Goal: Task Accomplishment & Management: Manage account settings

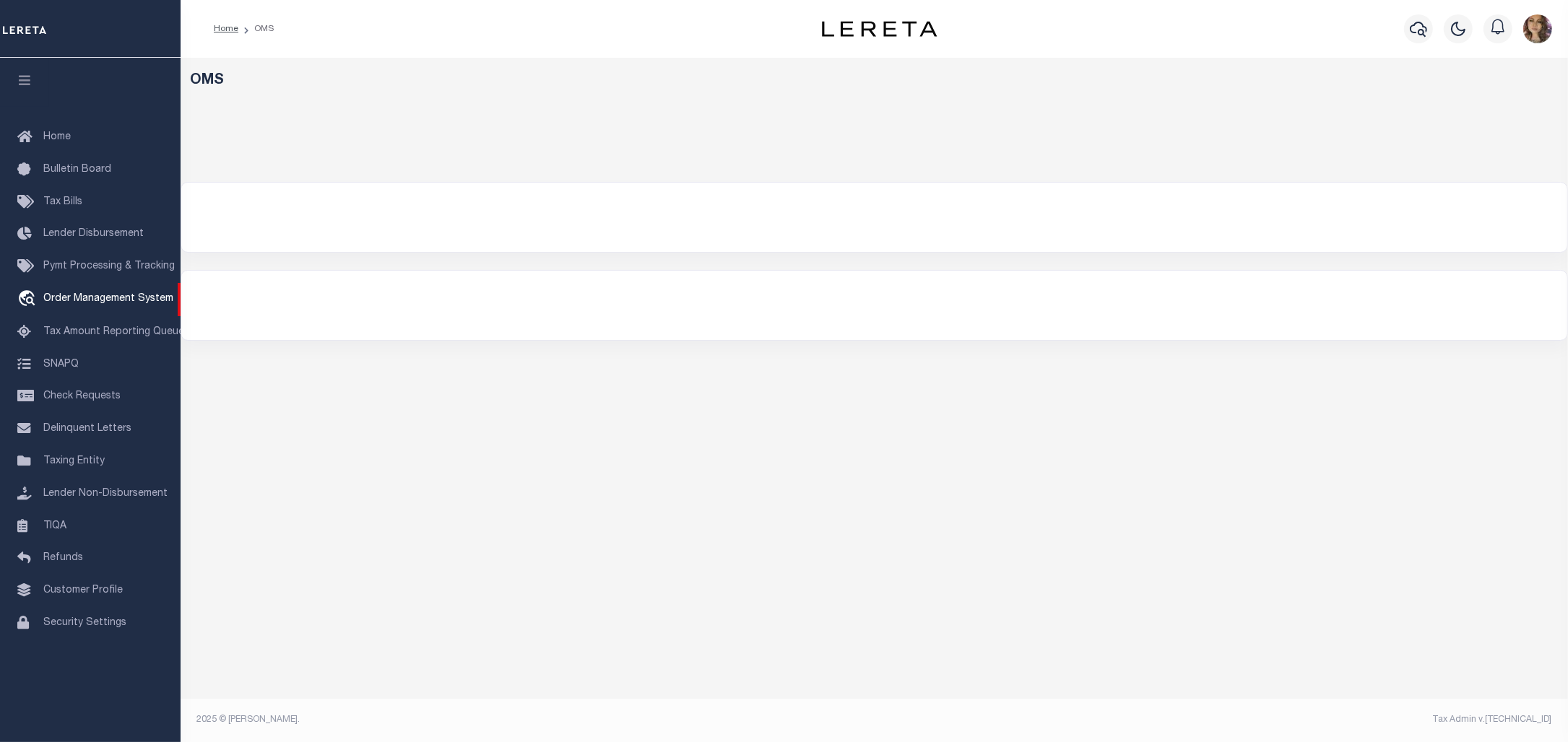
select select "200"
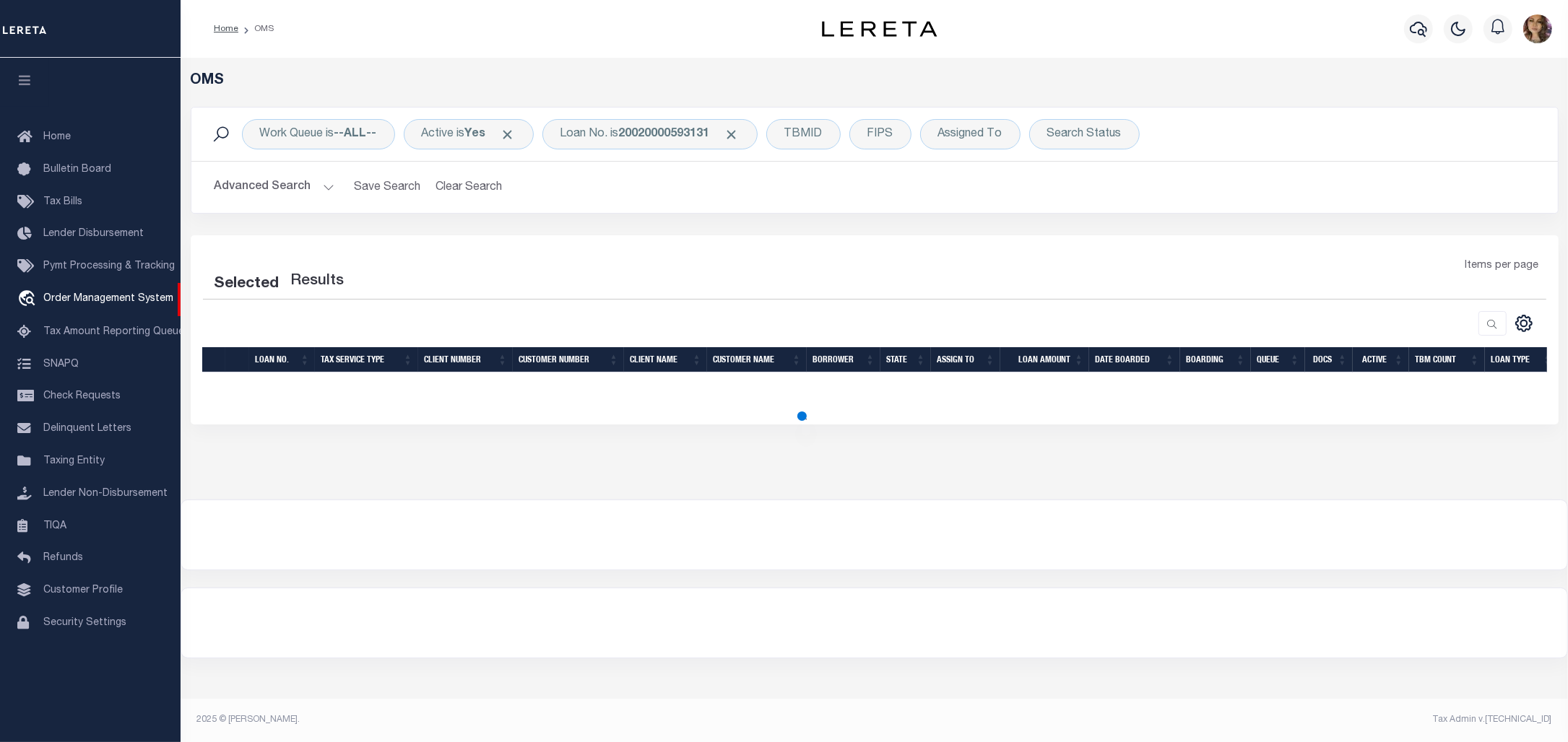
select select "200"
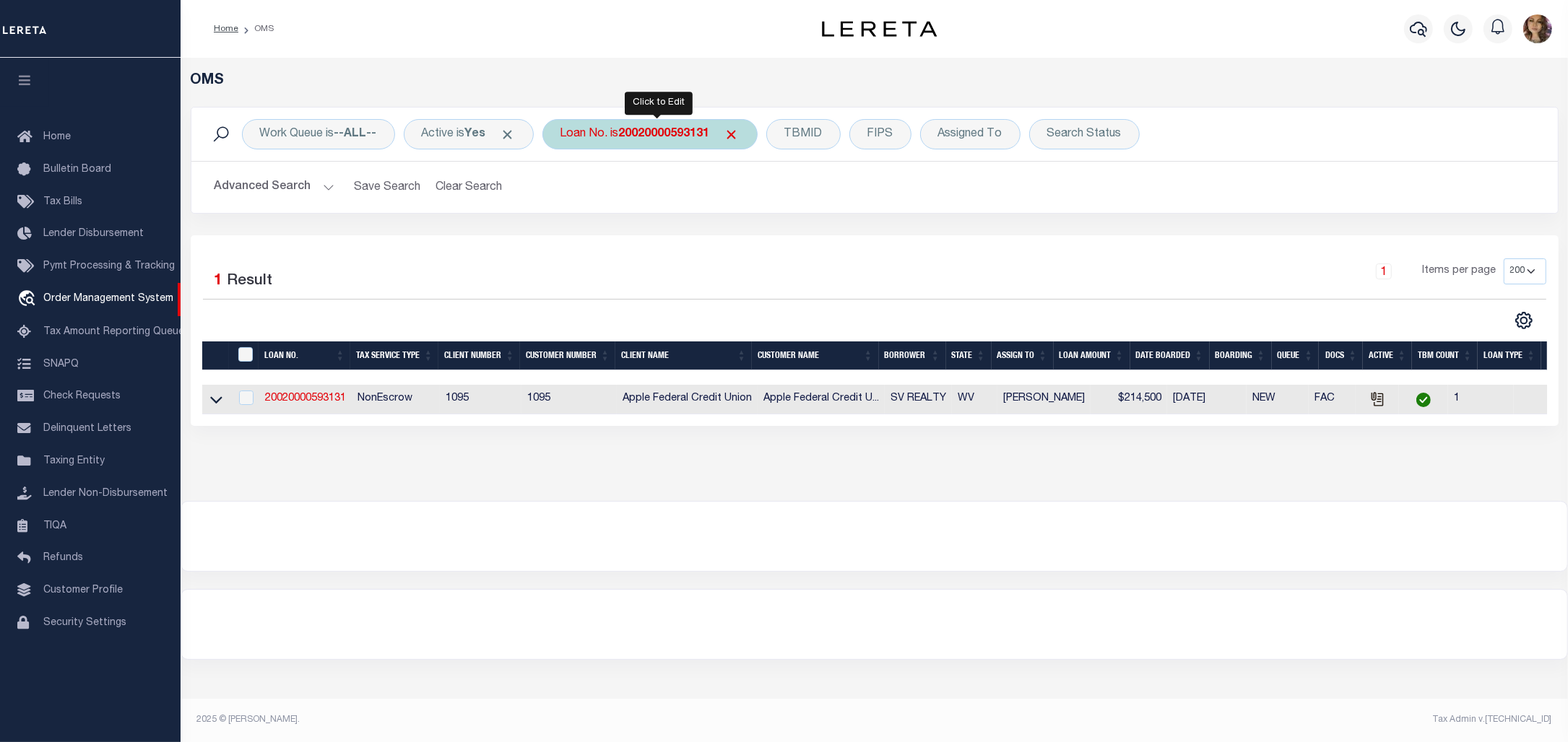
click at [671, 134] on b "20020000593131" at bounding box center [664, 134] width 91 height 12
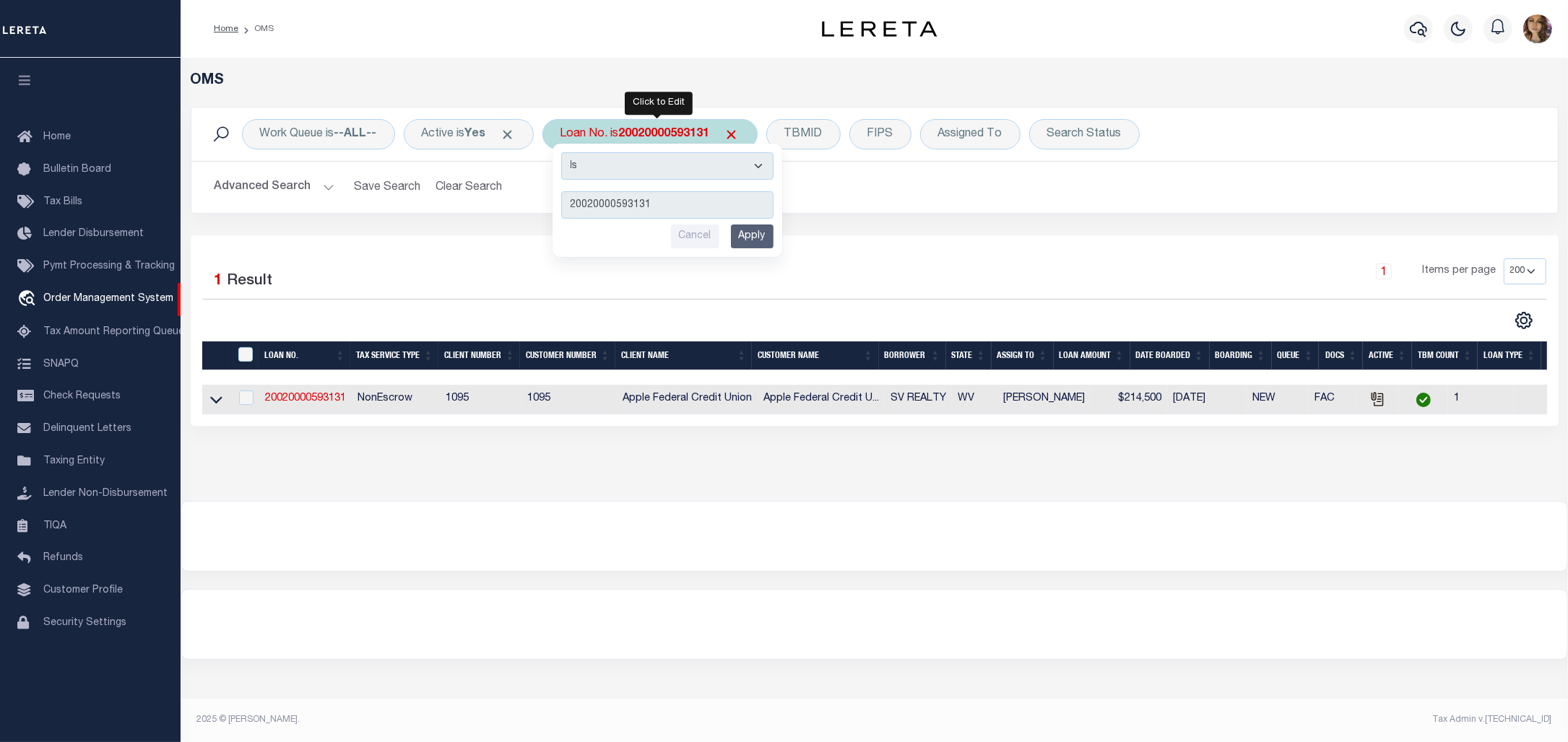
type input "10010272"
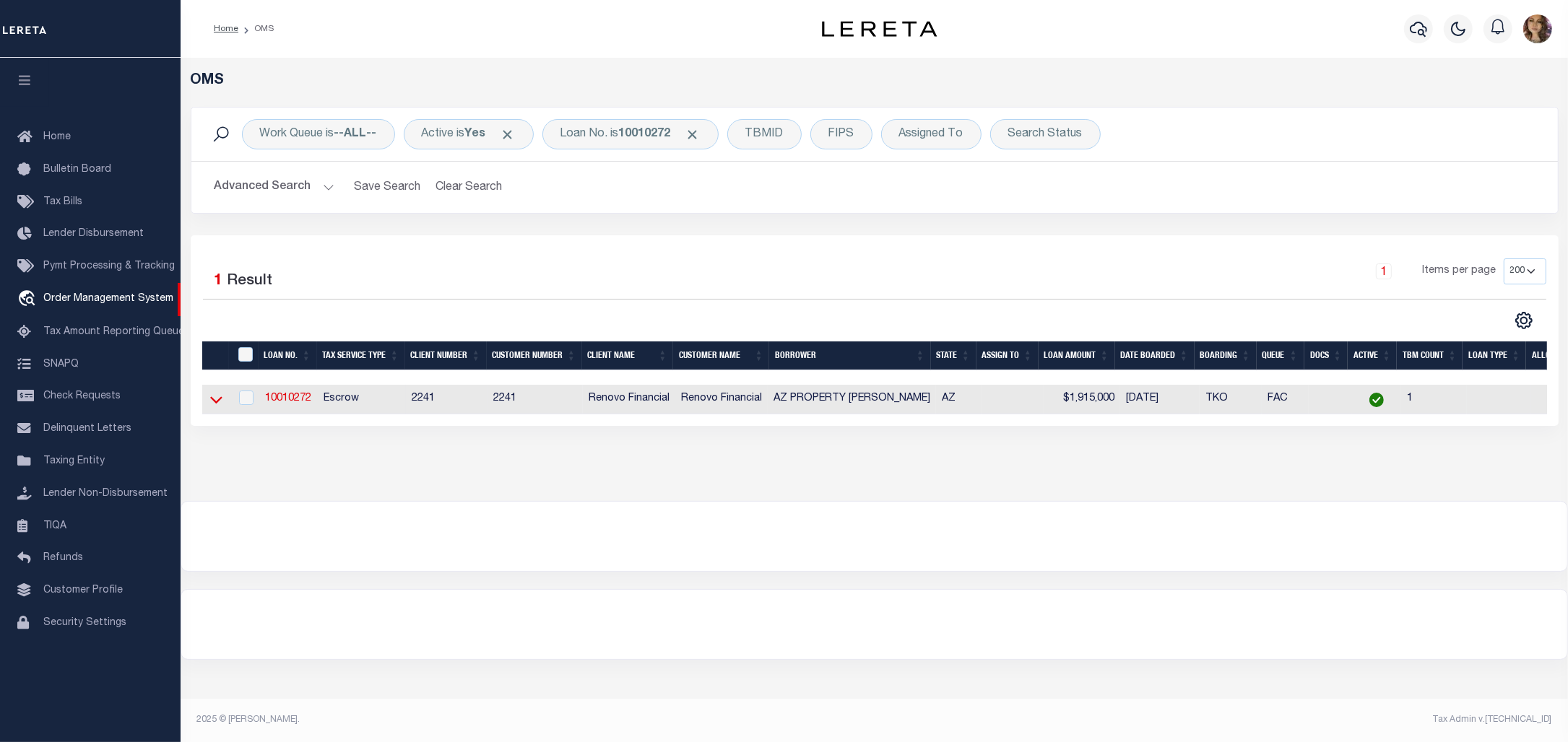
click at [217, 407] on icon at bounding box center [216, 399] width 12 height 15
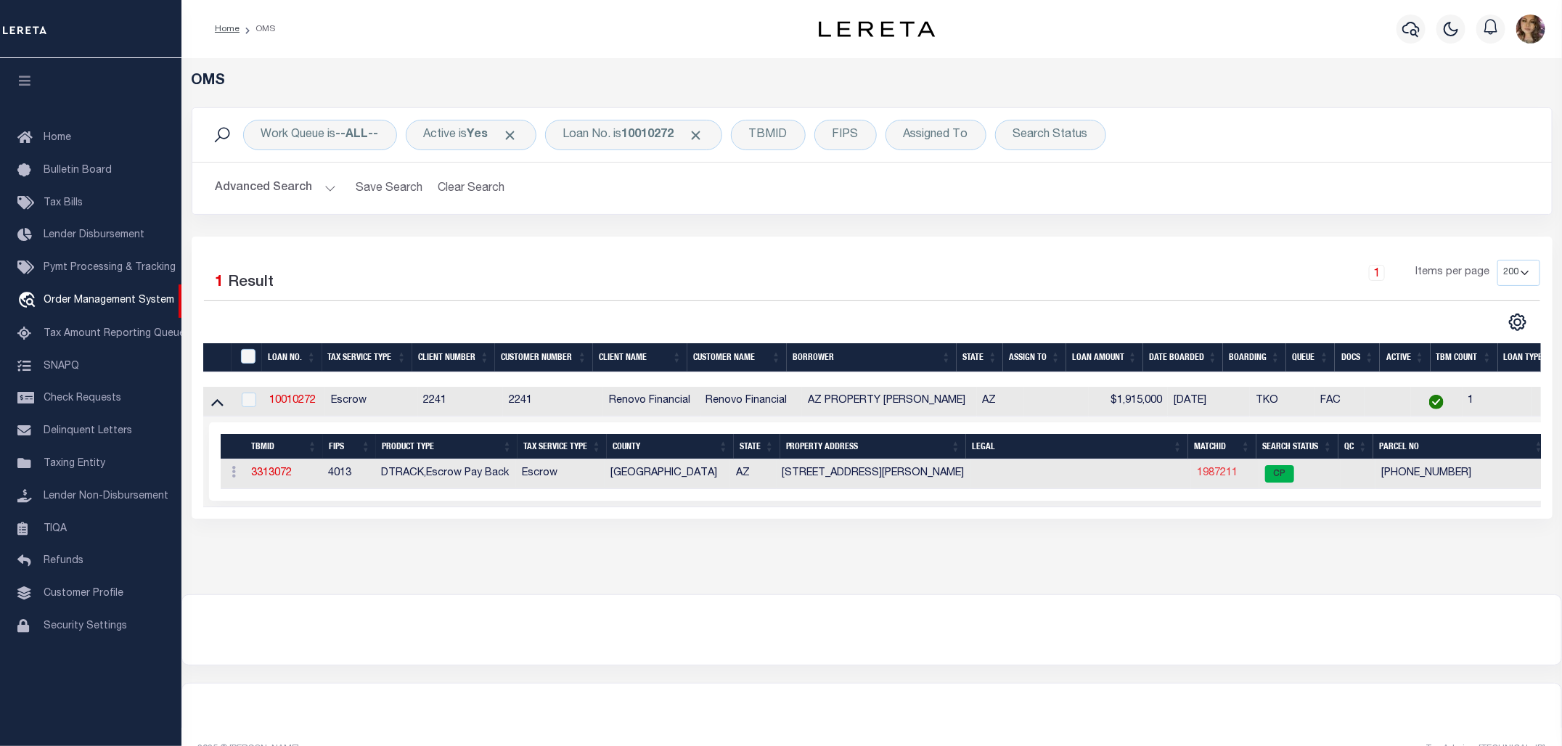
click at [1217, 473] on link "1987211" at bounding box center [1217, 473] width 41 height 10
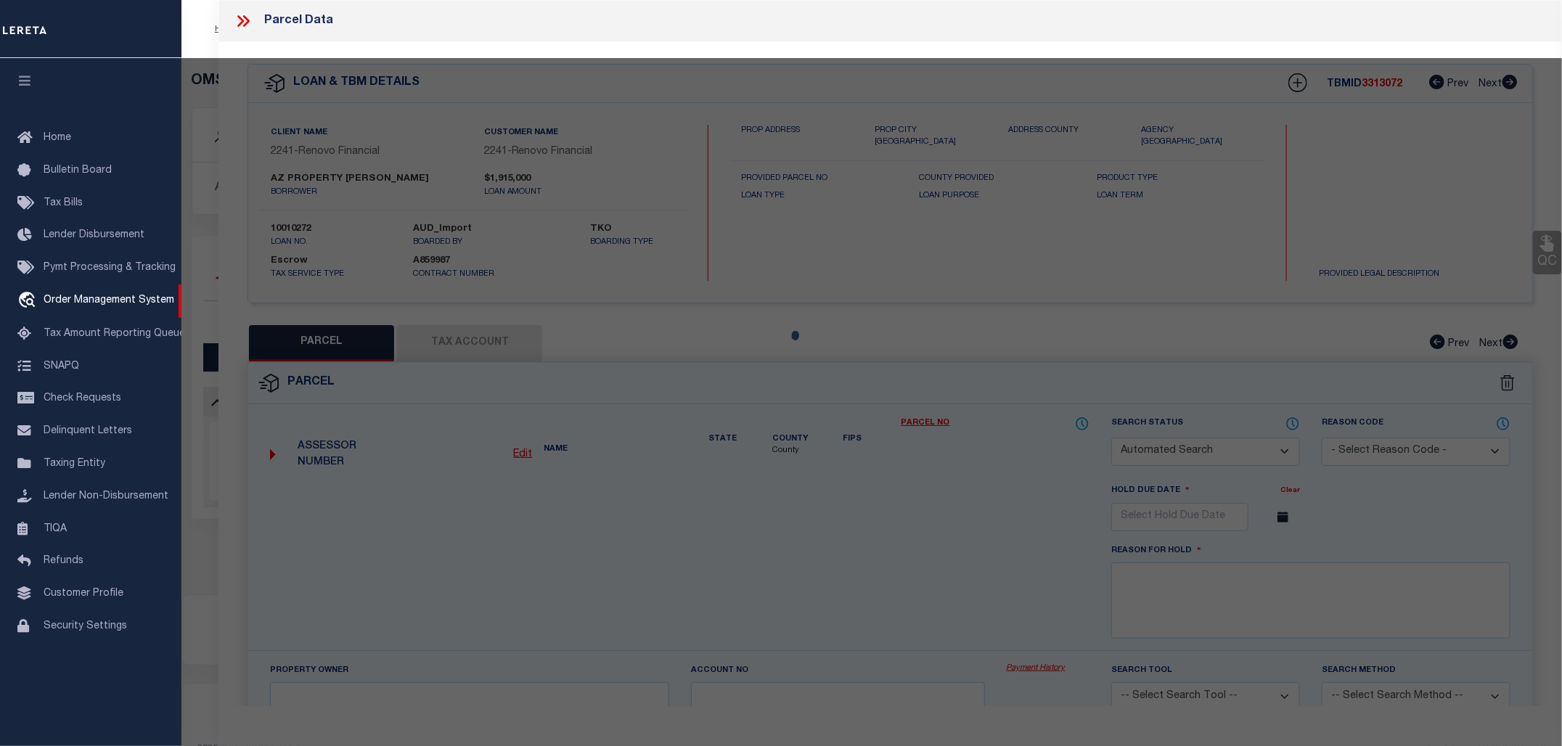
checkbox input "false"
select select "CP"
type input "MIKE JOHNSON ENTERPRISES LLC"
select select "AGW"
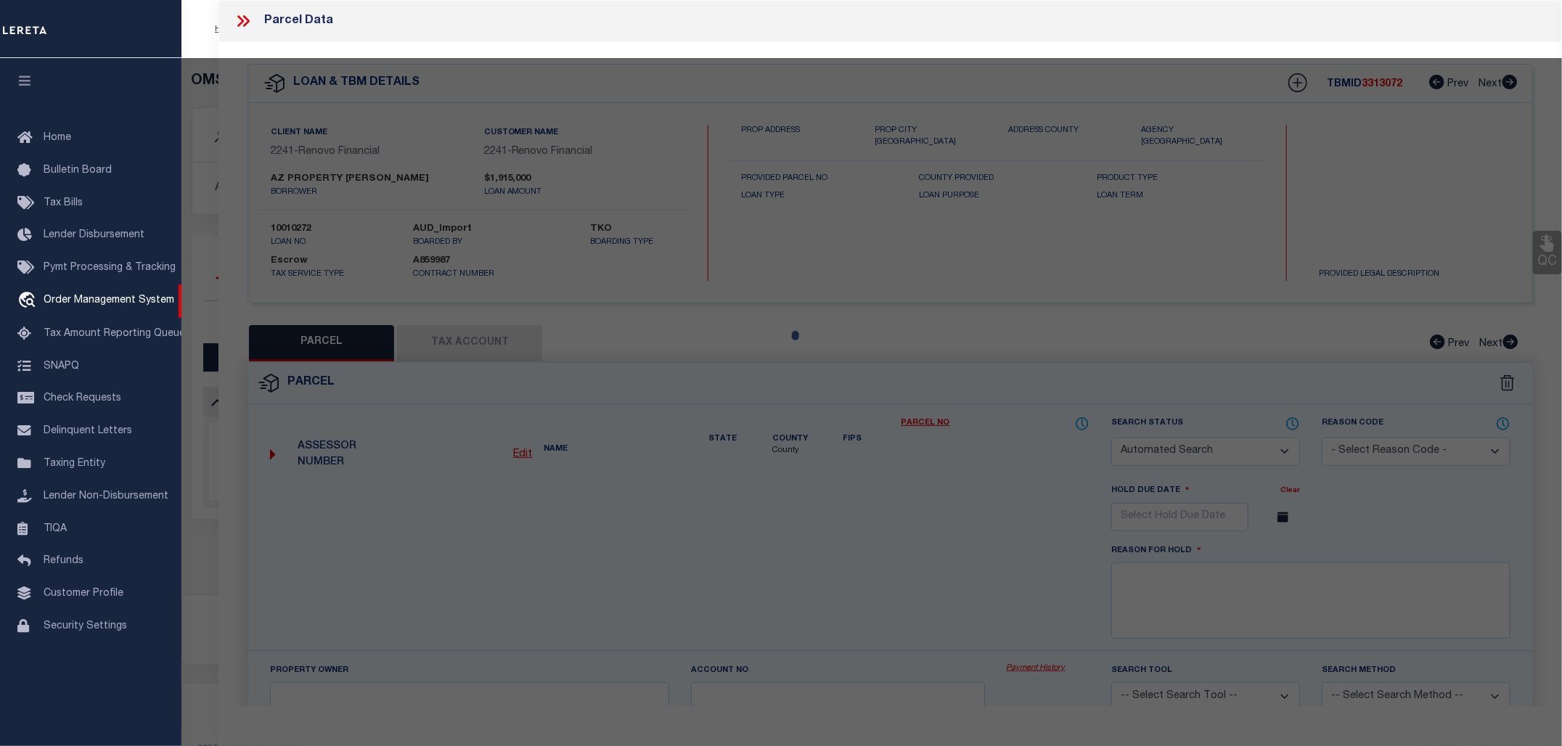
select select
type input "313 W JONES AVE"
checkbox input "false"
type input "PHOENIX AZ 85041"
type textarea "SOUTHGATE PARK TR A S 180 OF N 320"
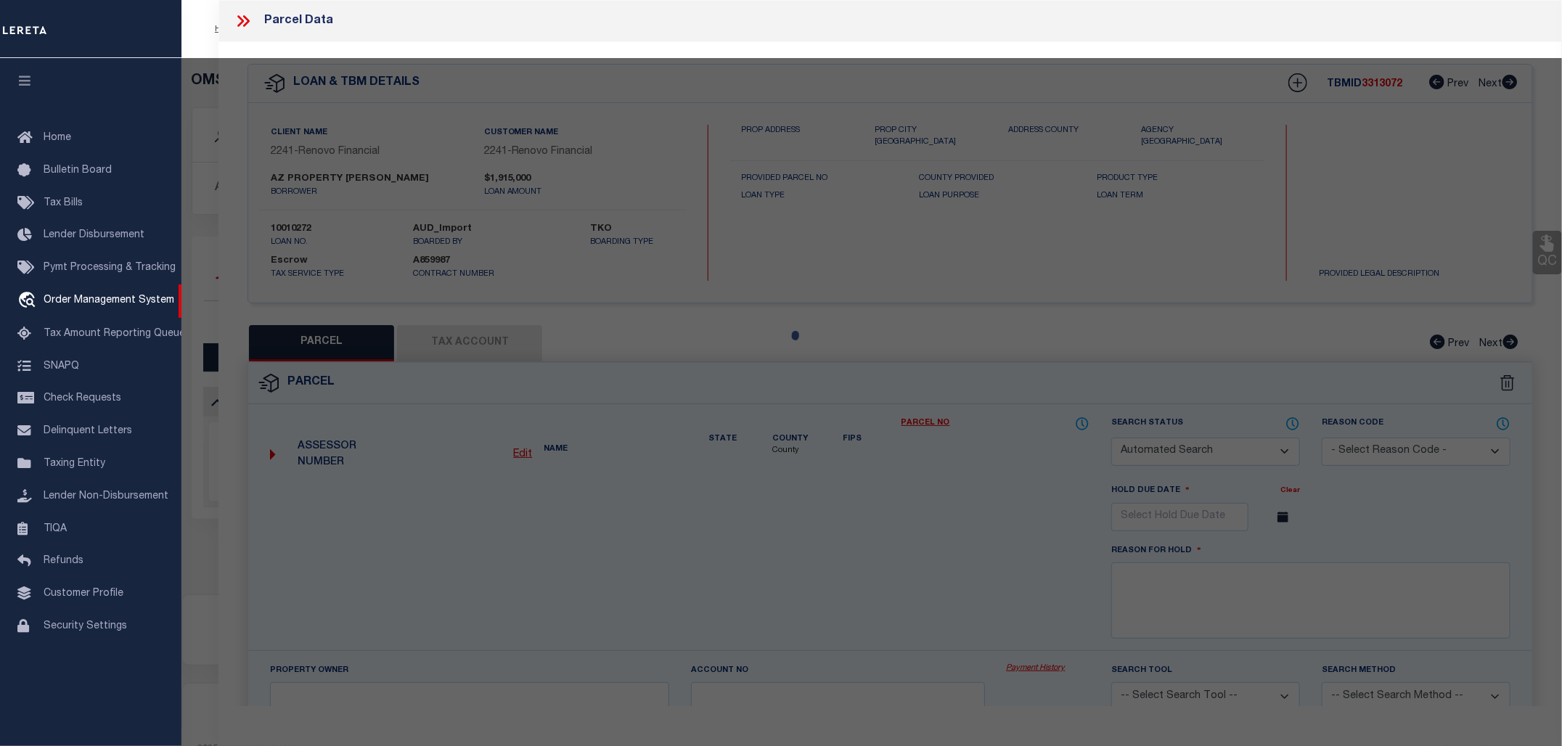
type textarea "Tax Id Special Project"
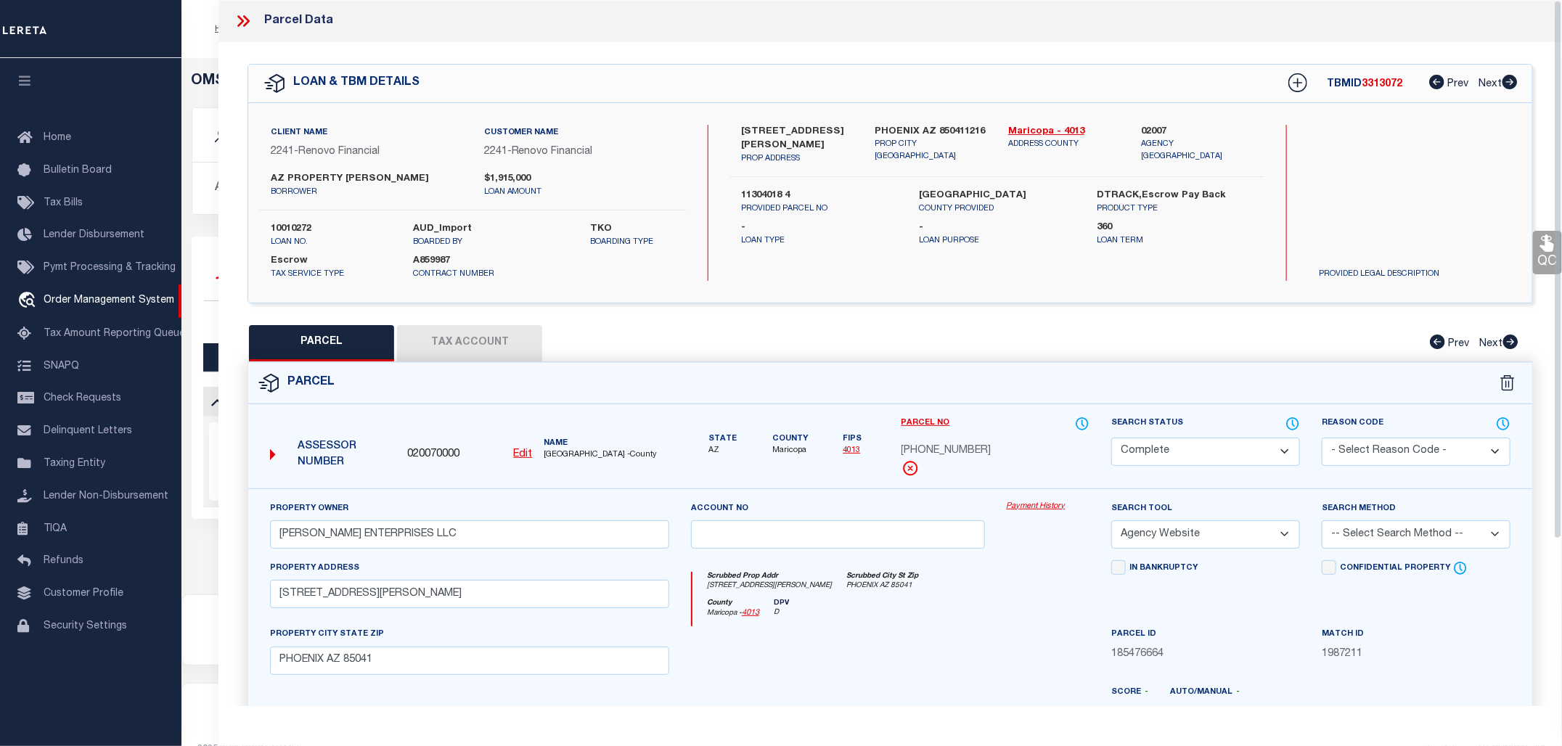
click at [1056, 502] on link "Payment History" at bounding box center [1048, 507] width 83 height 12
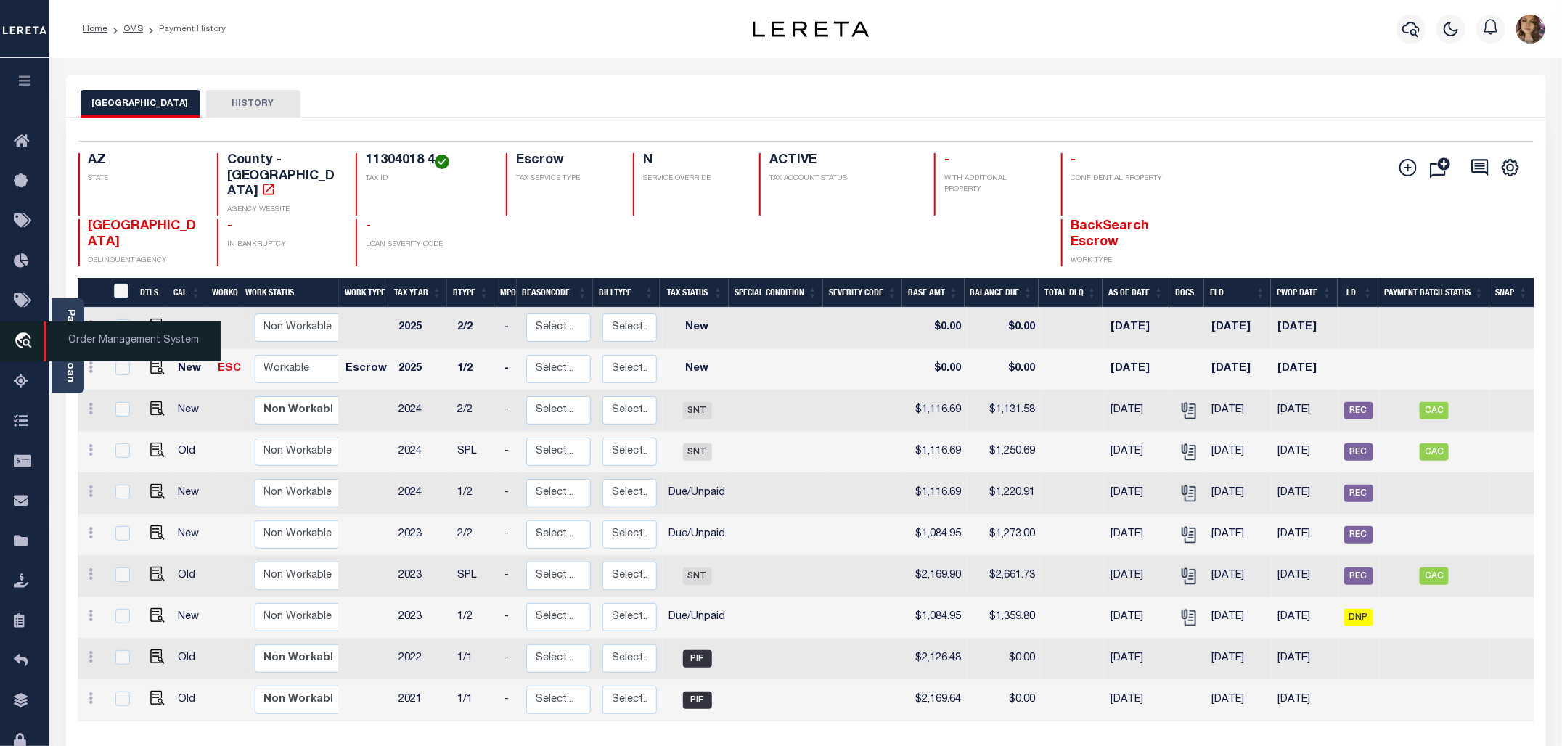
click at [124, 335] on span "Order Management System" at bounding box center [132, 342] width 177 height 40
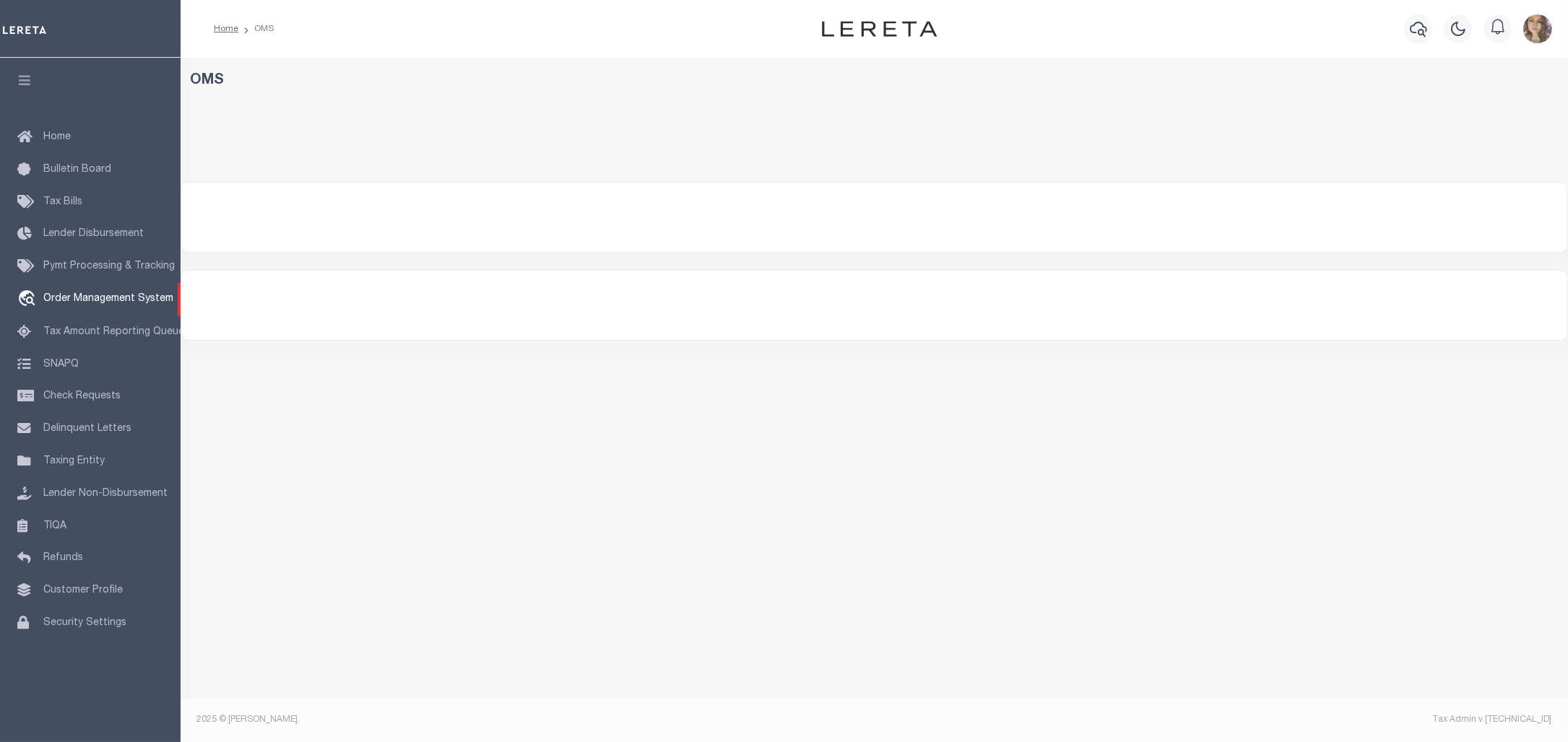
select select "200"
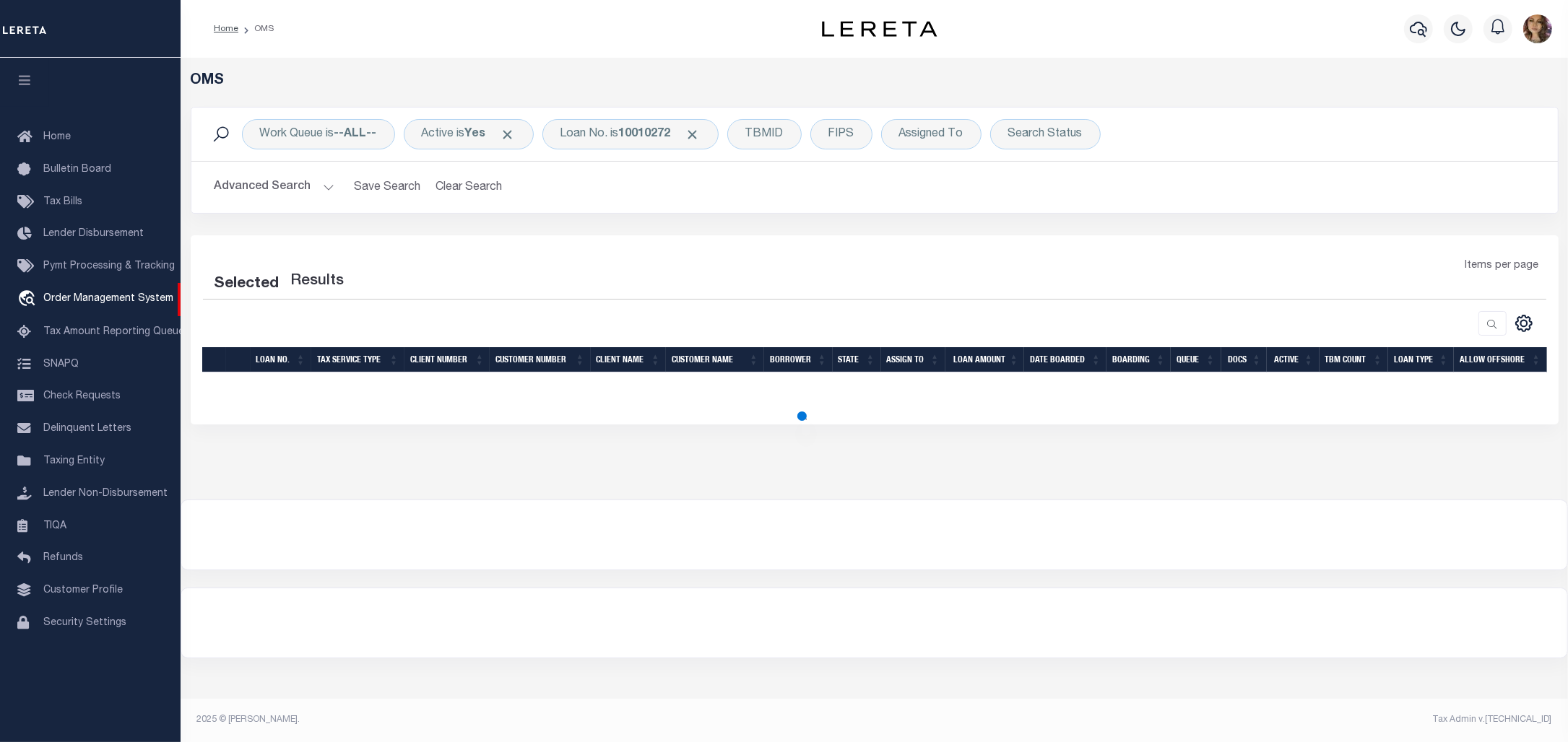
select select "200"
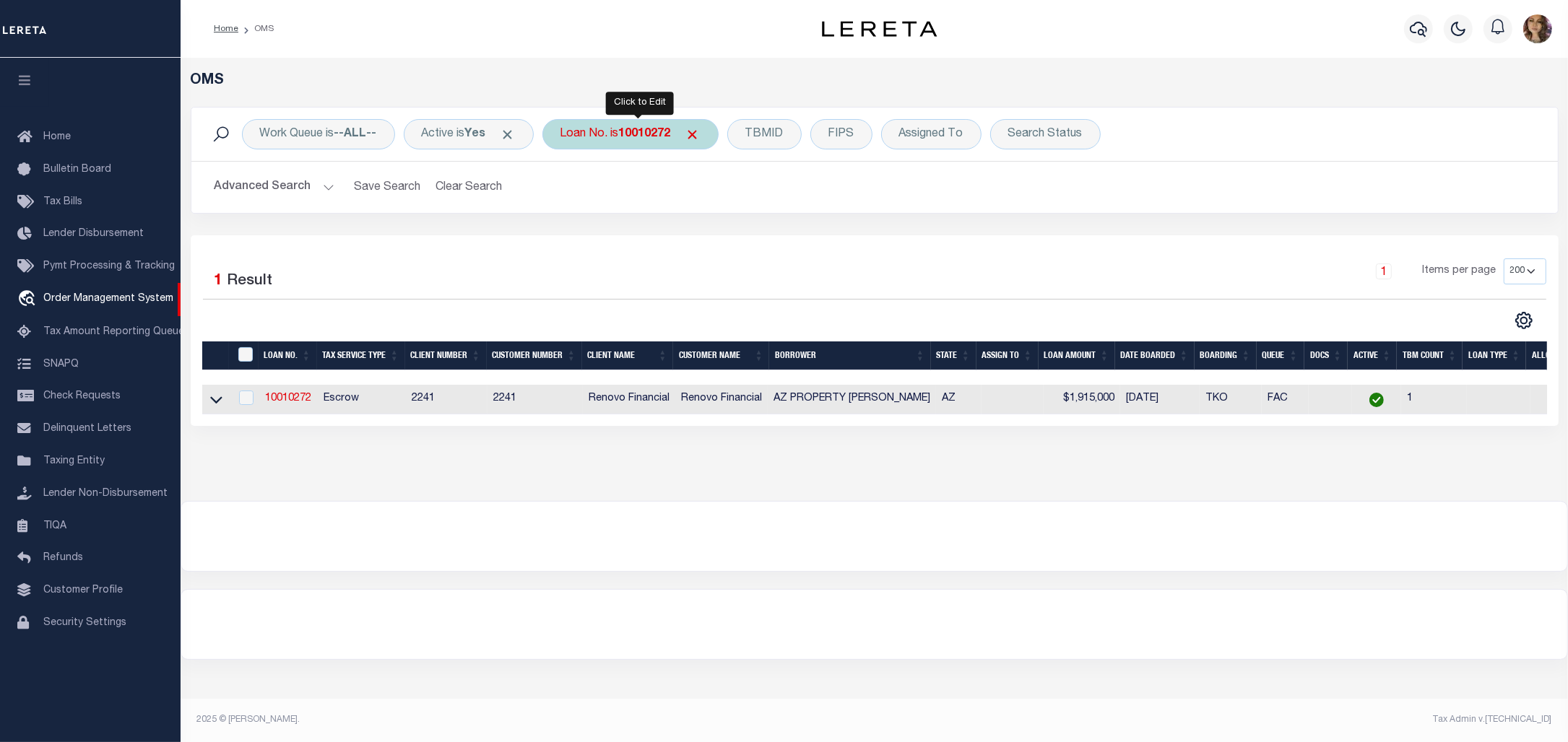
click at [644, 131] on b "10010272" at bounding box center [645, 134] width 52 height 12
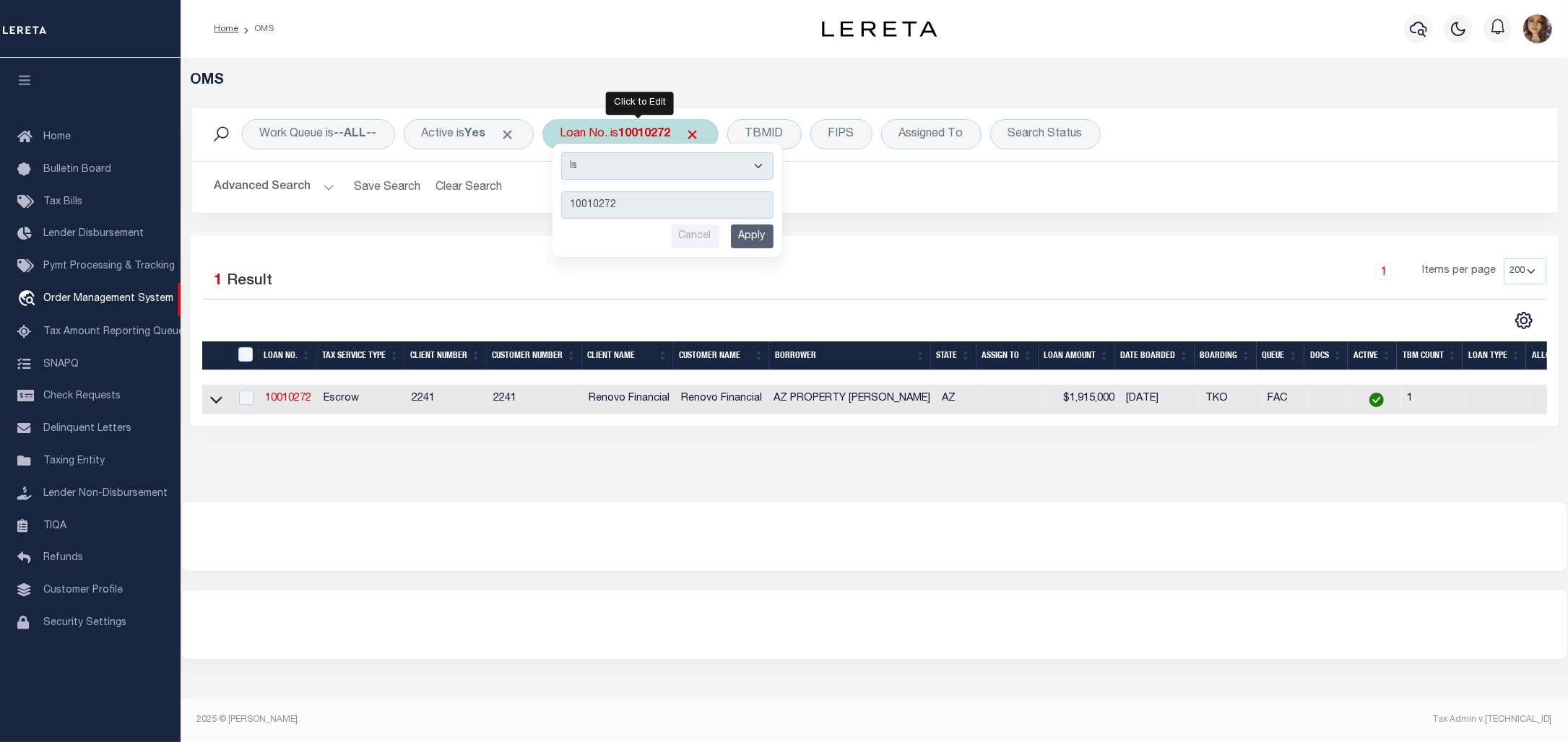
type input "19680"
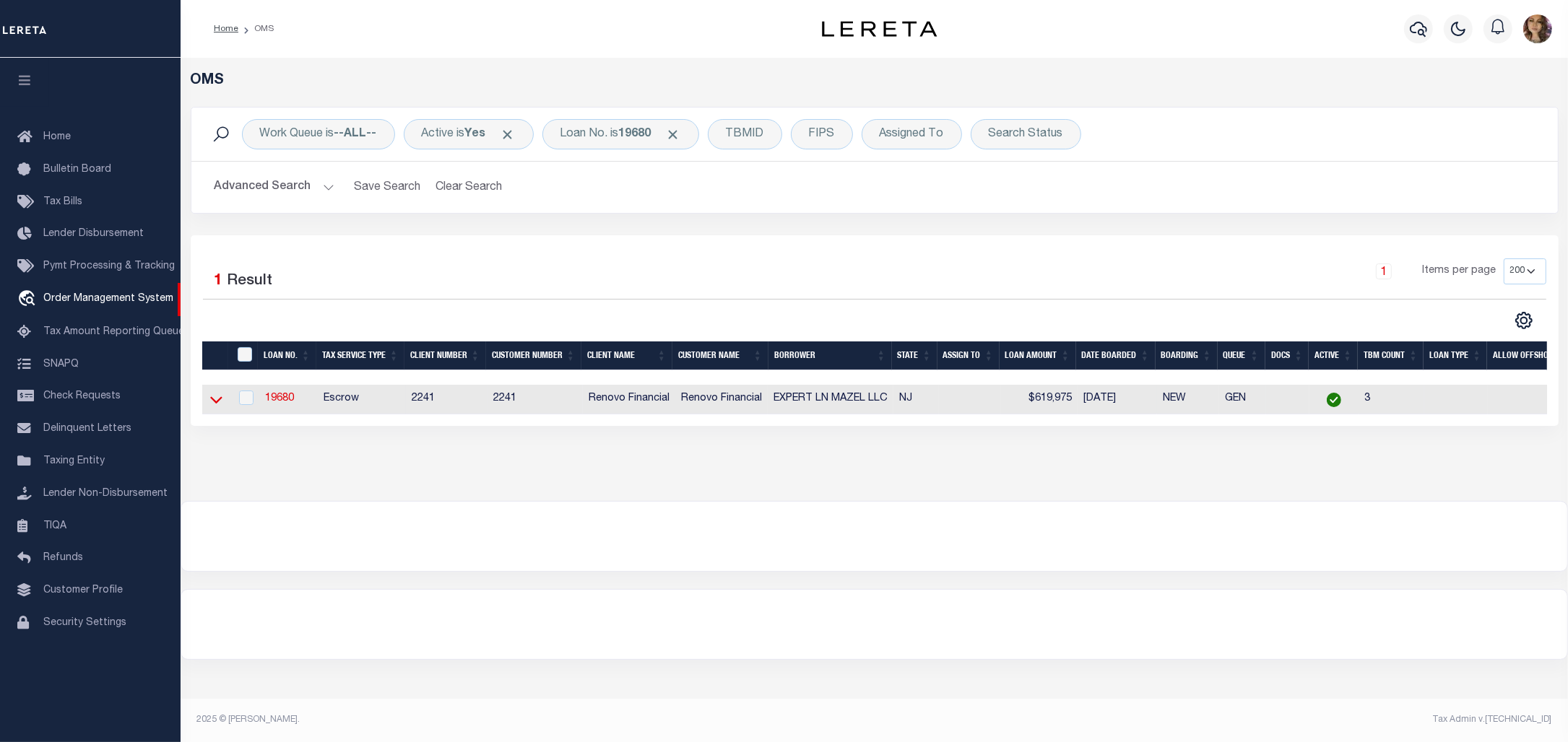
click at [215, 403] on icon at bounding box center [216, 399] width 12 height 15
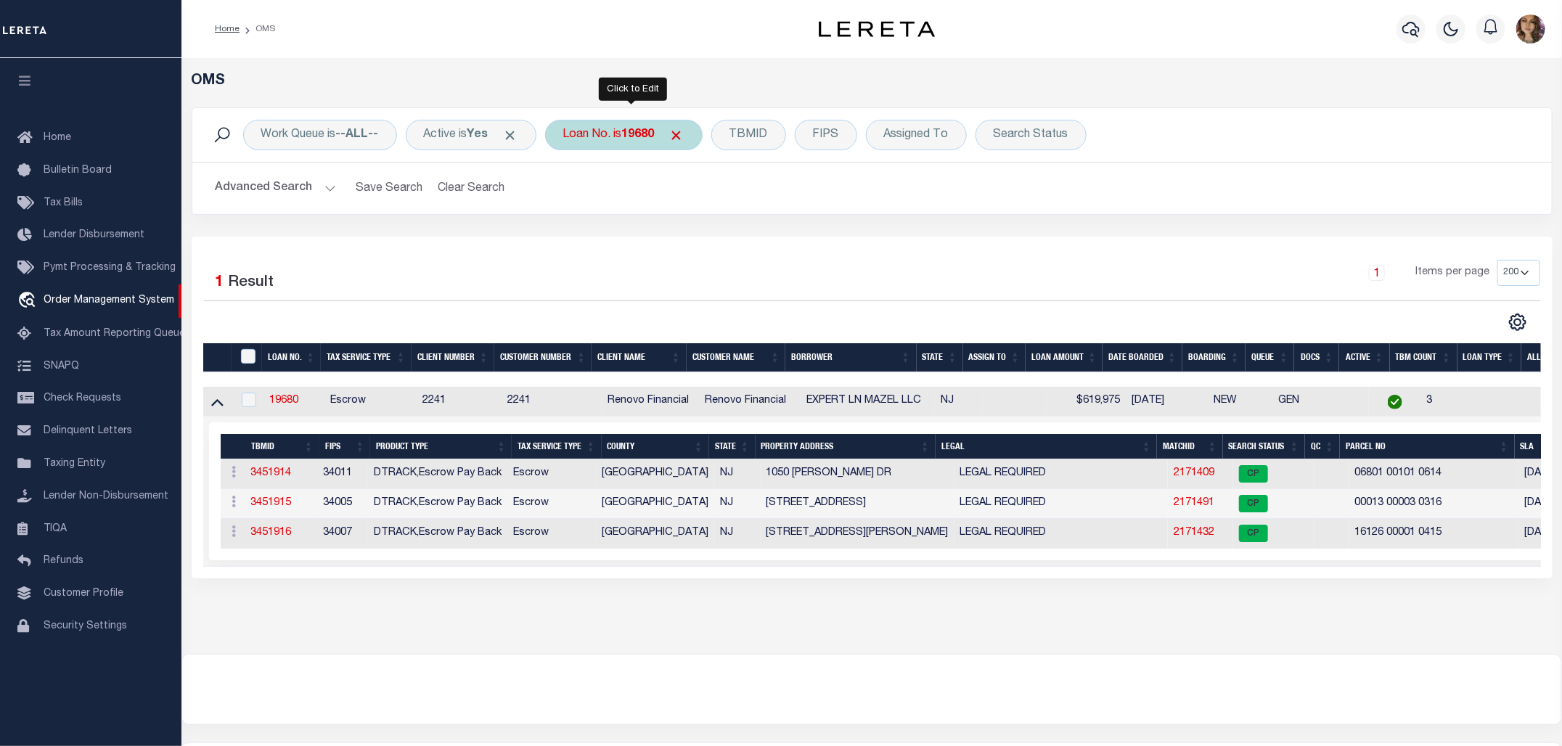
click at [639, 134] on b "19680" at bounding box center [638, 135] width 33 height 12
type input "202145129"
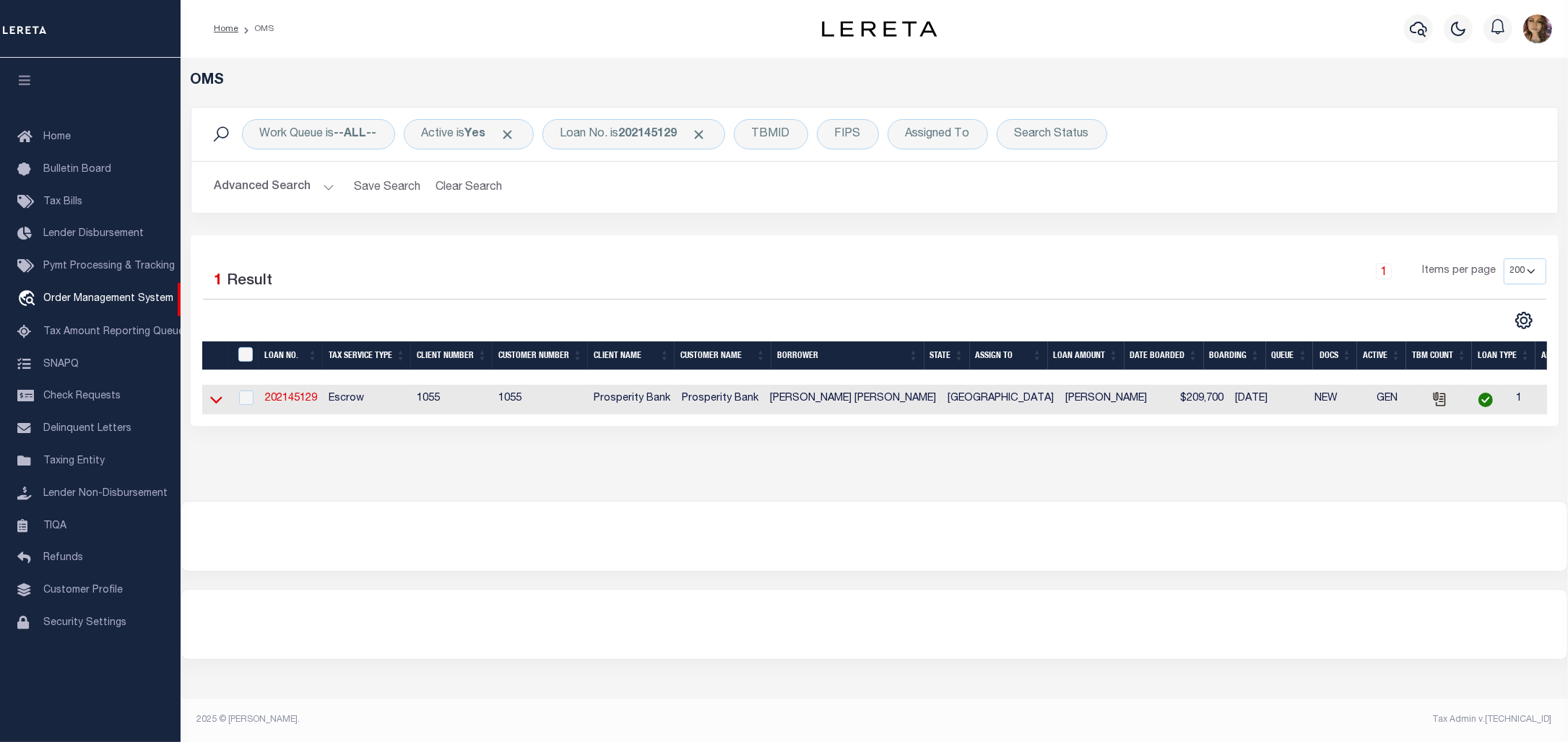
click at [214, 406] on icon at bounding box center [216, 399] width 12 height 15
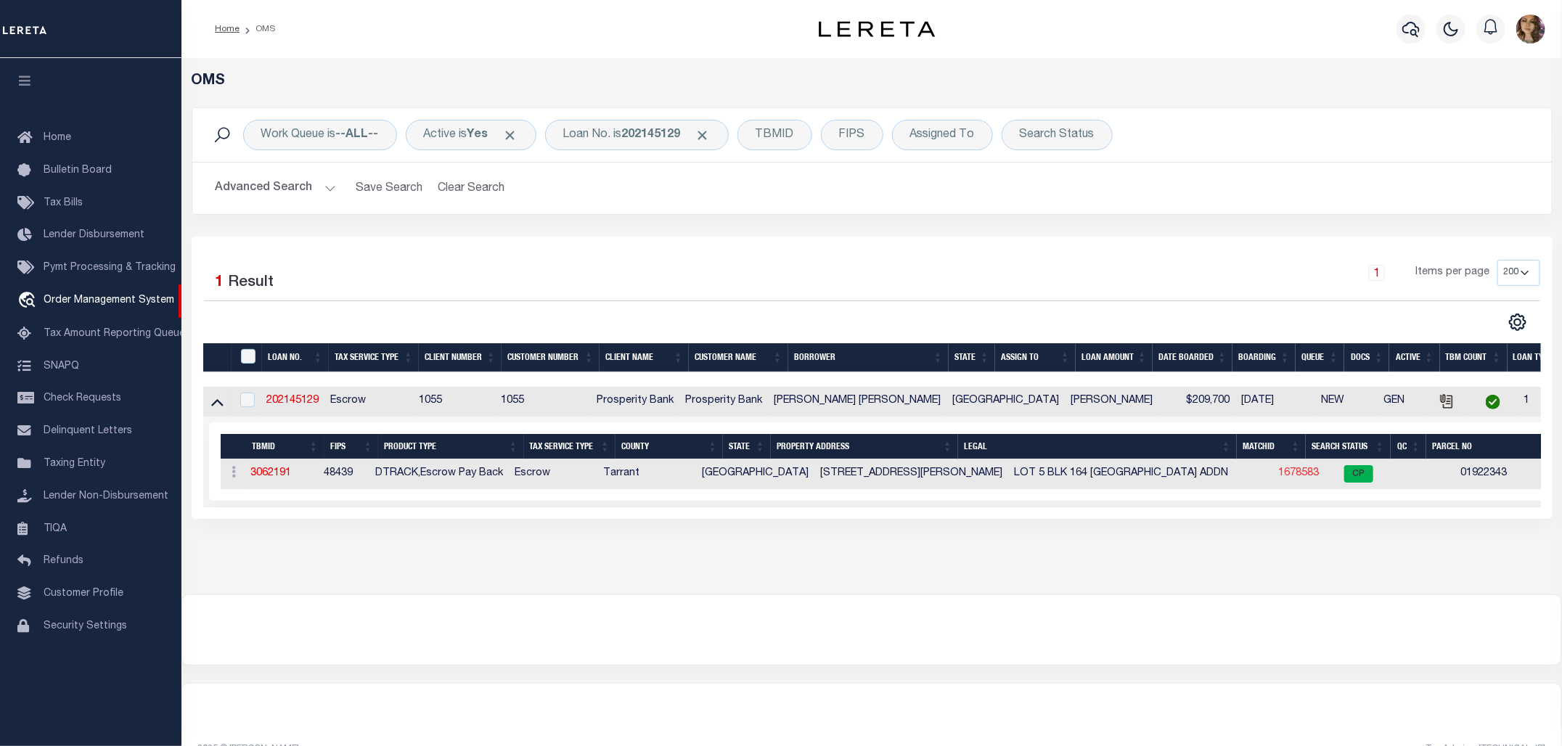
click at [1279, 472] on link "1678583" at bounding box center [1299, 473] width 41 height 10
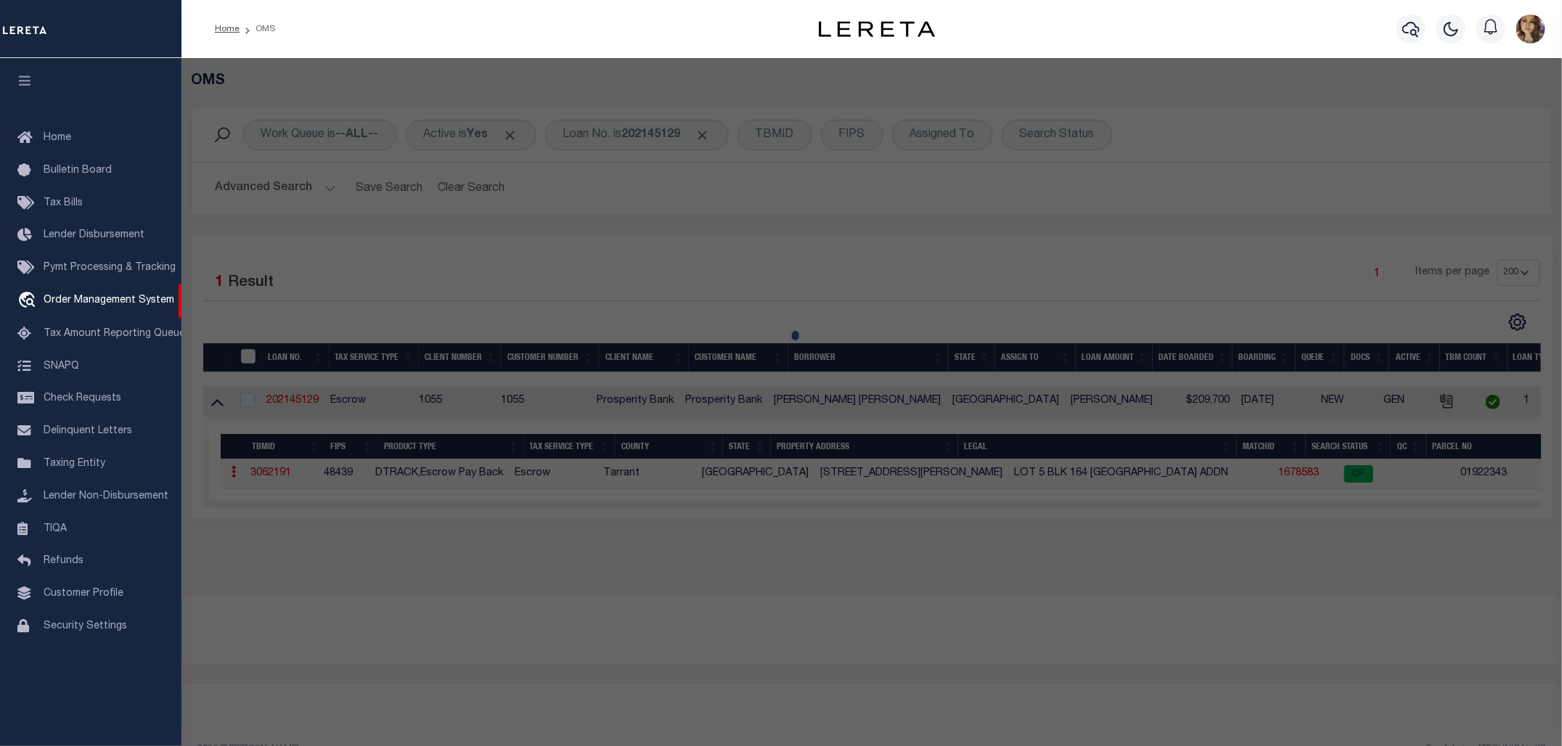
checkbox input "false"
select select "CP"
type input "CORTEZ DANIEL"
select select
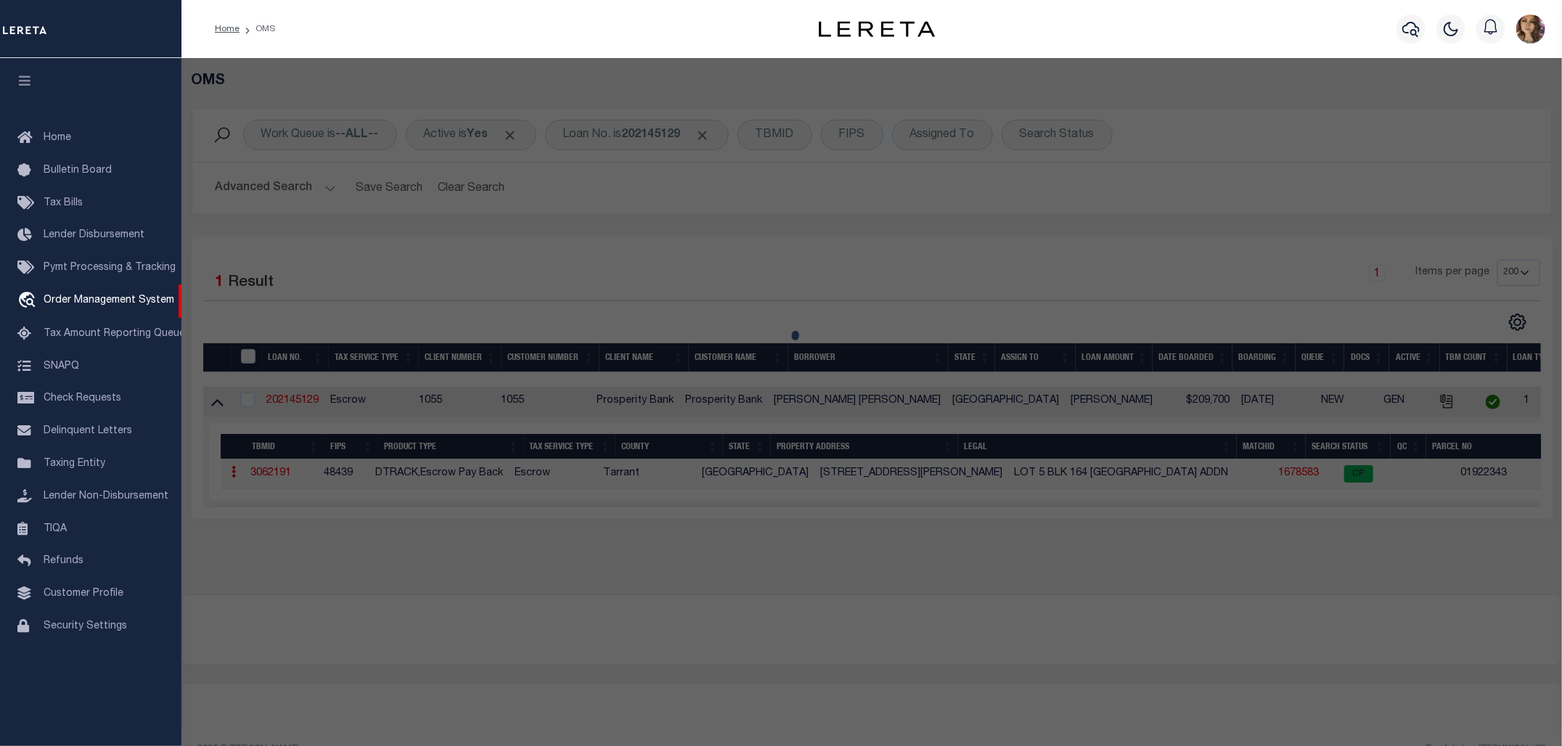
type input "2211 ELLIS AVE"
checkbox input "false"
type input "FORT WORTH TX 76164"
type textarea "NORTH FORT WORTH Block 164 Lot 5 & 6"
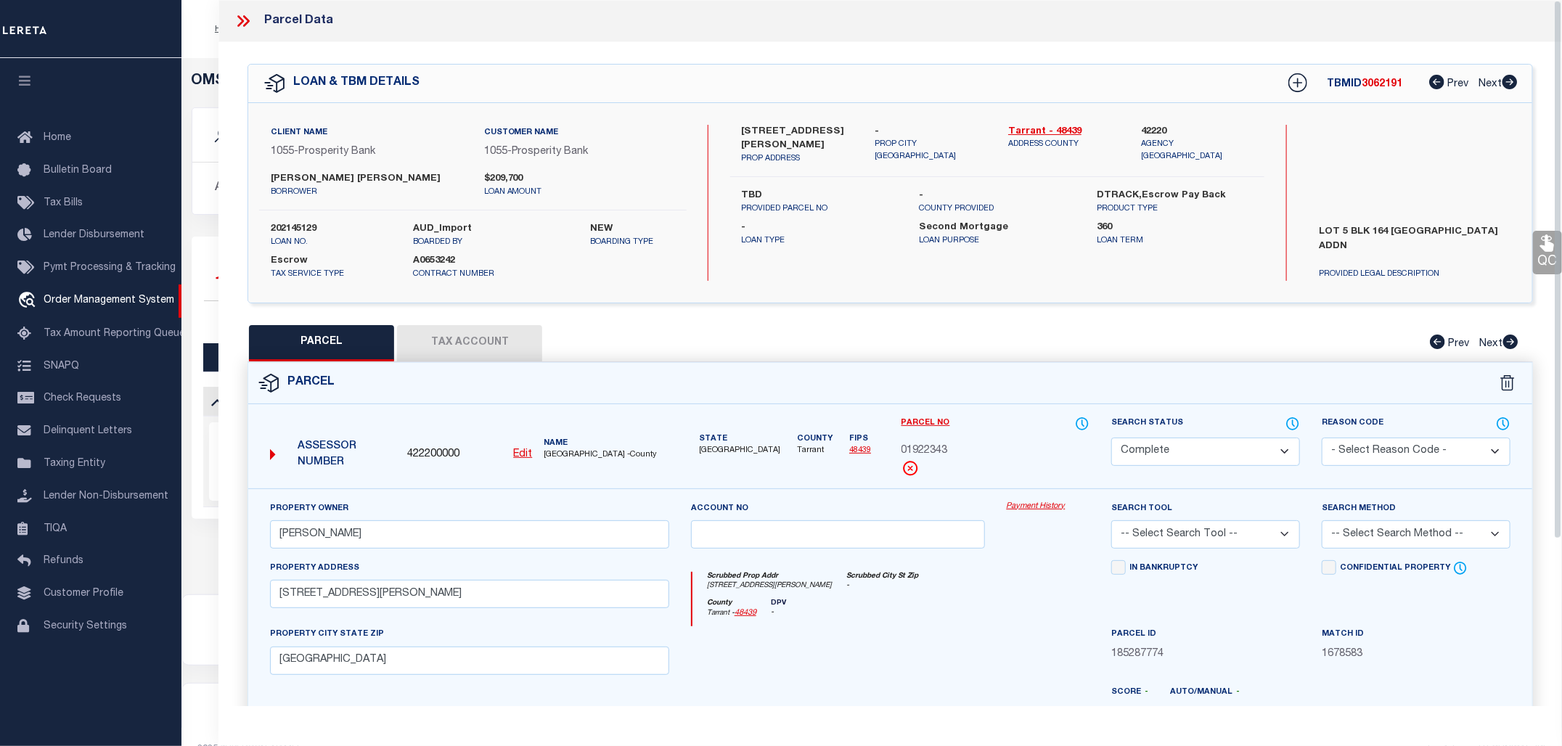
click at [1040, 510] on link "Payment History" at bounding box center [1048, 507] width 83 height 12
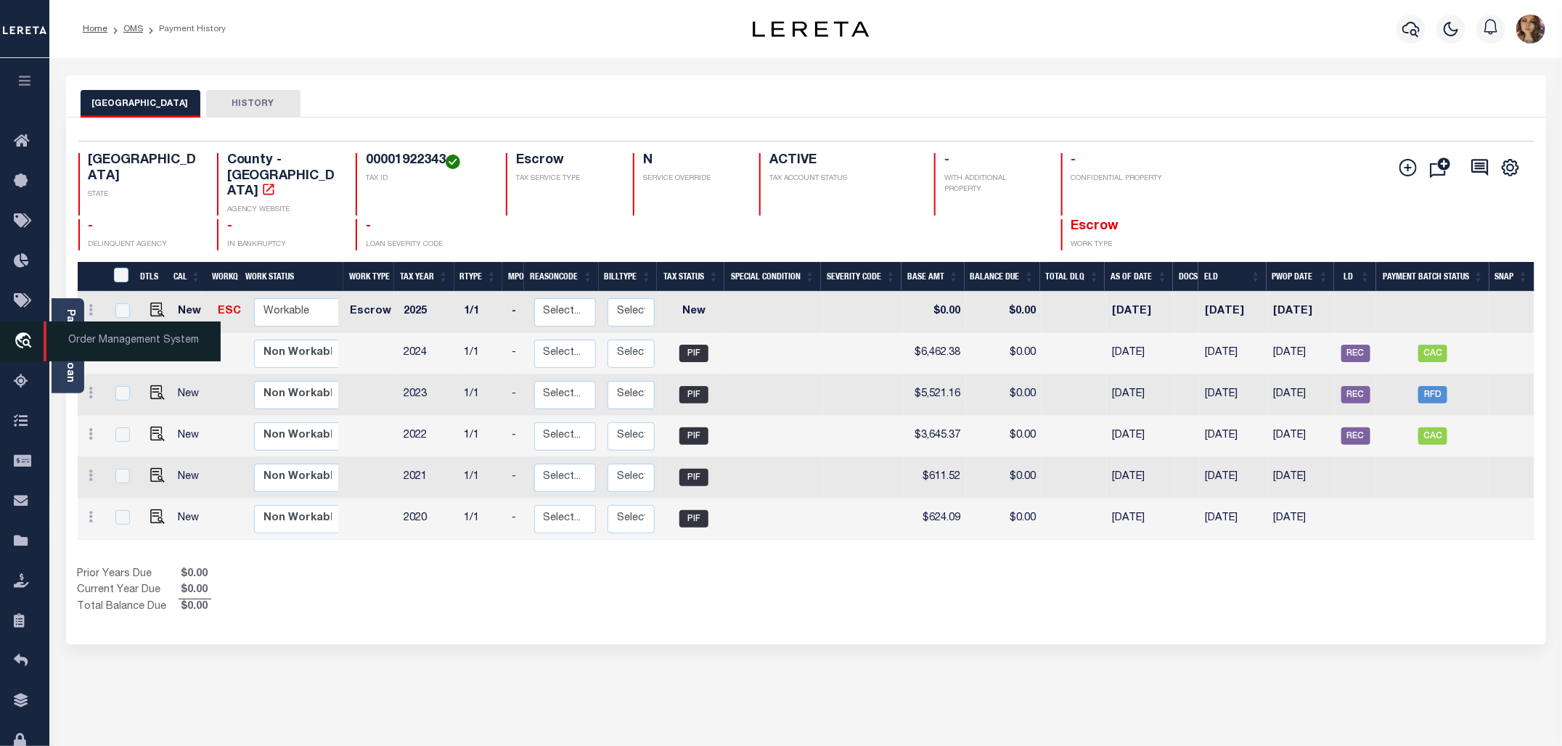
click at [102, 345] on span "Order Management System" at bounding box center [132, 342] width 177 height 40
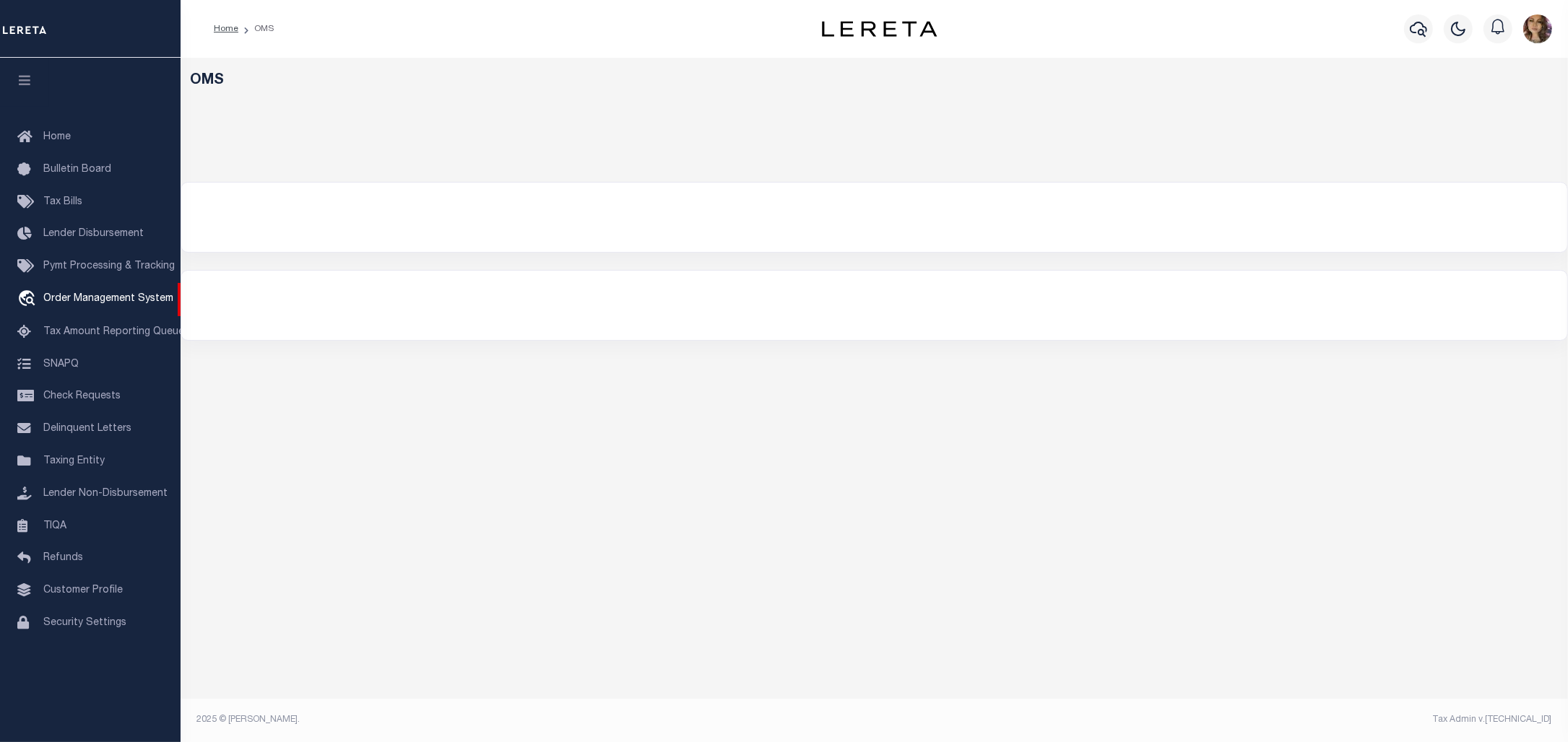
select select "200"
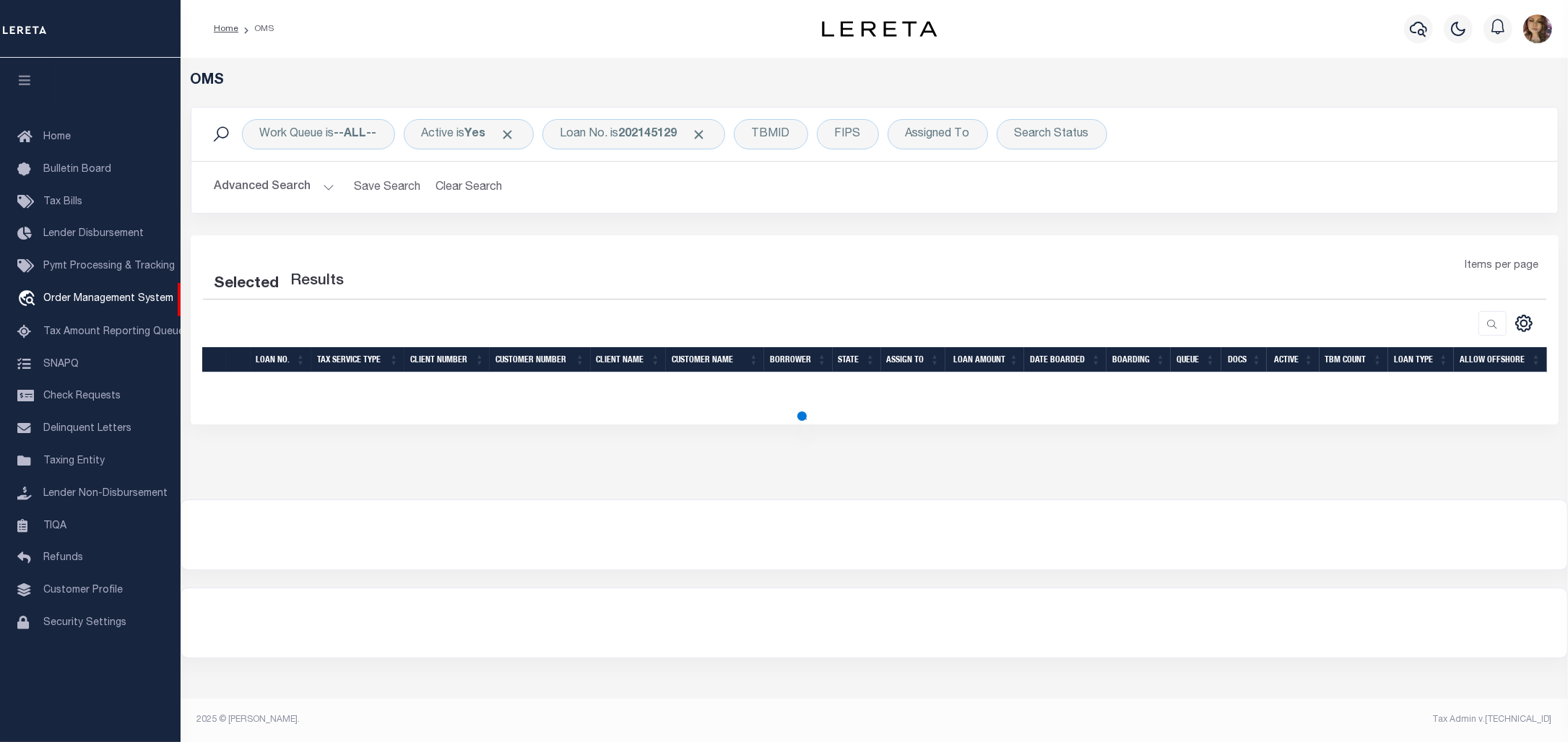
select select "200"
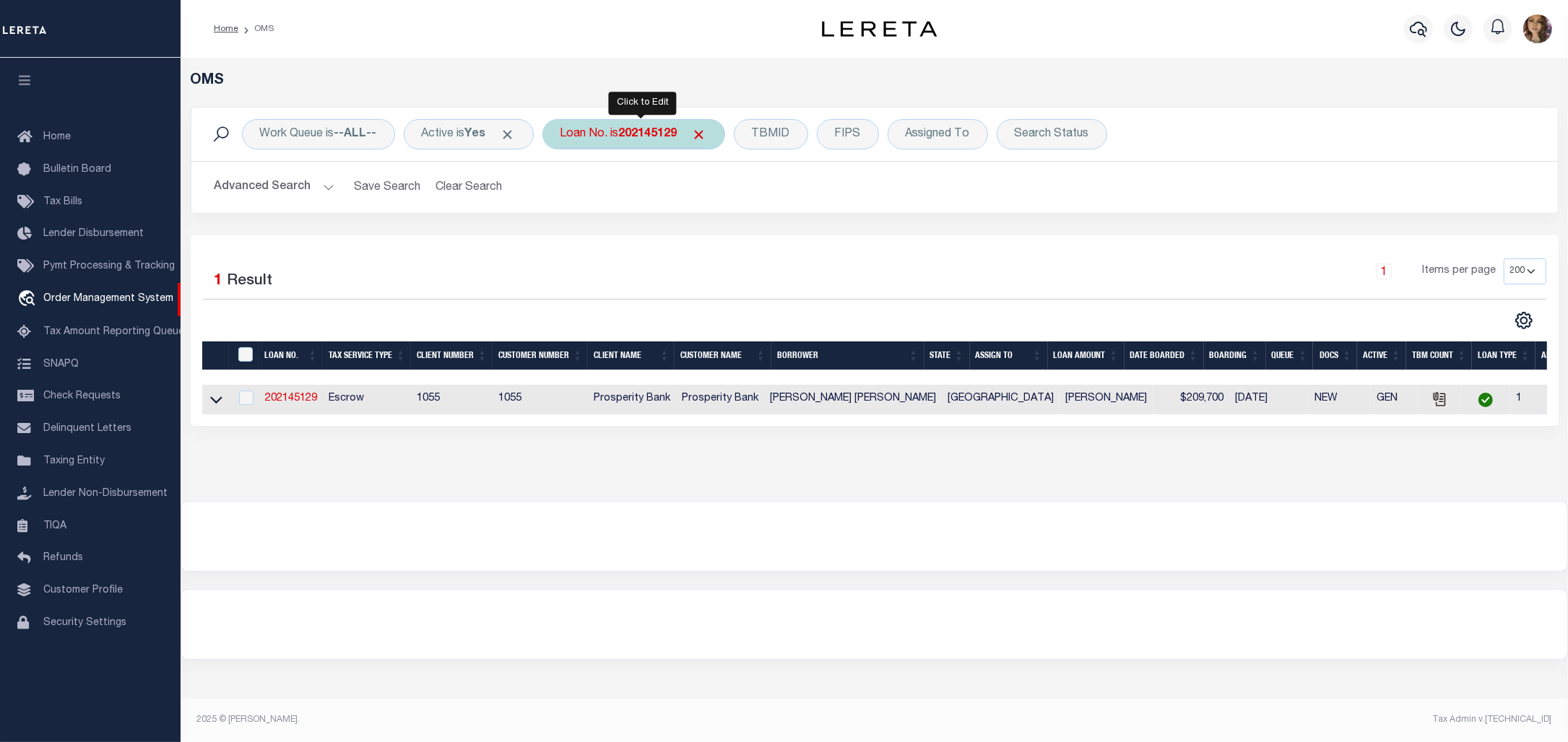
click at [623, 133] on div "Loan No. is 202145129" at bounding box center [634, 134] width 183 height 30
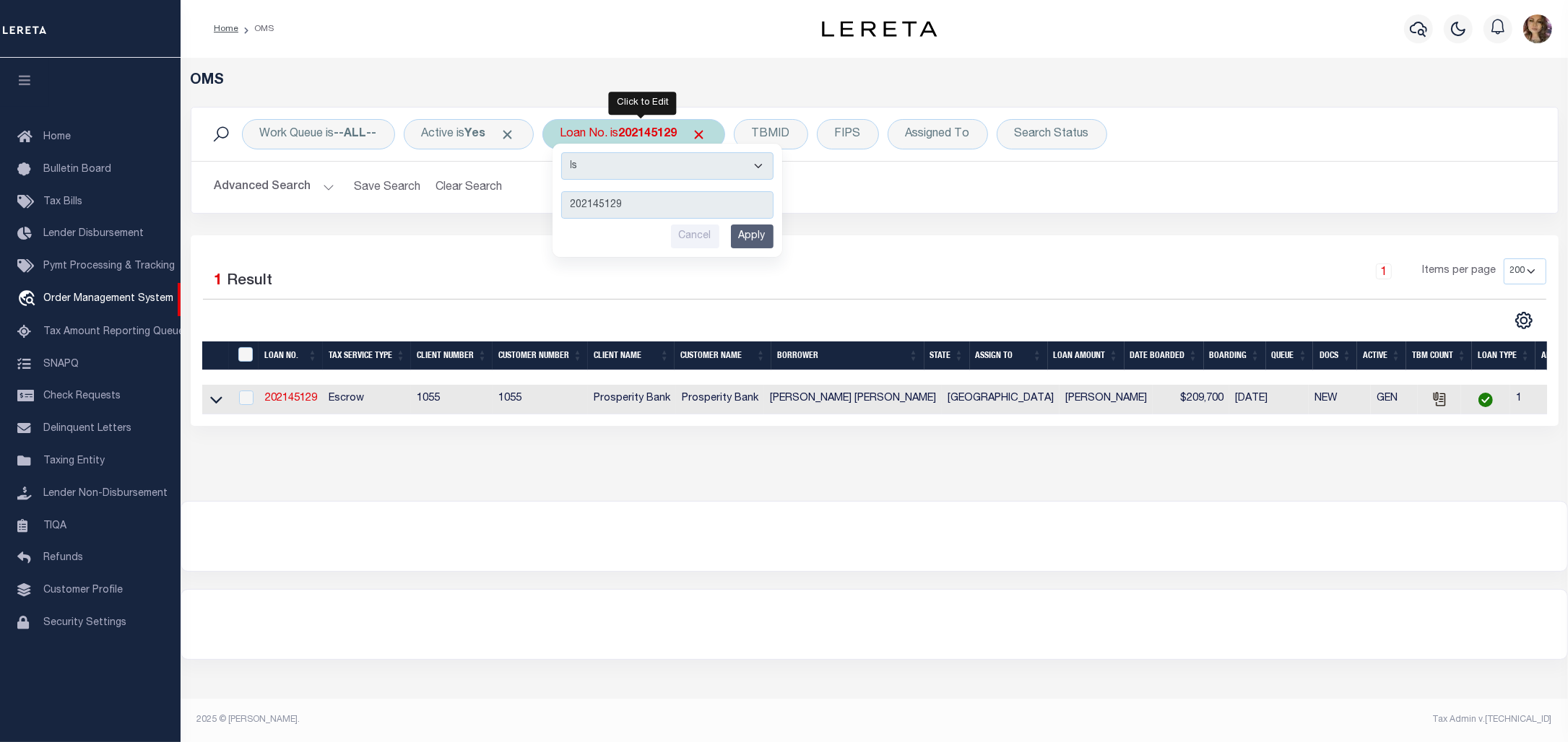
type input "3506191481107"
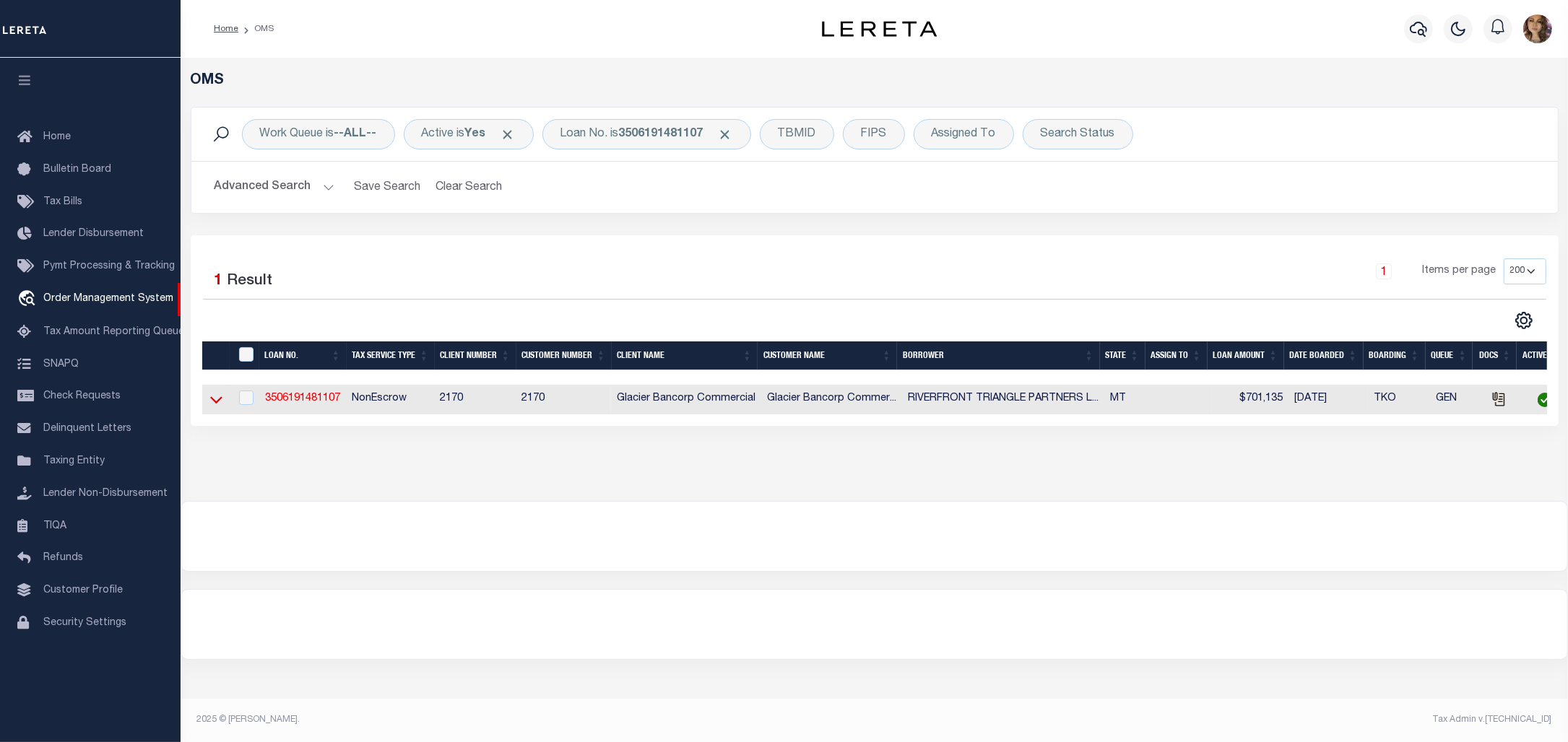
click at [213, 406] on icon at bounding box center [216, 399] width 12 height 15
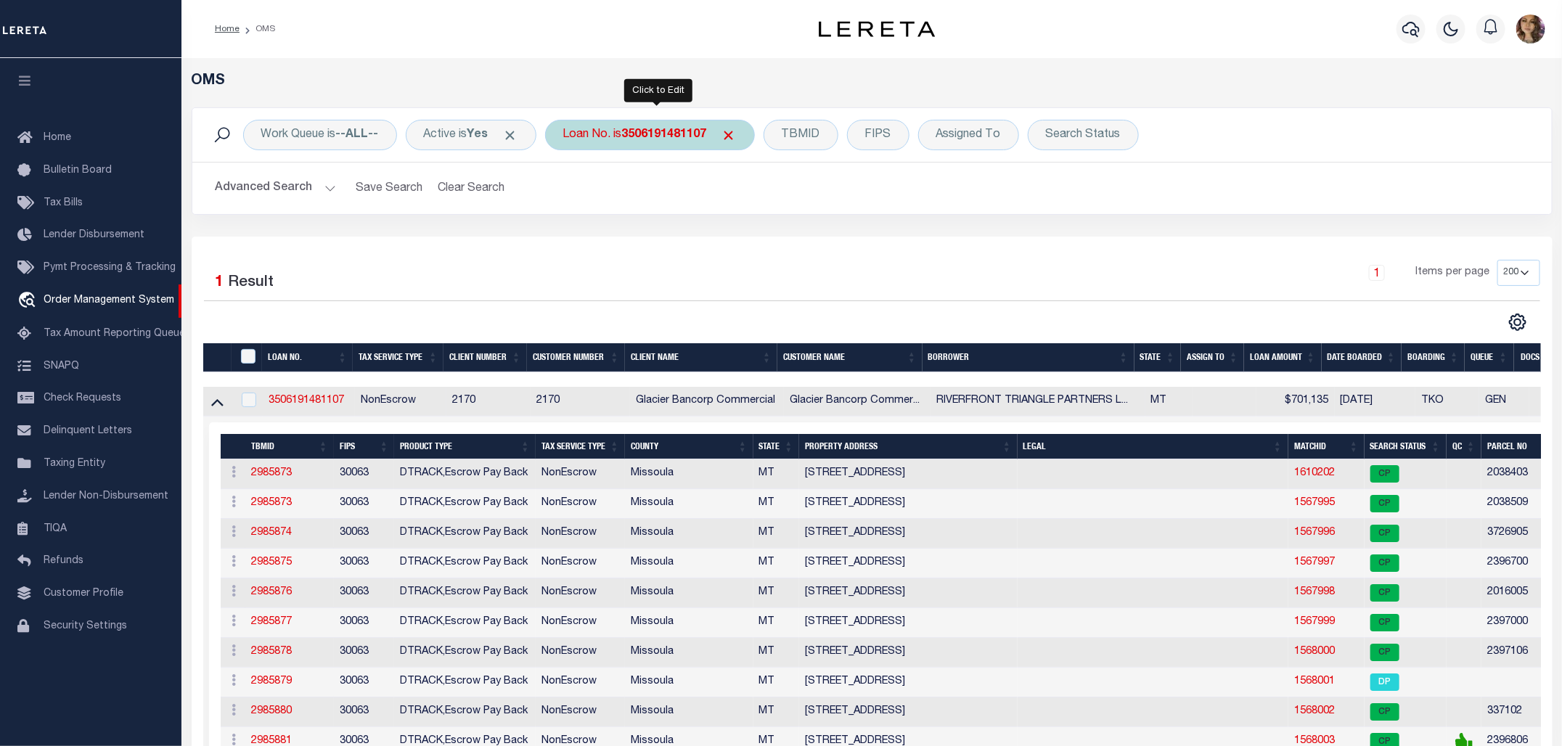
click at [637, 139] on b "3506191481107" at bounding box center [664, 135] width 85 height 12
type input "400893700"
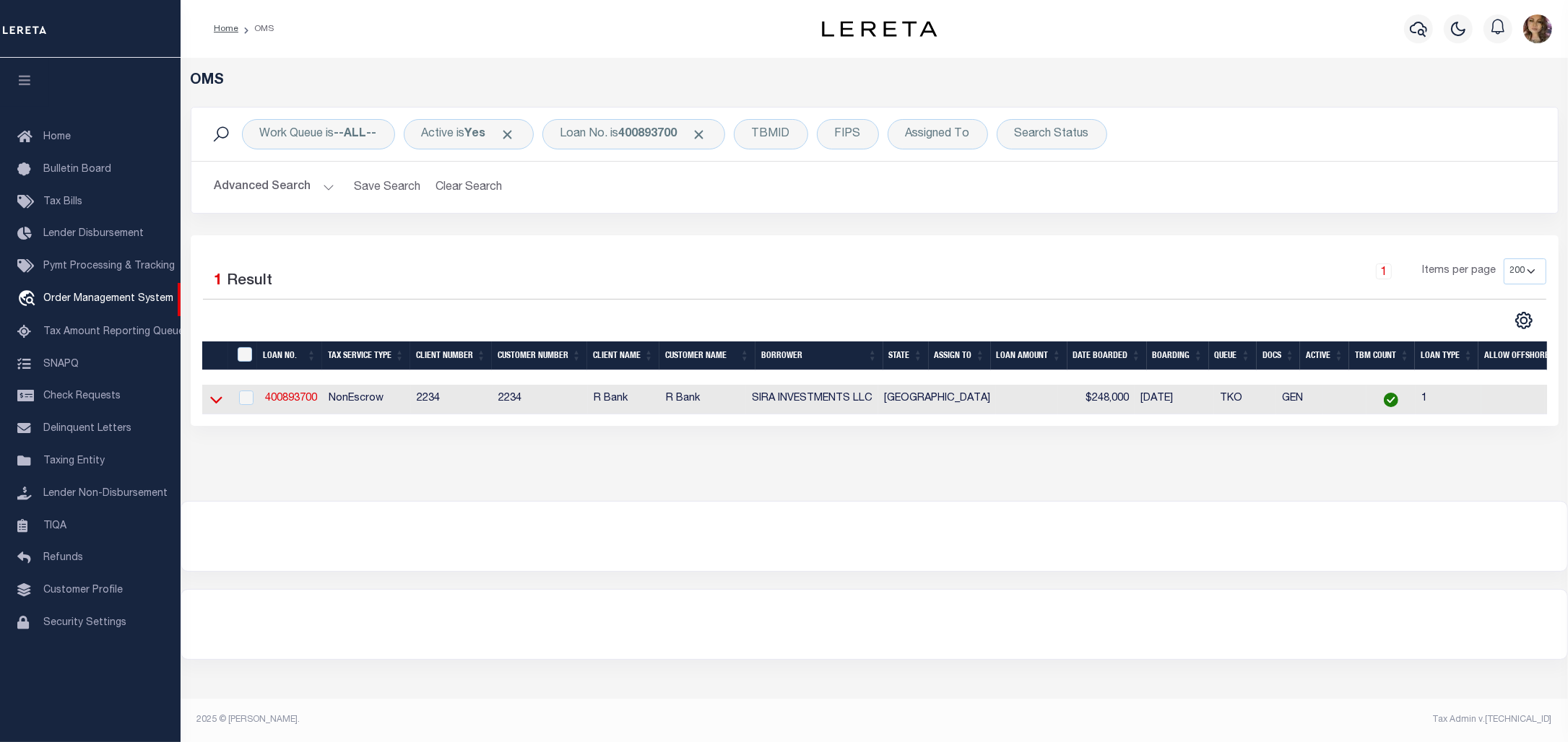
click at [218, 405] on icon at bounding box center [216, 400] width 12 height 7
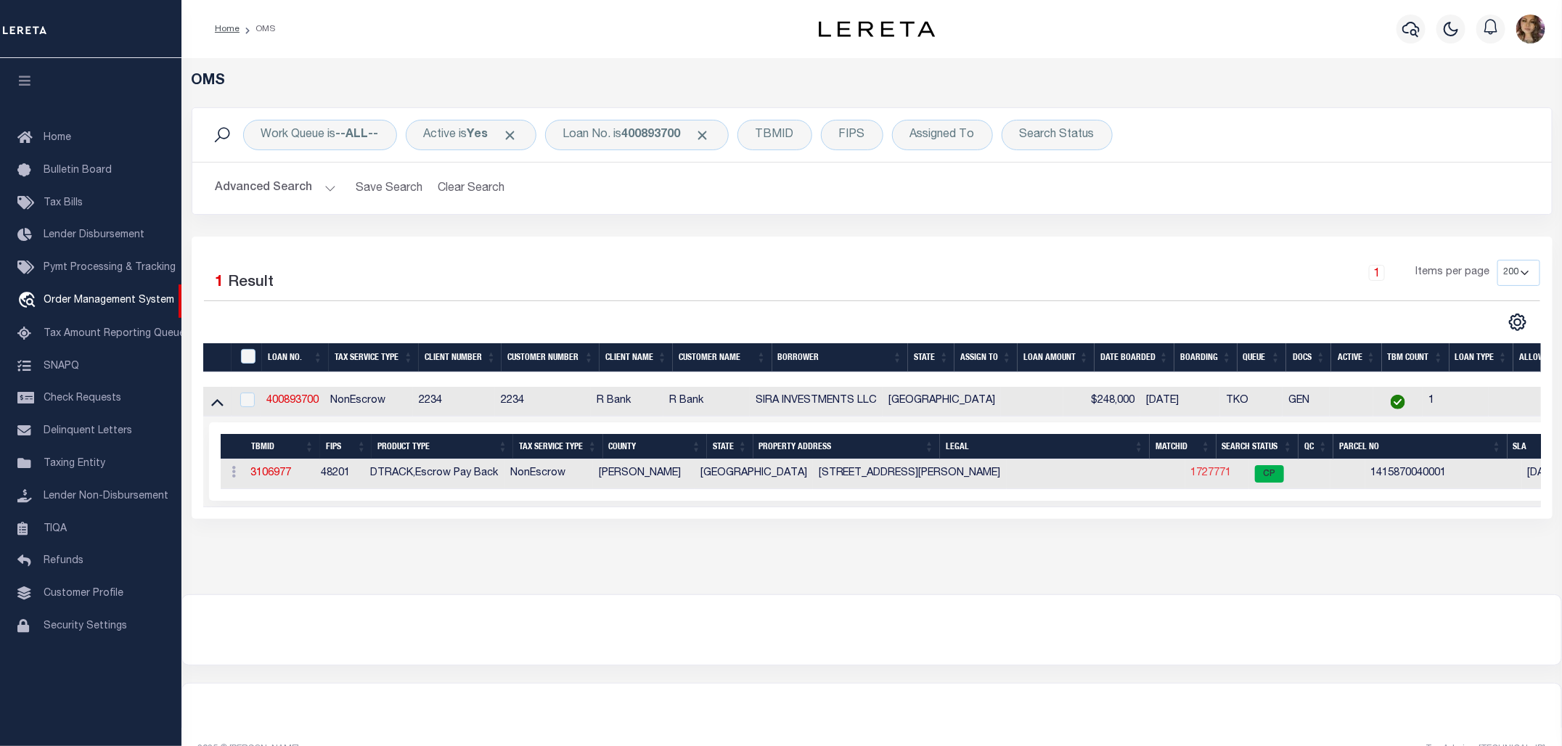
click at [1191, 473] on link "1727771" at bounding box center [1211, 473] width 41 height 10
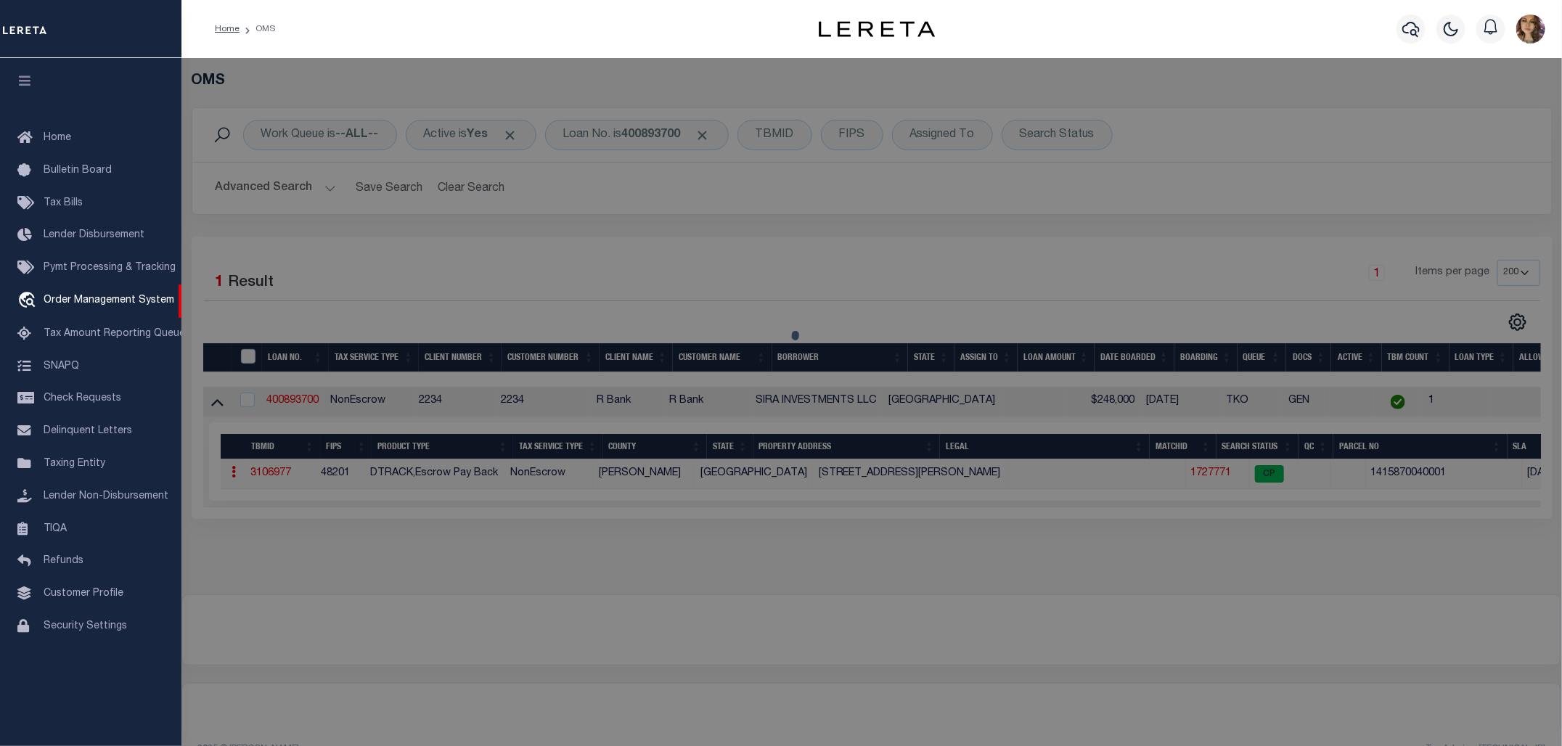
checkbox input "false"
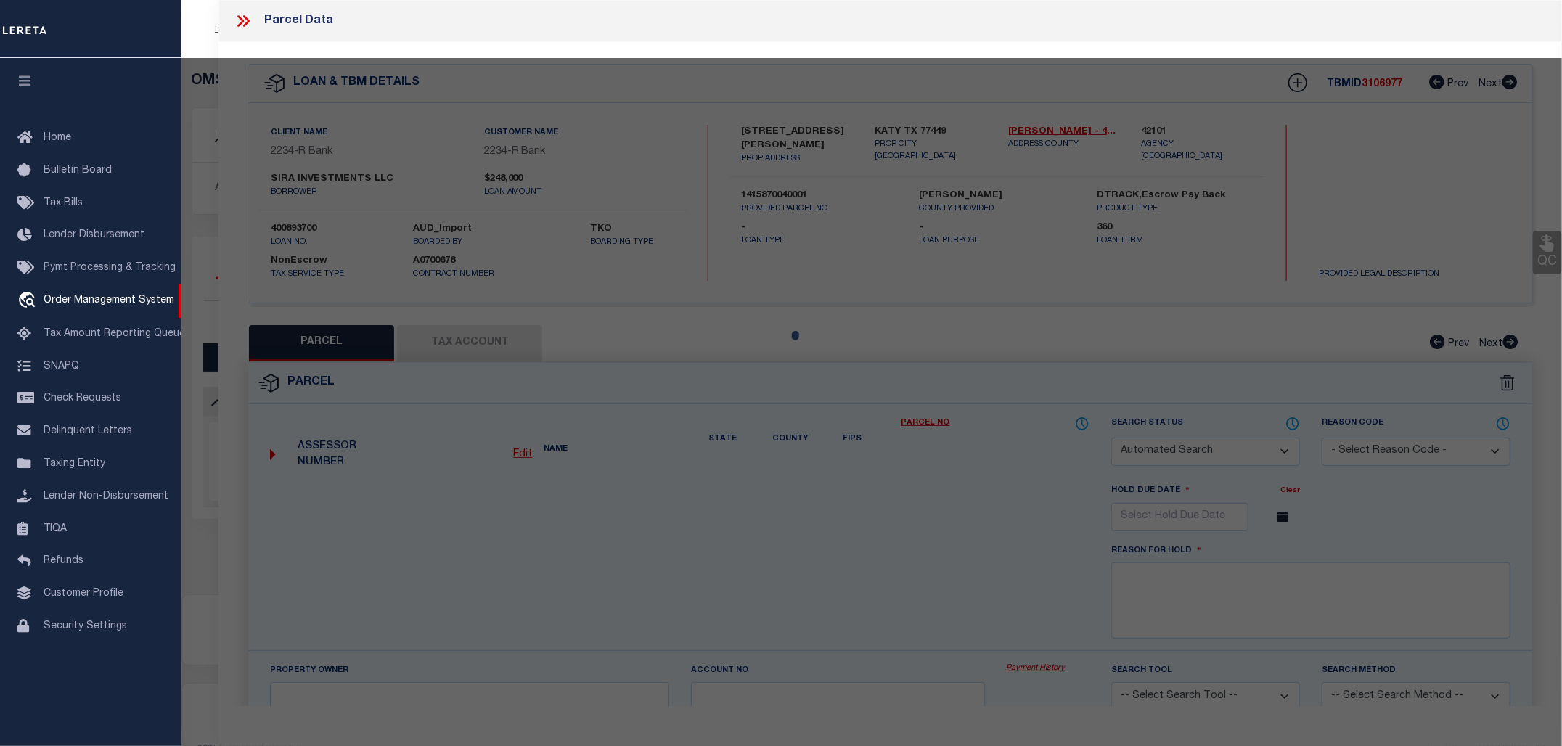
select select "CP"
type input "SIRA INVESTMENTS LLC"
type input "2031 N MASON RD # 401"
checkbox input "false"
type input "KATY, TX 77449"
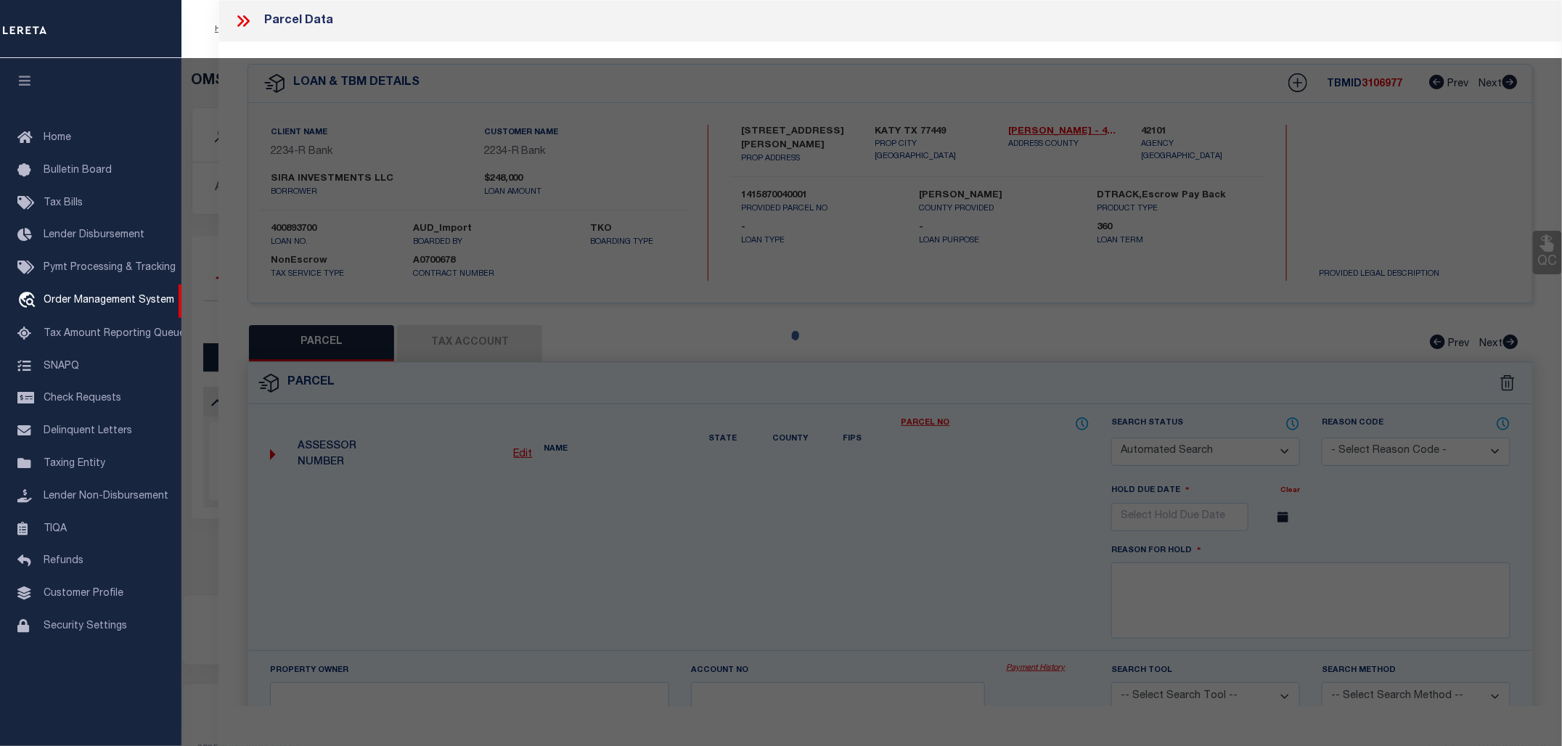
type textarea "UNIT 401 BLDG 4 .0323 INT COMMON LAND & ELE OAKS AT MASON OFFICE PARK CONDO AME…"
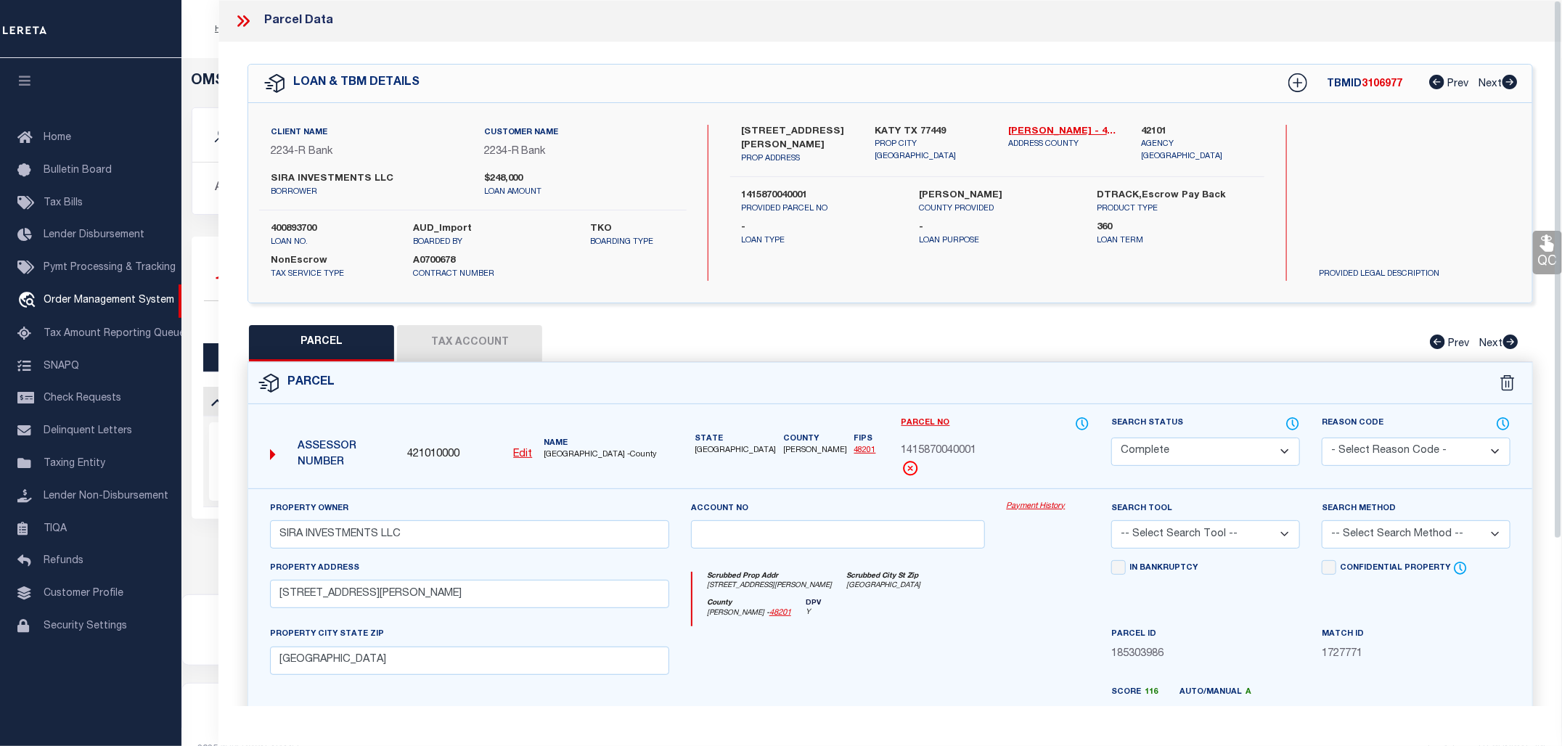
click at [1045, 505] on link "Payment History" at bounding box center [1048, 507] width 83 height 12
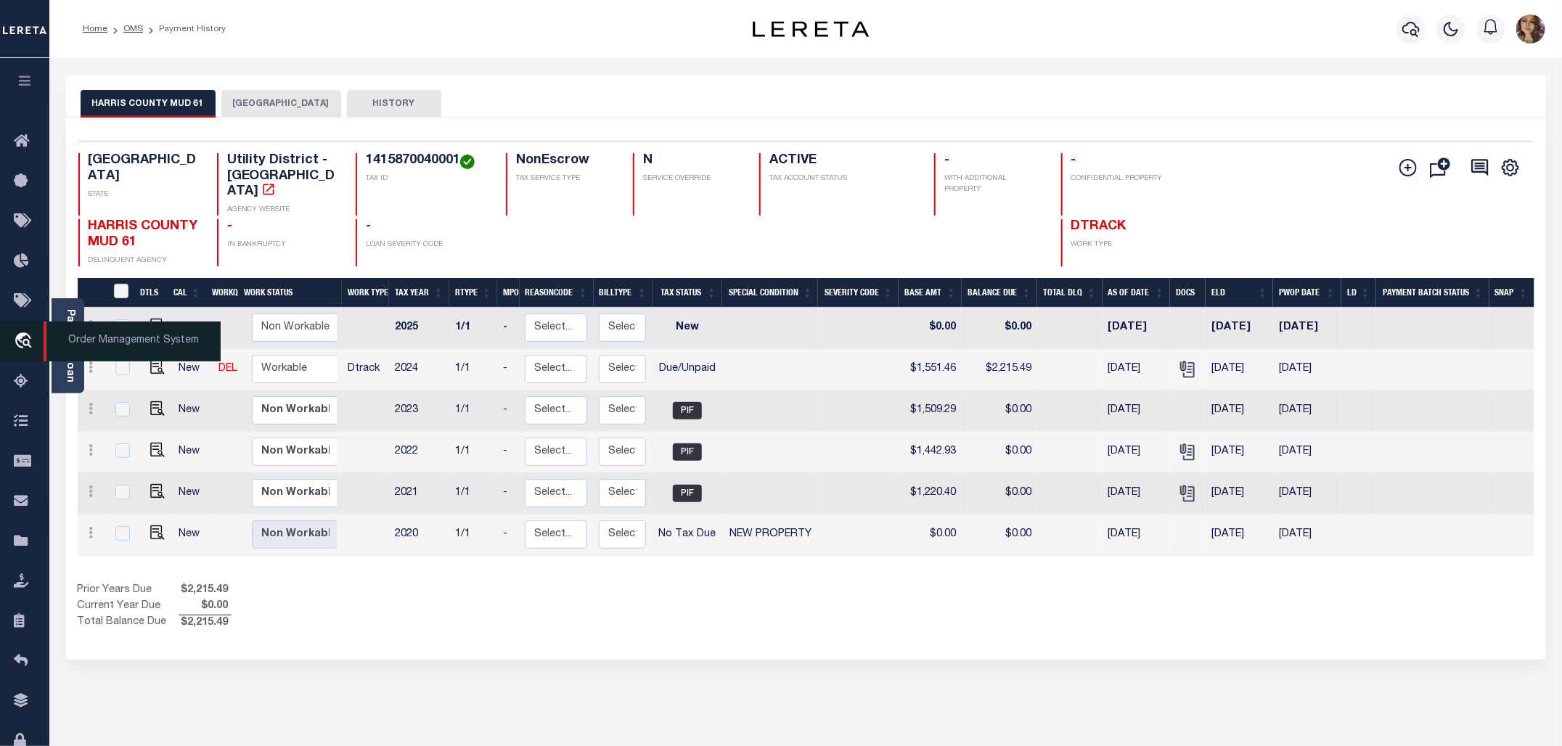
click at [84, 339] on span "Order Management System" at bounding box center [132, 342] width 177 height 40
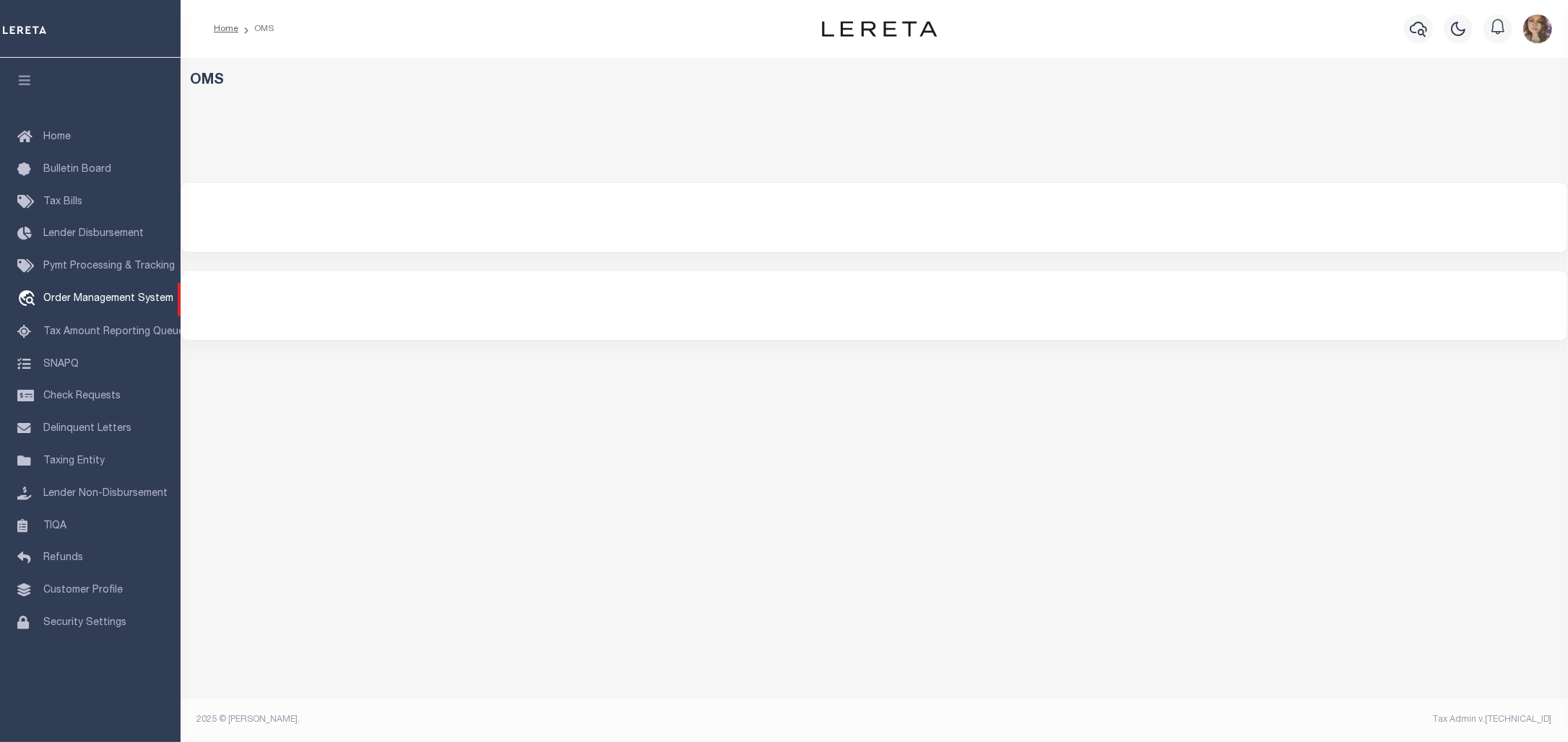
select select "200"
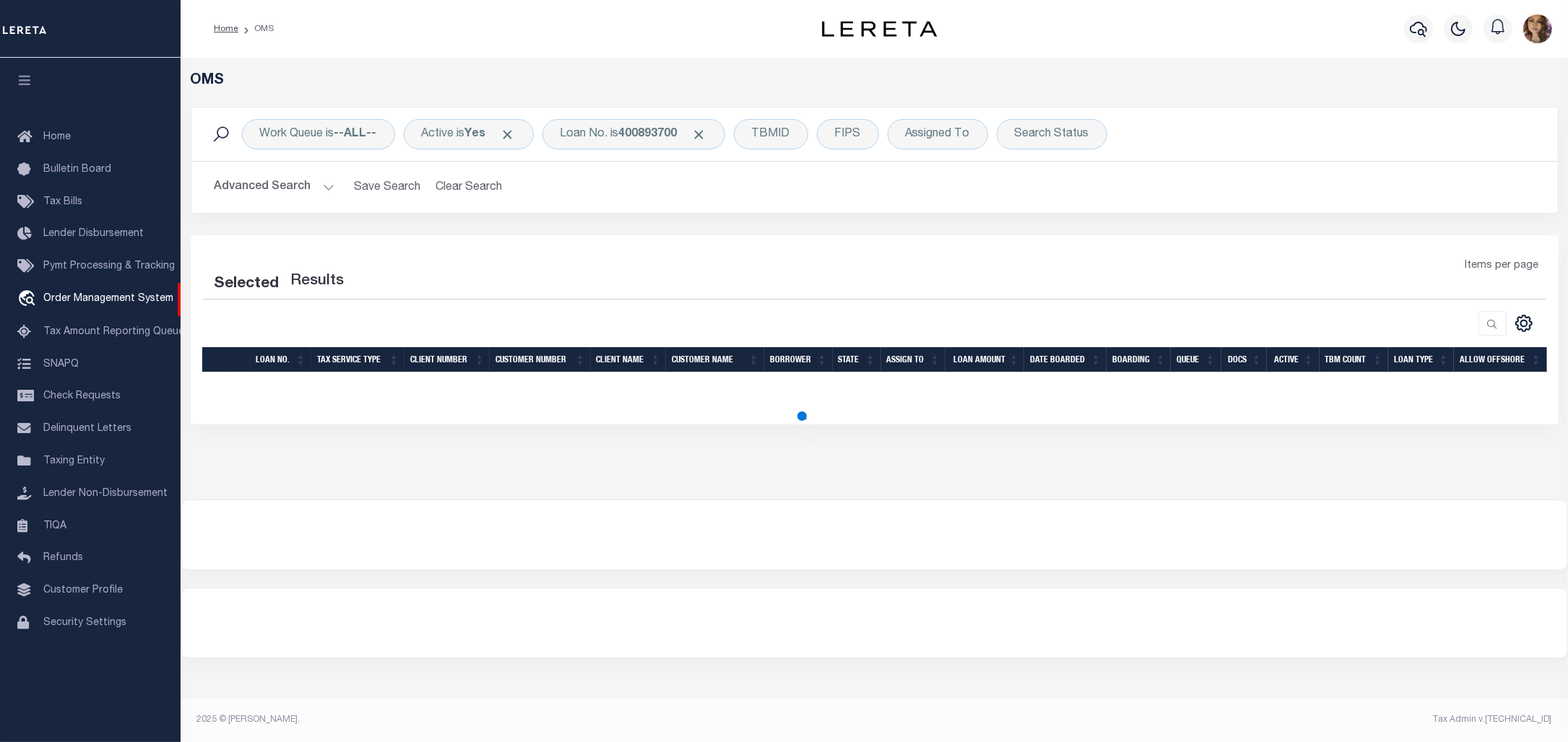
select select "200"
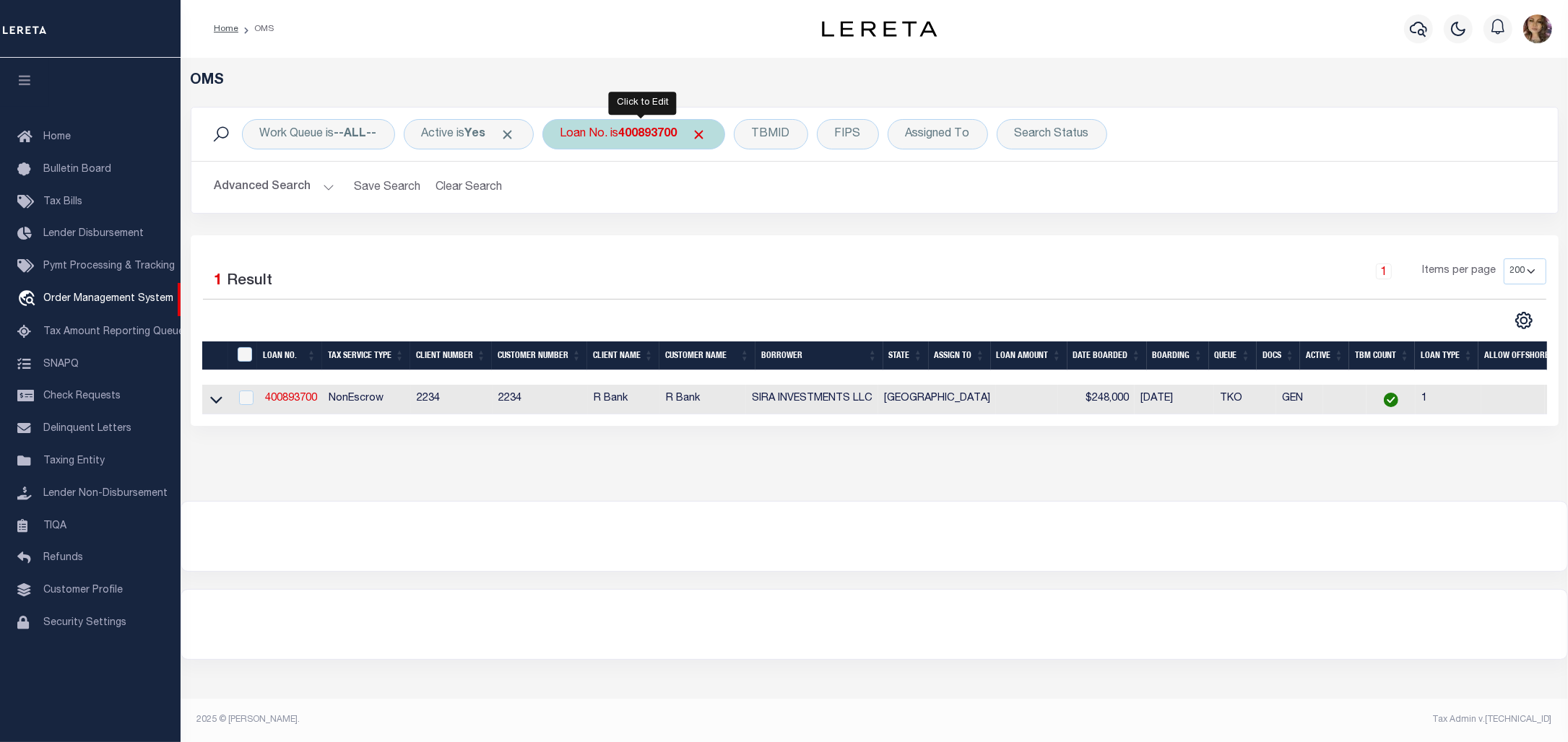
click at [631, 135] on b "400893700" at bounding box center [648, 134] width 59 height 12
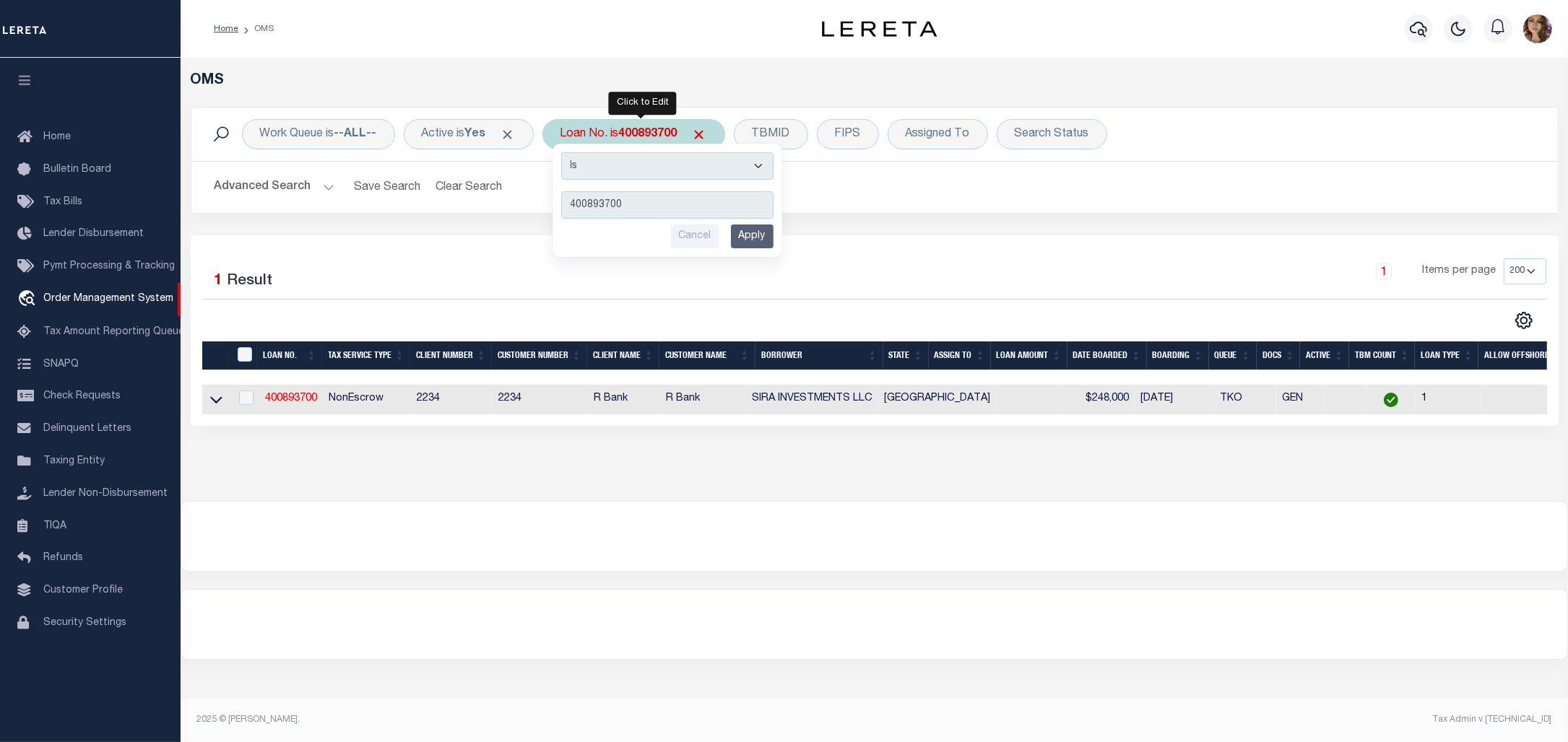
type input "90000119"
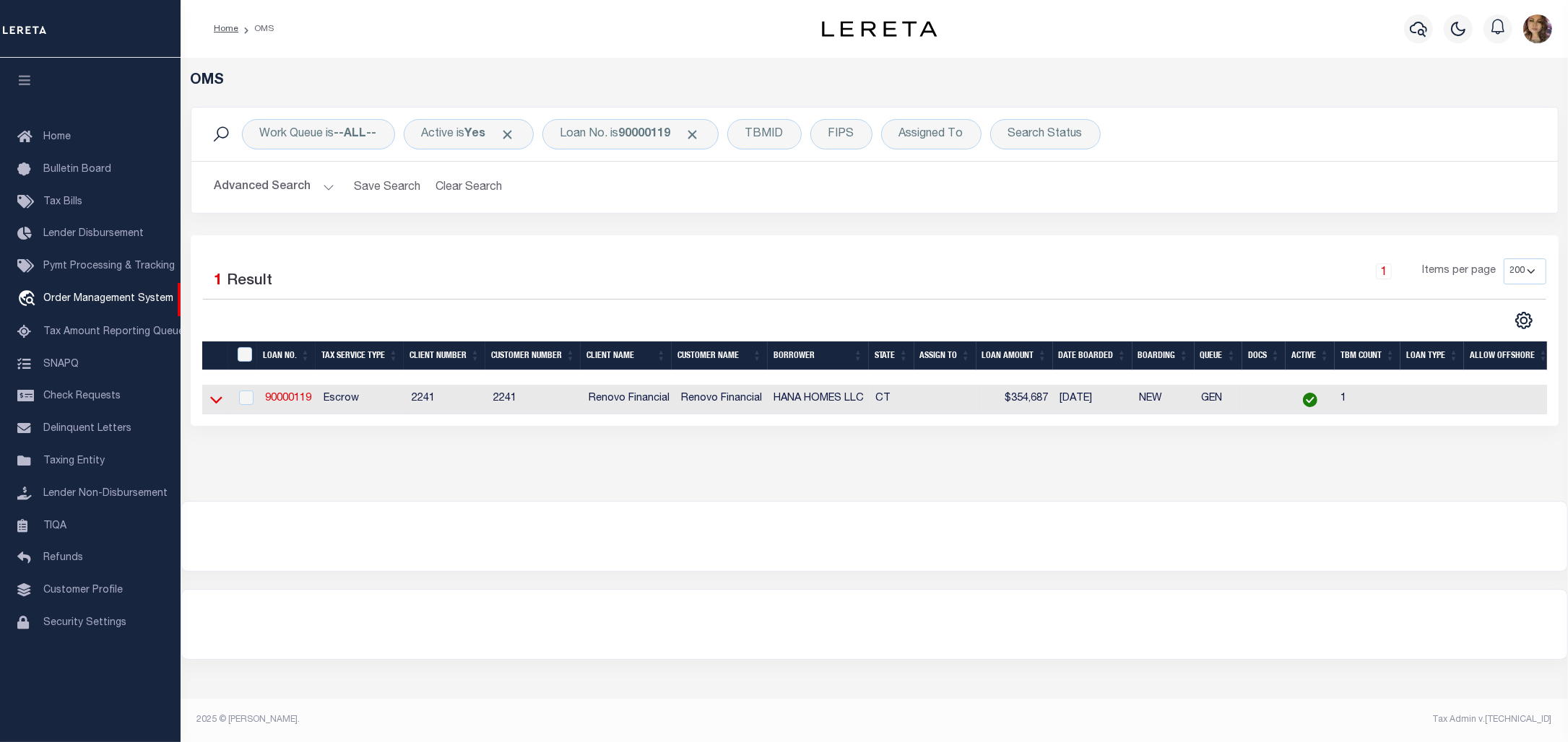
click at [219, 401] on icon at bounding box center [216, 399] width 12 height 15
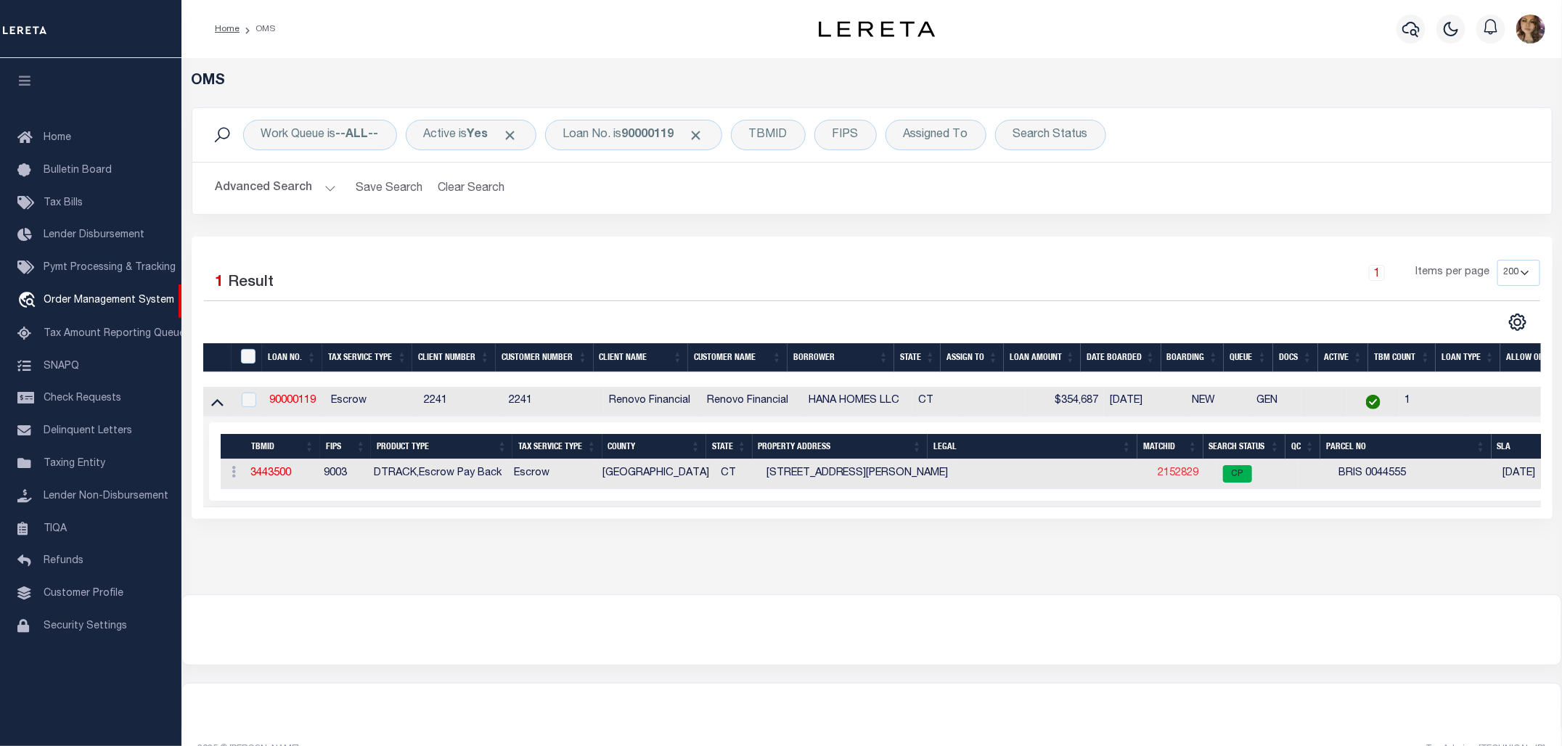
click at [1170, 478] on link "2152829" at bounding box center [1179, 473] width 41 height 10
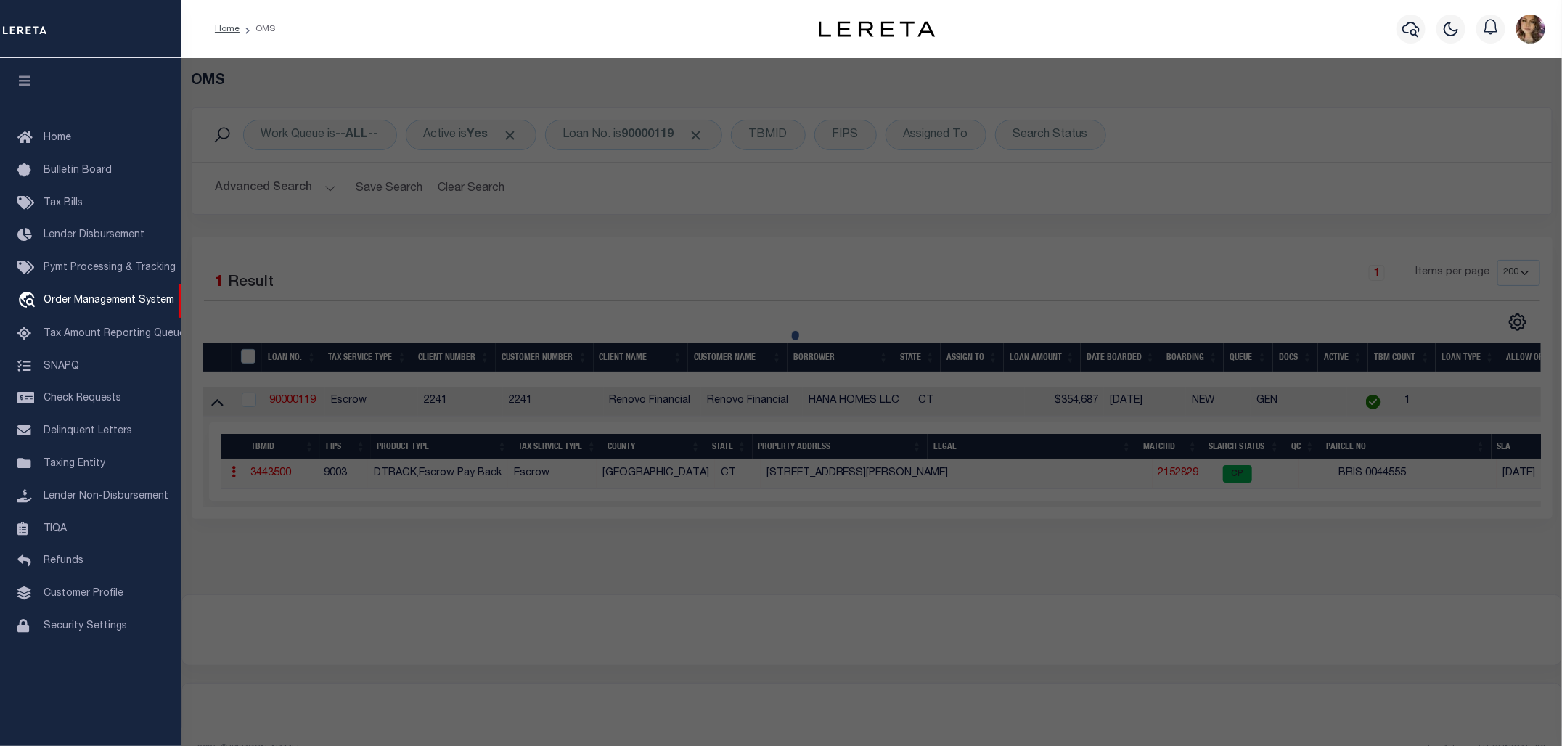
checkbox input "false"
select select "CP"
type input "ZAIN,BARNWELL"
select select "ATL"
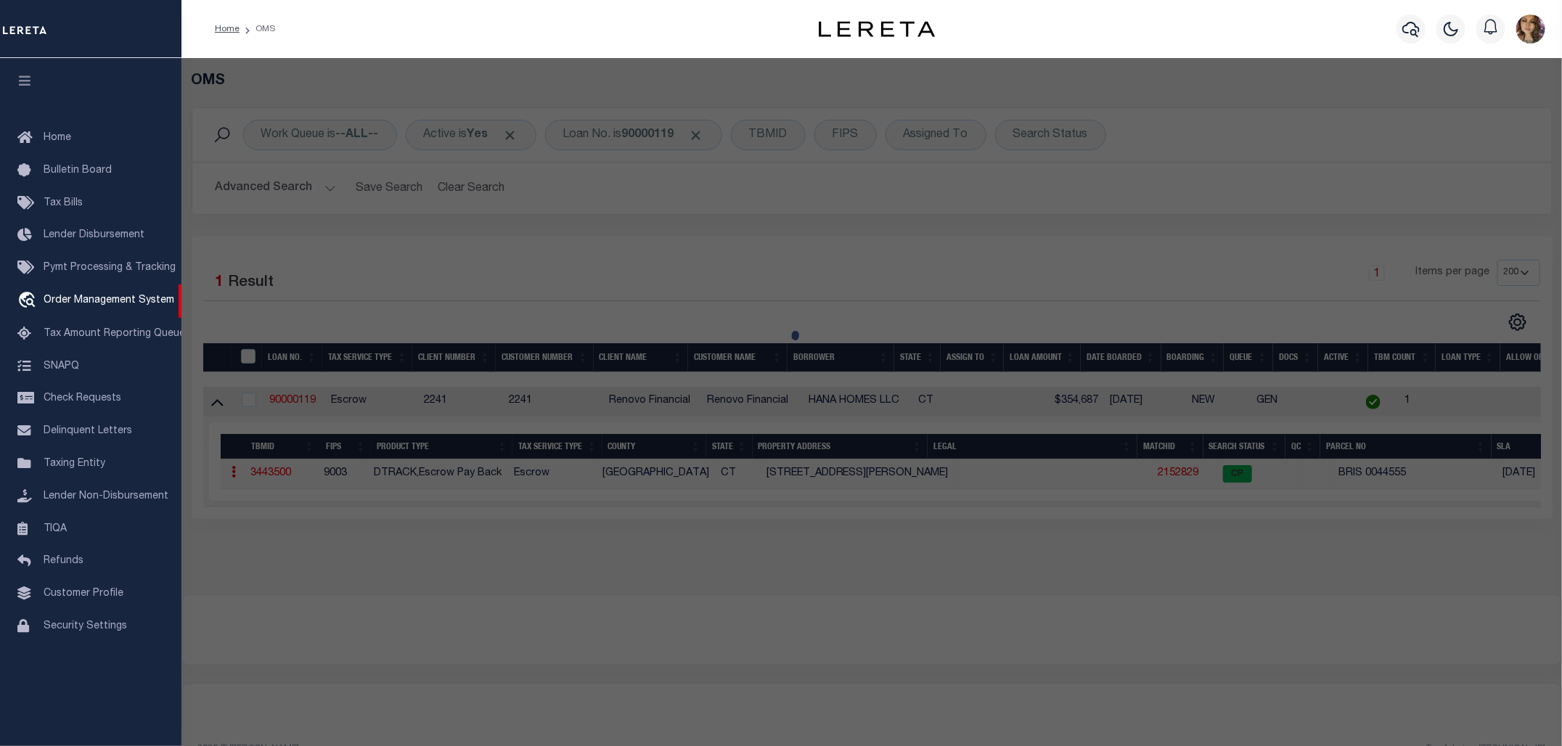
select select "ADD"
type input "318 EMMETT ST"
checkbox input "false"
type input "BRISTOL, CT 06010"
type textarea "LOT:3-44555 CITY/MUNI/TWP:BRISTOL"
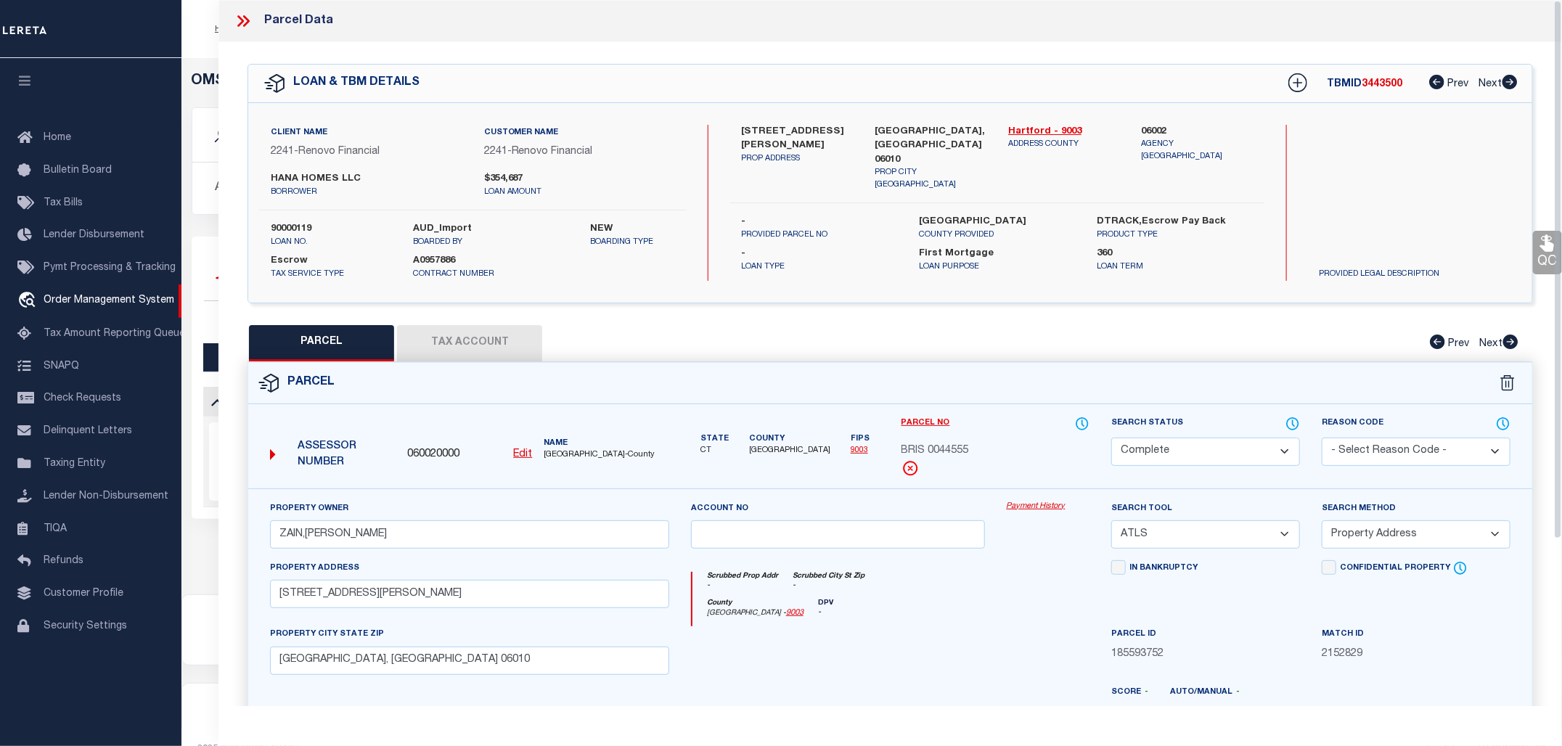
click at [1026, 510] on link "Payment History" at bounding box center [1048, 507] width 83 height 12
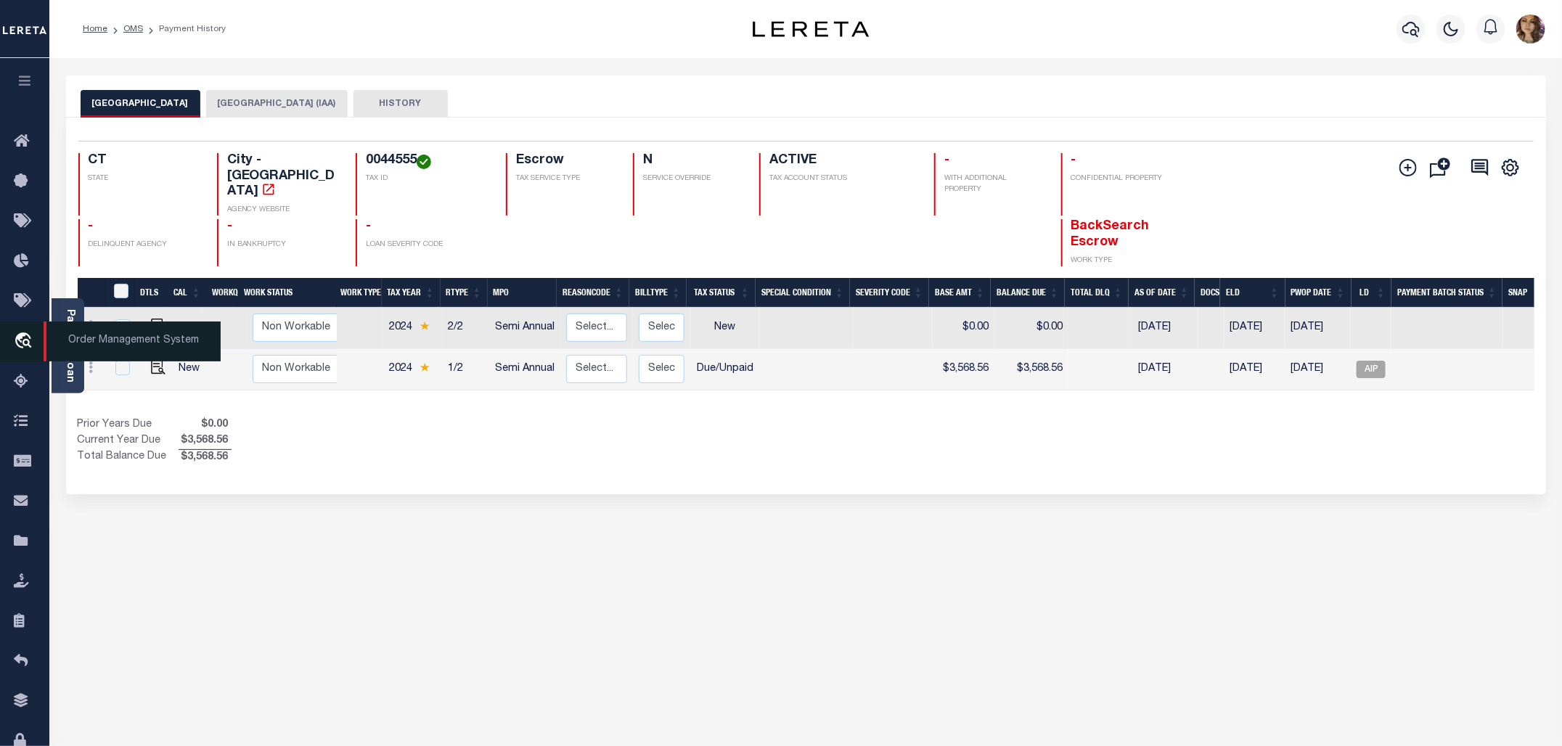
click at [116, 342] on span "Order Management System" at bounding box center [132, 342] width 177 height 40
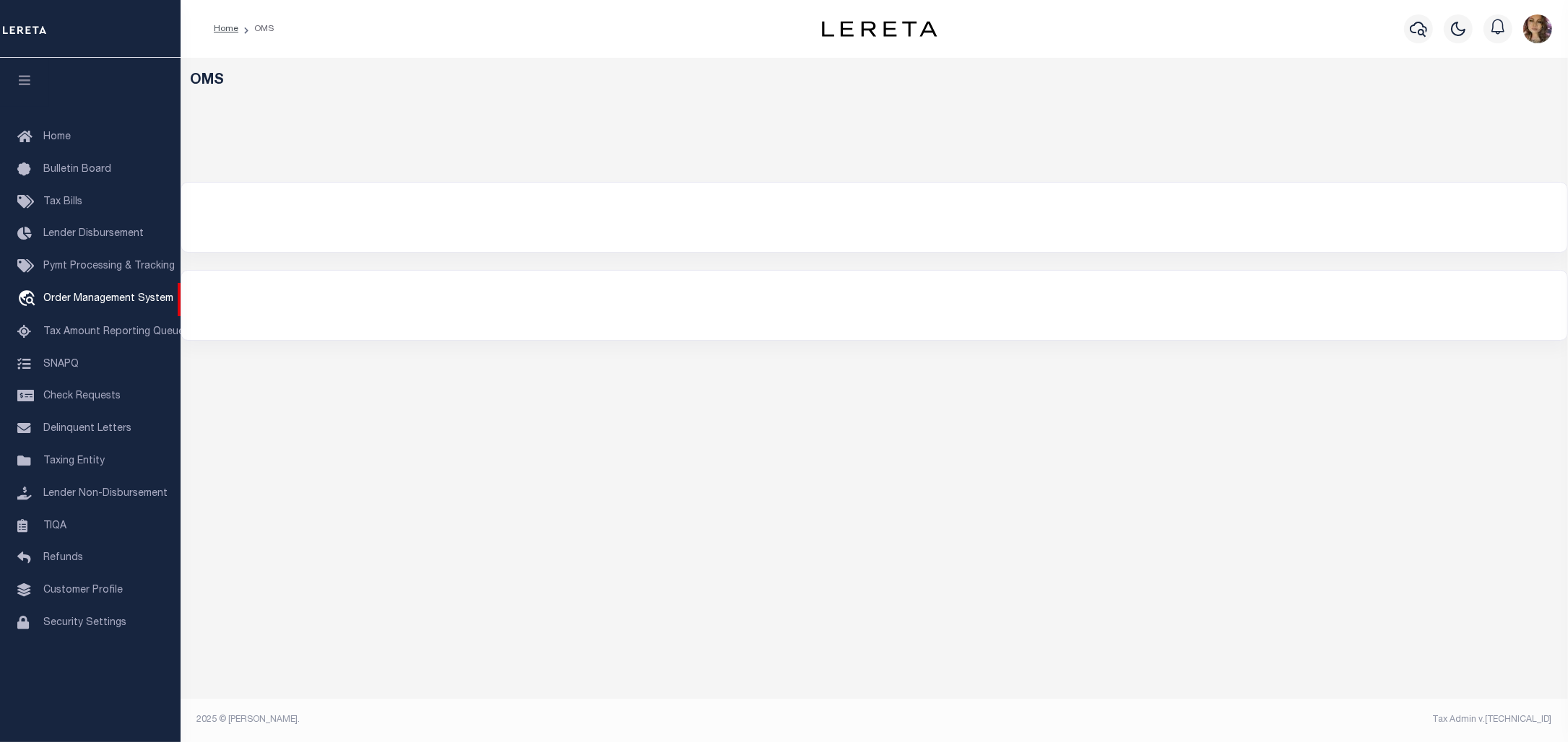
select select "200"
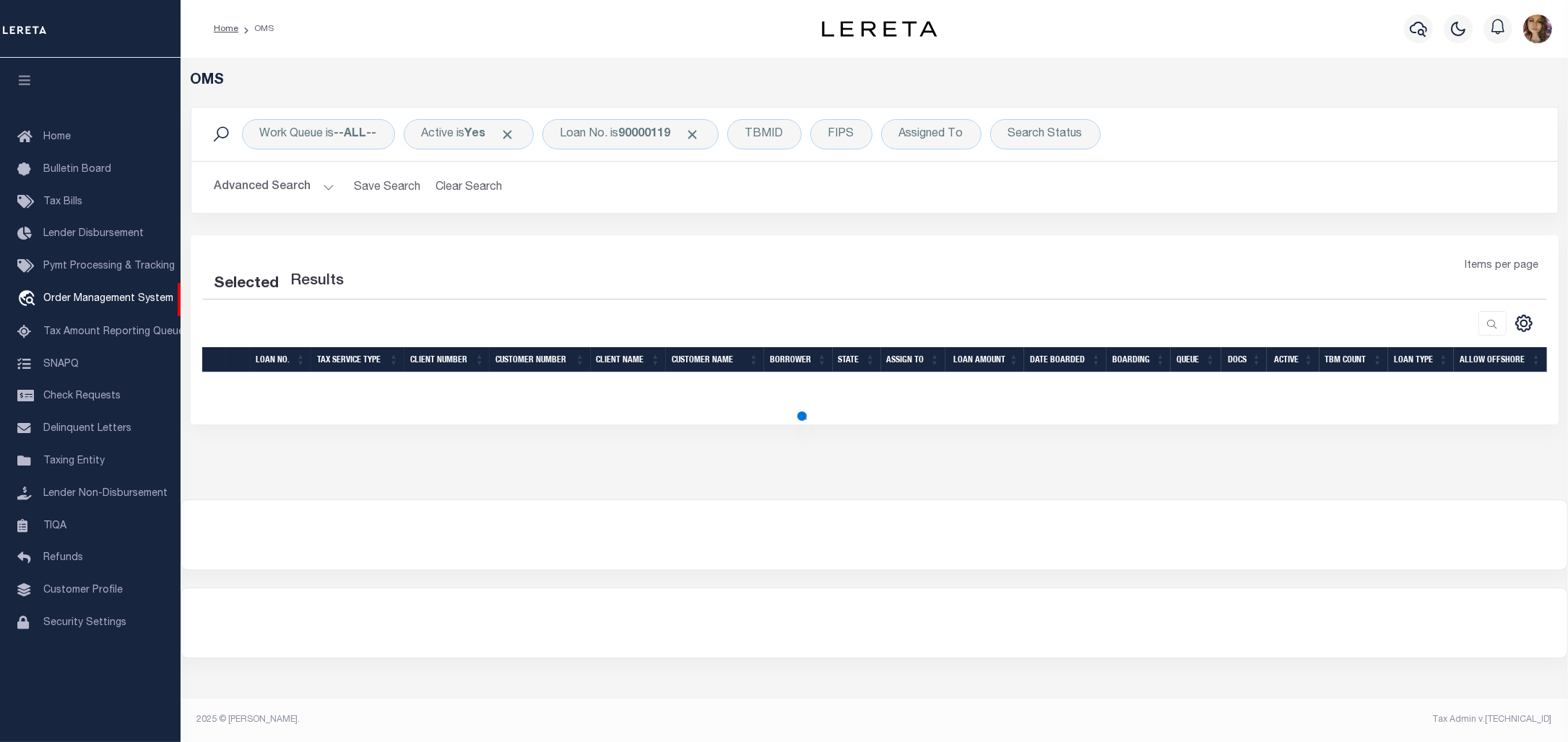
select select "200"
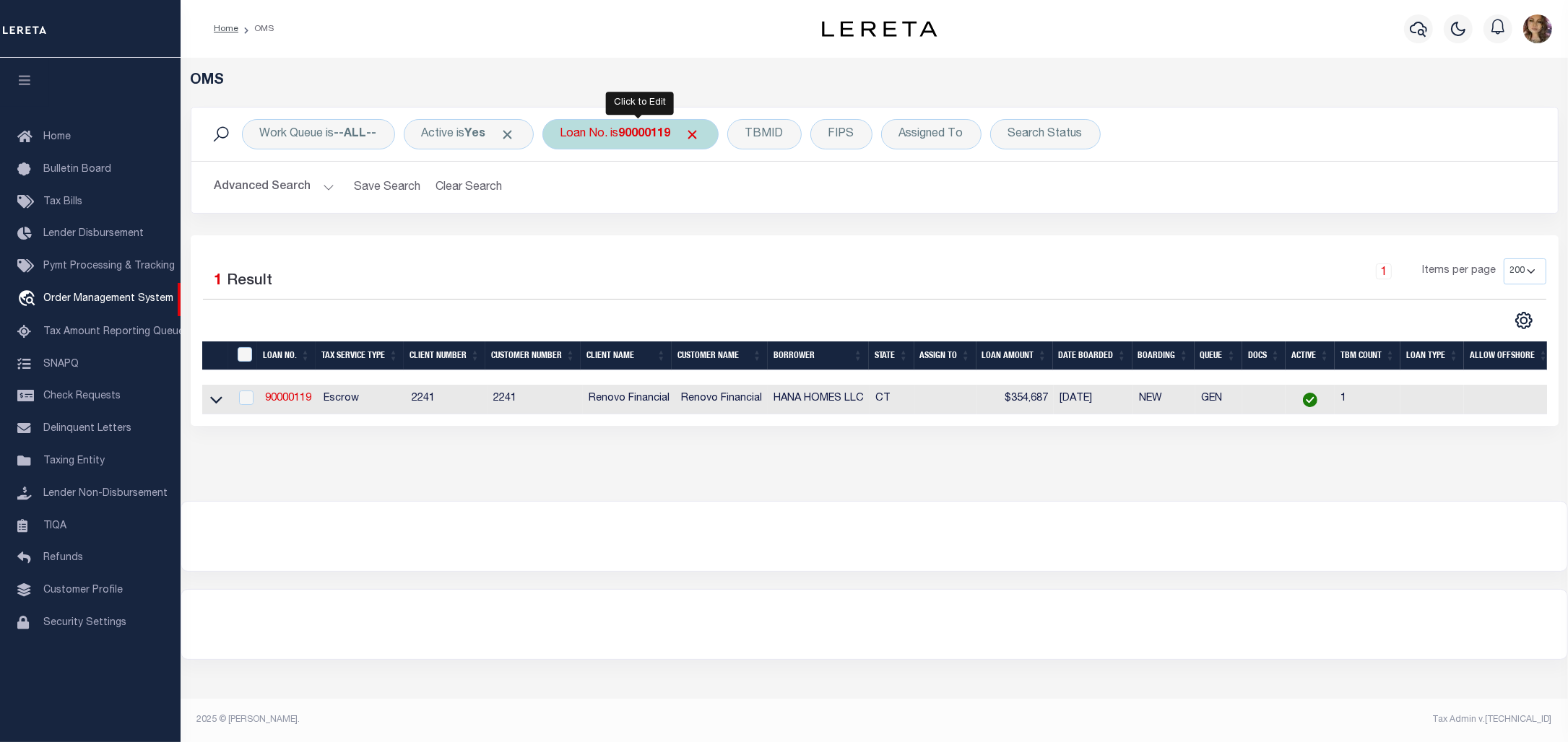
click at [634, 128] on b "90000119" at bounding box center [645, 134] width 52 height 12
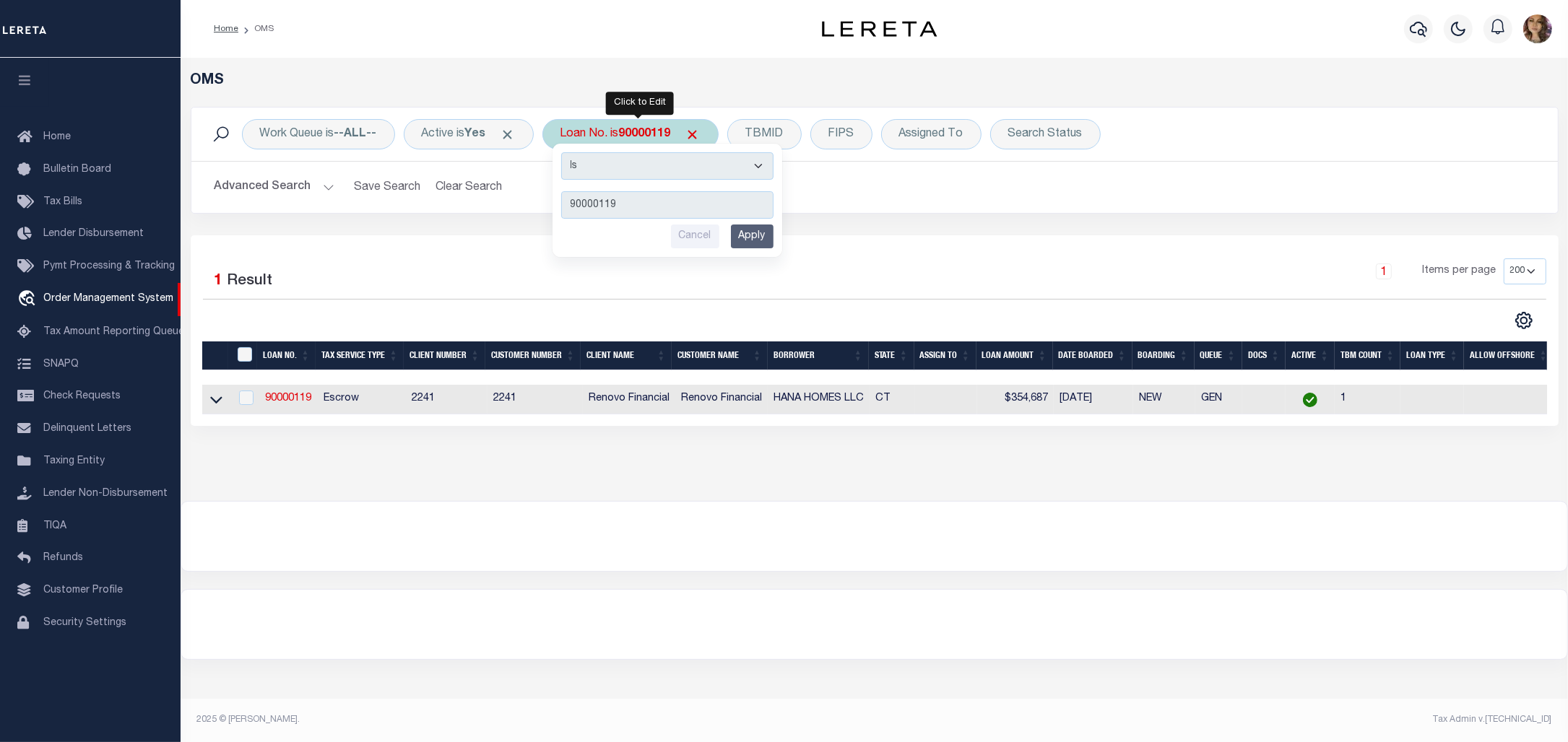
type input "123099"
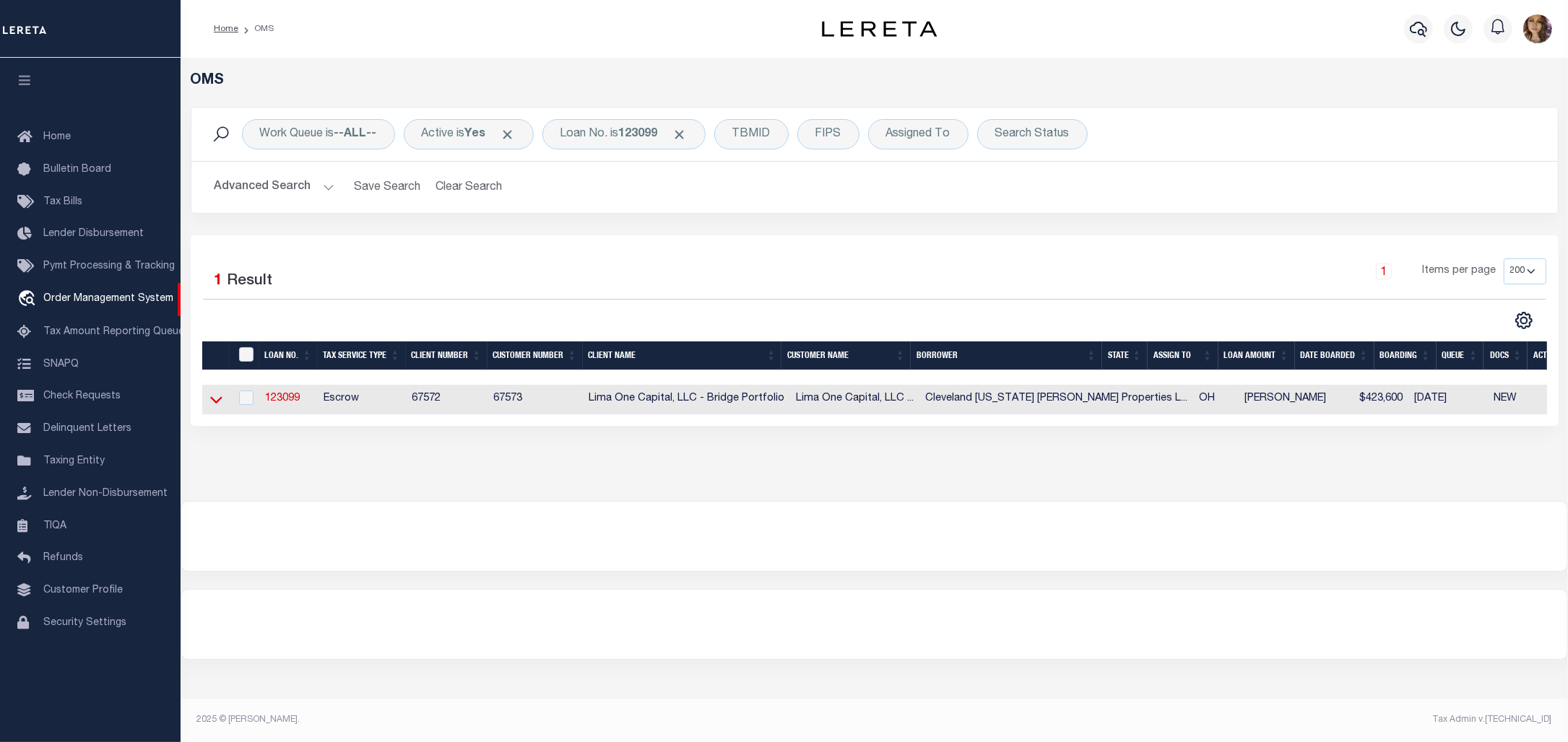
click at [215, 407] on icon at bounding box center [216, 399] width 12 height 15
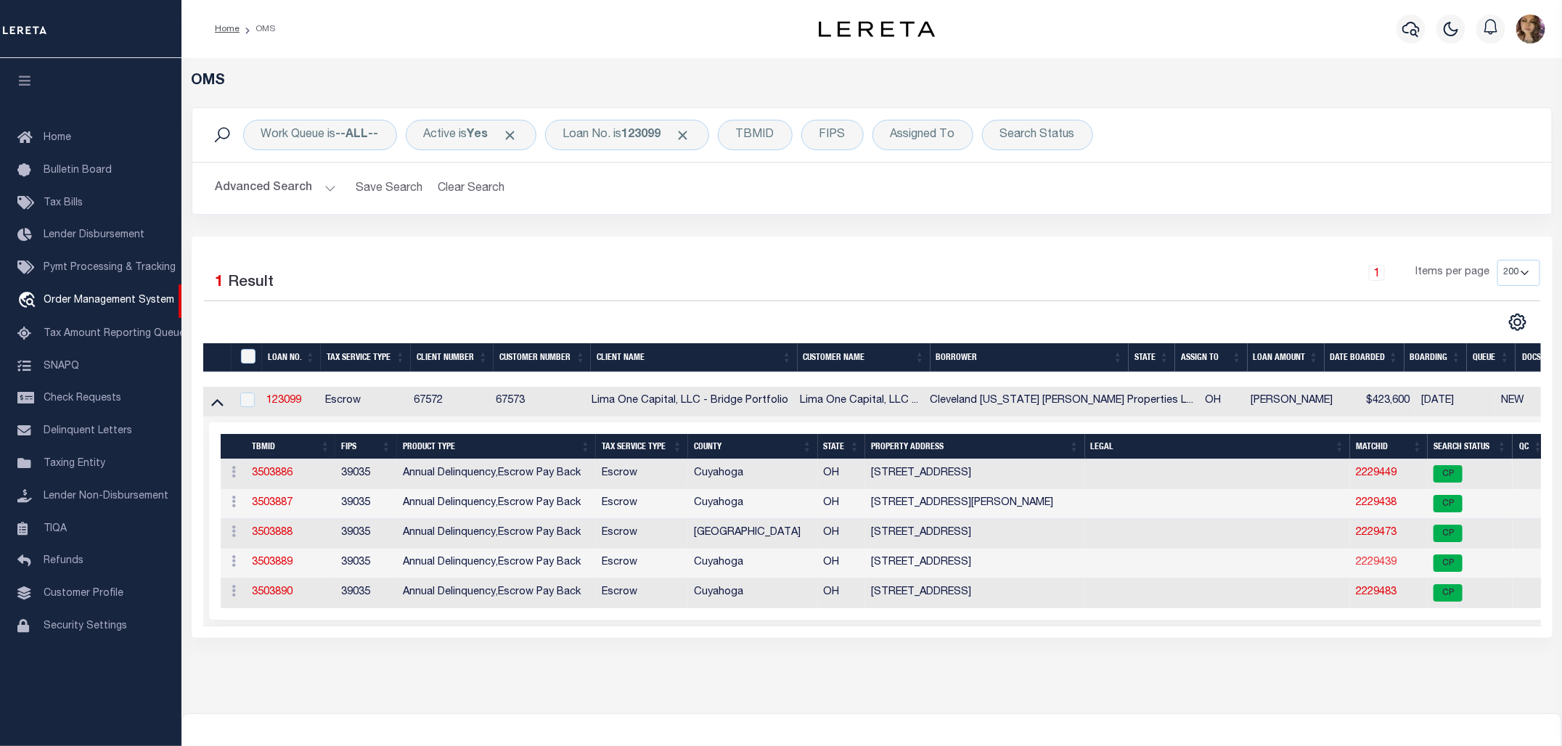
click at [1356, 568] on link "2229439" at bounding box center [1376, 563] width 41 height 10
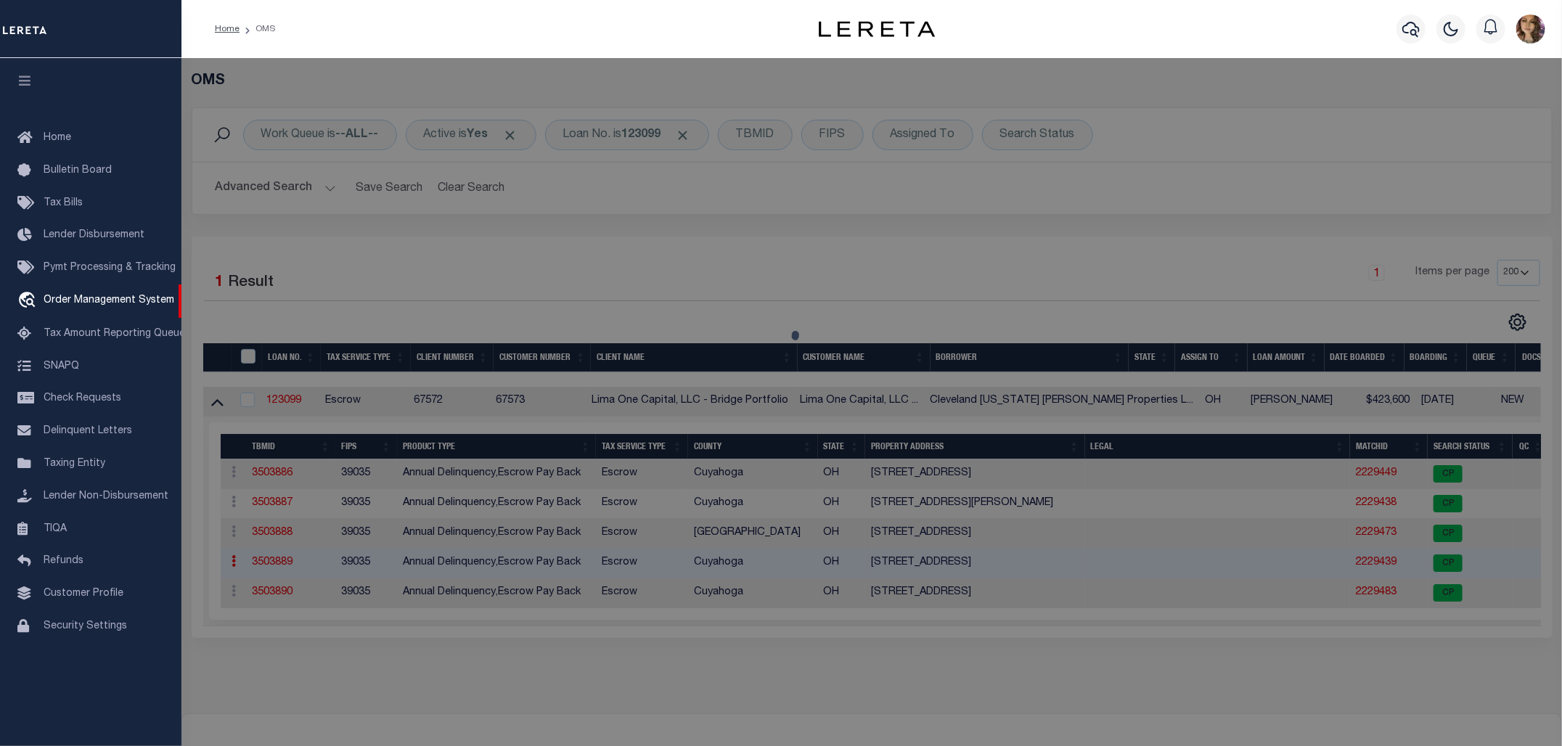
checkbox input "false"
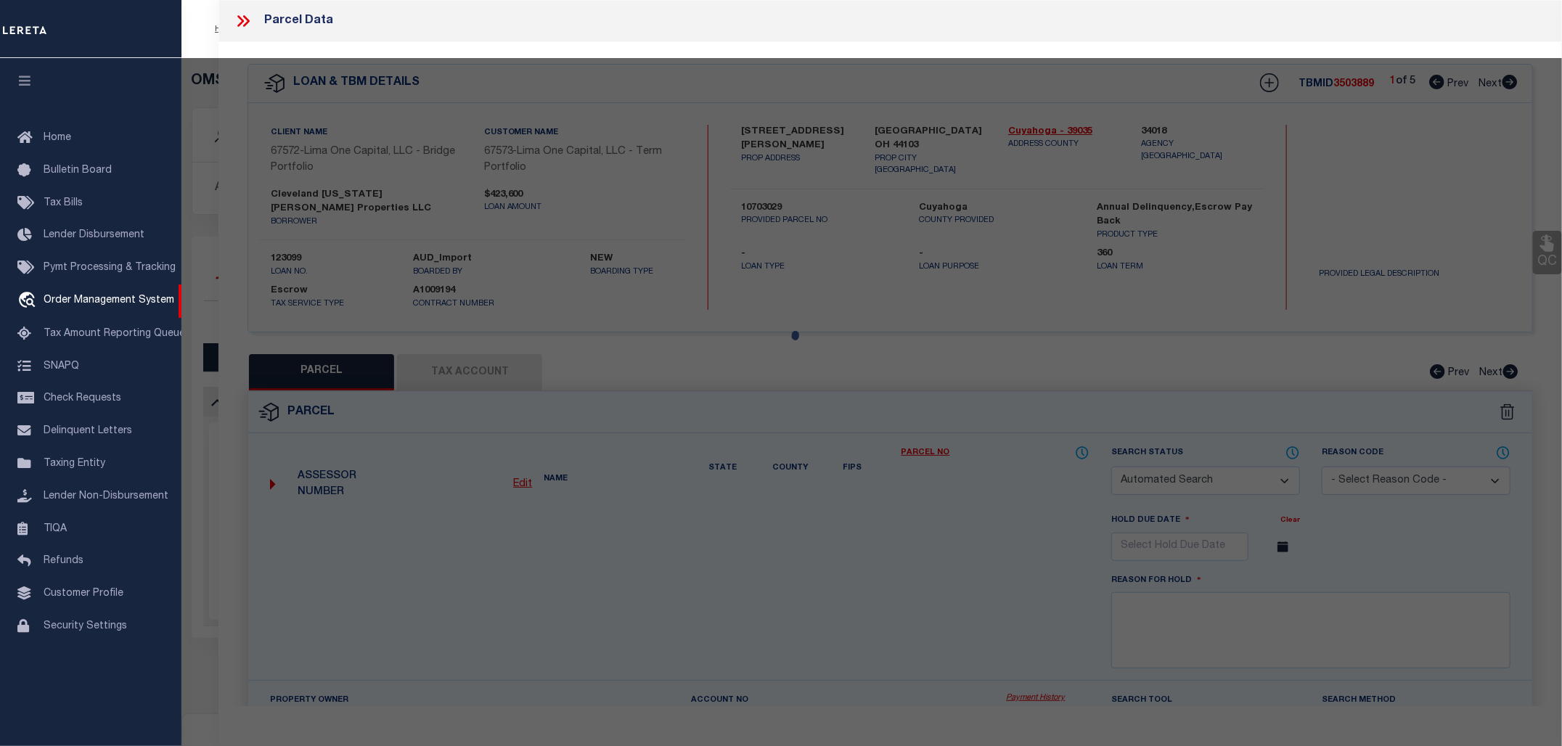
select select "CP"
type input "CLEVELAND OHIO HOPKINS PROPERTIES L"
select select "ATL"
select select "ADD"
type input "919 ANSEL RD"
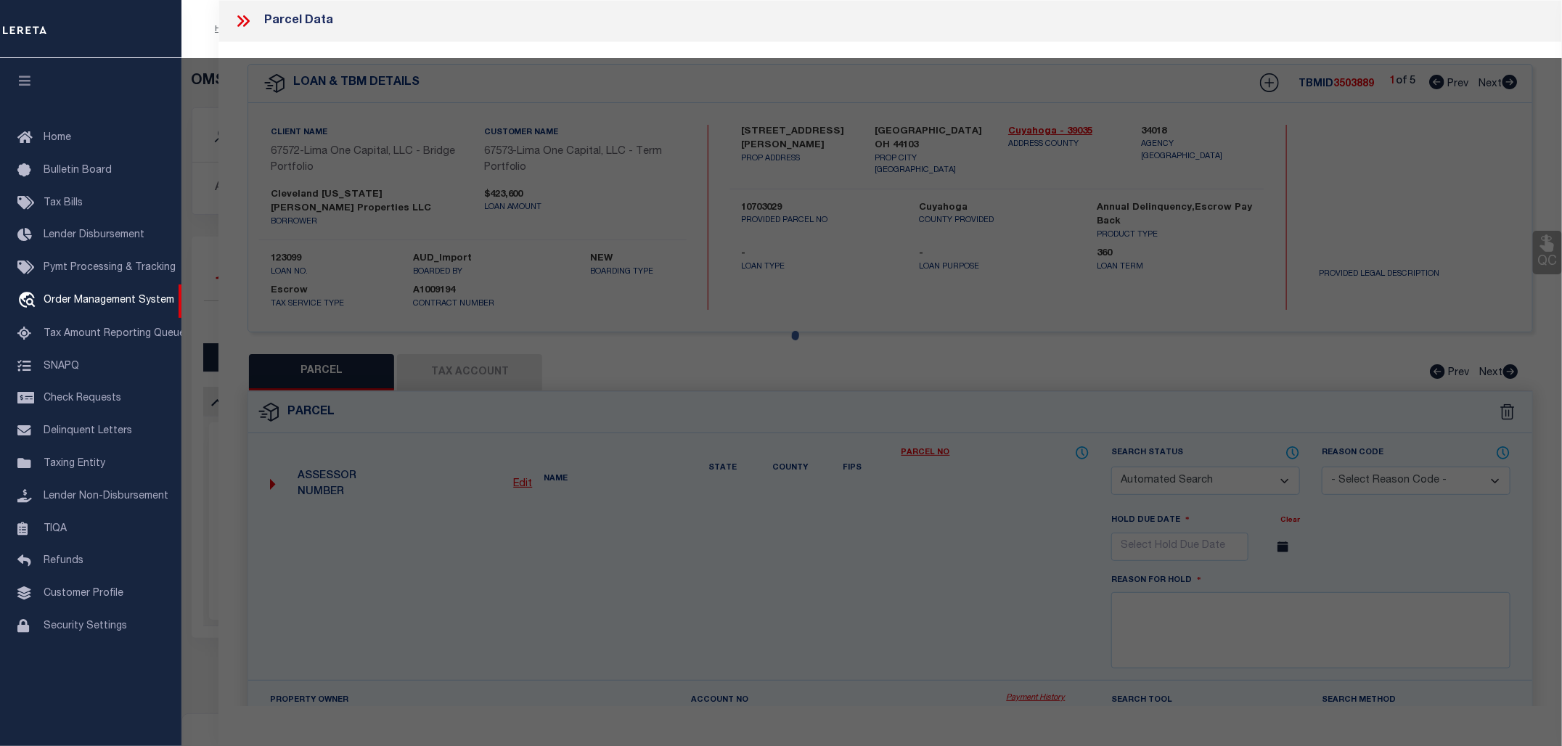
checkbox input "false"
type input "CLEVELAND, OH 44103"
type textarea "375 KING 0025 ALL MB107 PG03 MB PG MB PG"
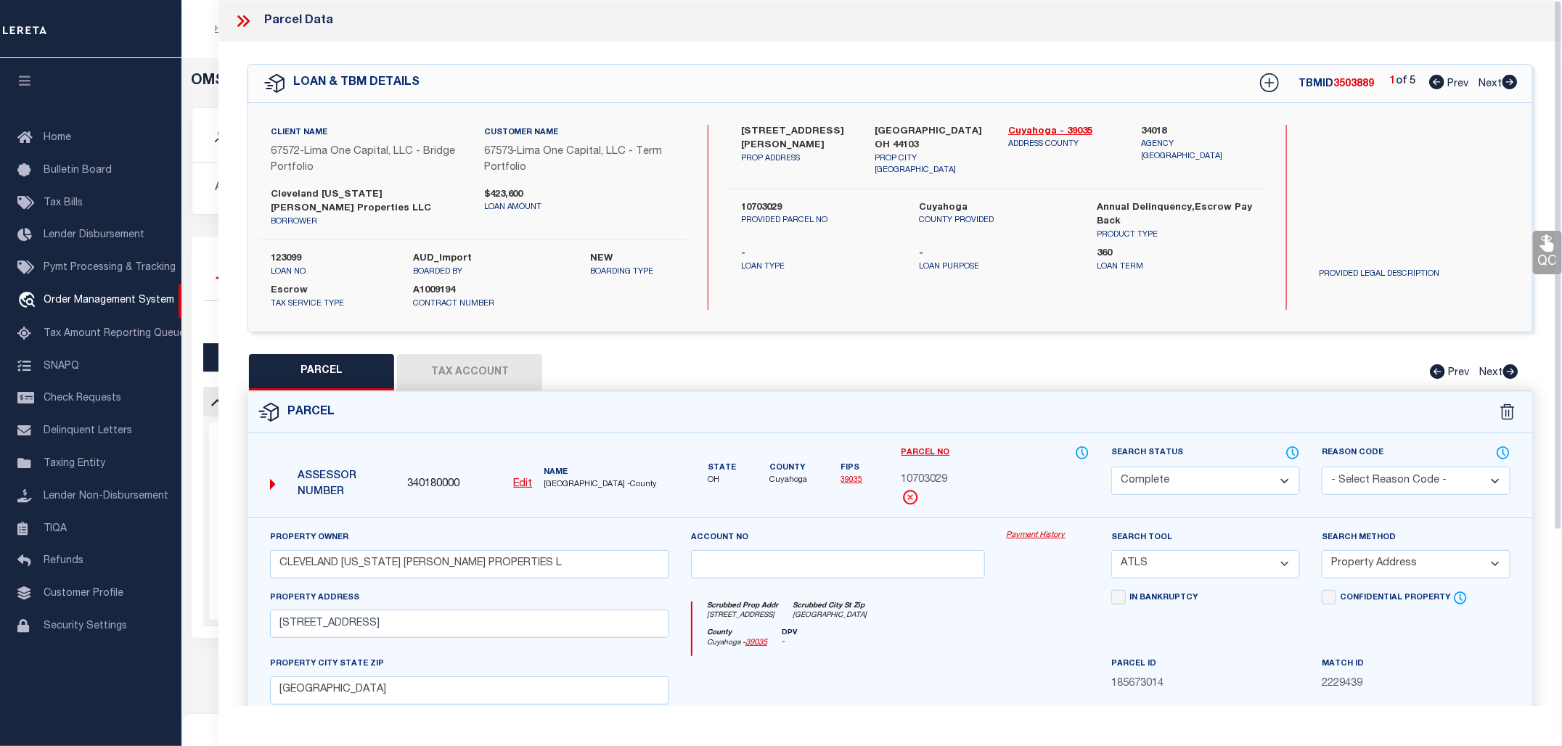
click at [1034, 530] on link "Payment History" at bounding box center [1048, 536] width 83 height 12
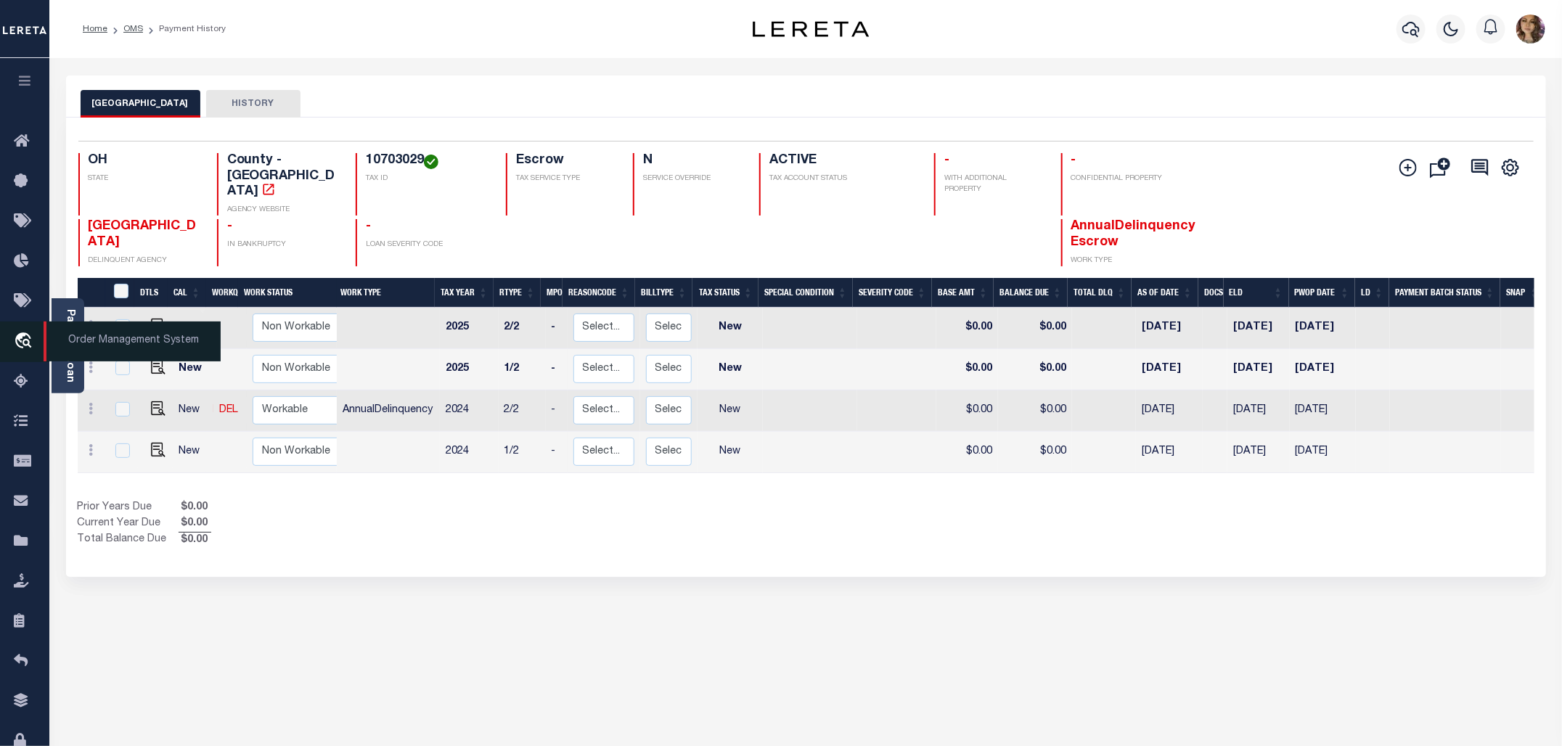
click at [116, 342] on span "Order Management System" at bounding box center [132, 342] width 177 height 40
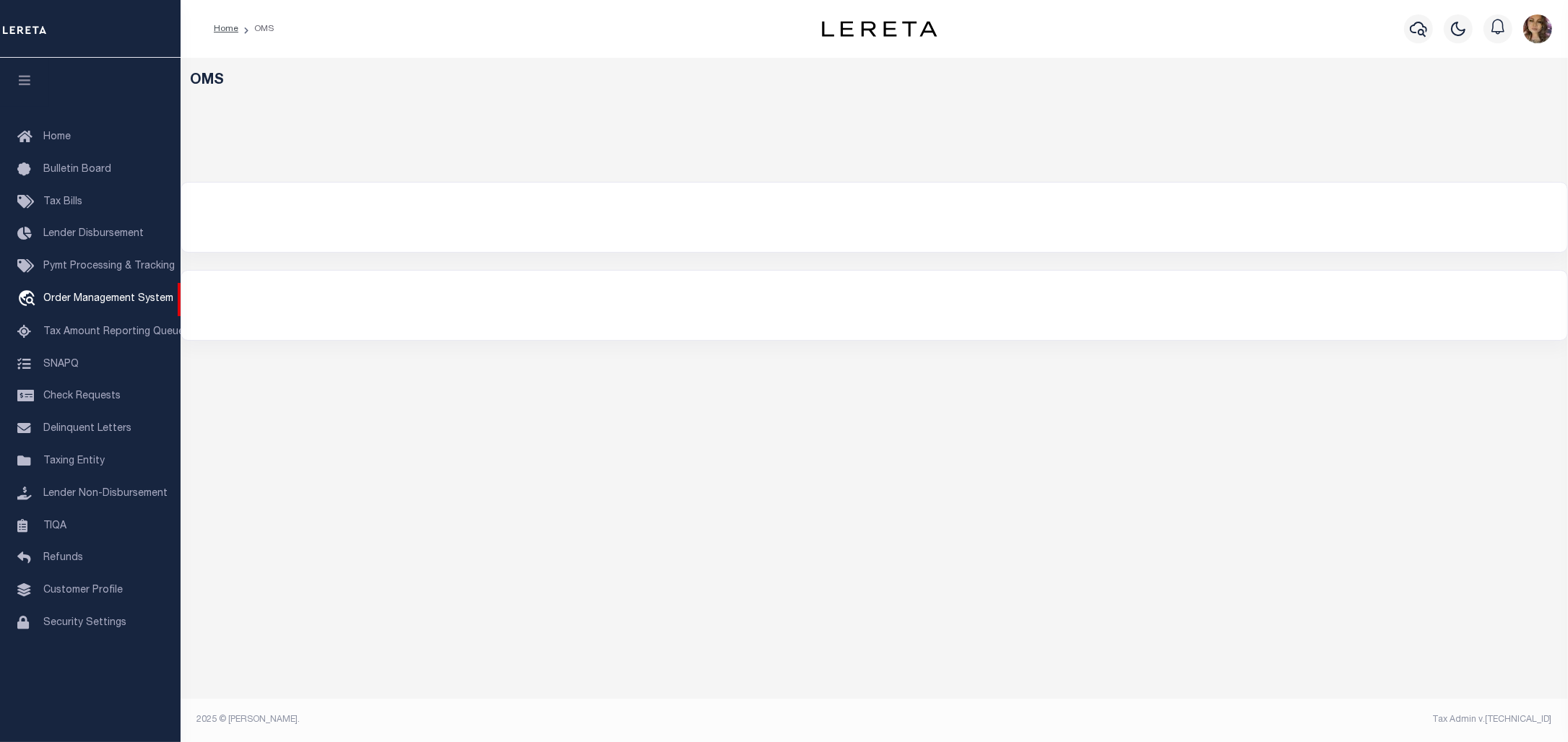
select select "200"
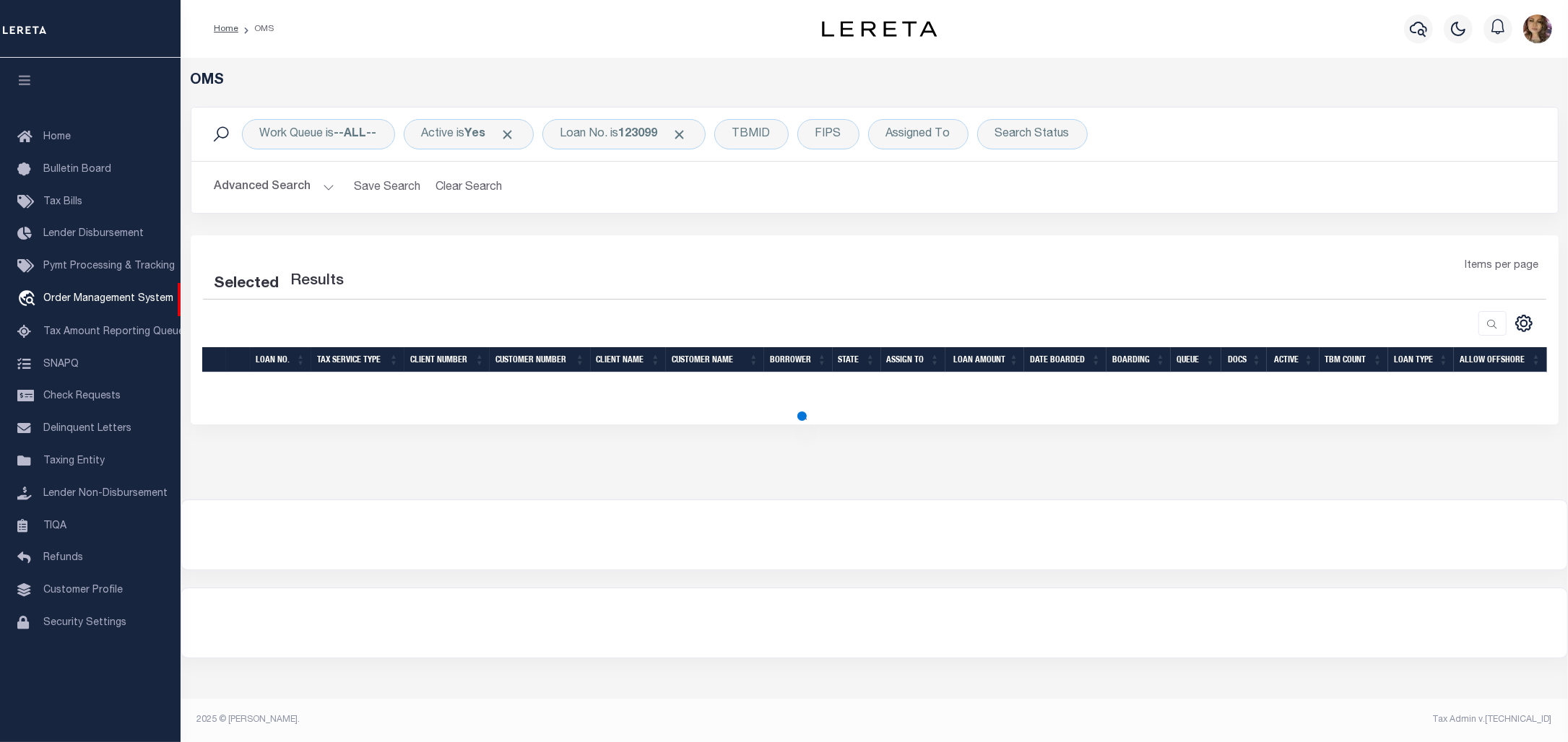
select select "200"
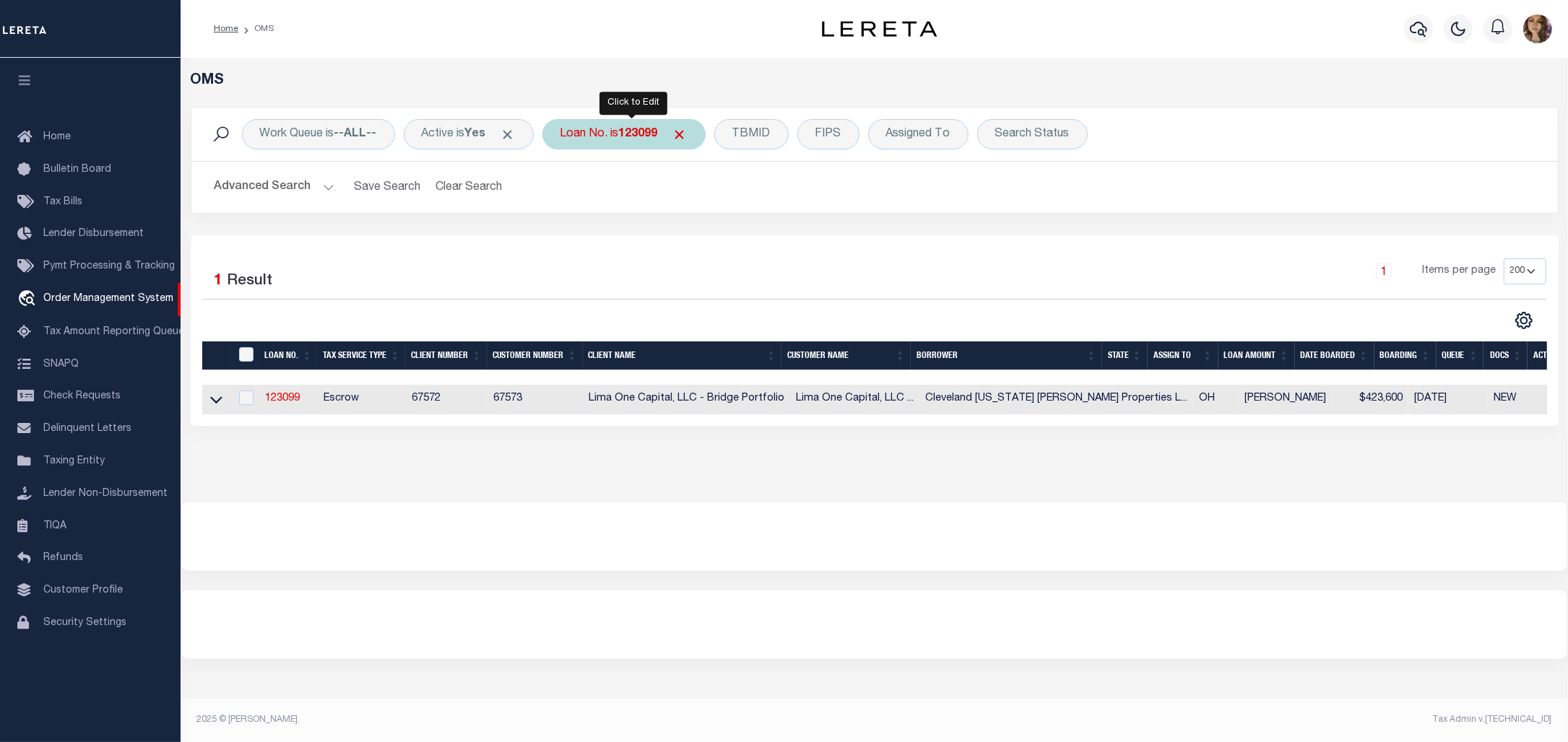
click at [618, 141] on div "Loan No. is 123099" at bounding box center [624, 134] width 163 height 30
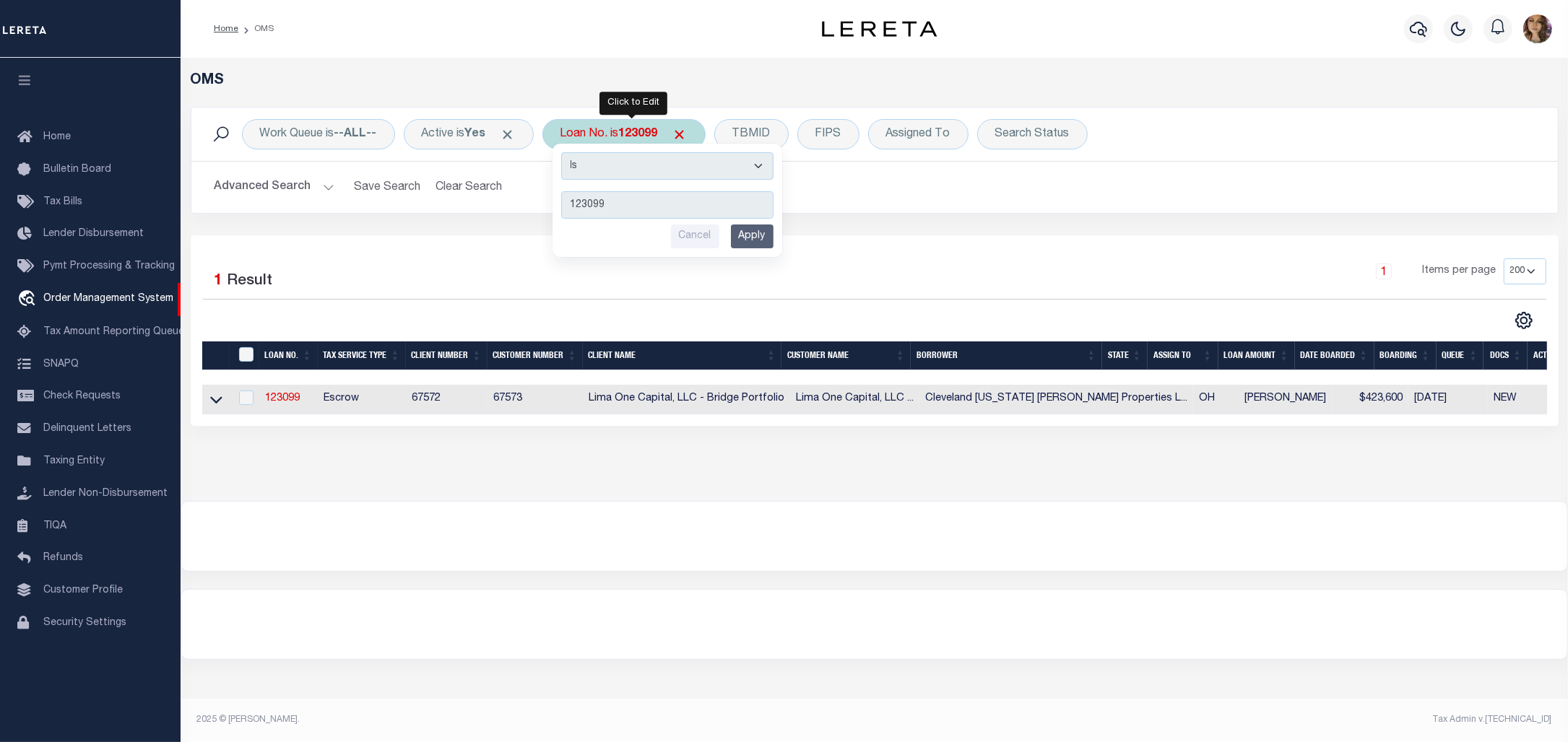
type input "3506191481107"
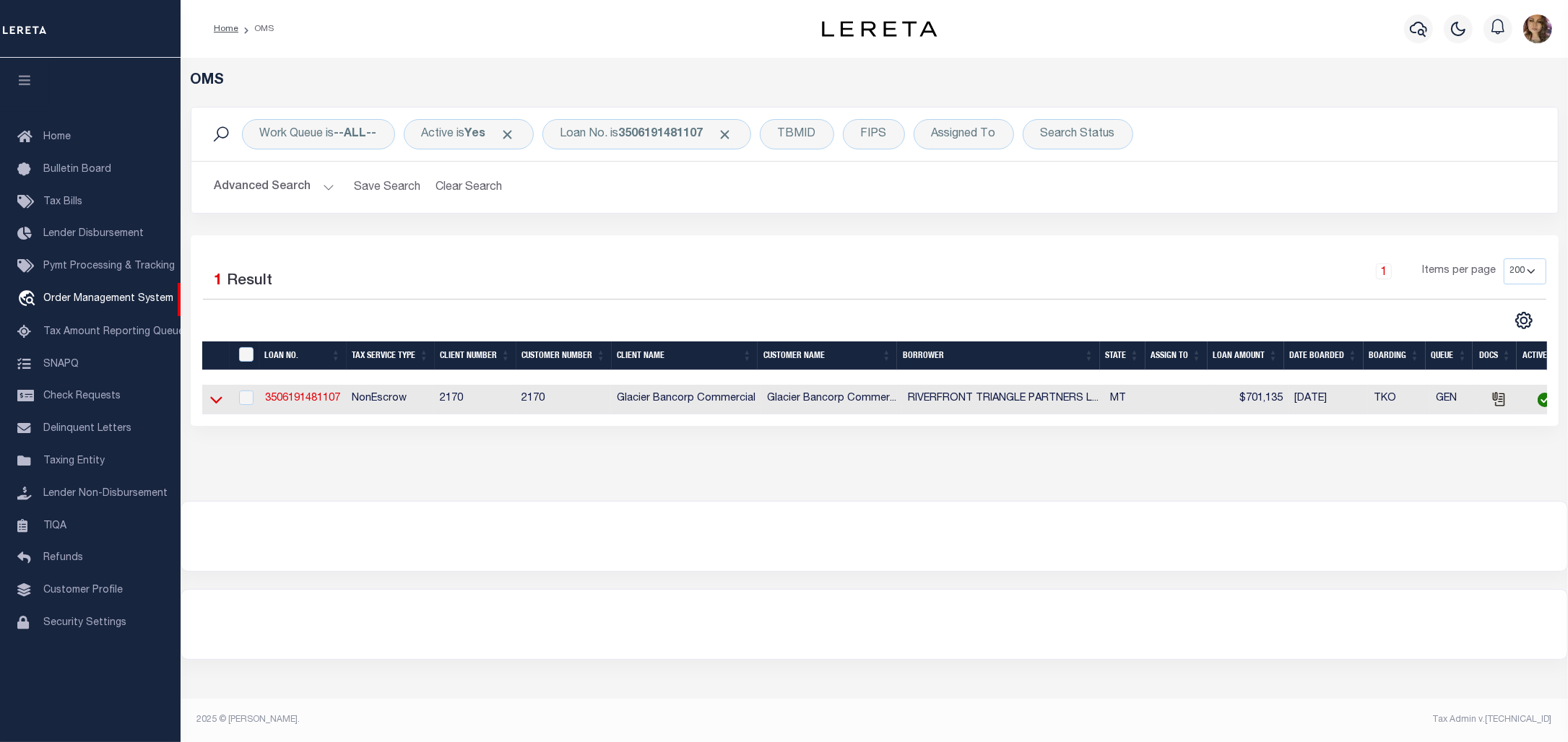
click at [218, 406] on icon at bounding box center [216, 399] width 12 height 15
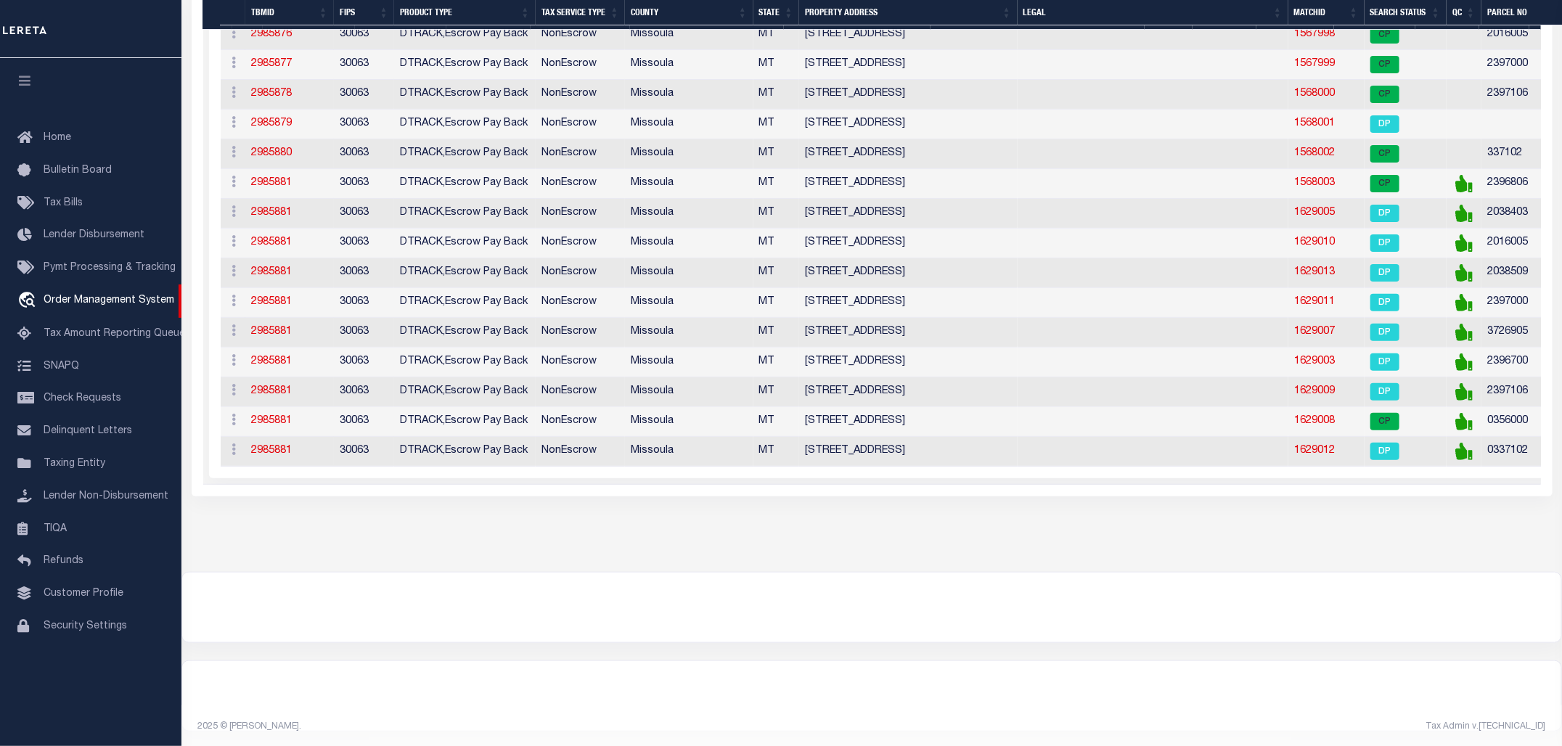
scroll to position [539, 0]
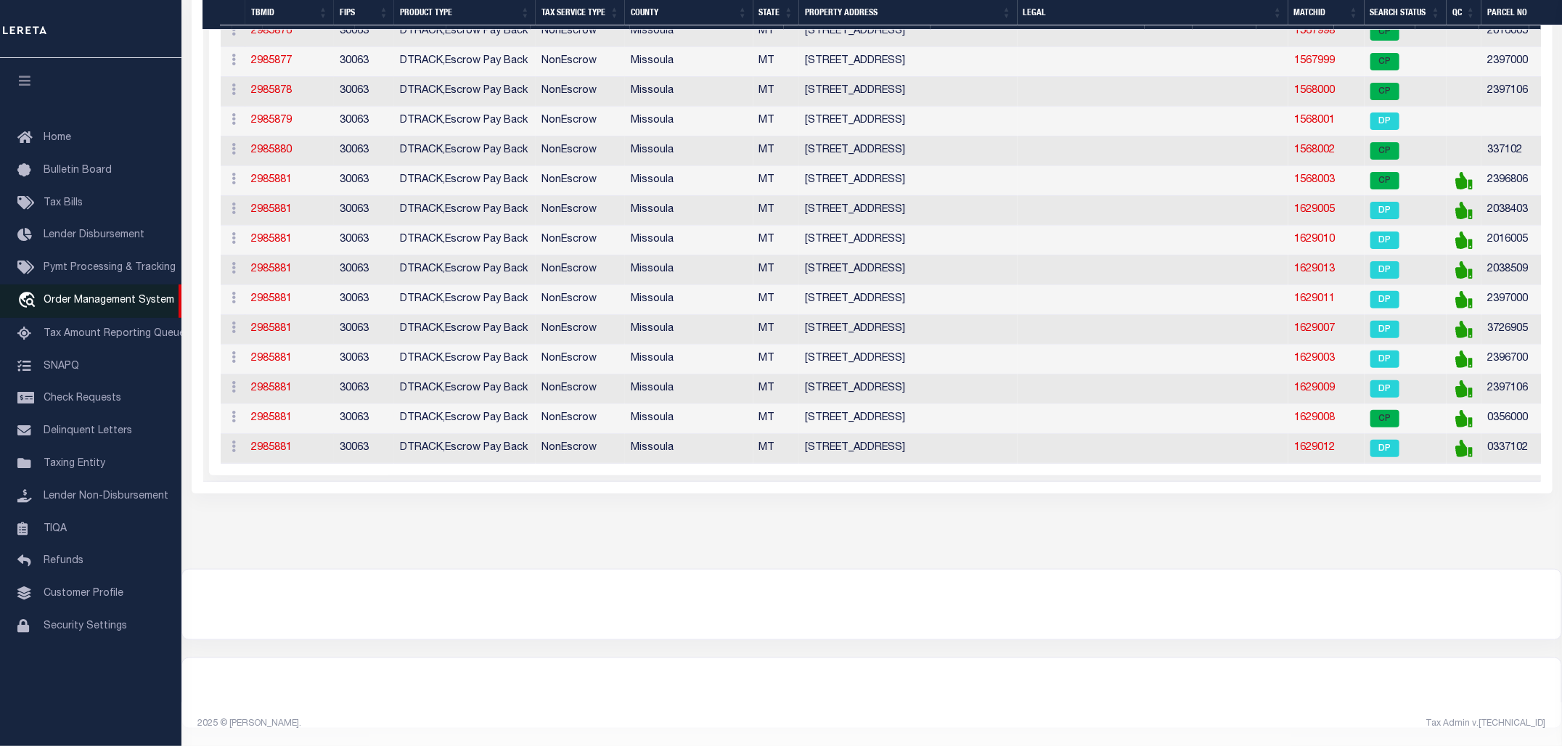
click at [102, 302] on span "Order Management System" at bounding box center [109, 300] width 131 height 10
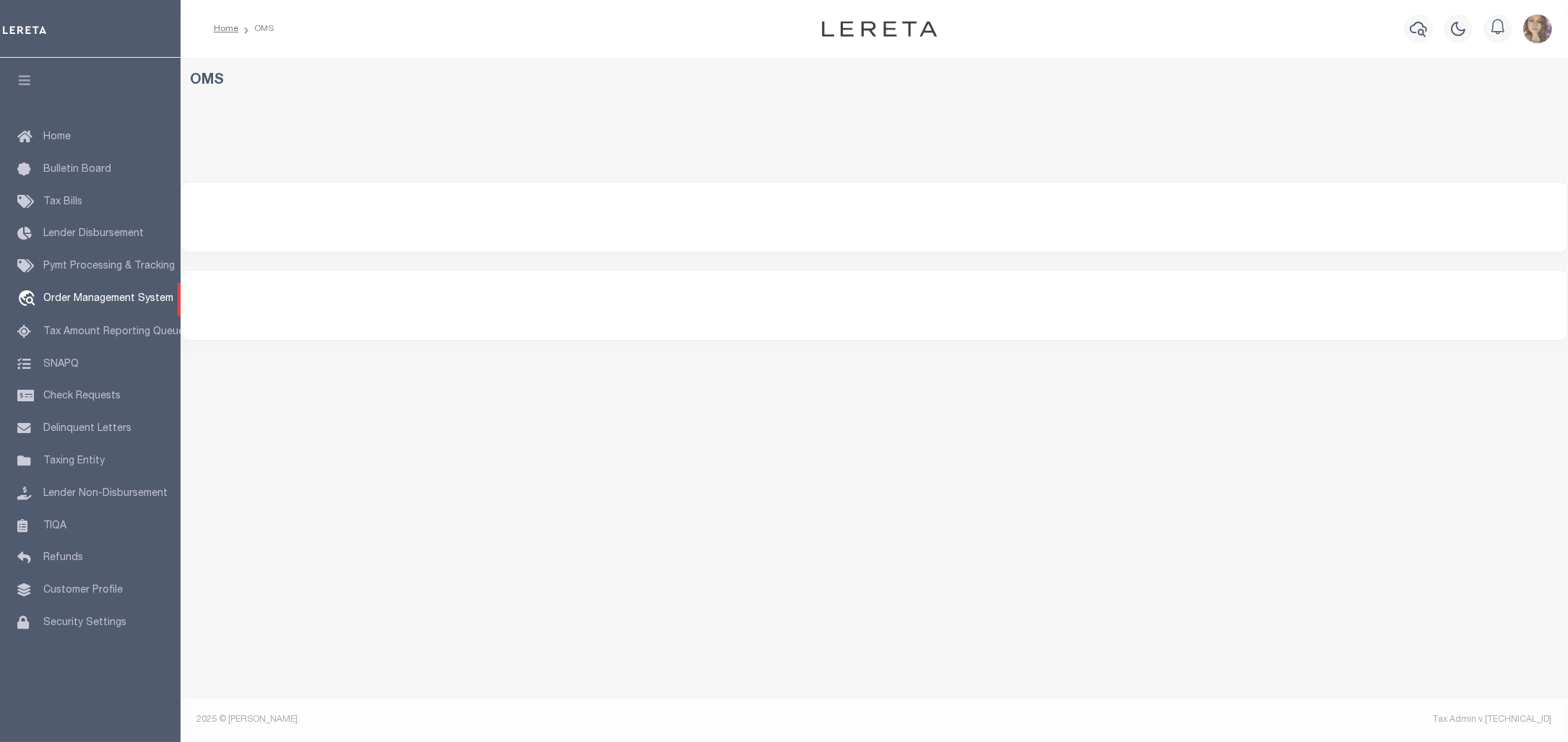
select select "200"
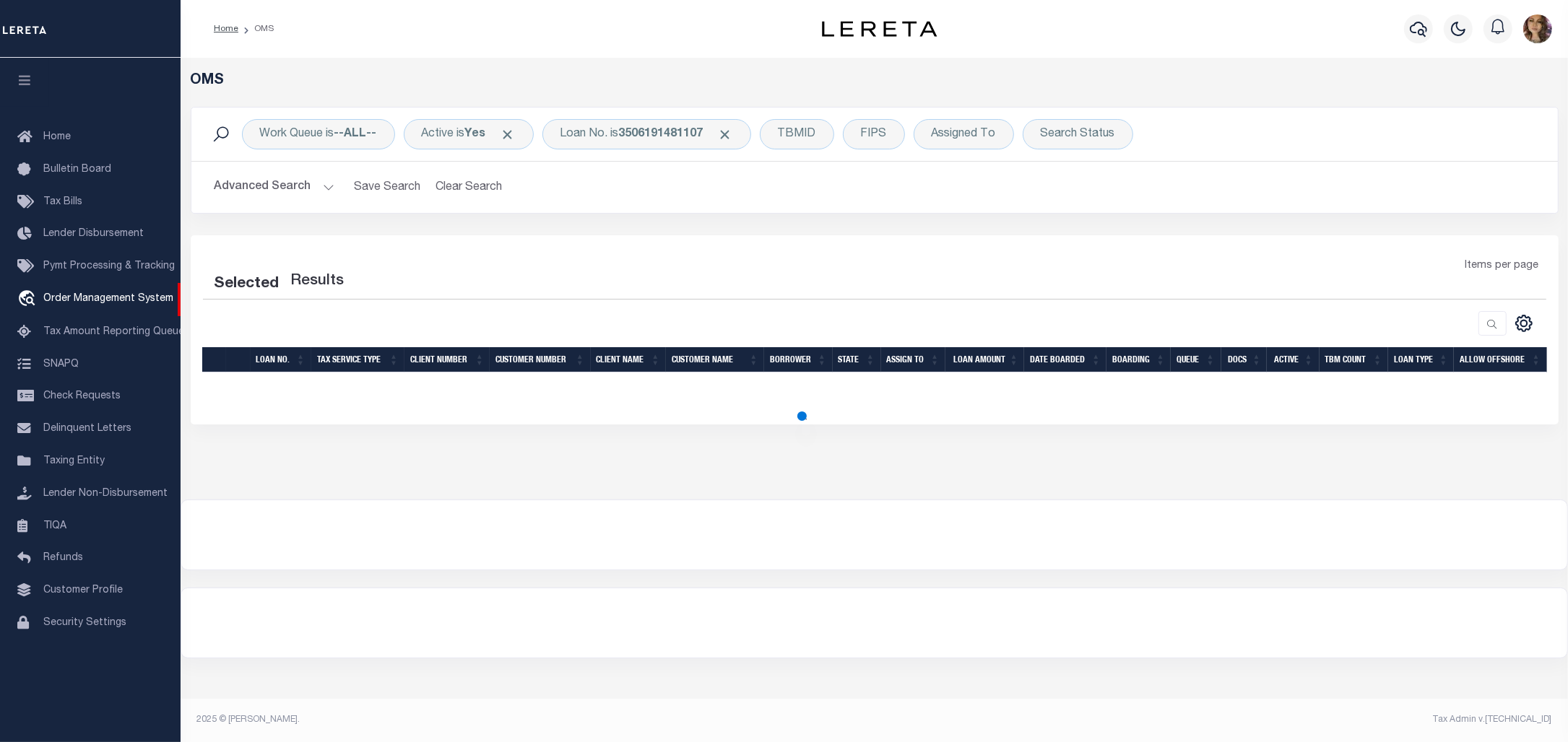
select select "200"
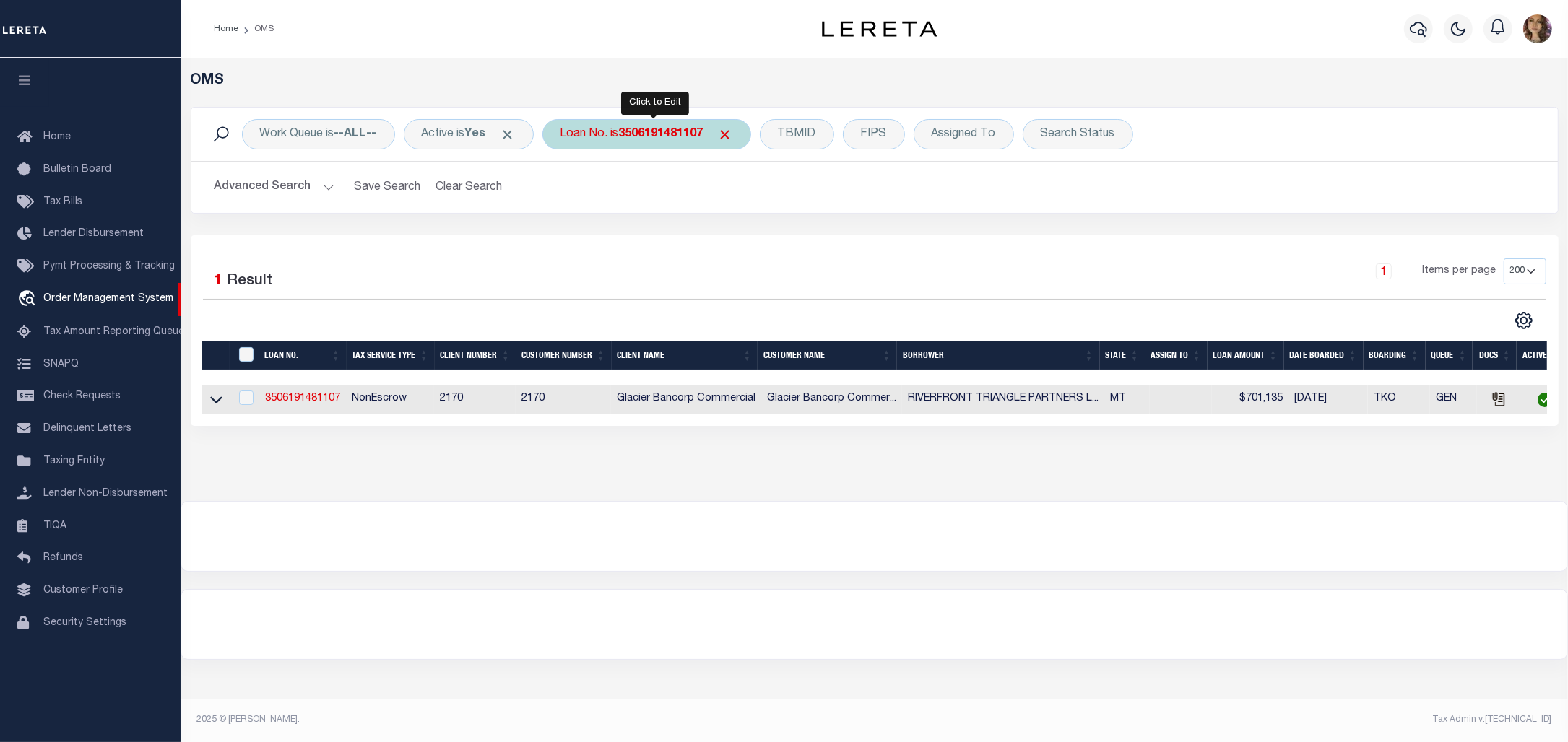
click at [633, 132] on b "3506191481107" at bounding box center [661, 134] width 85 height 12
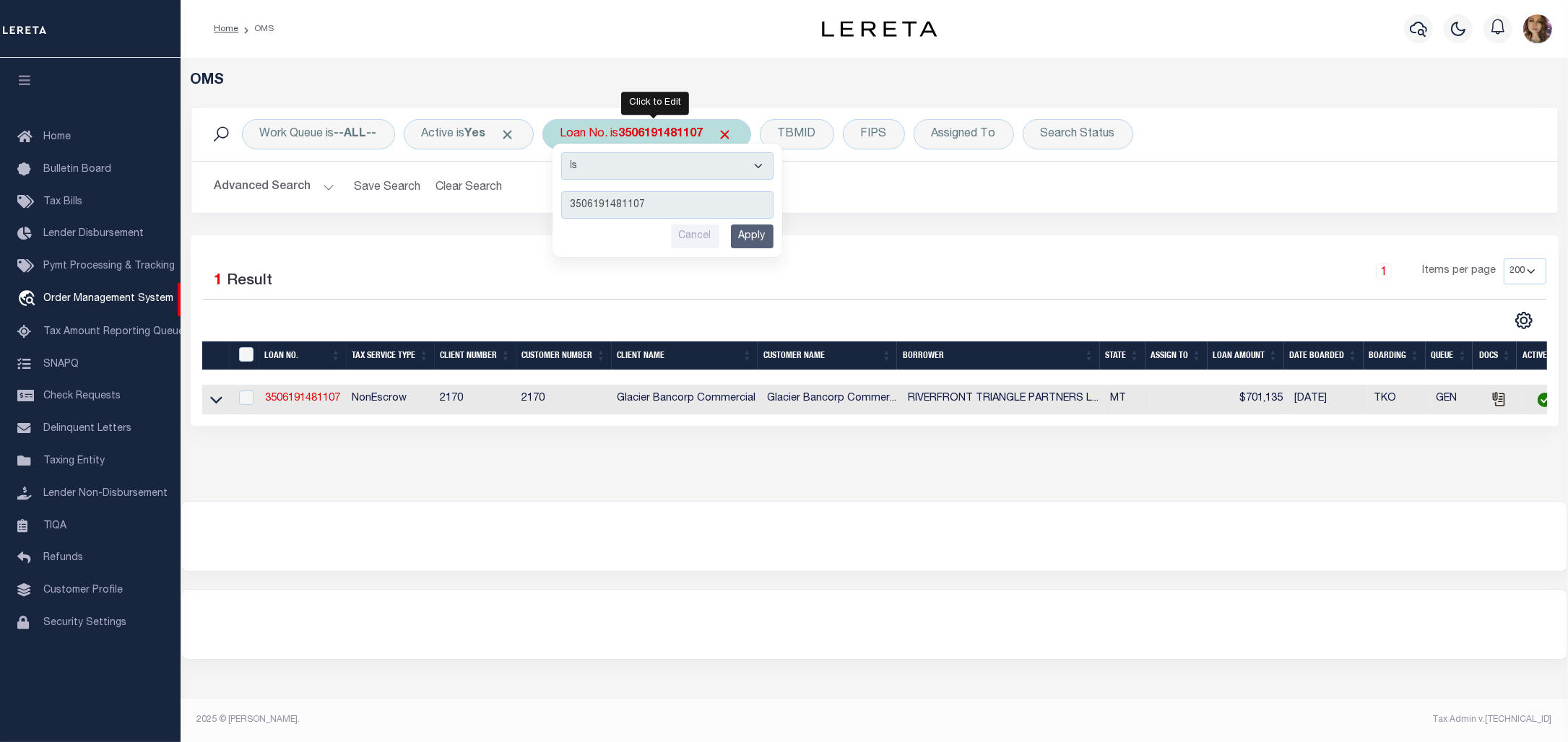
type input "123099"
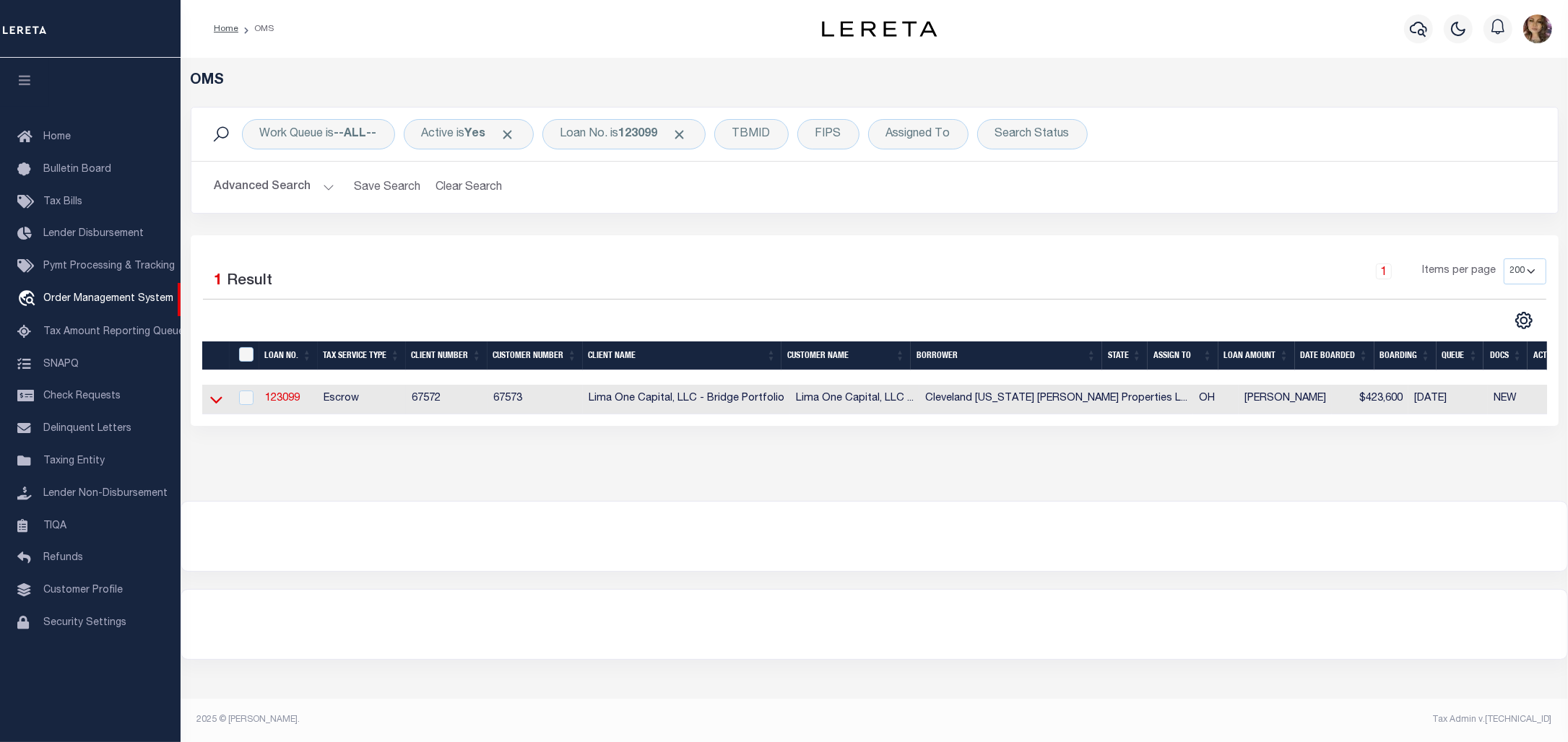
click at [221, 402] on icon at bounding box center [216, 399] width 12 height 15
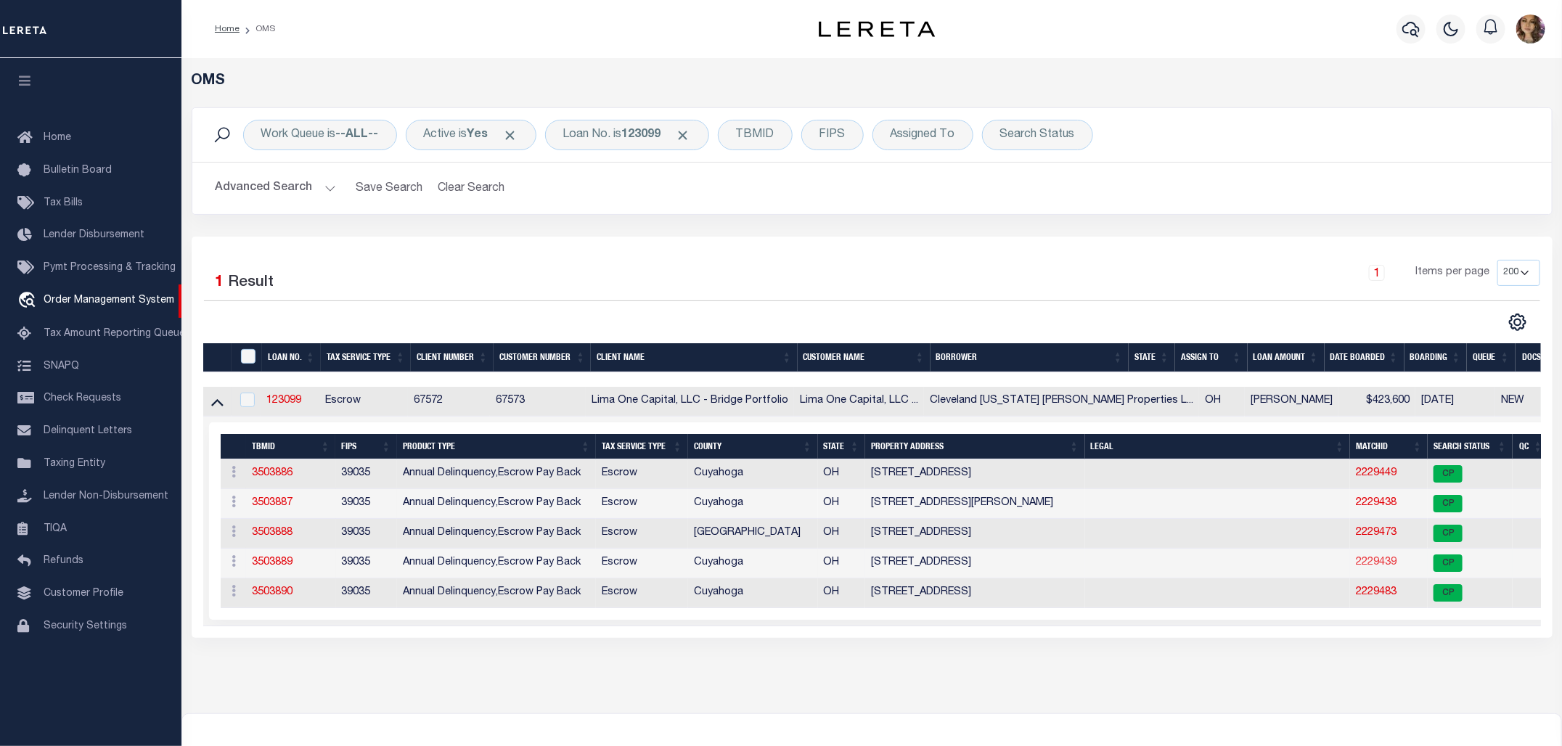
click at [1356, 568] on link "2229439" at bounding box center [1376, 563] width 41 height 10
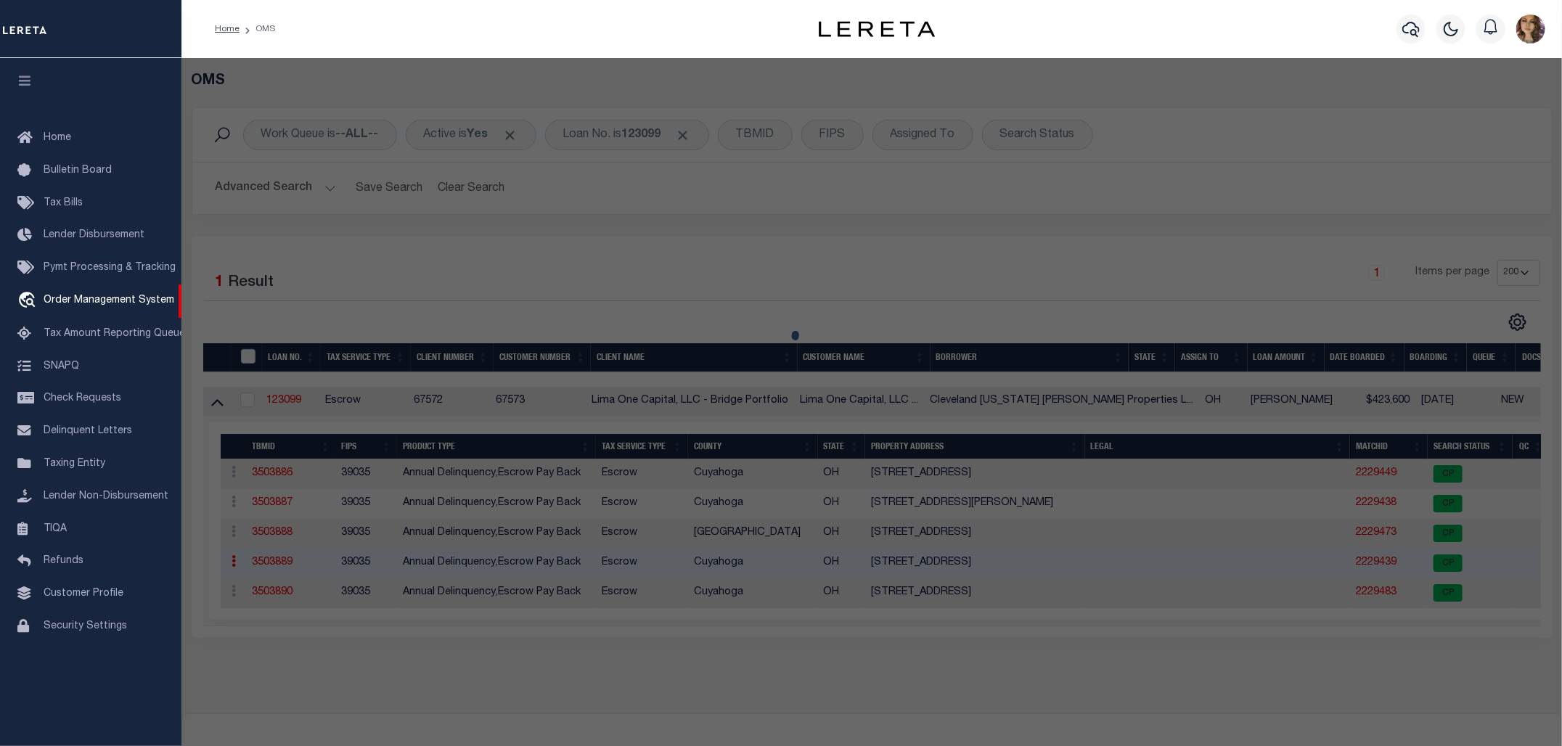
checkbox input "false"
select select "CP"
type input "CLEVELAND OHIO HOPKINS PROPERTIES L"
select select "ATL"
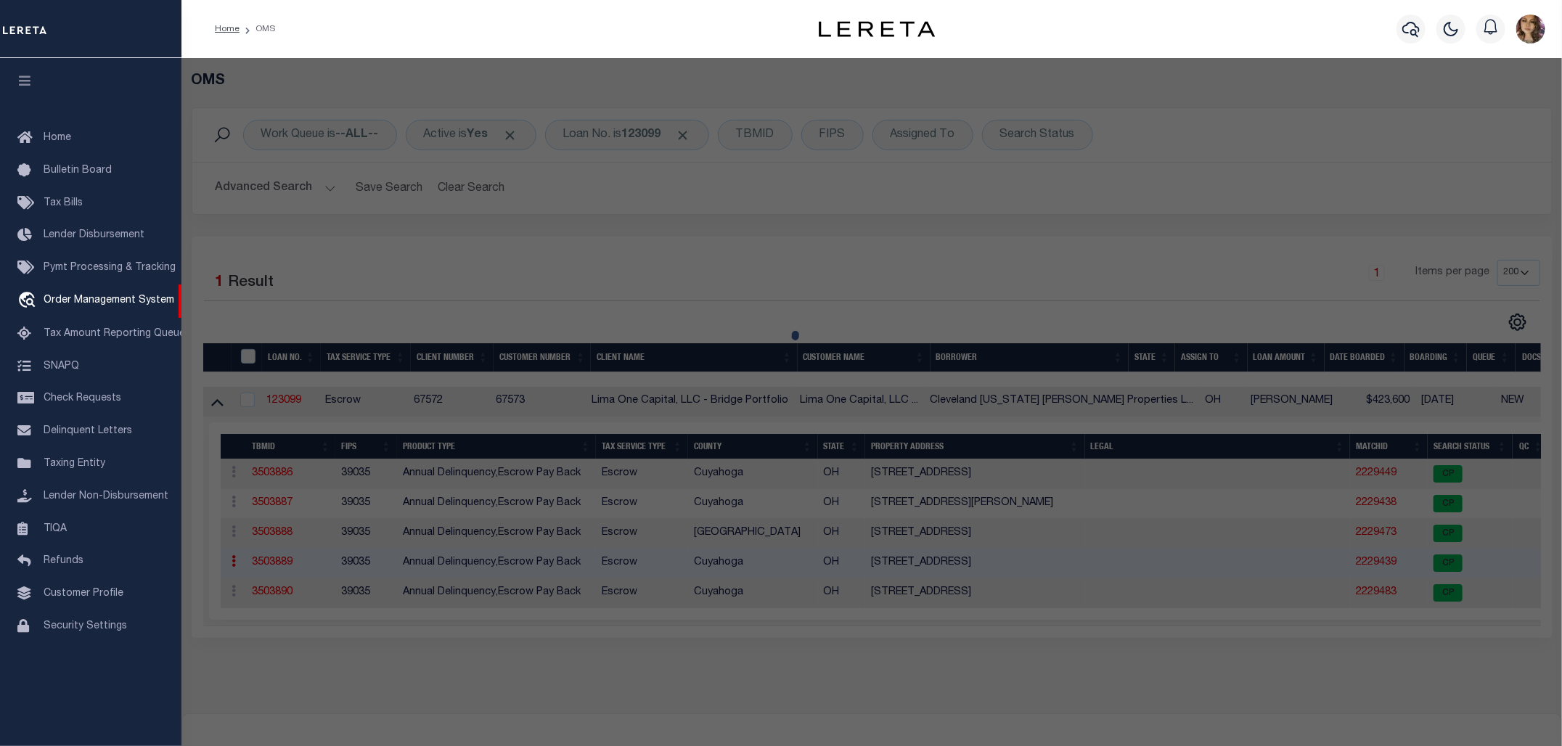
select select "ADD"
type input "919 ANSEL RD"
checkbox input "false"
type input "CLEVELAND, OH 44103"
type textarea "375 KING 0025 ALL MB107 PG03 MB PG MB PG"
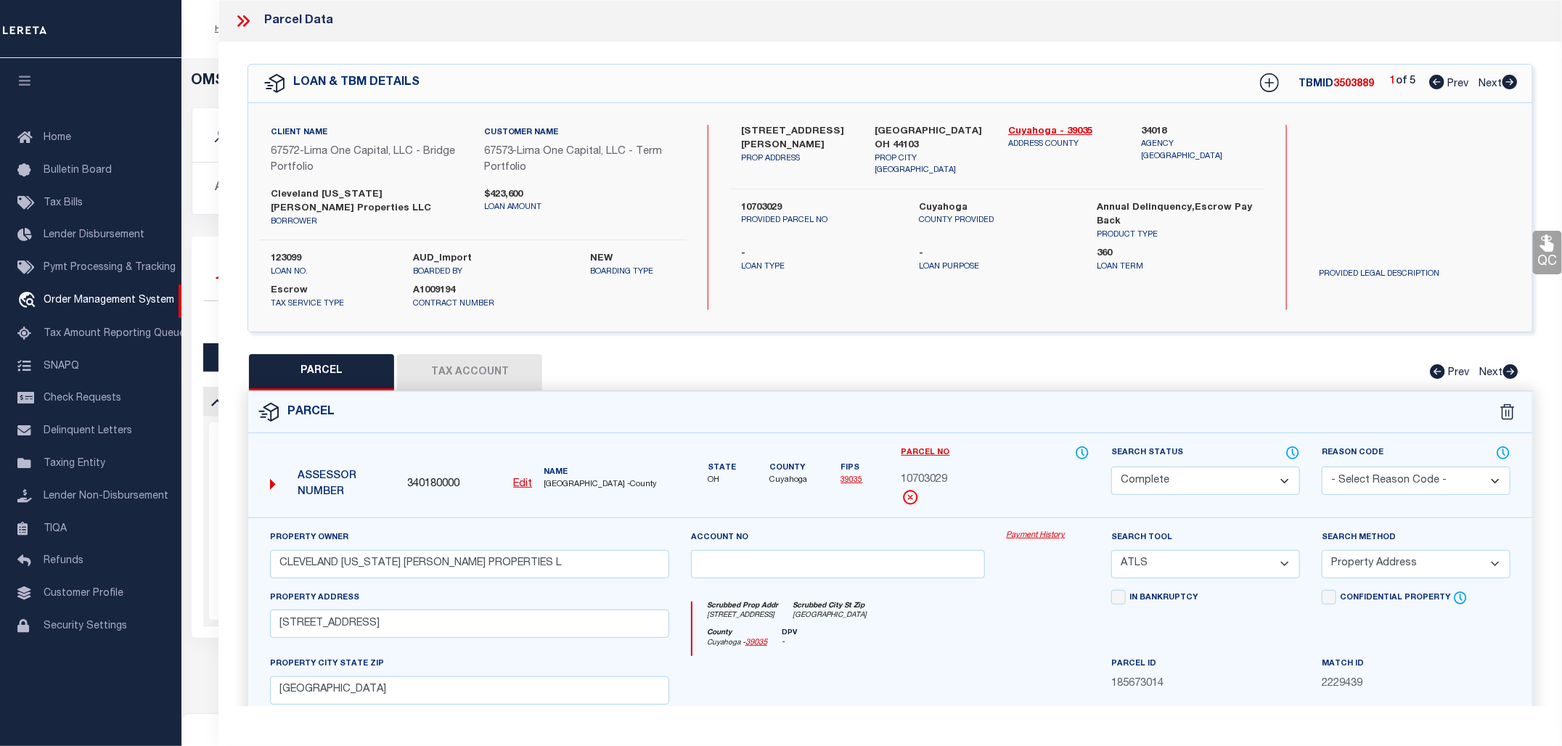
click at [1039, 530] on link "Payment History" at bounding box center [1048, 536] width 83 height 12
click at [244, 20] on icon at bounding box center [243, 21] width 19 height 19
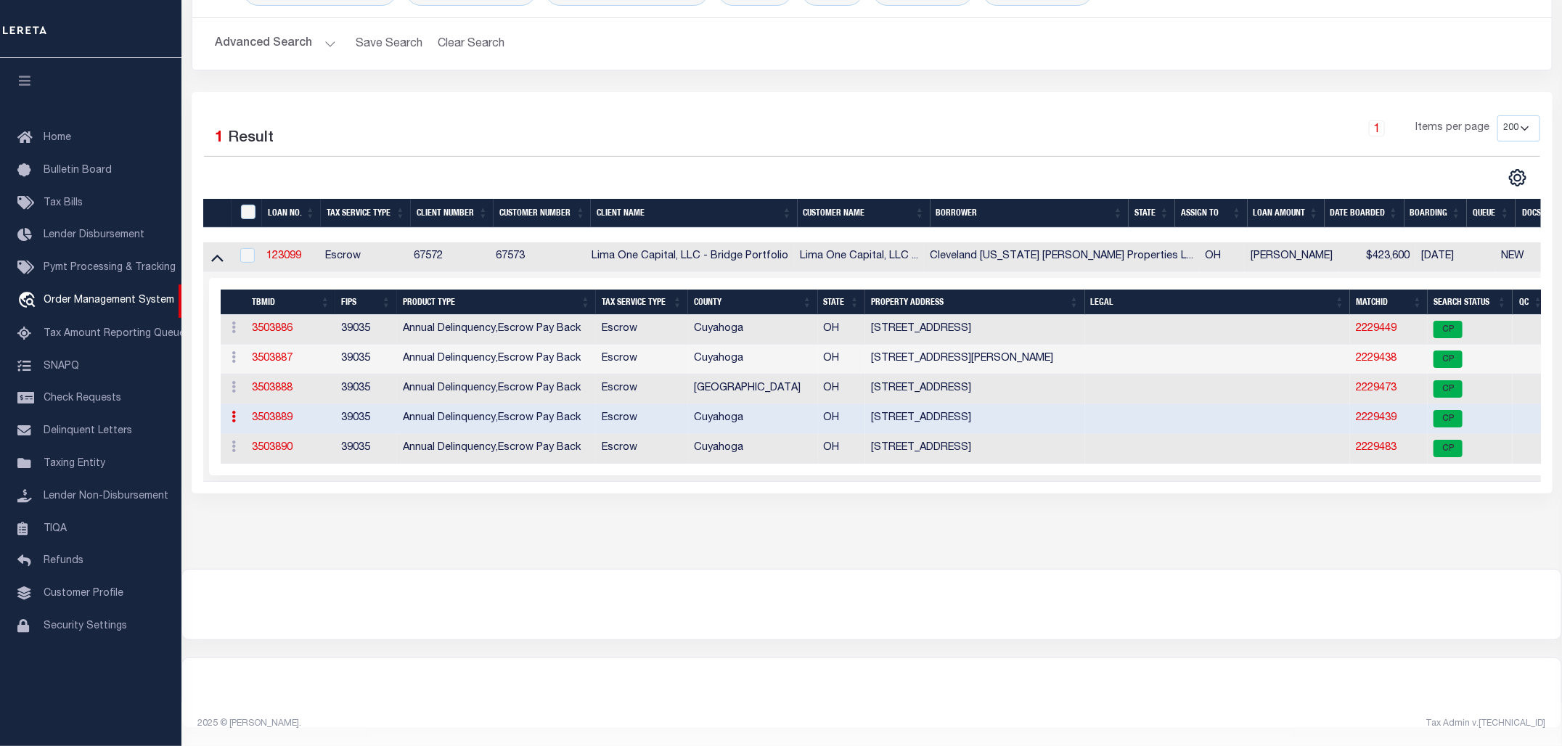
scroll to position [158, 0]
click at [281, 251] on link "123099" at bounding box center [283, 256] width 35 height 10
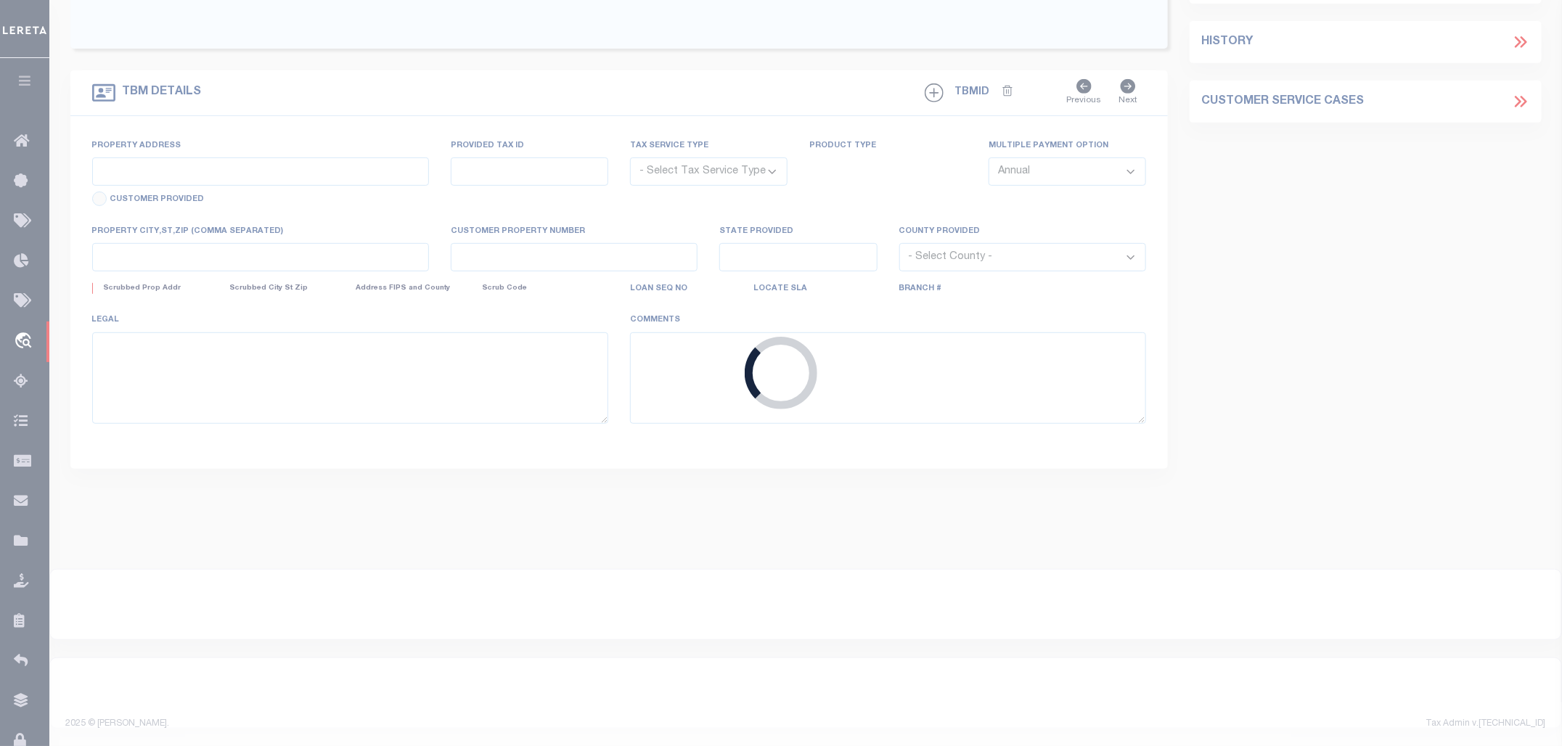
type input "123099"
type input "Cleveland Ohio Hopkins Properties LLC"
select select
type input "11509 Hopkins Avenue"
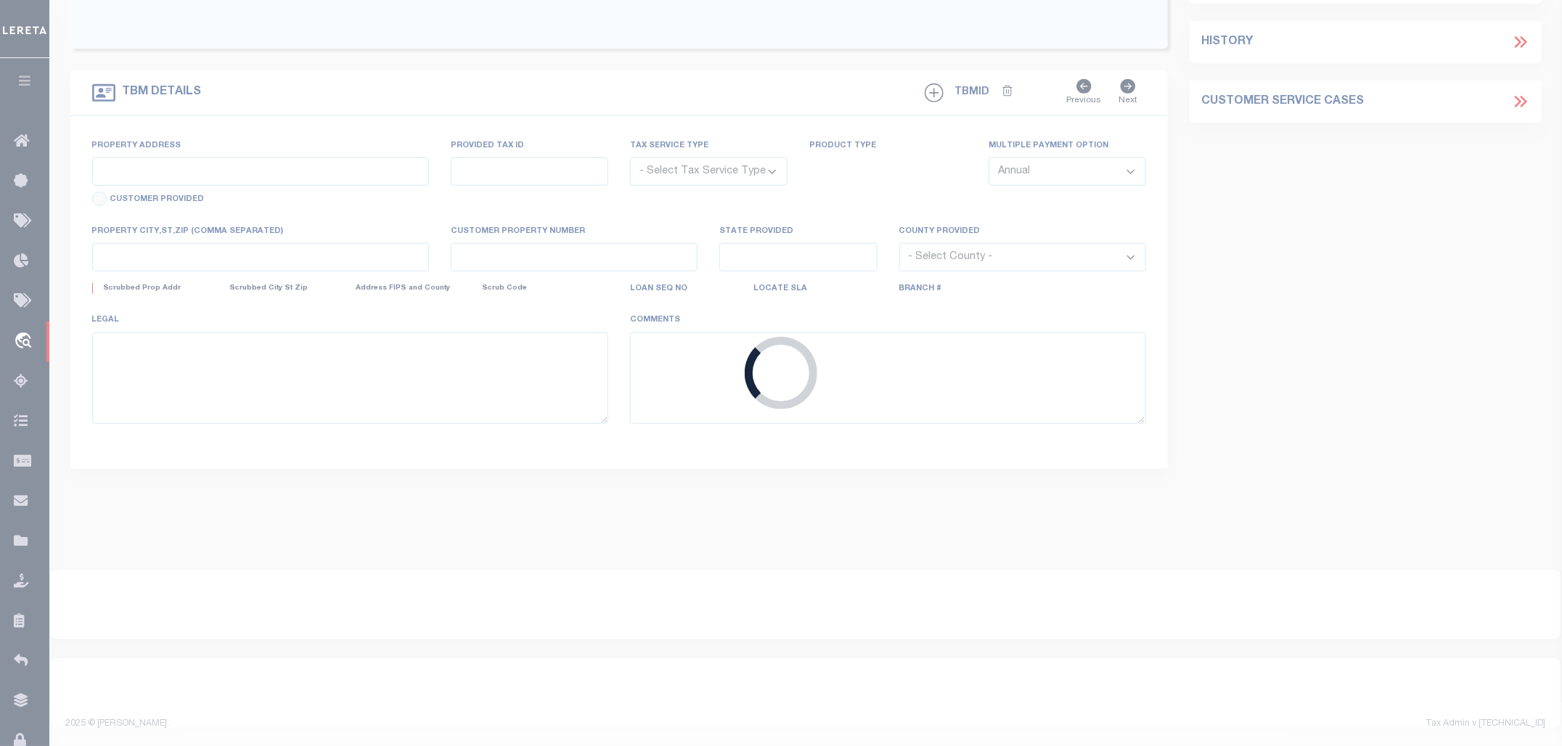
type input "Cleveland OH 44108"
select select
select select "Escrow"
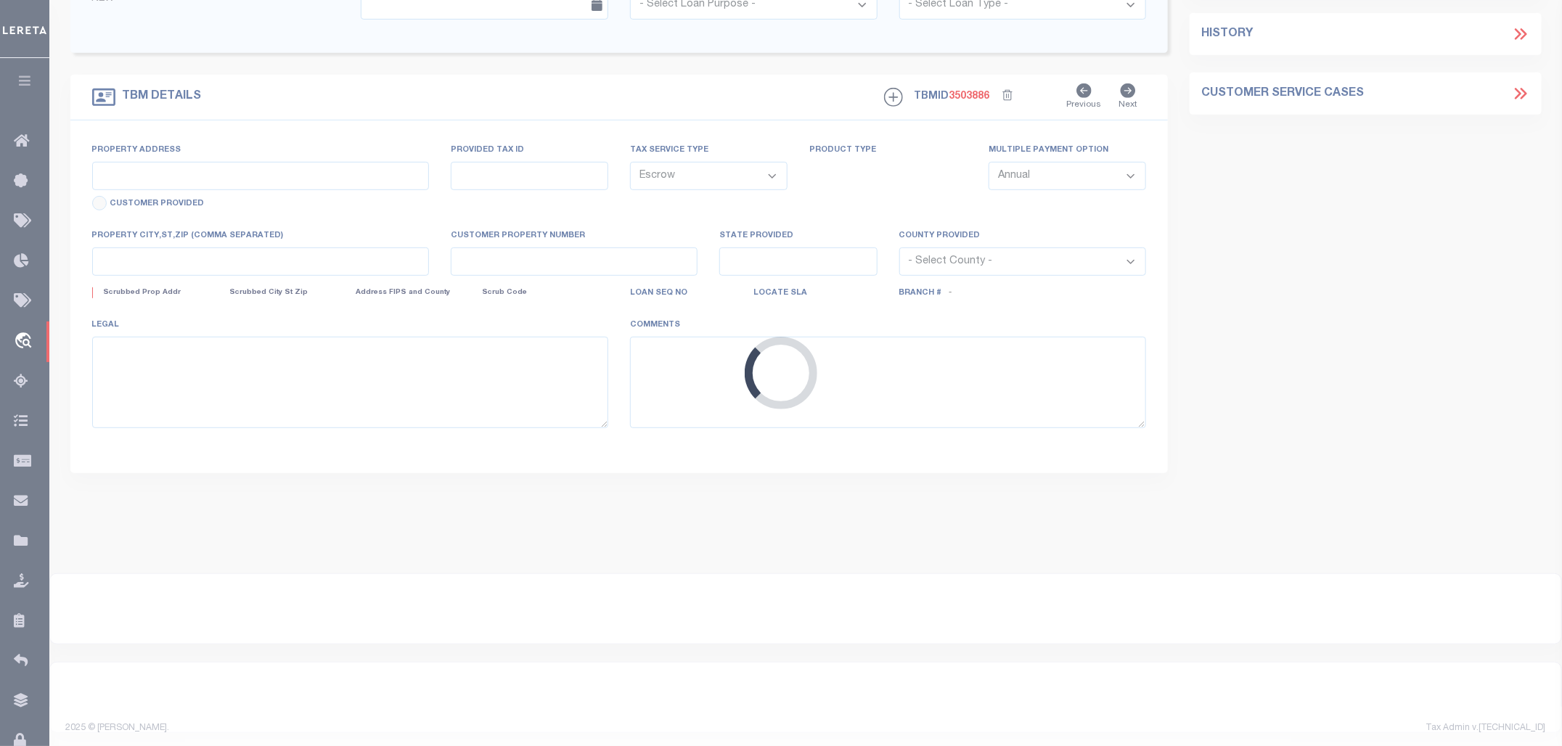
type input "3424 E 139th Street"
type input "13012095"
select select
type input "Cleveland OH 44120"
type input "123099-3"
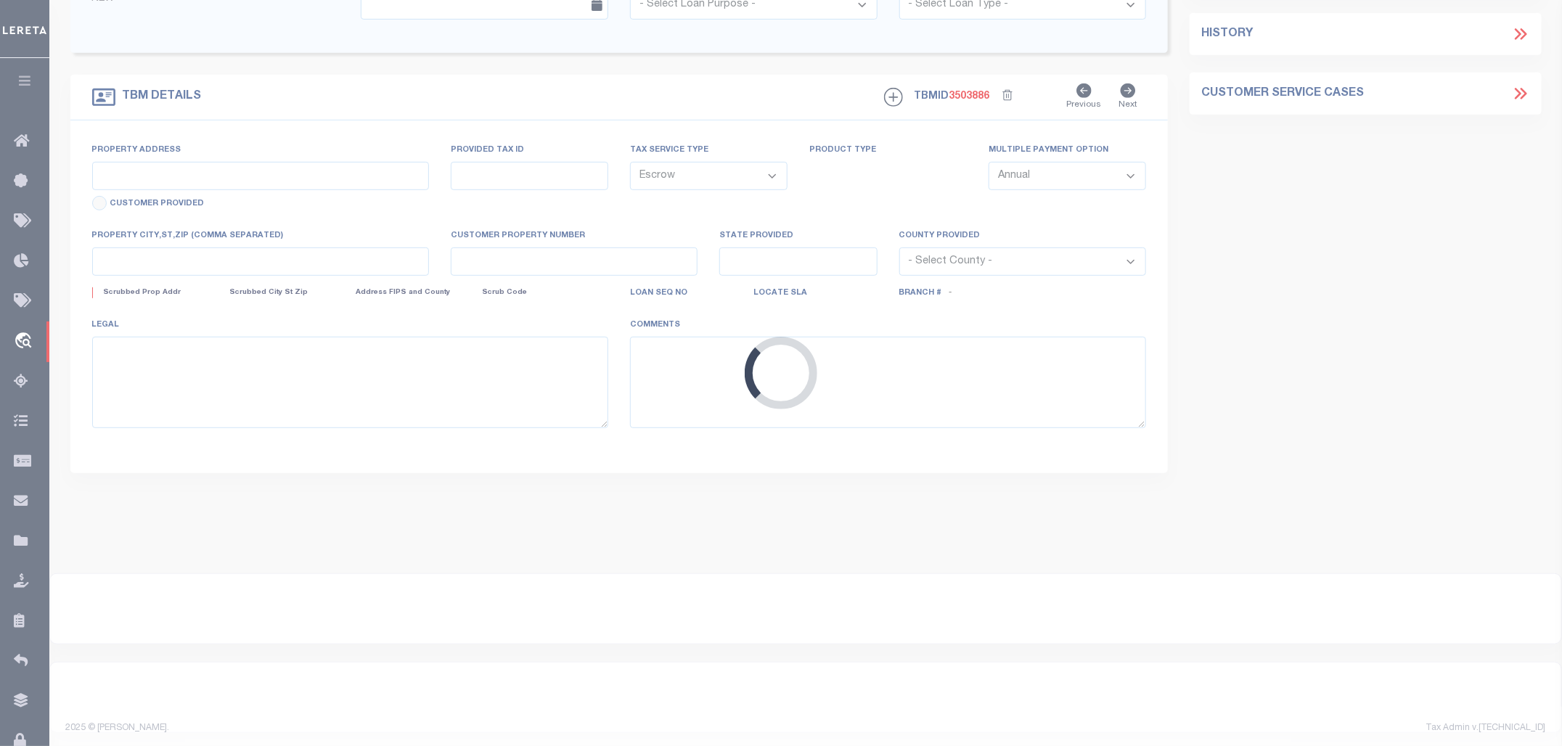
type input "OH"
select select
type textarea "Compare"
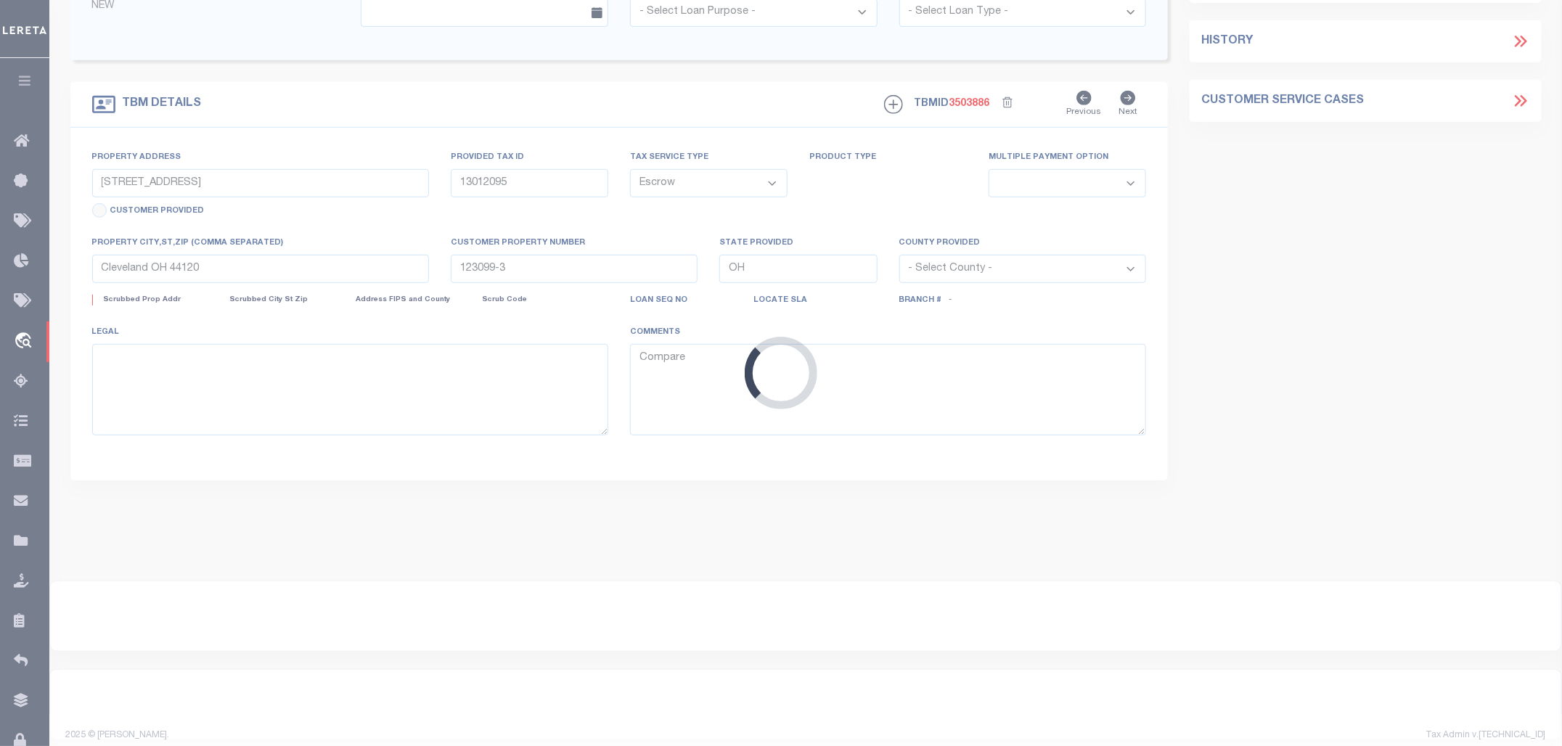
select select "26297"
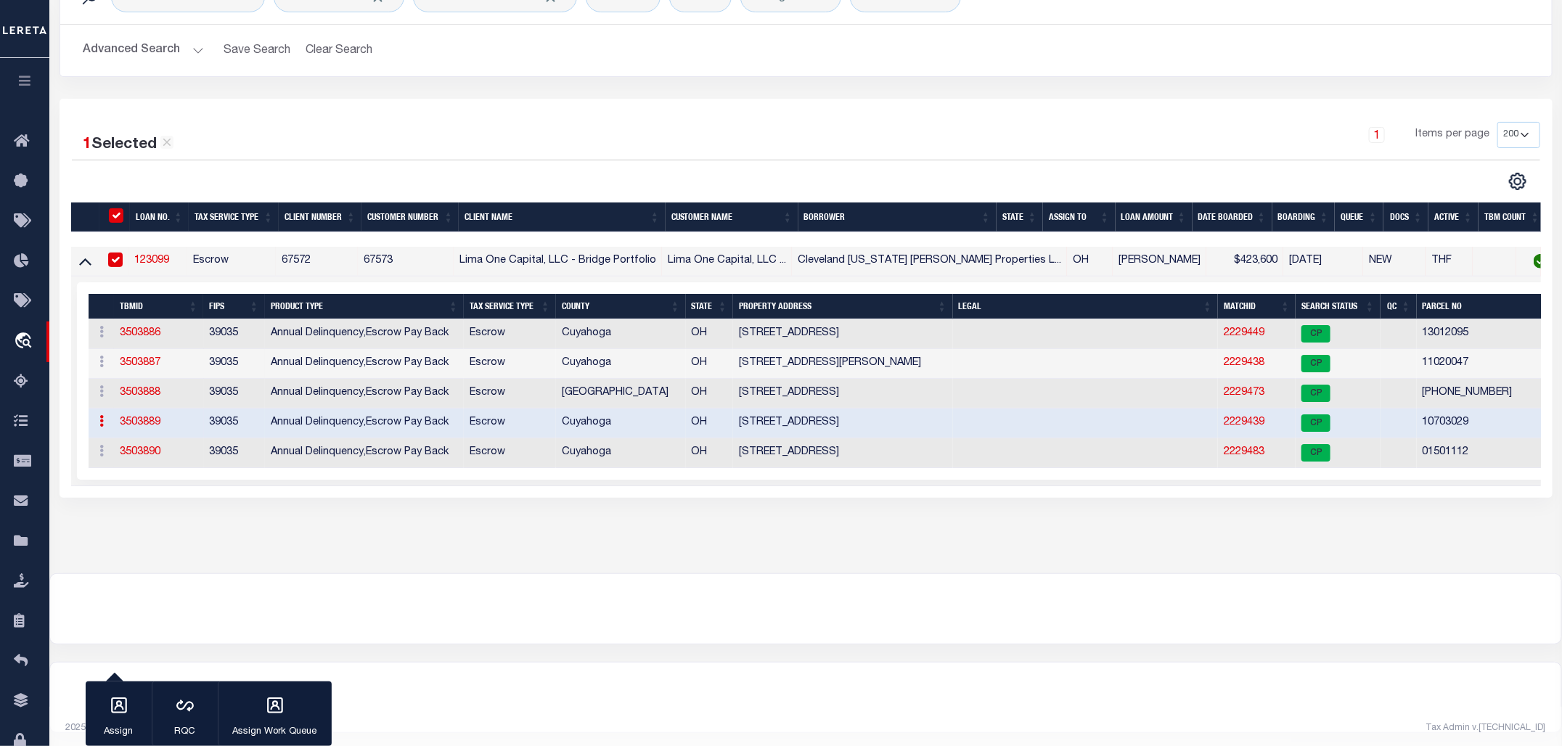
scroll to position [156, 0]
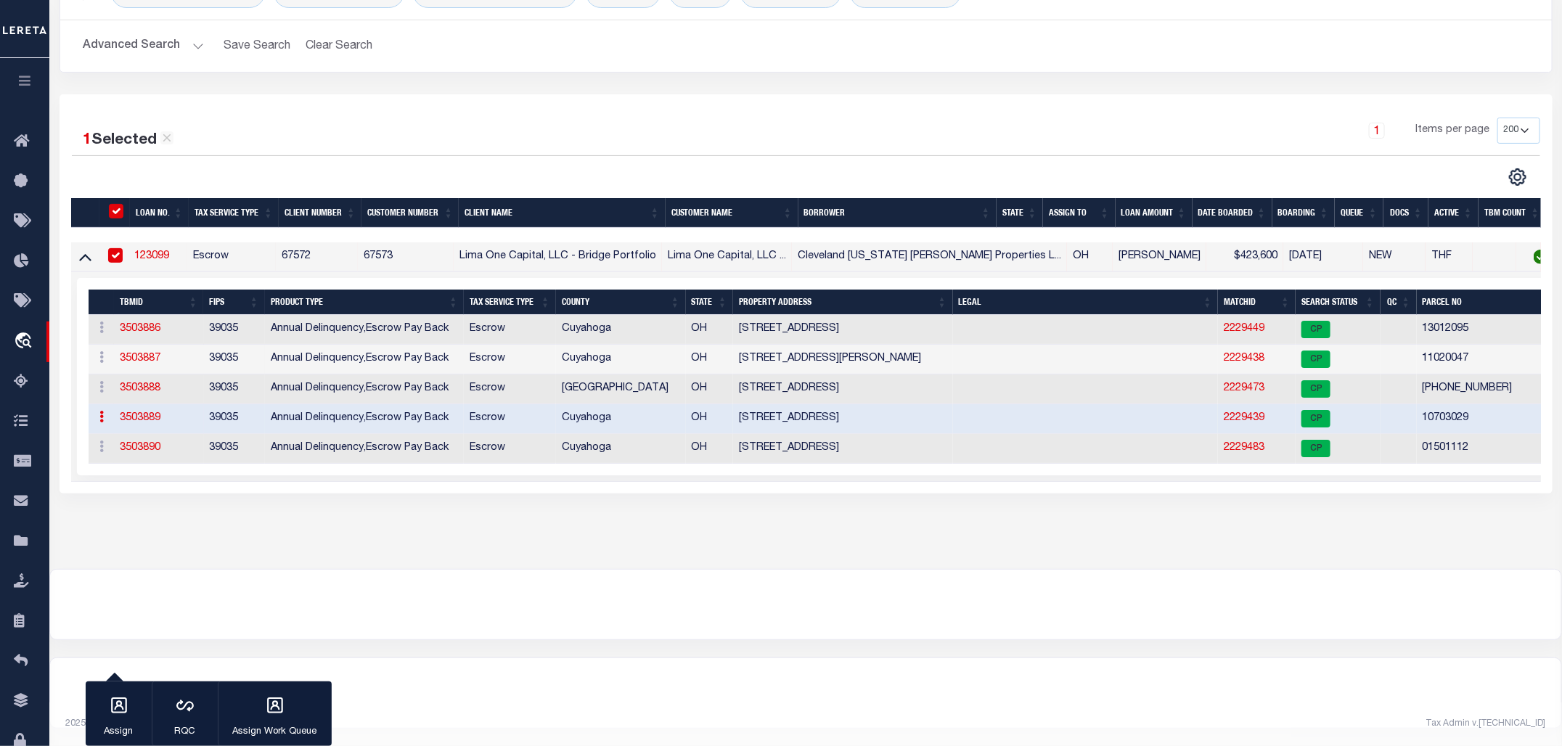
click at [751, 411] on td "919 ANSEL RD" at bounding box center [842, 419] width 219 height 30
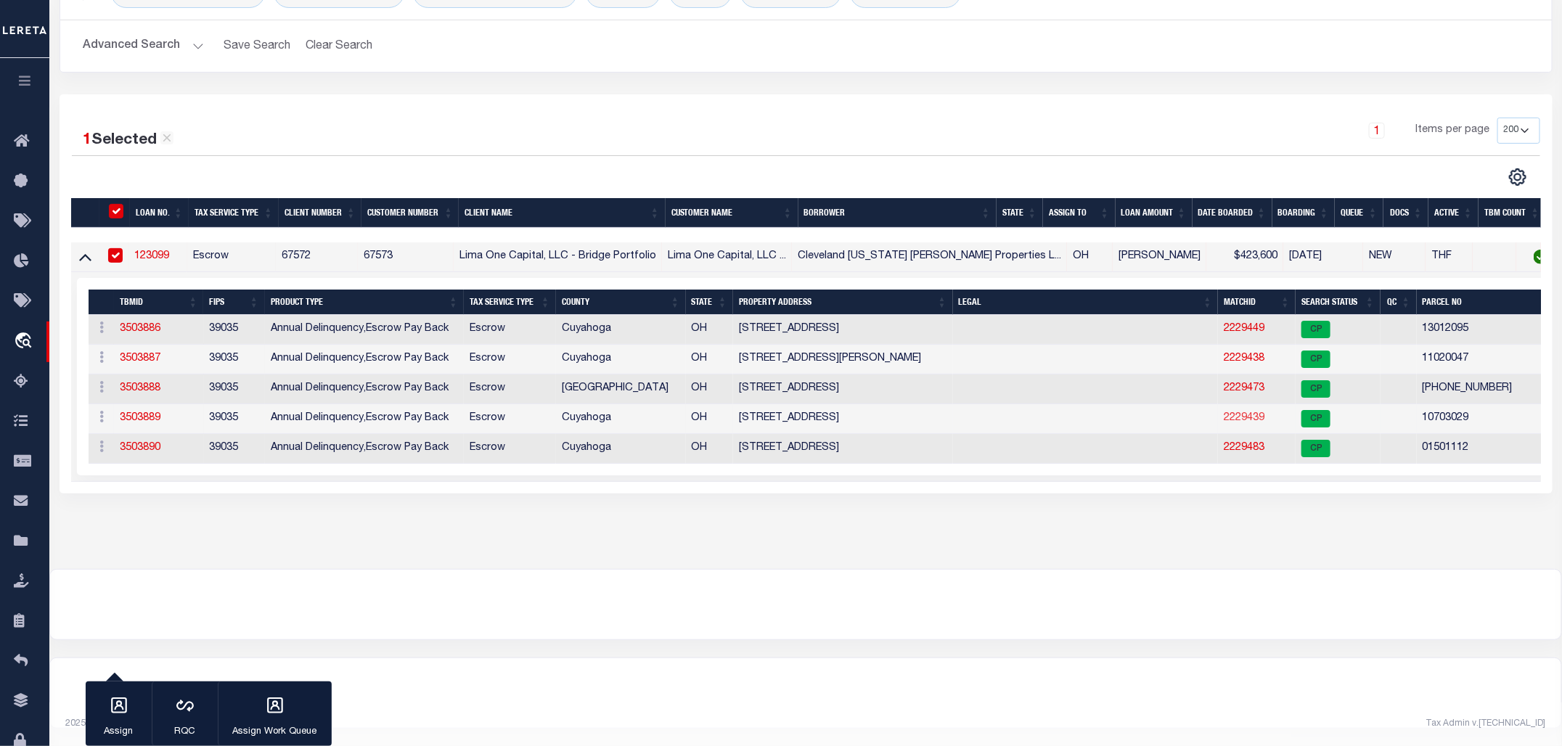
click at [1224, 413] on link "2229439" at bounding box center [1244, 418] width 41 height 10
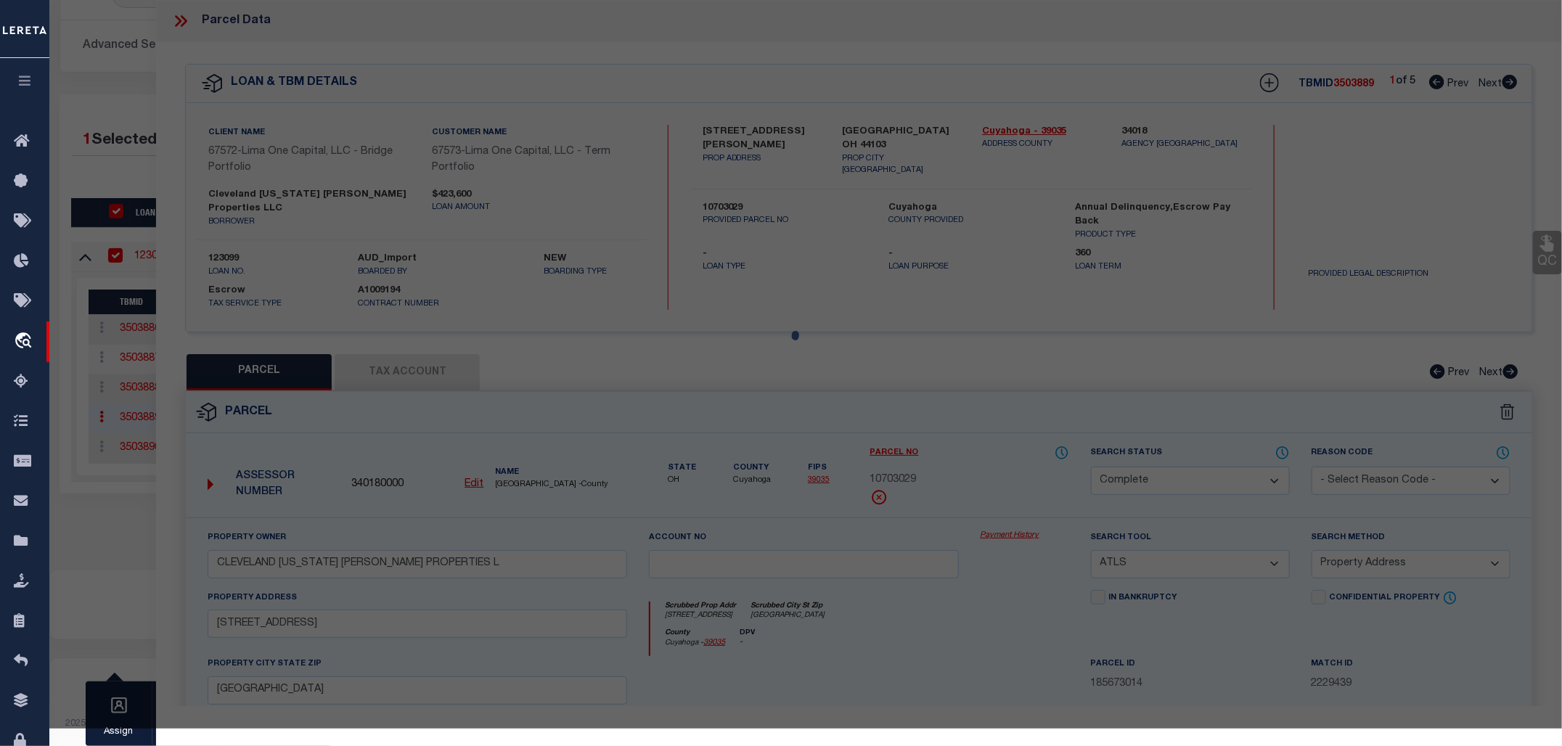
select select "AS"
select select
checkbox input "false"
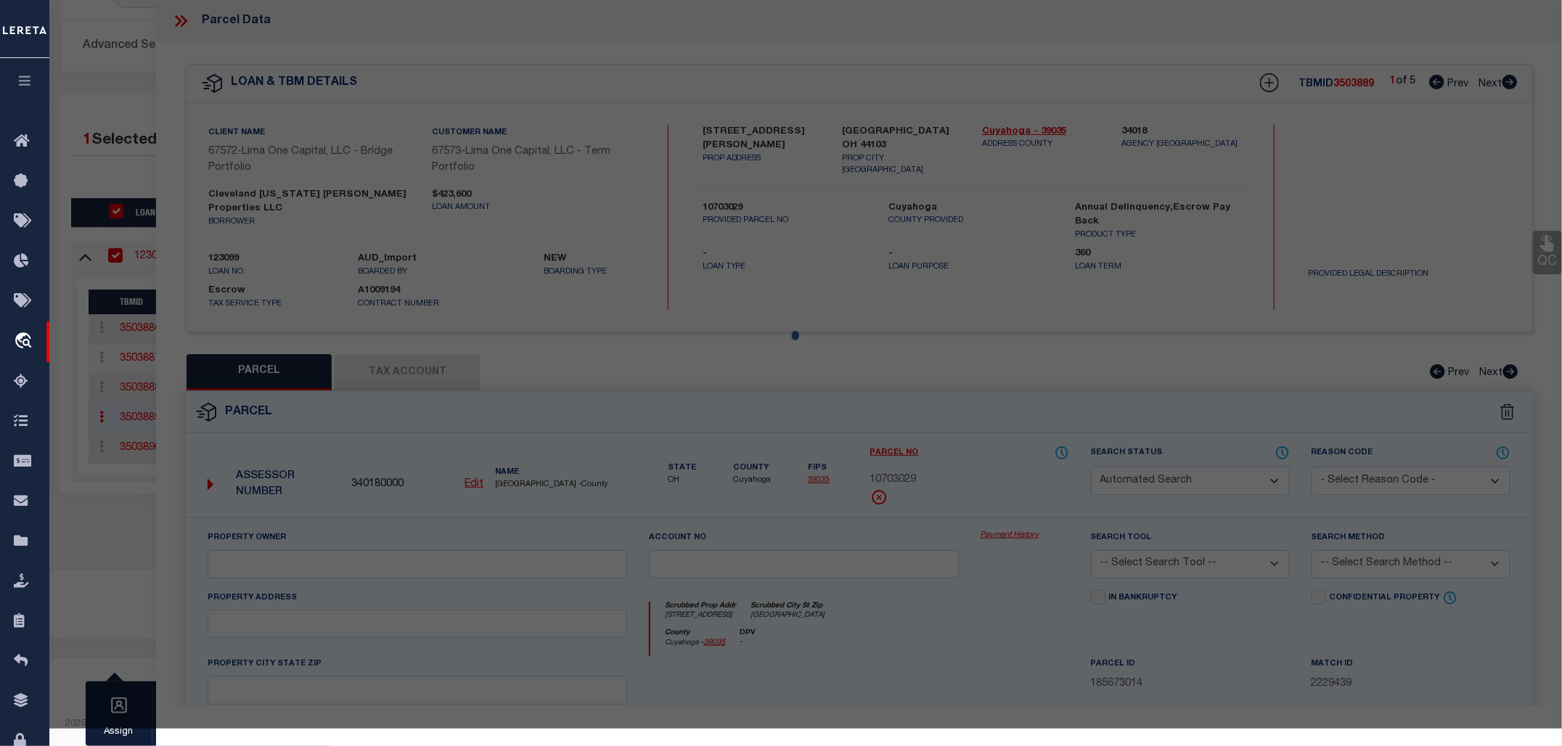
select select "CP"
type input "CLEVELAND OHIO HOPKINS PROPERTIES L"
select select "ATL"
select select "ADD"
type input "919 ANSEL RD"
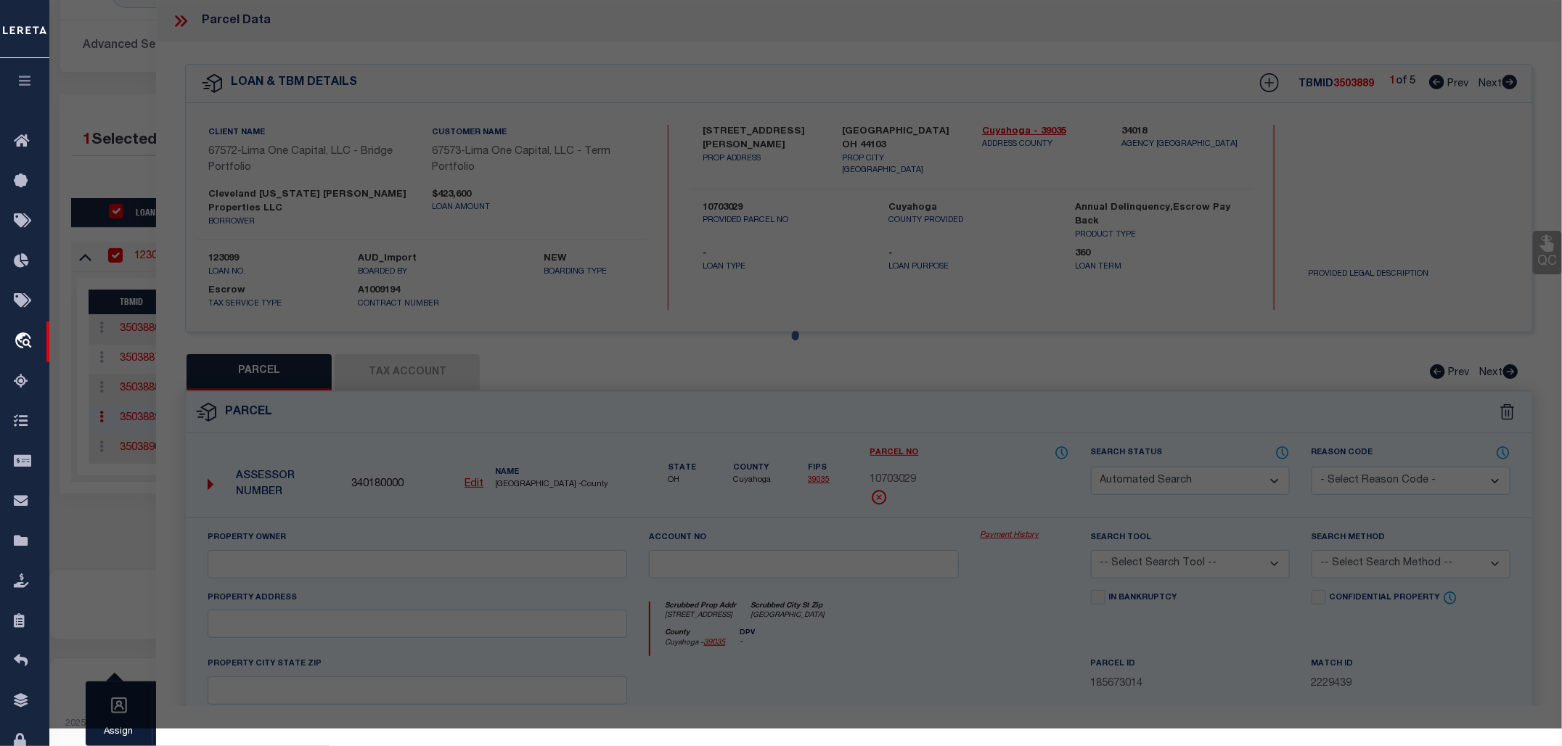
checkbox input "false"
type input "CLEVELAND, OH 44103"
type textarea "375 KING 0025 ALL MB107 PG03 MB PG MB PG"
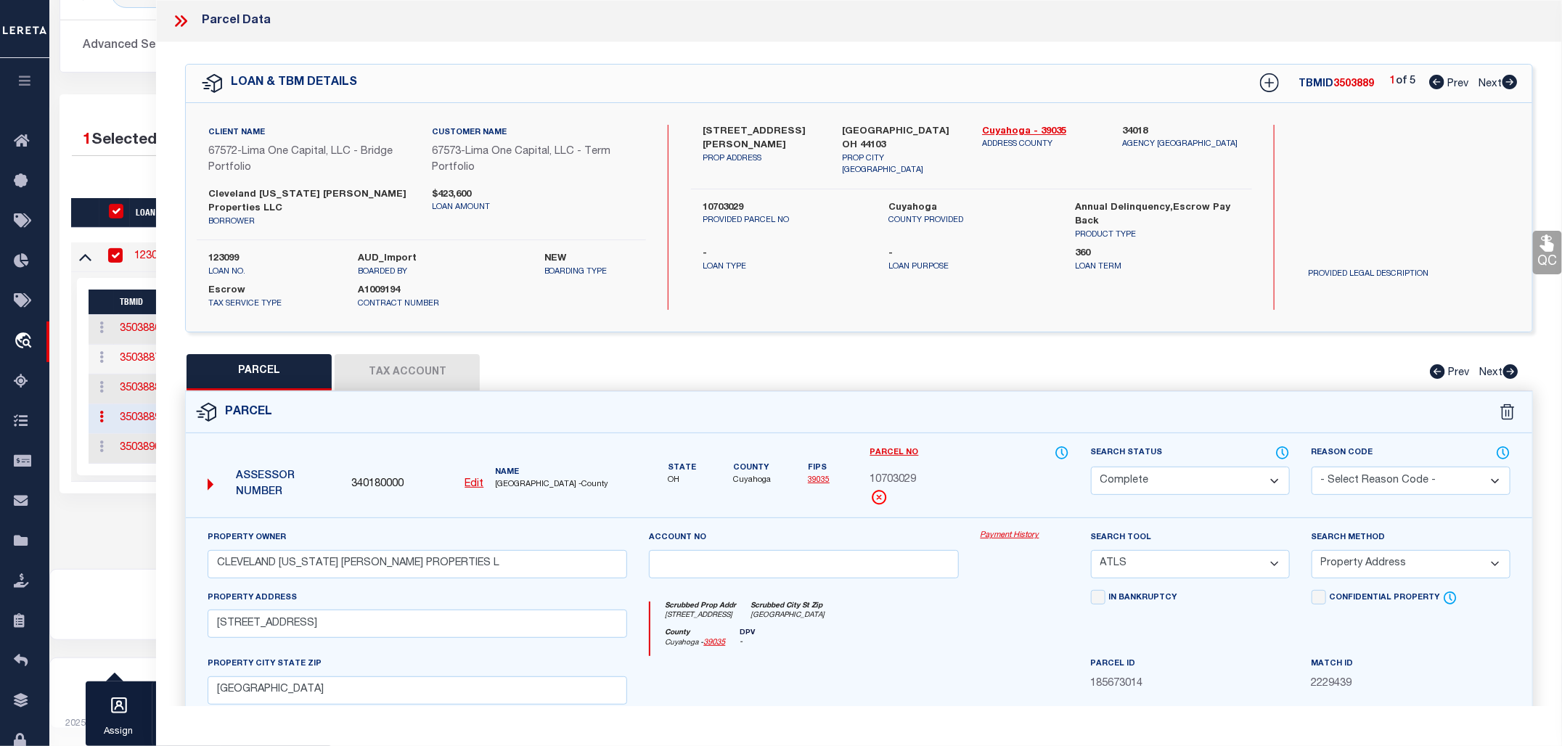
click at [1003, 530] on link "Payment History" at bounding box center [1025, 536] width 89 height 12
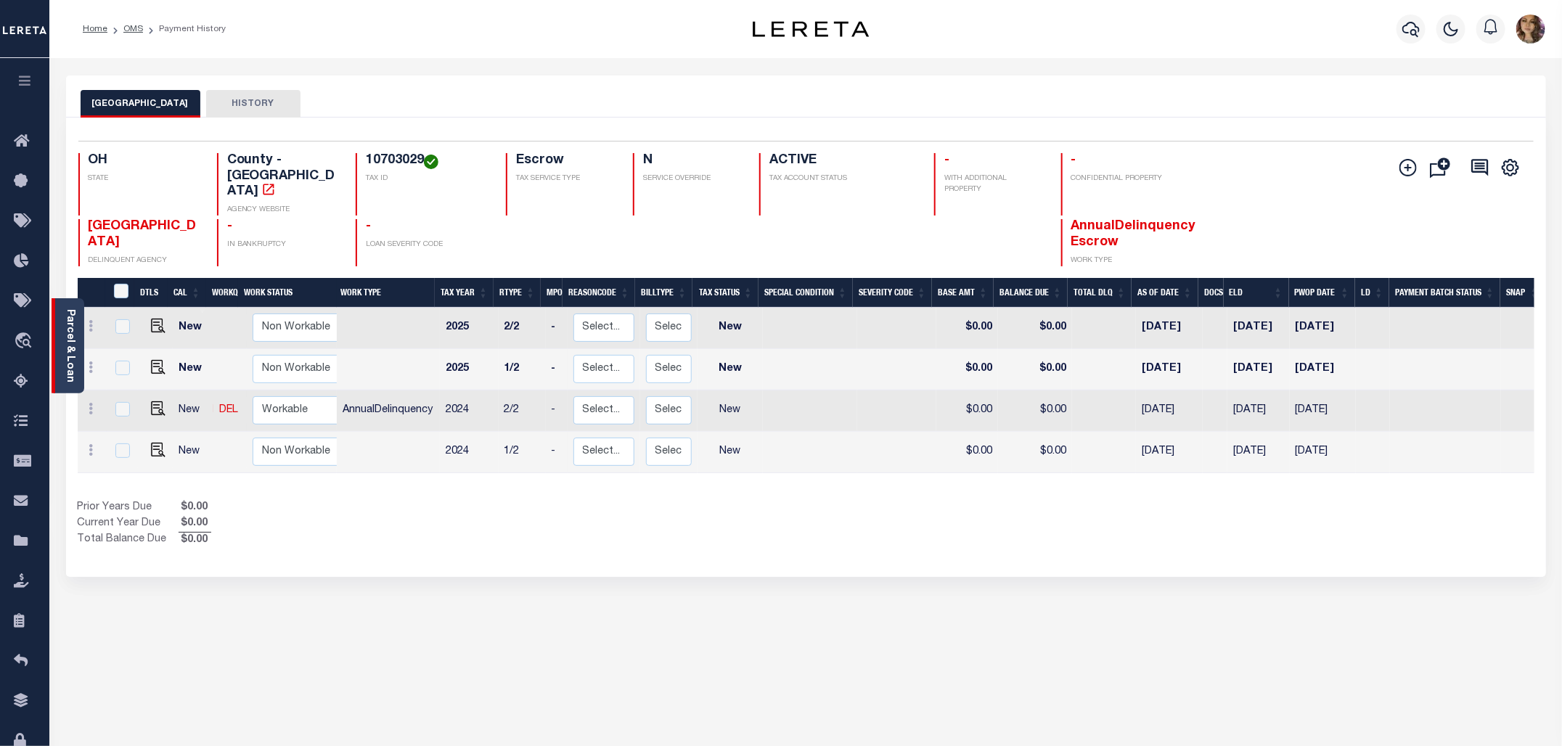
click at [73, 323] on link "Parcel & Loan" at bounding box center [70, 345] width 10 height 73
click at [158, 401] on img "" at bounding box center [158, 408] width 15 height 15
checkbox input "true"
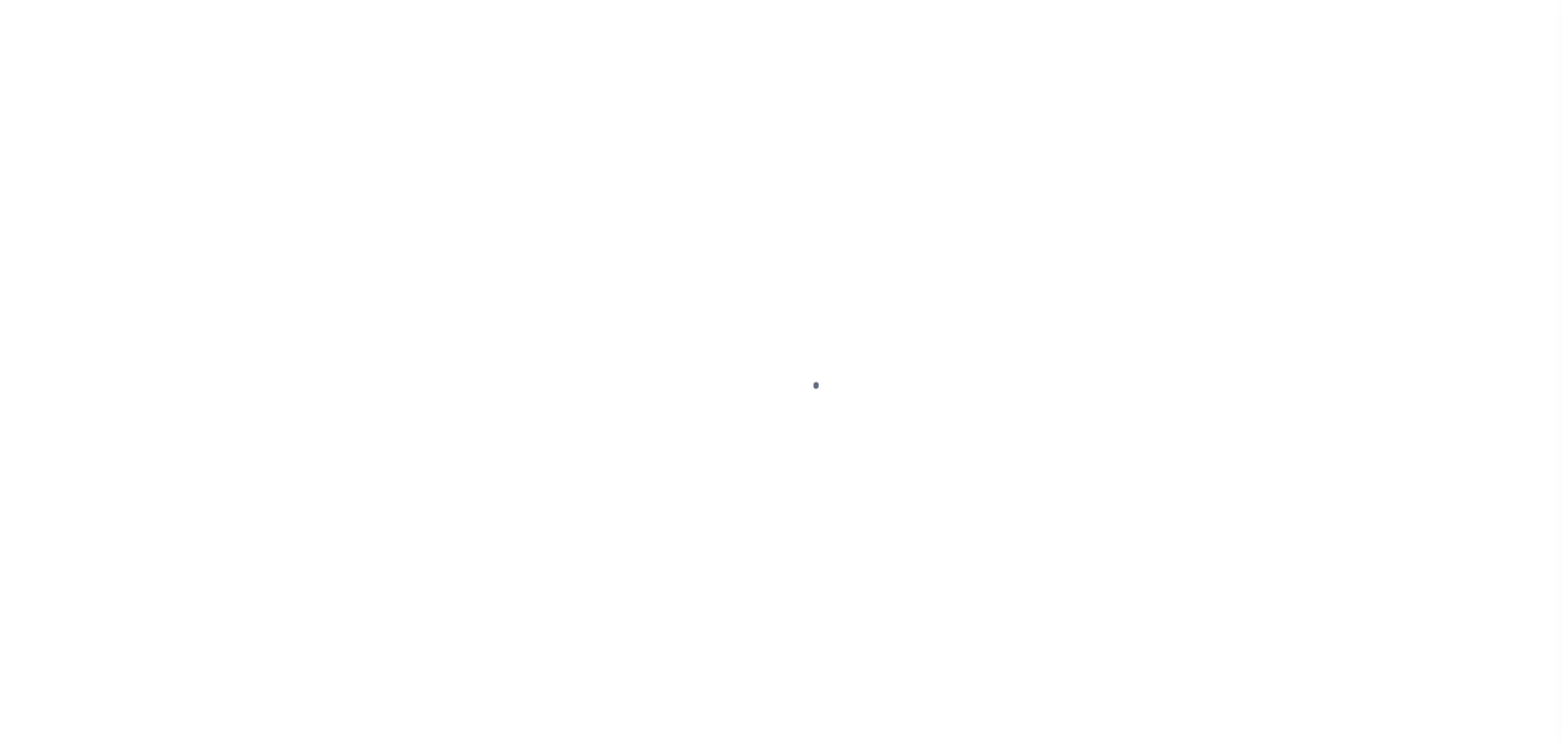
select select "NW2"
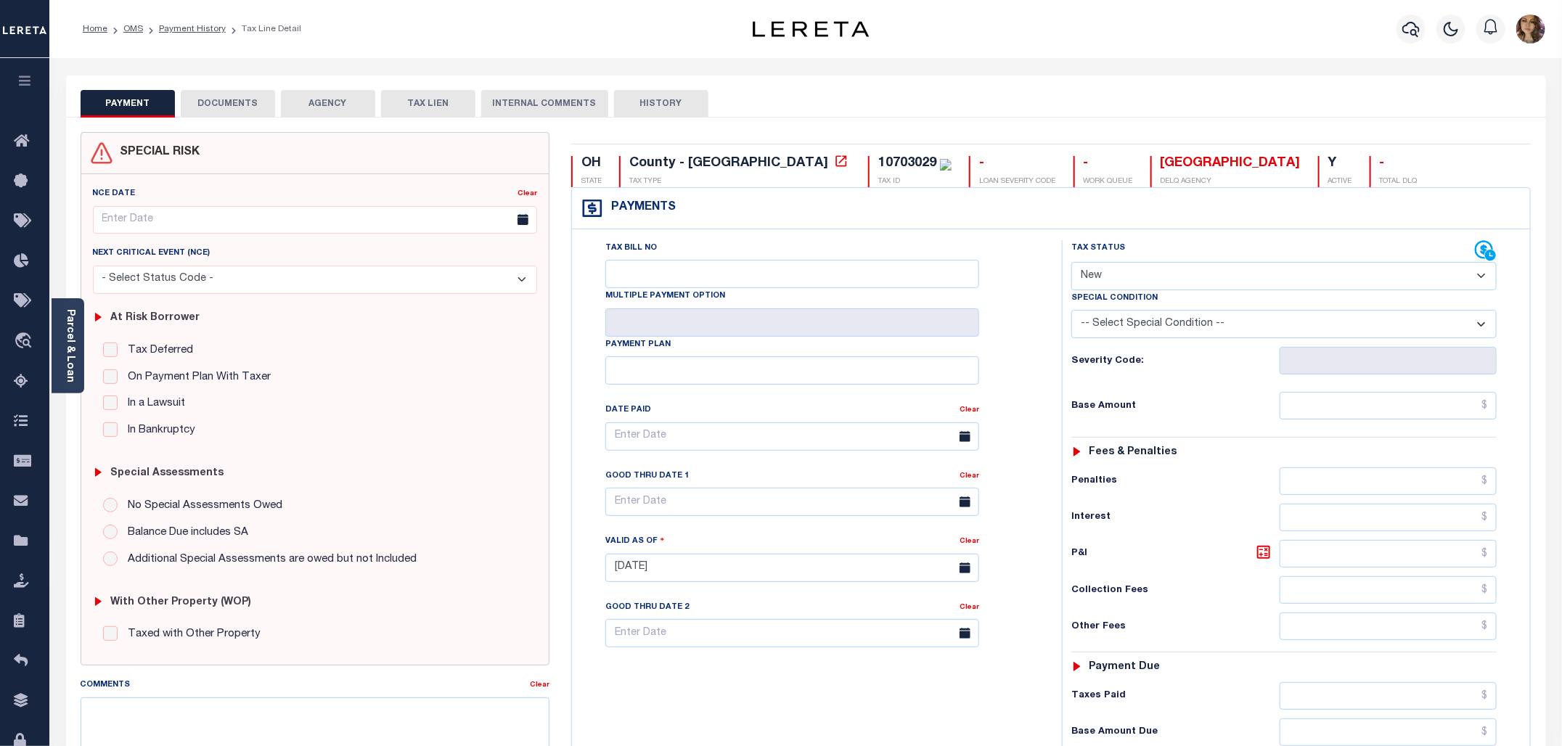
click at [325, 99] on button "AGENCY" at bounding box center [328, 104] width 94 height 28
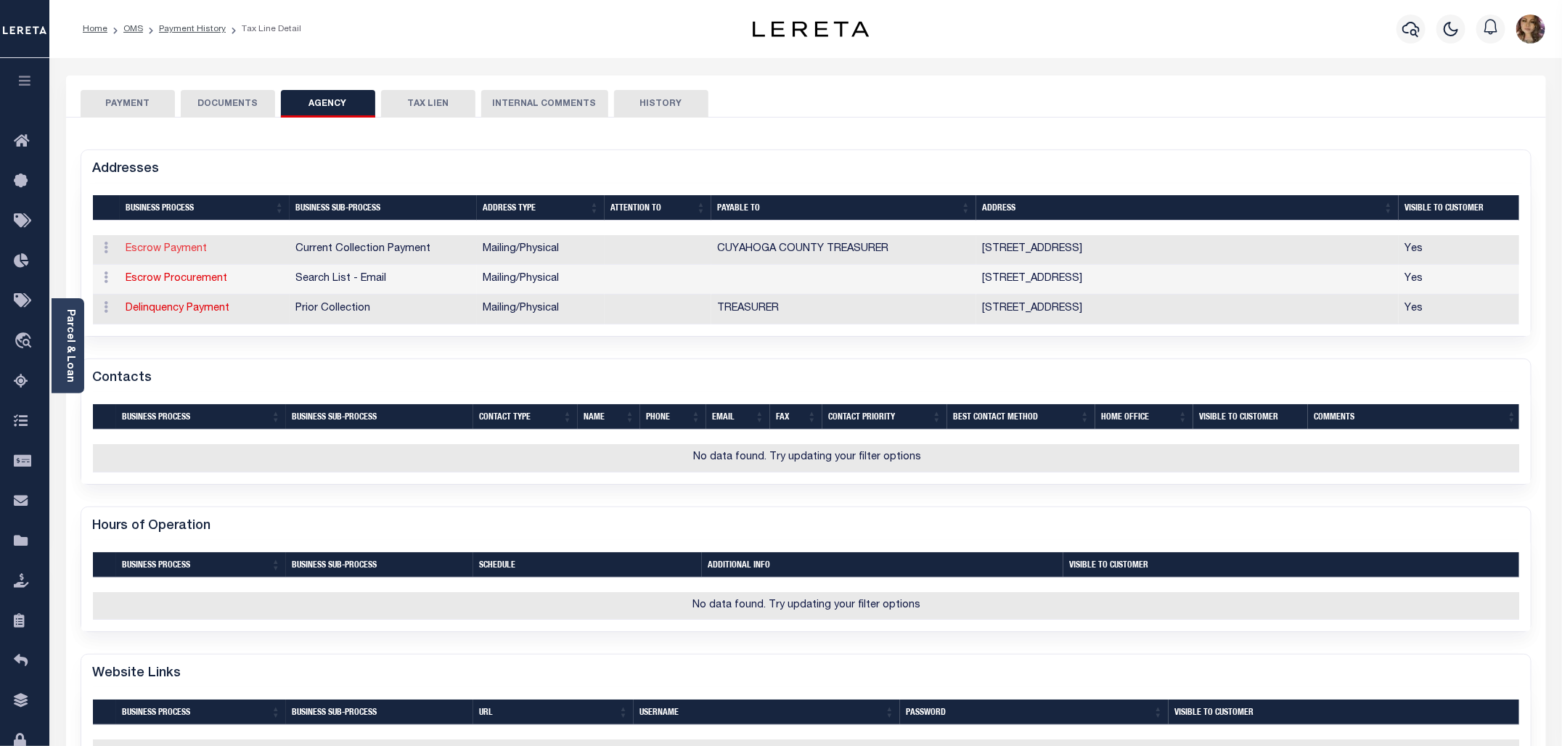
click at [149, 249] on link "Escrow Payment" at bounding box center [166, 249] width 81 height 10
select select "1"
checkbox input "false"
select select
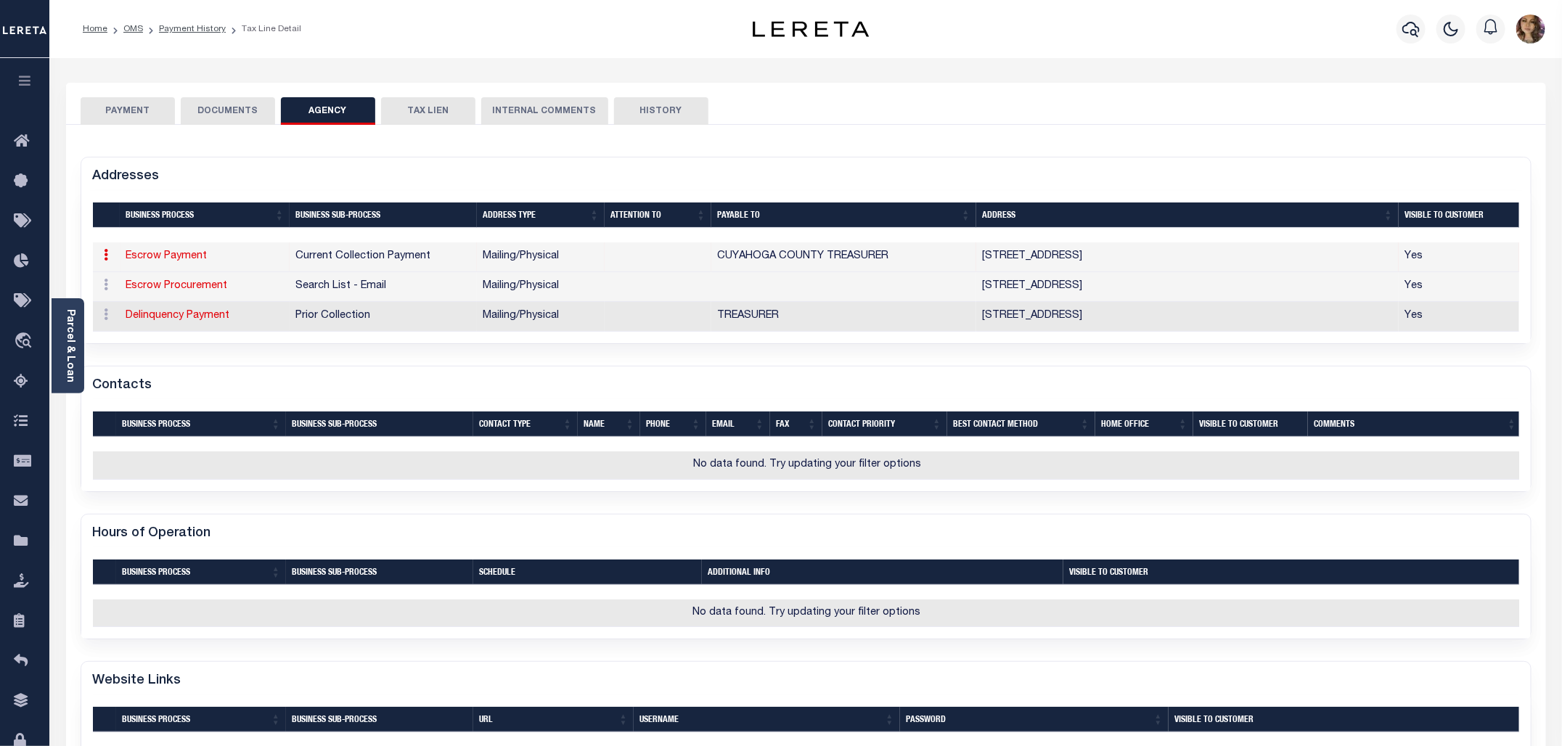
type input "2079 EAST 9TH ST, 1ST FLOOR"
type input "CLEVELAND"
select select "OH"
type input "44115"
select select "5"
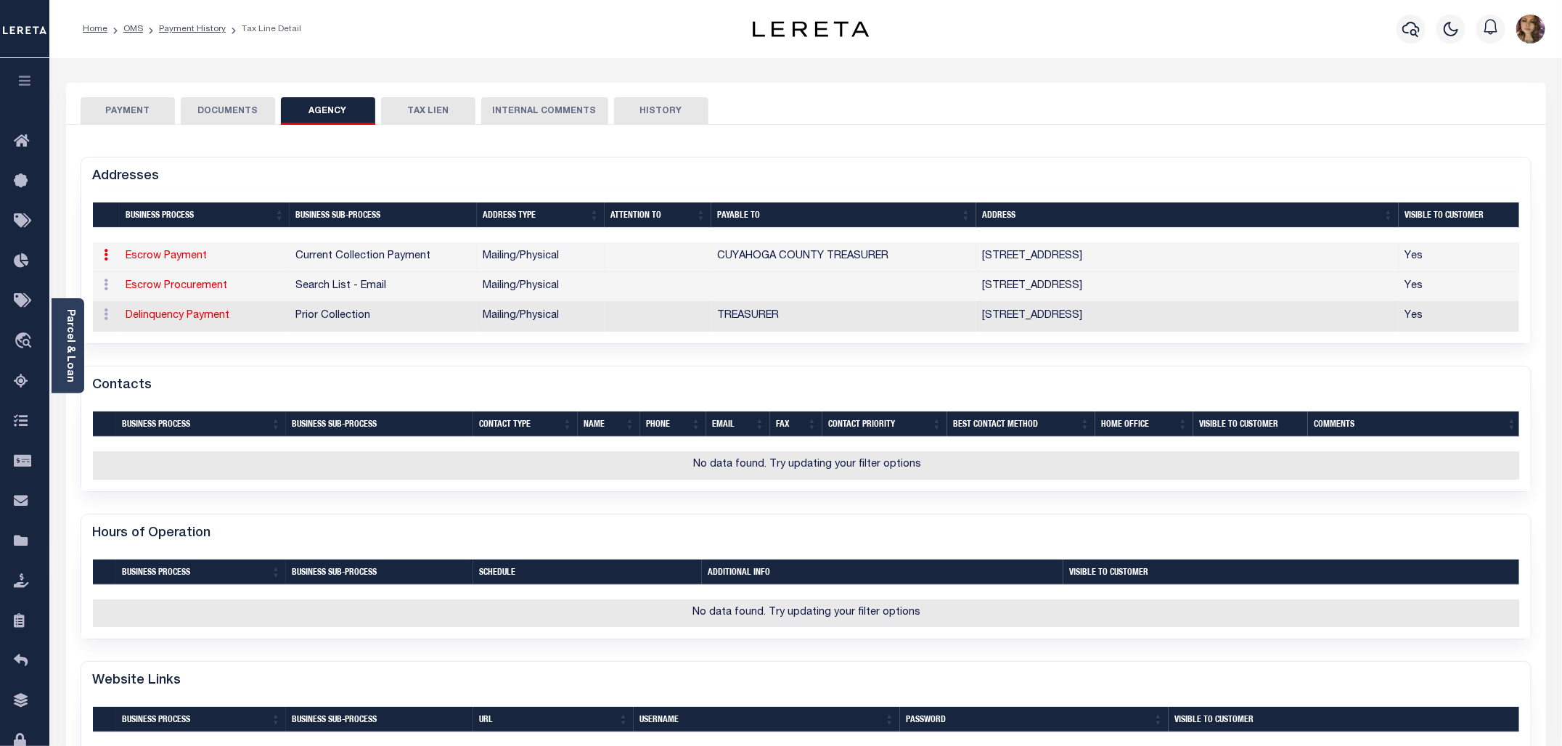
checkbox input "true"
type input "CUYAHOGA COUNTY TREASURER"
select select "11"
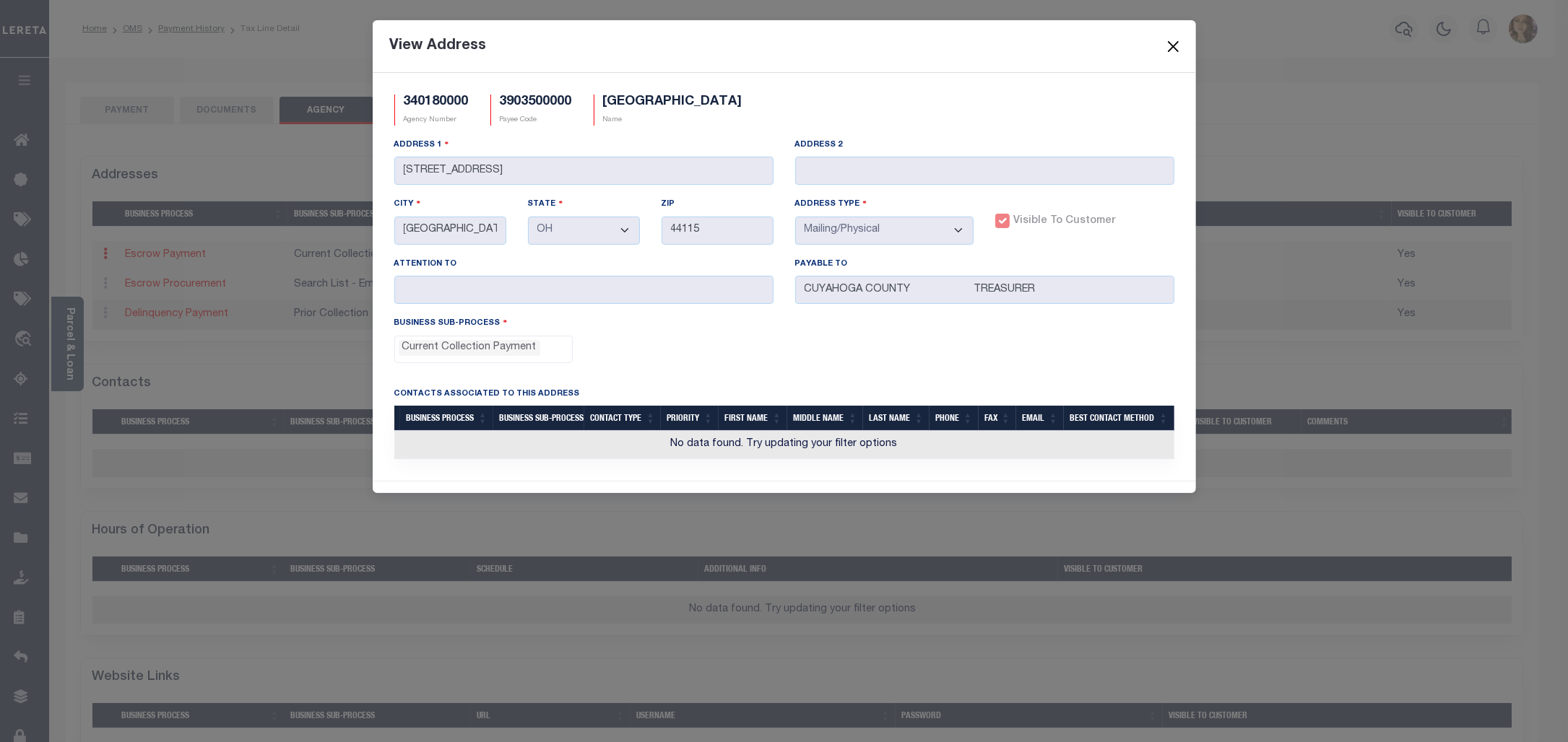
click at [1172, 47] on button "Close" at bounding box center [1173, 46] width 19 height 19
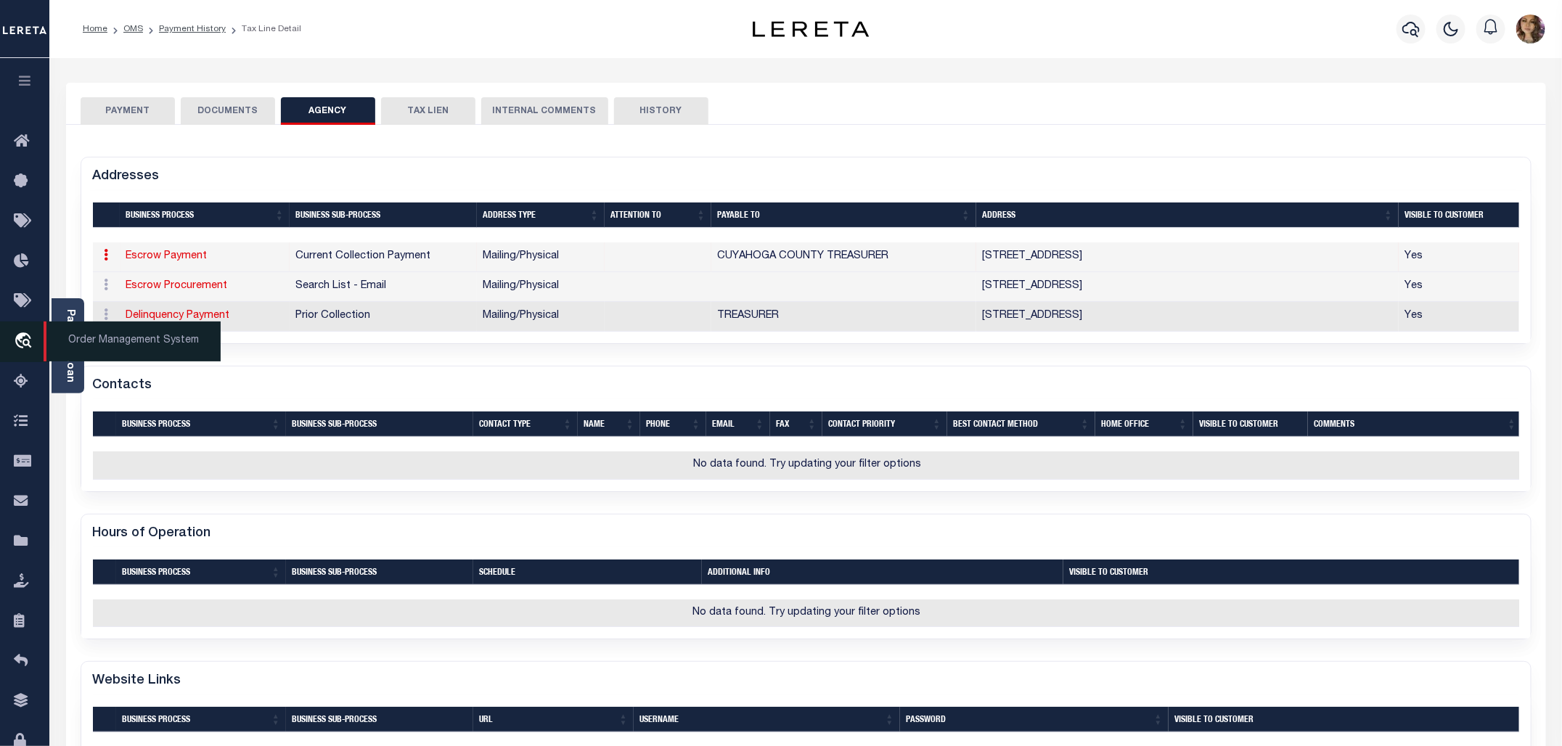
click at [120, 348] on span "Order Management System" at bounding box center [132, 342] width 177 height 40
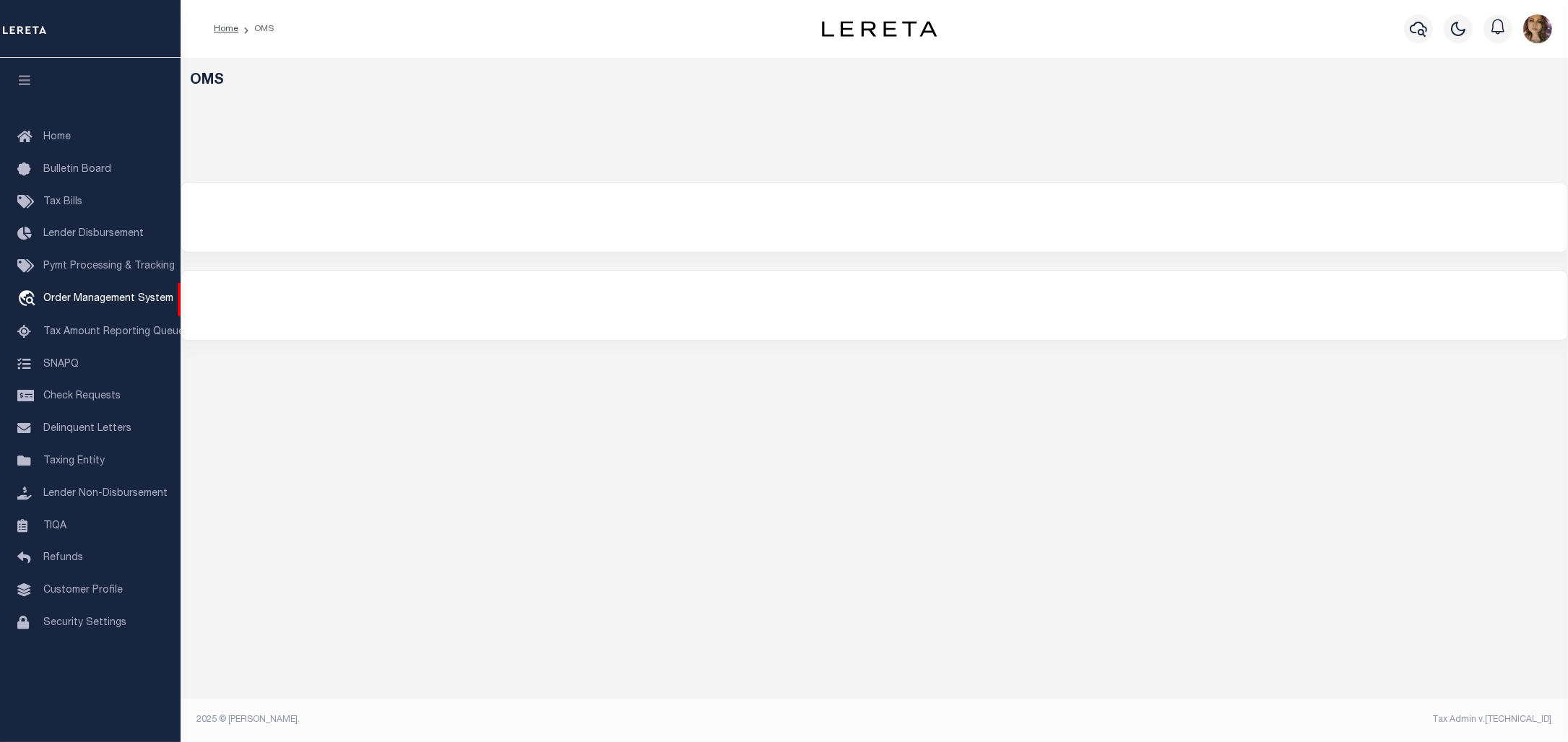
select select "200"
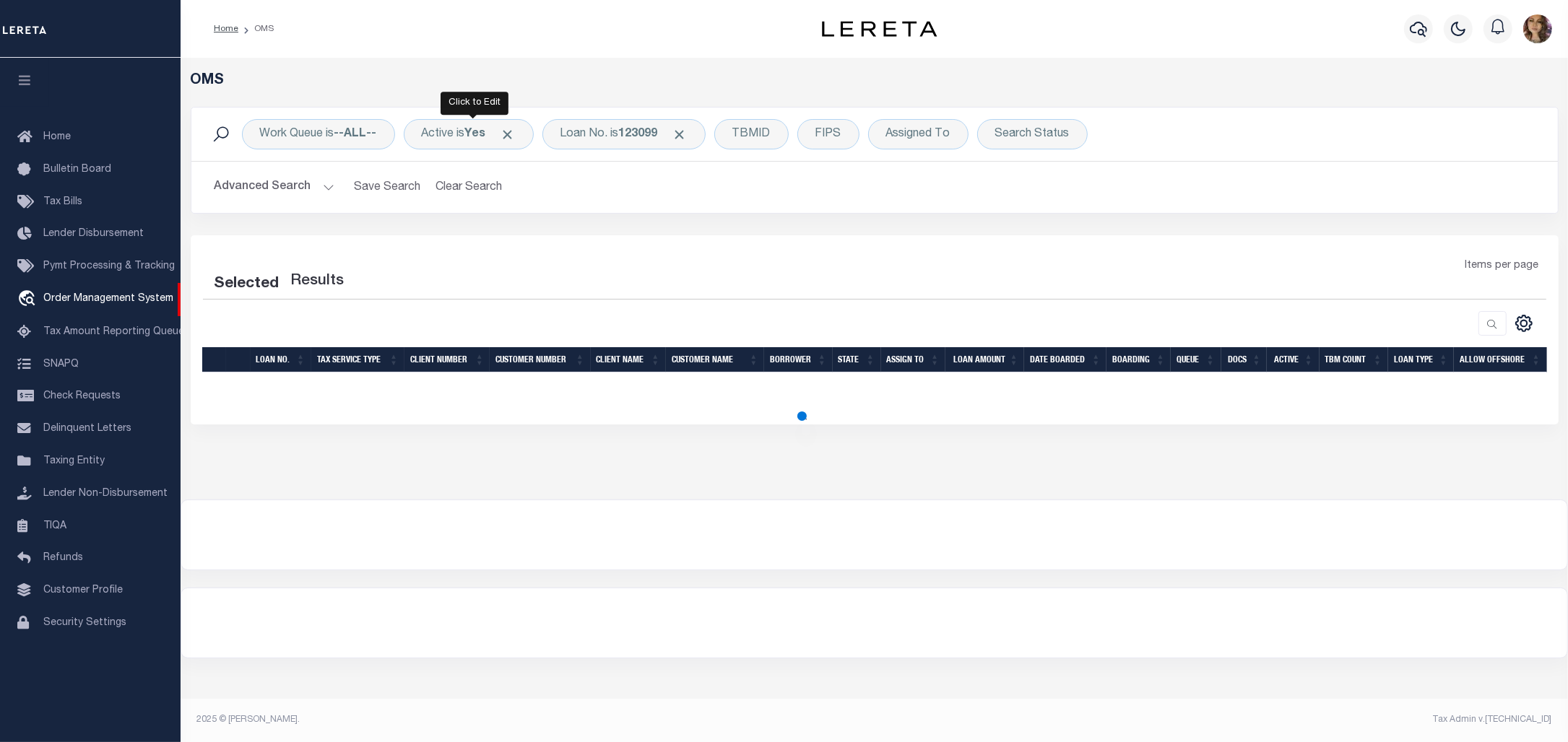
select select "200"
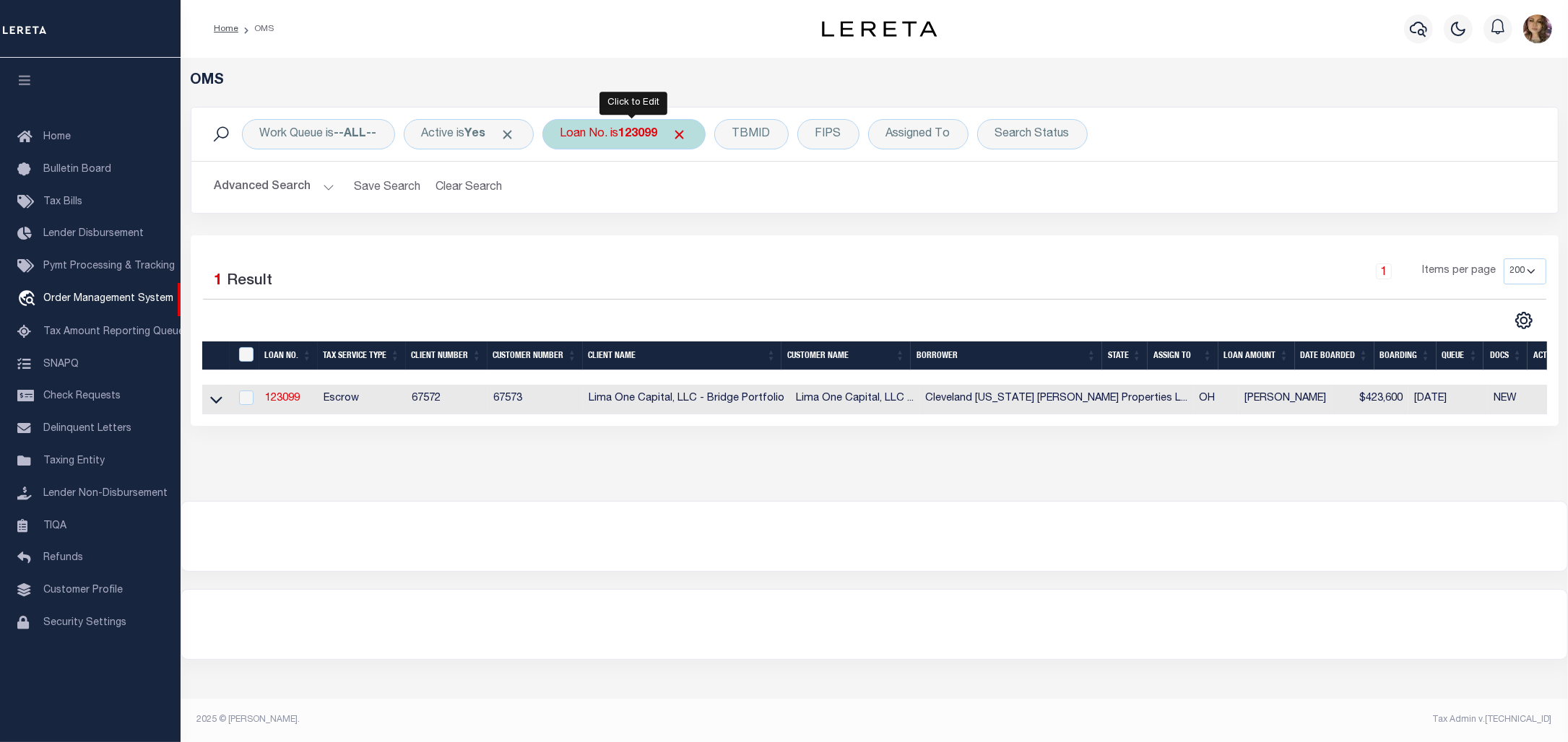
click at [614, 135] on div "Loan No. is 123099" at bounding box center [624, 134] width 163 height 30
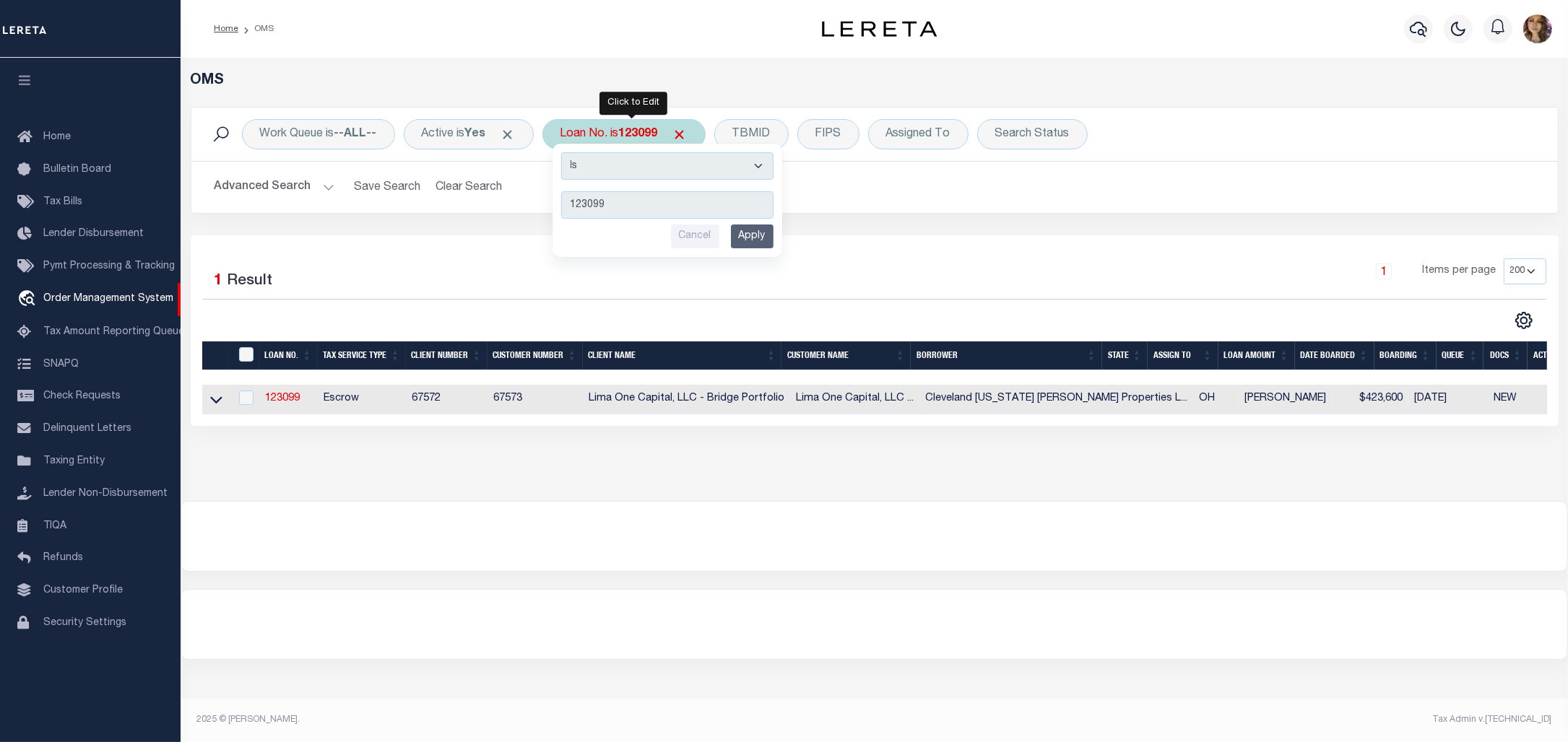
type input "202252871"
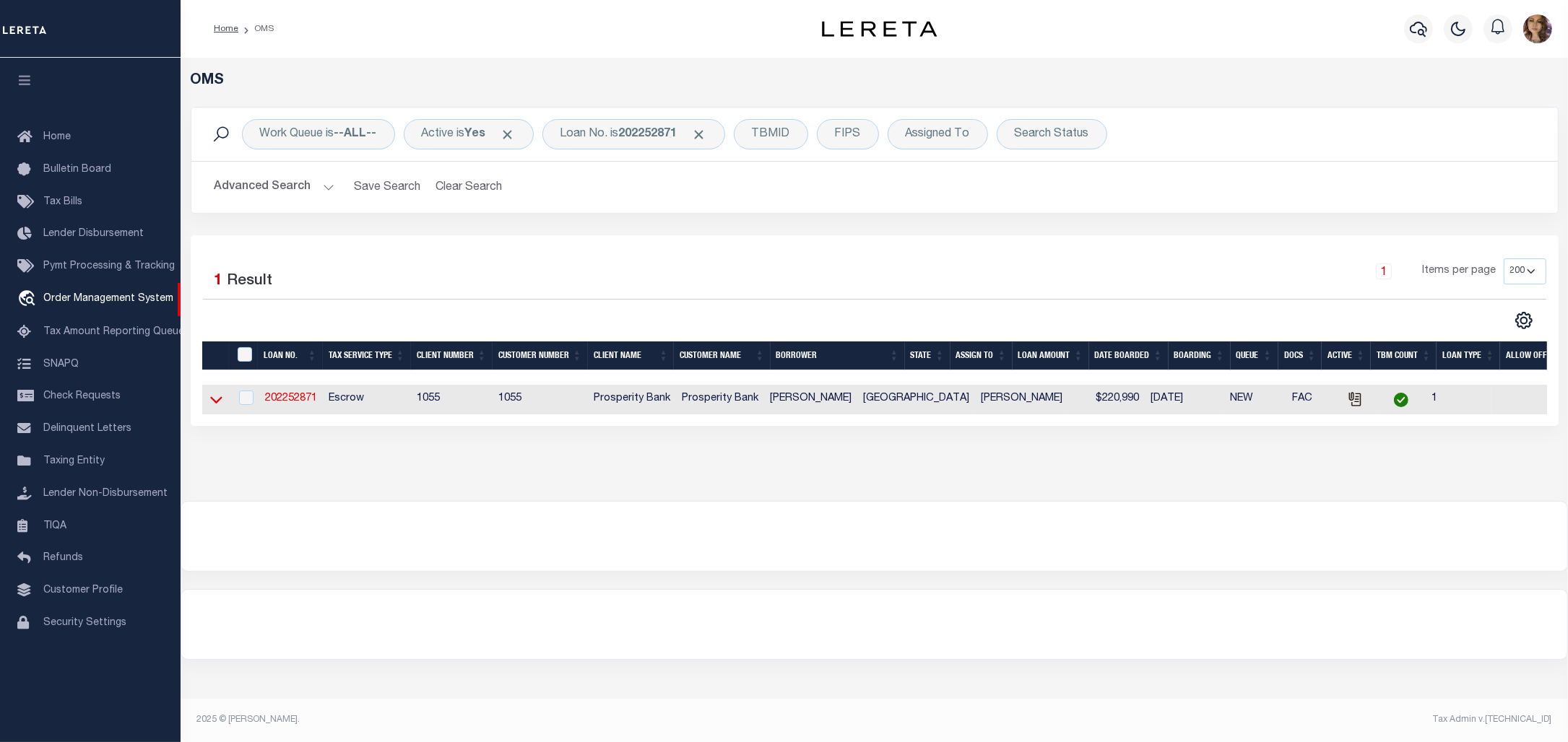
click at [213, 405] on icon at bounding box center [216, 400] width 12 height 7
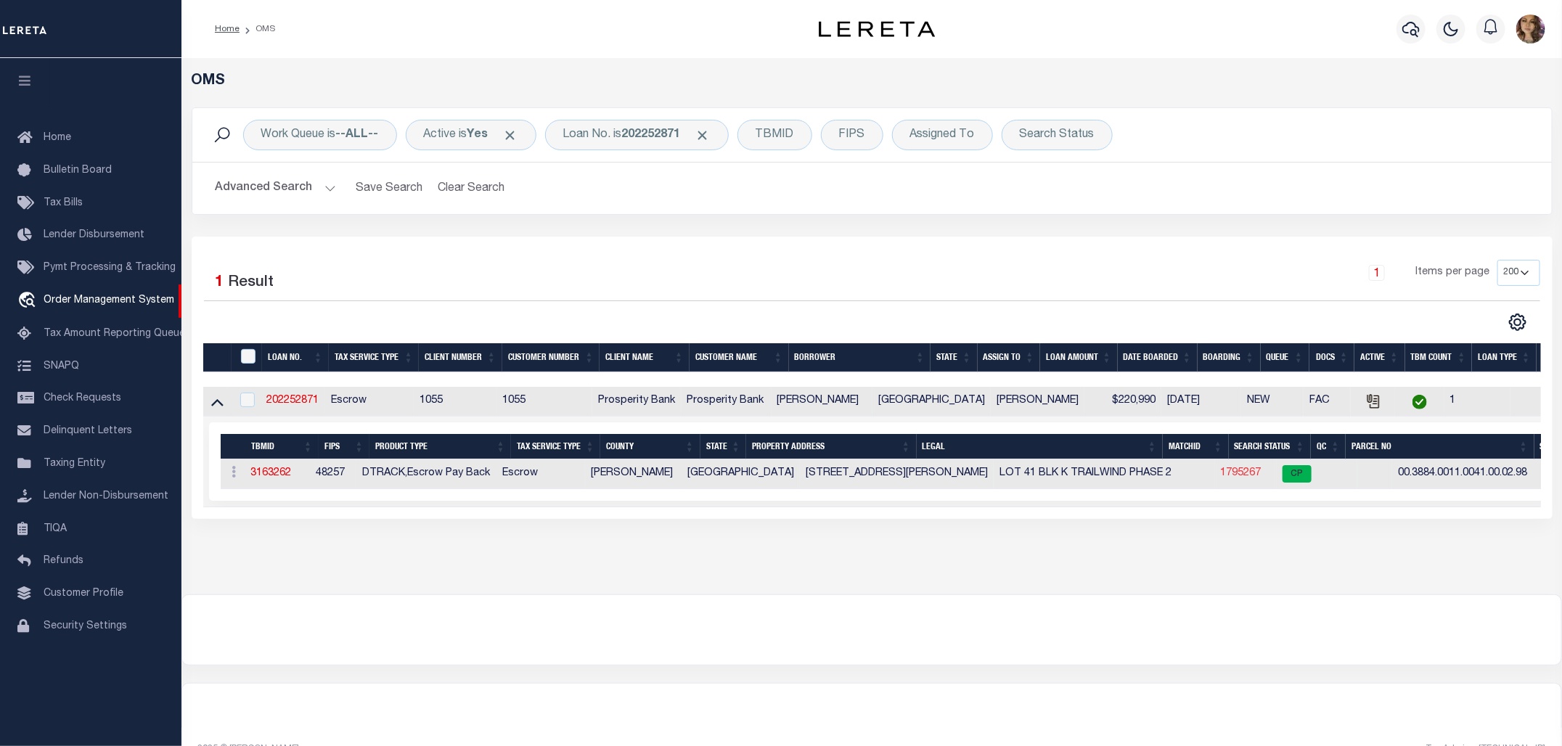
click at [1221, 475] on link "1795267" at bounding box center [1241, 473] width 41 height 10
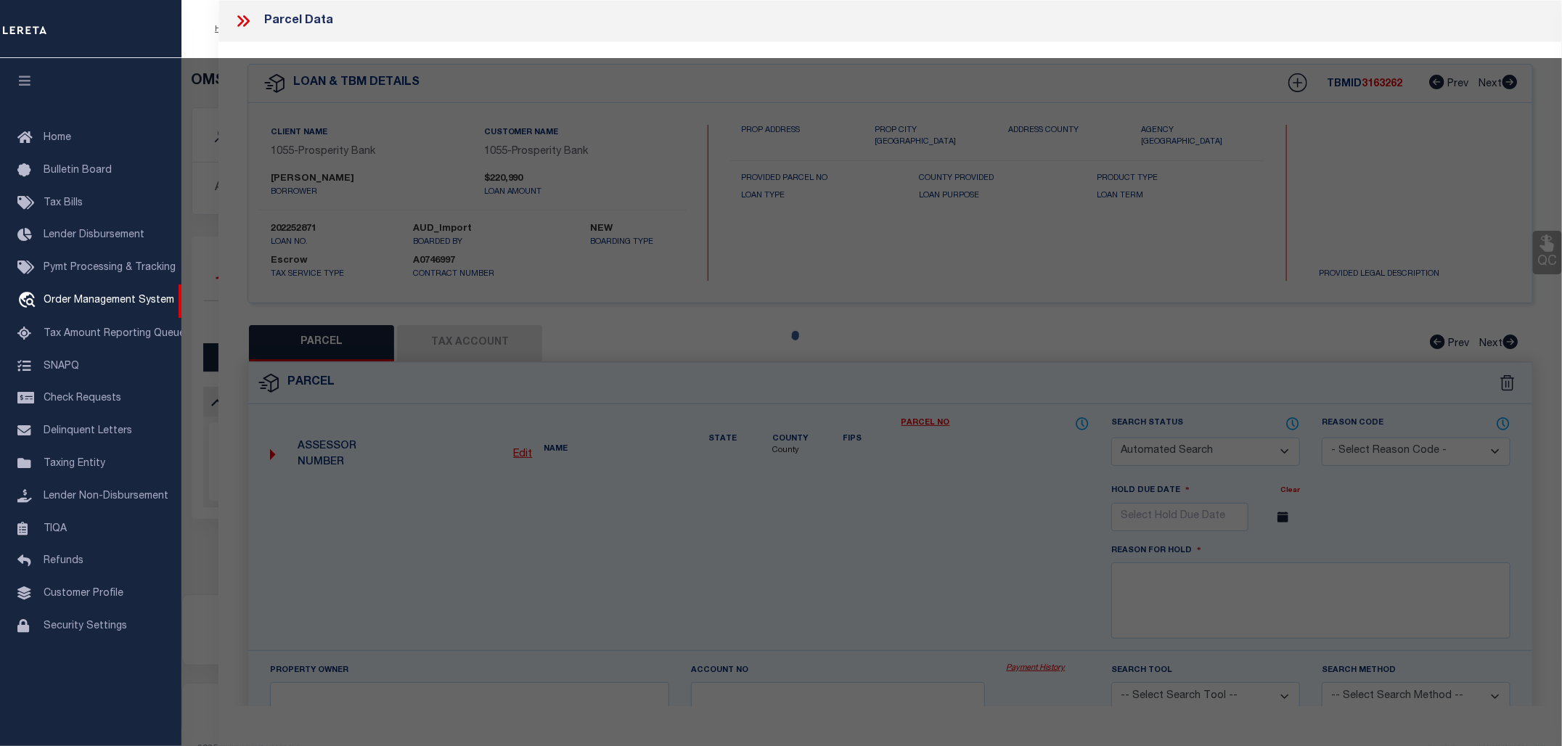
checkbox input "false"
select select "CP"
type input "D R HORTON TEXAS LTD"
select select
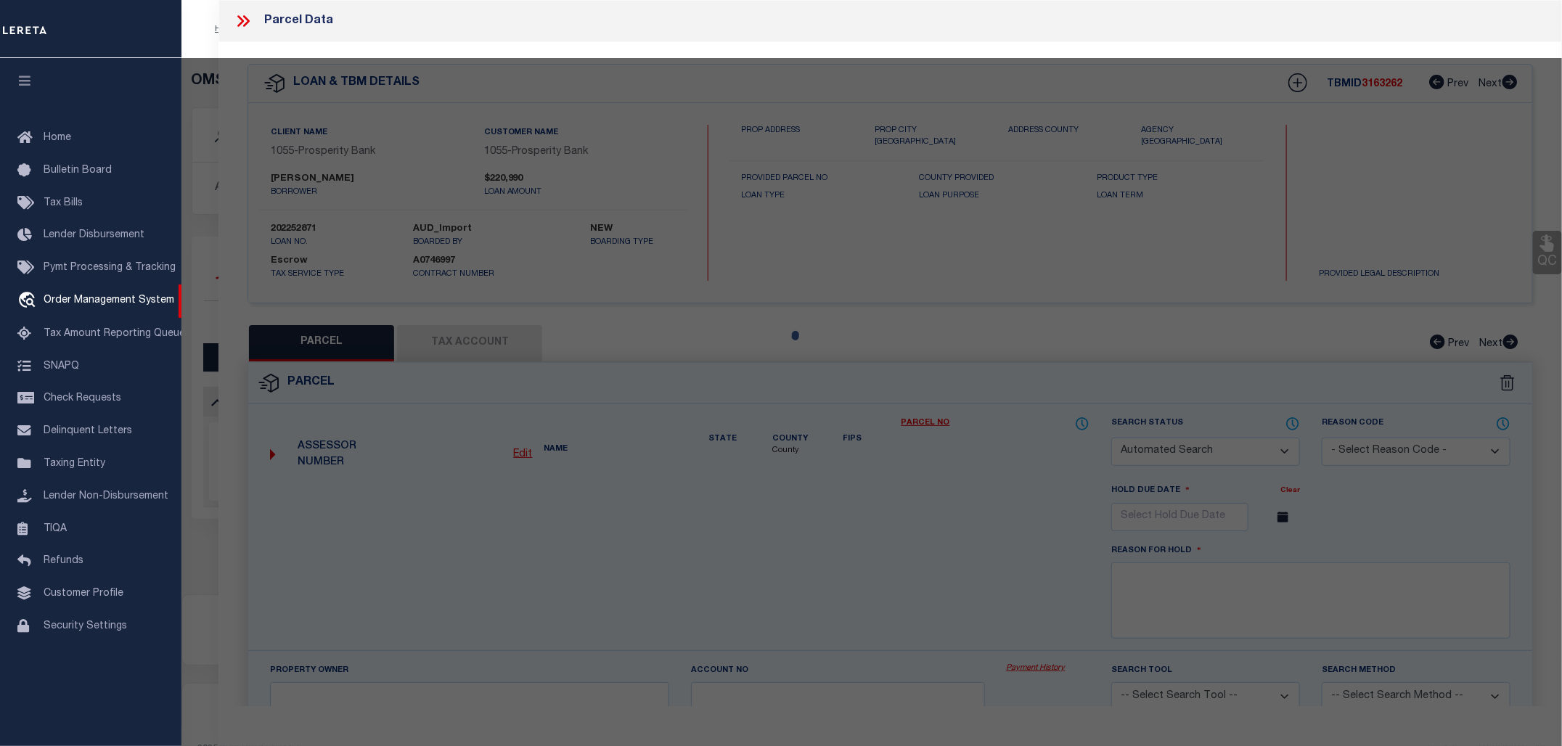
type input "[STREET_ADDRESS][PERSON_NAME]"
checkbox input "false"
type input "MESQUITE, TX 75126"
type textarea "TRAILWIND PH 2, BLOCK K, LOT 41"
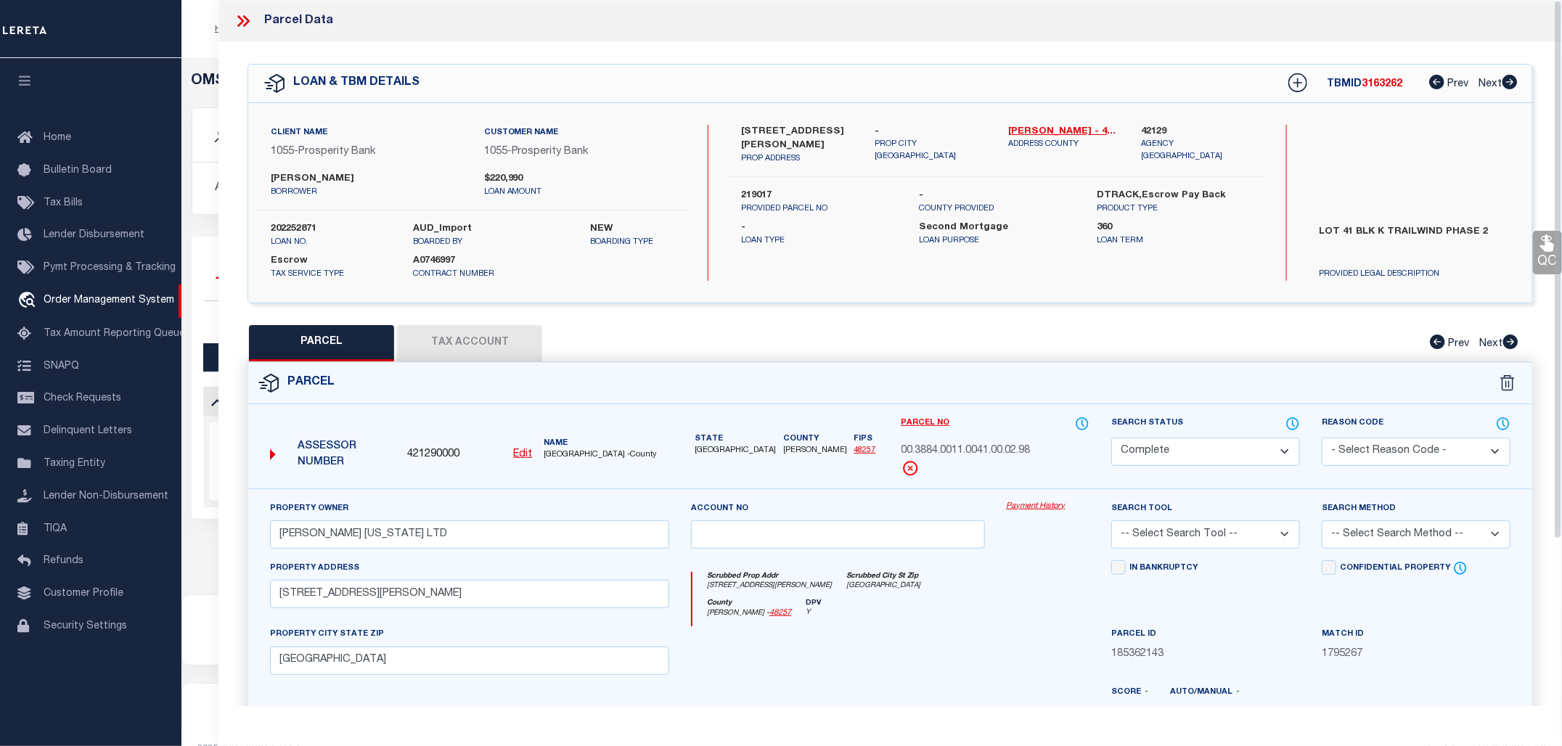
click at [1060, 505] on link "Payment History" at bounding box center [1048, 507] width 83 height 12
click at [474, 339] on button "Tax Account" at bounding box center [469, 343] width 145 height 36
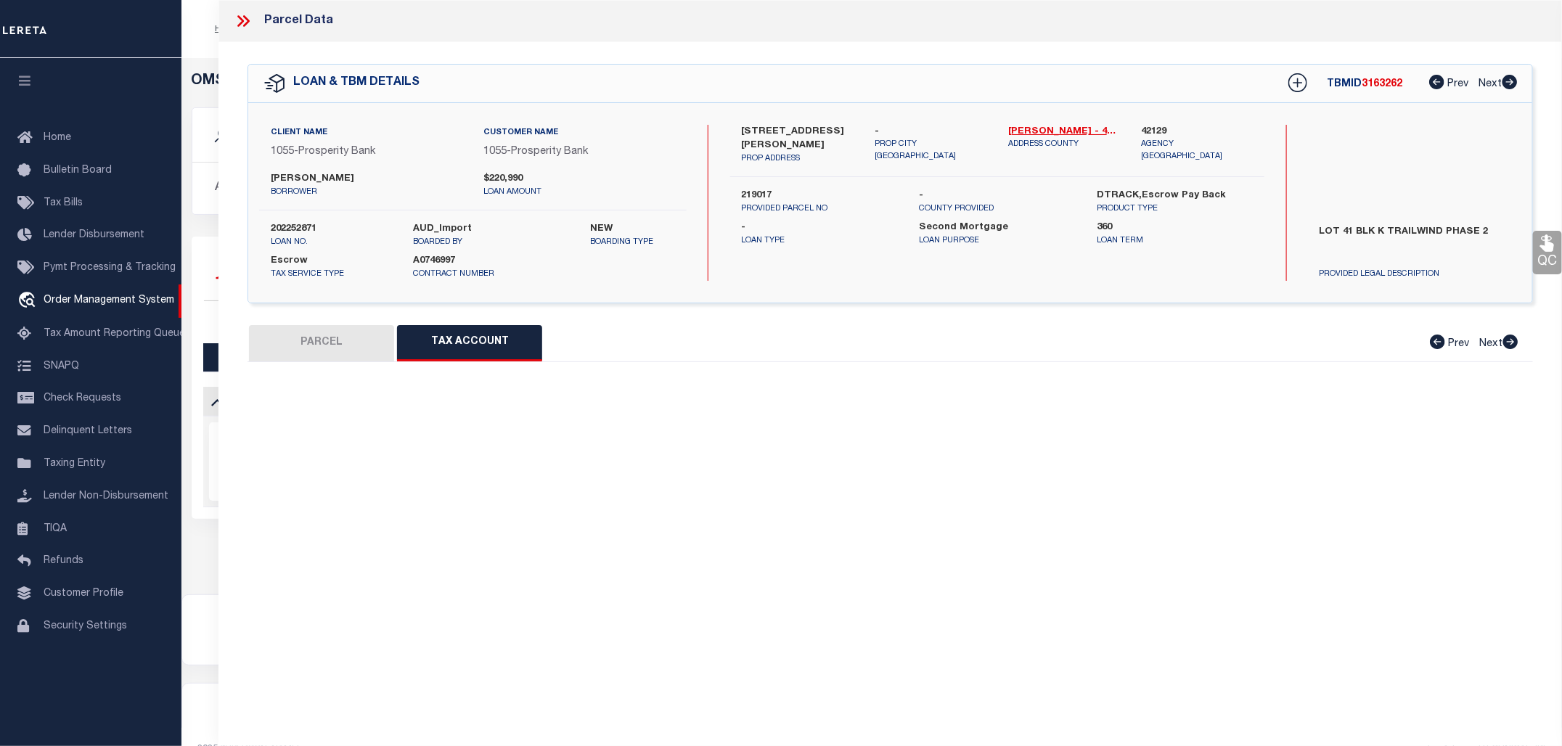
select select "100"
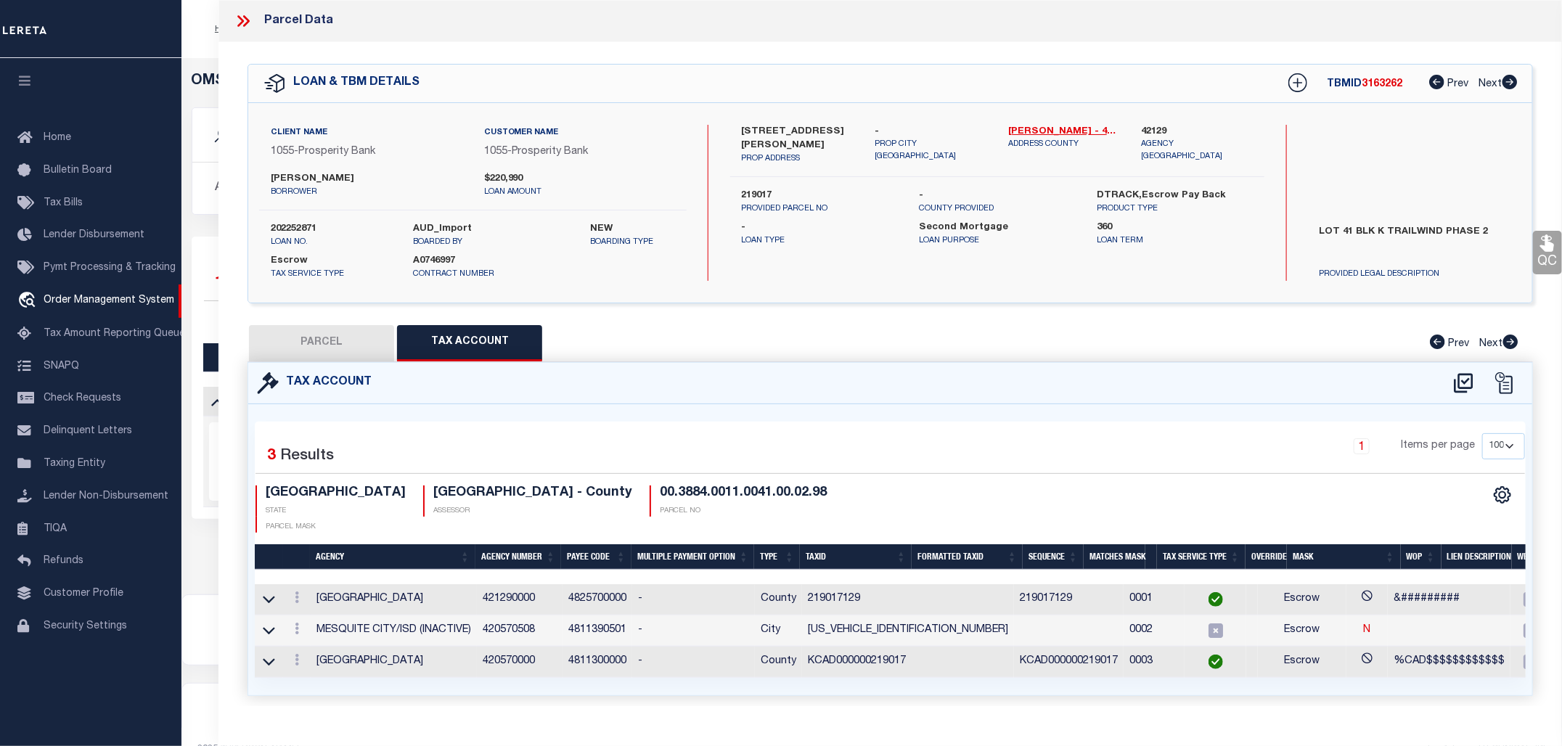
click at [234, 16] on icon at bounding box center [243, 21] width 19 height 19
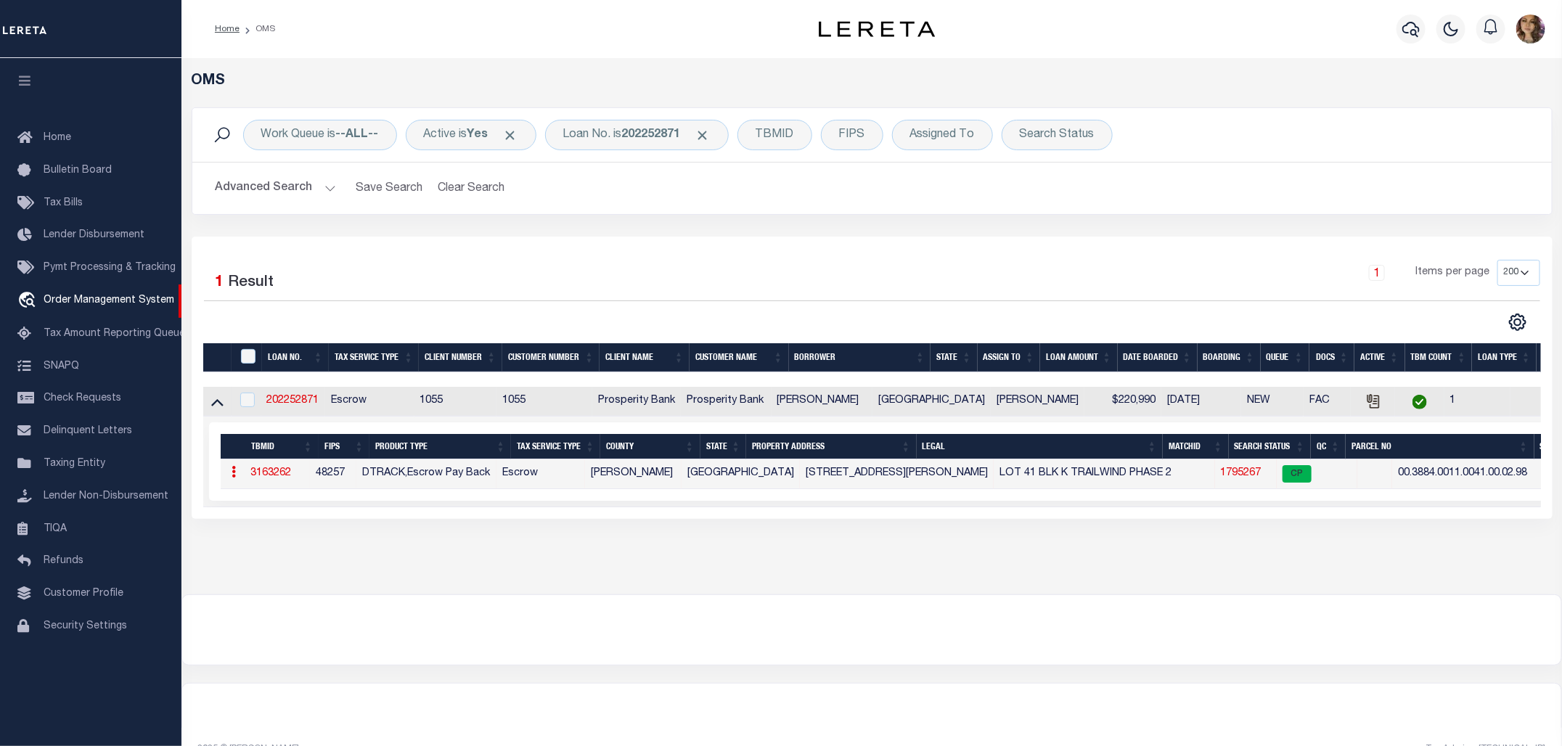
click at [1221, 474] on link "1795267" at bounding box center [1241, 473] width 41 height 10
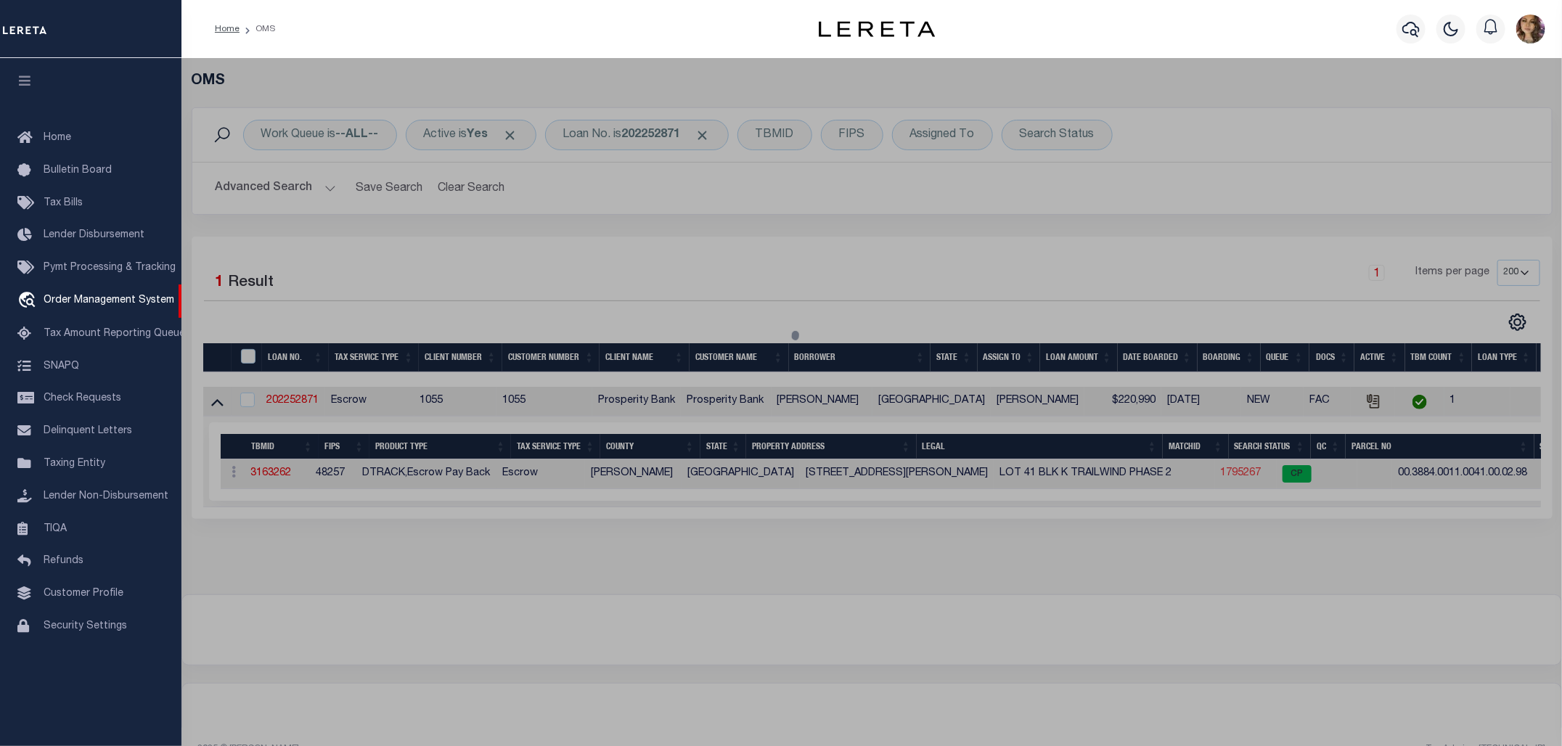
select select "AS"
checkbox input "false"
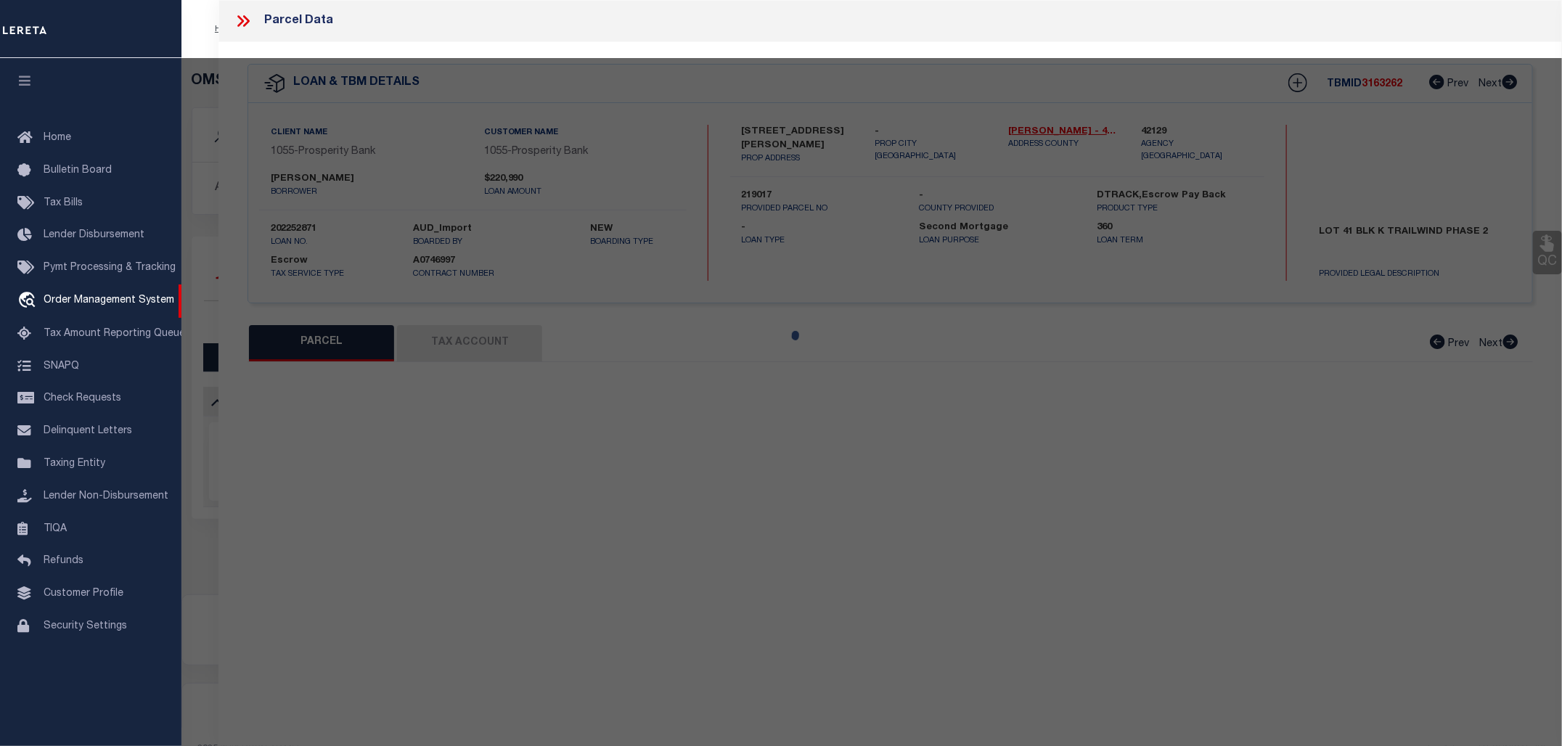
select select "CP"
type input "D R HORTON TEXAS LTD"
select select
type input "[STREET_ADDRESS][PERSON_NAME]"
checkbox input "false"
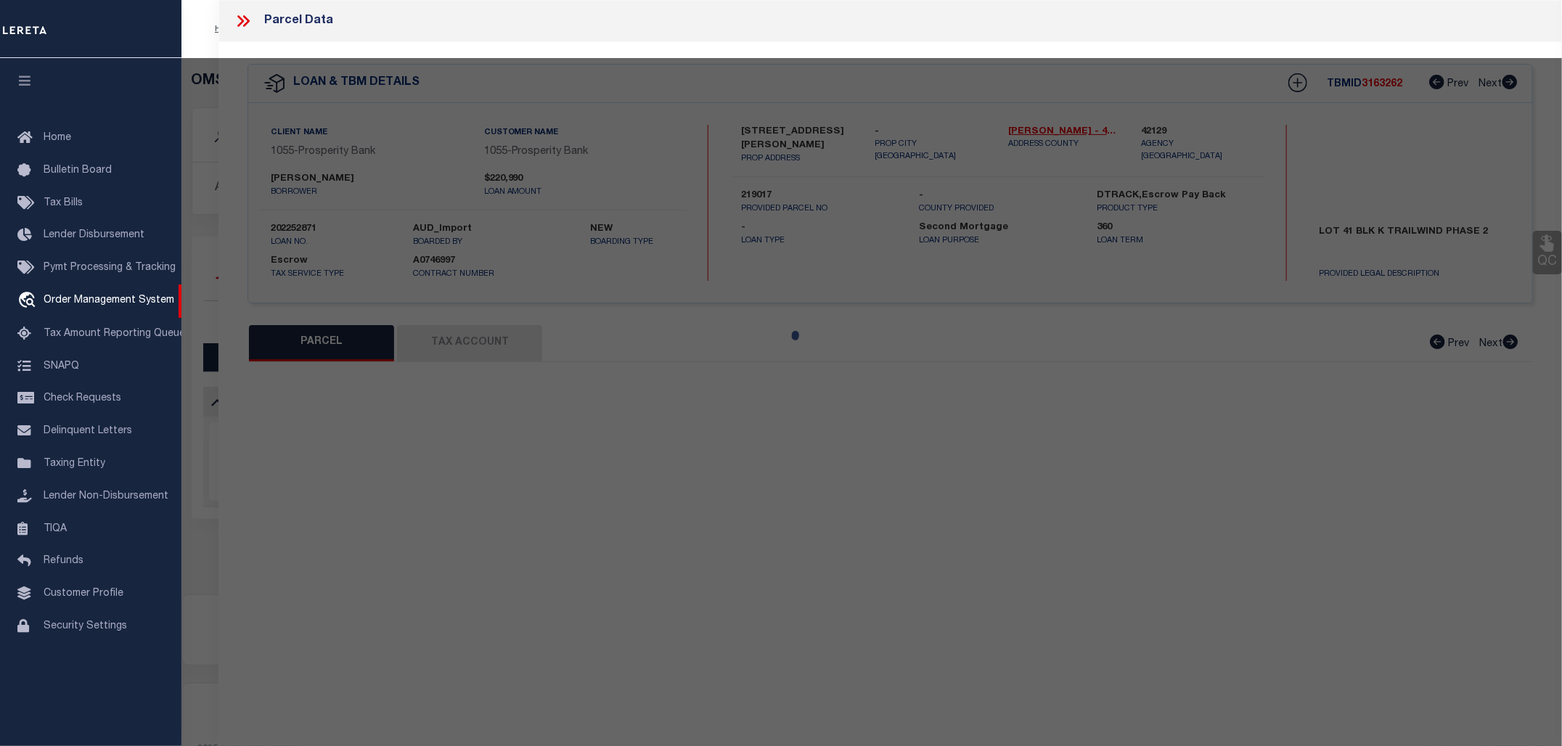
type input "MESQUITE, TX 75126"
type textarea "TRAILWIND PH 2, BLOCK K, LOT 41"
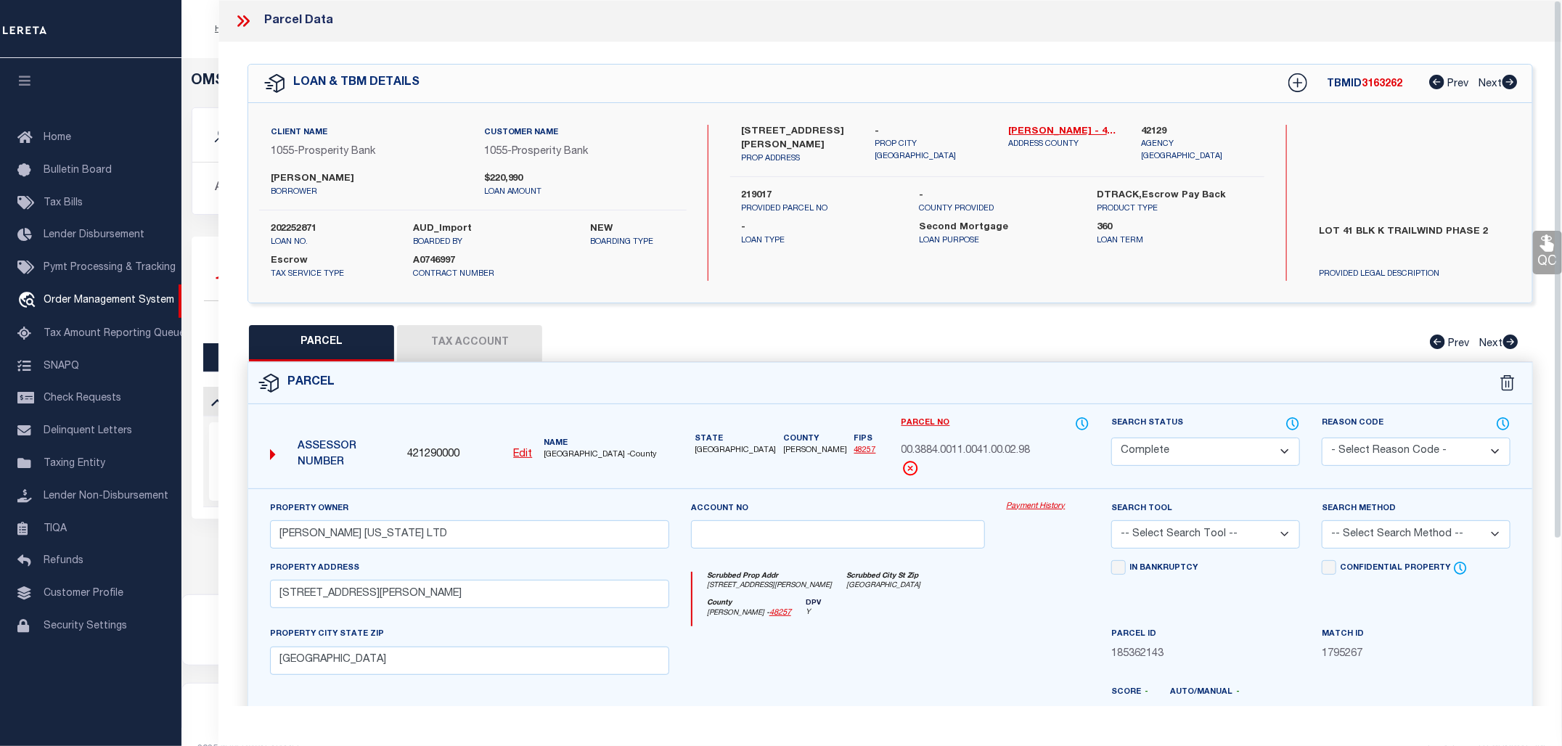
click at [485, 343] on button "Tax Account" at bounding box center [469, 343] width 145 height 36
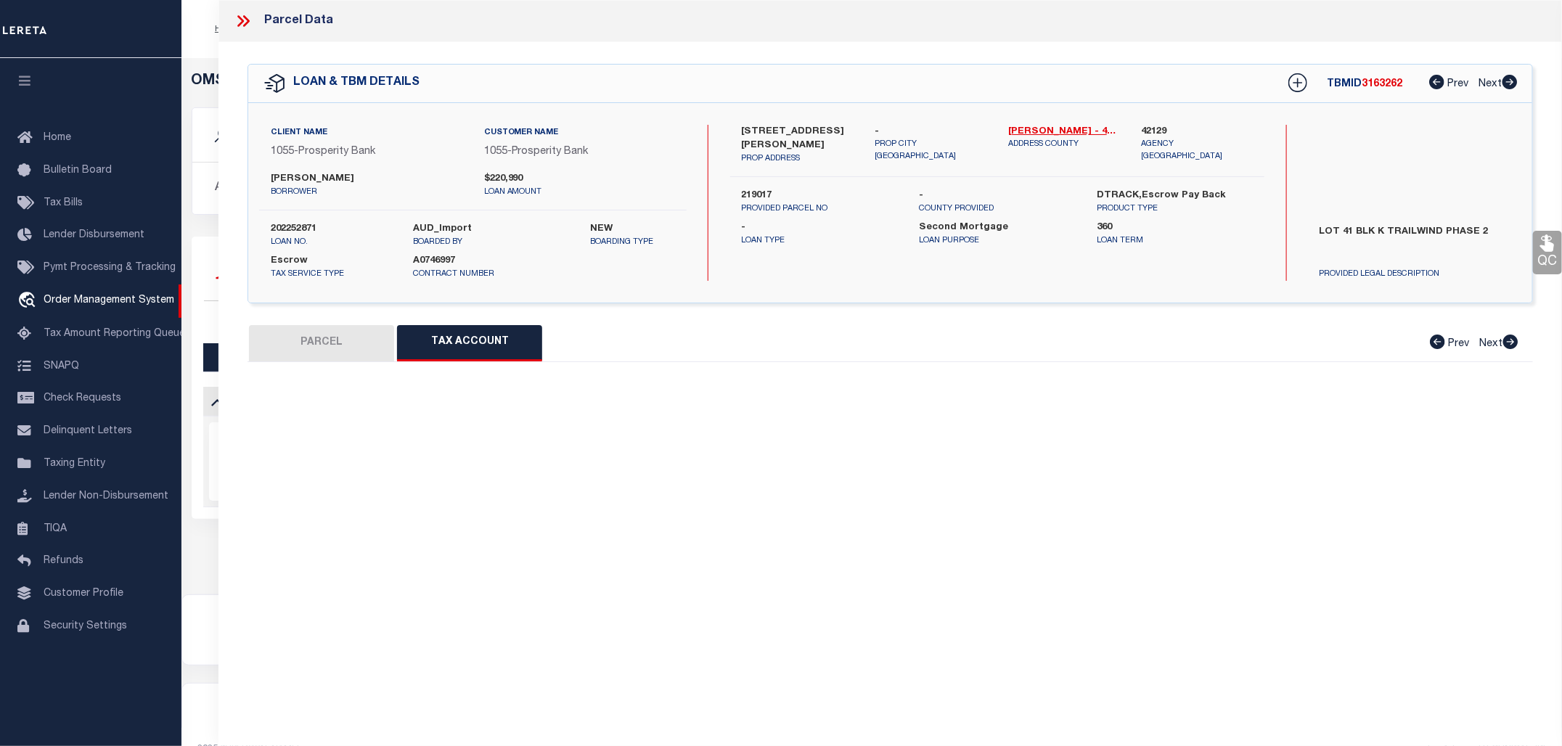
select select "100"
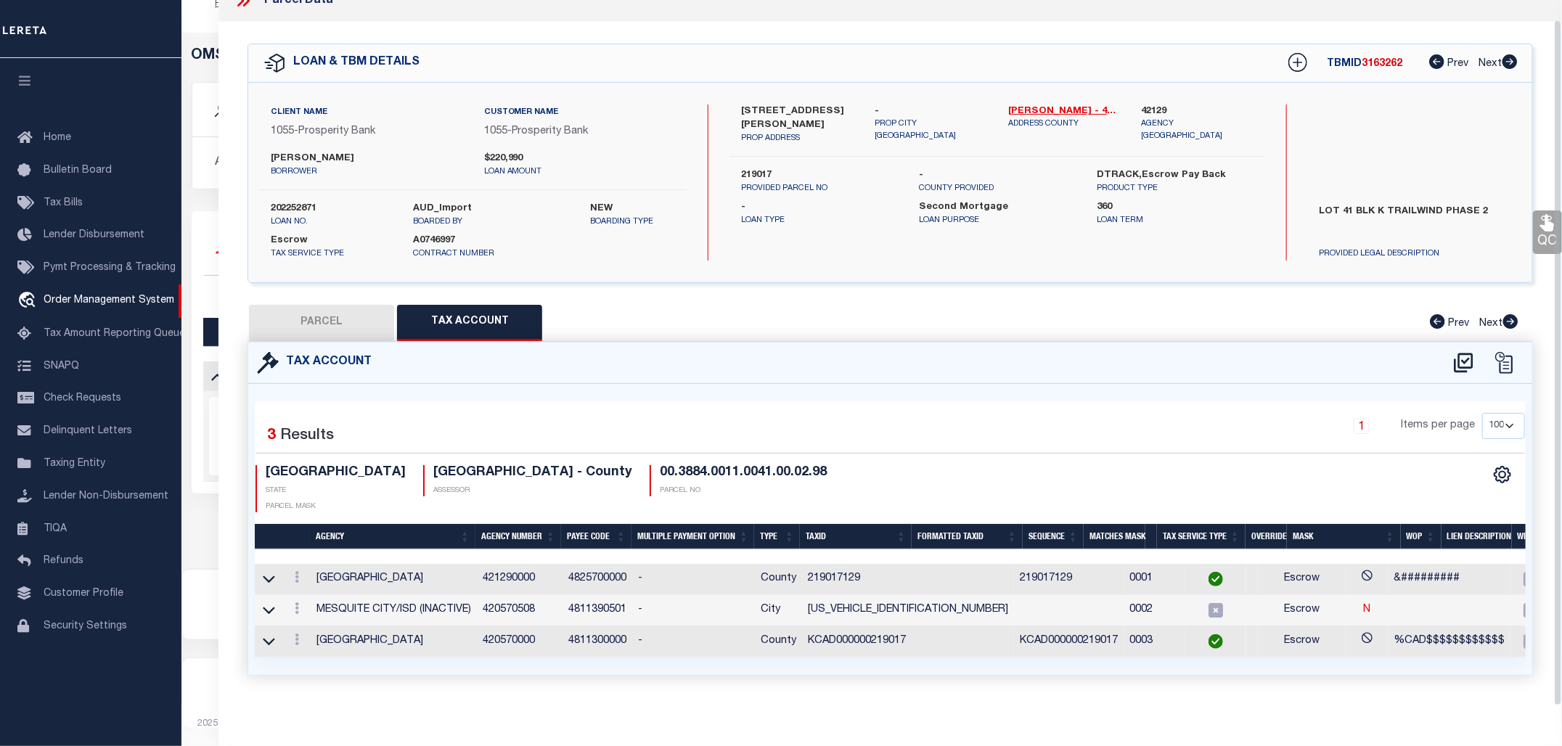
scroll to position [38, 0]
click at [1056, 407] on div "Selected 3 Results 1 Items per page 10 25 50 100 TX STATE ASSESSOR" at bounding box center [890, 529] width 1271 height 256
click at [322, 318] on button "PARCEL" at bounding box center [321, 323] width 145 height 36
select select "AS"
checkbox input "false"
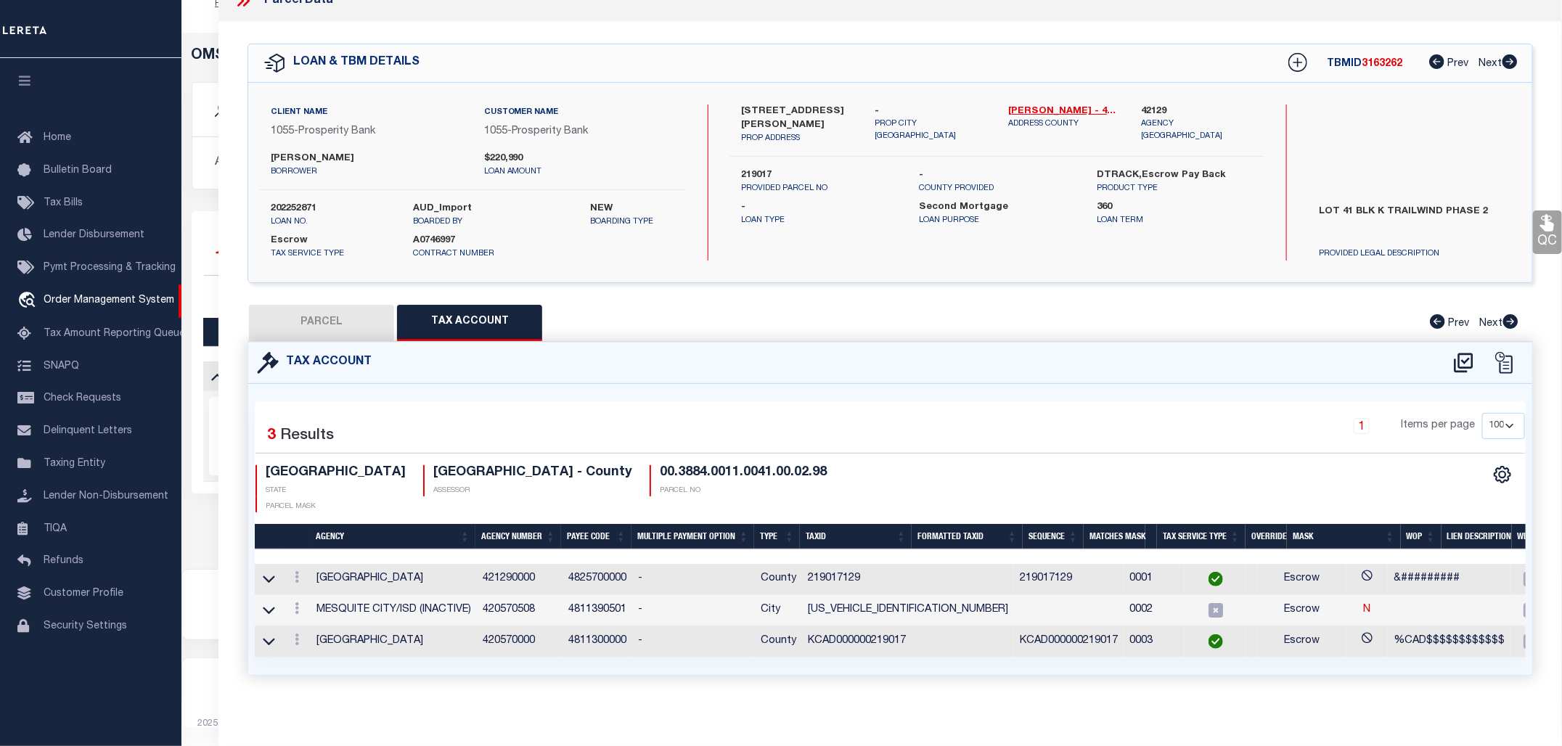
checkbox input "false"
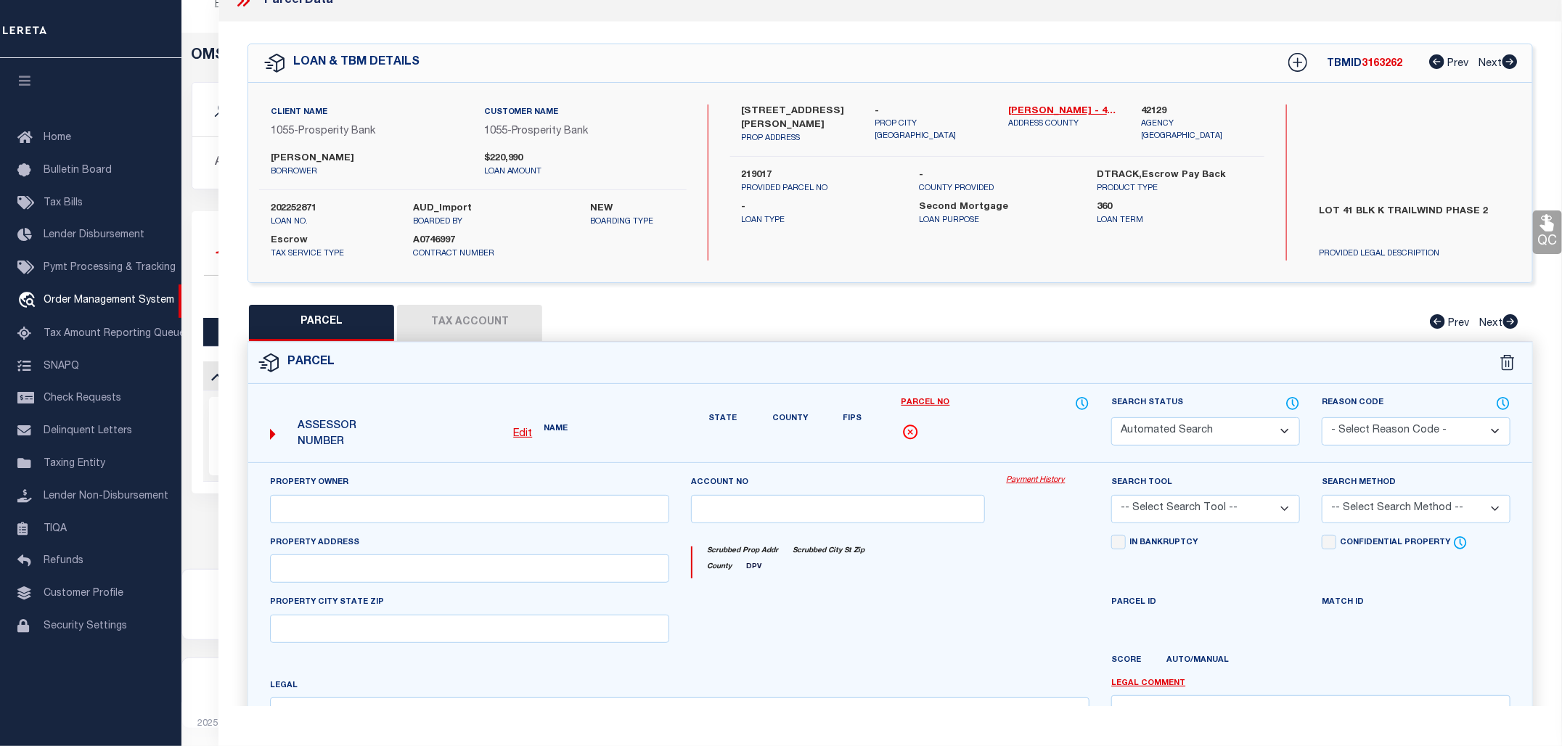
select select "CP"
type input "D R HORTON TEXAS LTD"
select select
type input "3232 STANLEY ST"
checkbox input "false"
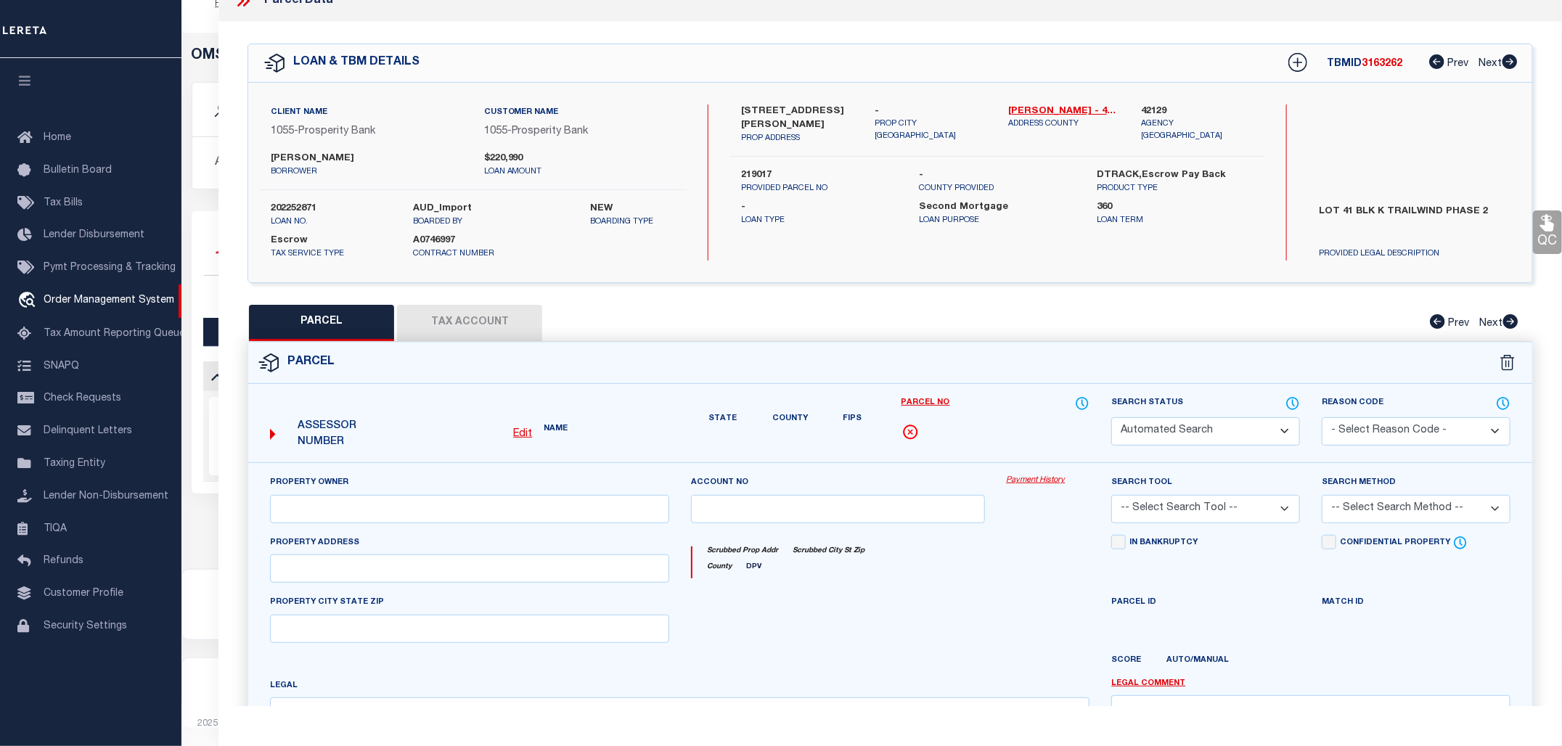
type input "MESQUITE, TX 75126"
type textarea "TRAILWIND PH 2, BLOCK K, LOT 41"
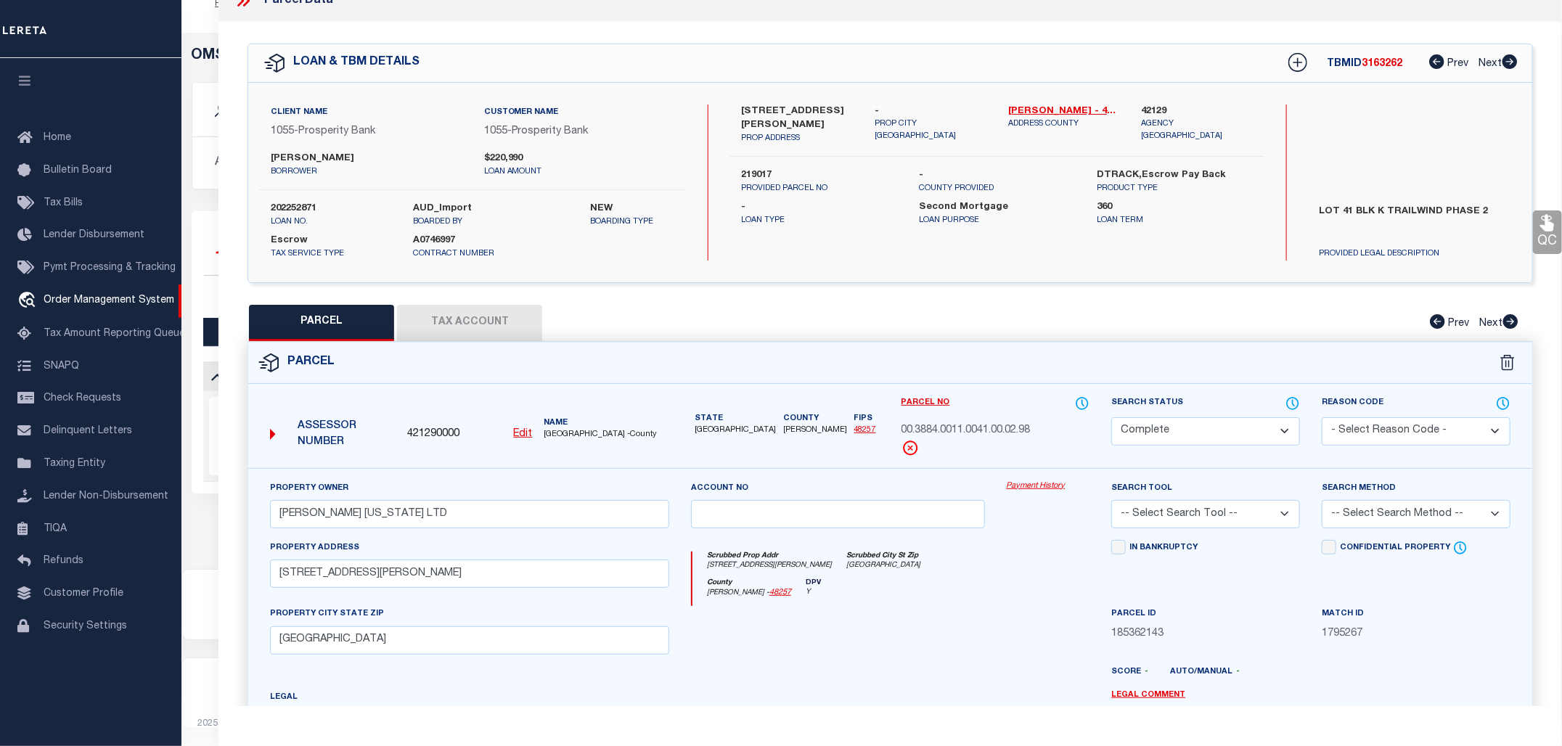
click at [1029, 483] on link "Payment History" at bounding box center [1048, 487] width 83 height 12
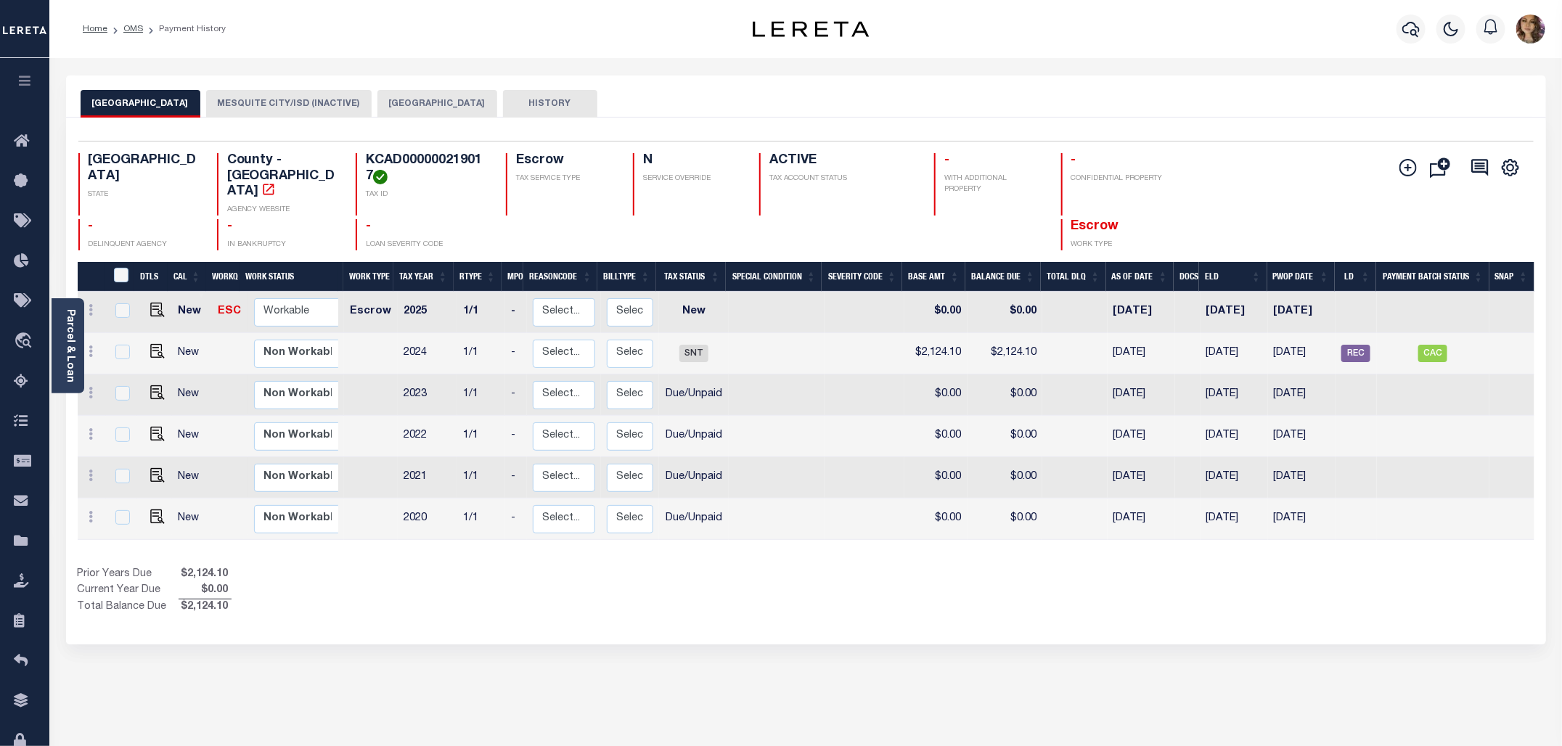
click at [394, 97] on button "[GEOGRAPHIC_DATA]" at bounding box center [437, 104] width 120 height 28
click at [277, 104] on button "MESQUITE CITY/ISD (INACTIVE)" at bounding box center [289, 104] width 166 height 28
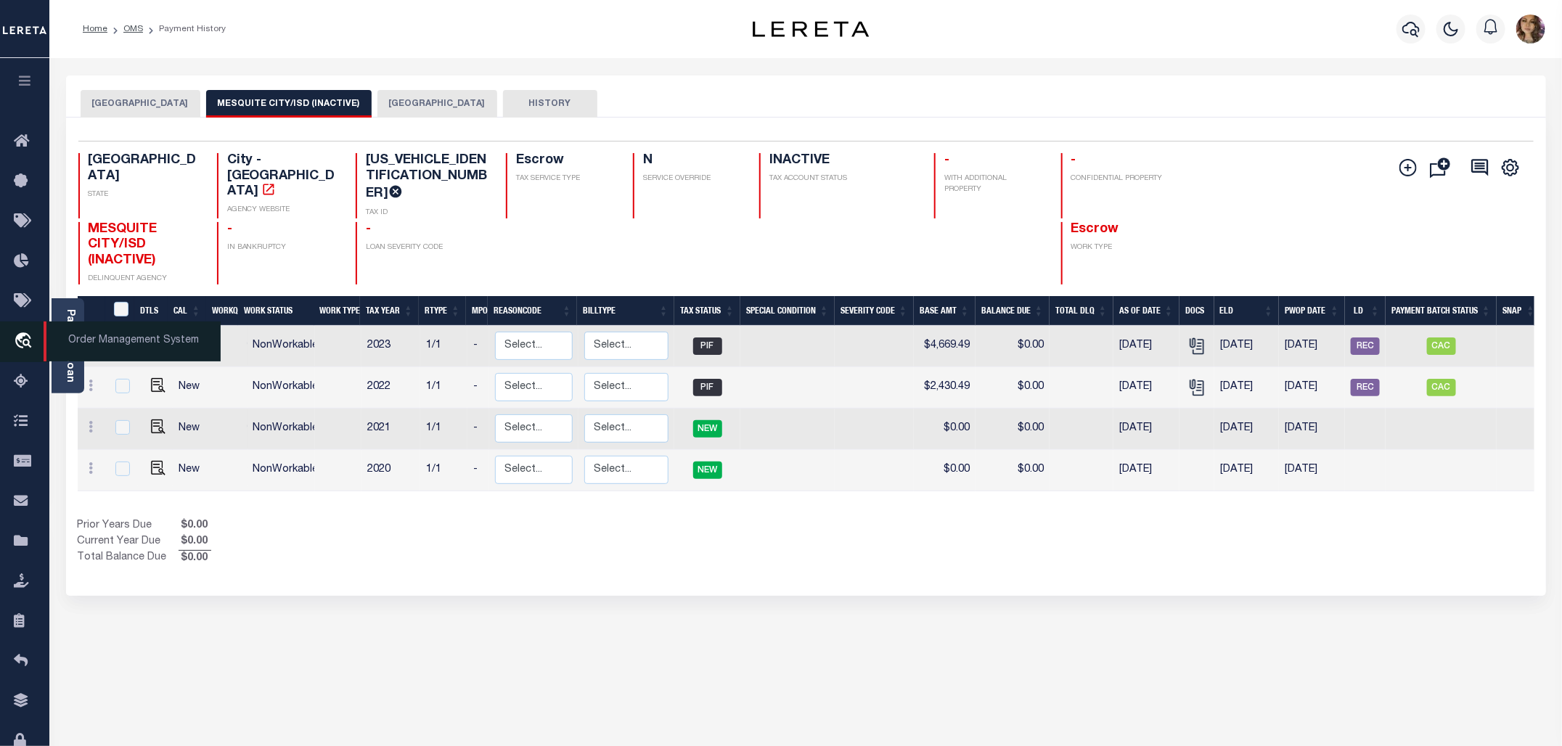
click at [107, 334] on span "Order Management System" at bounding box center [132, 342] width 177 height 40
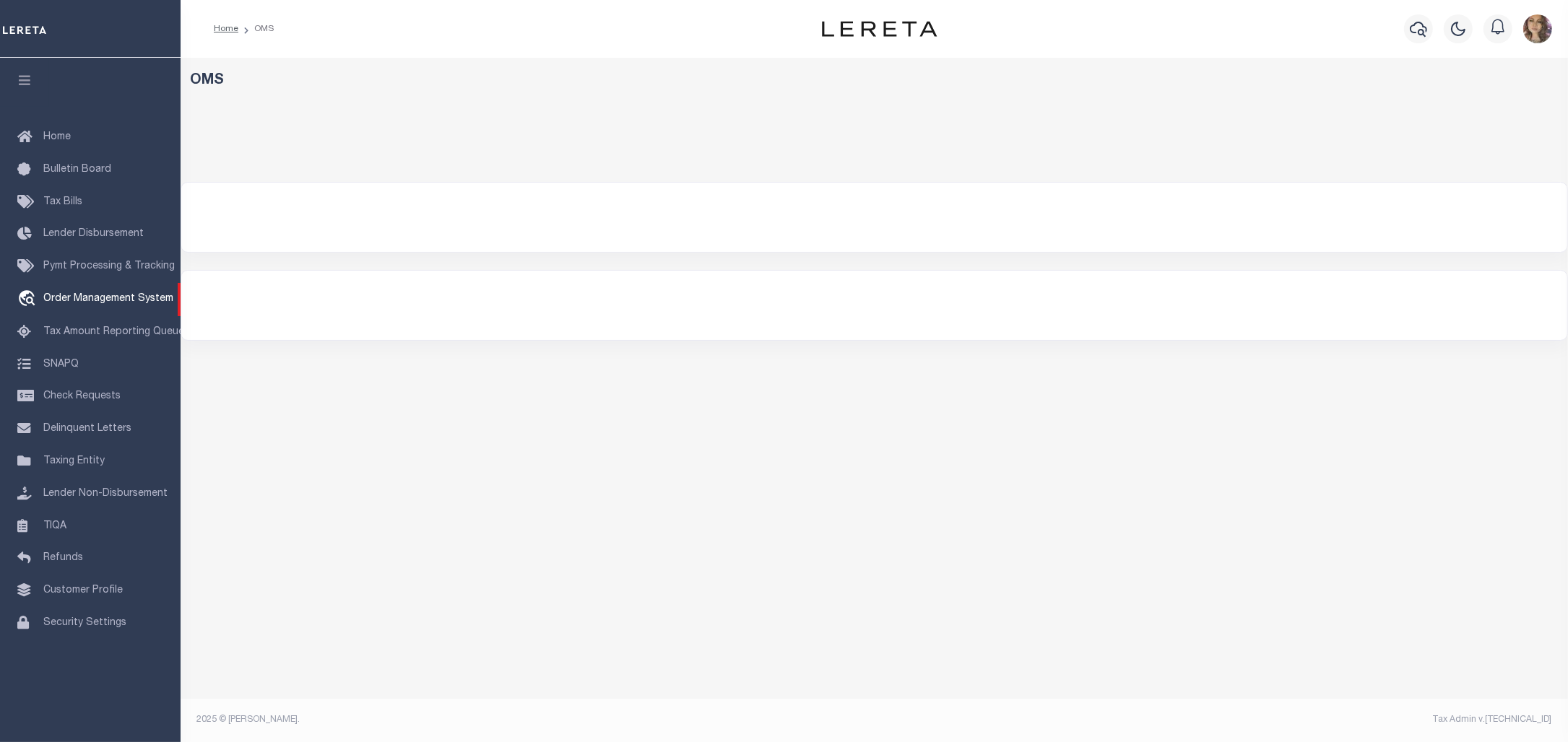
select select "200"
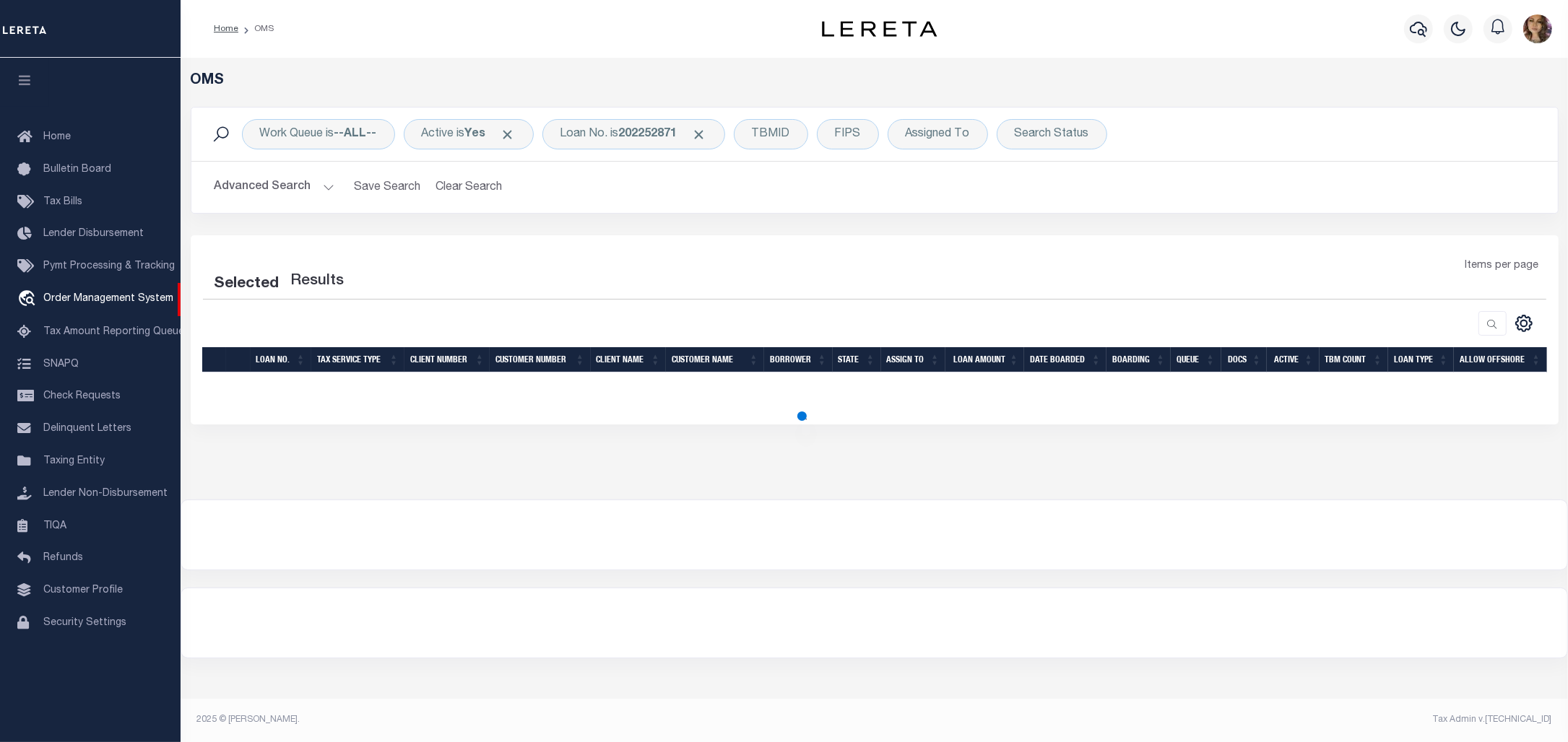
select select "200"
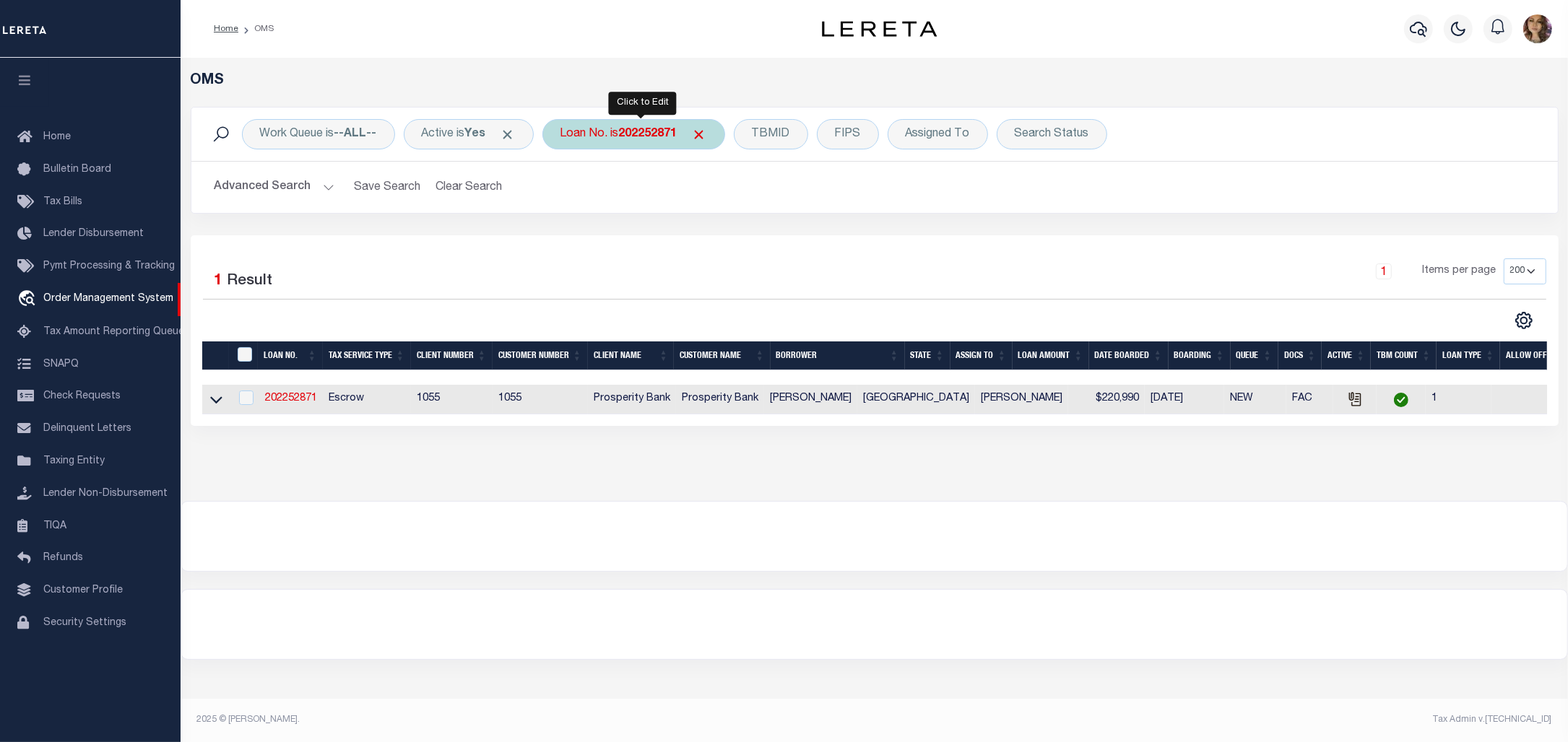
click at [662, 135] on b "202252871" at bounding box center [648, 134] width 59 height 12
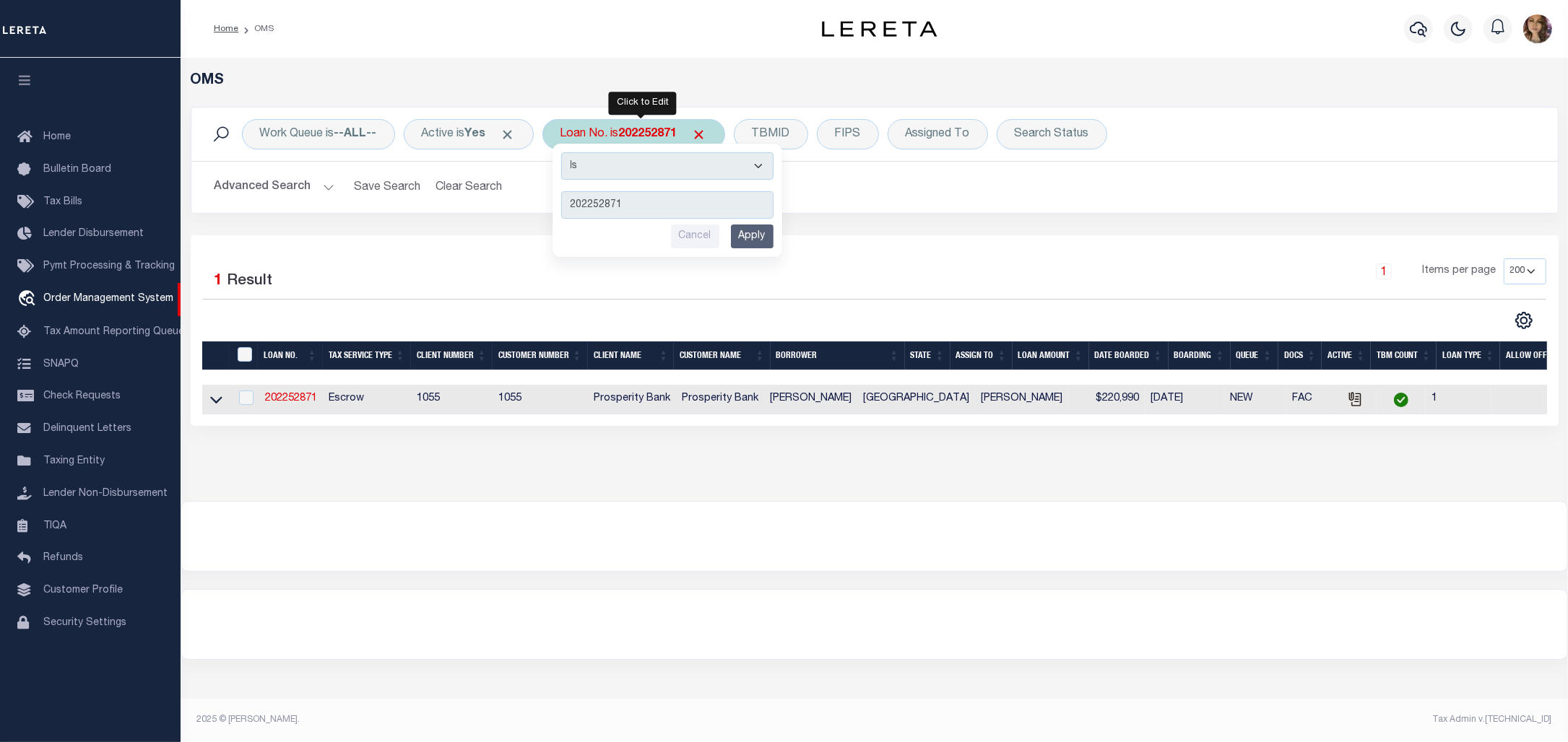
type input "11334864"
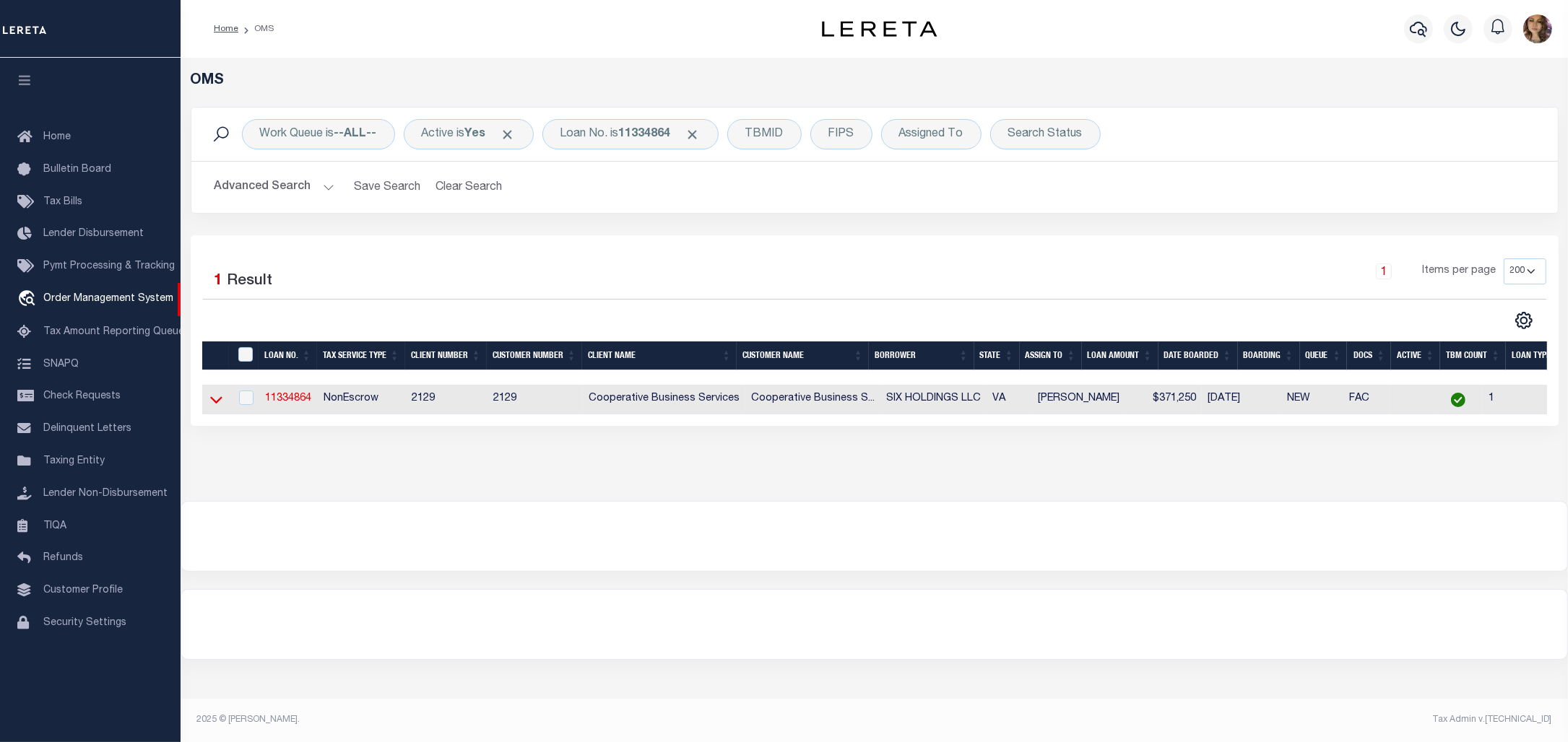
click at [210, 402] on icon at bounding box center [216, 399] width 12 height 15
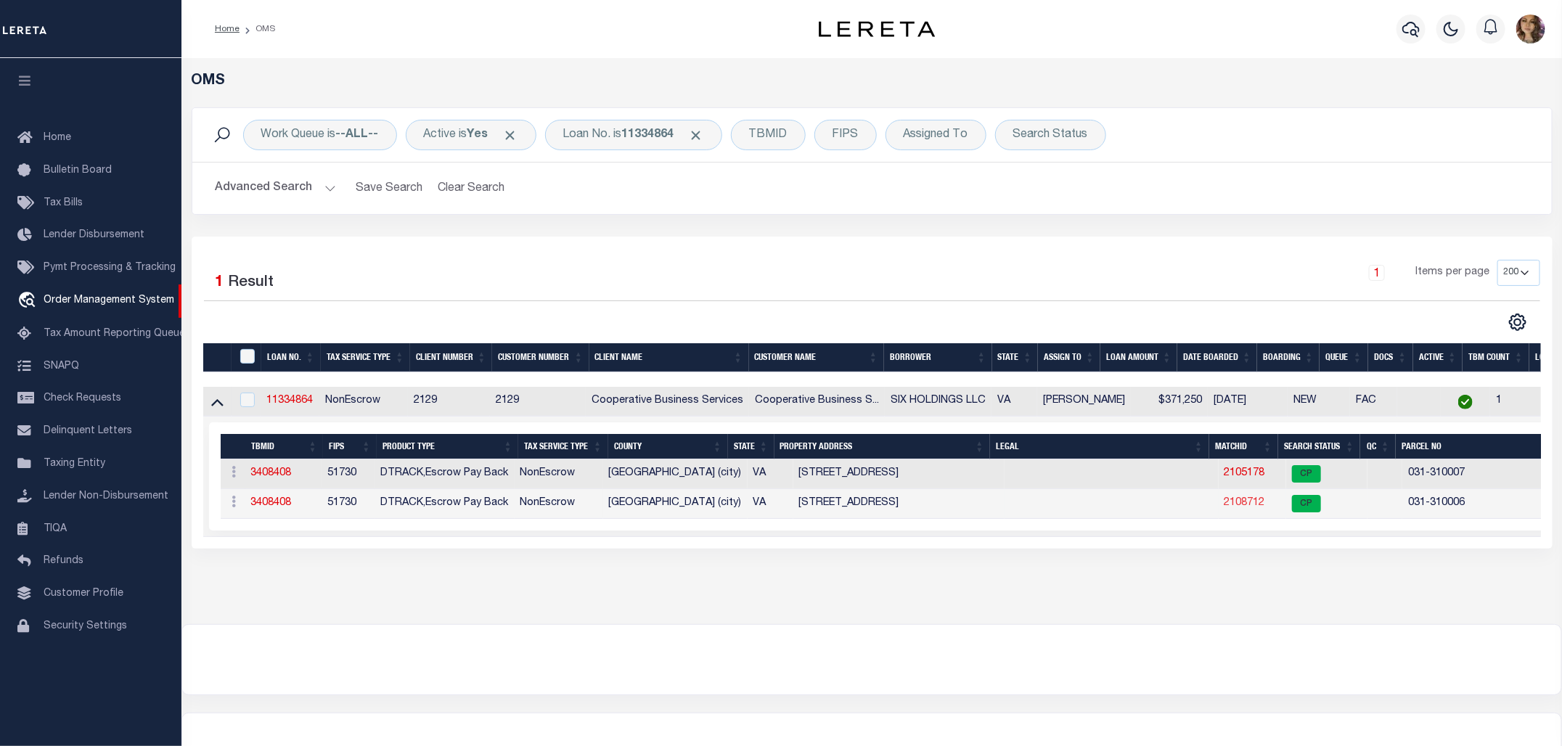
click at [1234, 506] on link "2108712" at bounding box center [1245, 503] width 41 height 10
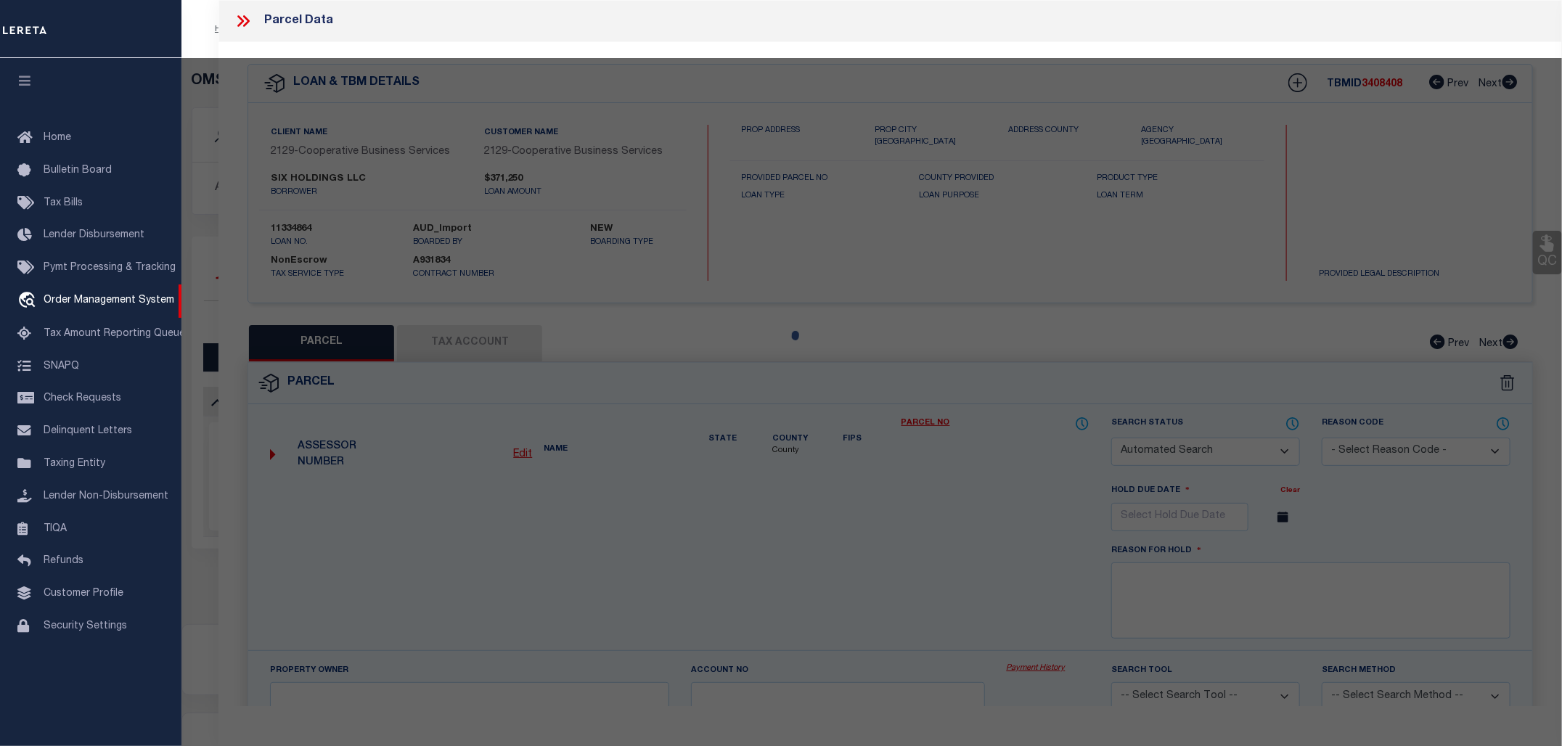
checkbox input "false"
select select "CP"
type input "SIX HOLDINGS LLC"
select select
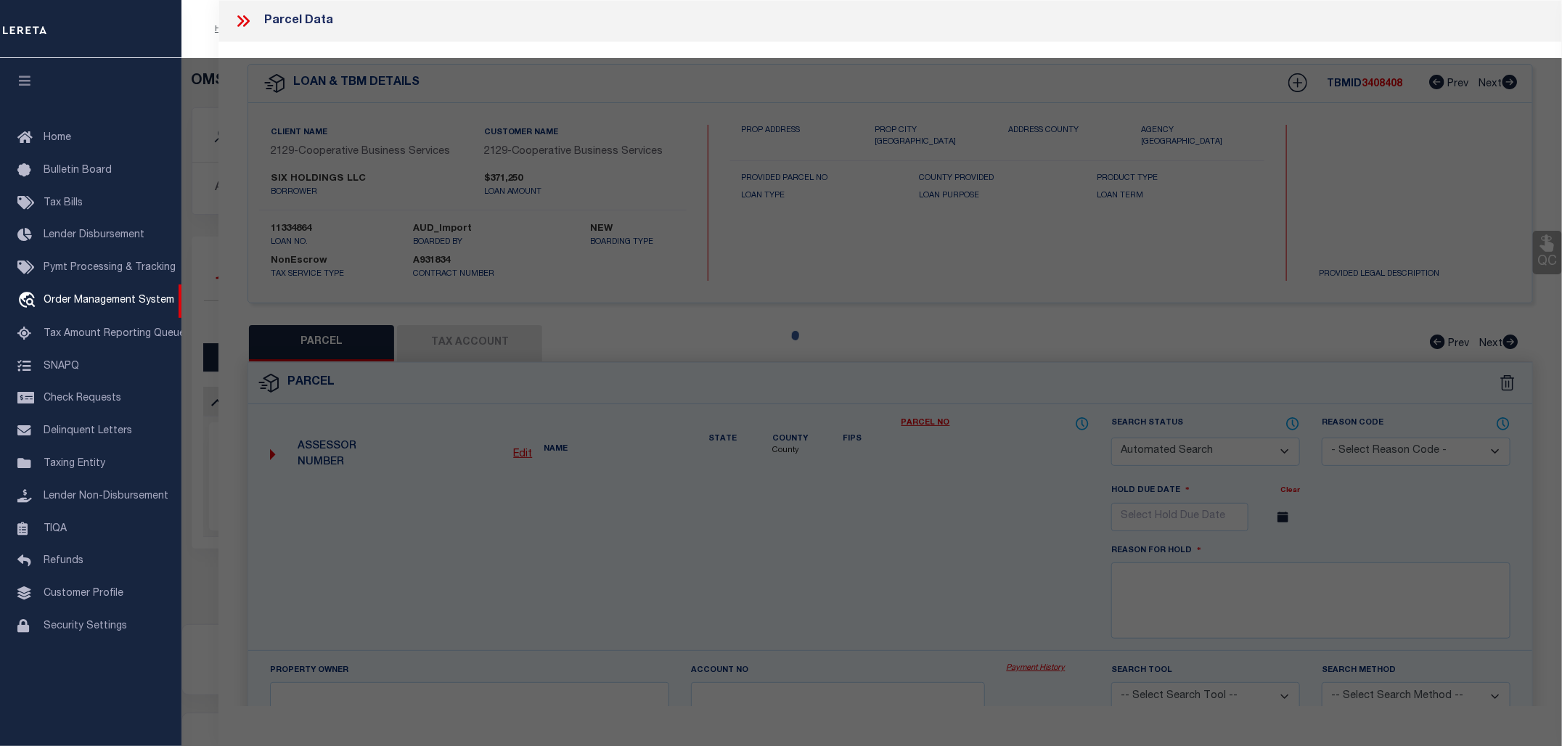
type input "812 S SYCAMORE ST"
checkbox input "false"
type input "PETERSBURG, VA 23803"
type textarea "812 S SYCAMORE ST 121.9X125"
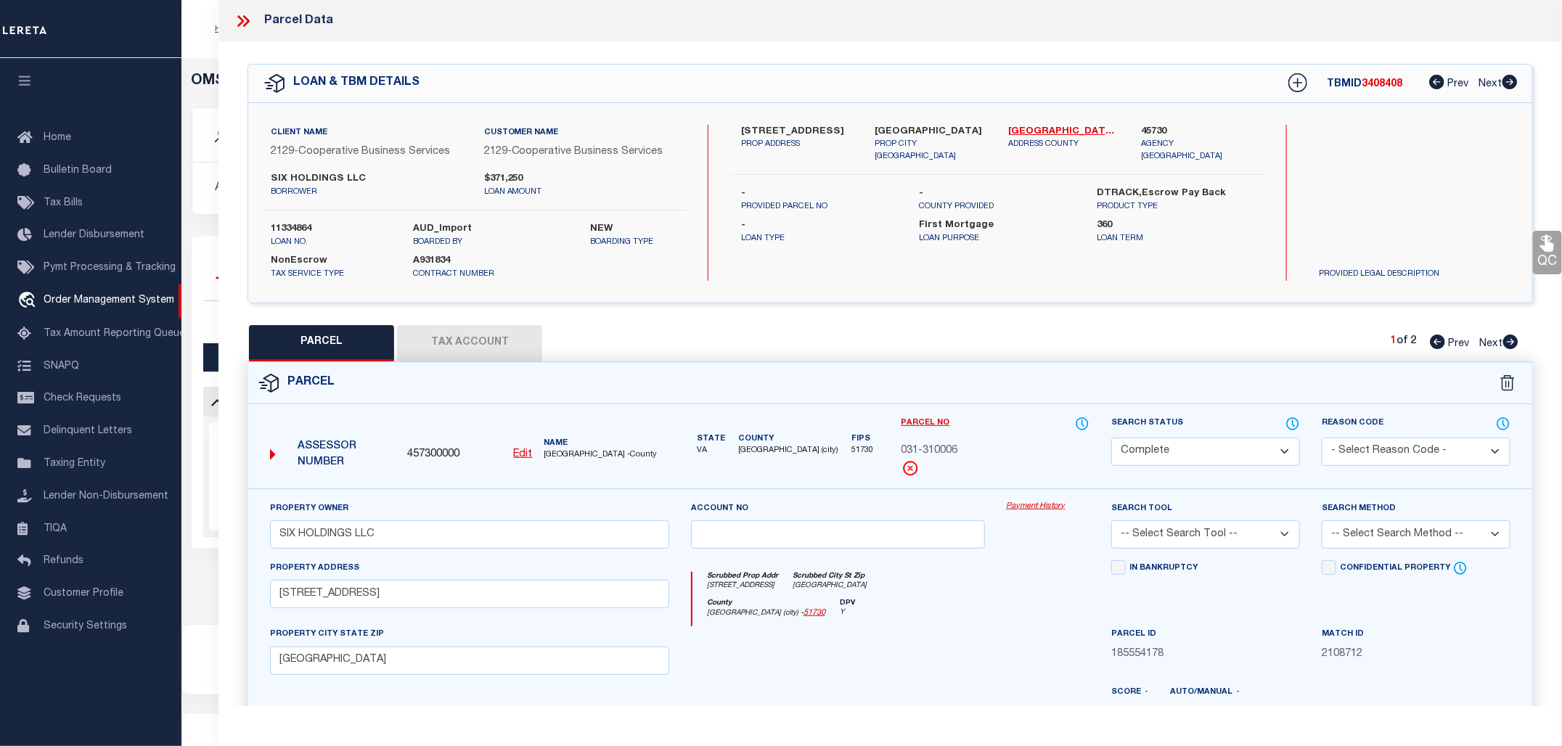
click at [1038, 508] on link "Payment History" at bounding box center [1048, 507] width 83 height 12
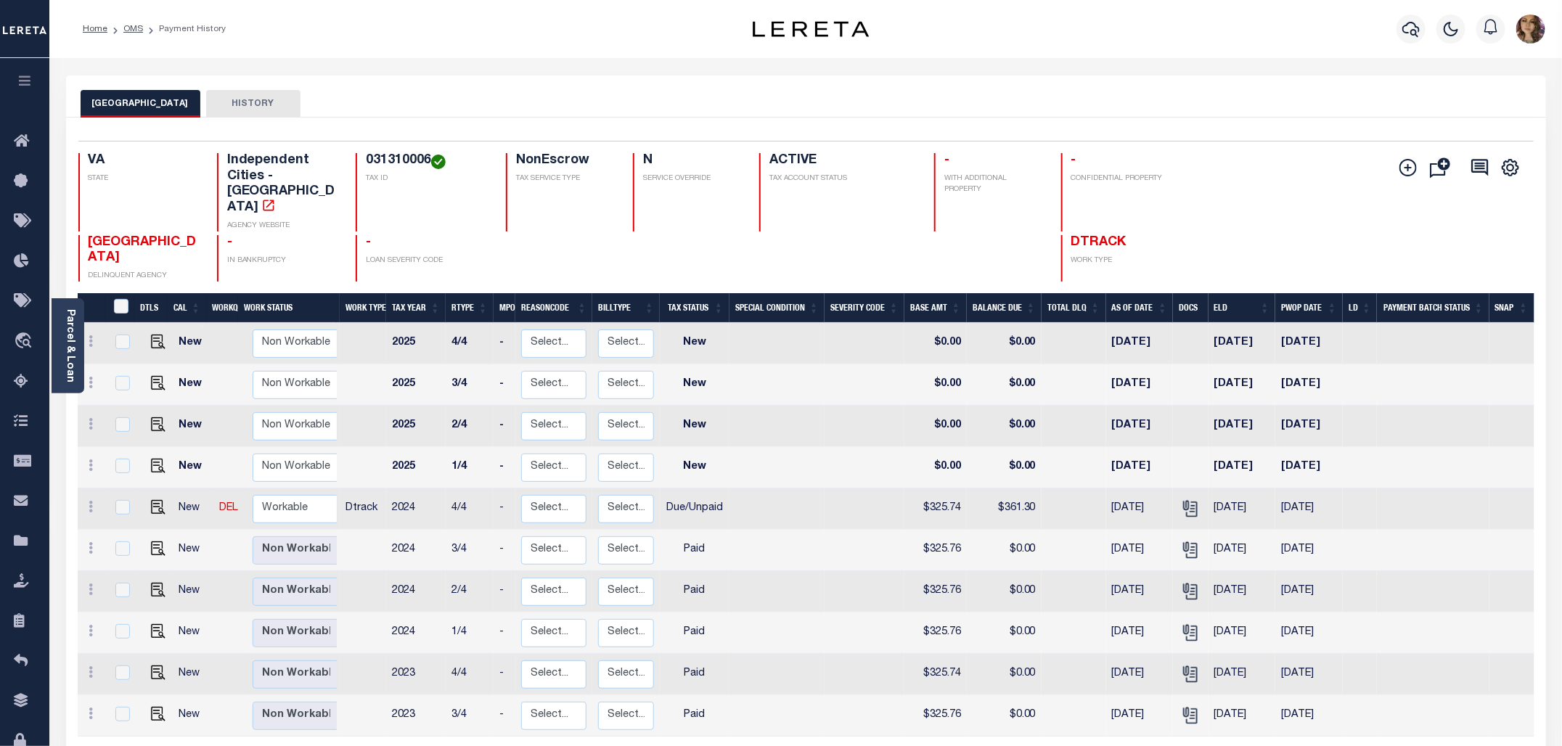
click at [404, 152] on div "Selected 10 Results 1 Items per page 25 50 100 VA STATE Independent Cities - VA…" at bounding box center [806, 211] width 1479 height 141
copy h4 "031310006"
click at [276, 198] on icon "" at bounding box center [268, 205] width 15 height 15
click at [152, 500] on img "" at bounding box center [158, 507] width 15 height 15
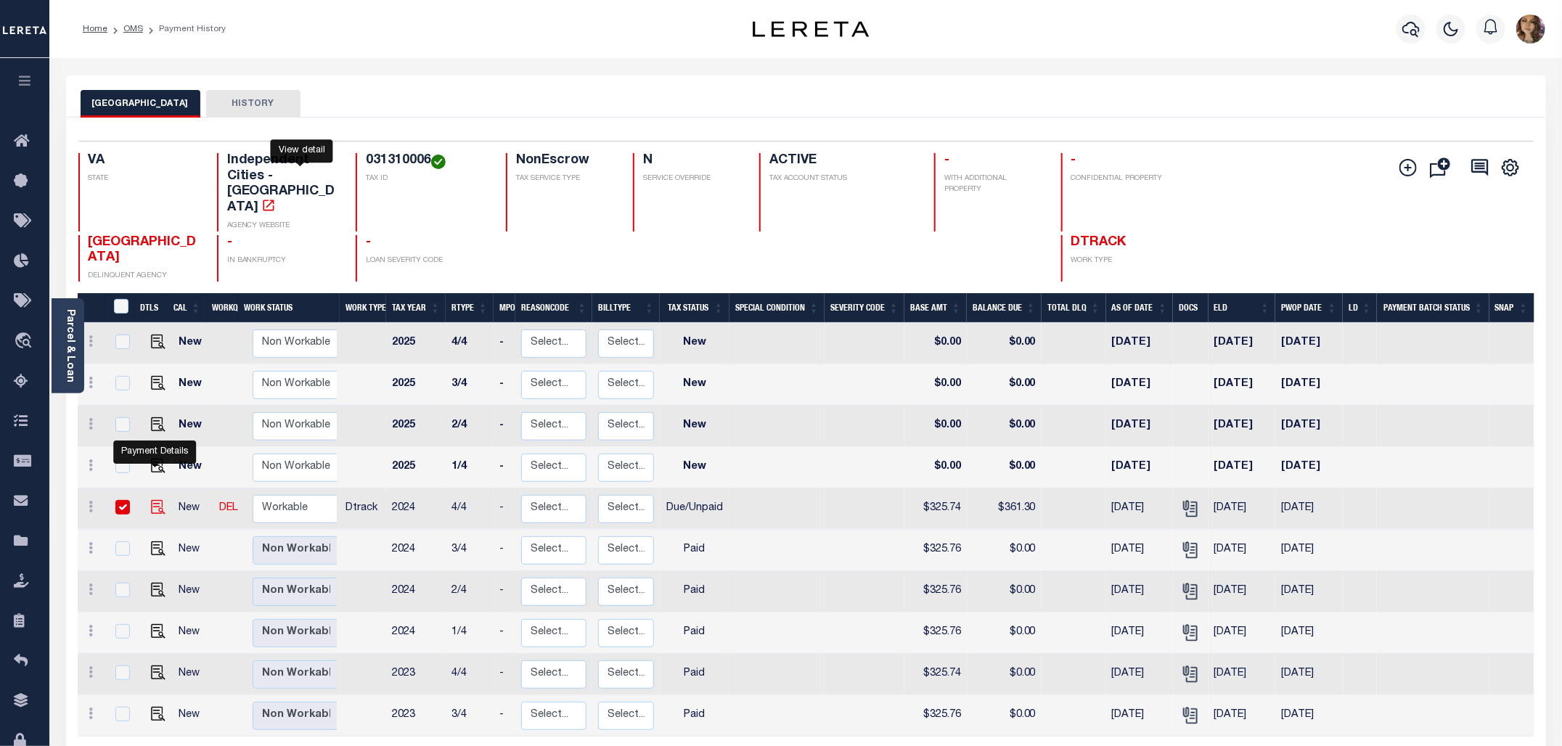
checkbox input "true"
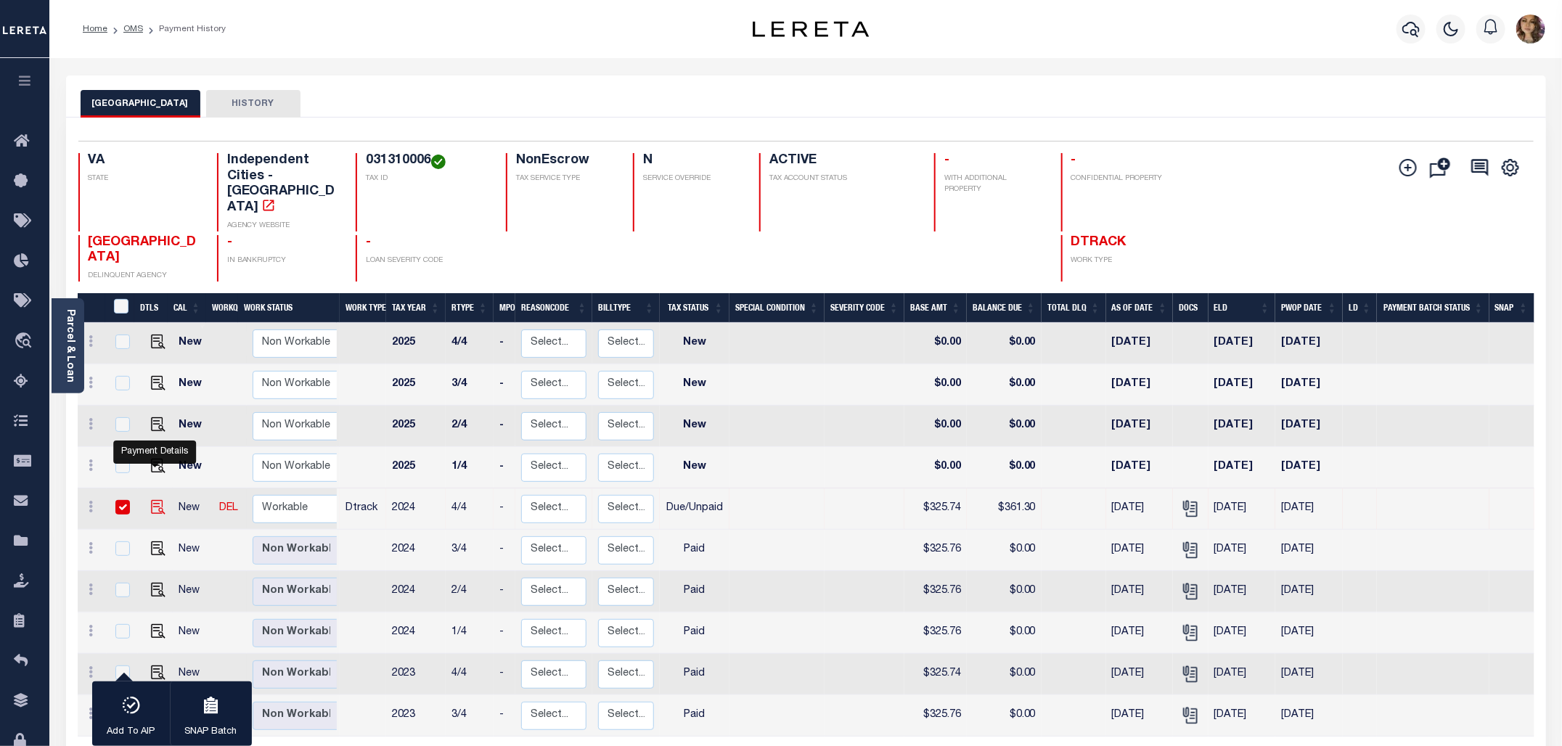
click at [155, 500] on img "" at bounding box center [158, 507] width 15 height 15
checkbox input "false"
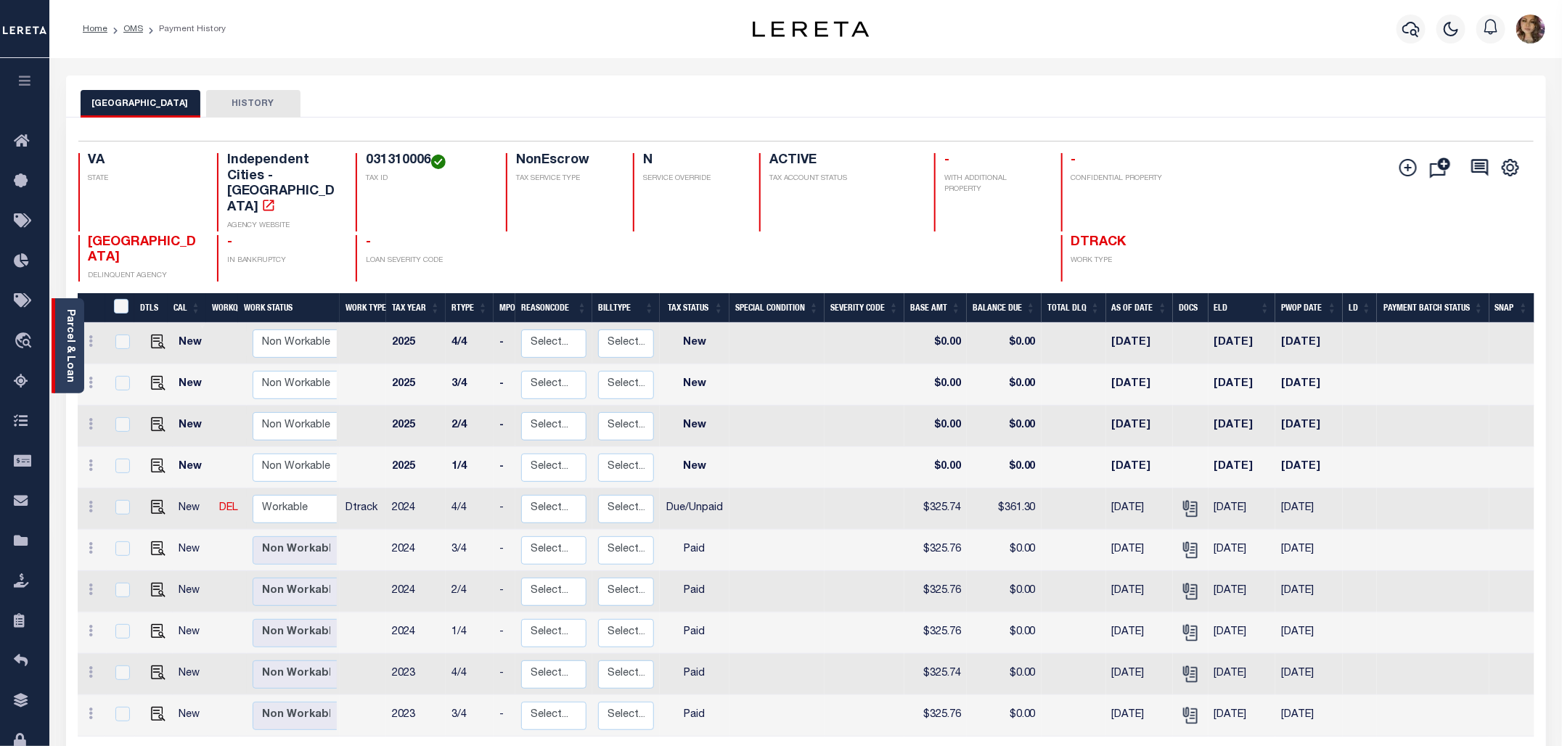
click at [66, 330] on link "Parcel & Loan" at bounding box center [70, 345] width 10 height 73
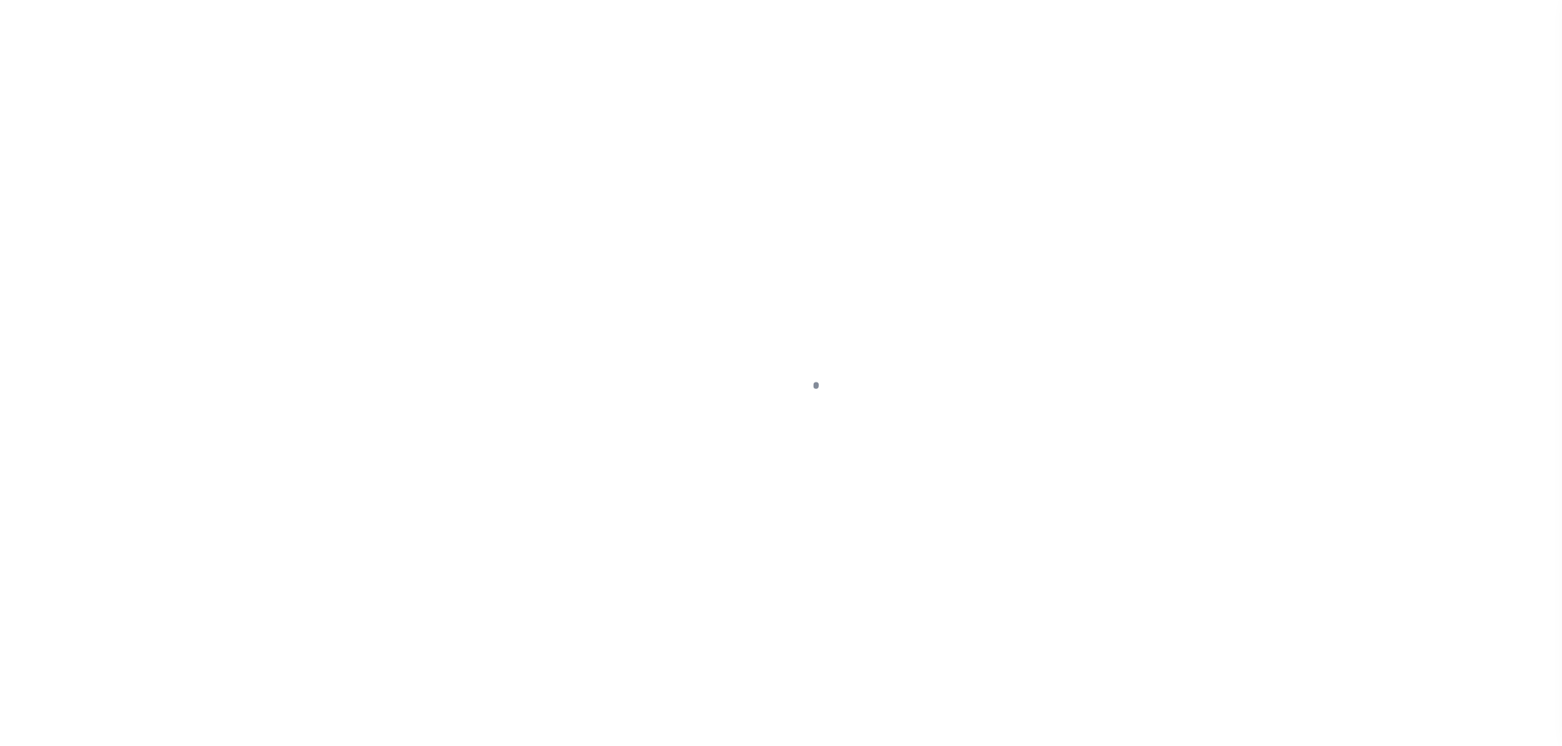
select select "DUE"
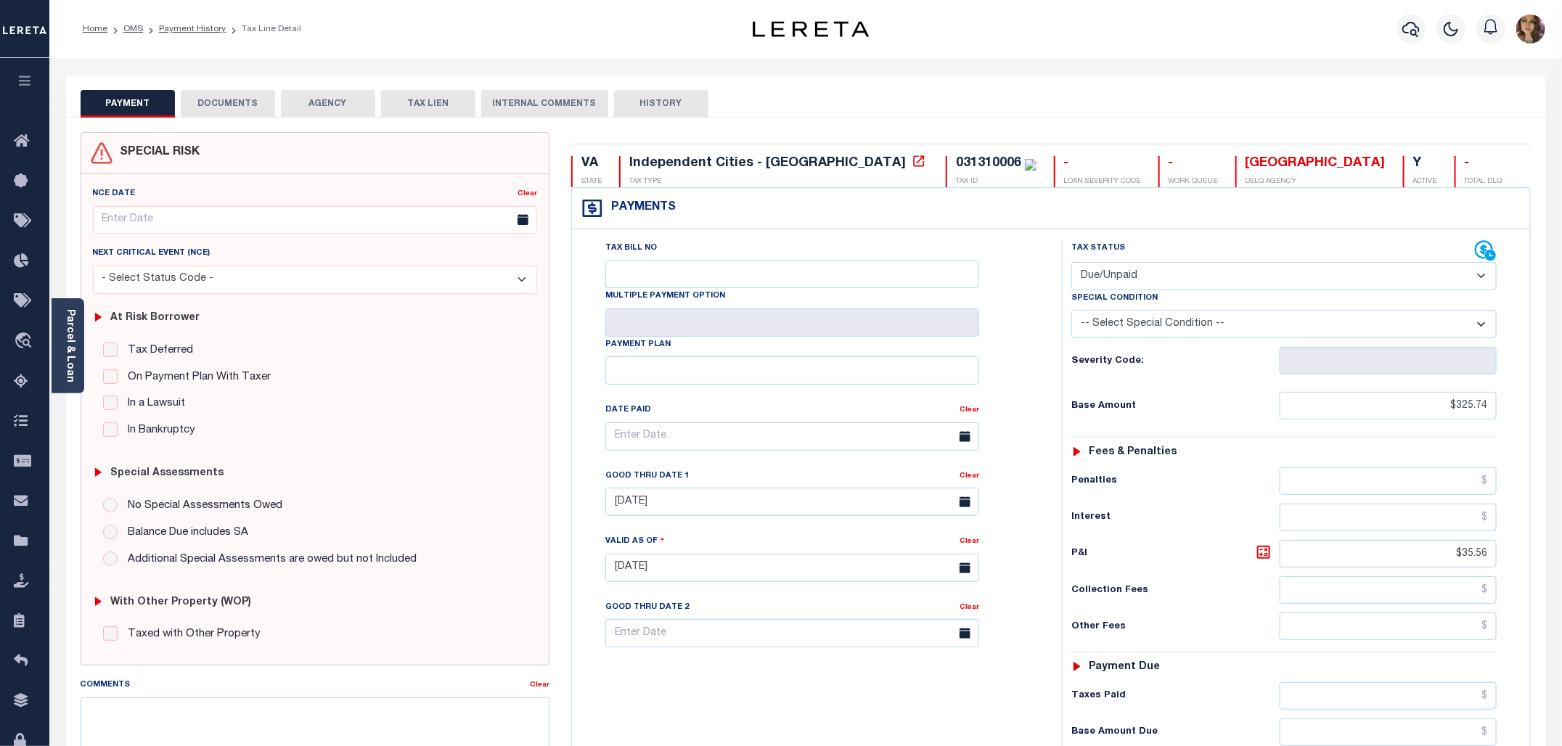
click at [335, 102] on button "AGENCY" at bounding box center [328, 104] width 94 height 28
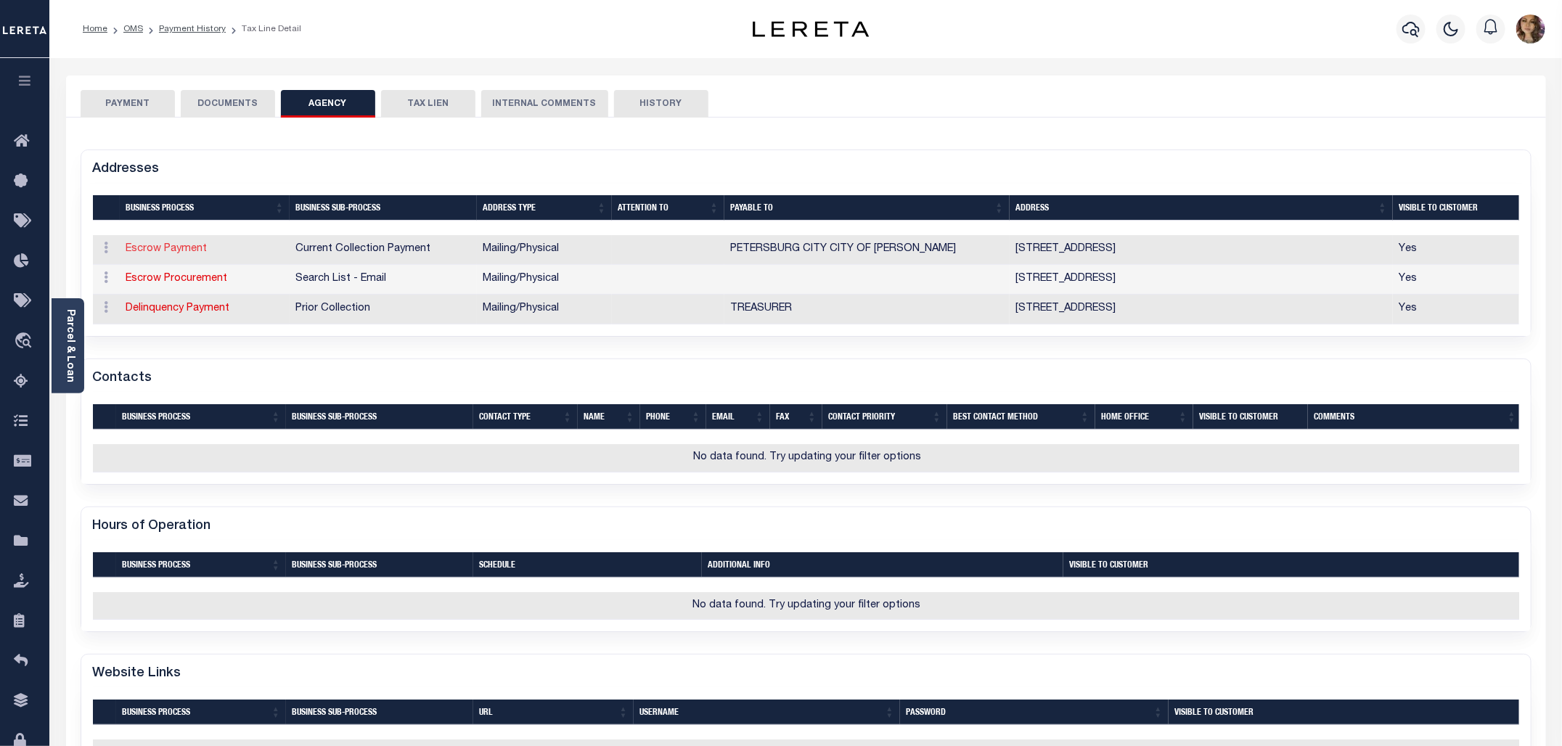
click at [190, 248] on link "Escrow Payment" at bounding box center [166, 249] width 81 height 10
select select "1"
checkbox input "false"
select select
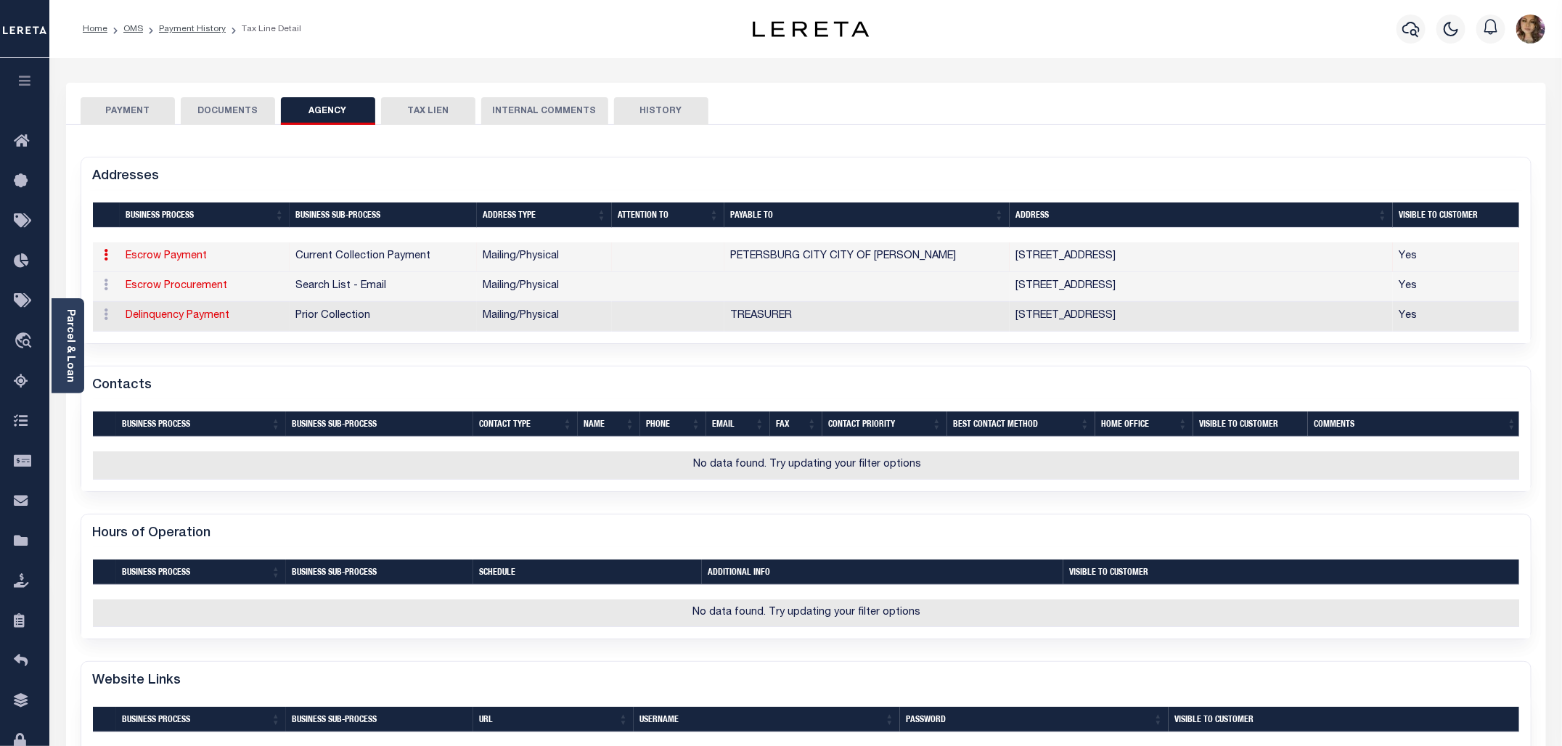
type input "[STREET_ADDRESS]"
type input "[GEOGRAPHIC_DATA]"
select select "VA"
type input "23803"
select select "5"
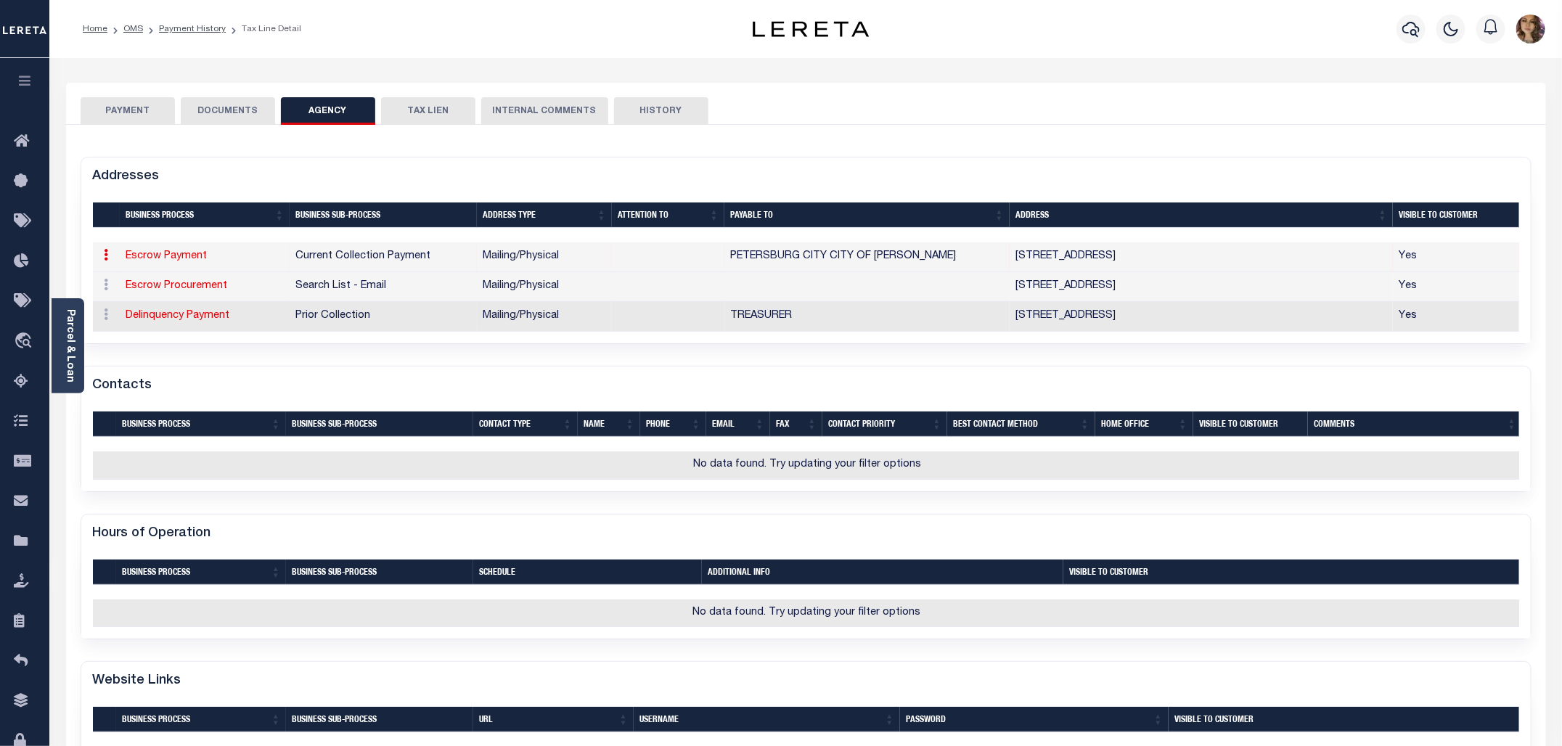
checkbox input "true"
type input "PETERSBURG CITY CITY OF [PERSON_NAME]"
select select "11"
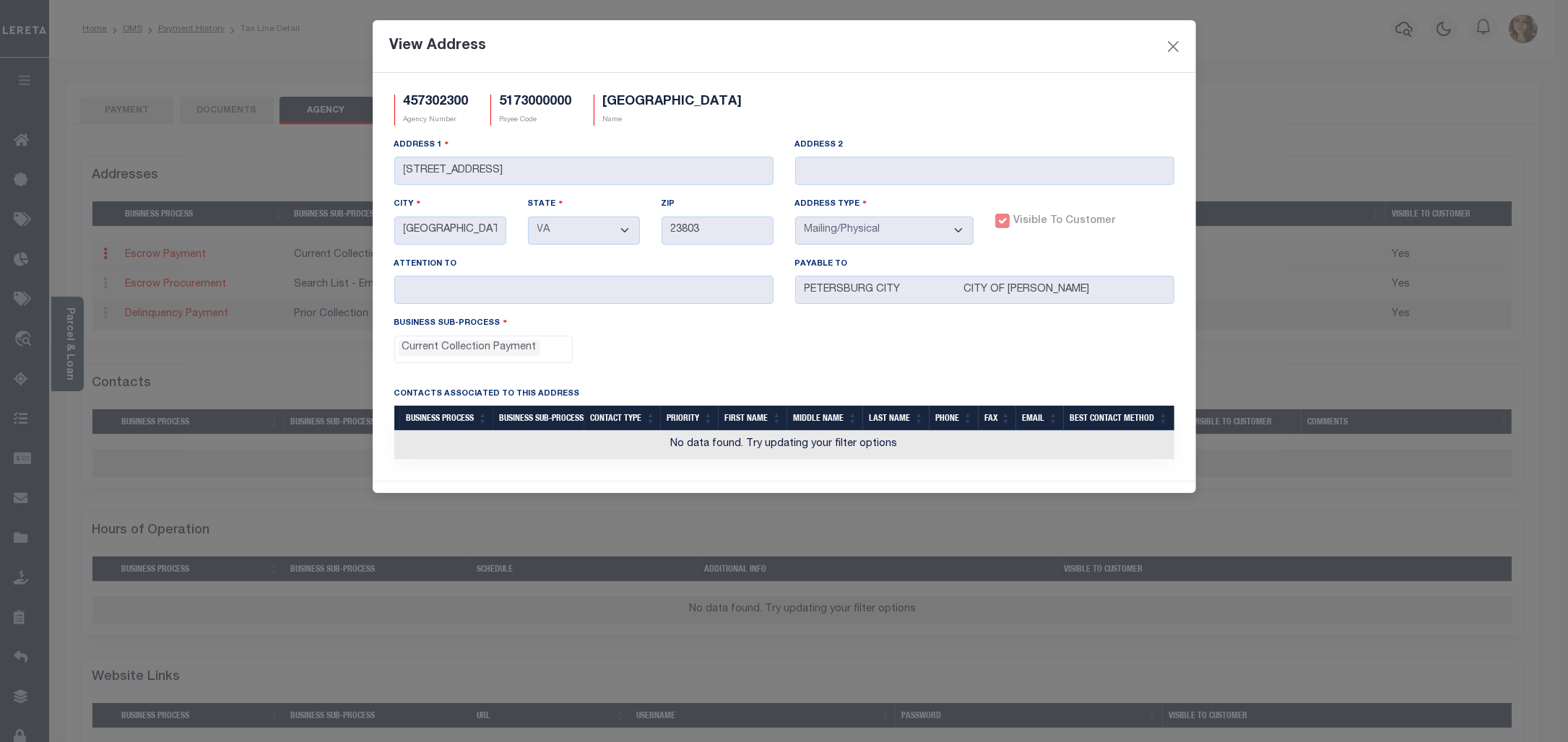
click at [1069, 46] on div "View Address" at bounding box center [785, 46] width 824 height 53
click at [1179, 42] on button "Close" at bounding box center [1173, 46] width 19 height 19
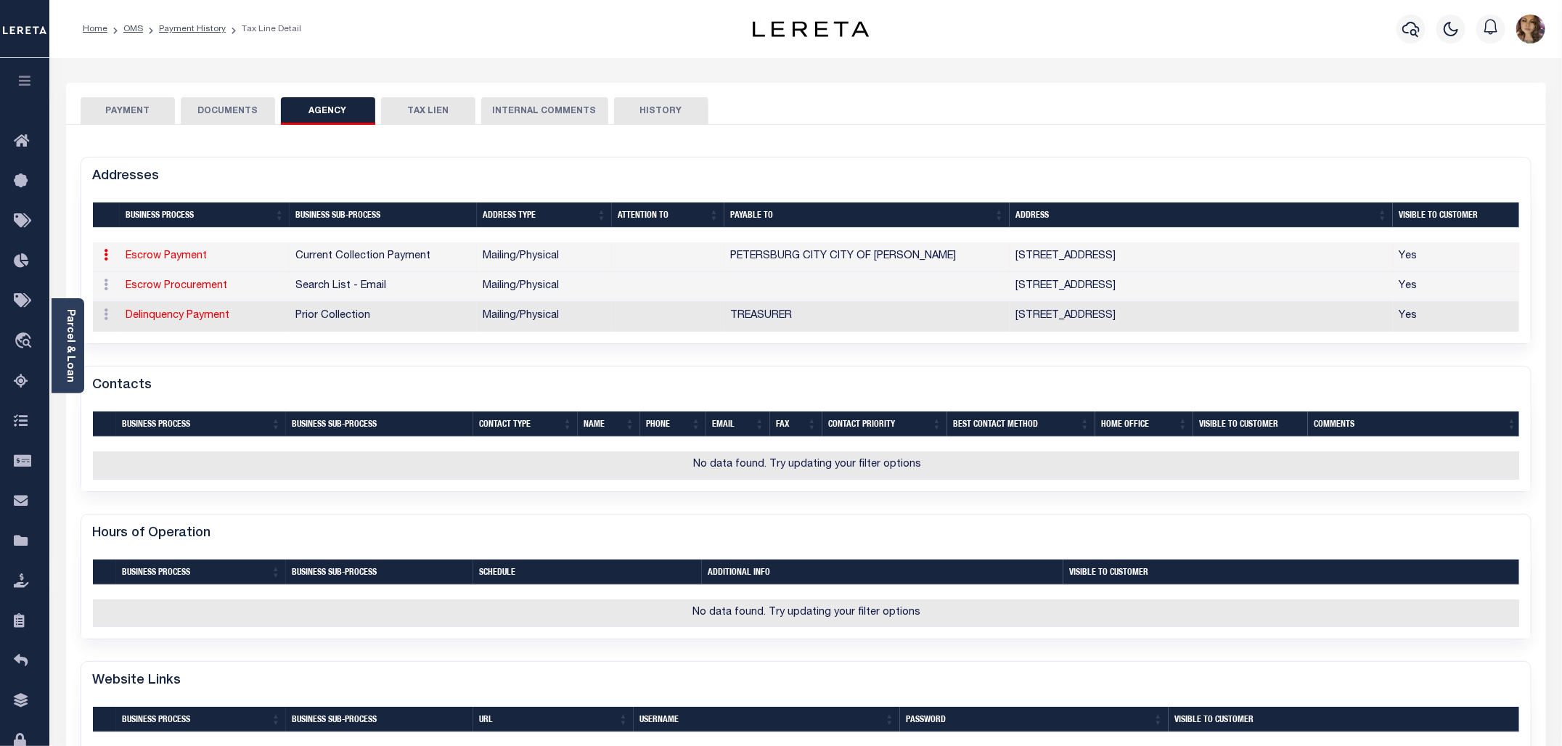
click at [109, 252] on link at bounding box center [107, 257] width 16 height 12
click at [375, 176] on div "Addresses" at bounding box center [806, 174] width 1450 height 33
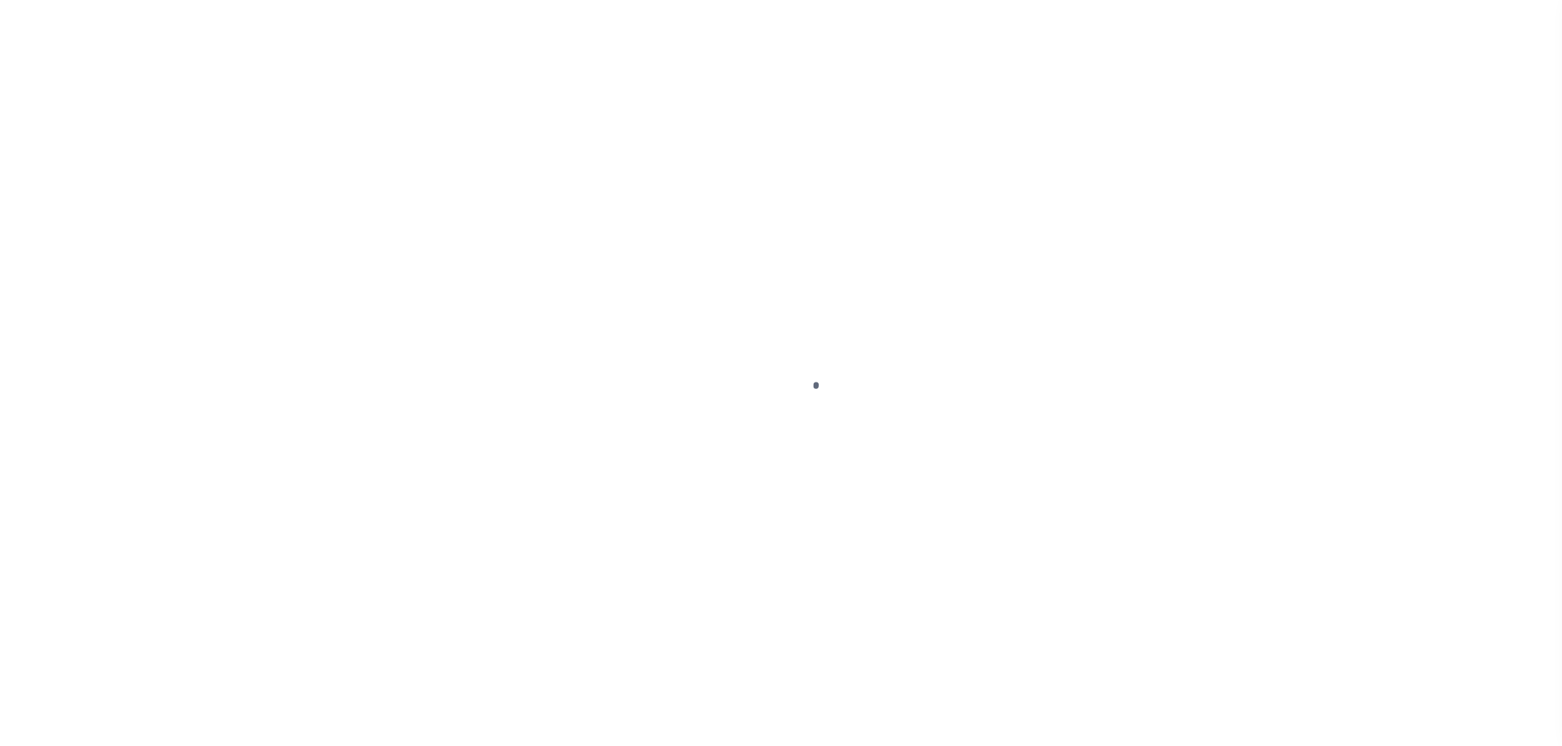
select select "DUE"
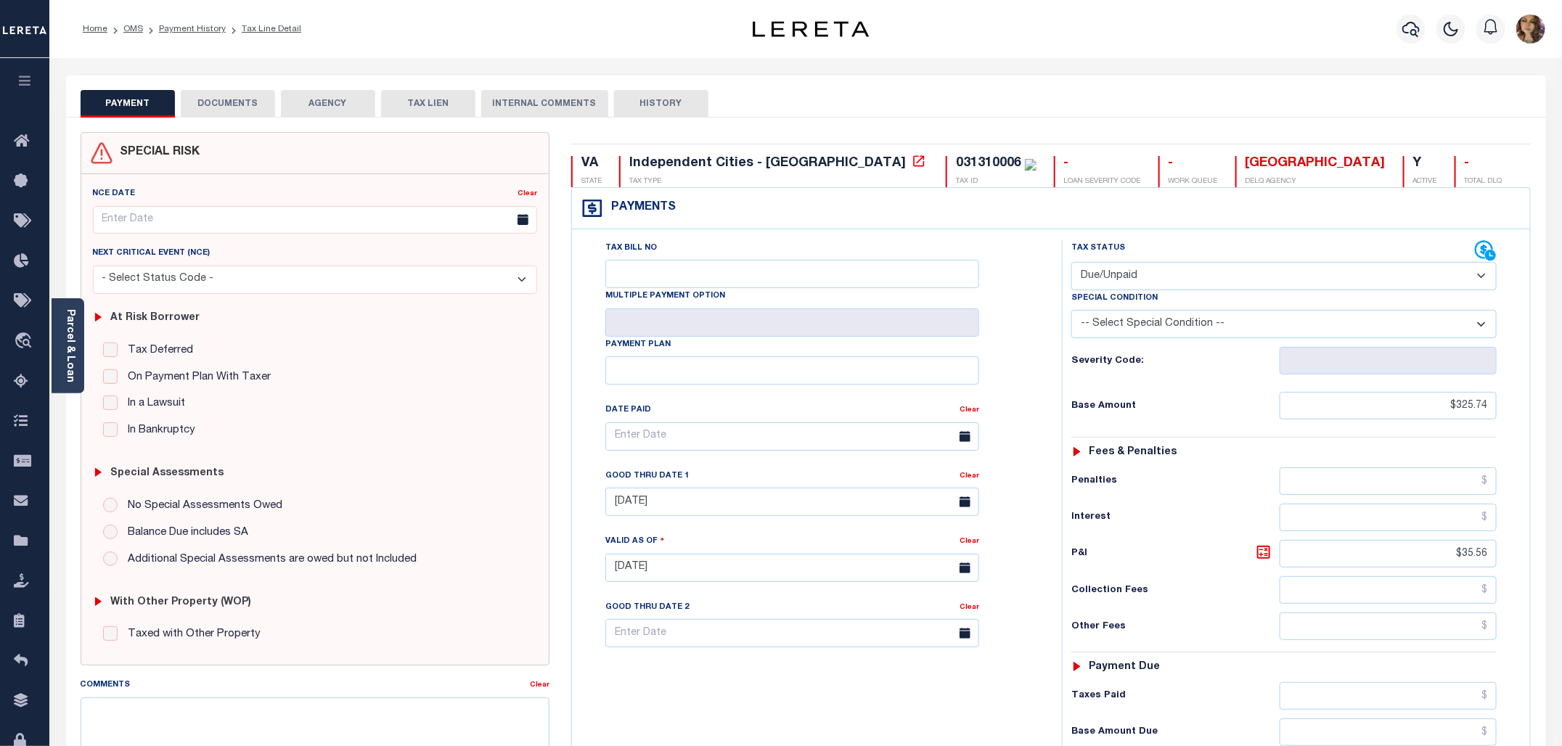
click at [327, 106] on button "AGENCY" at bounding box center [328, 104] width 94 height 28
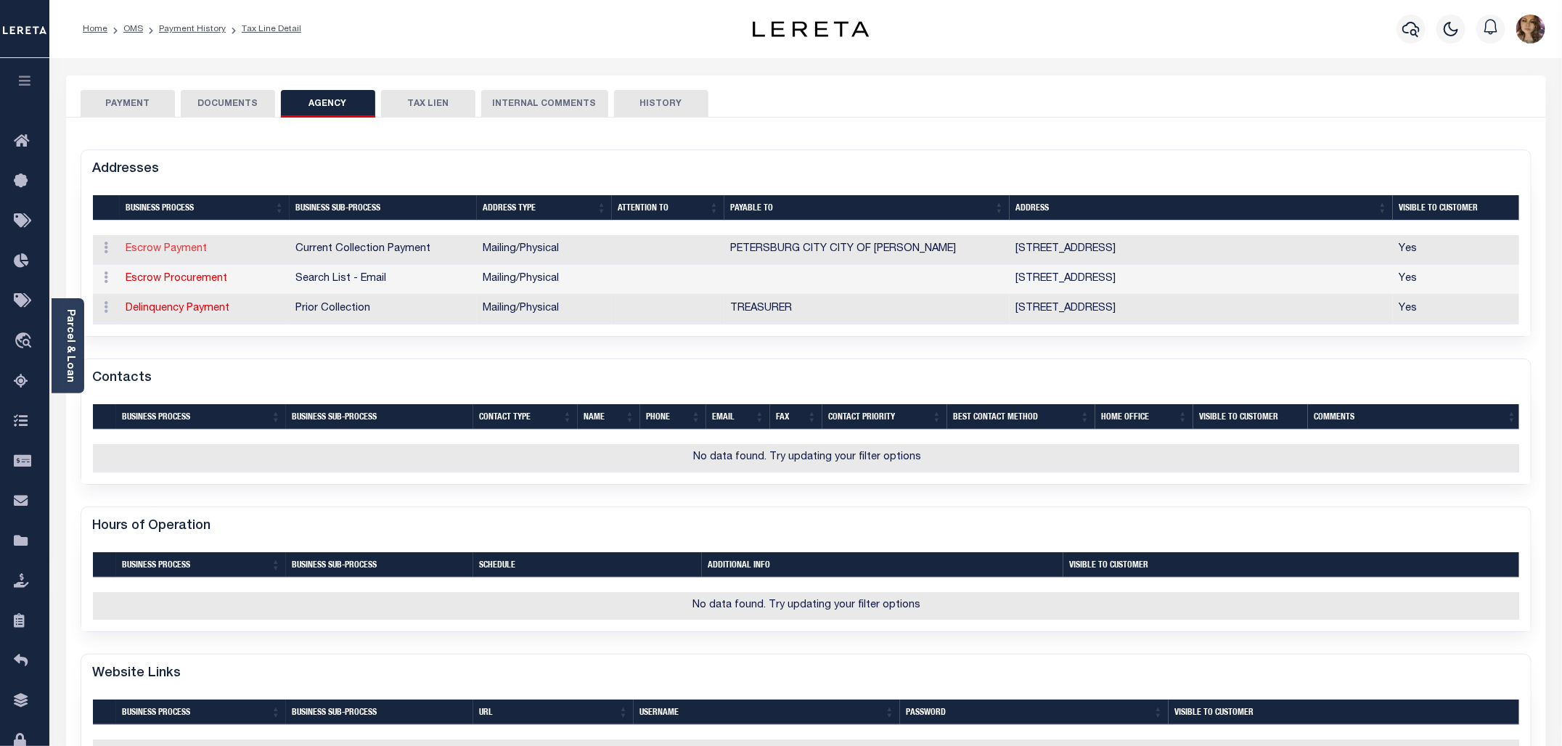
click at [162, 248] on link "Escrow Payment" at bounding box center [166, 249] width 81 height 10
select select "1"
checkbox input "false"
type input "[STREET_ADDRESS]"
type input "[GEOGRAPHIC_DATA]"
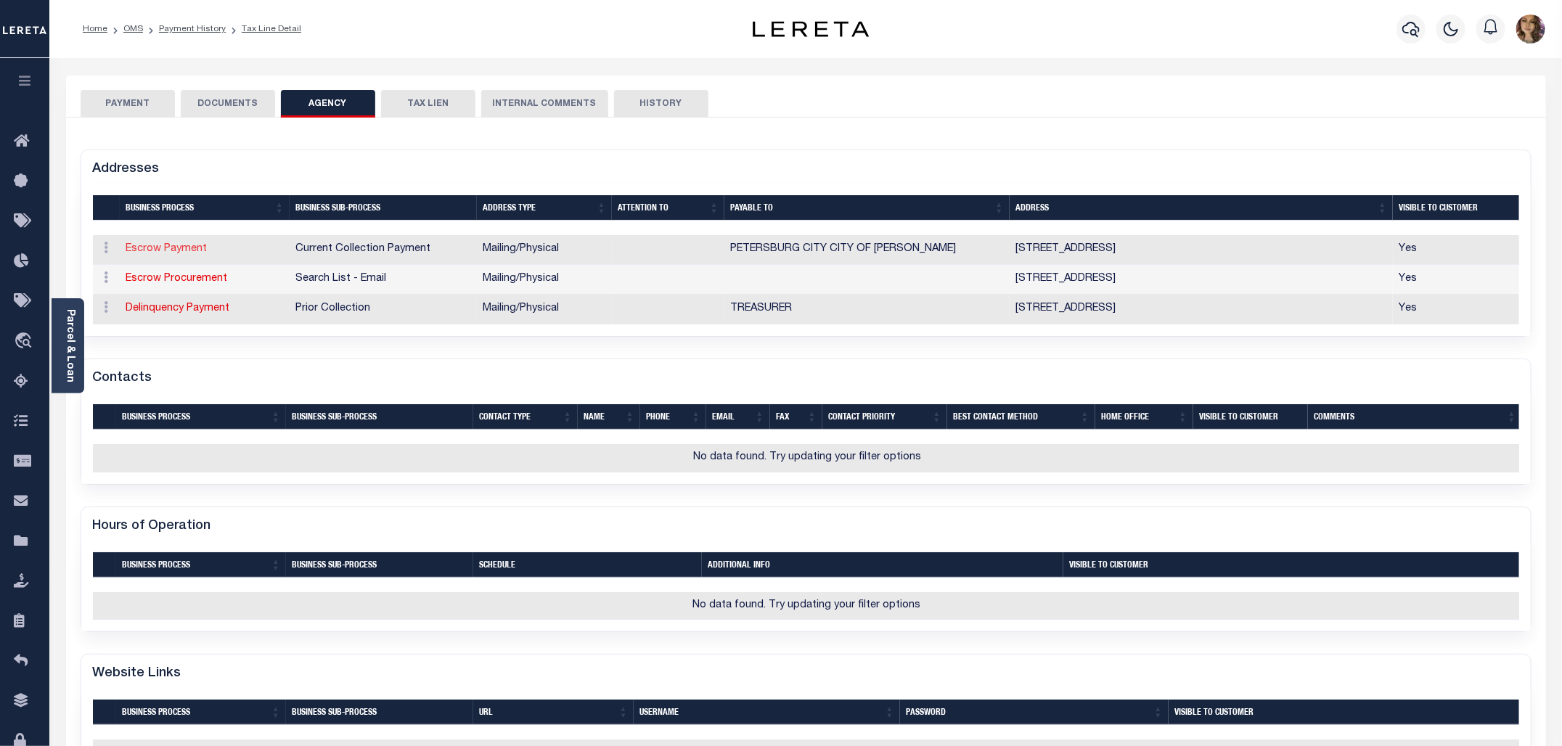
select select "VA"
type input "23803"
select select "5"
checkbox input "true"
type input "PETERSBURG CITY CITY OF [PERSON_NAME]"
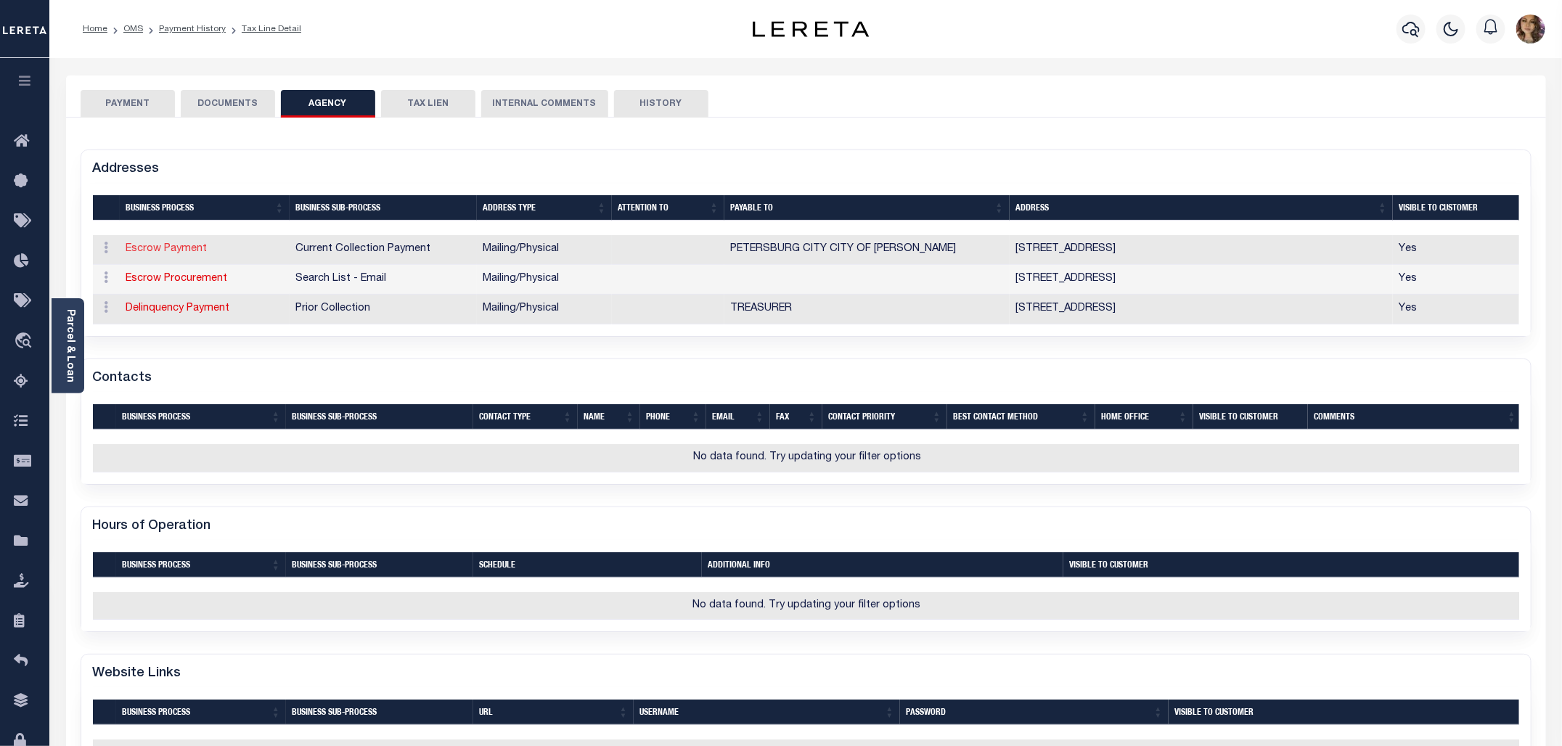
select select "11"
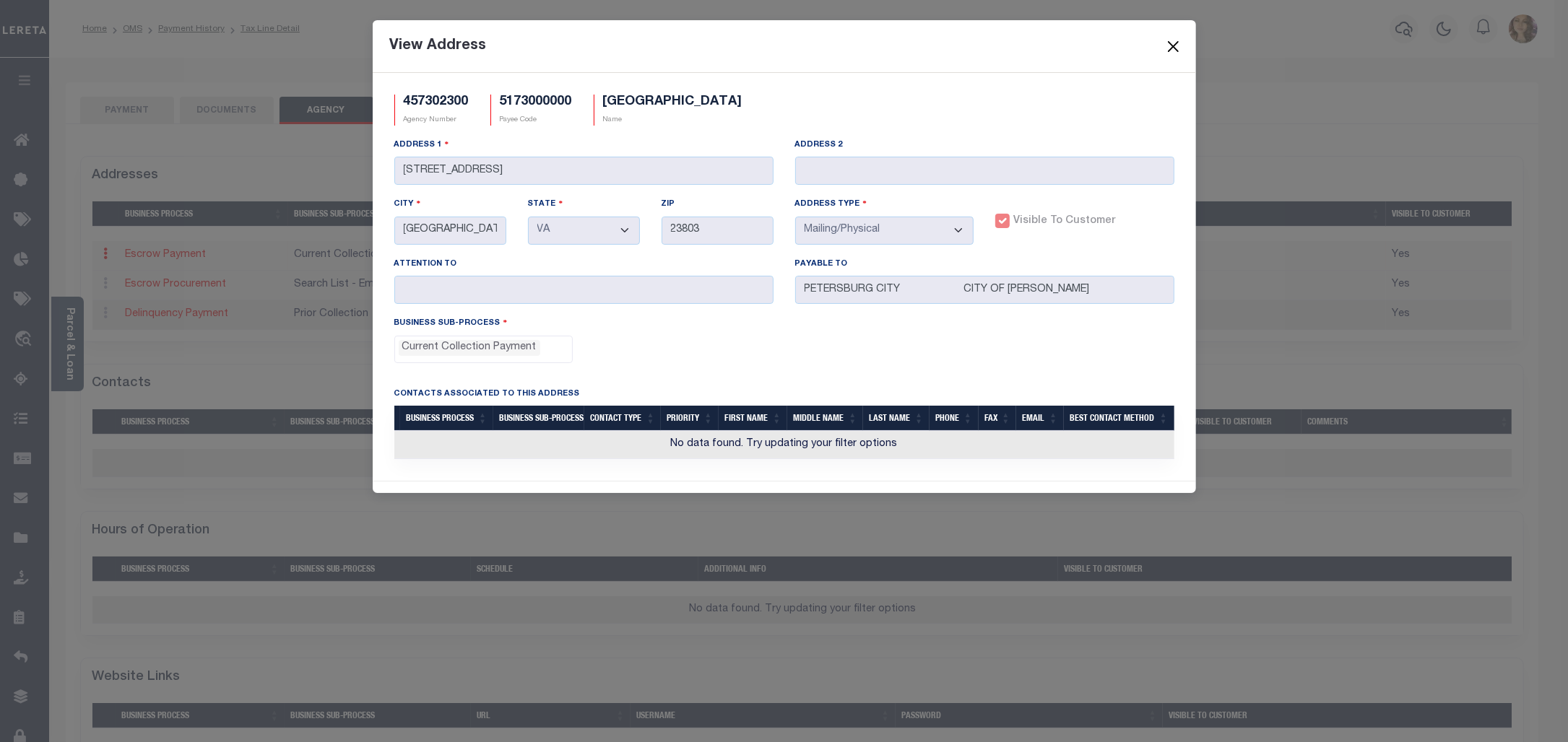
click at [1174, 48] on button "Close" at bounding box center [1173, 46] width 19 height 19
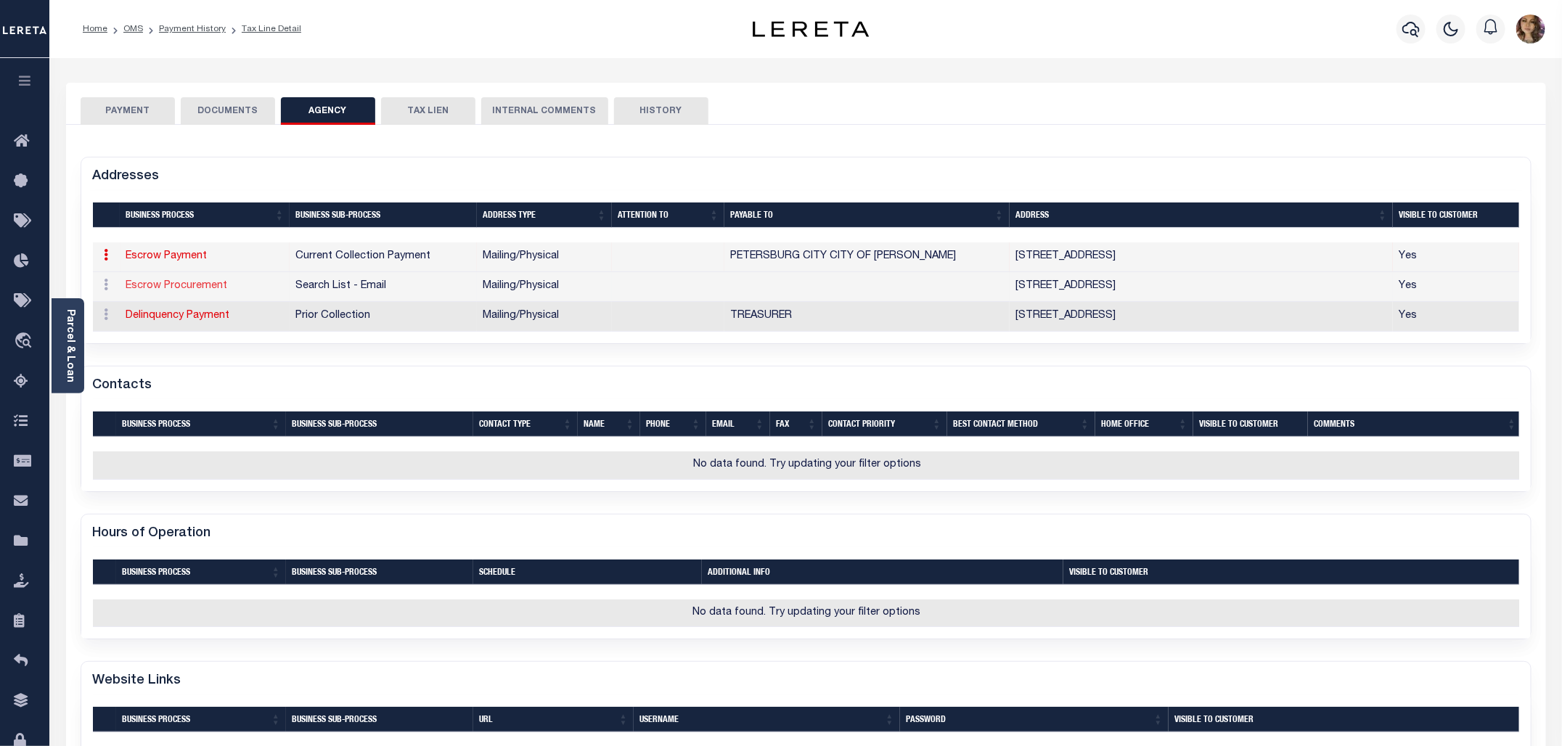
click at [203, 289] on link "Escrow Procurement" at bounding box center [177, 286] width 102 height 10
select select
select select "1"
checkbox input "false"
type input "144 N SYCAMORE ST"
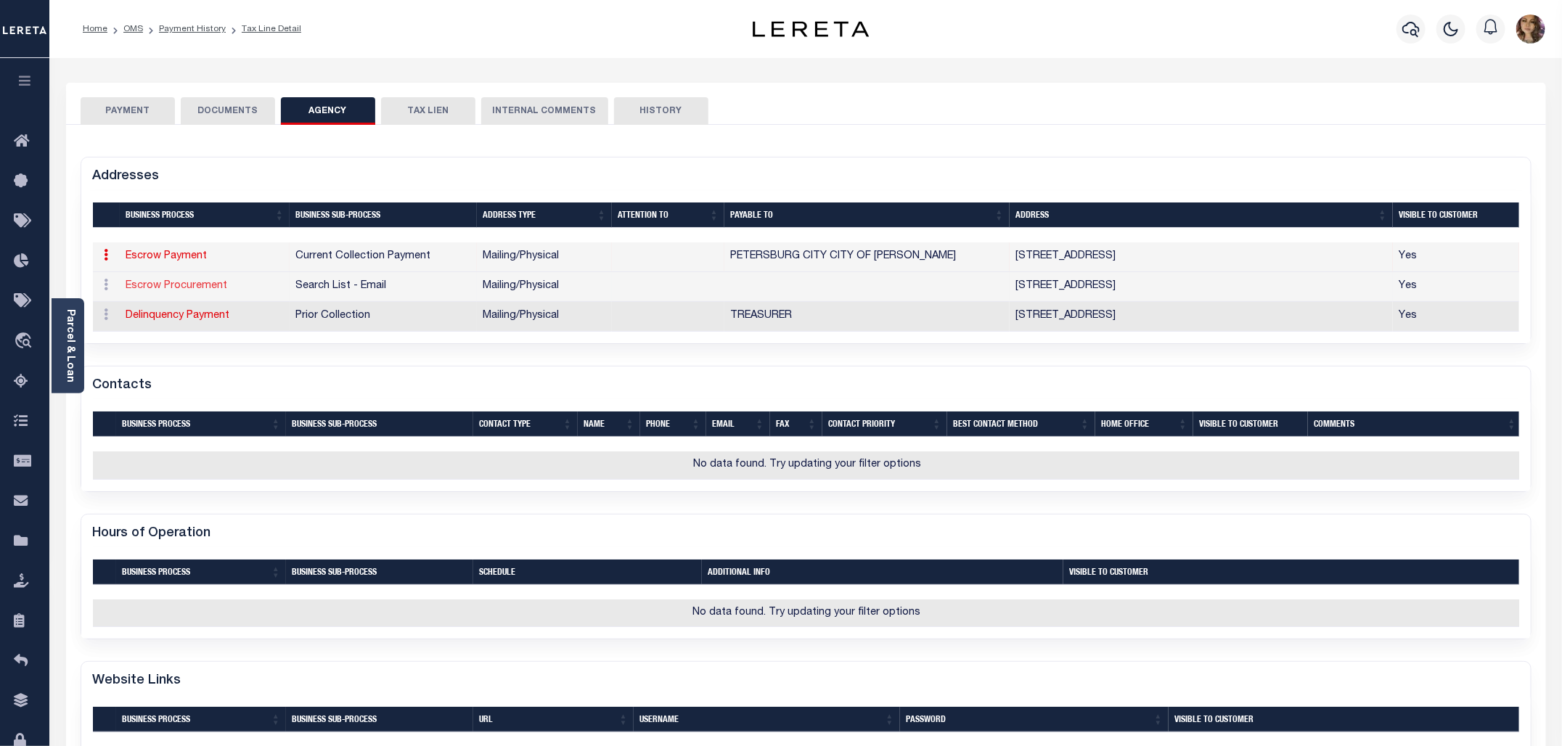
type input "PETERSBURG"
select select "VA"
type input "23803"
select select "5"
checkbox input "true"
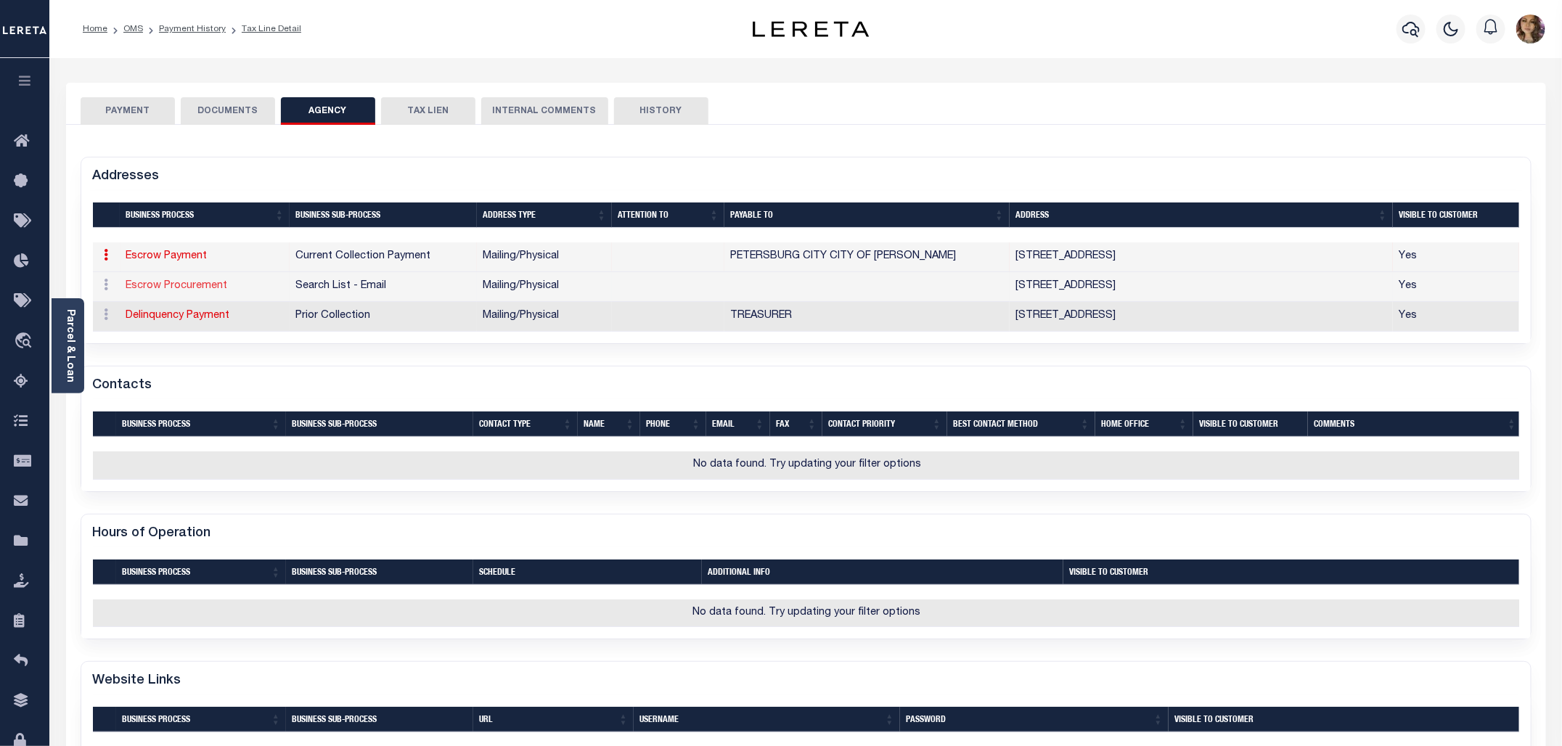
select select "5"
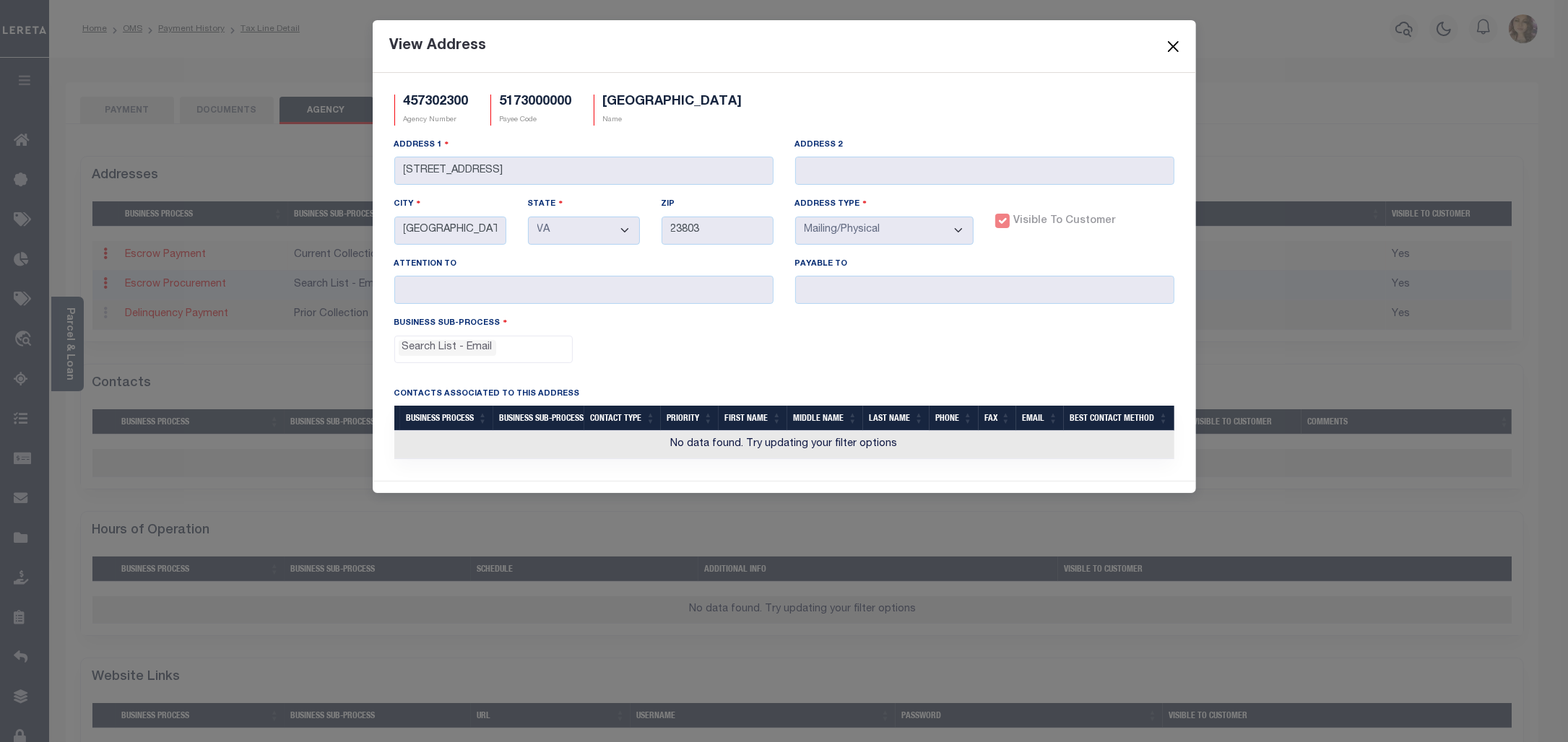
click at [1174, 44] on button "Close" at bounding box center [1173, 46] width 19 height 19
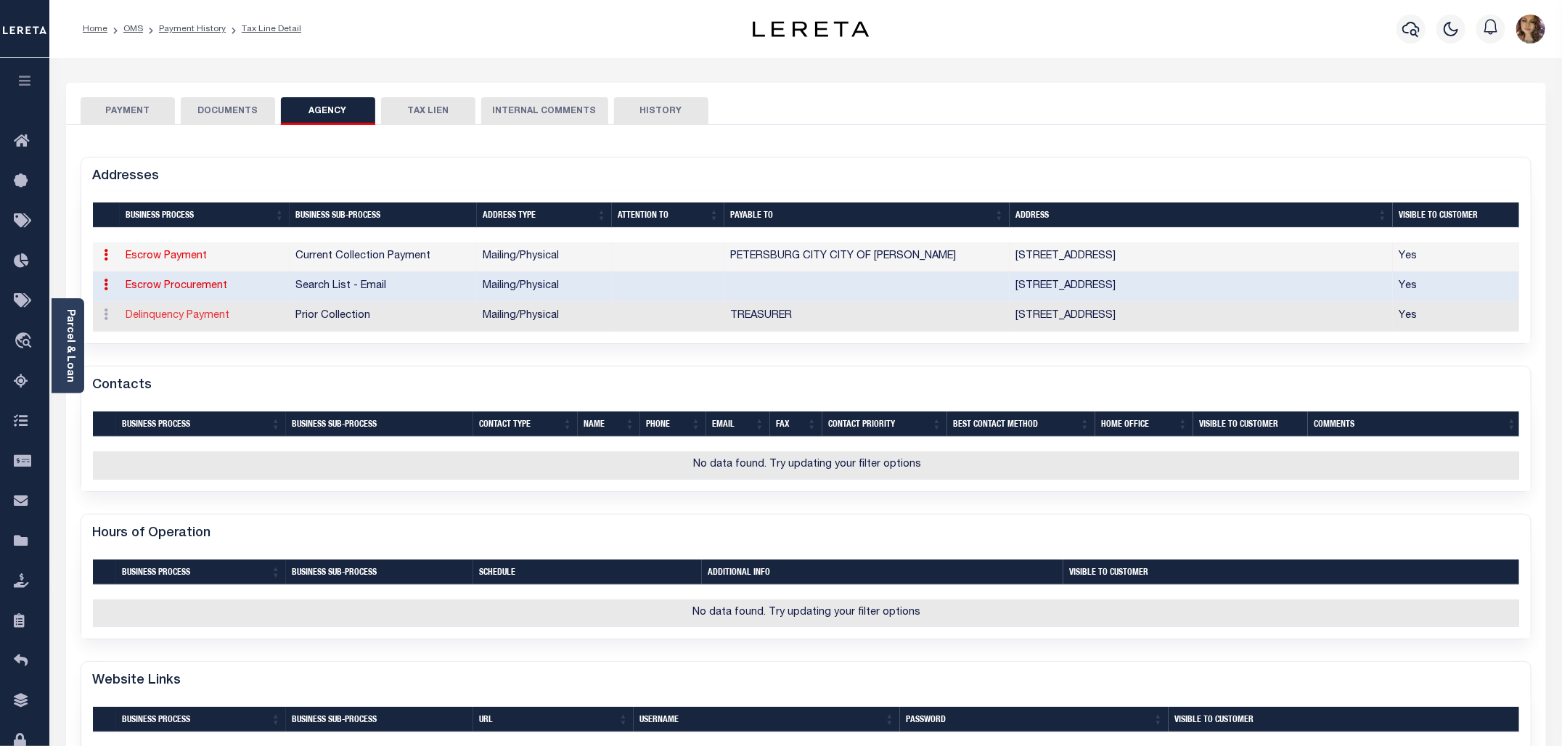
click at [193, 317] on link "Delinquency Payment" at bounding box center [178, 316] width 104 height 10
select select
select select "1"
checkbox input "false"
type input "144 N SYCAMORE ST"
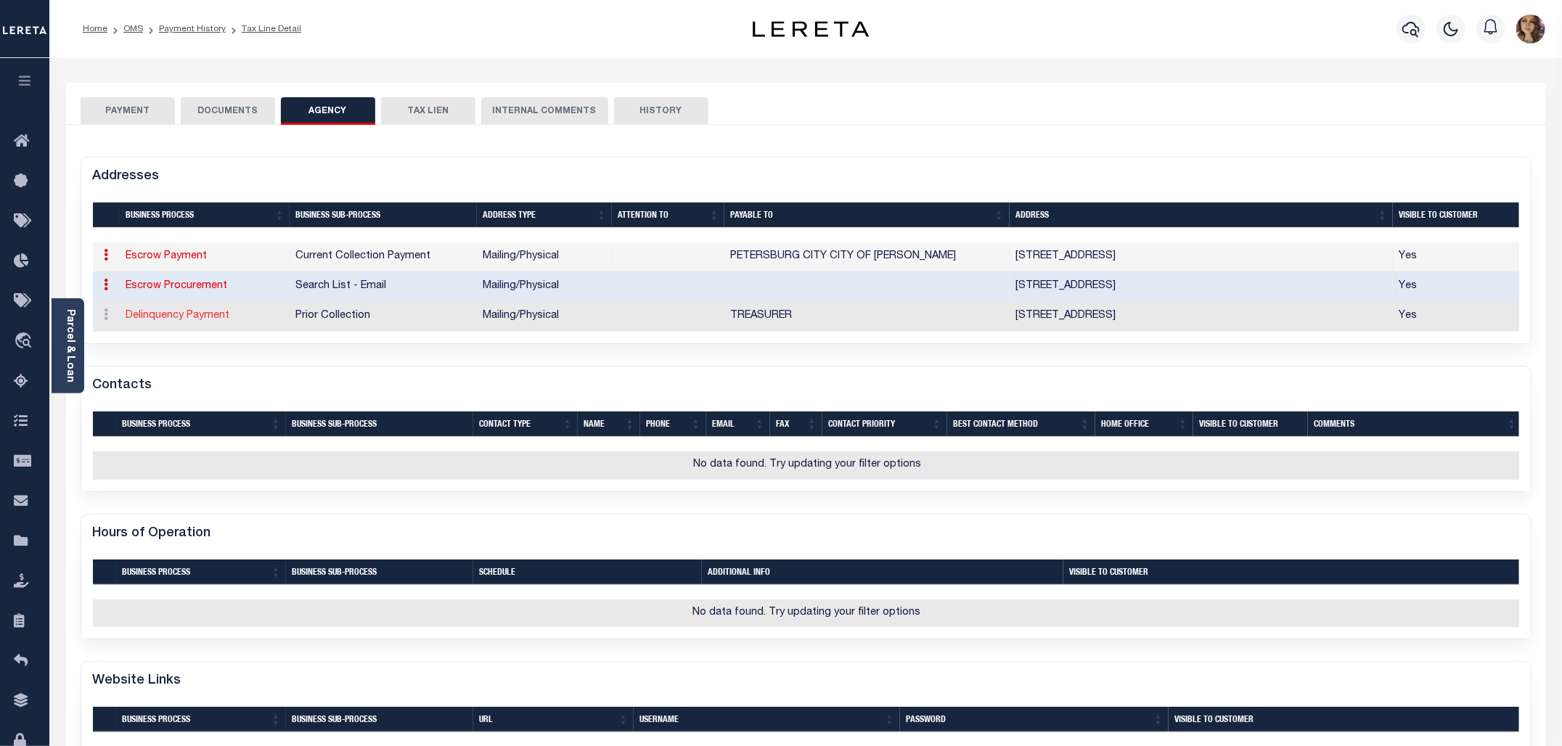
type input "PETERSBURG"
select select "VA"
type input "23803"
select select "5"
checkbox input "true"
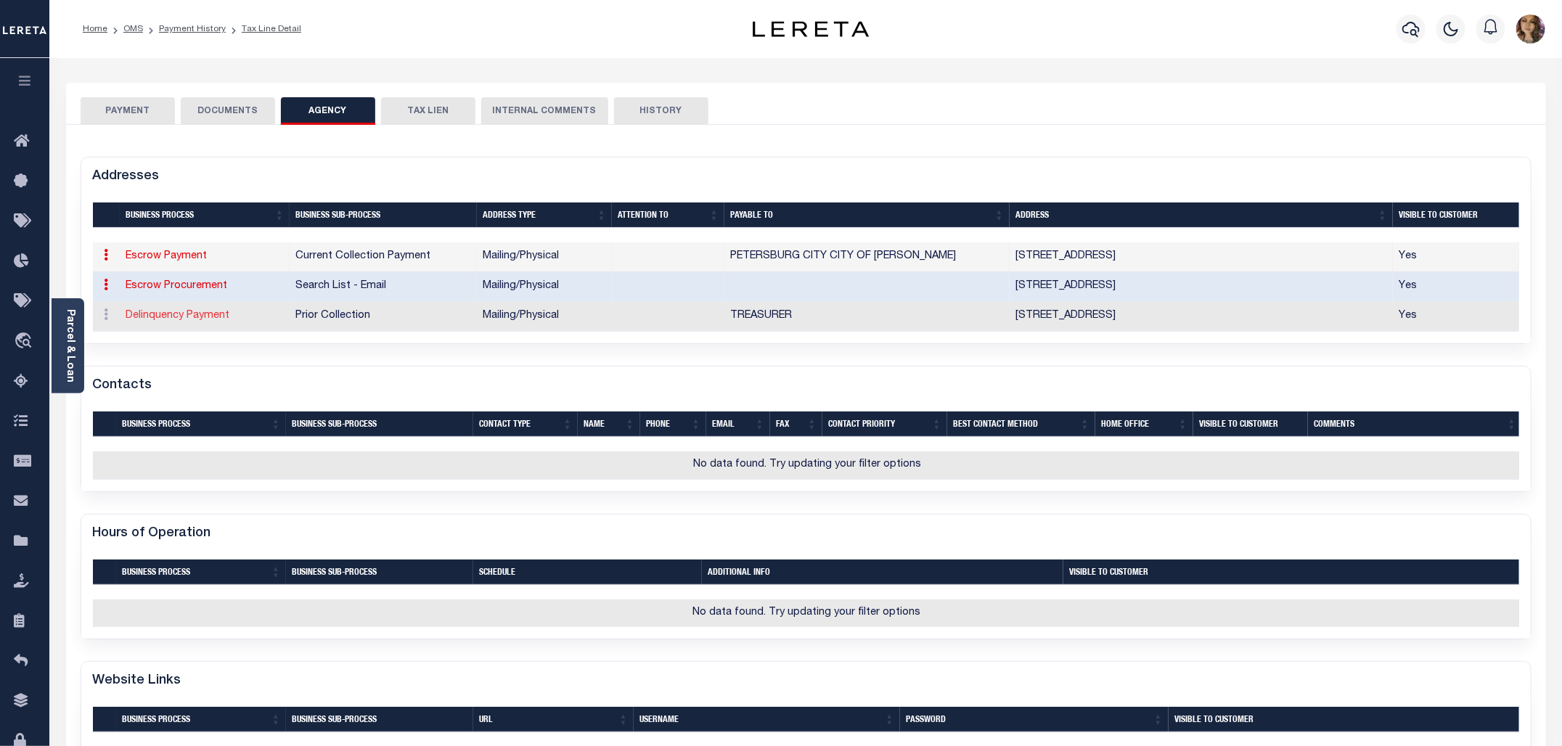
type input "TREASURER"
select select "27"
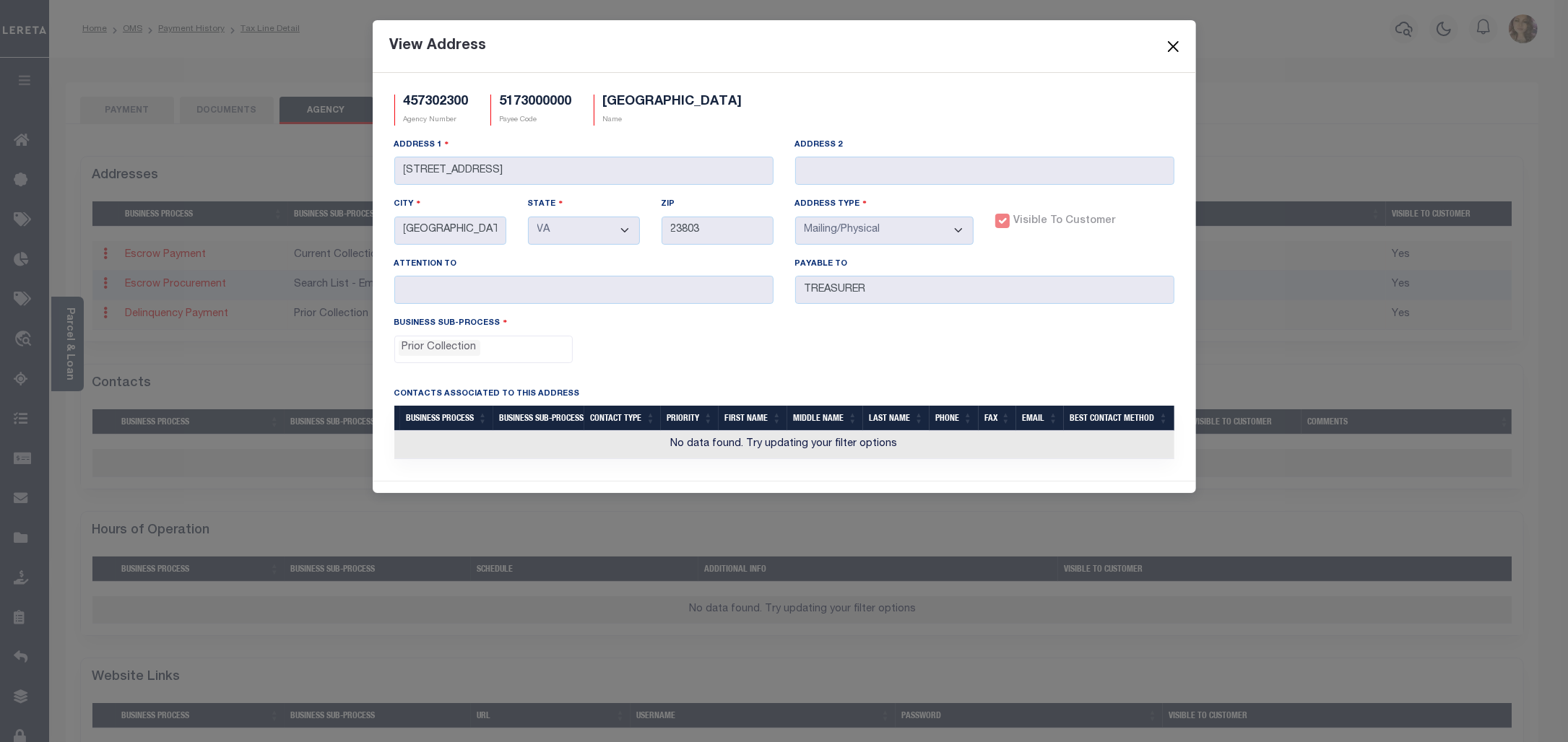
click at [1171, 44] on button "Close" at bounding box center [1173, 46] width 19 height 19
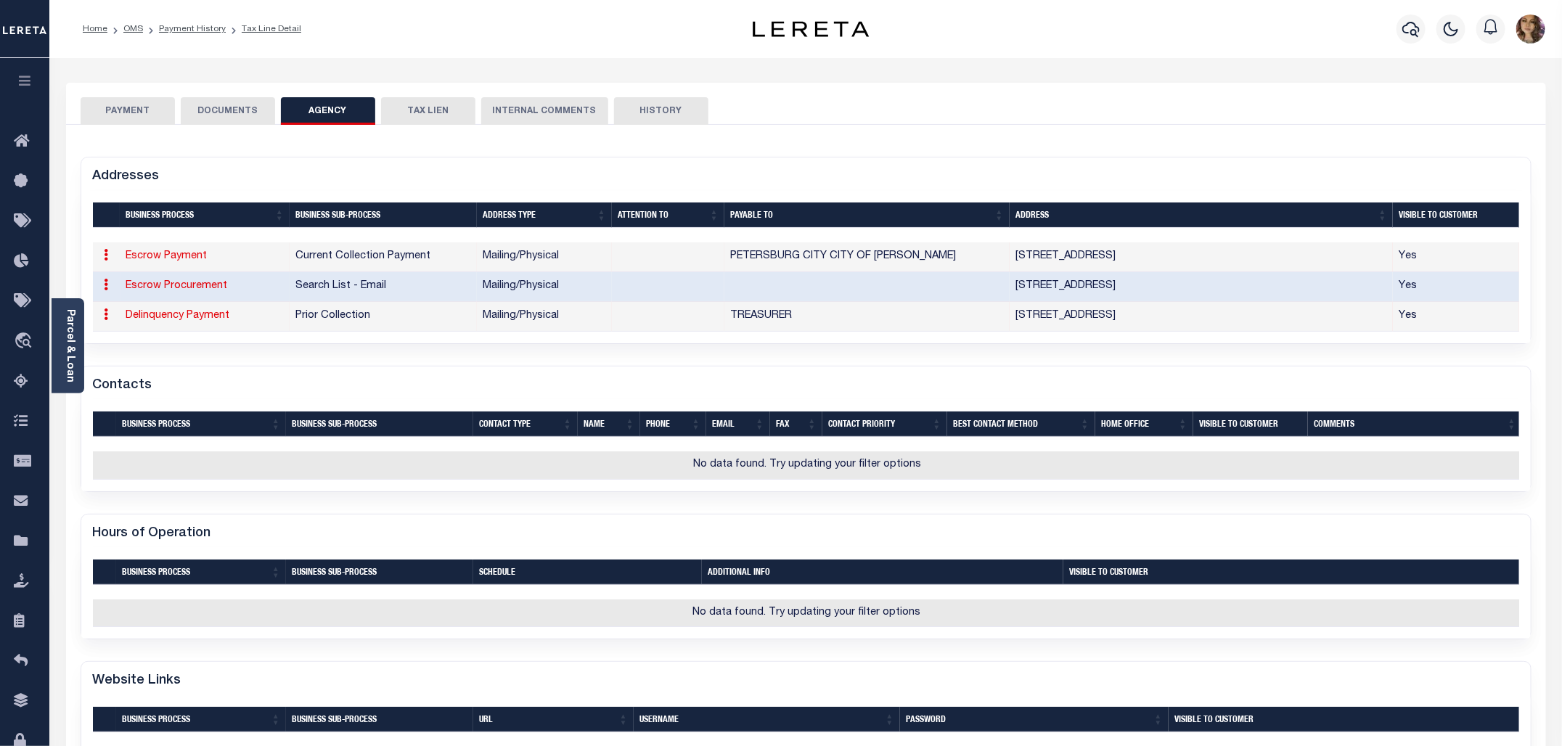
click at [125, 113] on button "PAYMENT" at bounding box center [128, 111] width 94 height 28
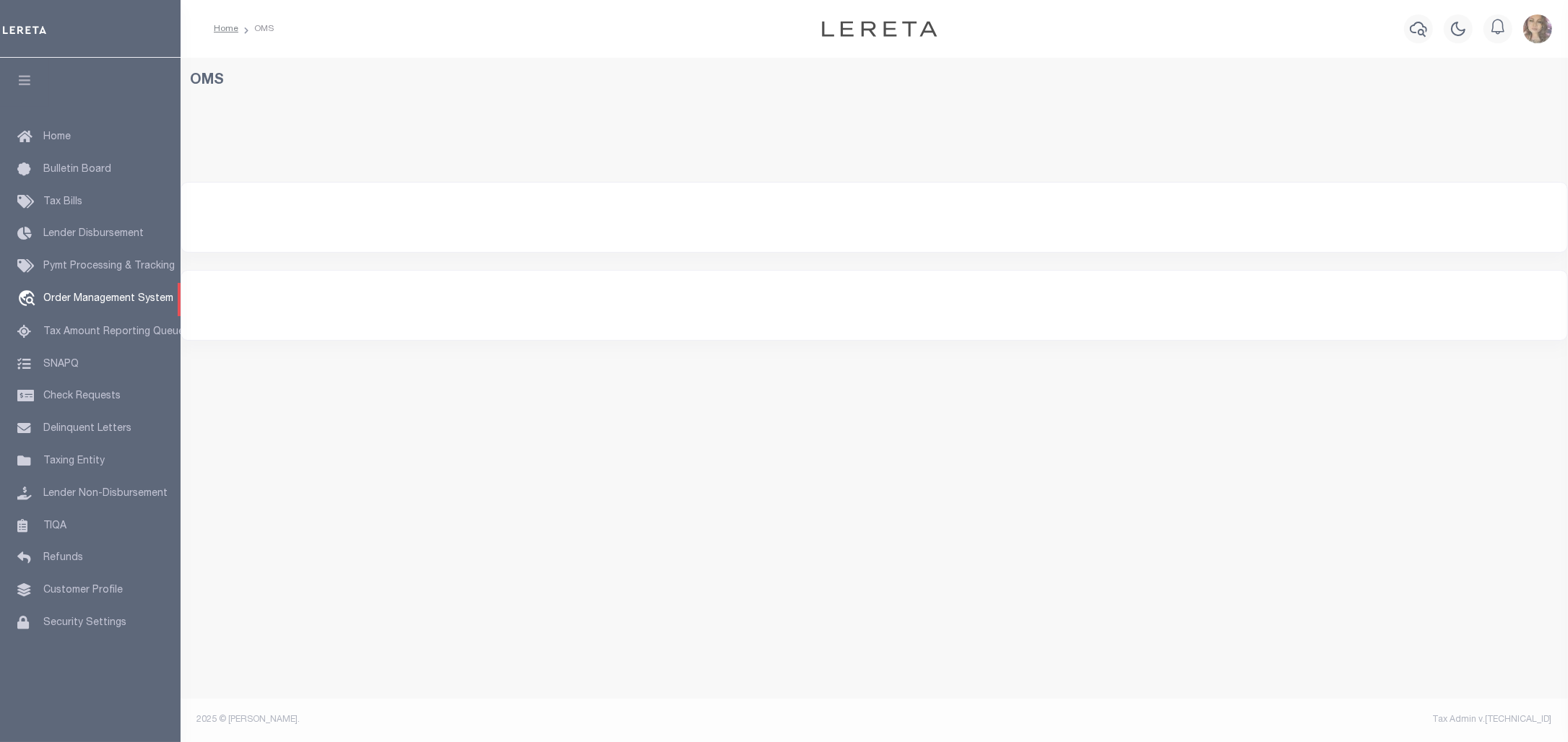
select select "200"
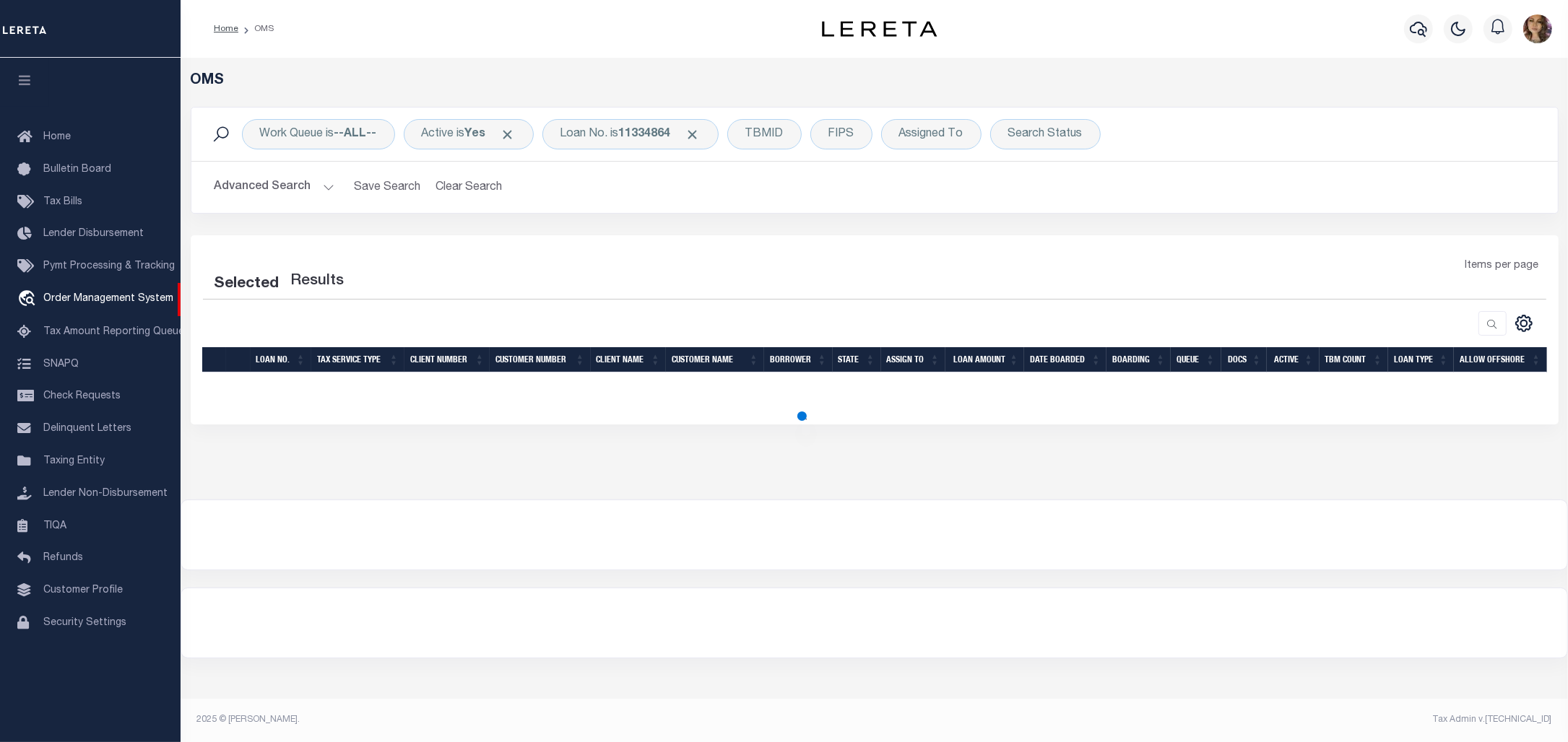
select select "200"
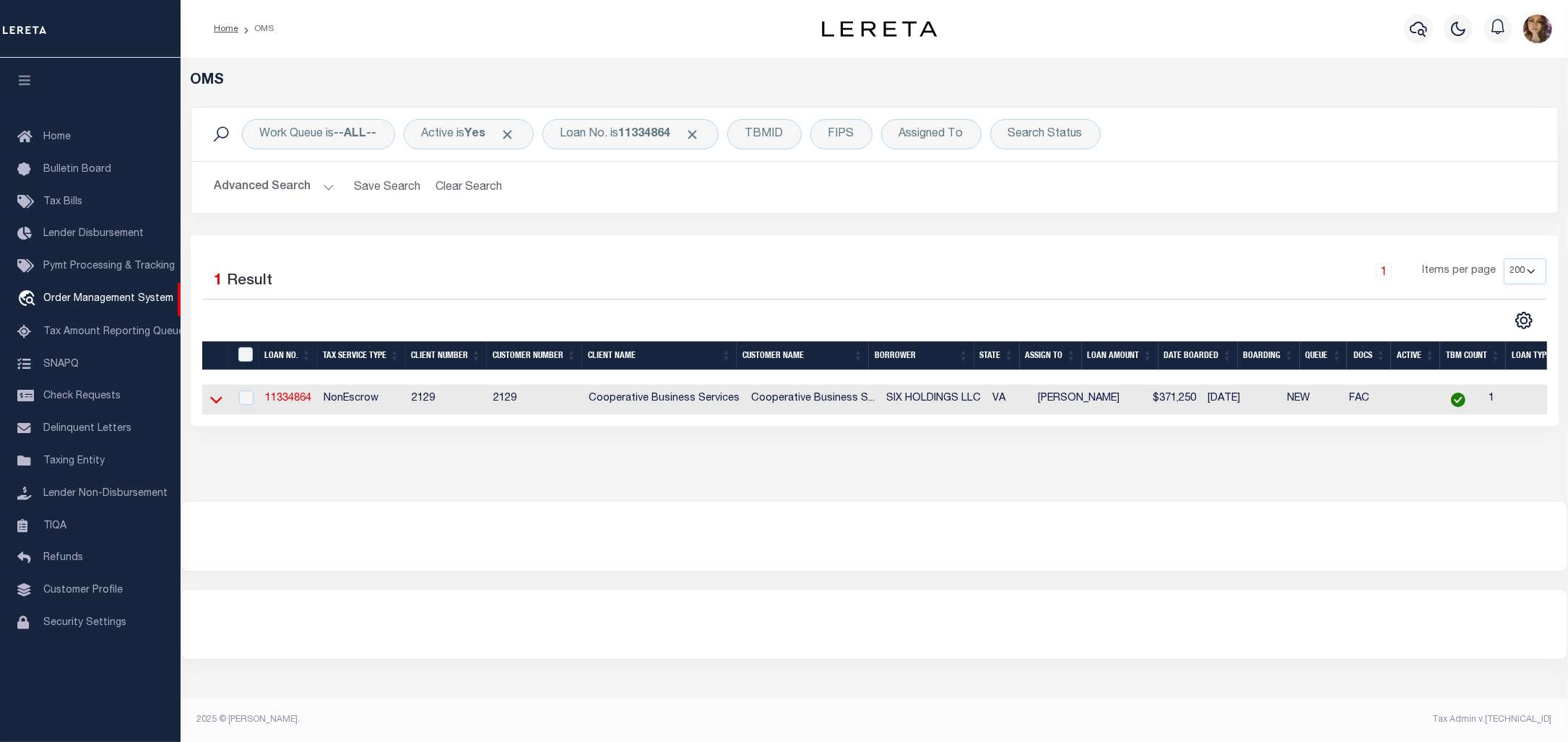
click at [215, 405] on icon at bounding box center [216, 400] width 12 height 7
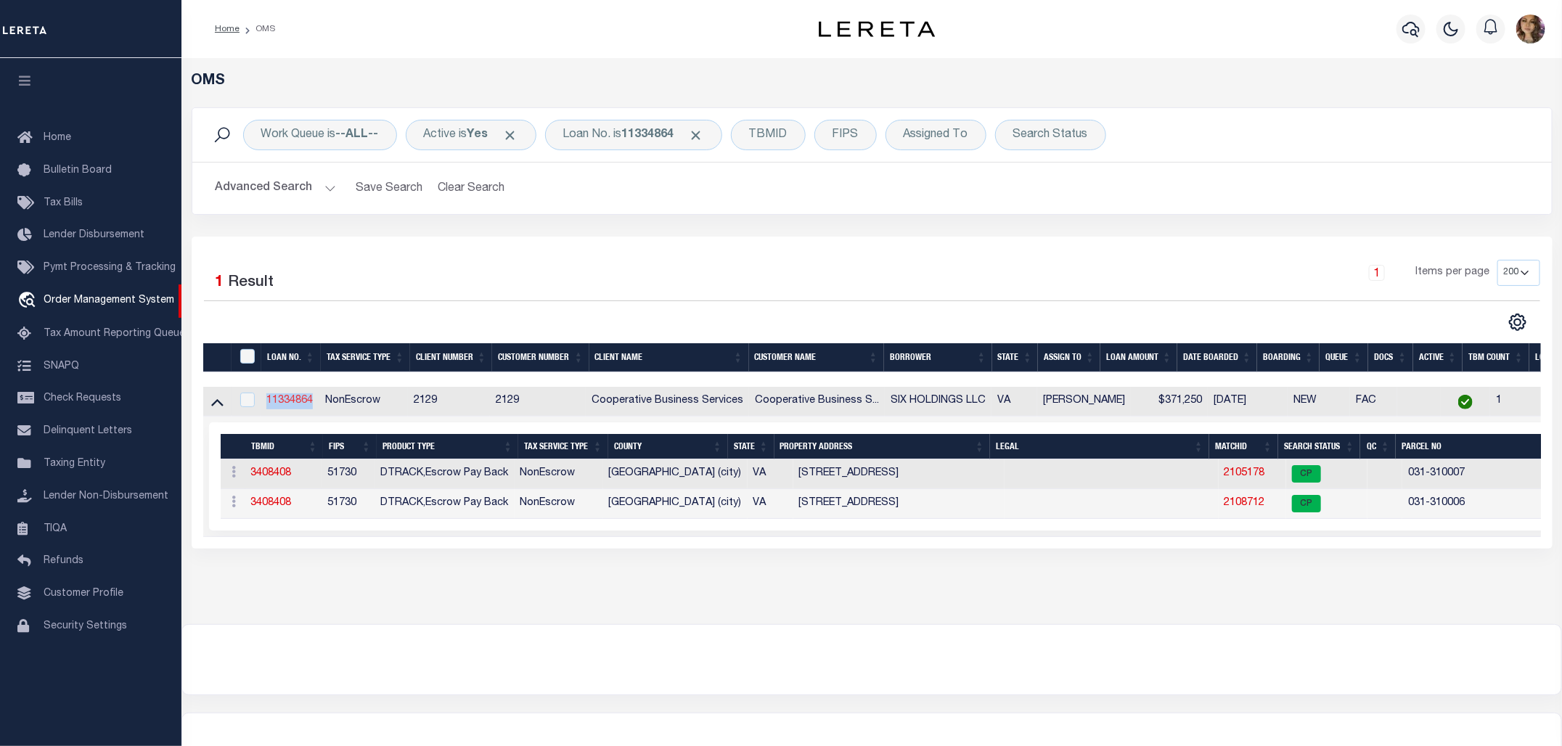
drag, startPoint x: 317, startPoint y: 404, endPoint x: 267, endPoint y: 401, distance: 50.2
click at [267, 401] on td "11334864" at bounding box center [290, 402] width 59 height 30
checkbox input "true"
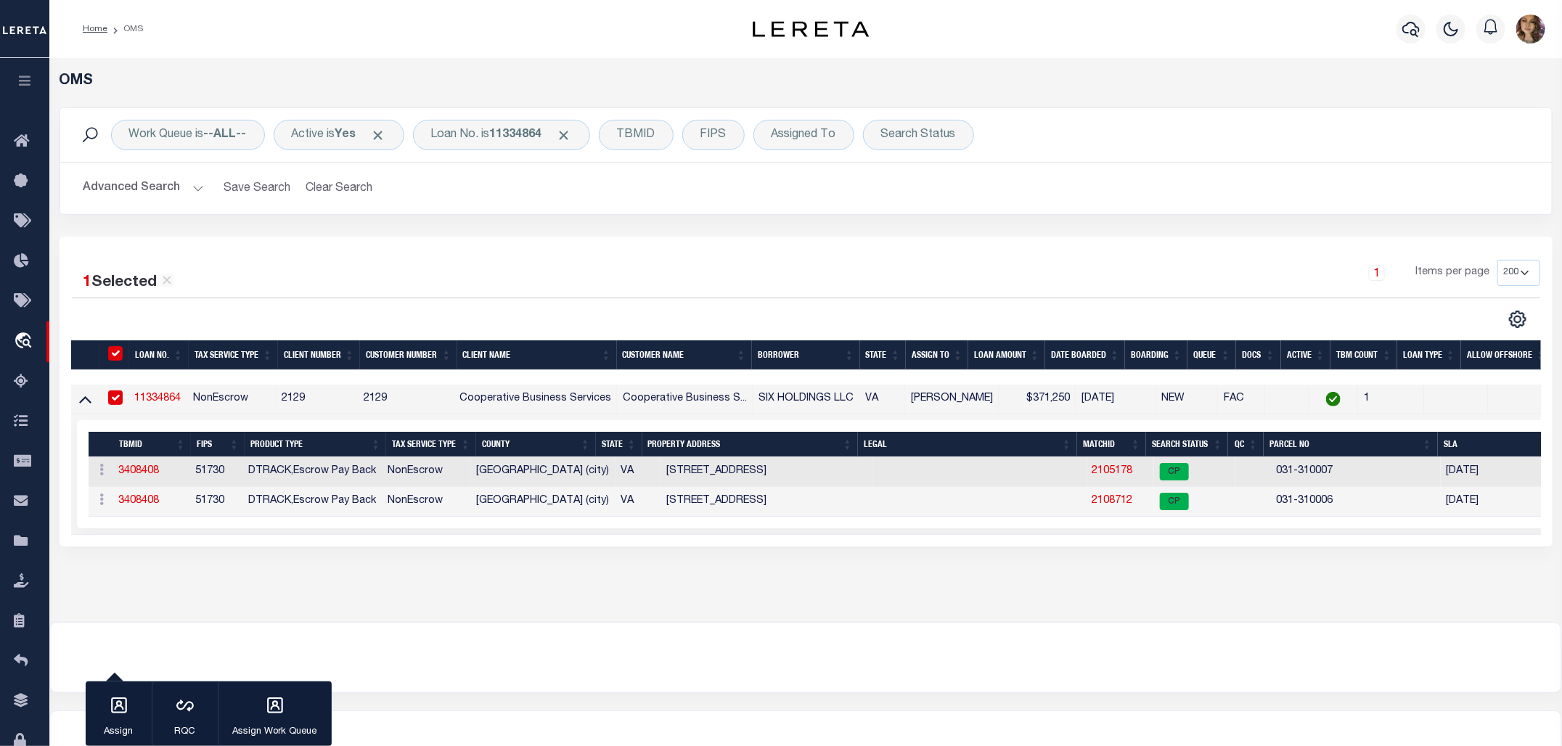
drag, startPoint x: 267, startPoint y: 401, endPoint x: 147, endPoint y: 397, distance: 120.6
drag, startPoint x: 147, startPoint y: 397, endPoint x: 537, endPoint y: 681, distance: 482.8
click at [537, 681] on div at bounding box center [805, 658] width 1511 height 70
click at [1093, 473] on link "2105178" at bounding box center [1113, 471] width 41 height 10
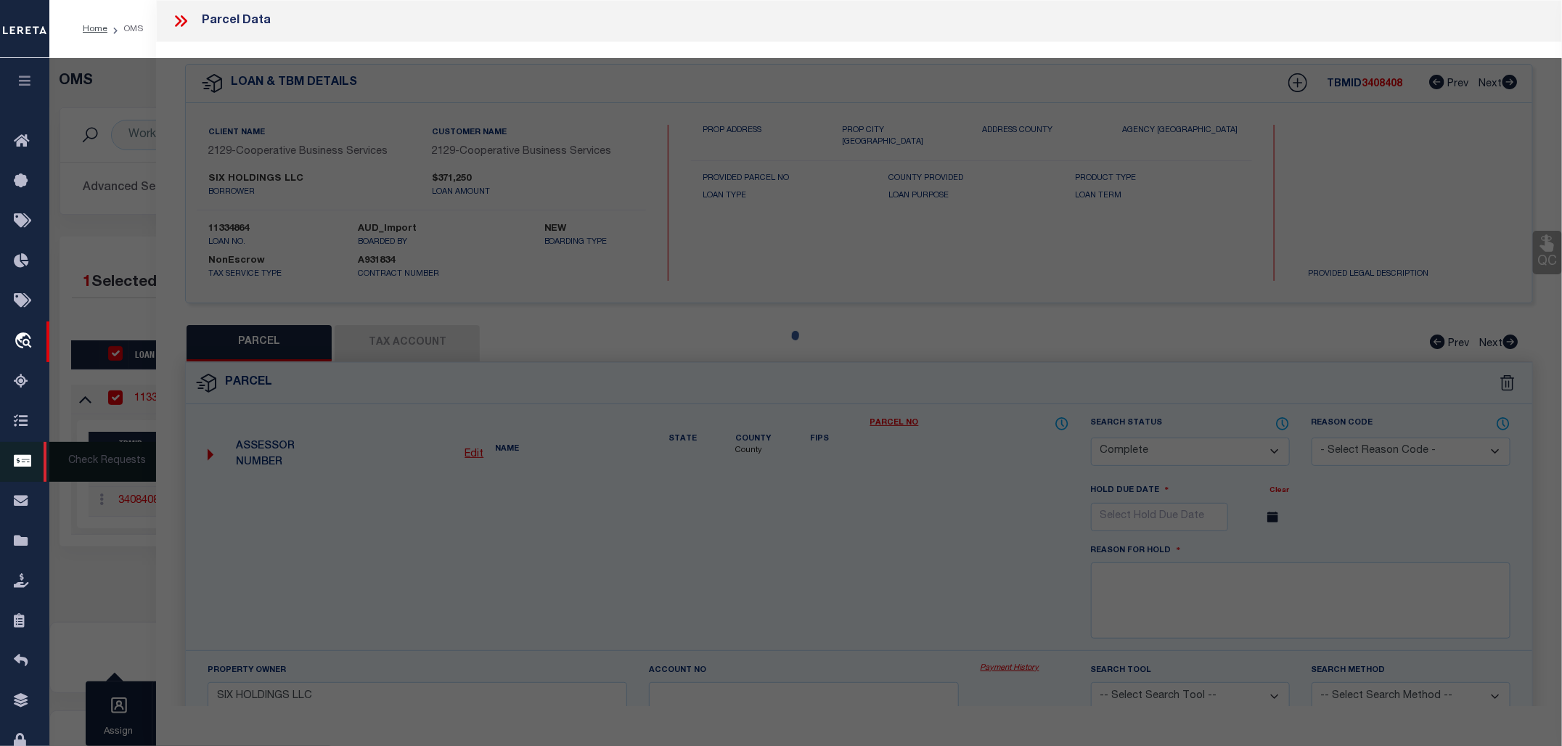
select select "AS"
checkbox input "false"
select select "CP"
type input "SIX HOLDINGS LLC"
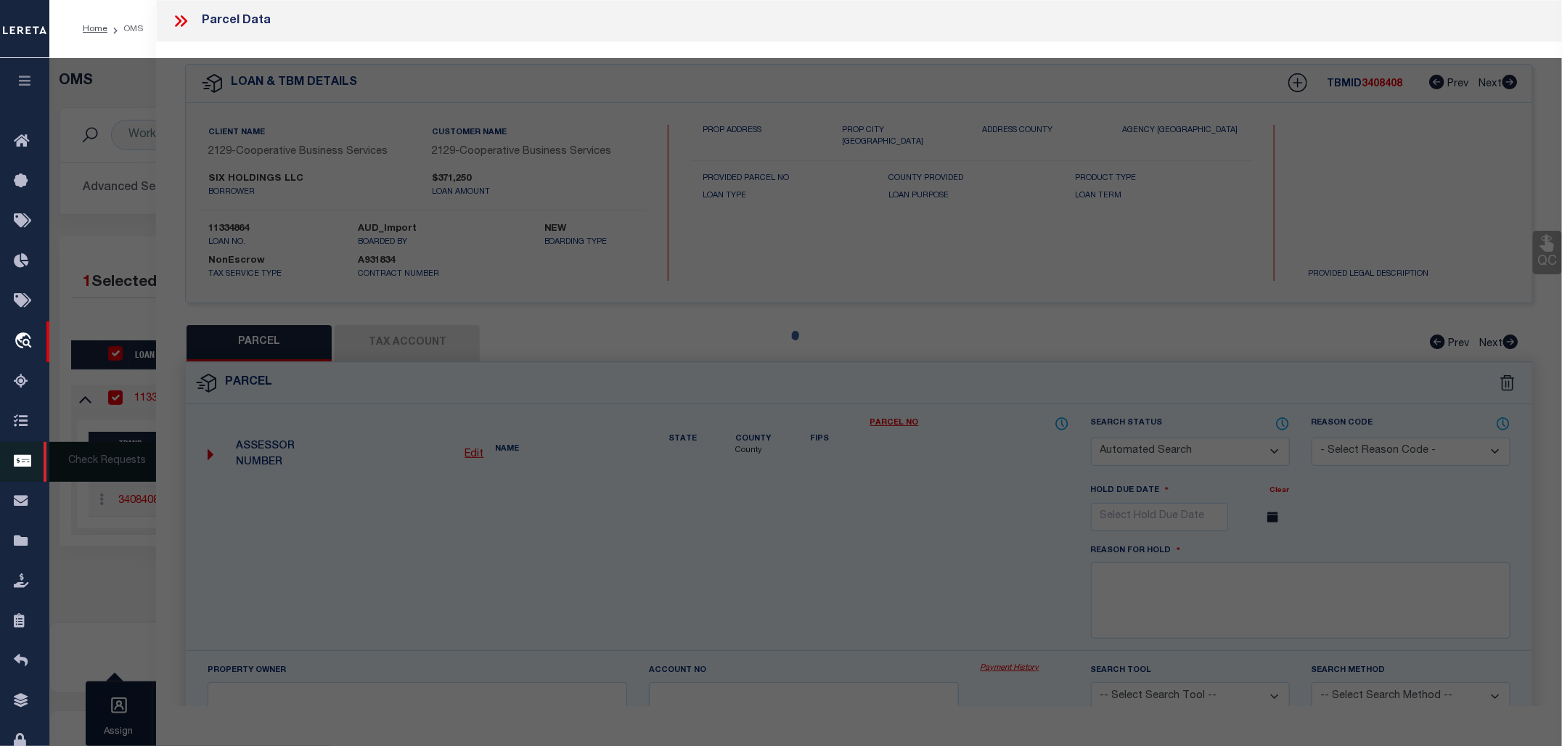
select select
type input "[STREET_ADDRESS]"
checkbox input "false"
type input "[GEOGRAPHIC_DATA]"
type textarea "[STREET_ADDRESS]"
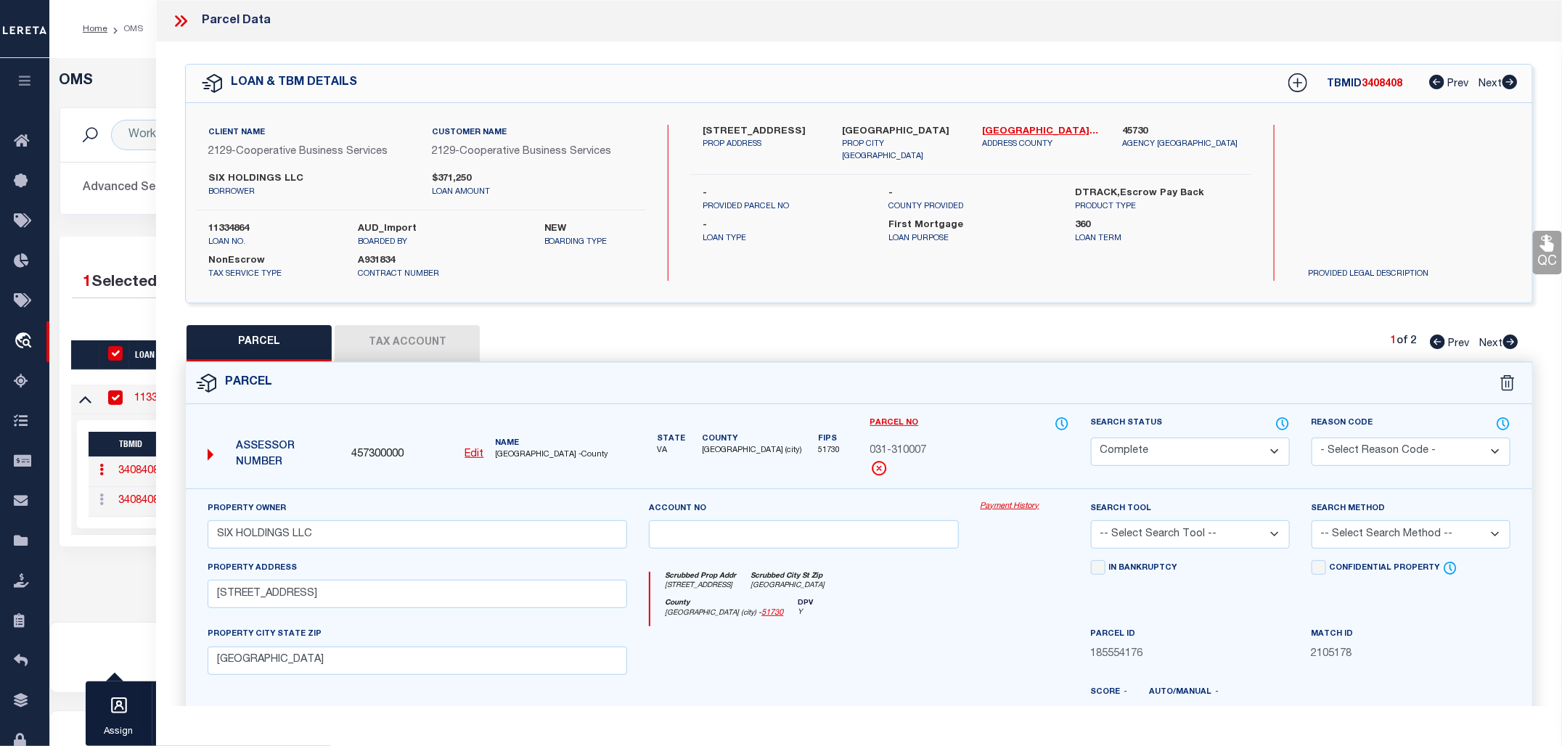
click at [1009, 505] on link "Payment History" at bounding box center [1025, 507] width 89 height 12
click at [182, 23] on icon at bounding box center [180, 21] width 19 height 19
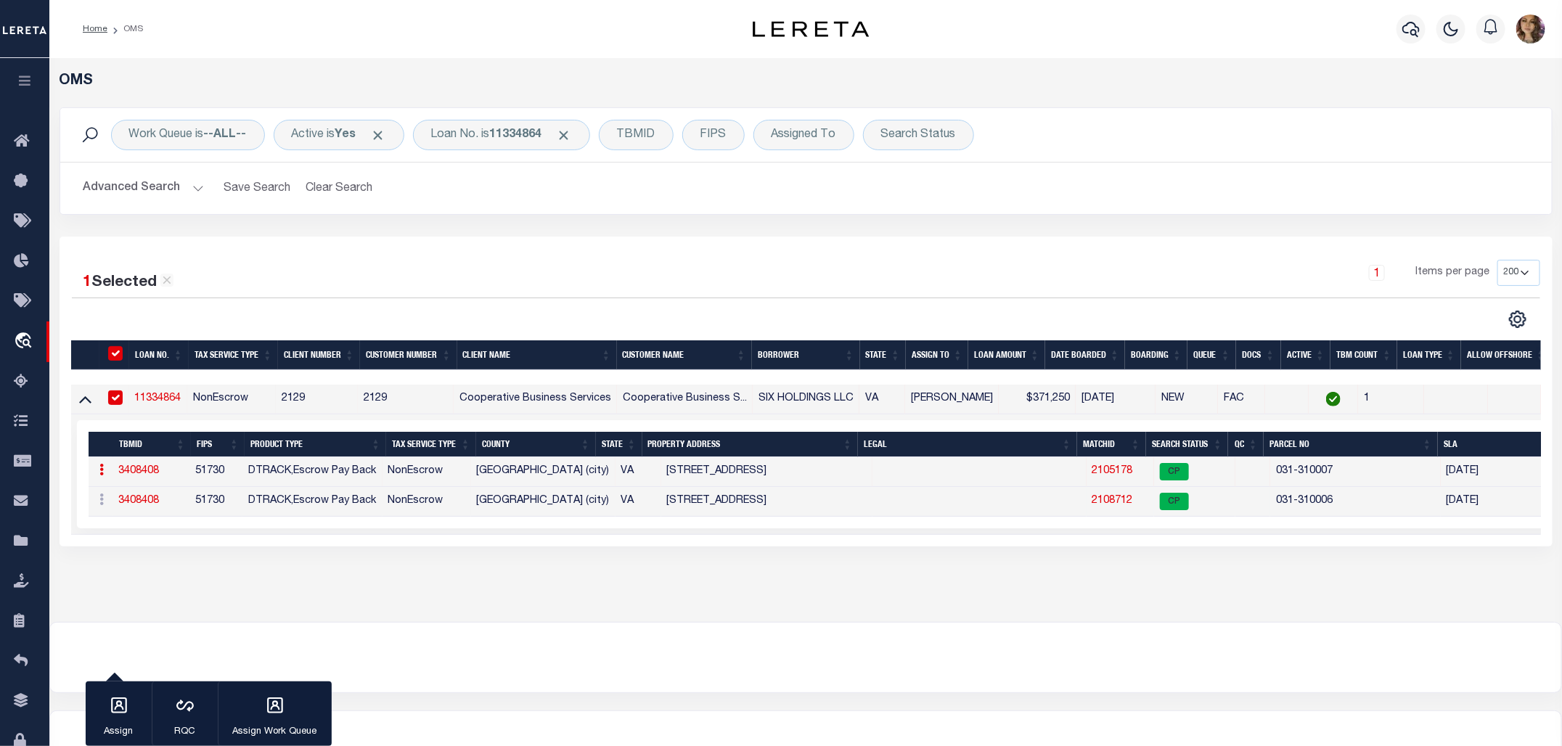
click at [1087, 498] on td "2108712" at bounding box center [1121, 502] width 68 height 30
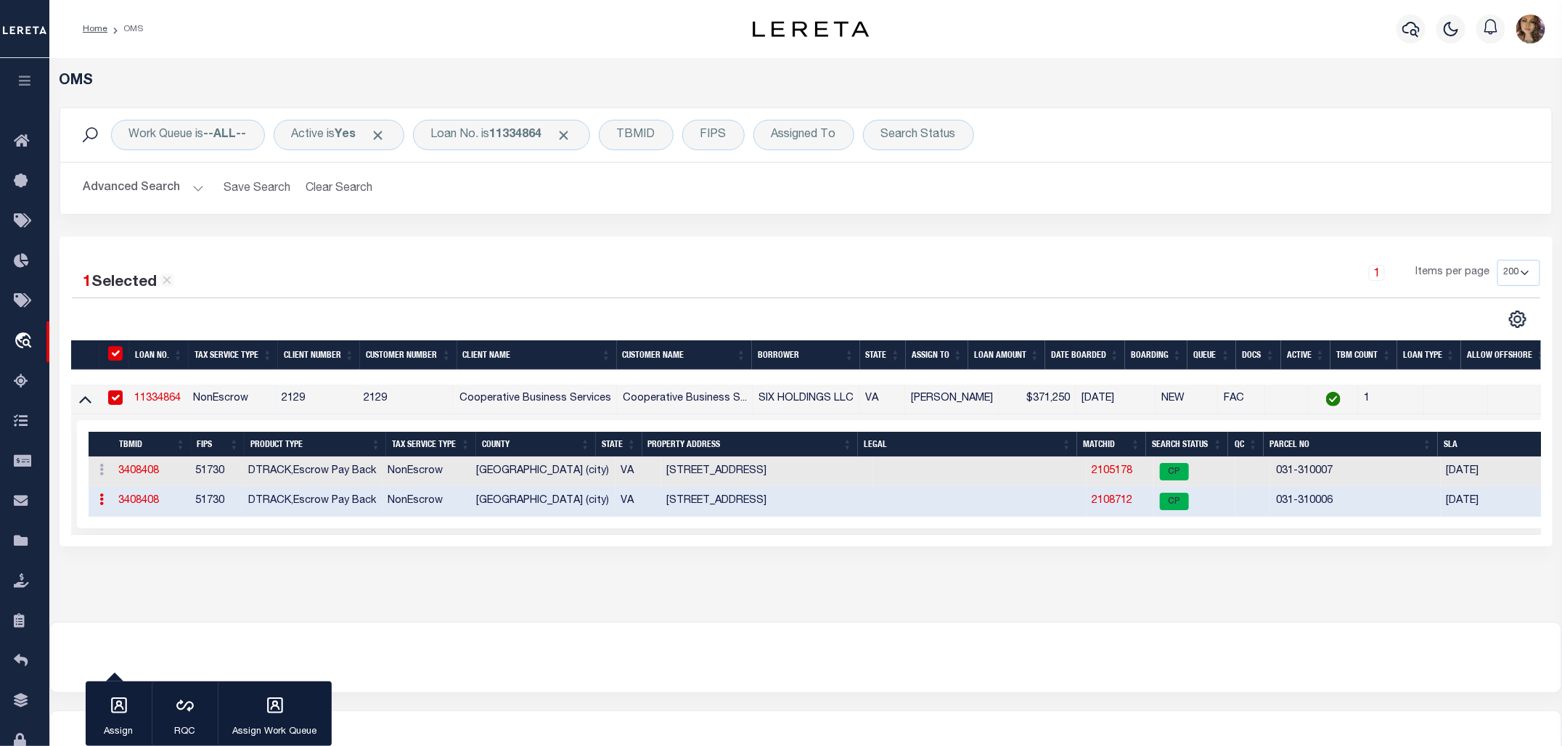
click at [1093, 506] on link "2108712" at bounding box center [1113, 501] width 41 height 10
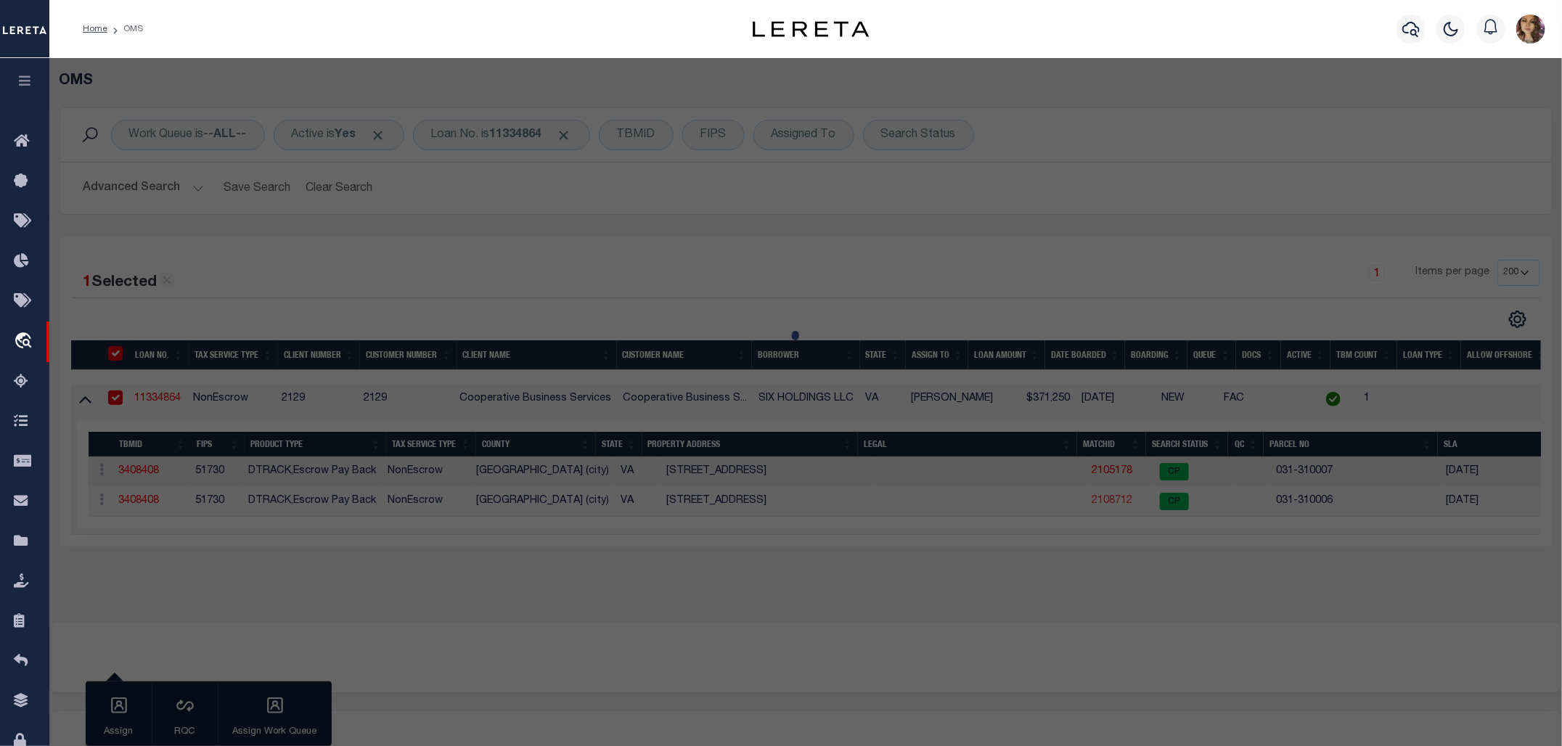
select select "AS"
checkbox input "false"
select select "CP"
type input "SIX HOLDINGS LLC"
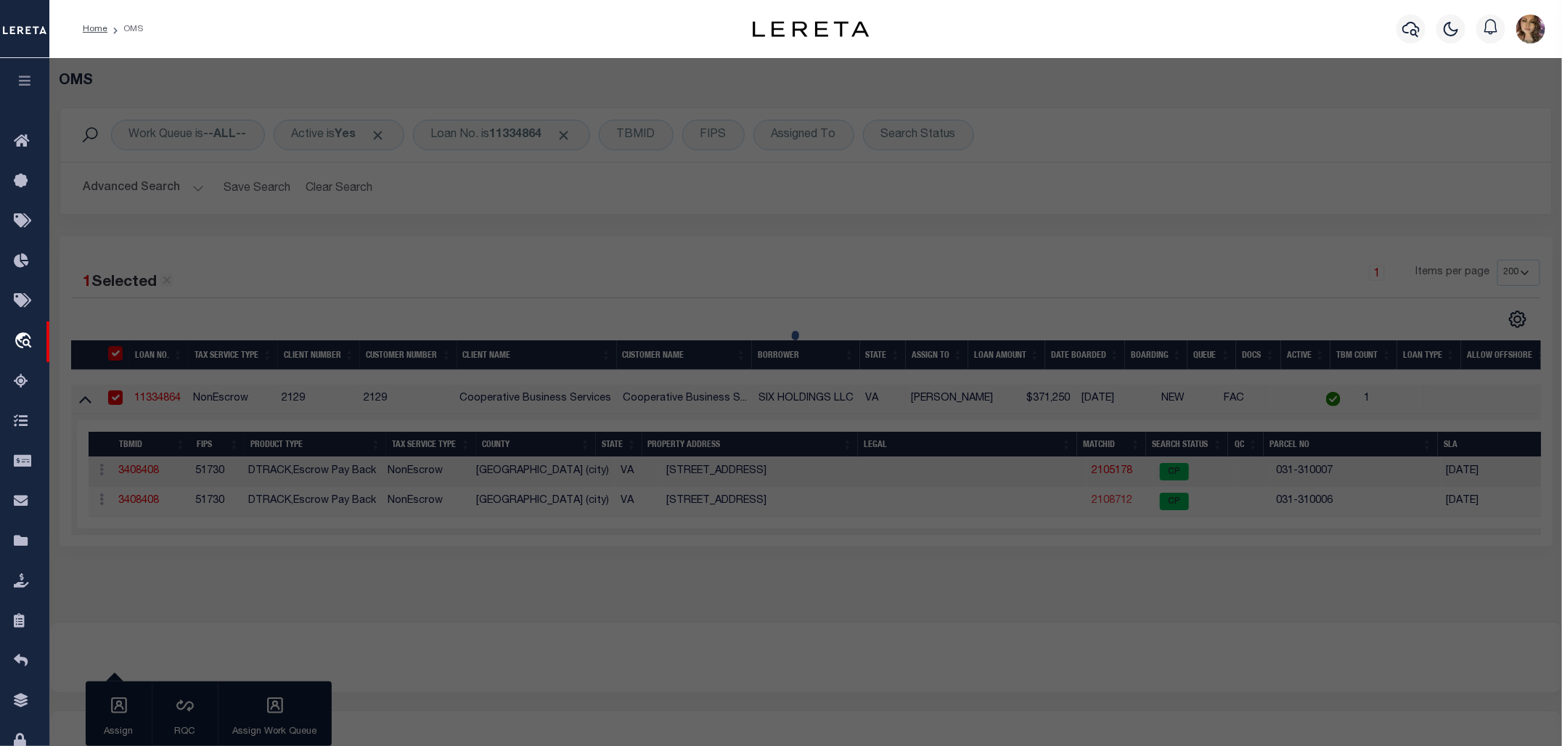
select select
type input "812 S SYCAMORE ST"
checkbox input "false"
type input "PETERSBURG, VA 23803"
type textarea "812 S SYCAMORE ST 121.9X125"
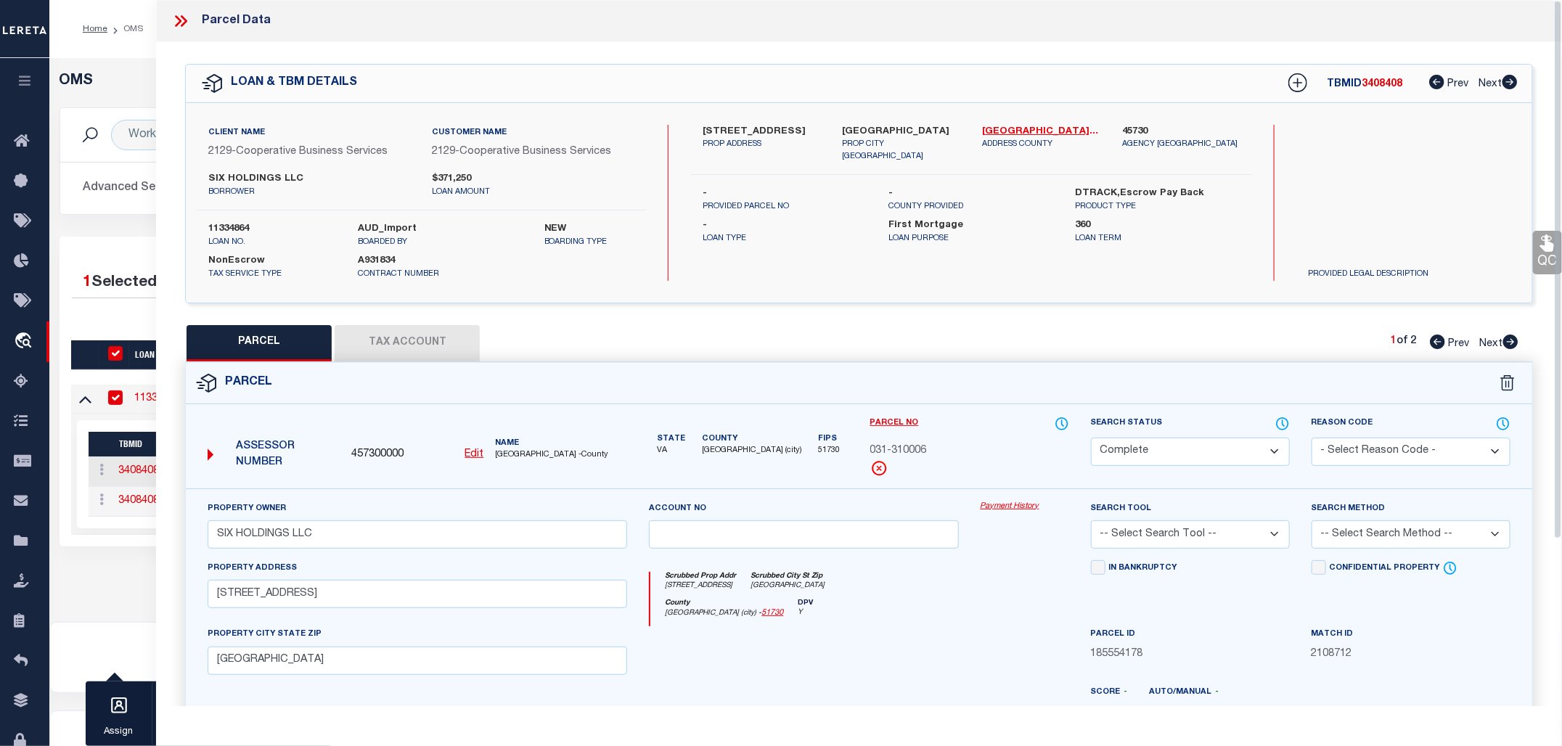
click at [176, 15] on icon at bounding box center [180, 21] width 19 height 19
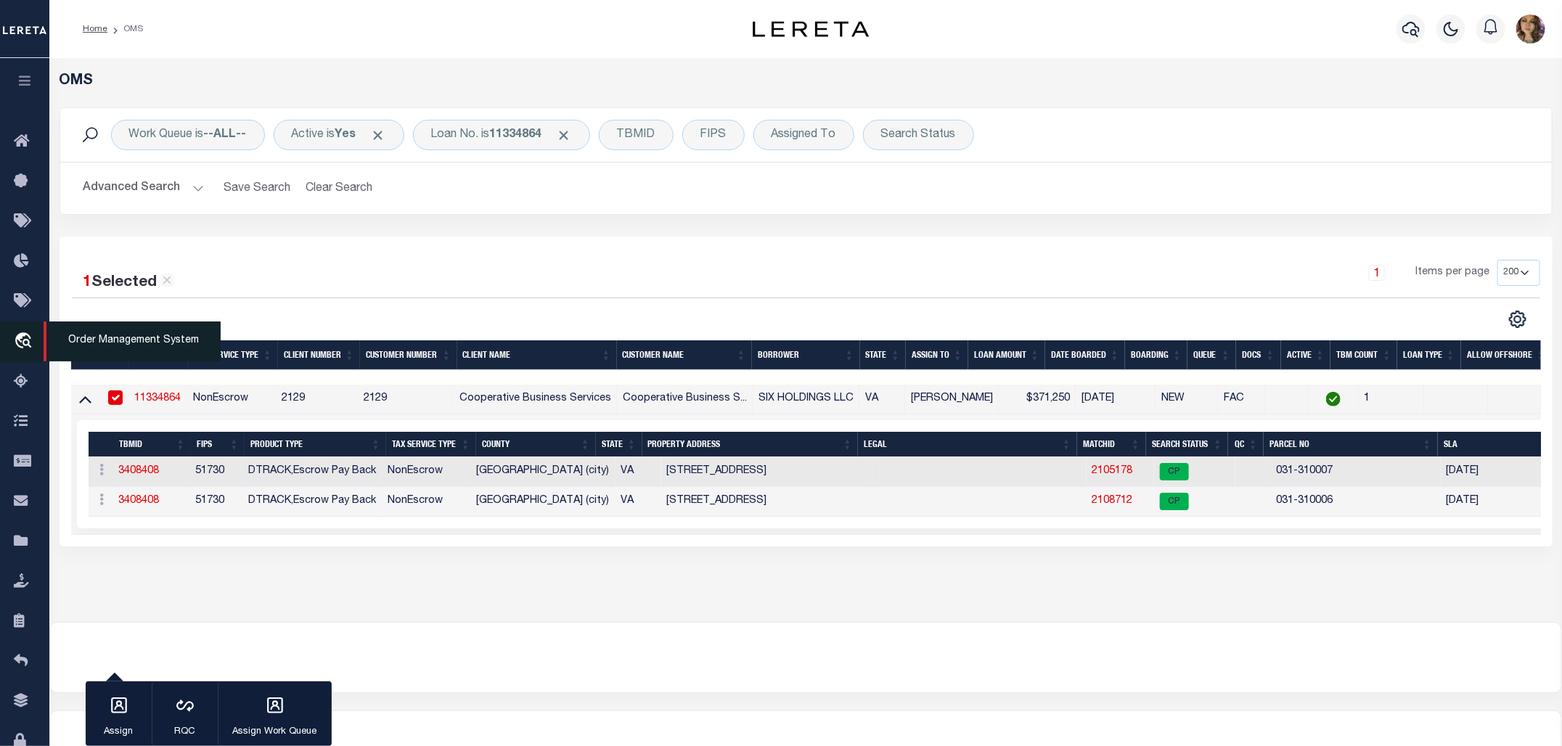
click at [25, 339] on icon "travel_explore" at bounding box center [25, 341] width 23 height 19
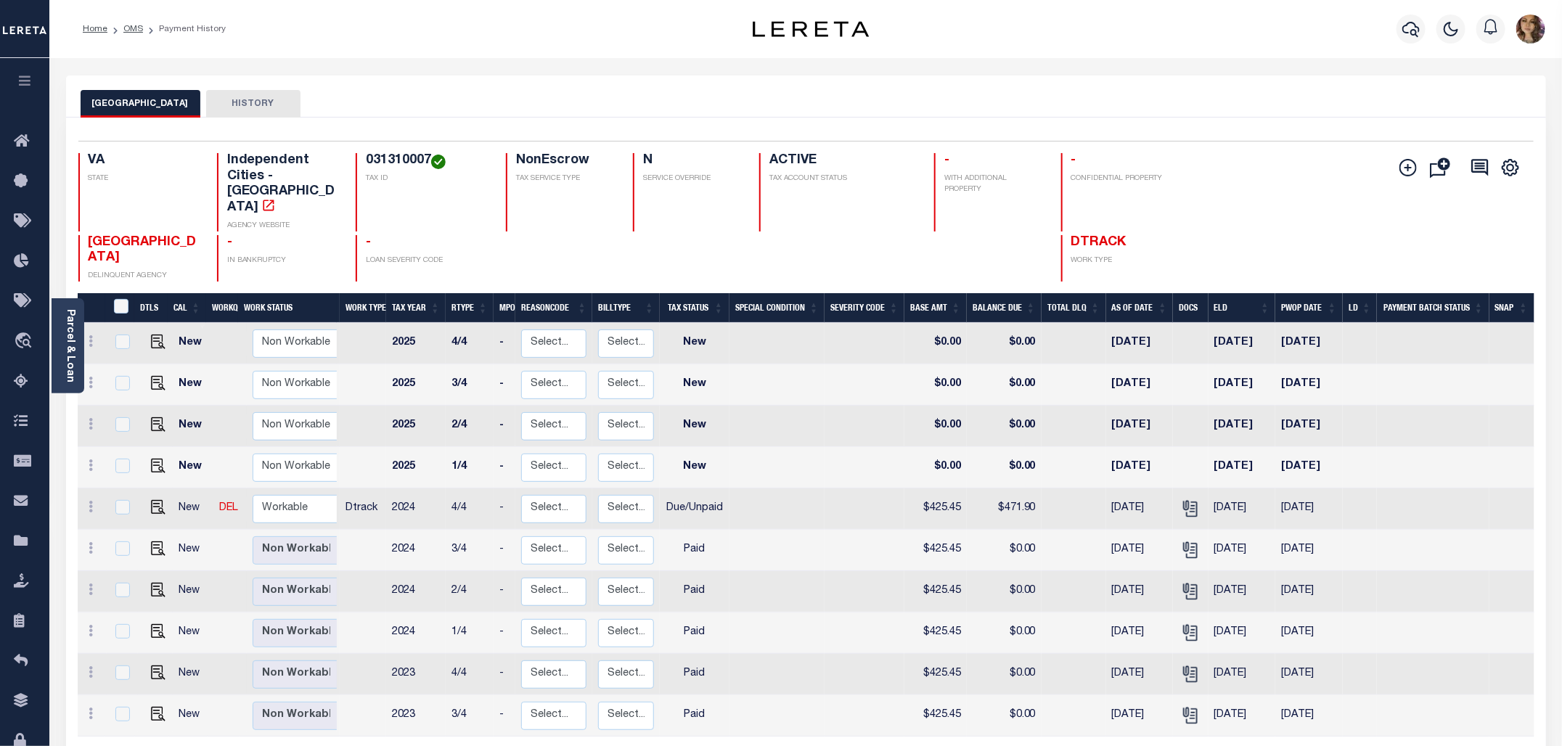
click at [392, 160] on h4 "031310007" at bounding box center [427, 161] width 123 height 16
copy h4 "031310007"
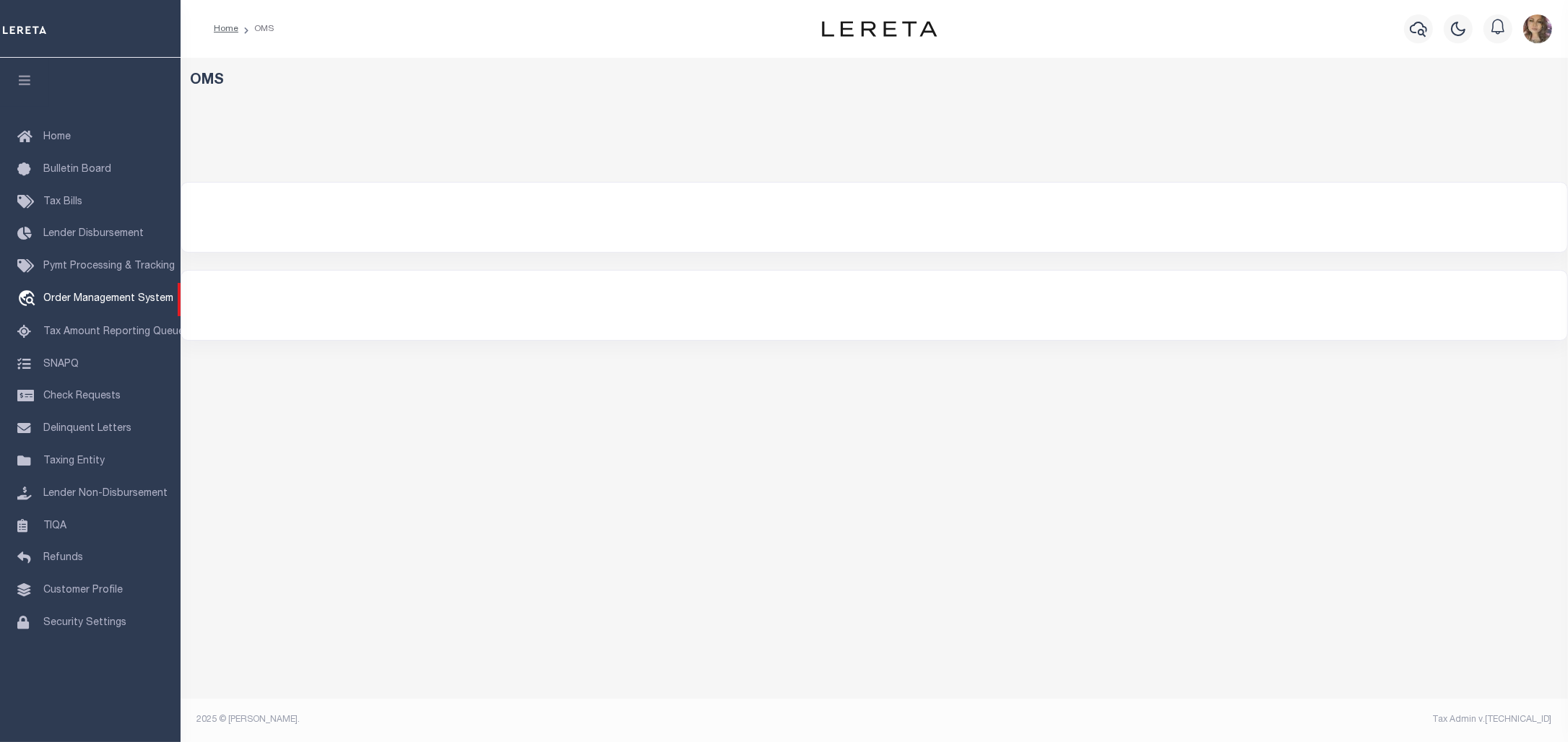
select select "200"
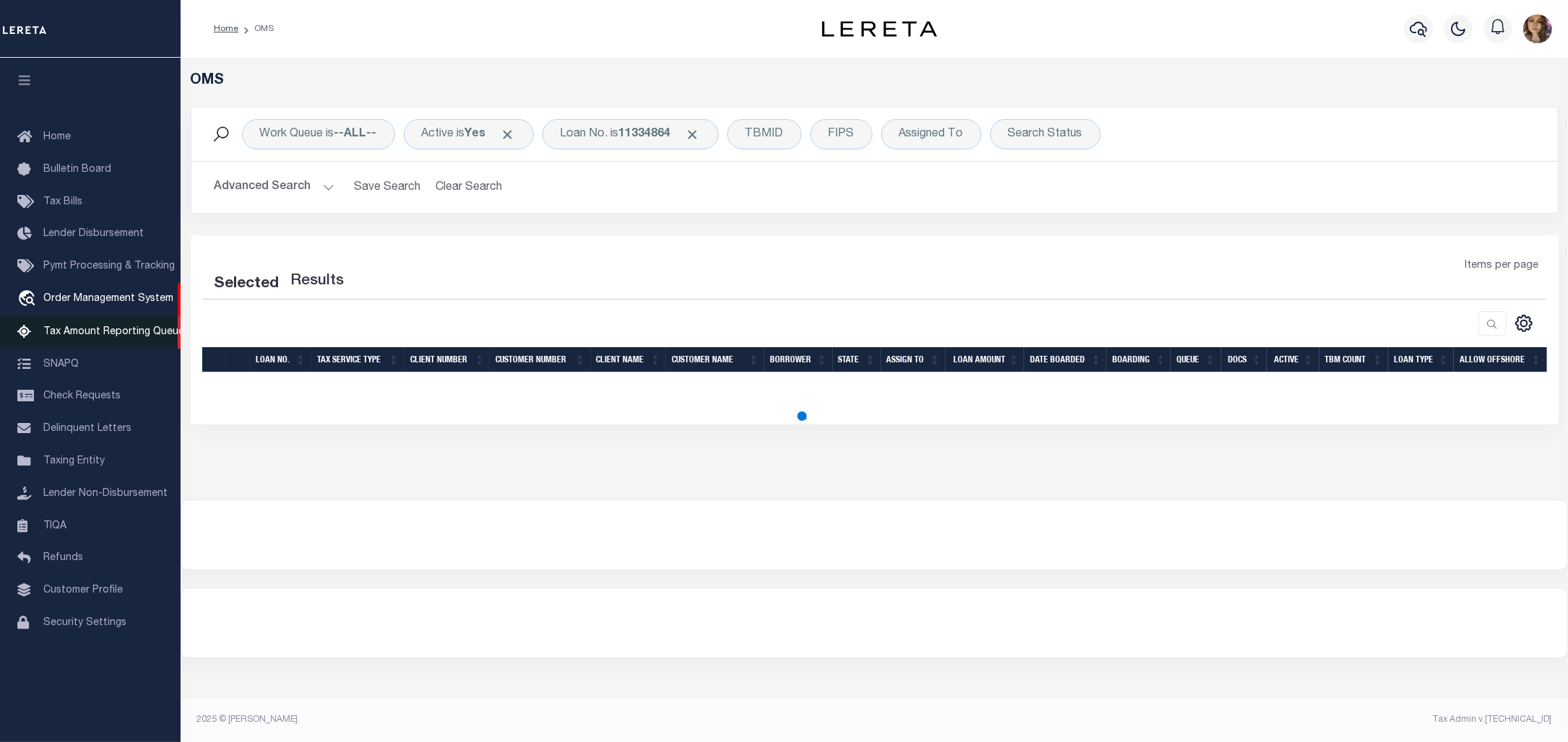
select select "200"
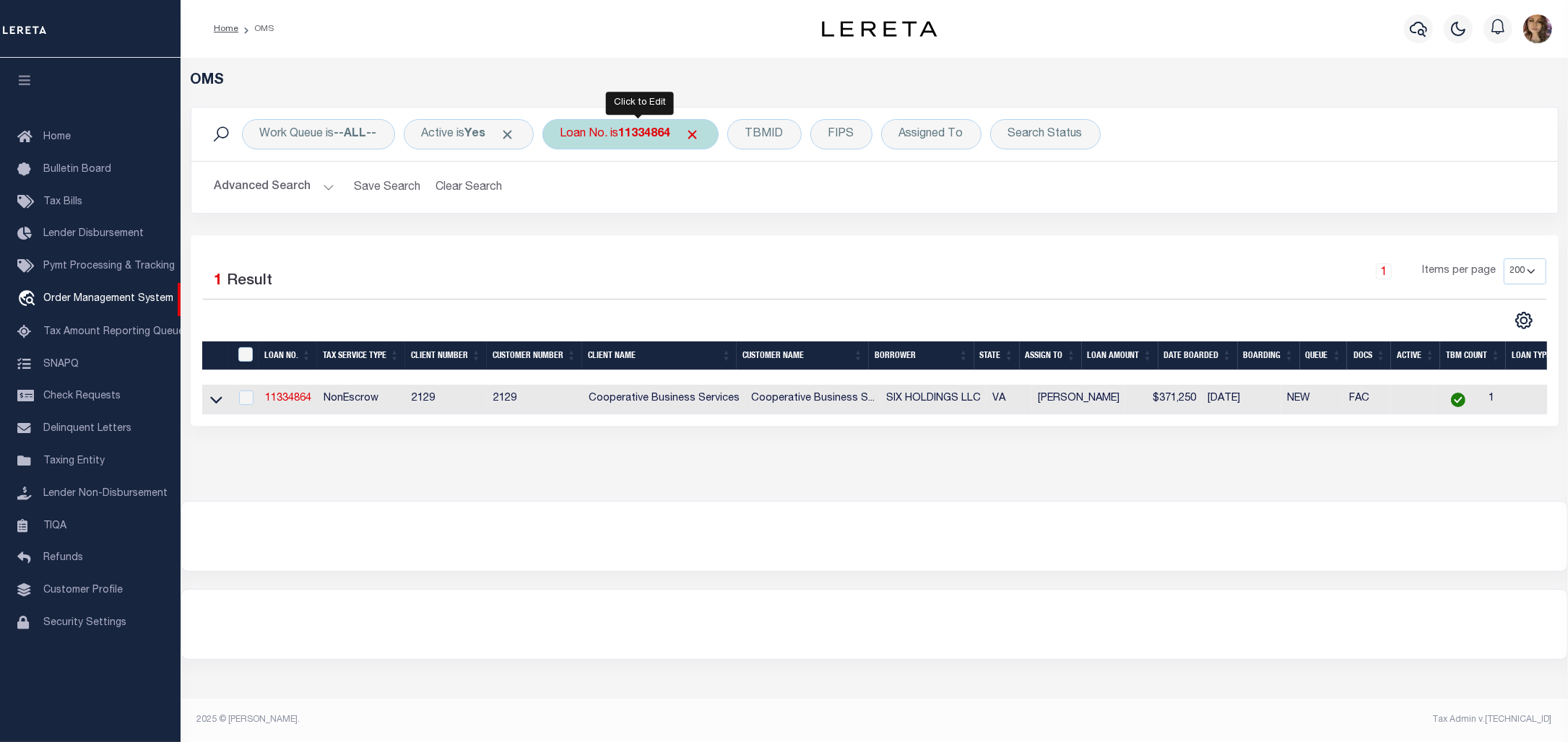
click at [620, 133] on div "Loan No. is 11334864" at bounding box center [630, 134] width 176 height 30
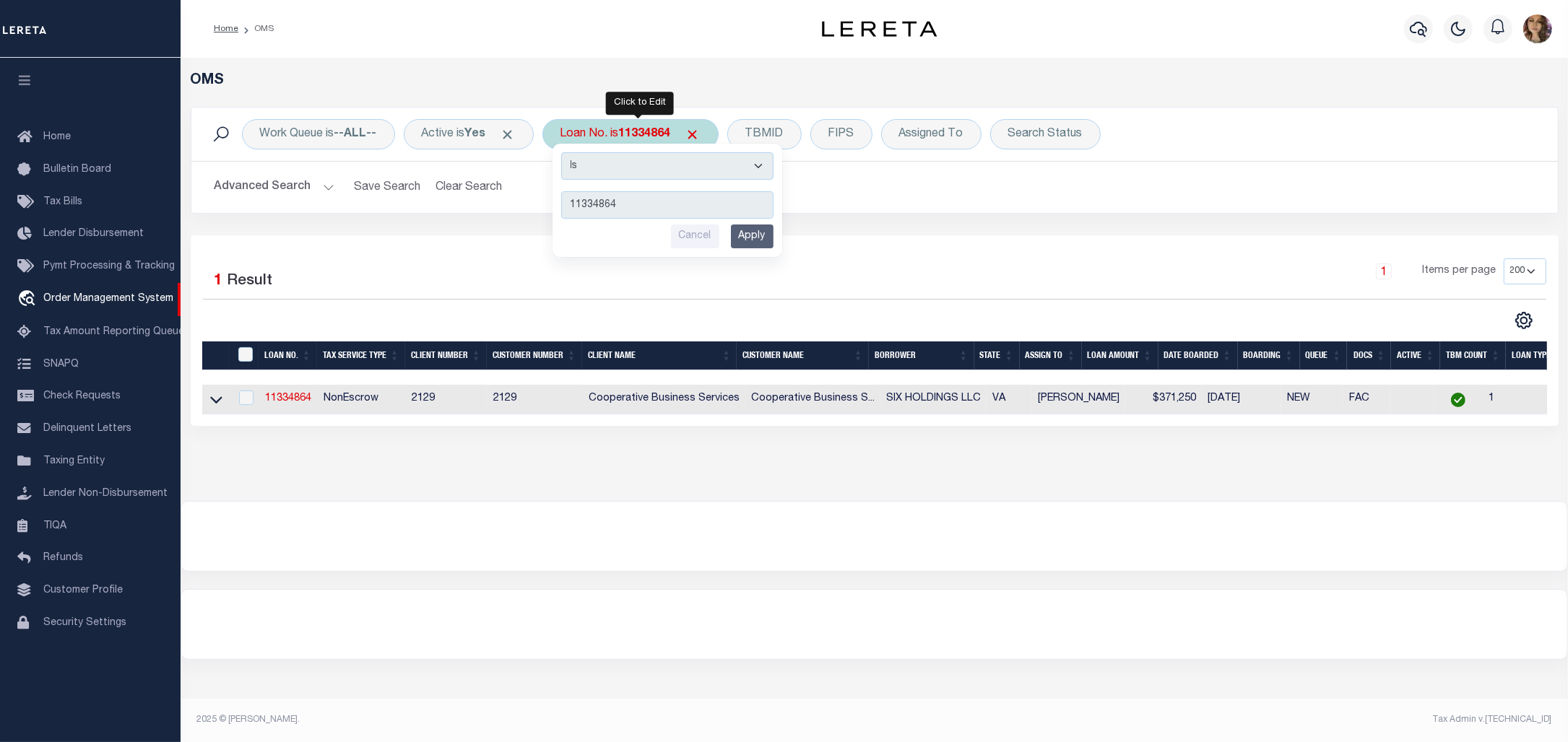
type input "25007ND"
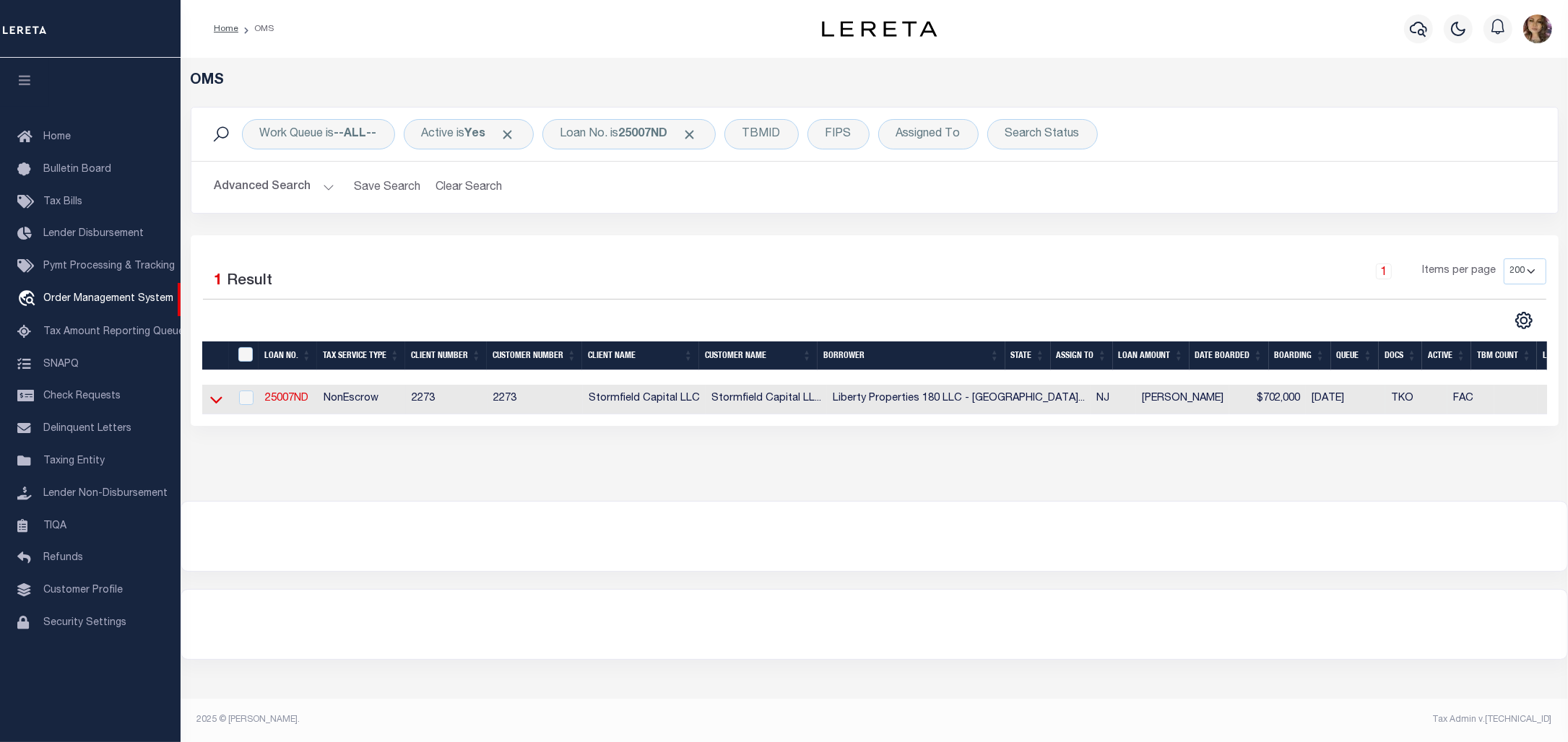
click at [215, 403] on icon at bounding box center [216, 399] width 12 height 15
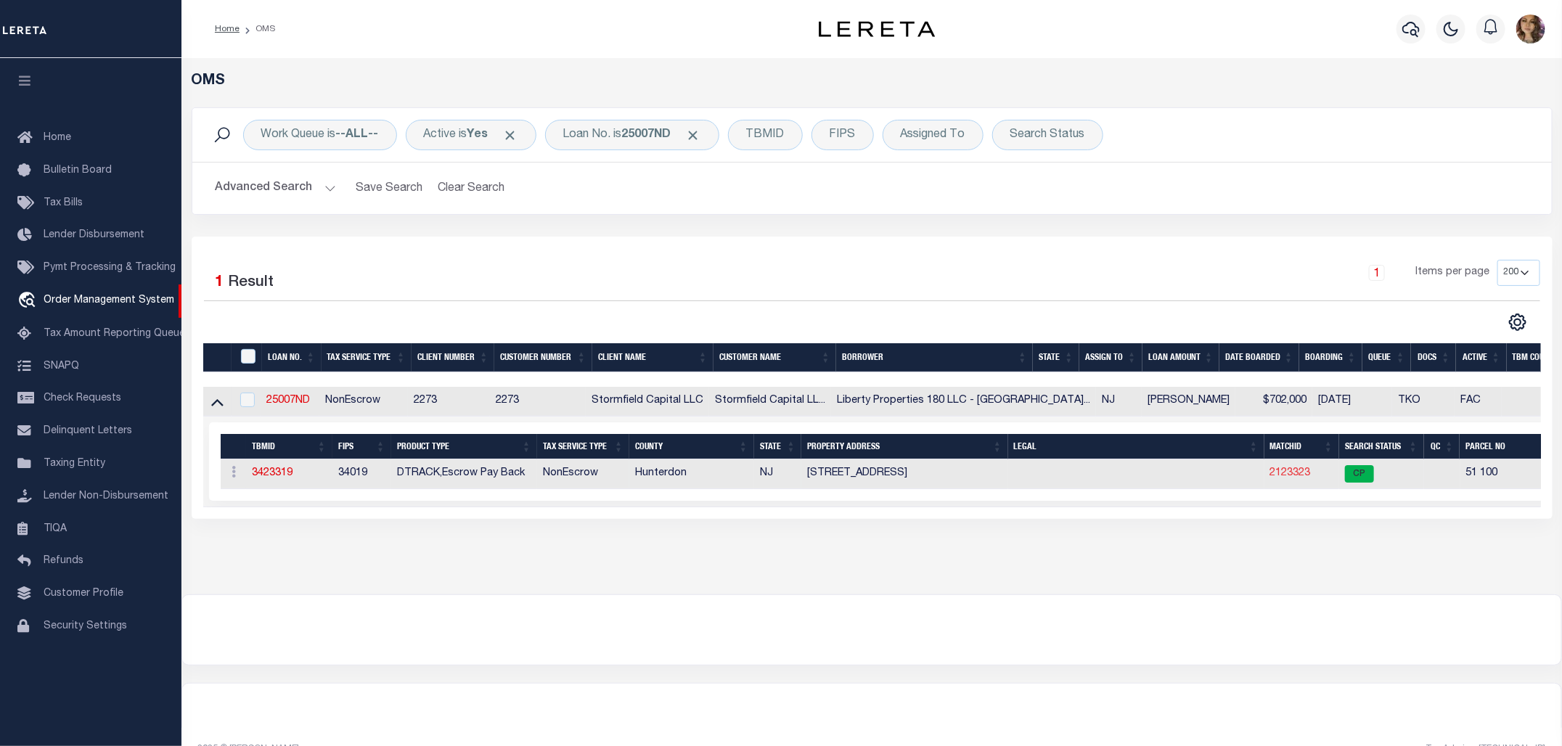
click at [1270, 476] on link "2123323" at bounding box center [1290, 473] width 41 height 10
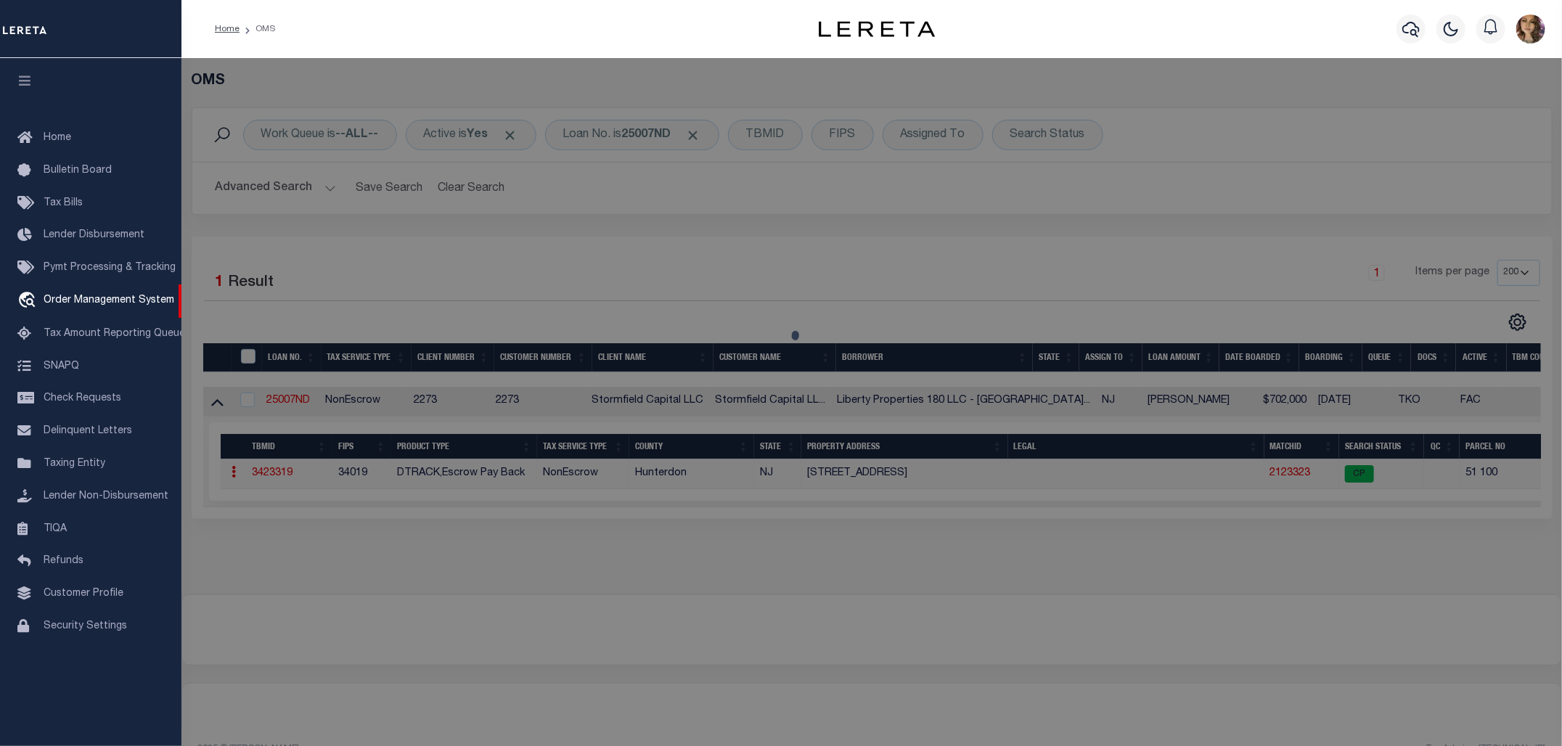
checkbox input "false"
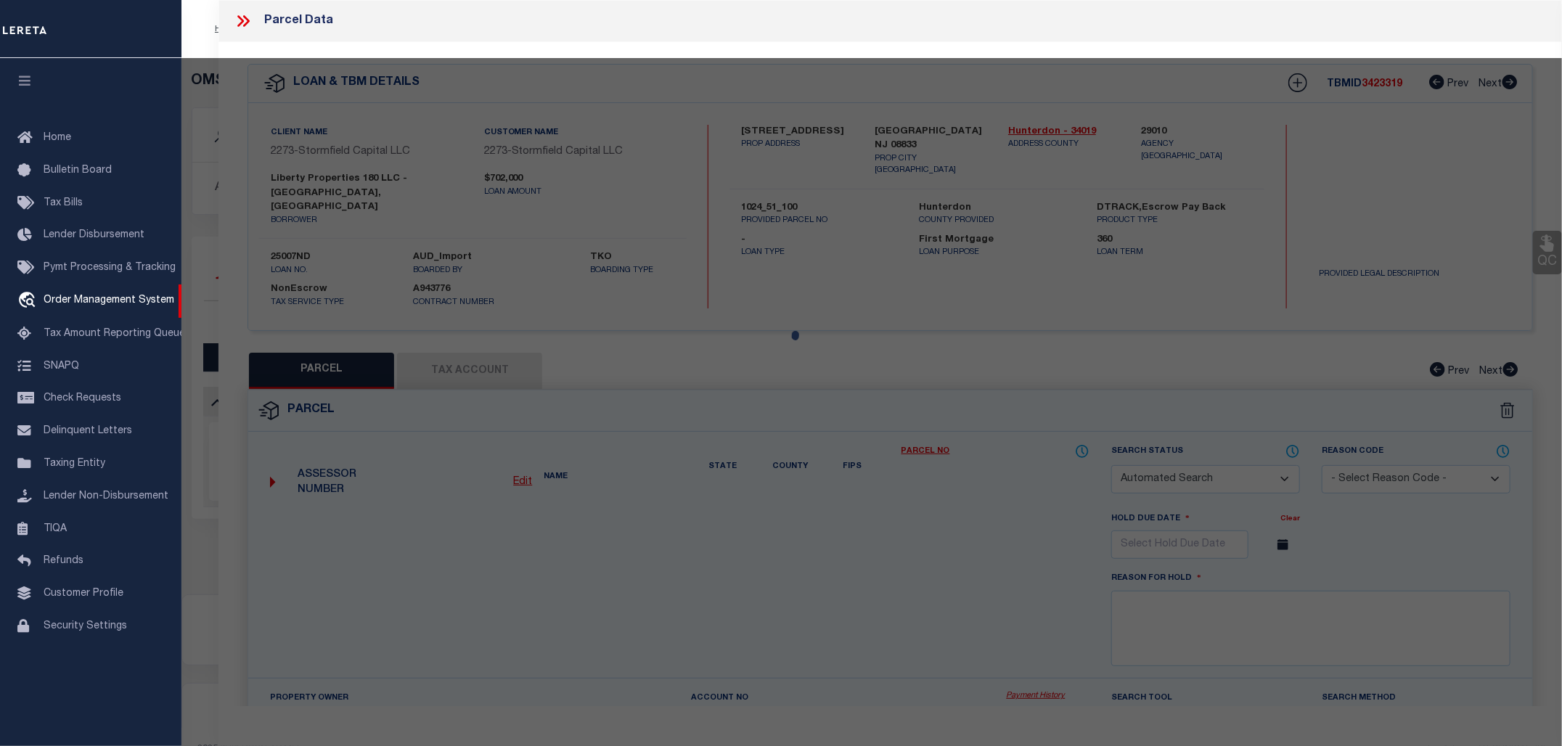
select select "CP"
type input "Liberty Properties 180 Llc"
select select "AGW"
select select
type input "146 Rockaway Rd"
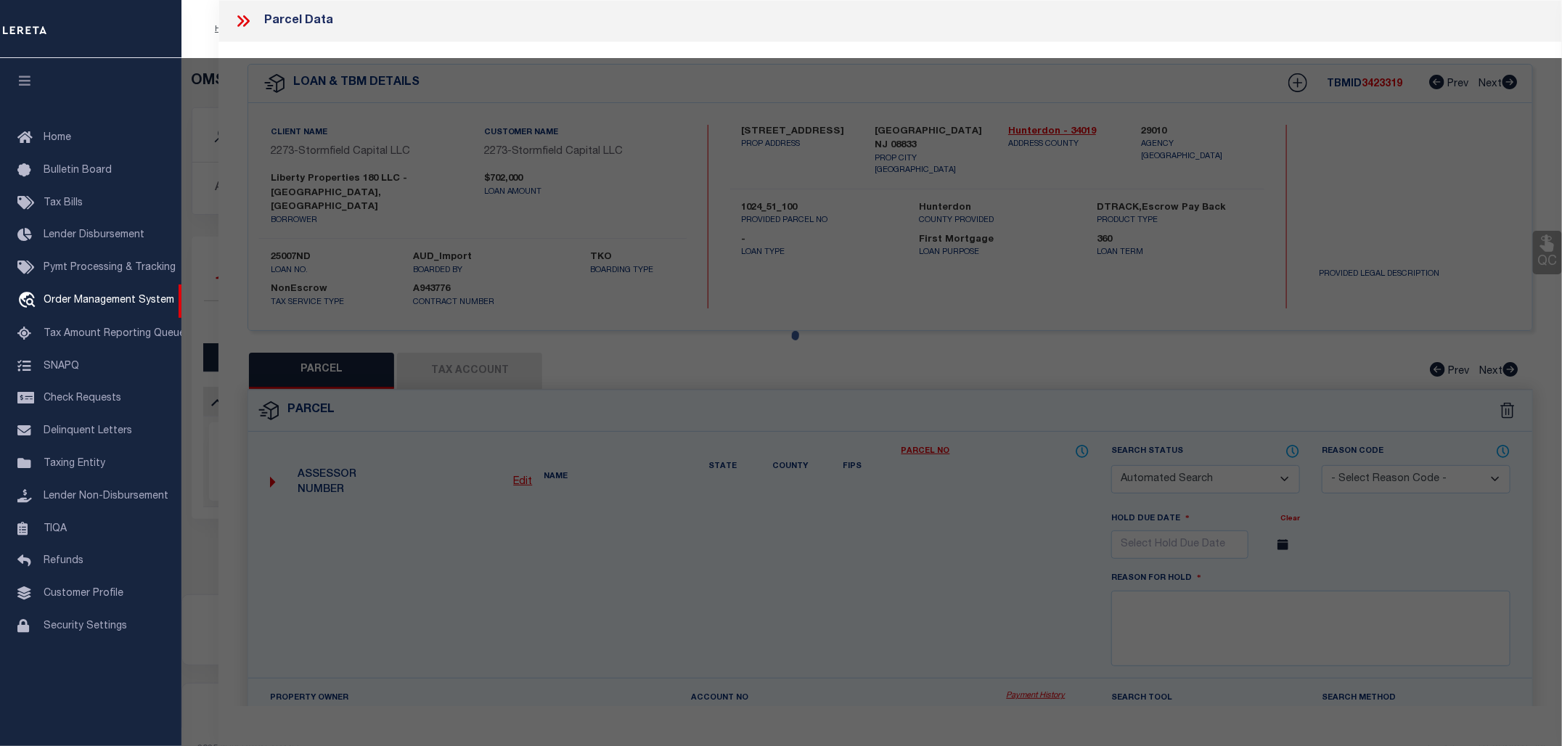
checkbox input "false"
type input "Lebanon NJ 08833"
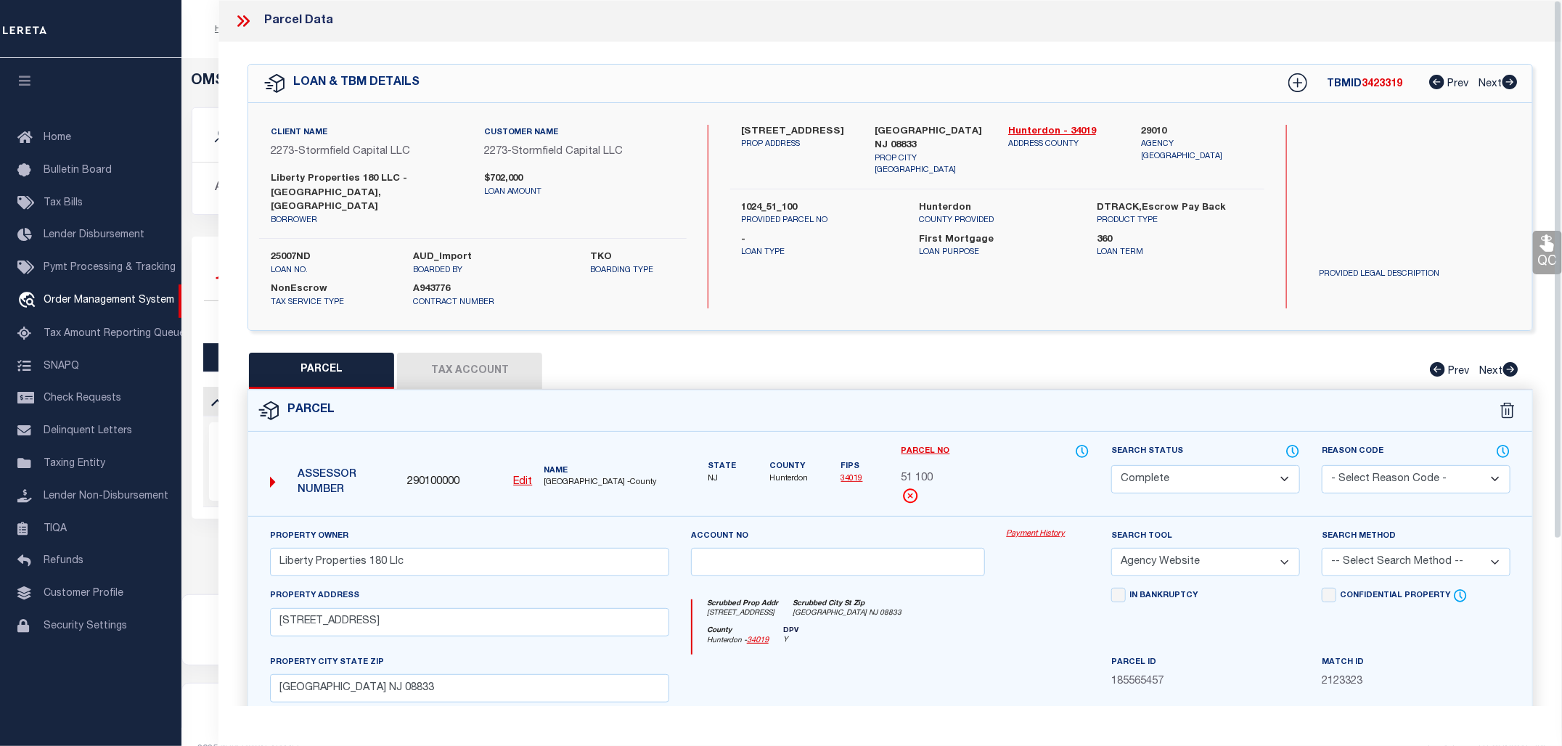
click at [1042, 528] on link "Payment History" at bounding box center [1048, 534] width 83 height 12
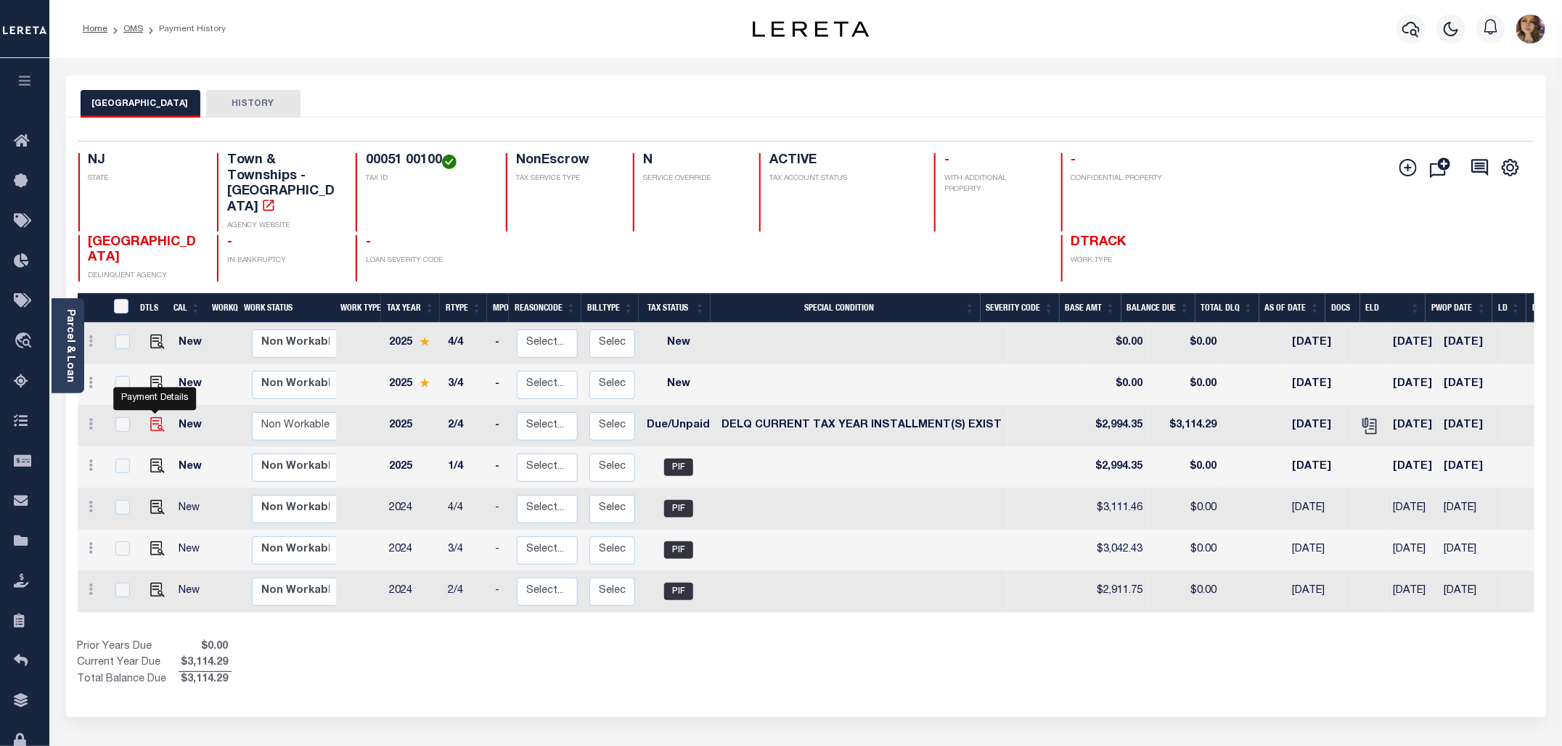
click at [152, 417] on img "" at bounding box center [157, 424] width 15 height 15
checkbox input "true"
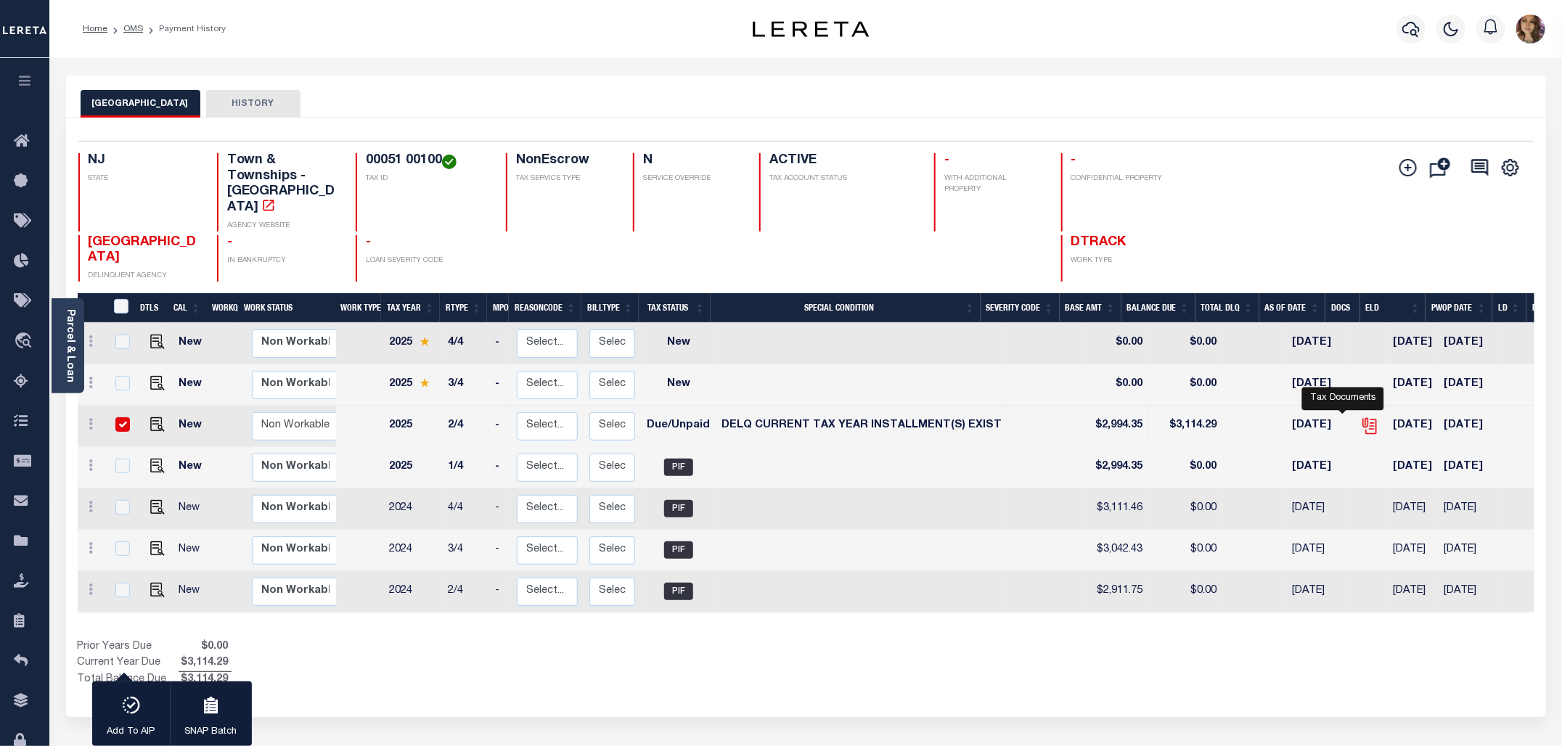
click at [1360, 417] on icon "" at bounding box center [1369, 426] width 19 height 19
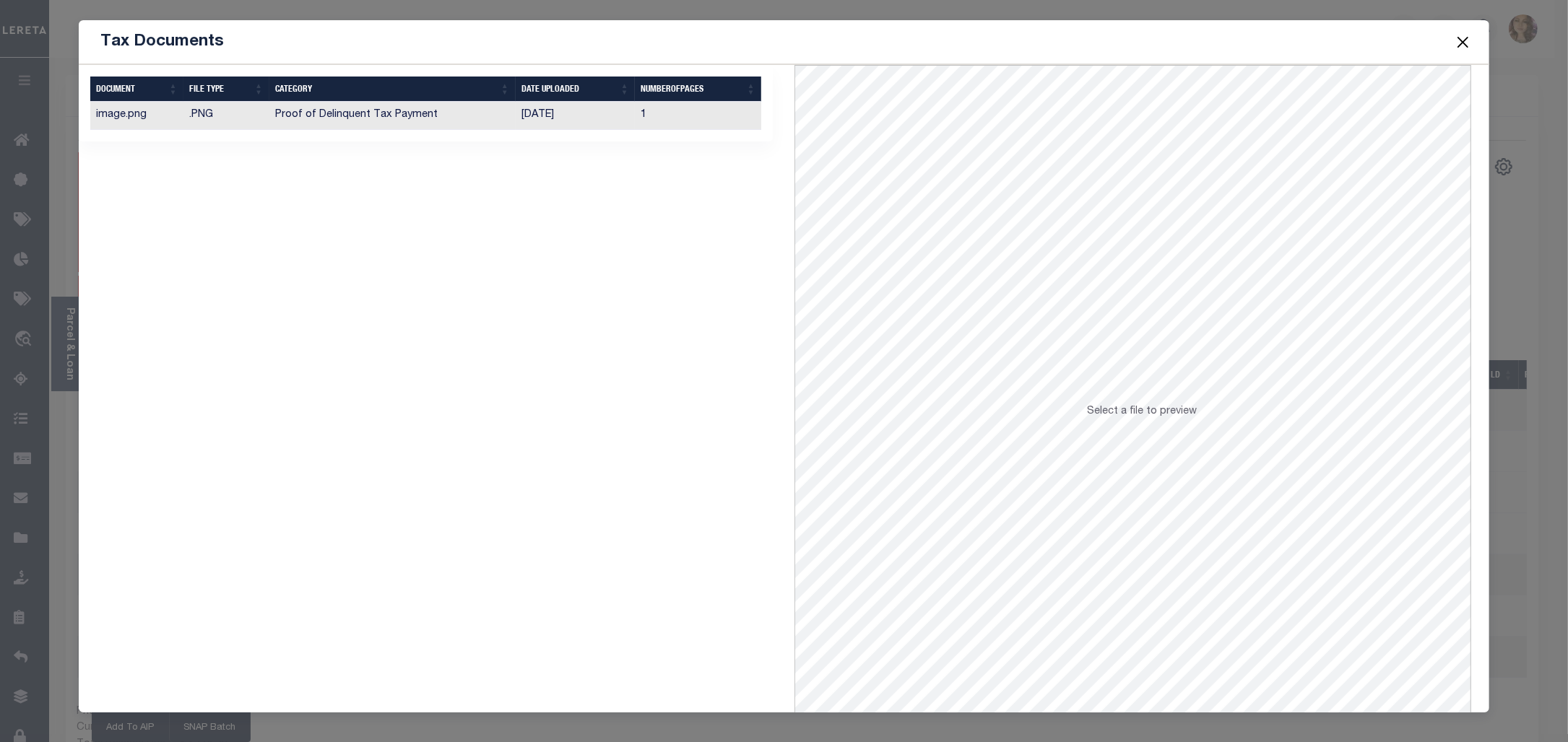
click at [534, 117] on td "[DATE]" at bounding box center [575, 115] width 120 height 28
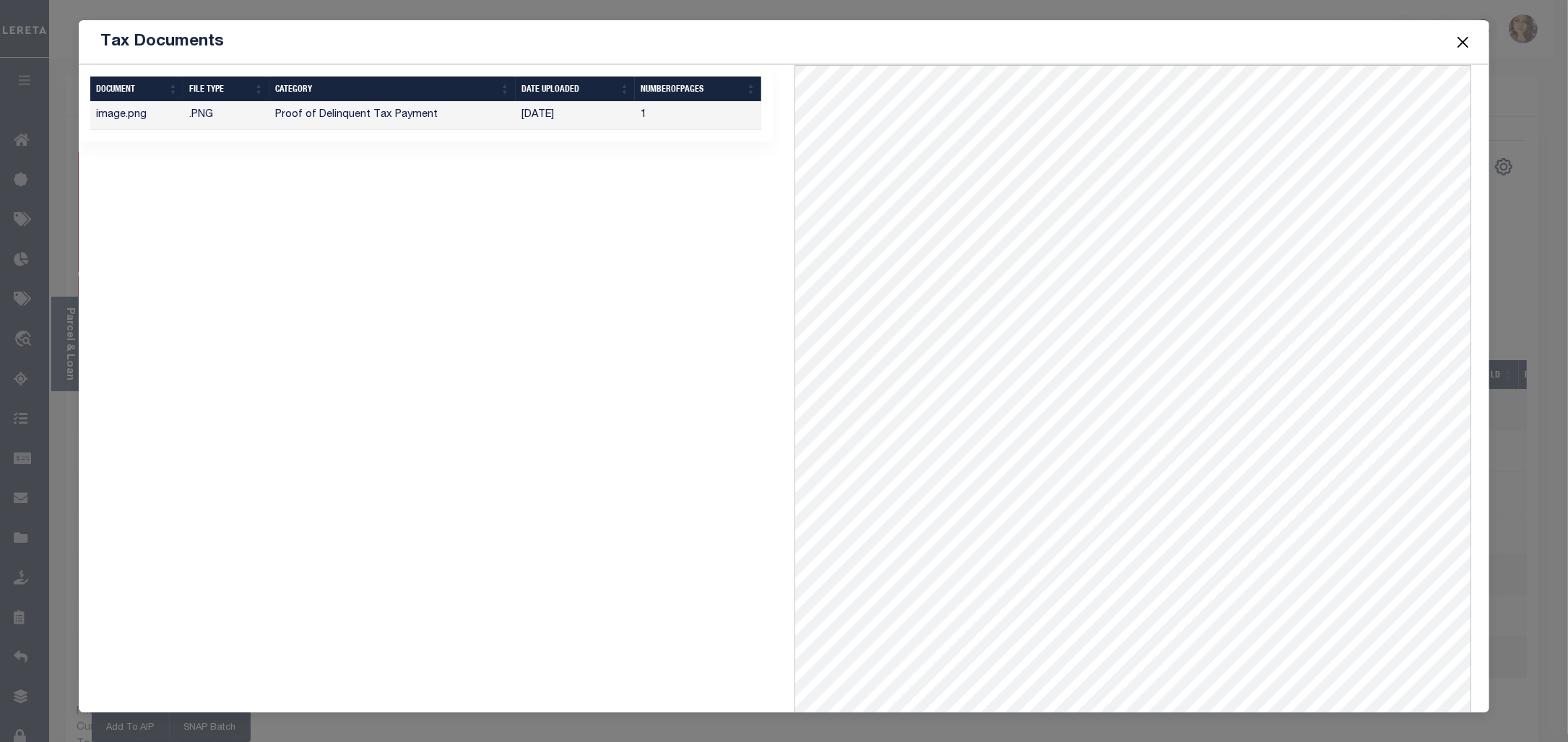
click at [1462, 40] on button "Close" at bounding box center [1463, 42] width 19 height 19
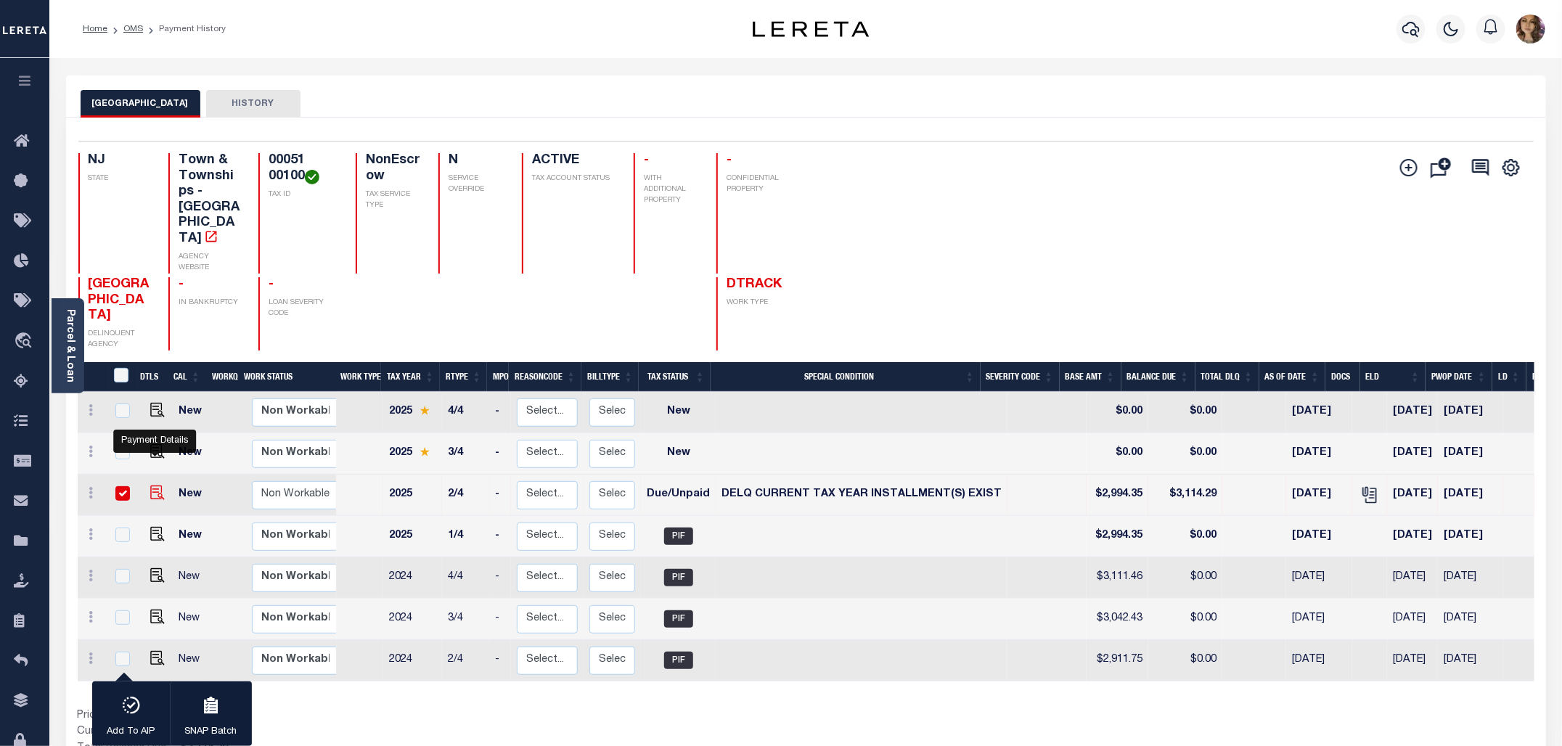
click at [155, 486] on img "" at bounding box center [157, 493] width 15 height 15
checkbox input "false"
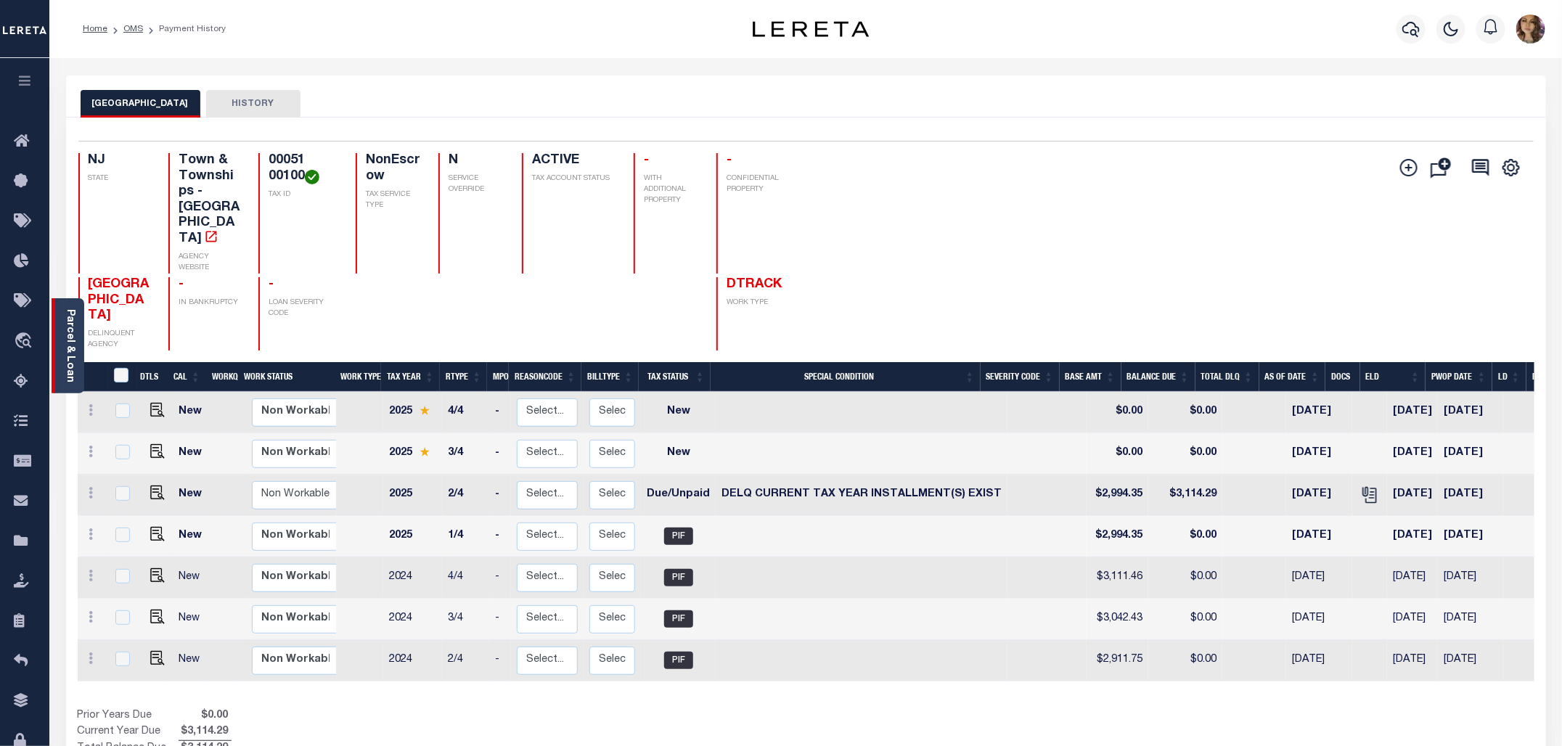
click at [68, 309] on link "Parcel & Loan" at bounding box center [70, 345] width 10 height 73
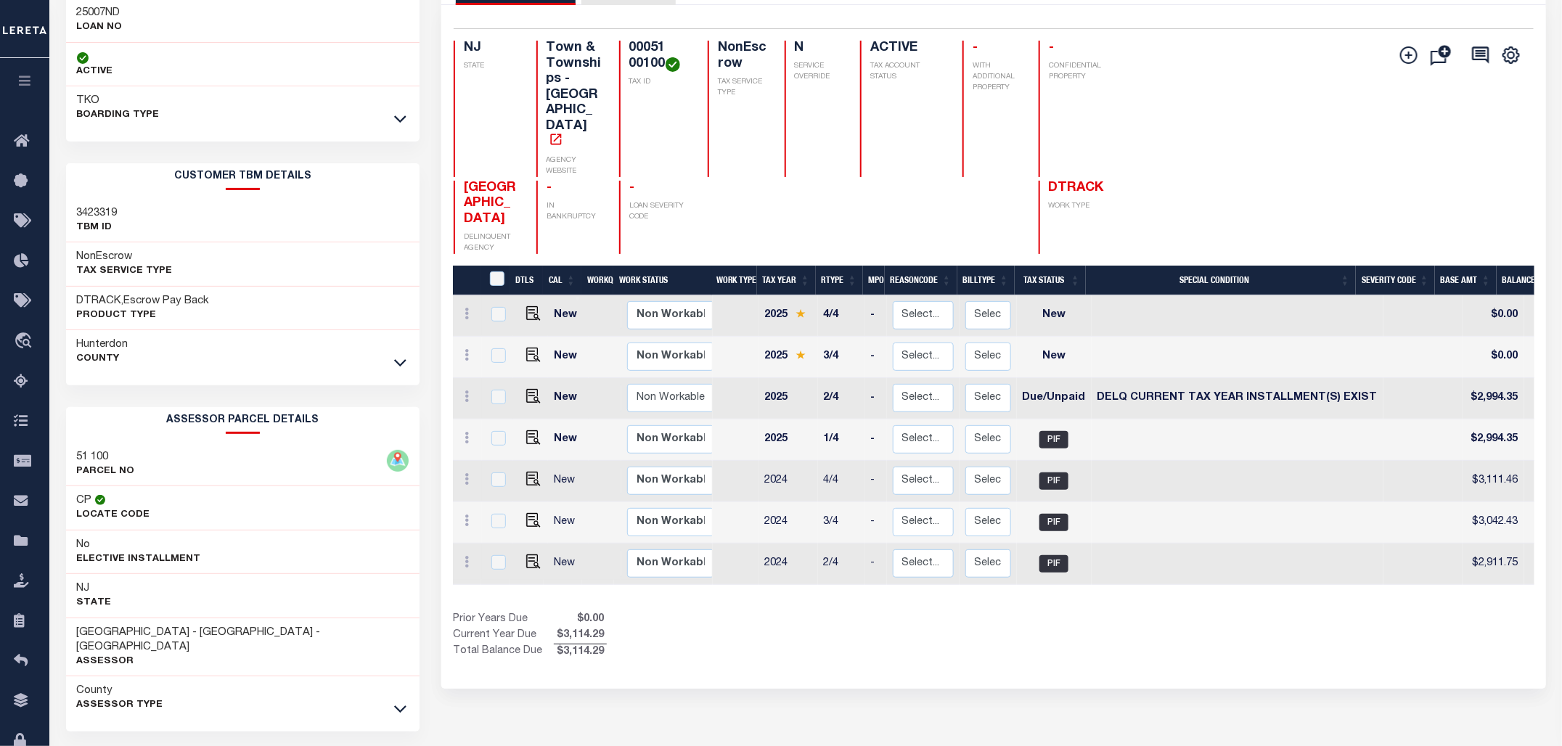
scroll to position [150, 0]
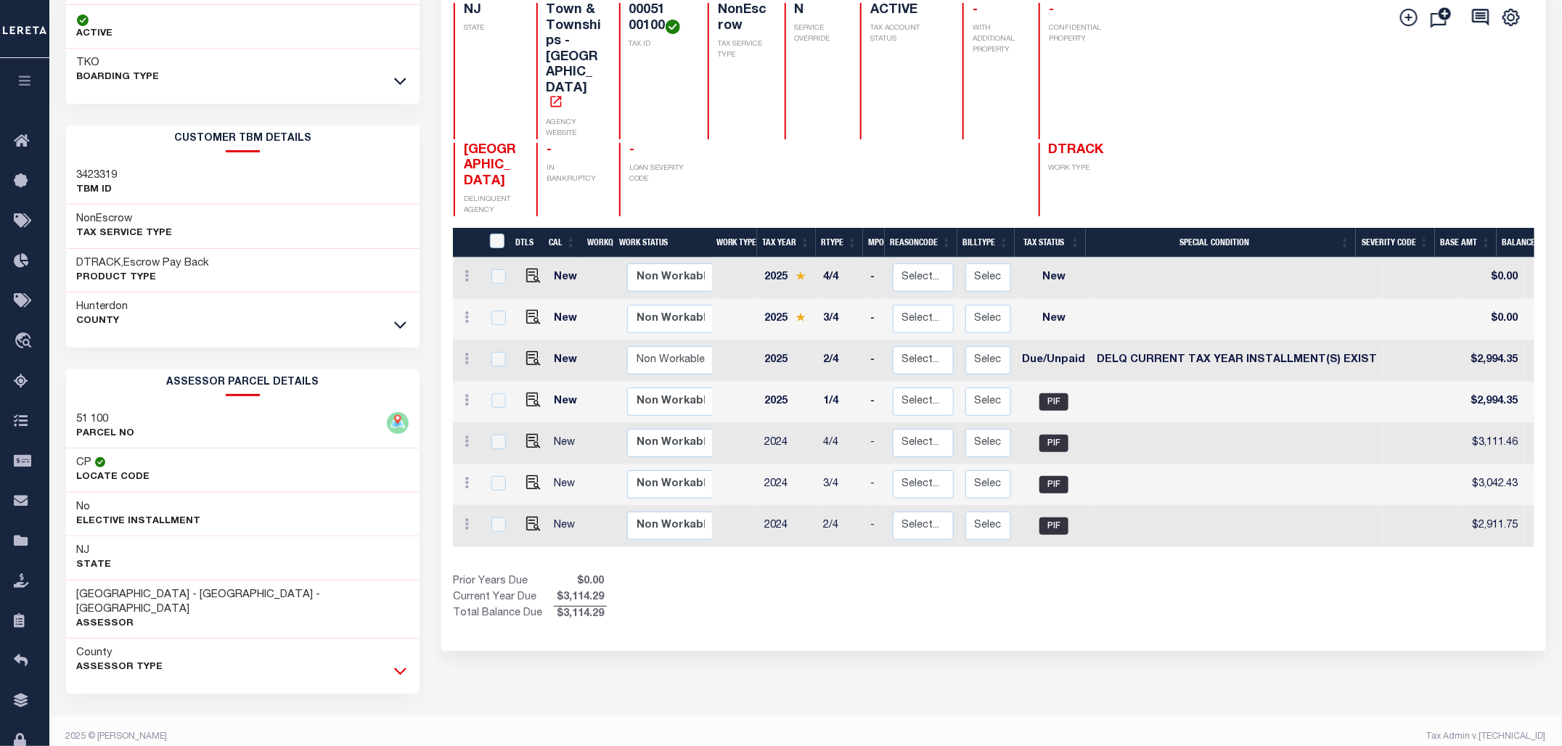
click at [401, 664] on icon at bounding box center [400, 671] width 12 height 15
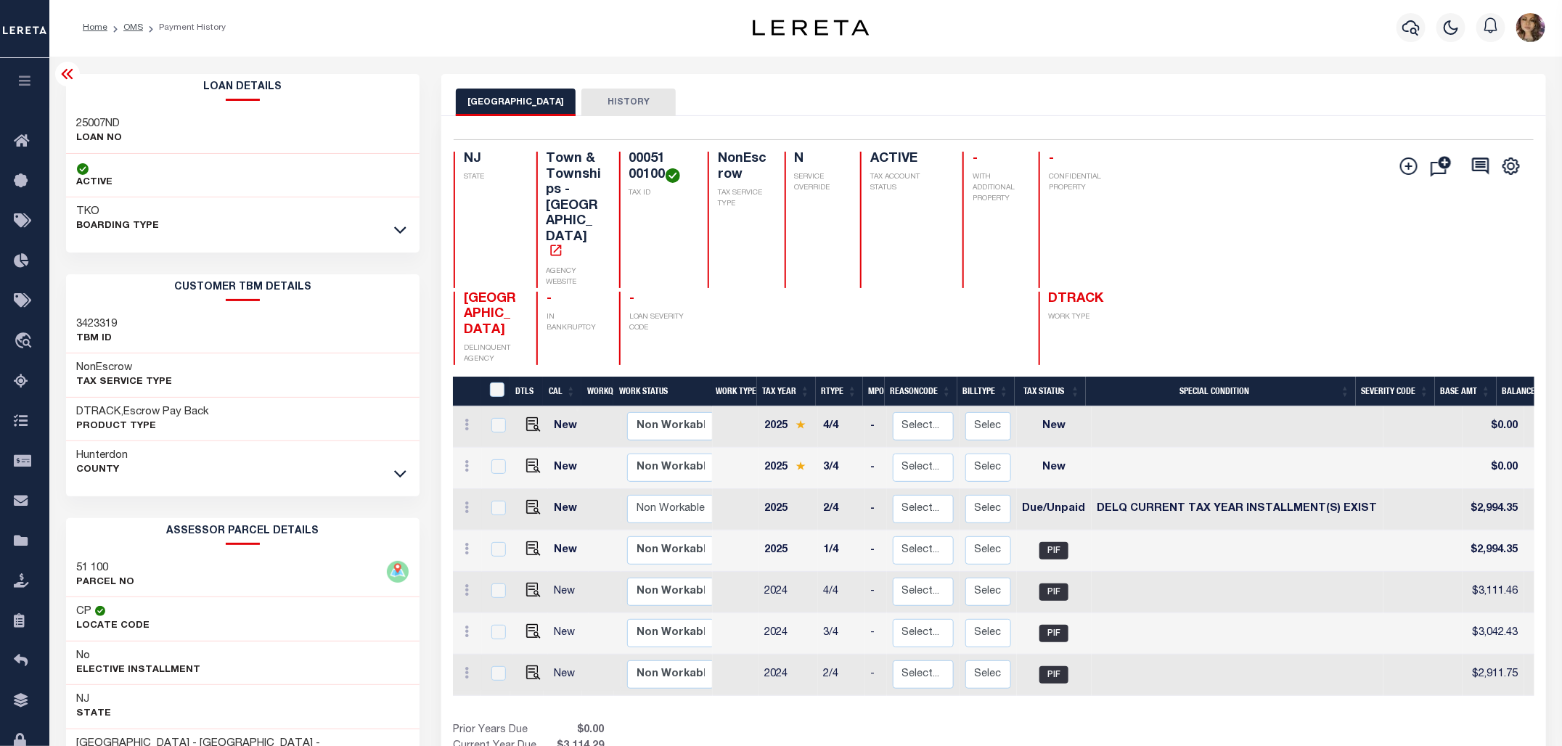
scroll to position [0, 0]
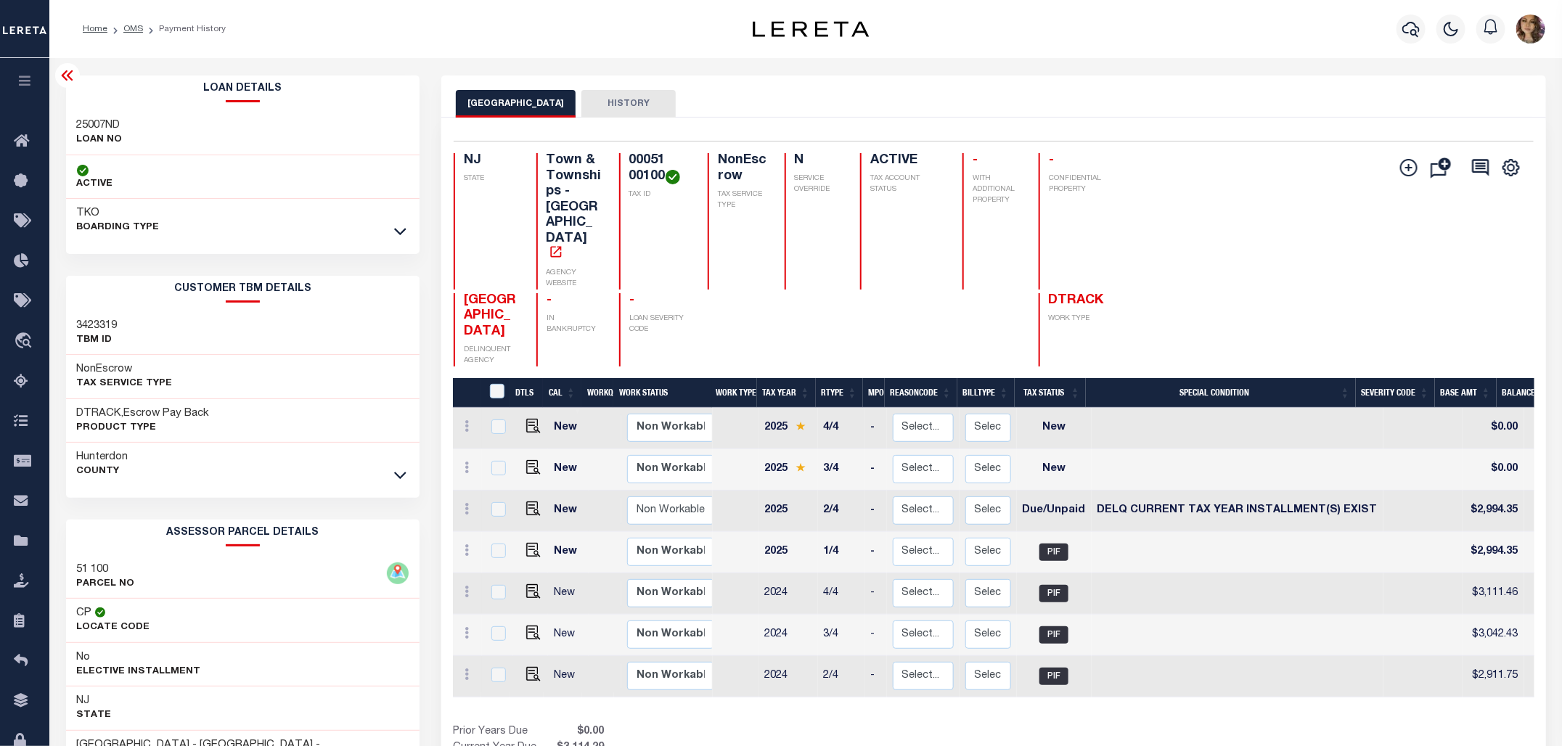
click at [69, 76] on icon at bounding box center [67, 75] width 12 height 10
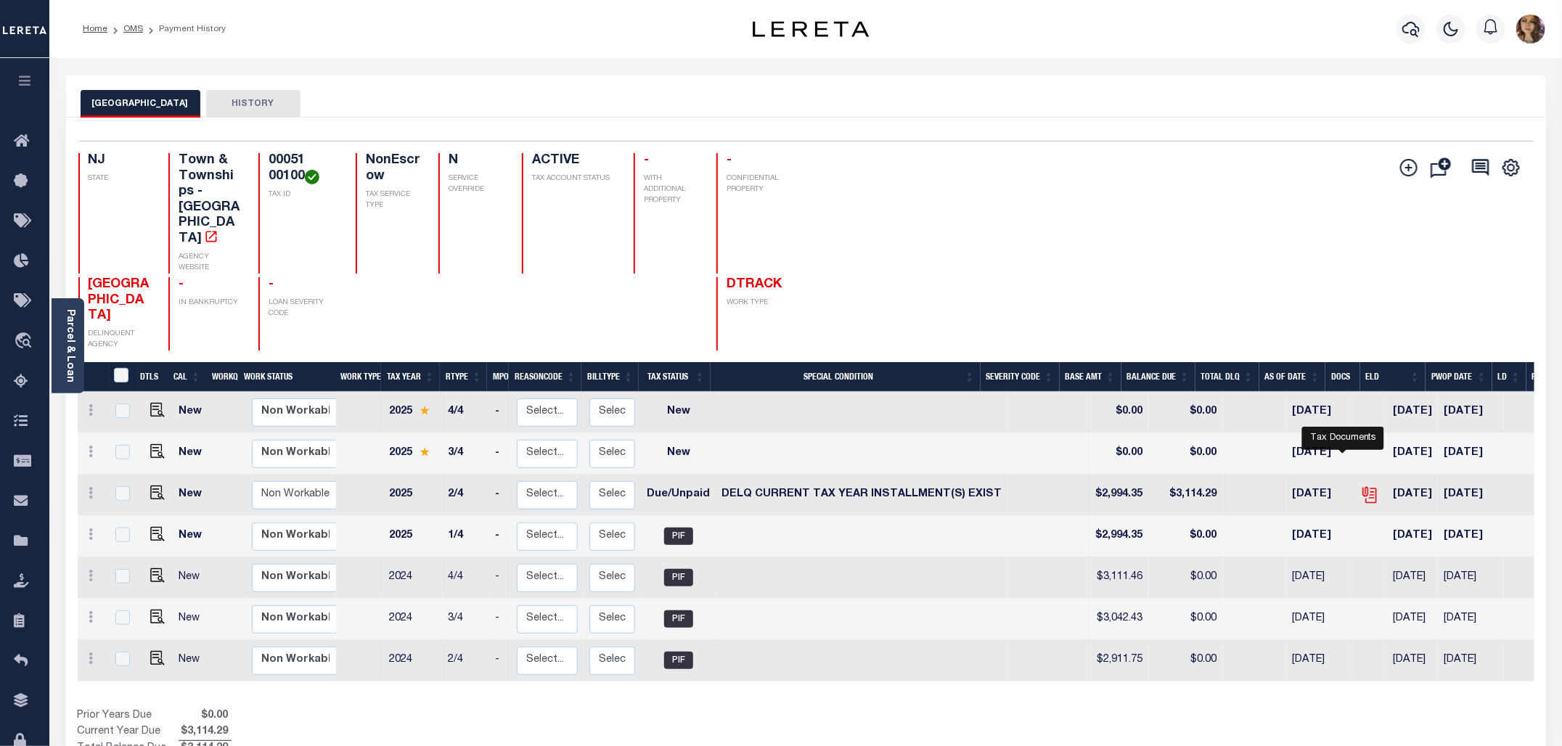
click at [1363, 487] on icon "" at bounding box center [1369, 493] width 12 height 12
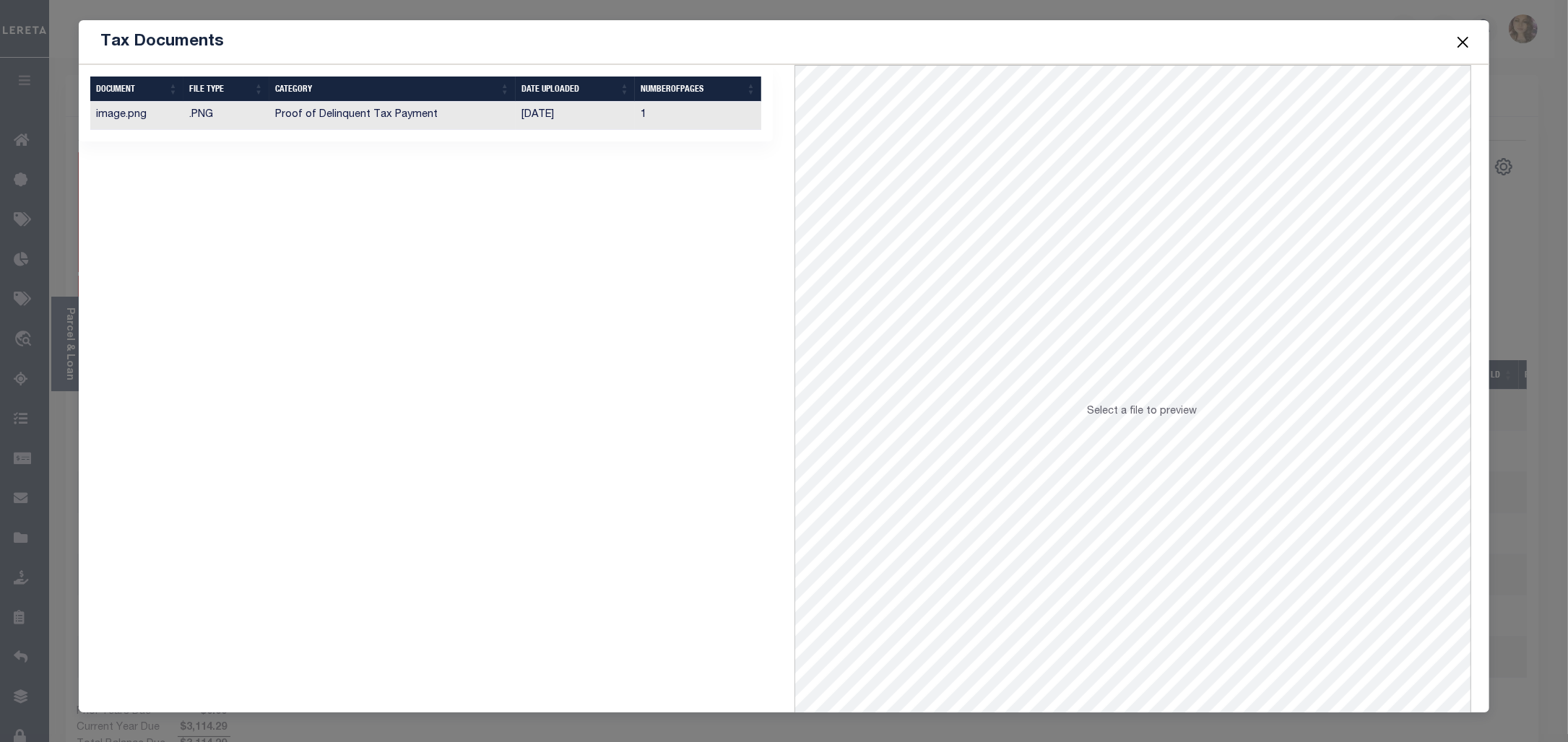
click at [529, 115] on td "[DATE]" at bounding box center [575, 115] width 120 height 28
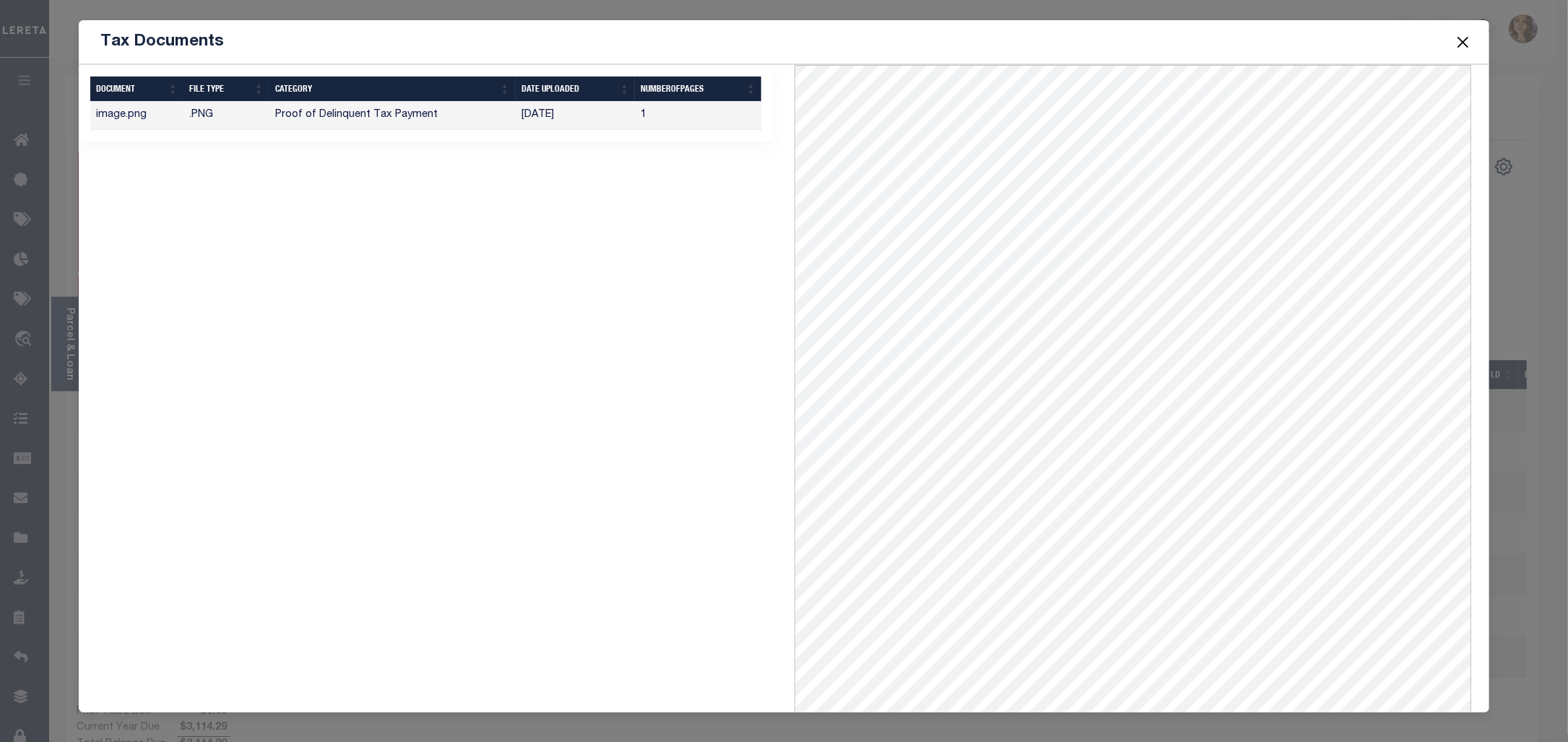
click at [1465, 44] on button "Close" at bounding box center [1463, 42] width 19 height 19
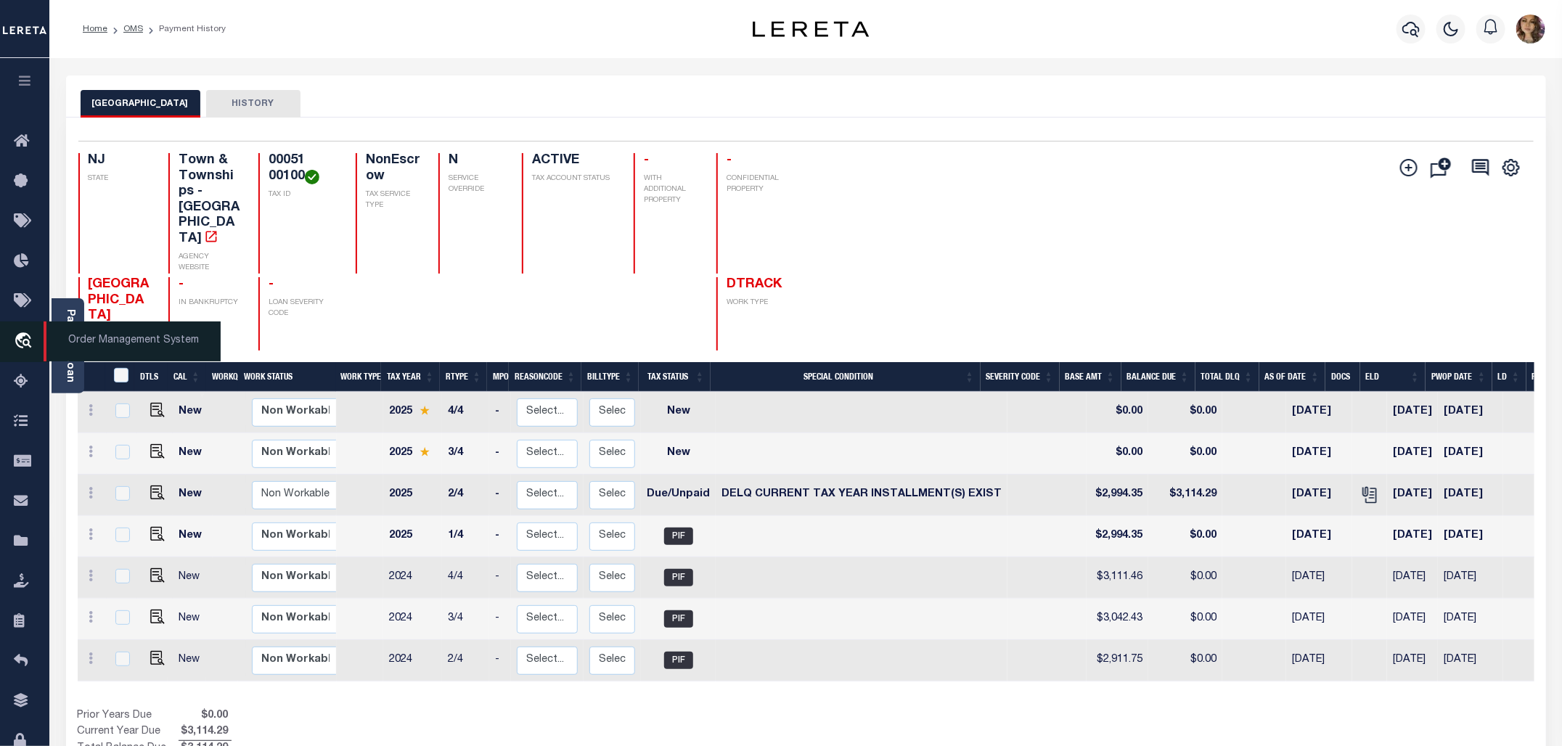
click at [107, 343] on span "Order Management System" at bounding box center [132, 342] width 177 height 40
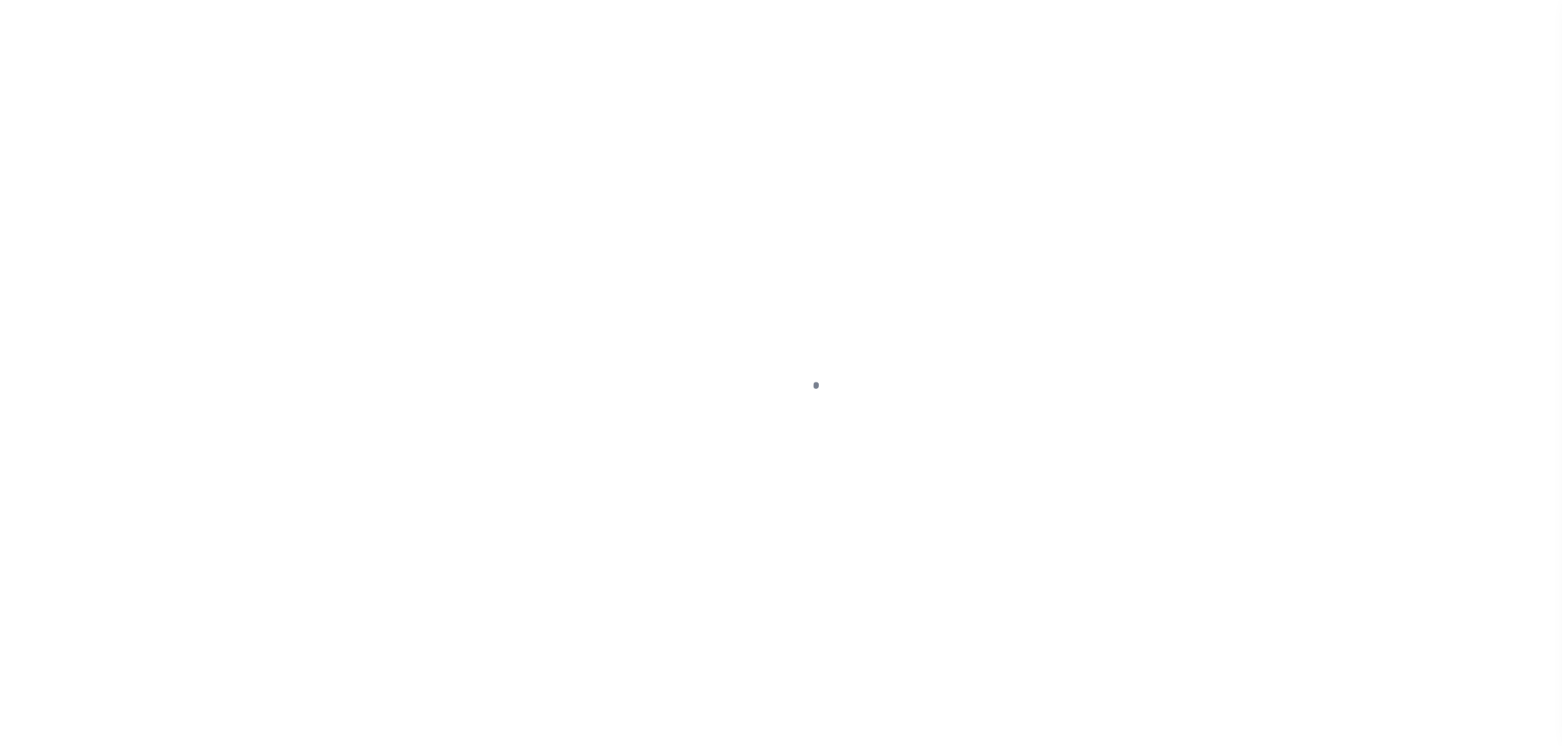
select select "DUE"
select select "17"
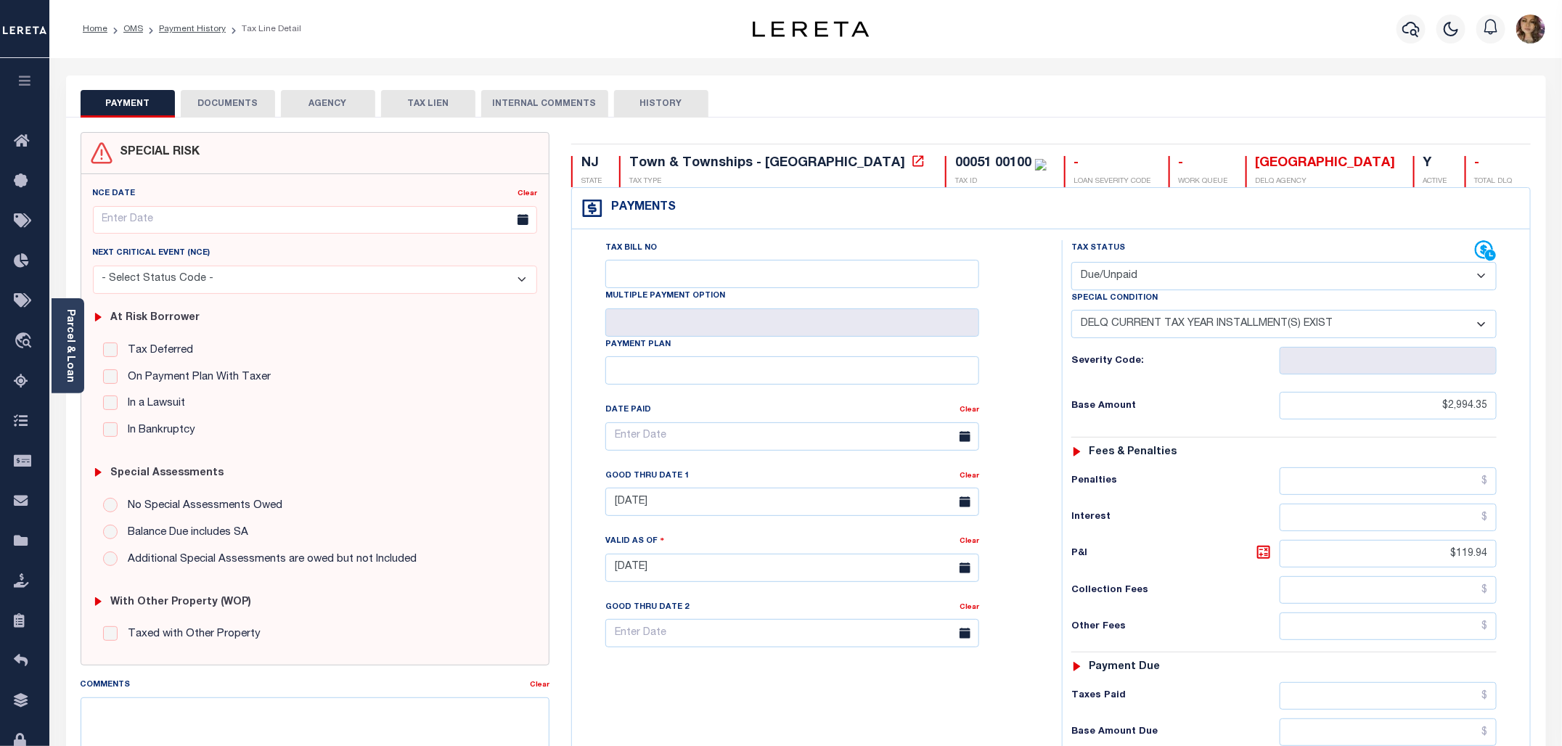
click at [338, 102] on button "AGENCY" at bounding box center [328, 104] width 94 height 28
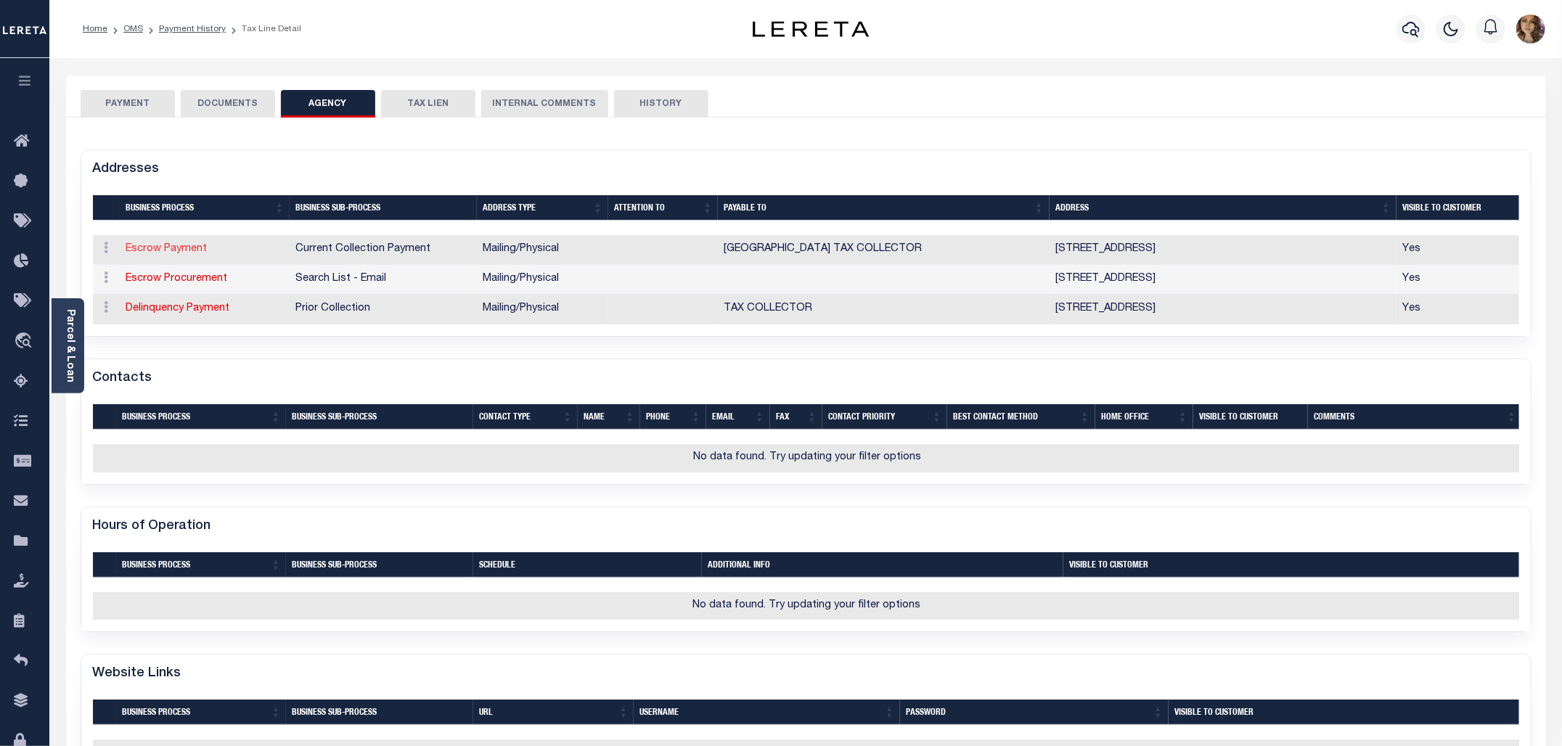
click at [187, 250] on link "Escrow Payment" at bounding box center [166, 249] width 81 height 10
select select "1"
checkbox input "false"
type input "[STREET_ADDRESS]"
type input "CALIFON"
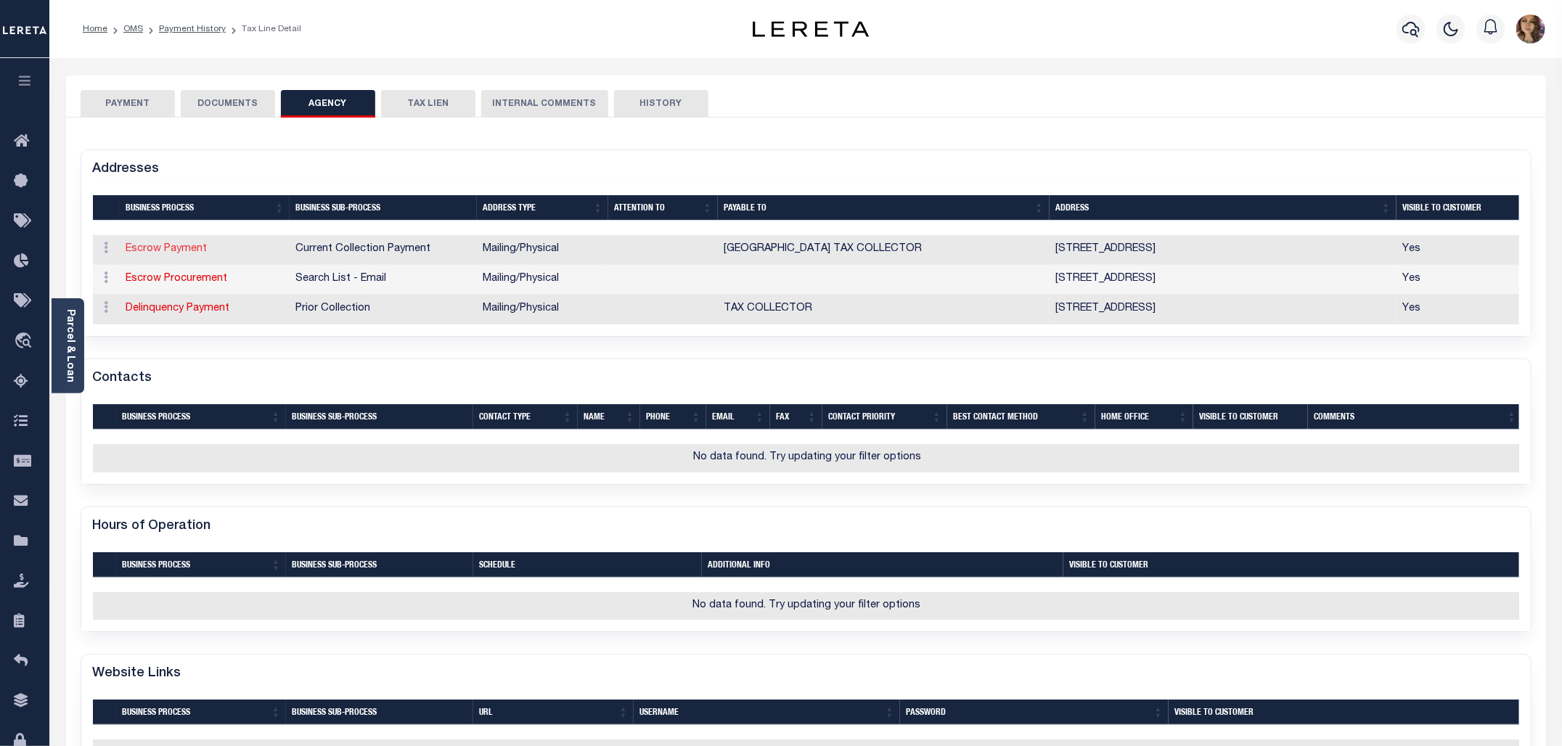
select select "NJ"
type input "07830"
select select "5"
checkbox input "true"
type input "[GEOGRAPHIC_DATA] TAX COLLECTOR"
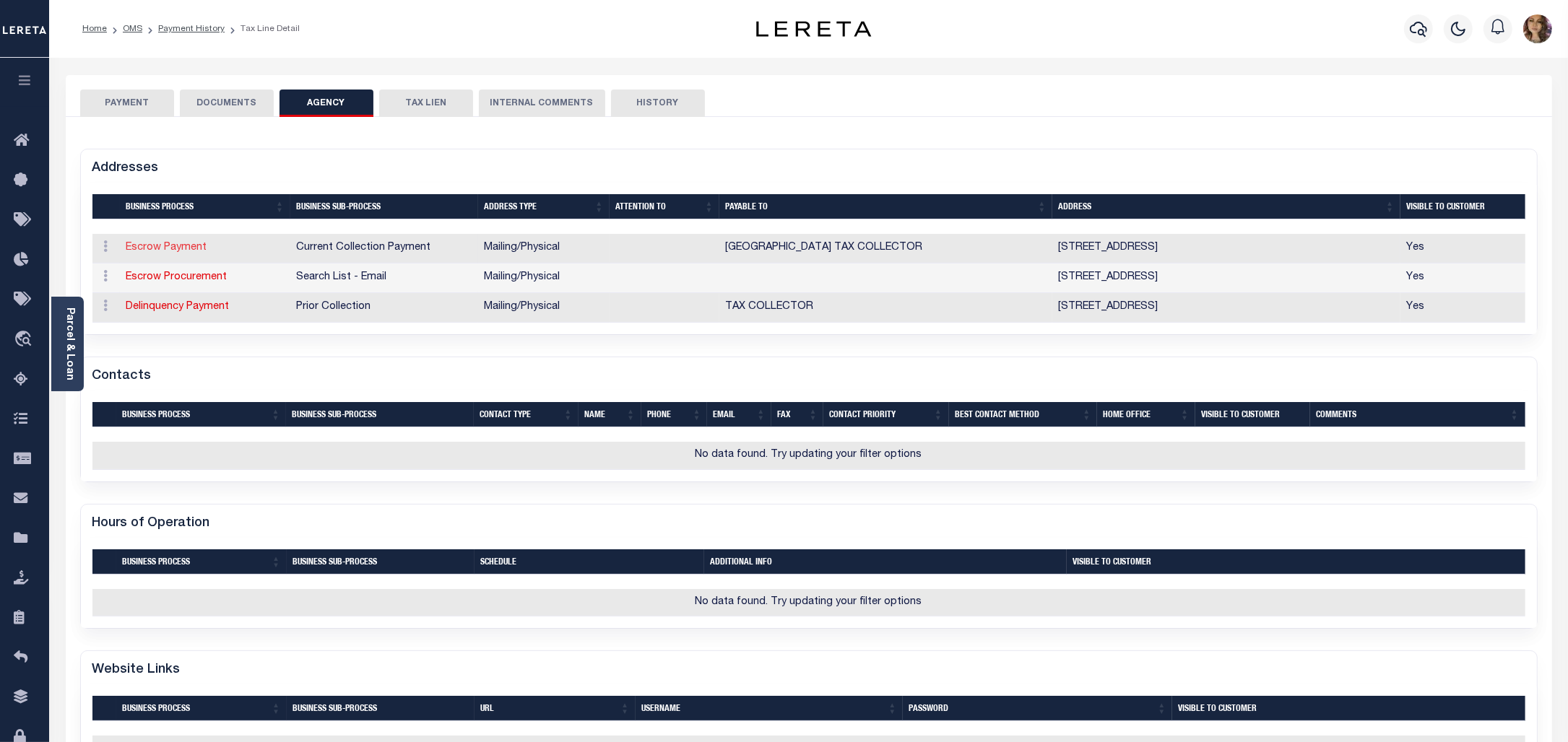
select select "11"
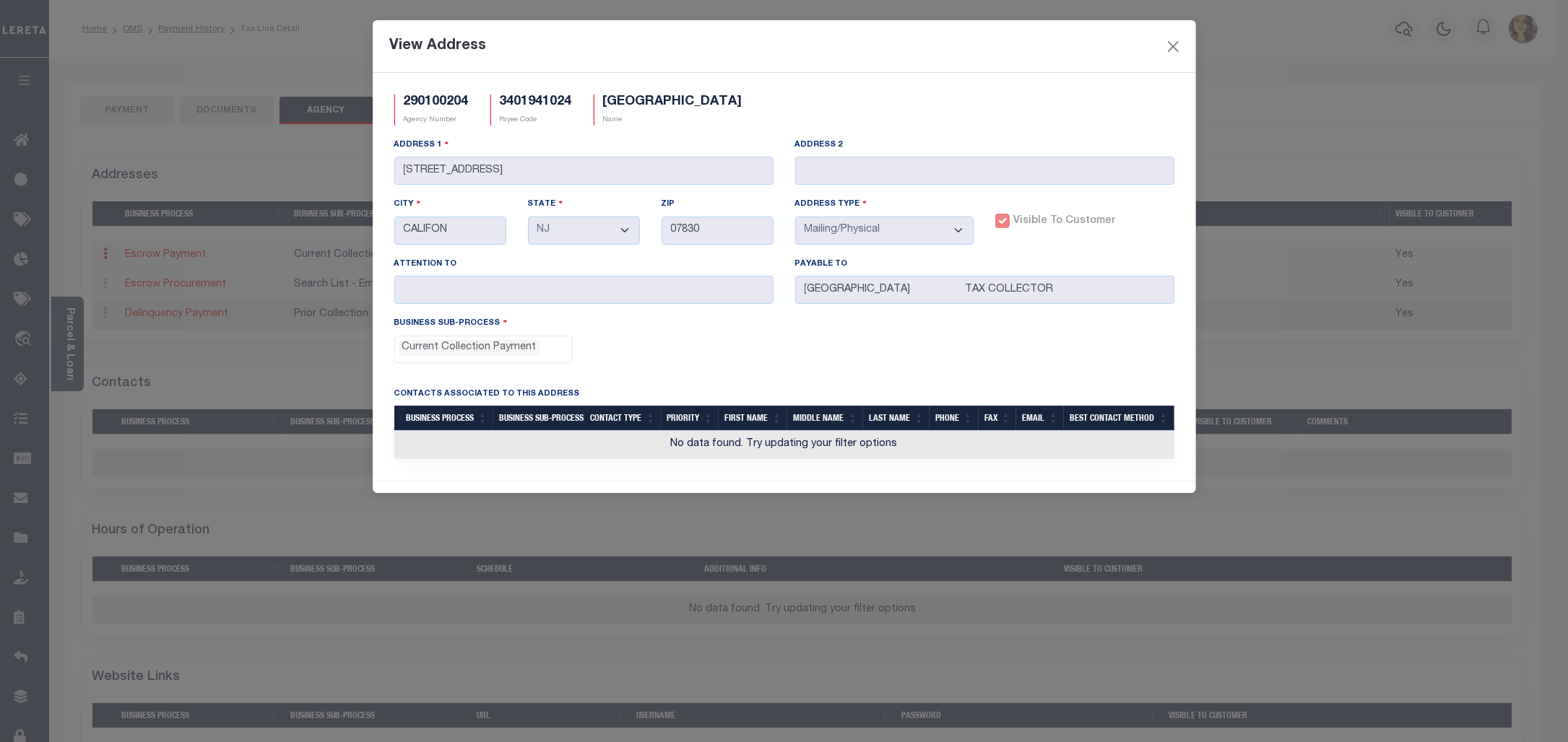
click at [1185, 44] on div "View Address" at bounding box center [785, 46] width 824 height 53
click at [1174, 45] on button "Close" at bounding box center [1173, 46] width 19 height 19
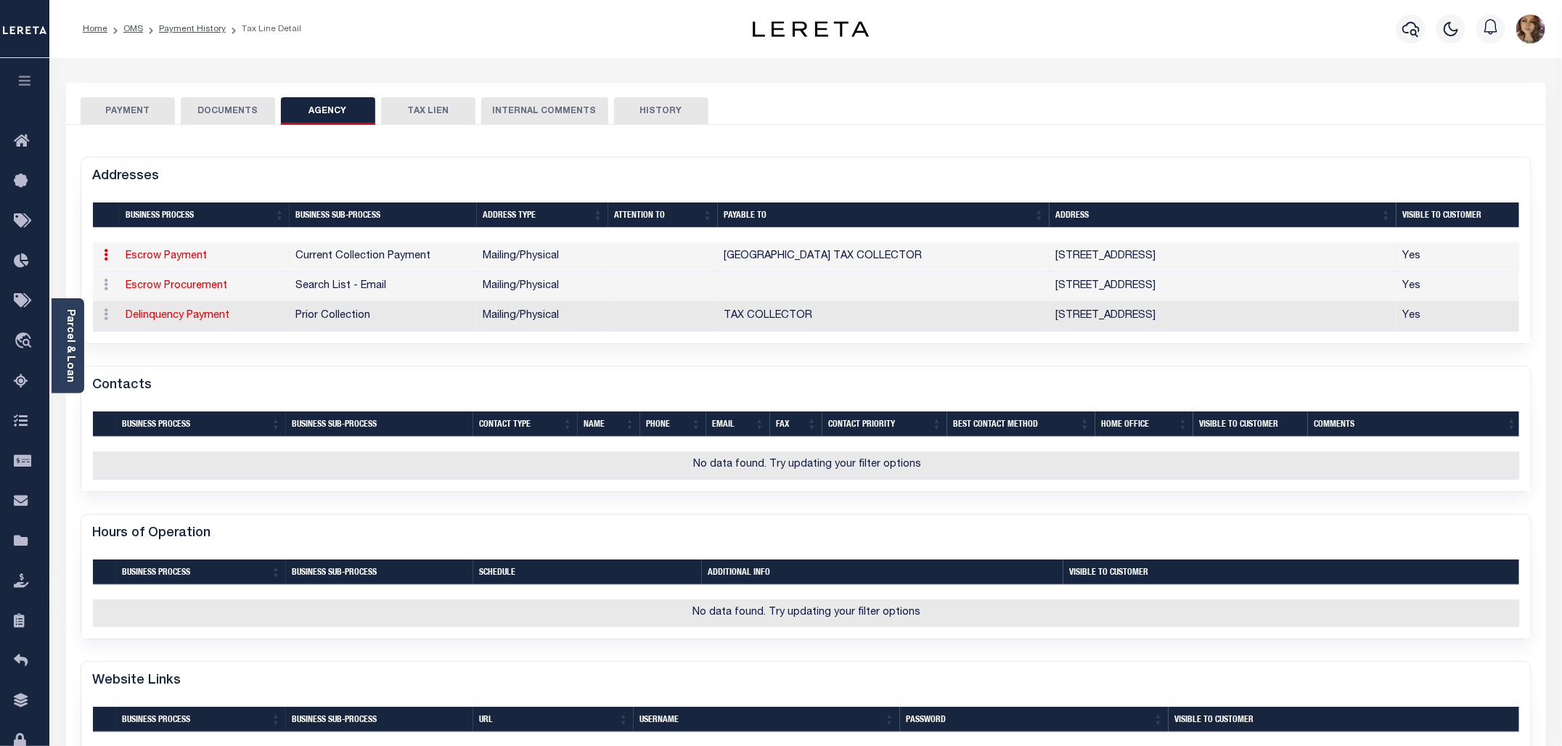
click at [123, 104] on button "PAYMENT" at bounding box center [128, 111] width 94 height 28
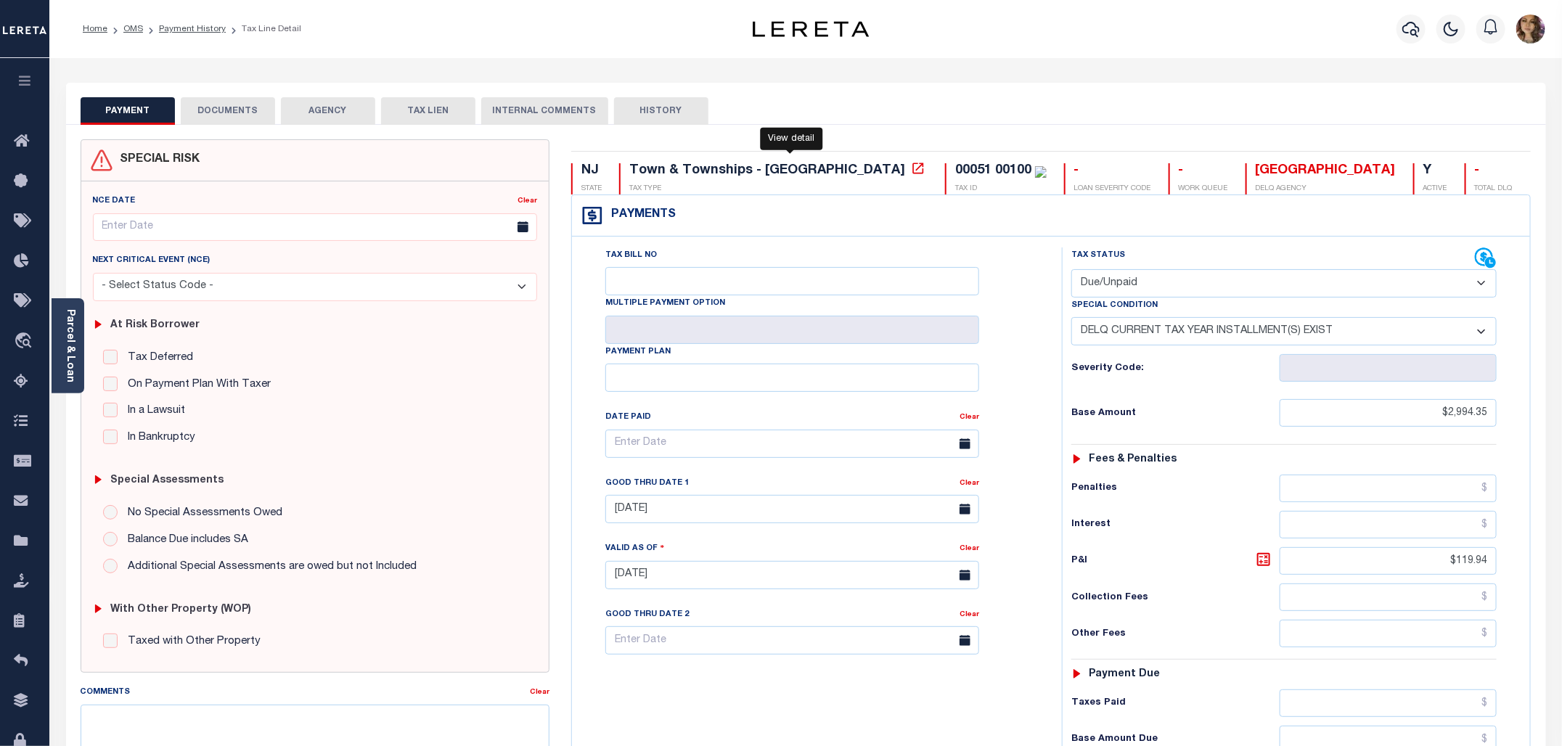
click at [911, 173] on icon at bounding box center [918, 168] width 15 height 15
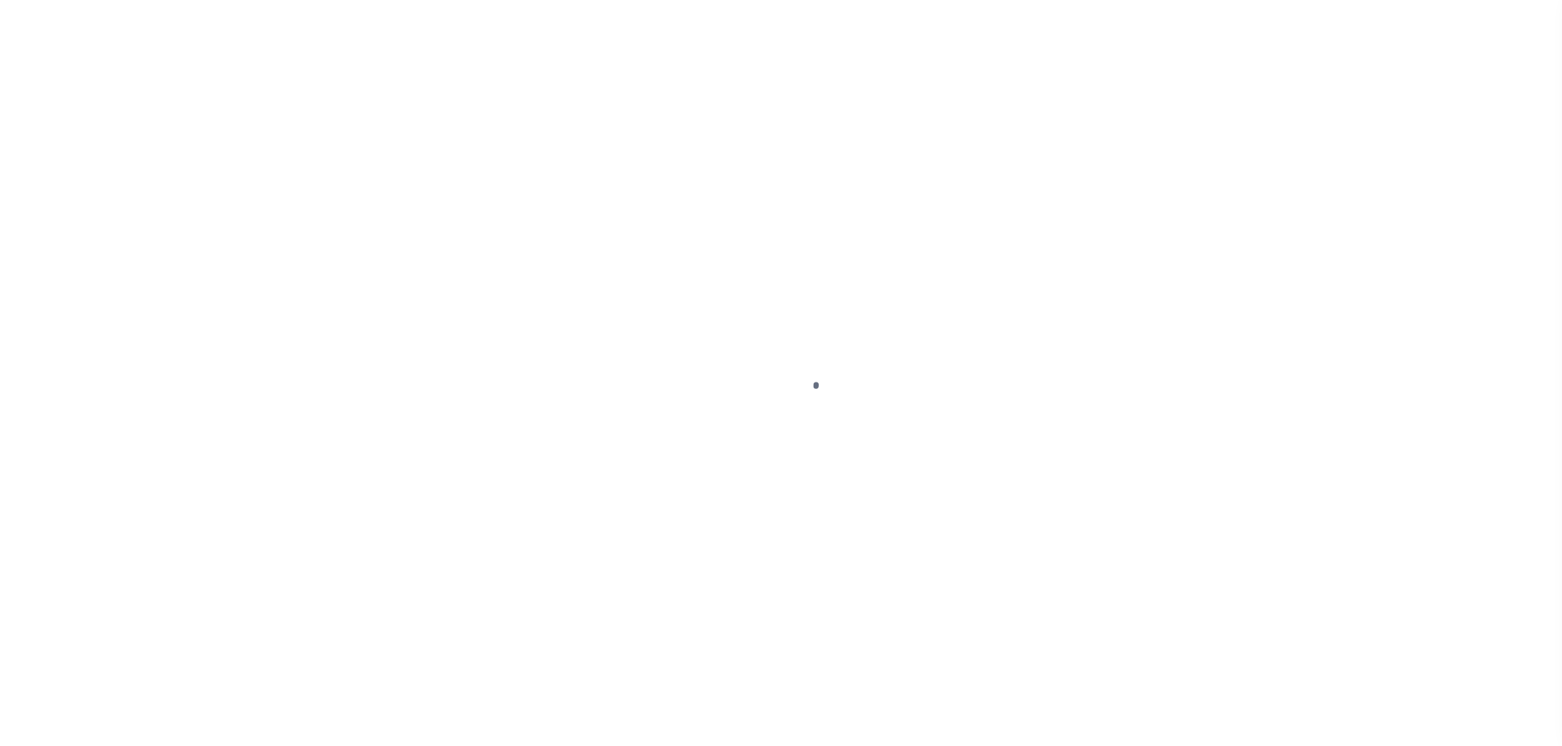
select select "DUE"
select select "17"
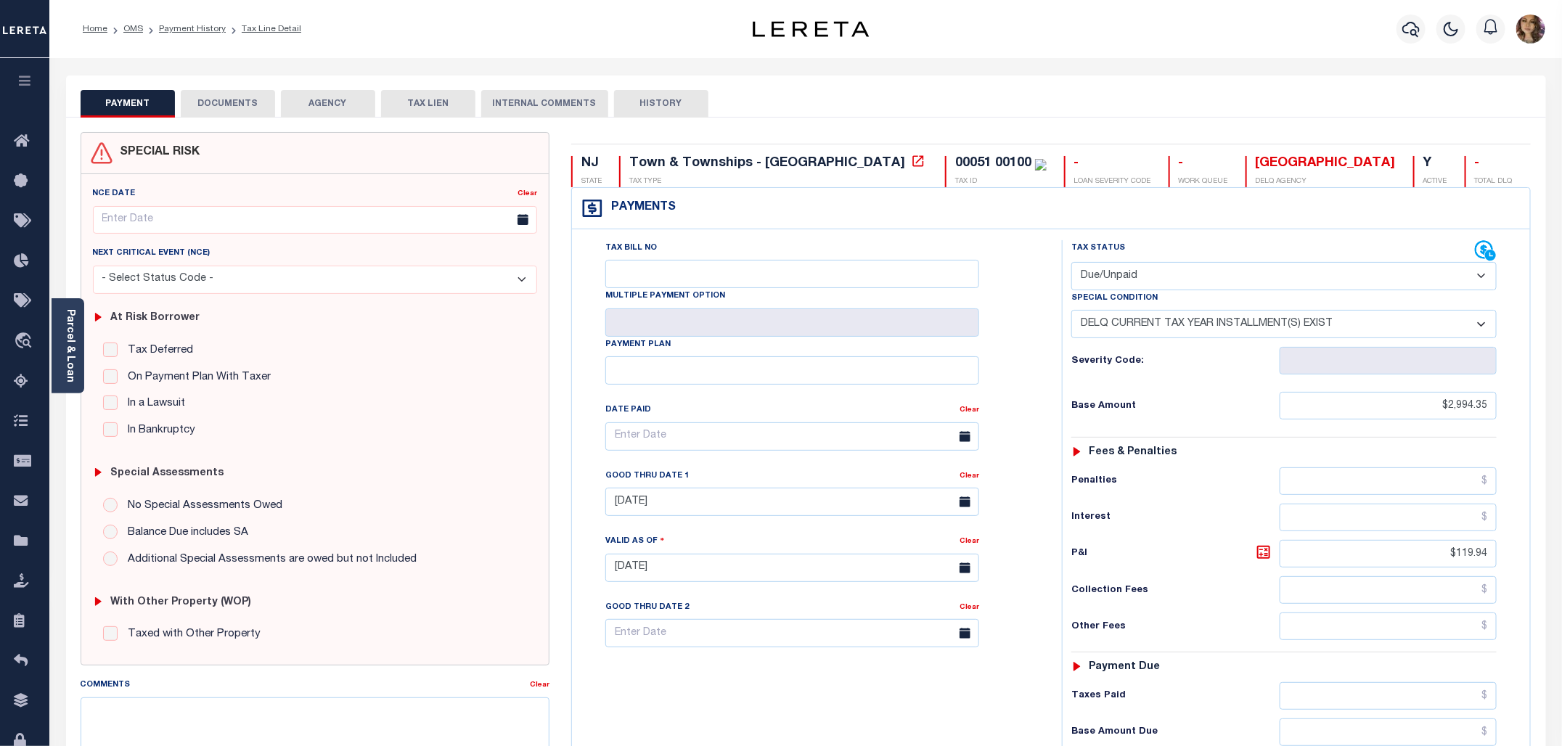
click at [324, 100] on button "AGENCY" at bounding box center [328, 104] width 94 height 28
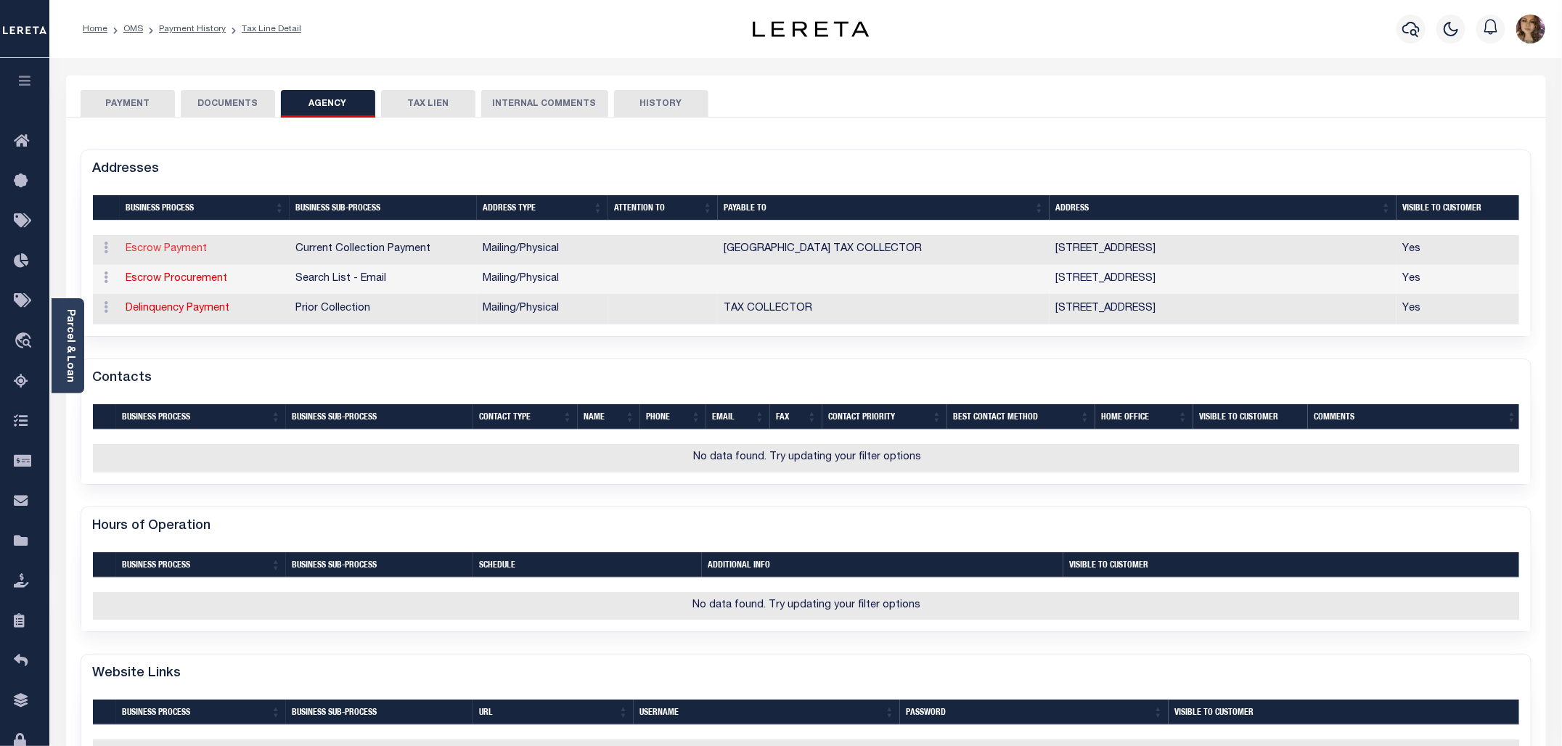
click at [191, 247] on link "Escrow Payment" at bounding box center [166, 249] width 81 height 10
select select "1"
checkbox input "false"
select select "11"
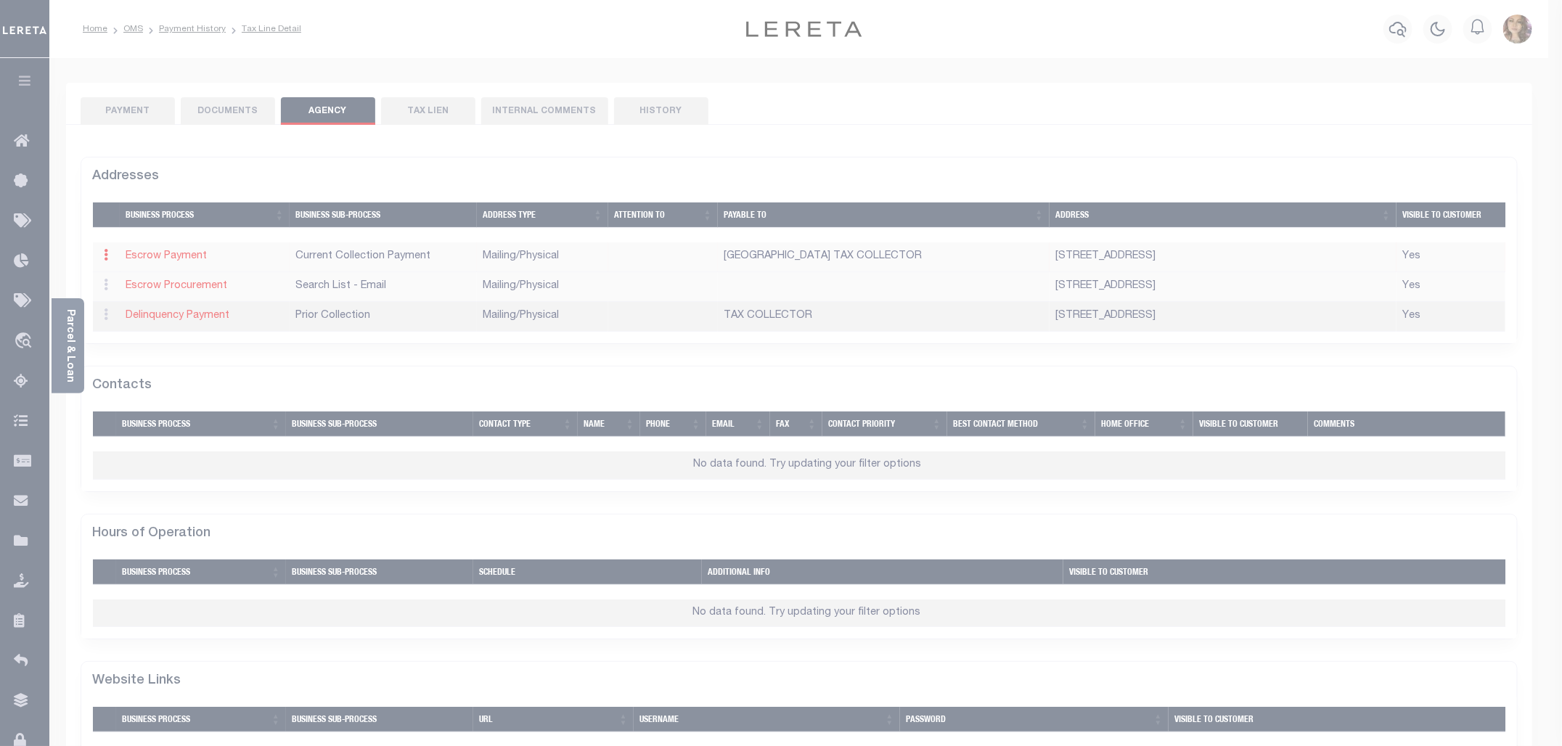
type input "169 OLD TURNPIKE RD"
type input "CALIFON"
select select "NJ"
type input "07830"
select select "5"
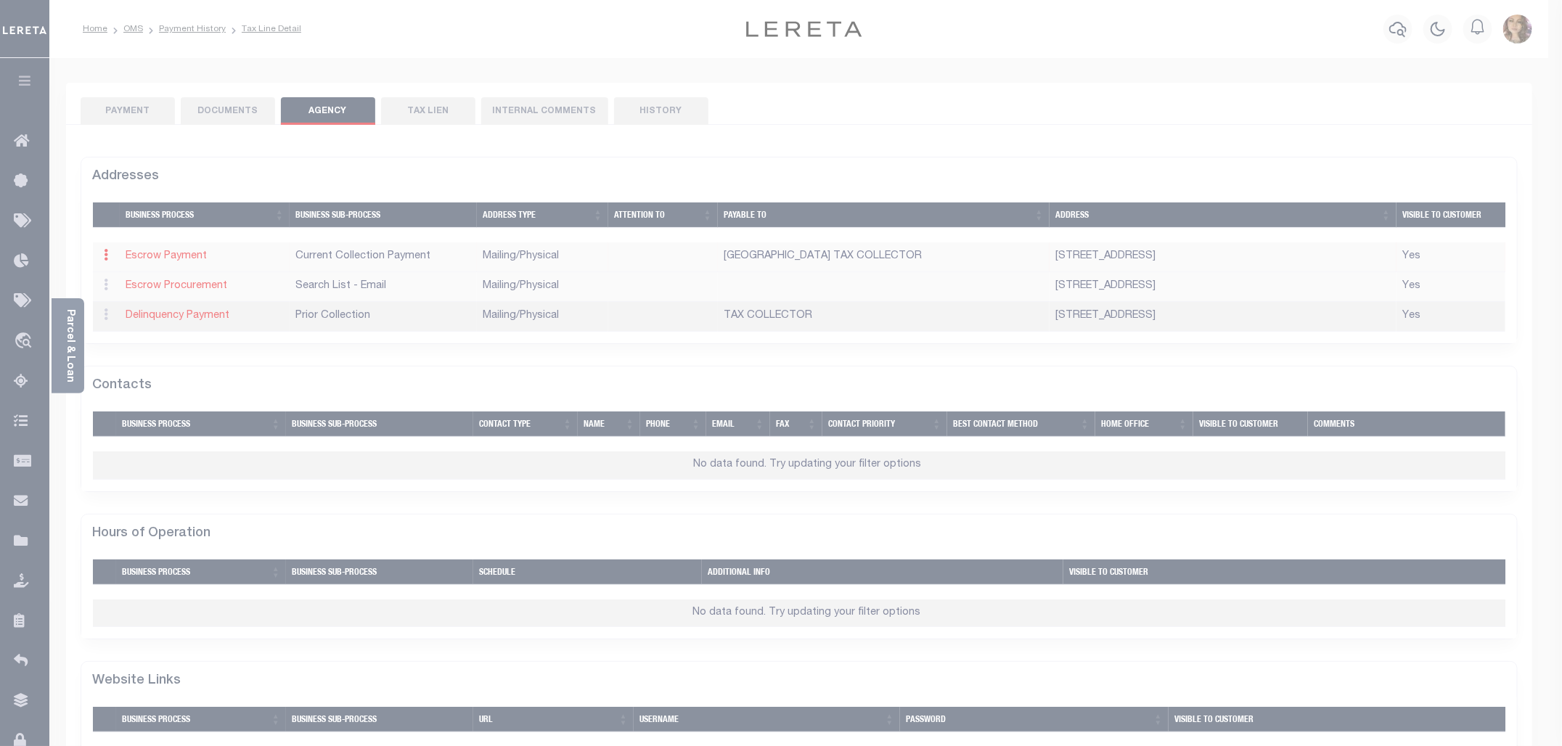
checkbox input "true"
type input "TEWKSBURY TOWNSHIP TAX COLLECTOR"
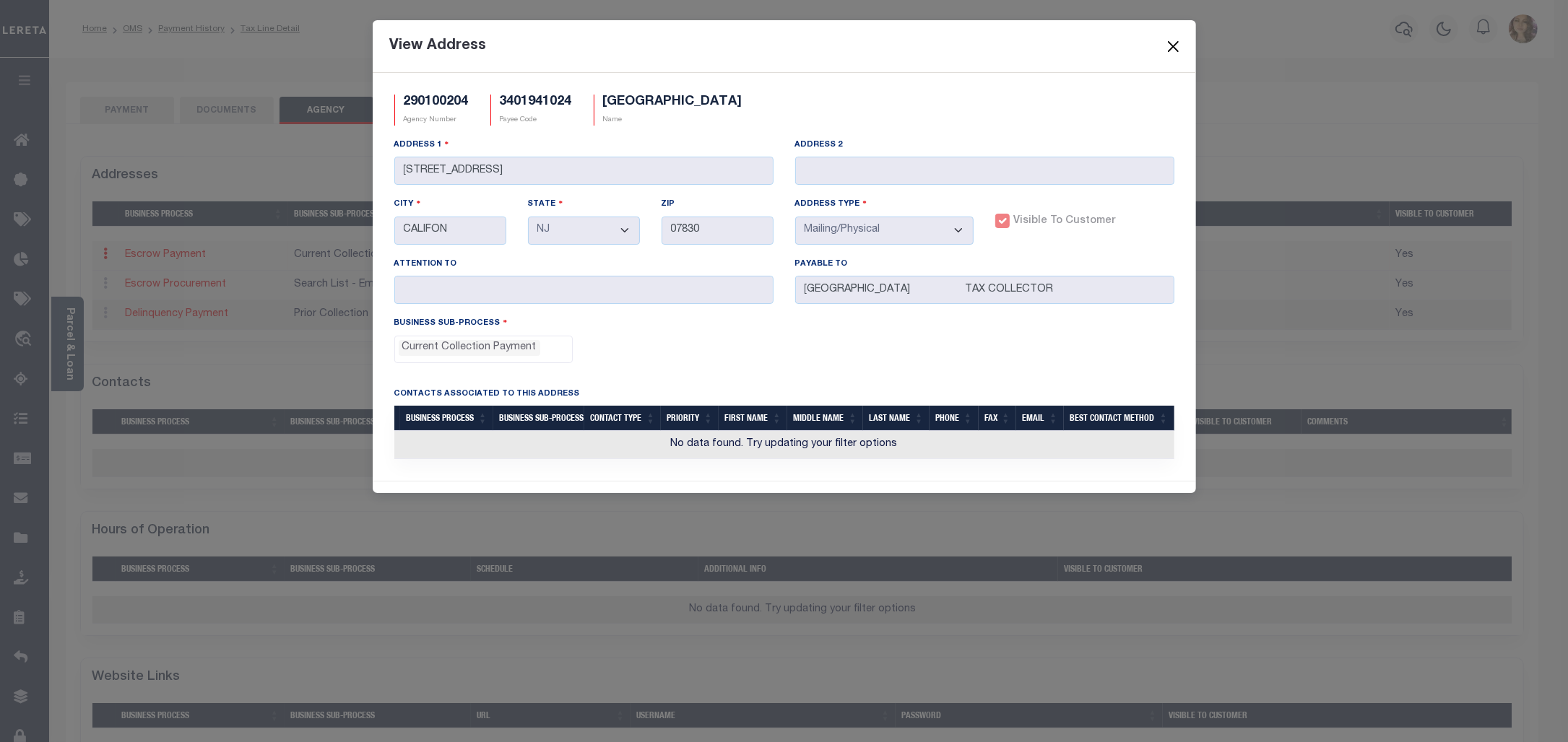
click at [1175, 42] on button "Close" at bounding box center [1173, 46] width 19 height 19
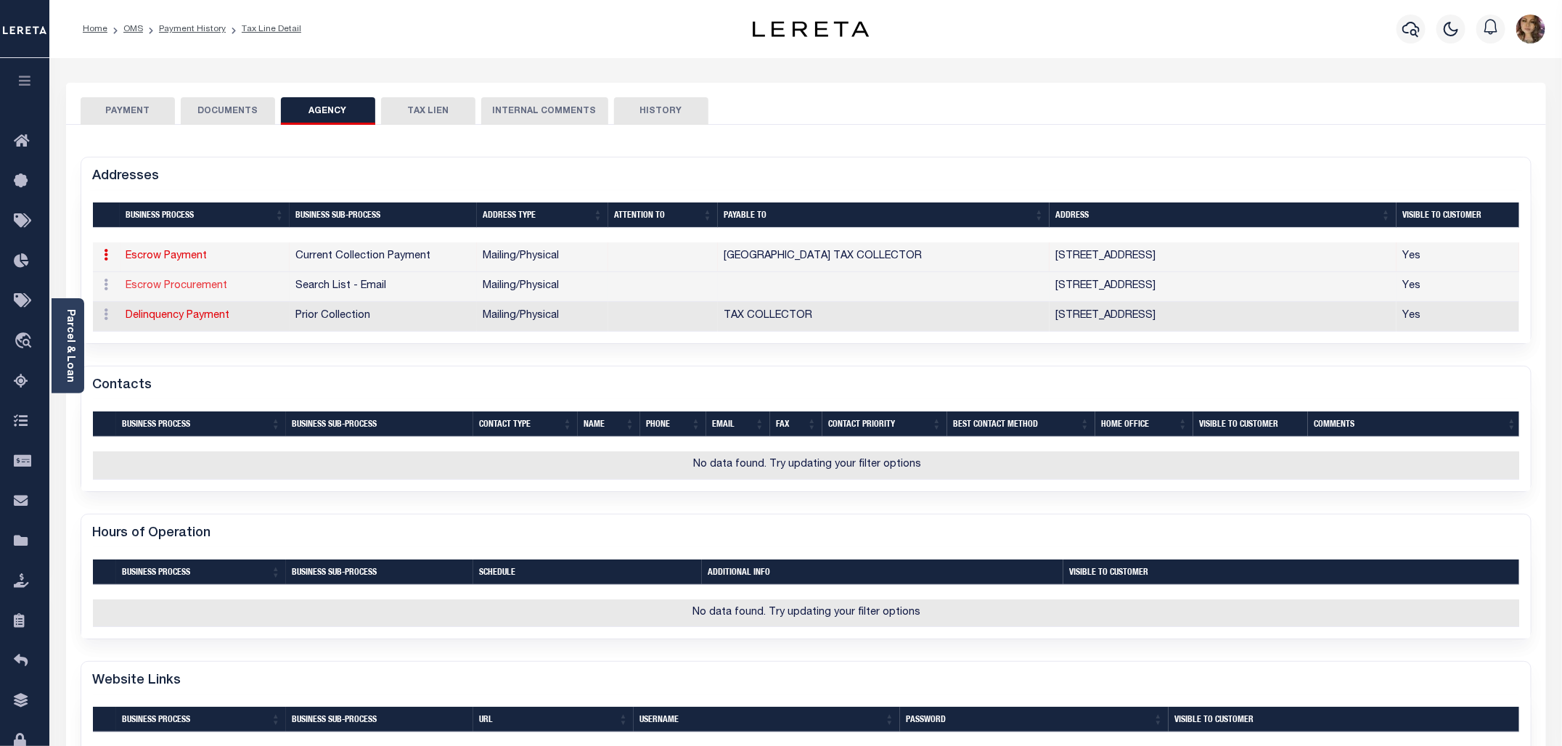
click at [178, 285] on link "Escrow Procurement" at bounding box center [177, 286] width 102 height 10
select select
select select "1"
checkbox input "false"
type input "169 OLD TURNPIKE RD"
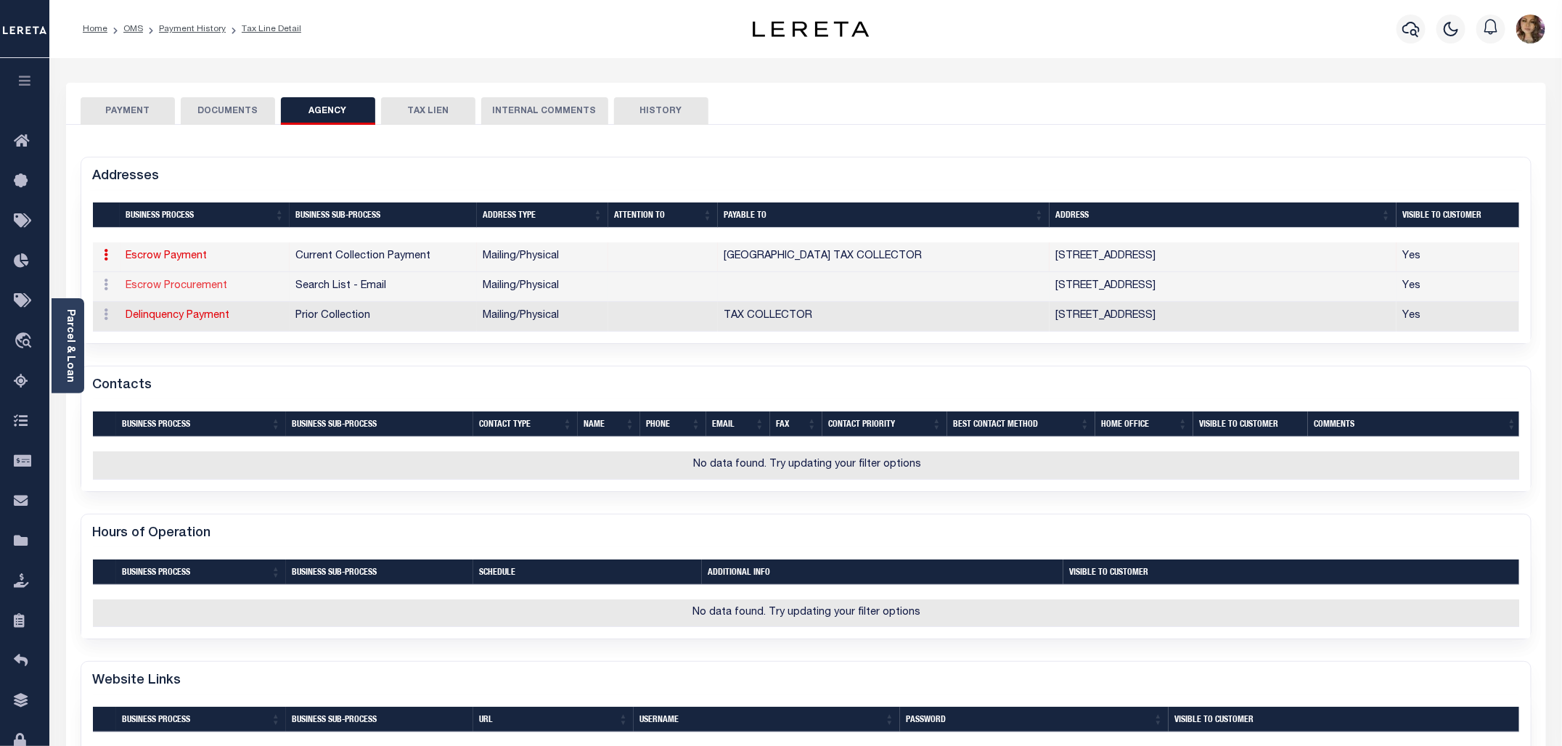
type input "CALIFON"
select select "NJ"
type input "07830"
select select "5"
checkbox input "true"
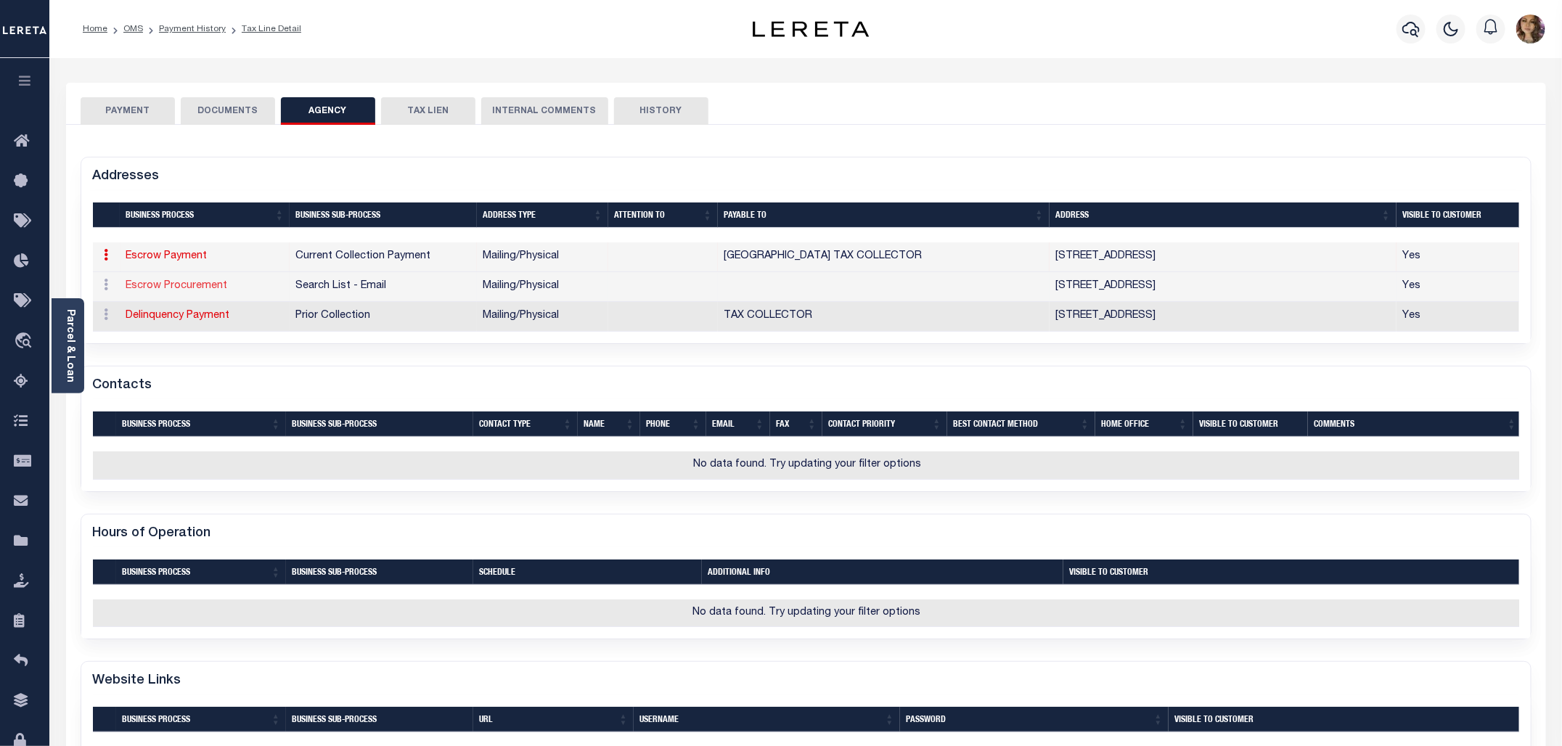
select select "5"
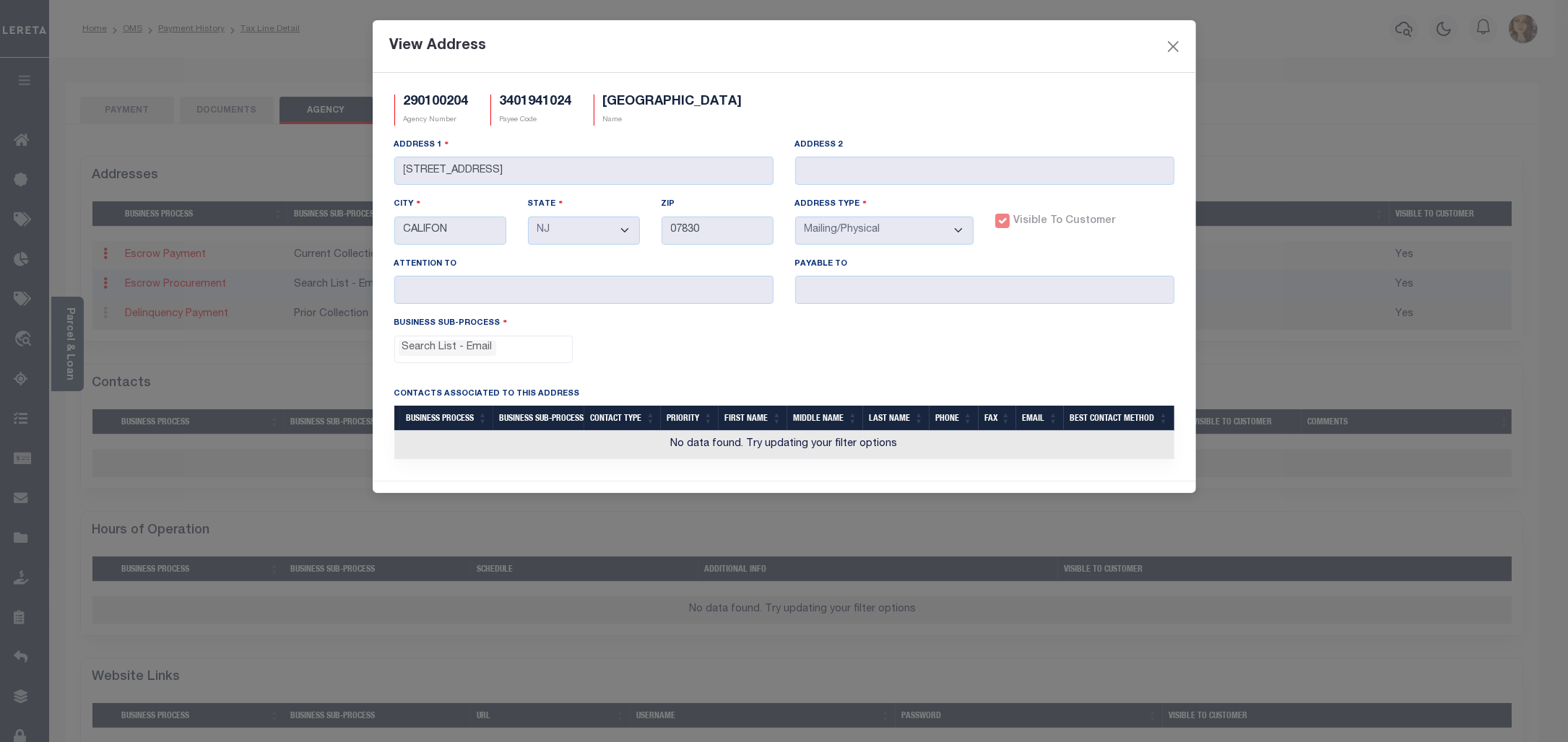
click at [939, 47] on div "View Address" at bounding box center [785, 46] width 824 height 53
click at [1174, 46] on button "Close" at bounding box center [1173, 46] width 19 height 19
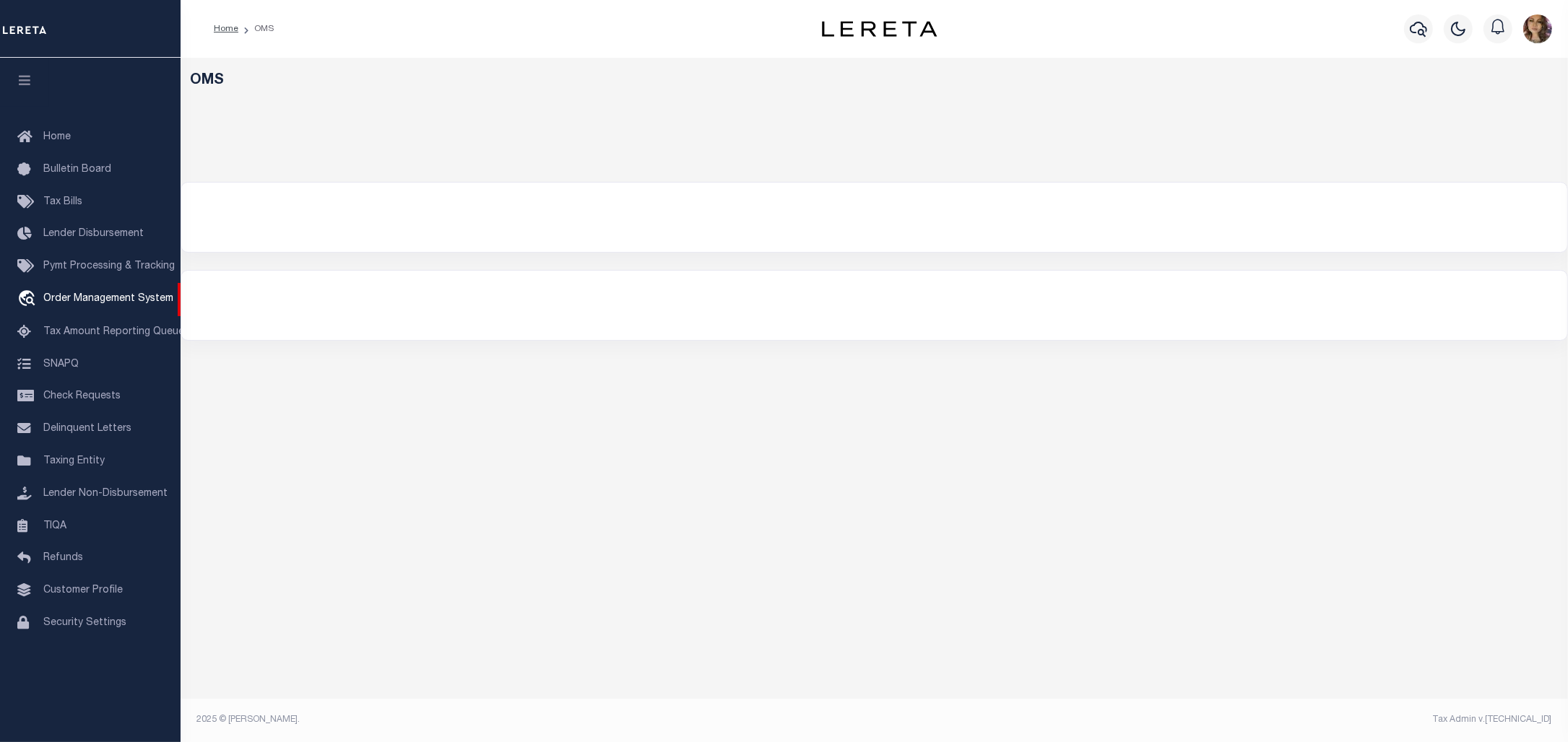
select select "200"
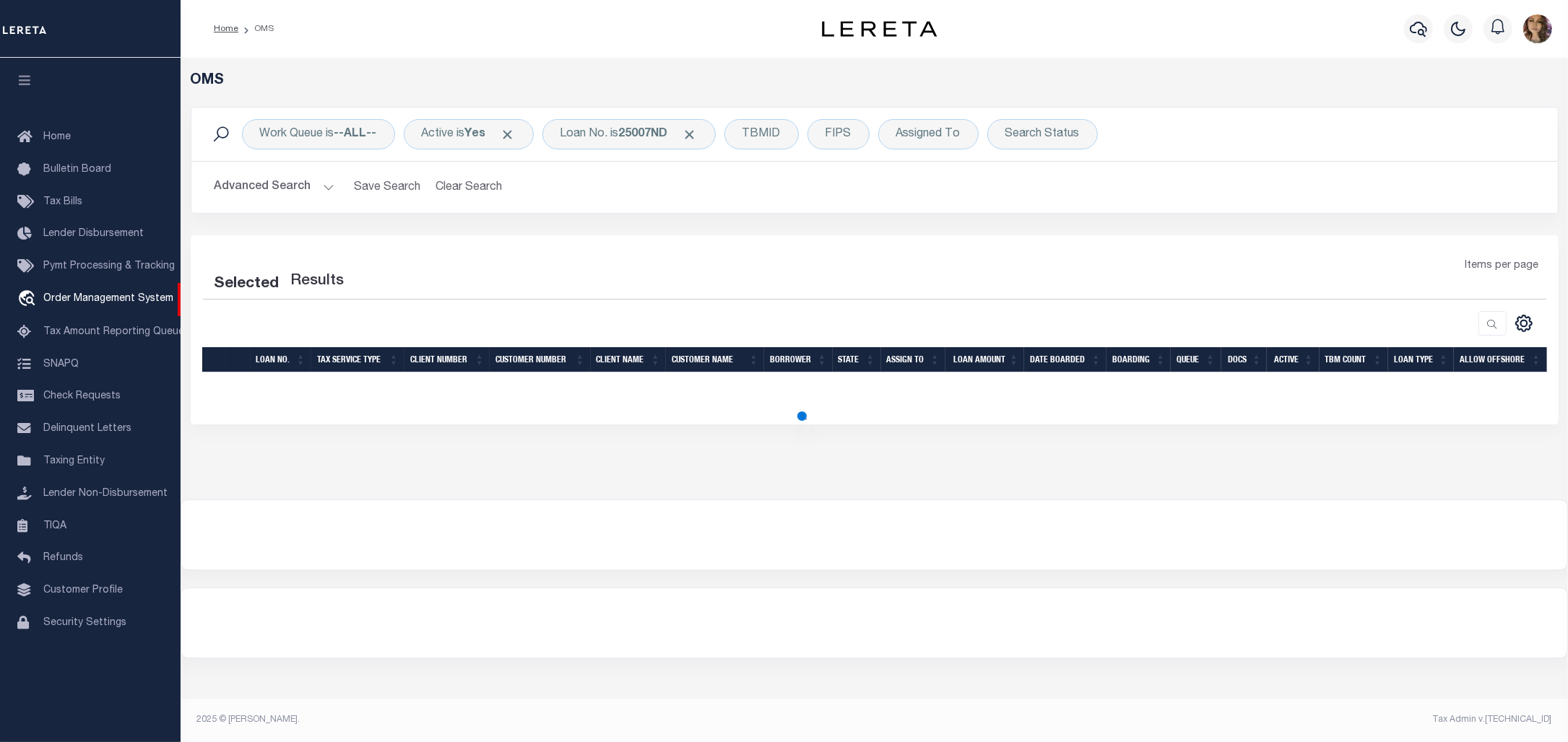
select select "200"
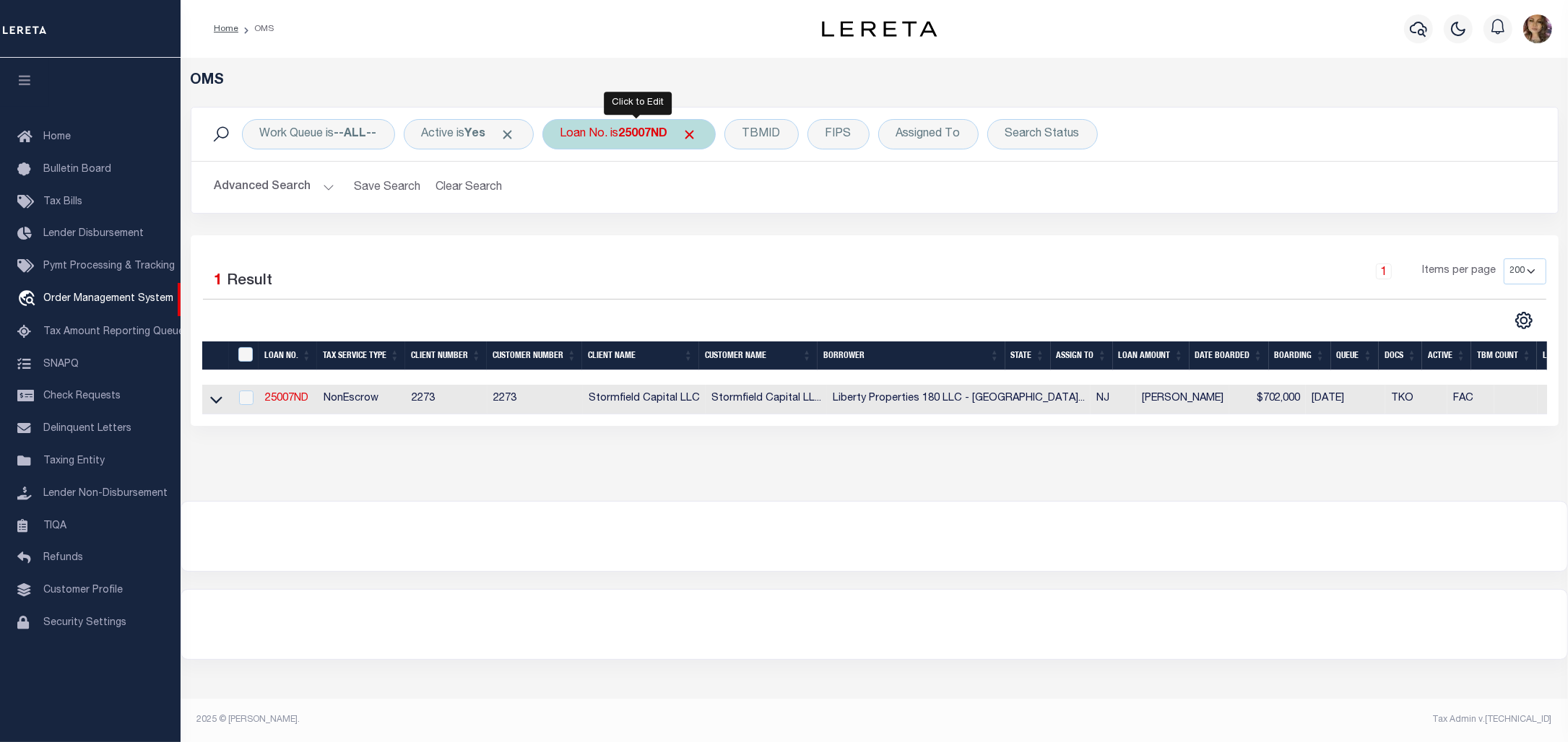
click at [630, 138] on b "25007ND" at bounding box center [643, 134] width 49 height 12
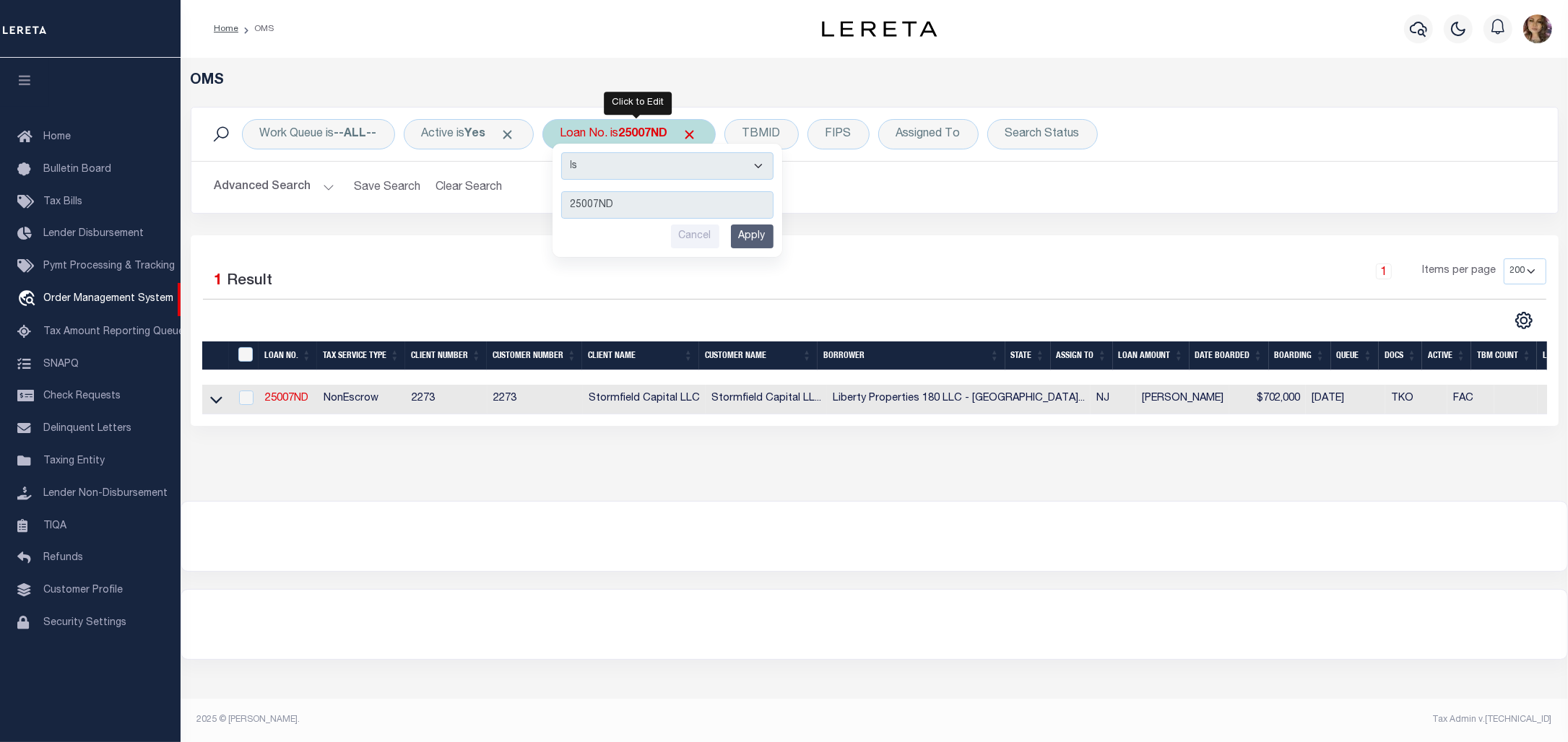
type input "9735"
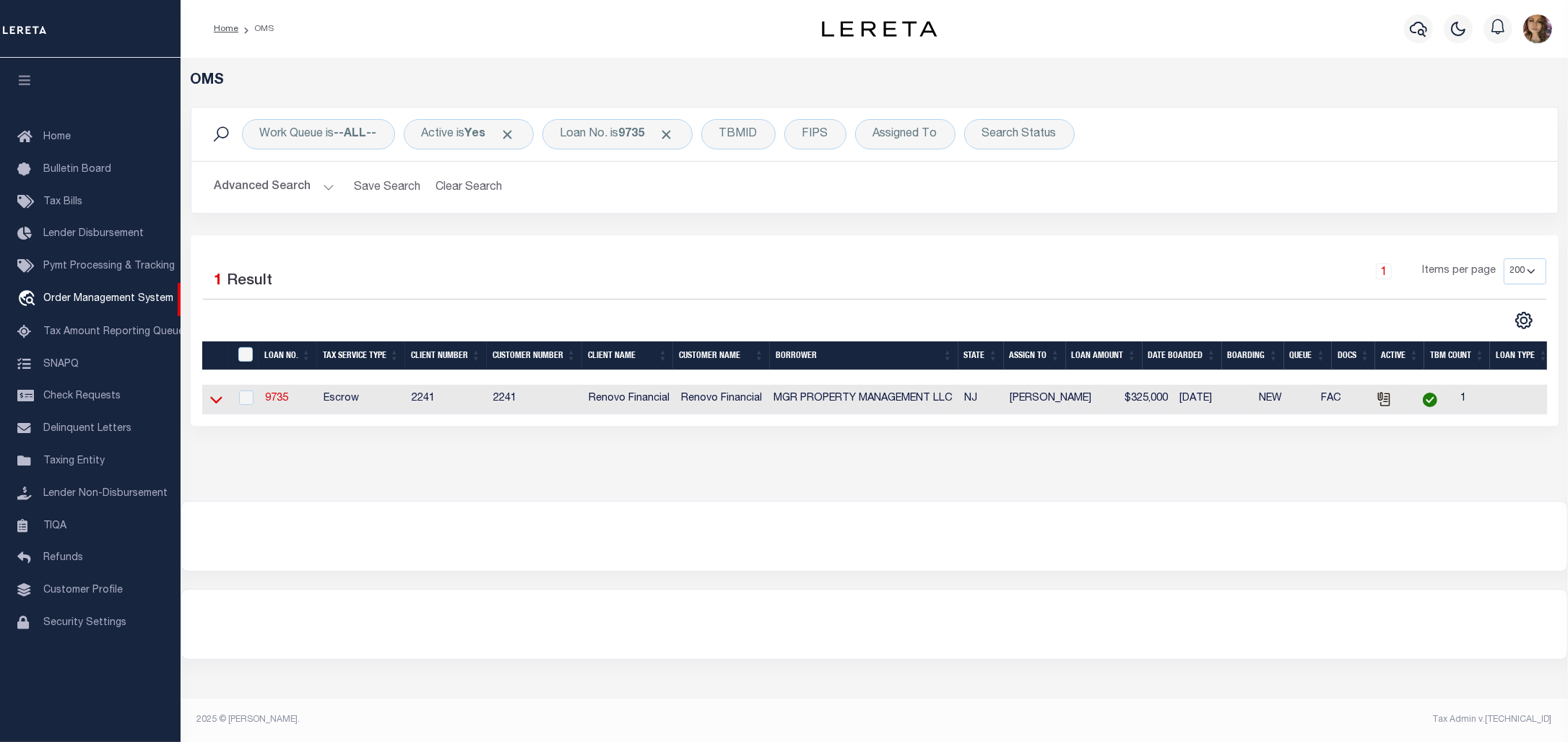
click at [215, 405] on icon at bounding box center [216, 399] width 12 height 15
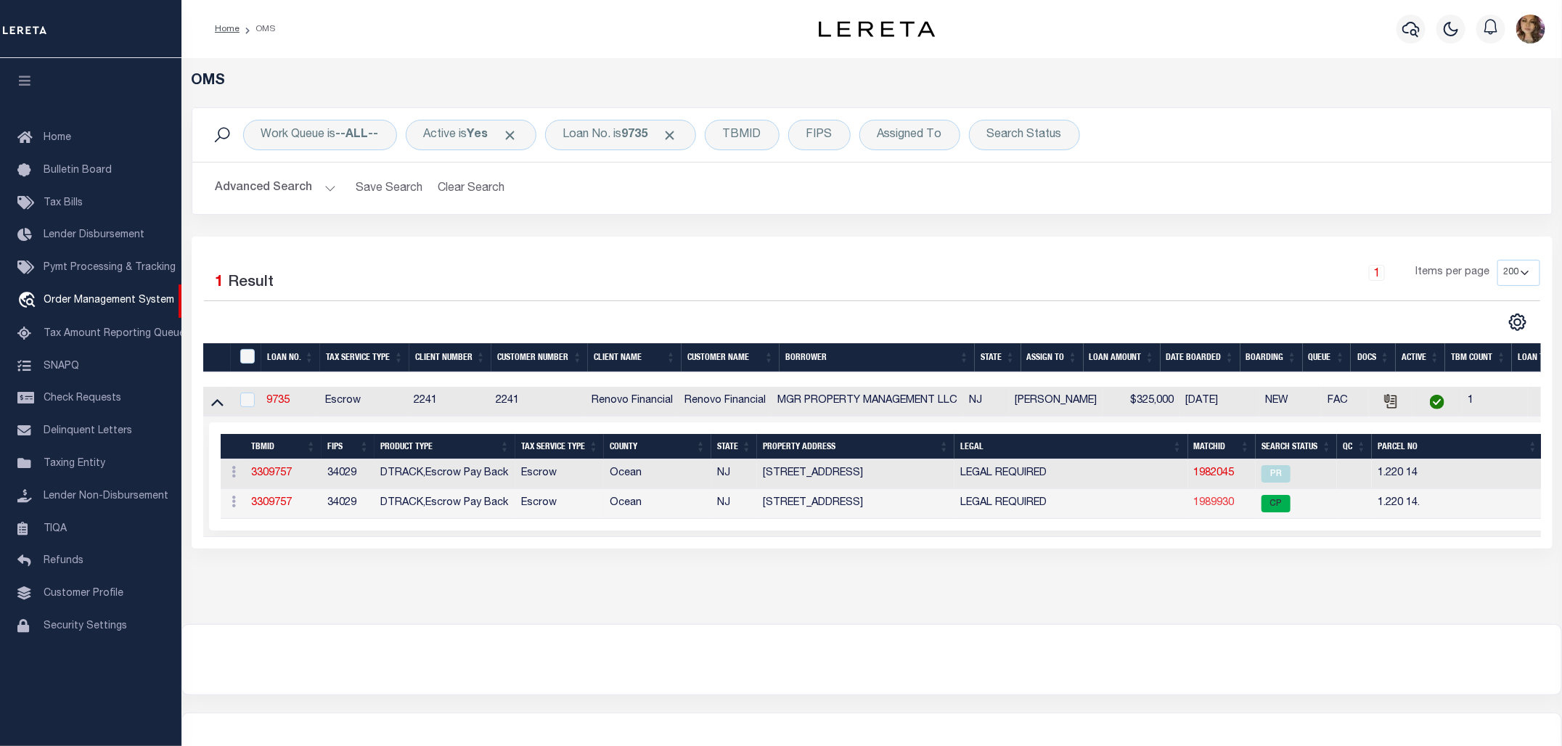
click at [1209, 505] on link "1989930" at bounding box center [1214, 503] width 41 height 10
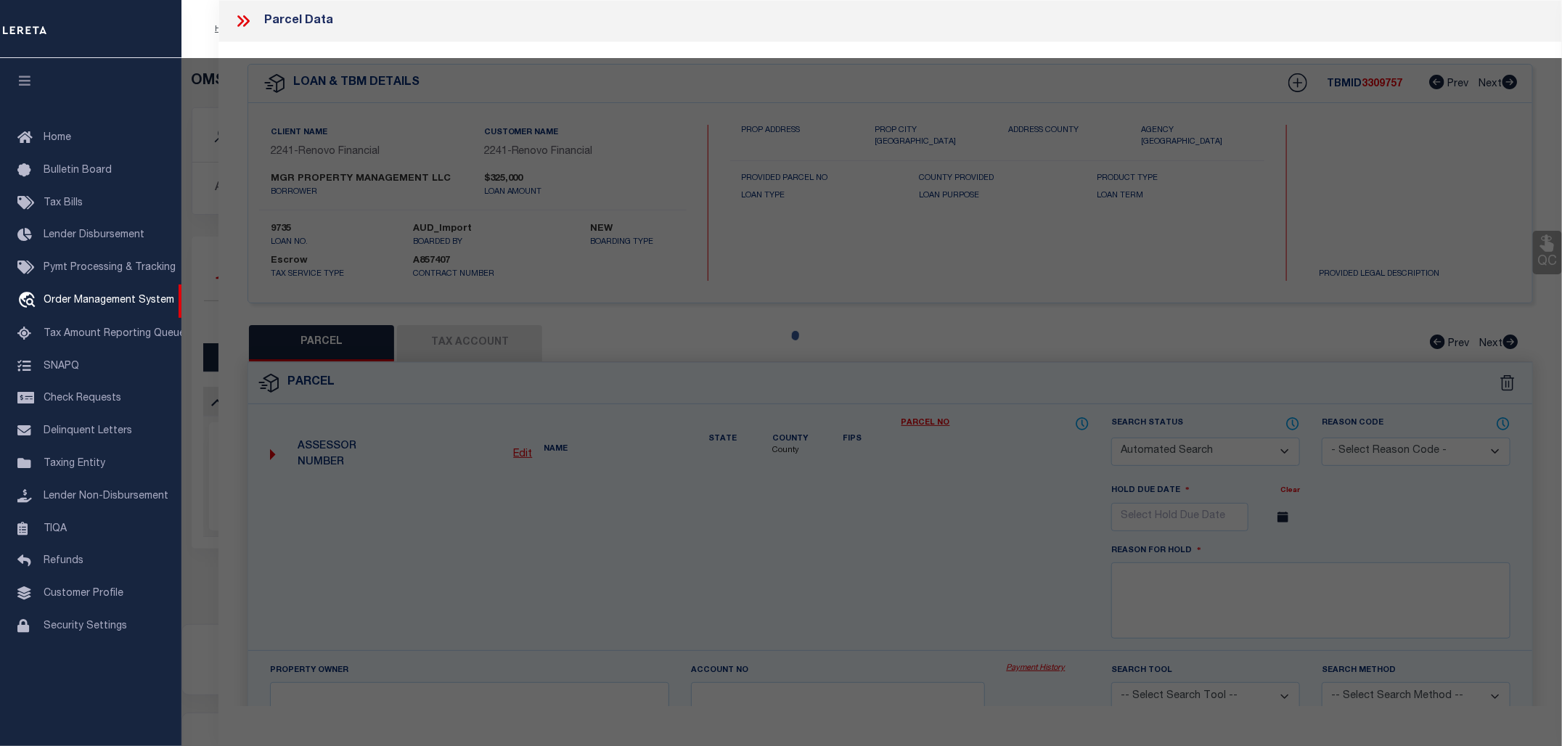
checkbox input "false"
select select "CP"
type input "MGR PROPERTY MANAGEMENT LLC"
select select
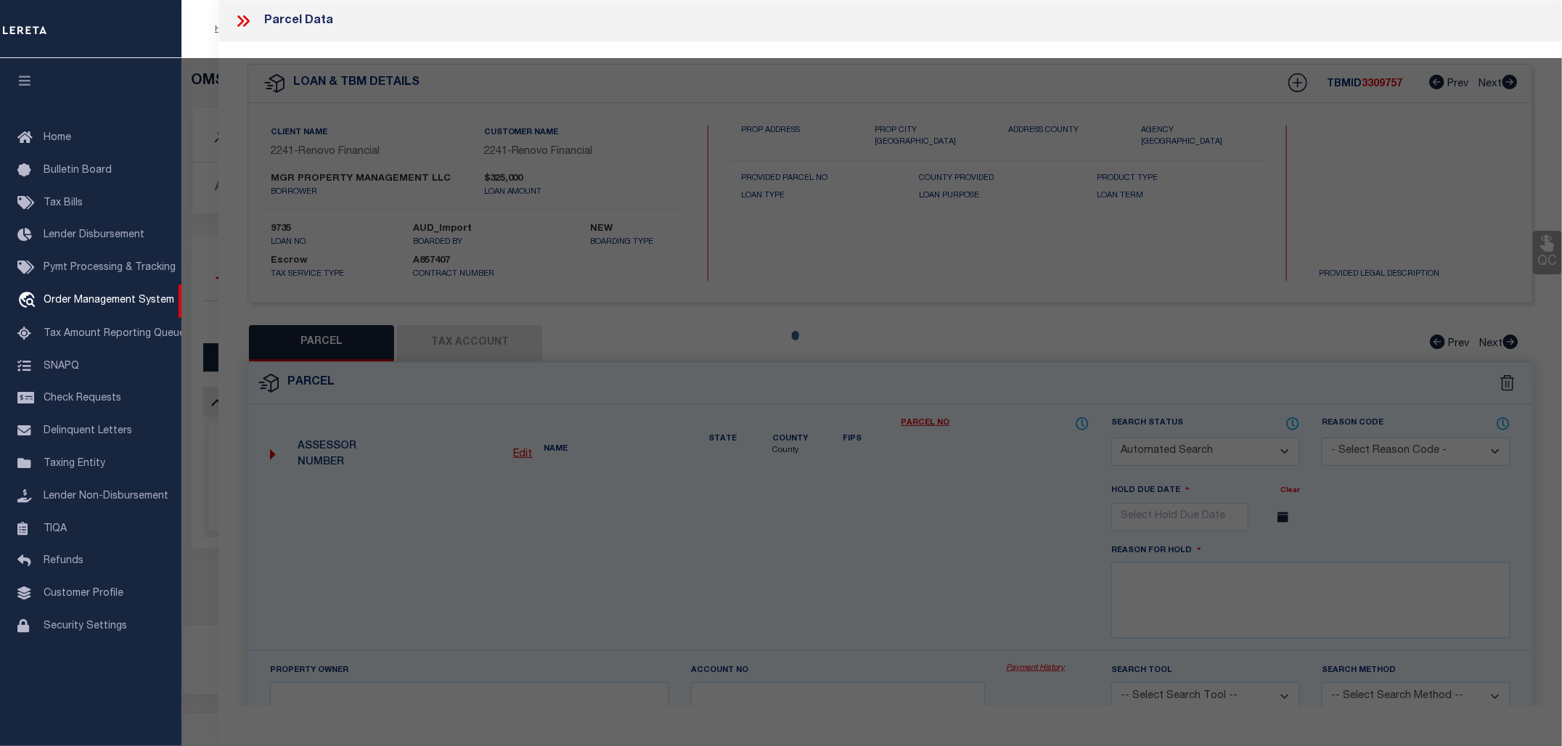
type input "1224 COMMONWEALTH BLVD"
checkbox input "false"
type input "NJ"
type textarea "10/18/23-correct entity"
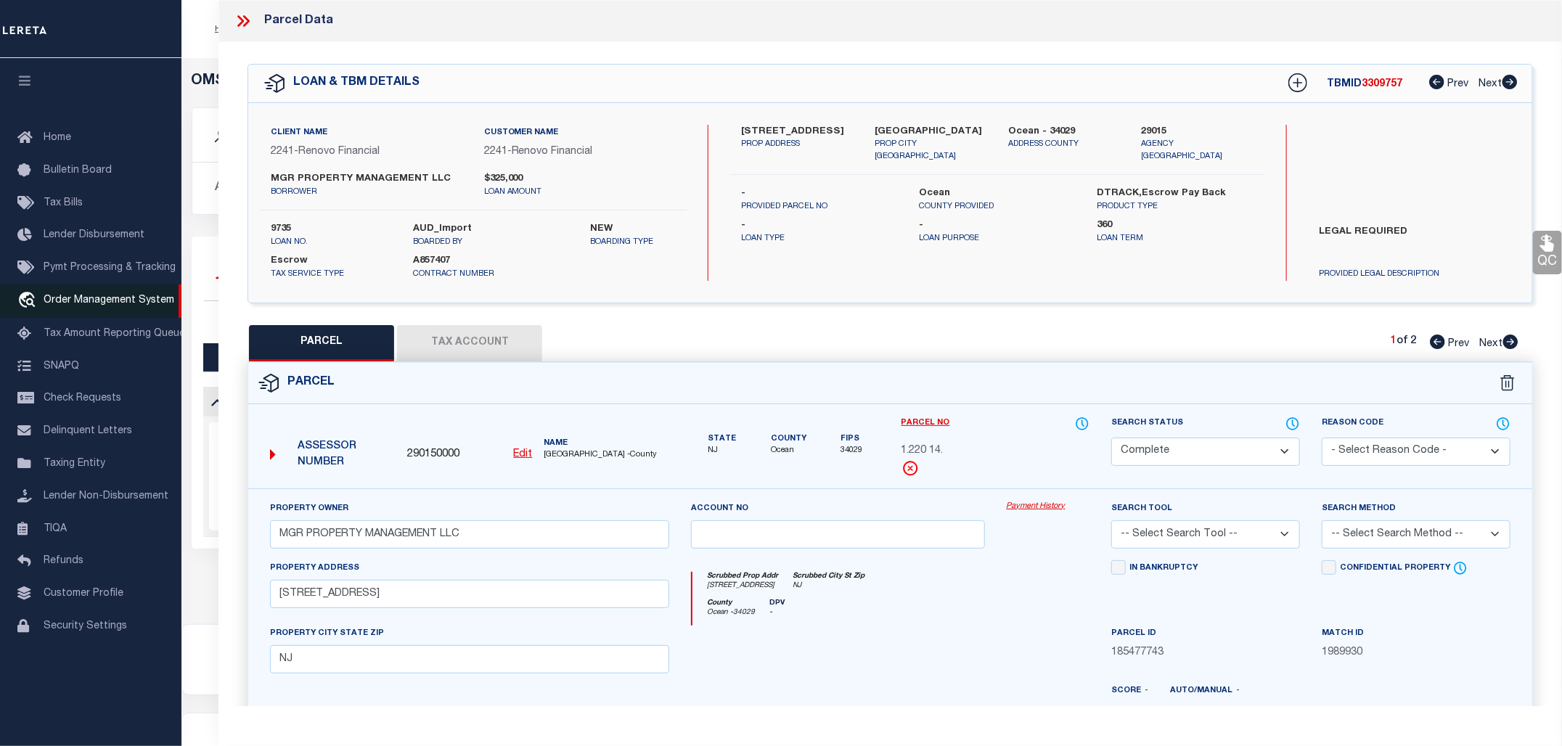
click at [107, 306] on span "Order Management System" at bounding box center [109, 300] width 131 height 10
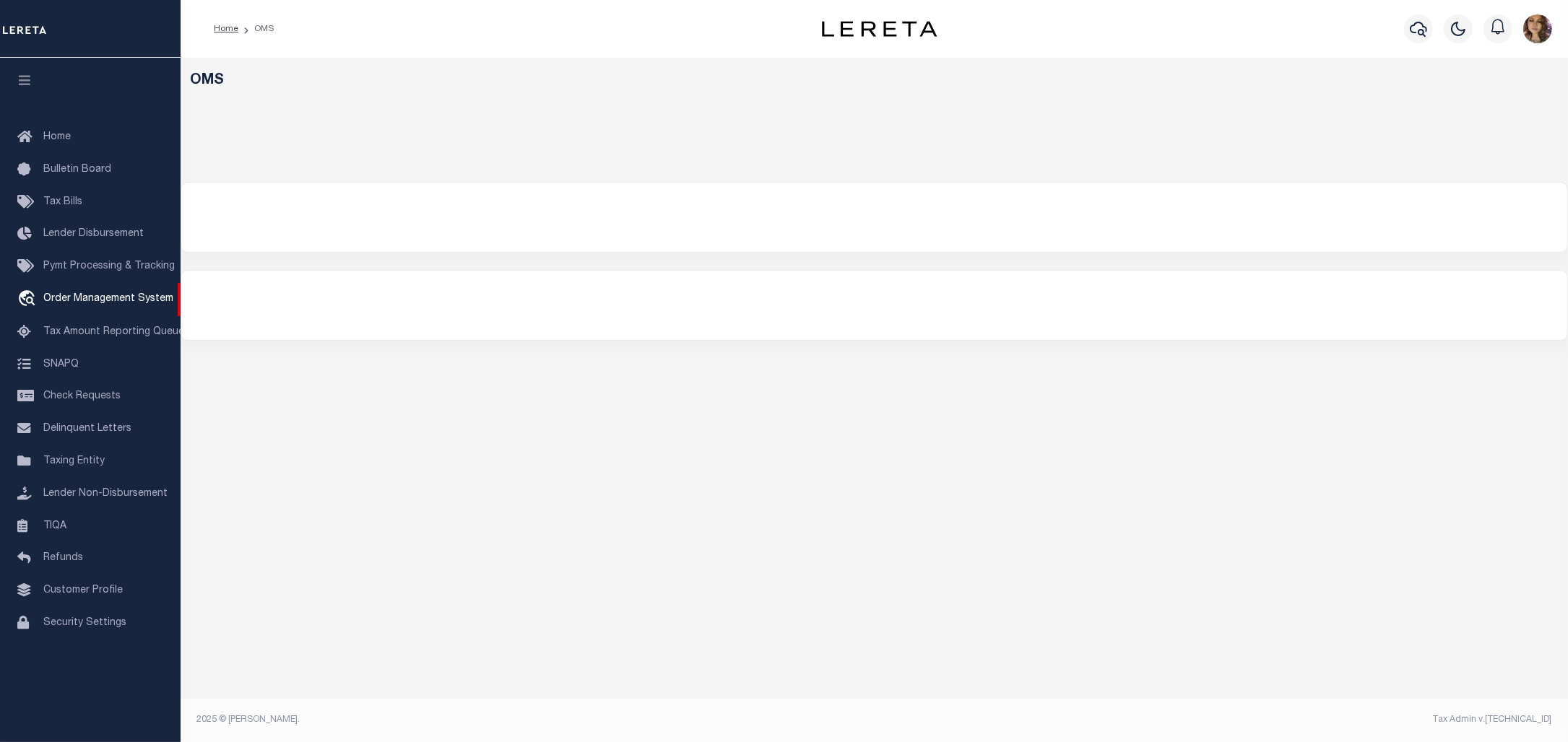
select select "200"
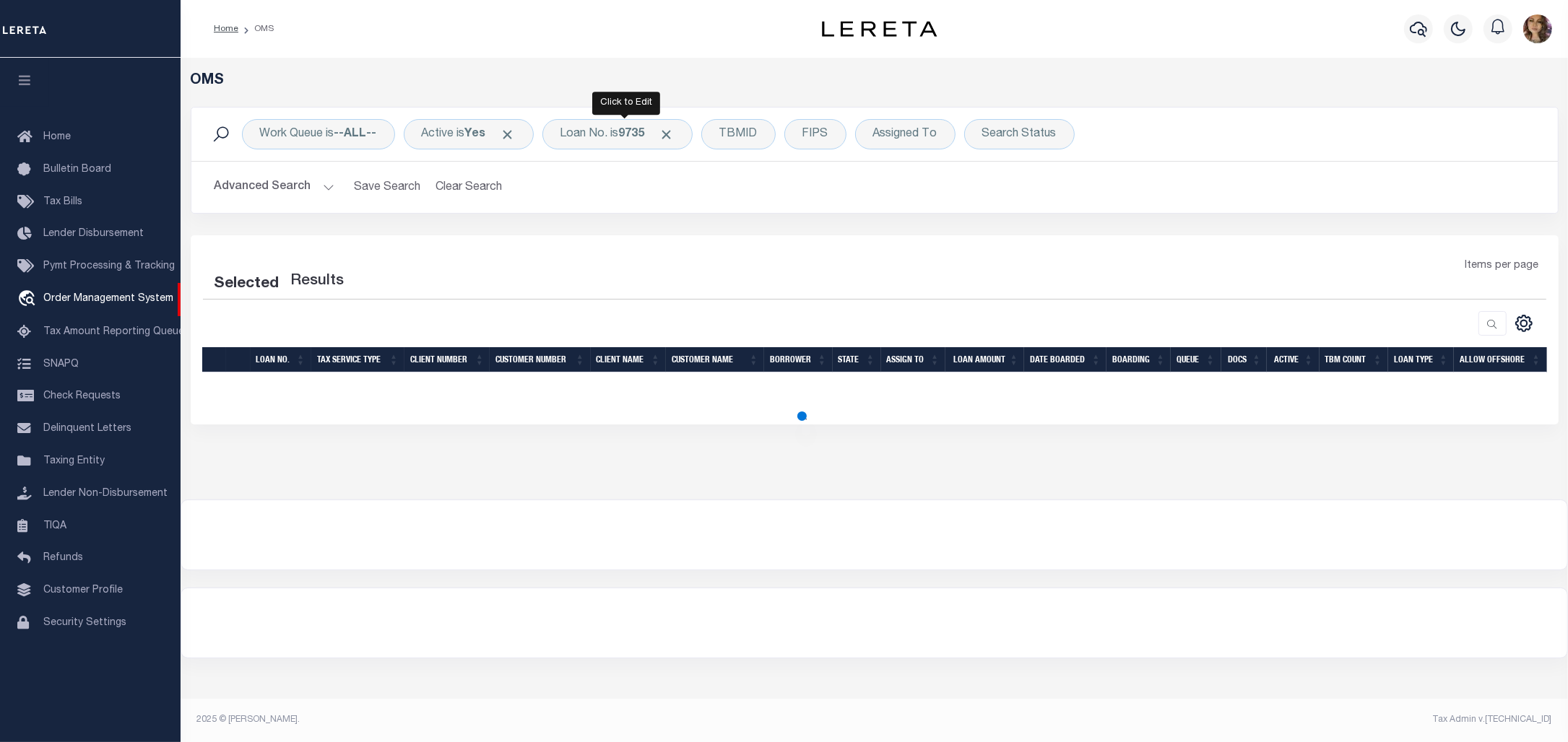
select select "200"
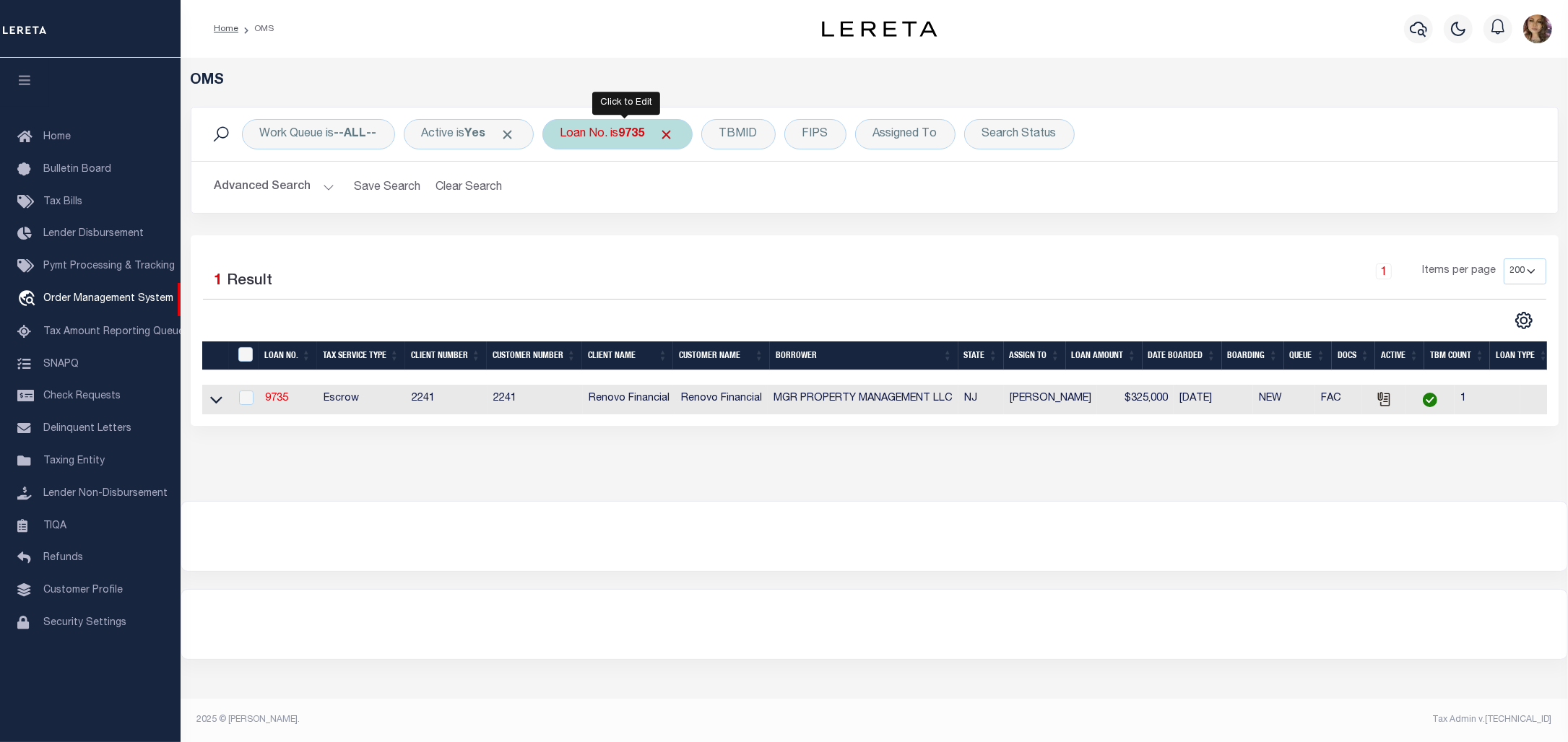
click at [608, 134] on div "Loan No. is 9735" at bounding box center [617, 134] width 150 height 30
click at [217, 405] on icon at bounding box center [216, 399] width 12 height 15
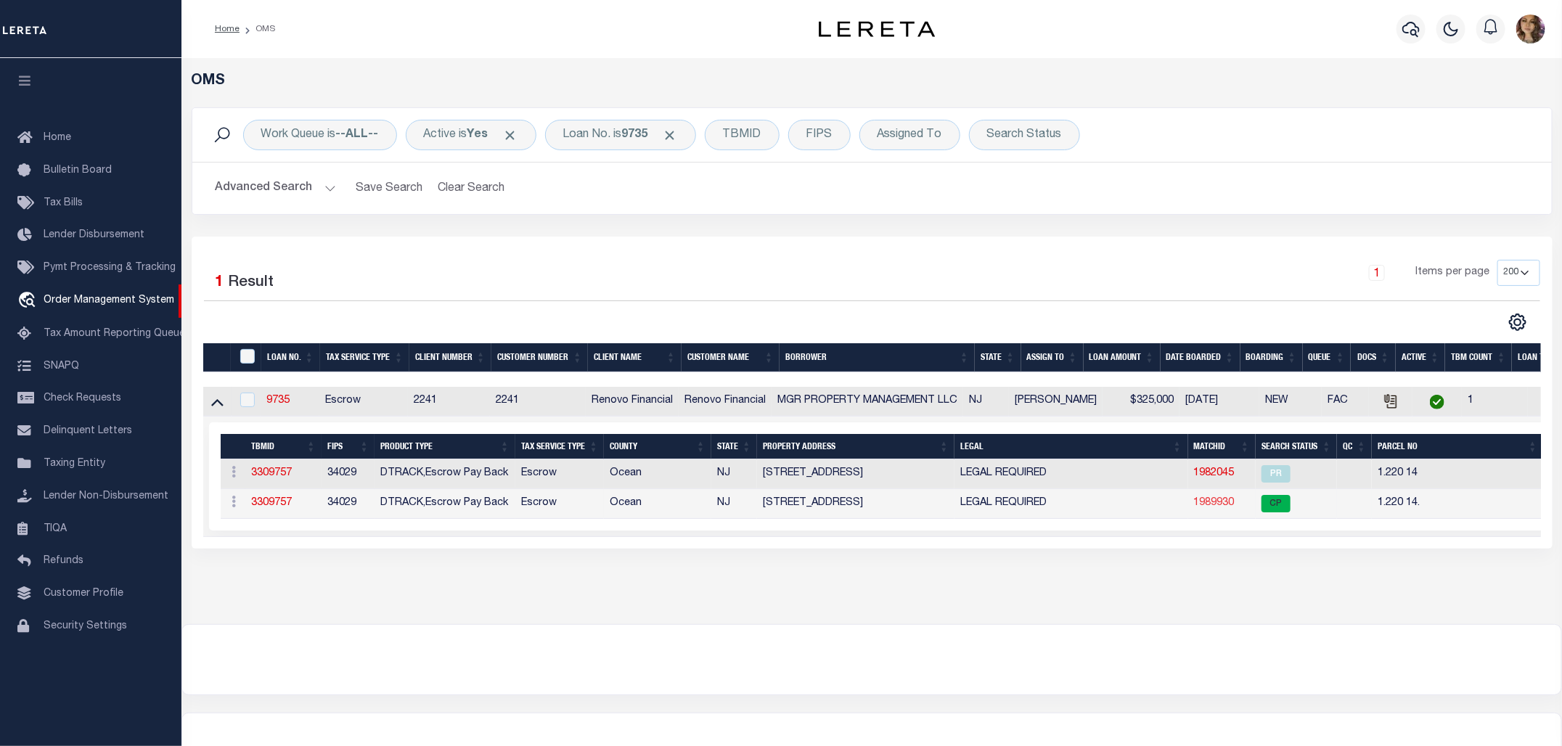
click at [1210, 508] on link "1989930" at bounding box center [1214, 503] width 41 height 10
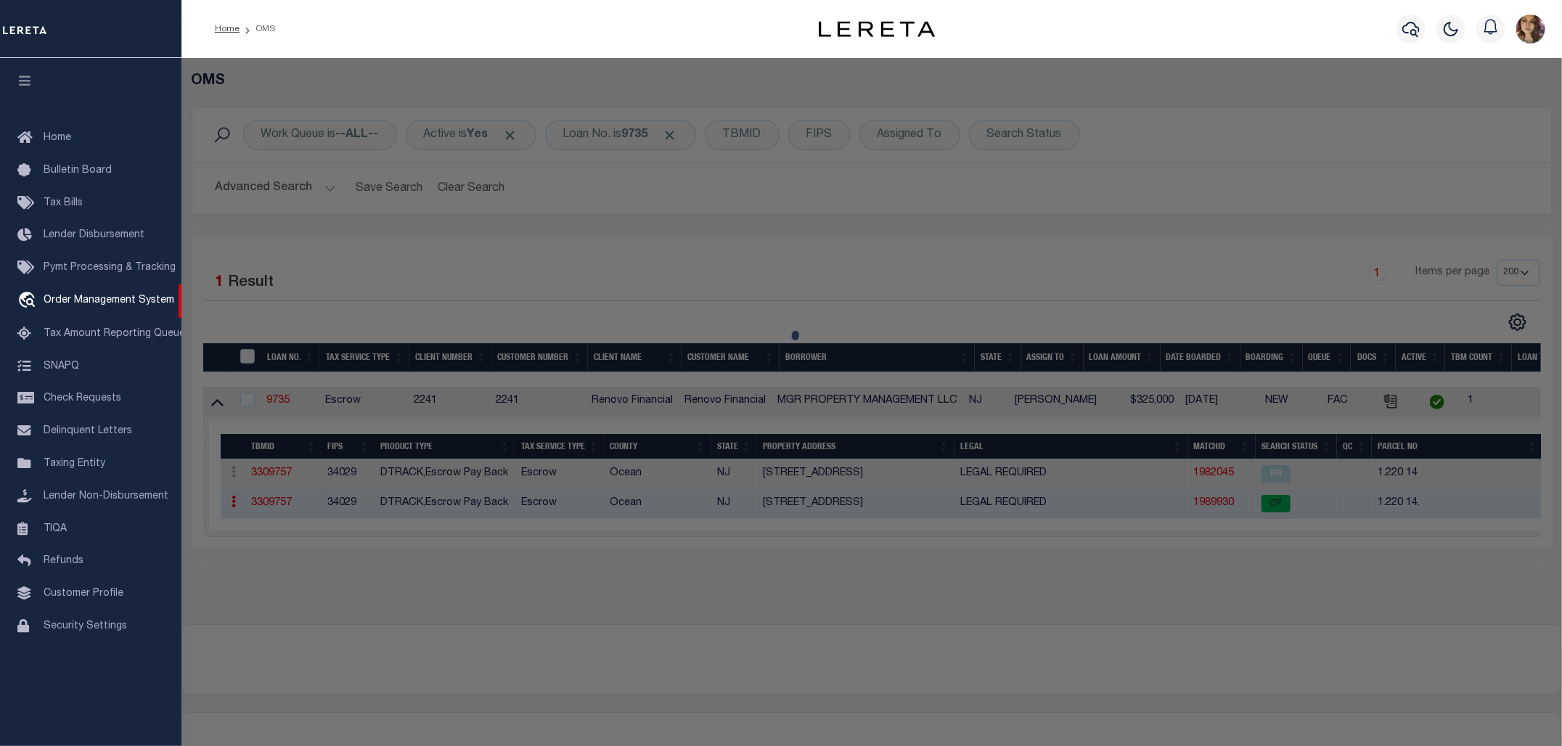
checkbox input "false"
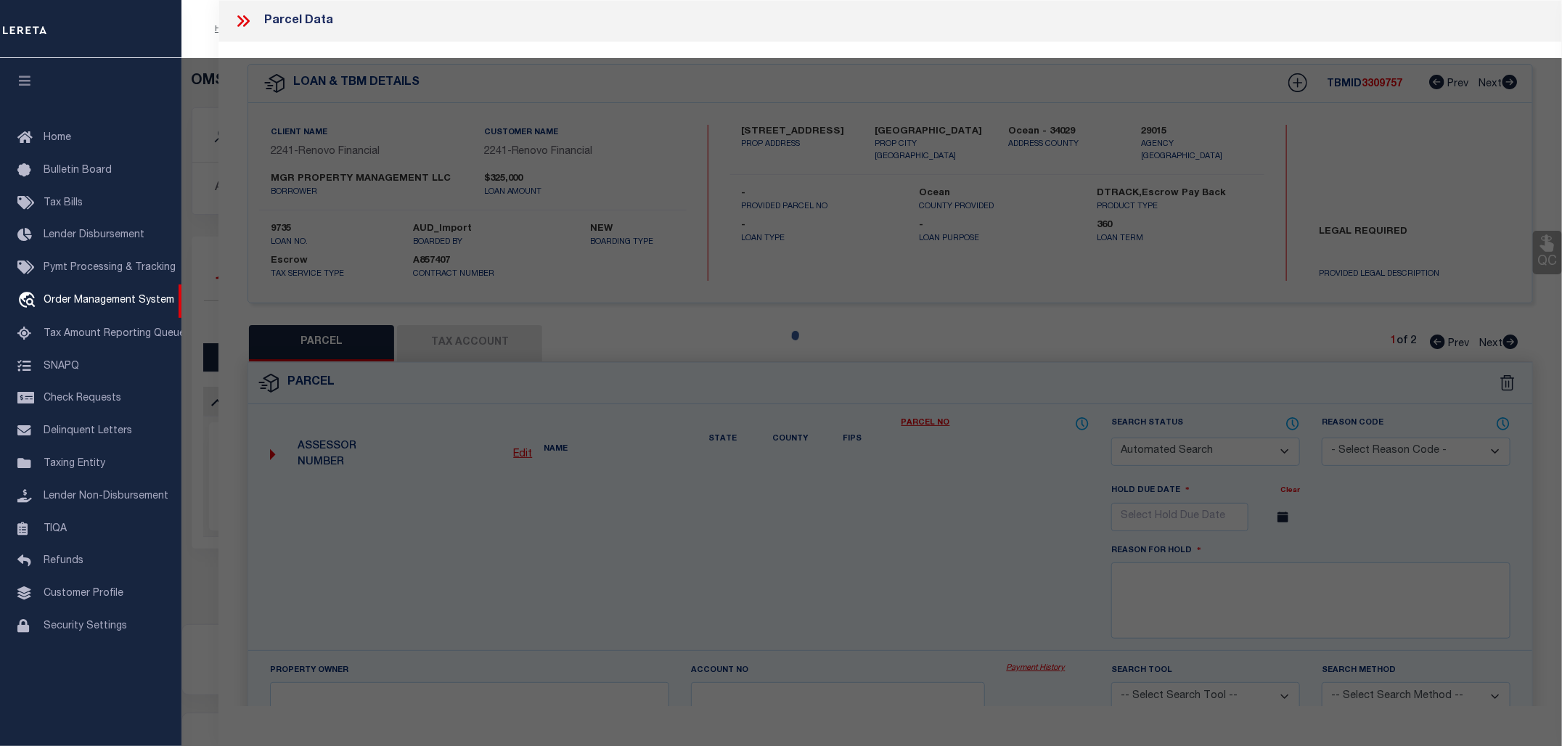
select select "CP"
type input "MGR PROPERTY MANAGEMENT LLC"
select select
type input "[STREET_ADDRESS]"
checkbox input "false"
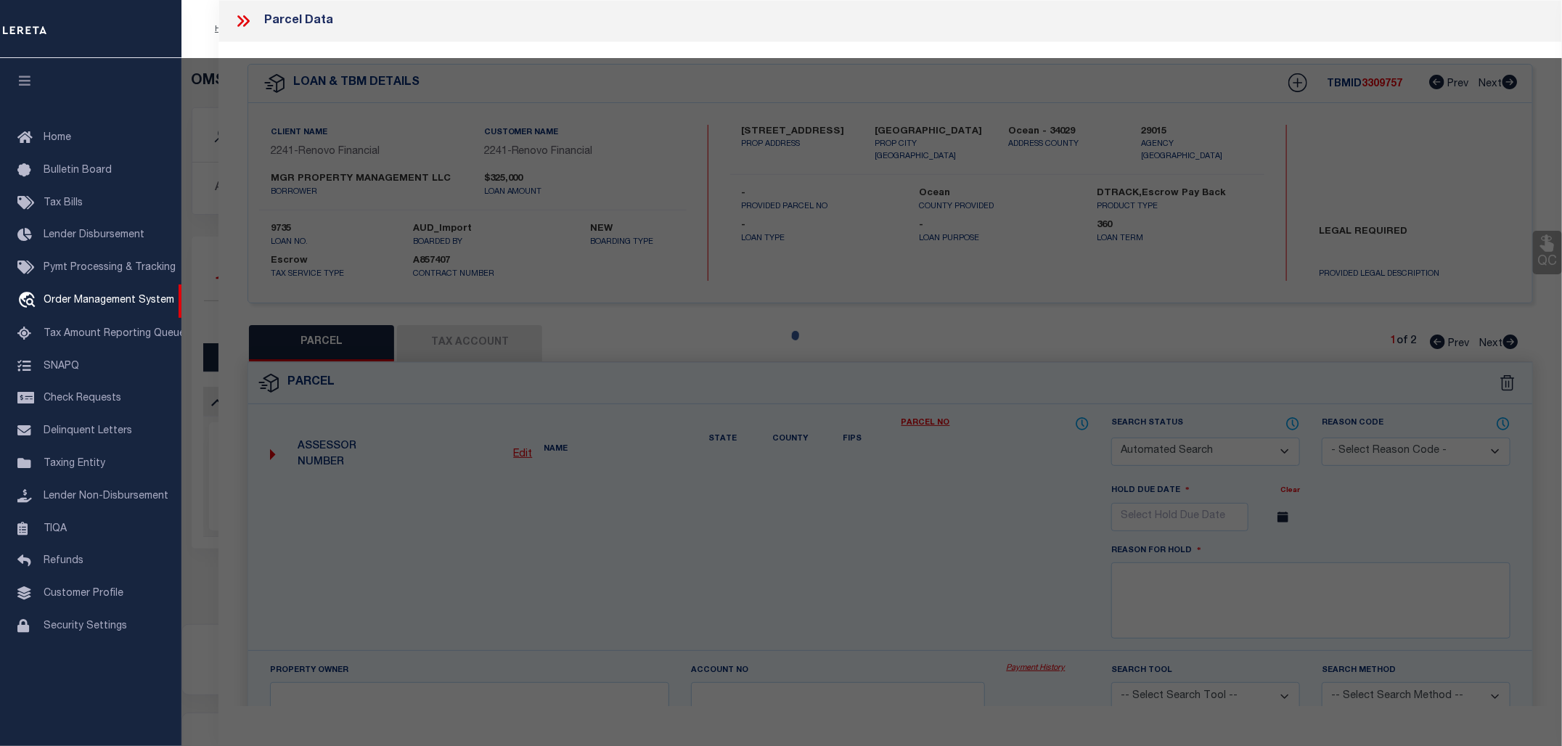
type input "NJ"
type textarea "[DATE]-correct entity"
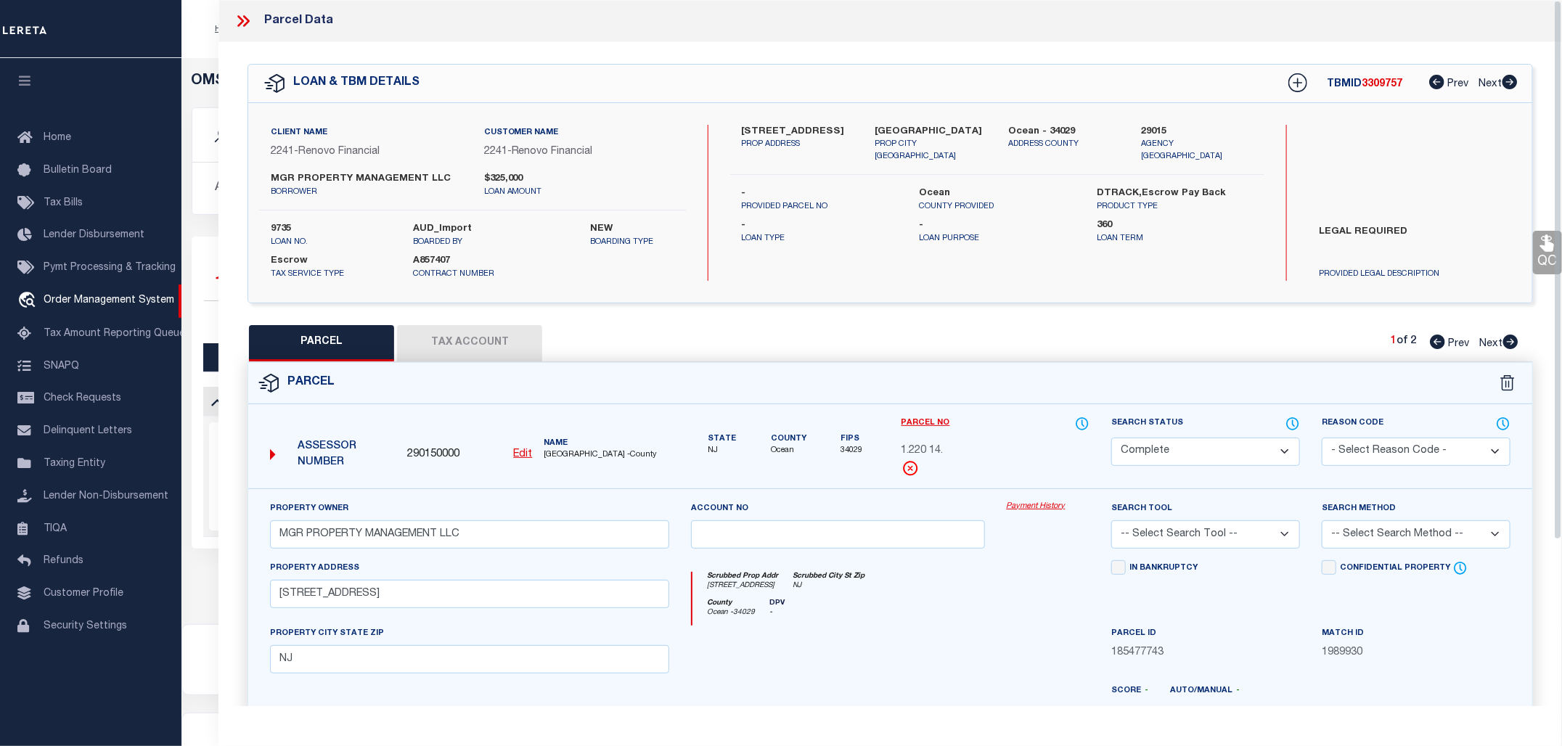
click at [1038, 501] on div "Property Owner MGR PROPERTY MANAGEMENT LLC Account no Payment History Search To…" at bounding box center [890, 678] width 1284 height 379
click at [1035, 505] on link "Payment History" at bounding box center [1048, 507] width 83 height 12
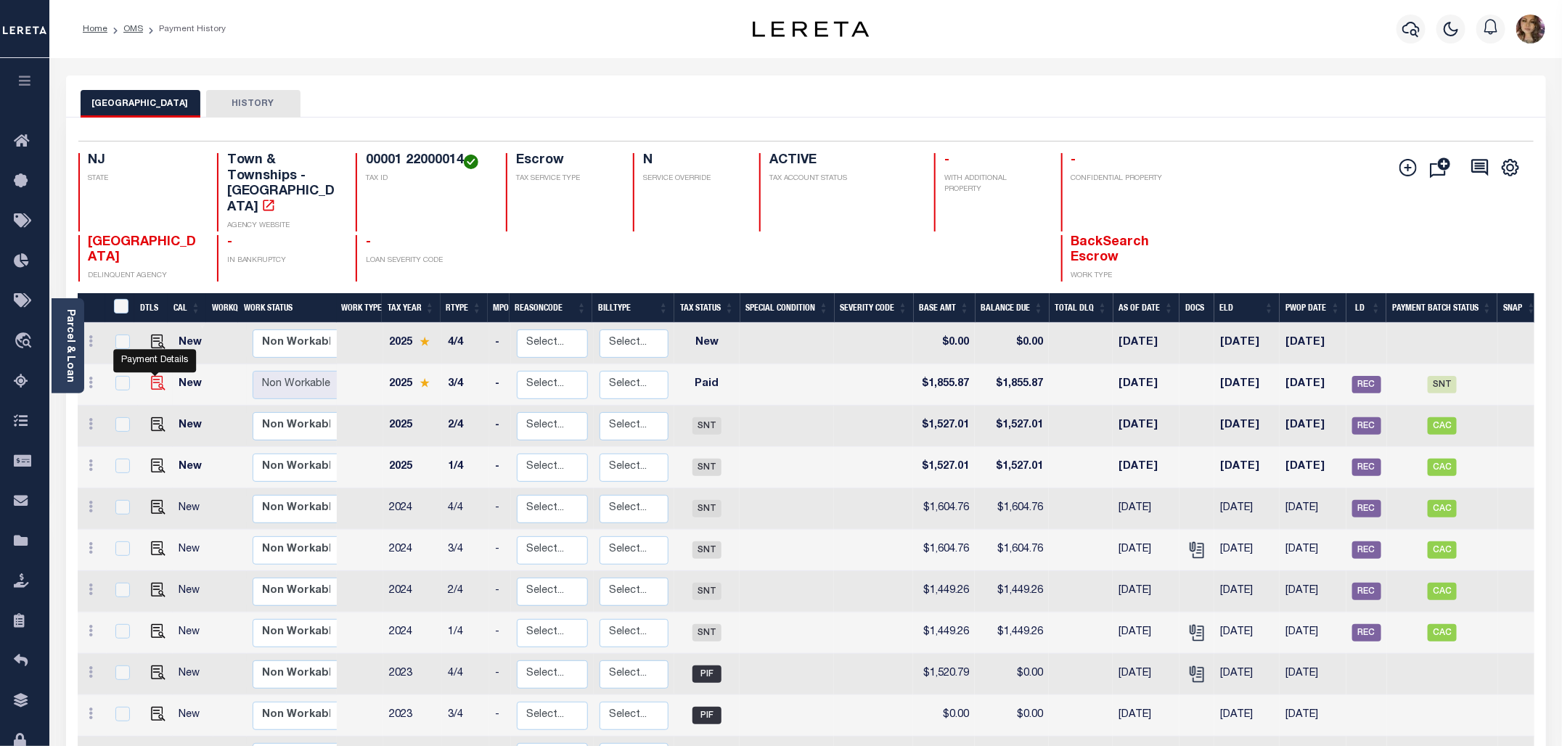
click at [154, 376] on img "" at bounding box center [158, 383] width 15 height 15
checkbox input "true"
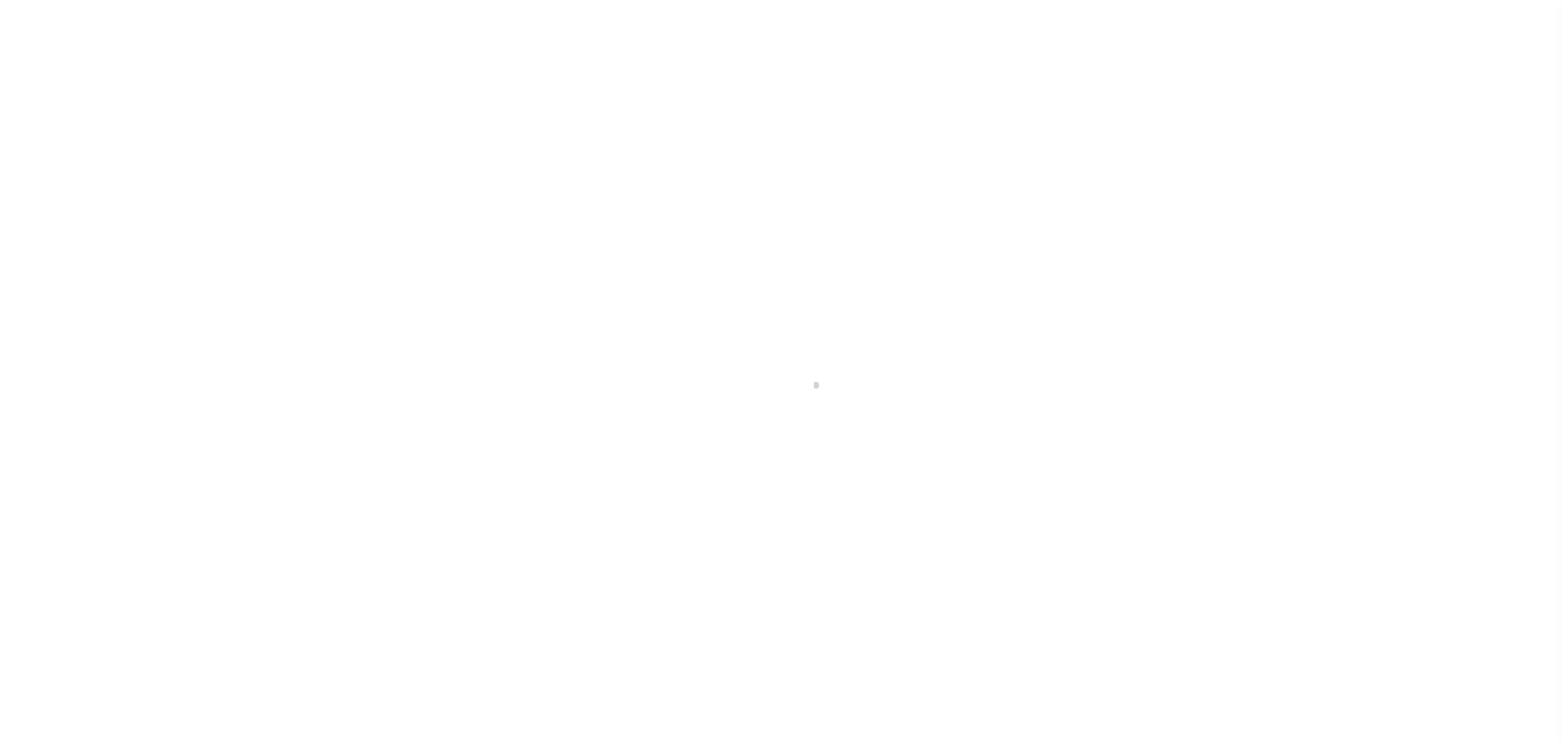
select select "PYD"
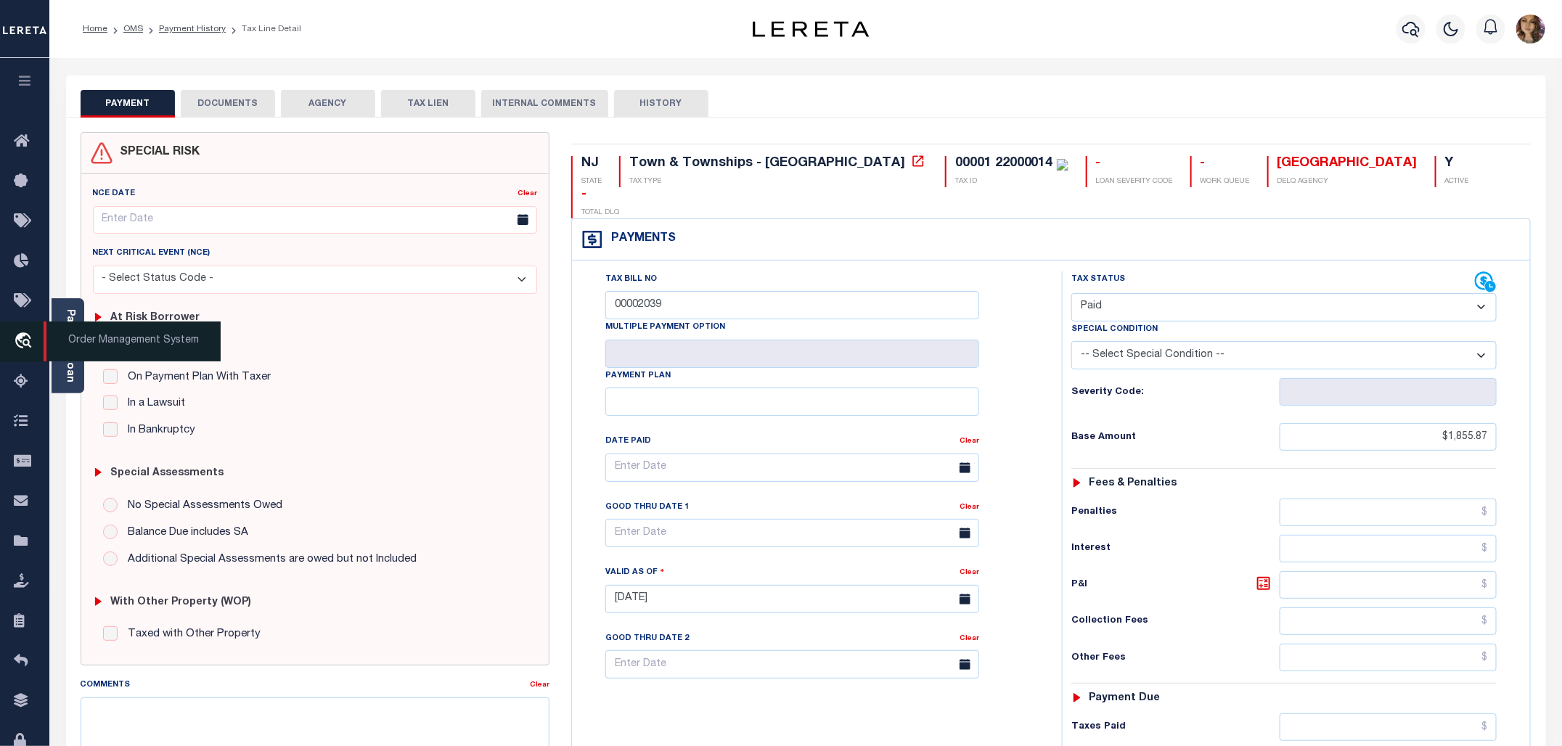
click at [106, 346] on span "Order Management System" at bounding box center [132, 342] width 177 height 40
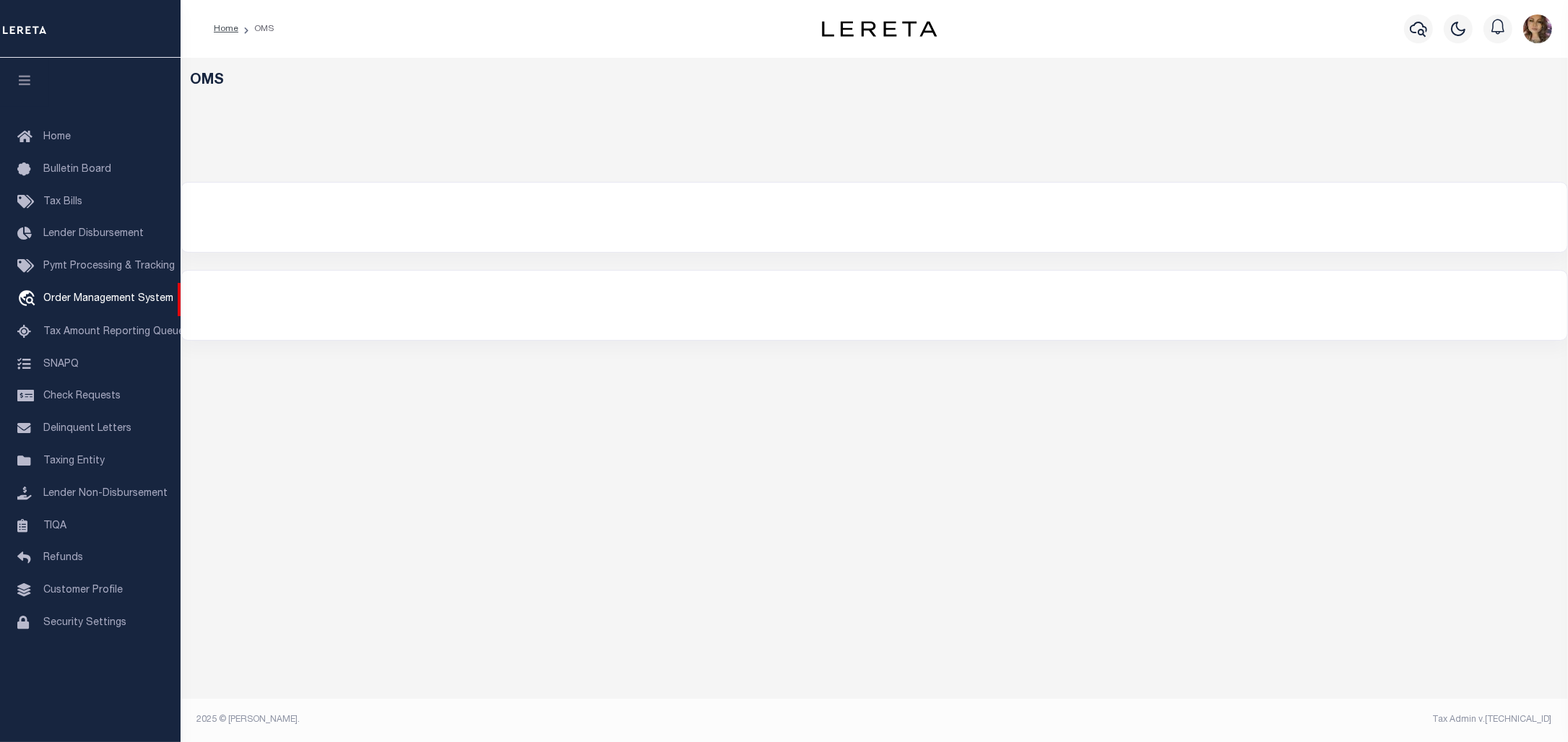
select select "200"
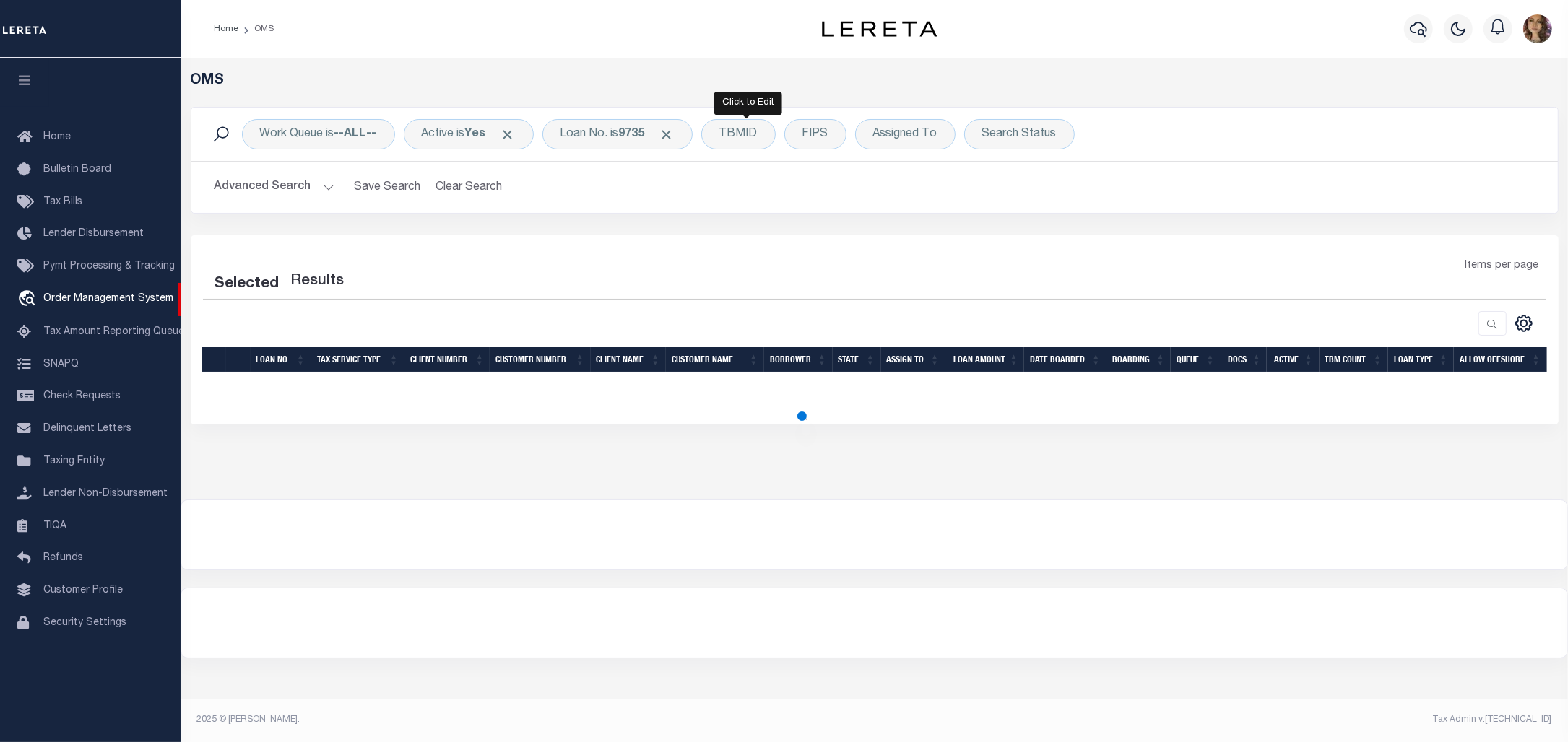
select select "200"
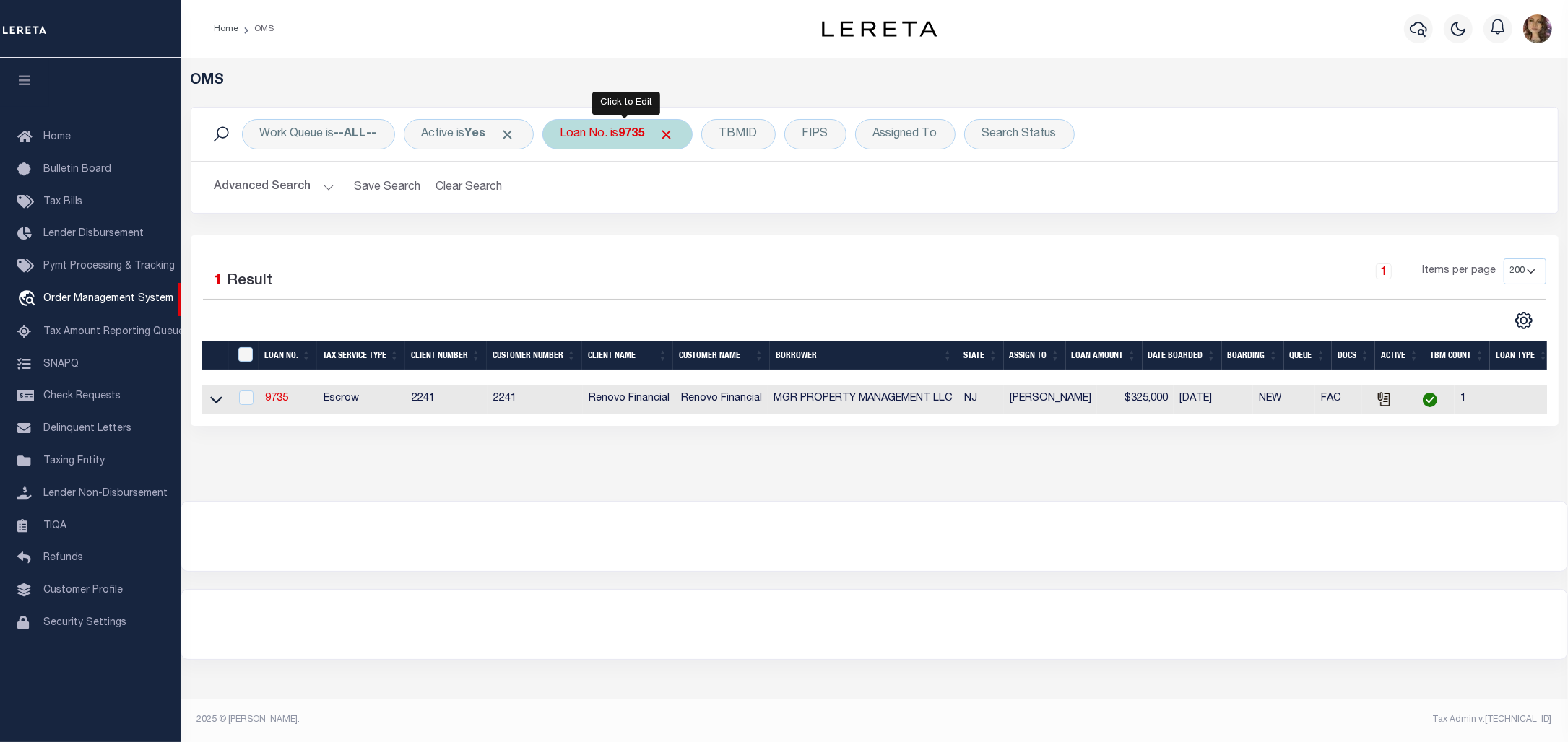
click at [611, 138] on div "Loan No. is 9735" at bounding box center [617, 134] width 150 height 30
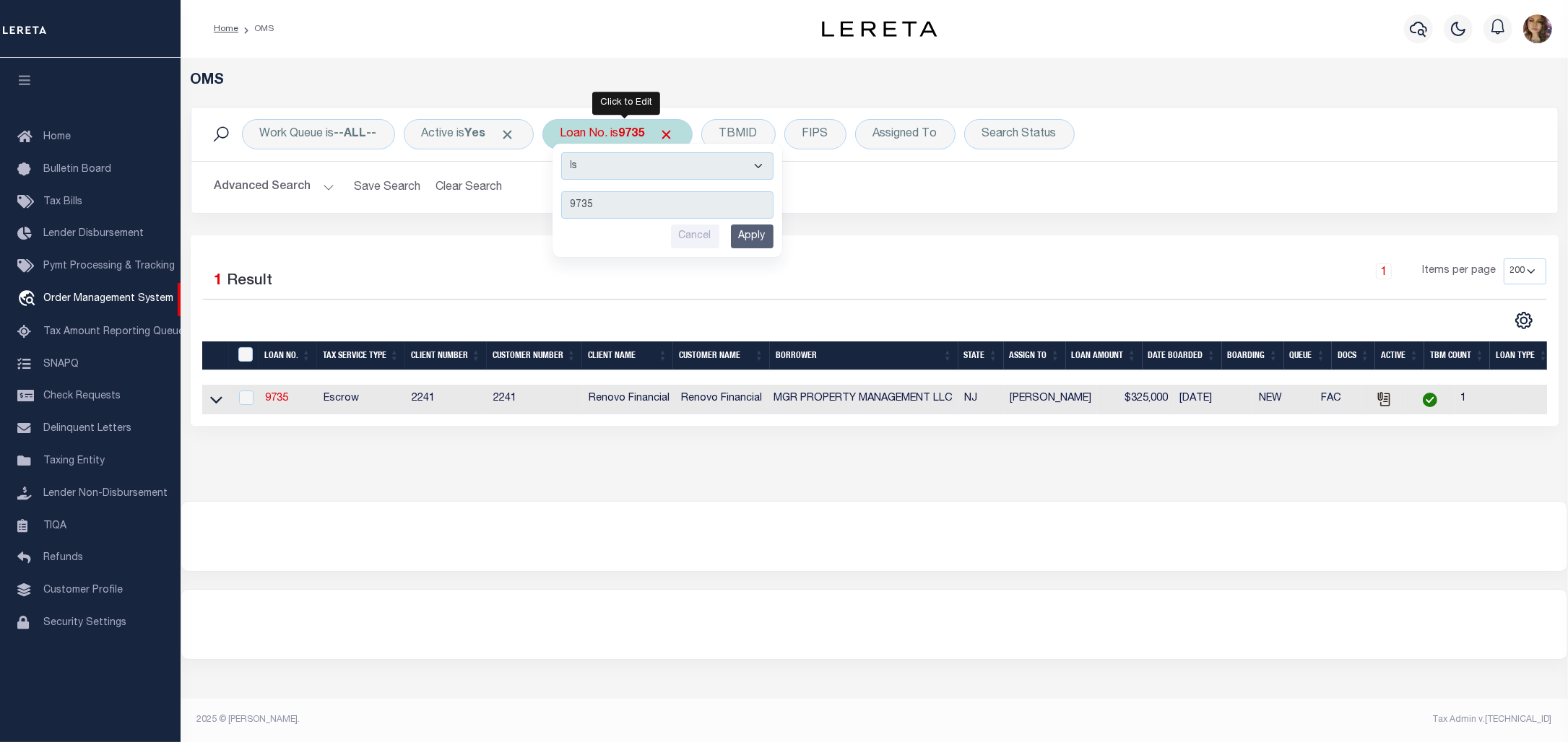
type input "10022636"
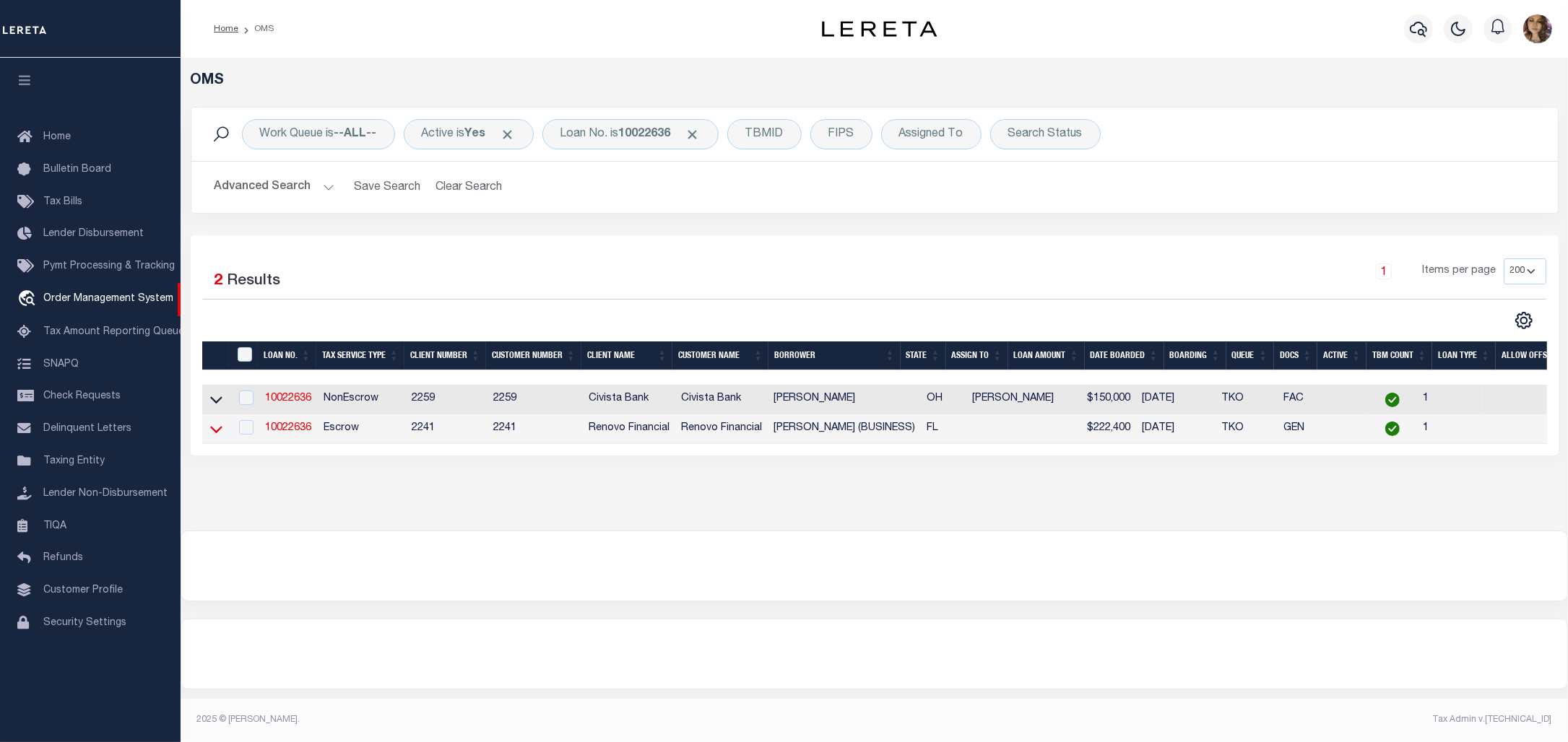
click at [212, 431] on icon at bounding box center [216, 429] width 12 height 15
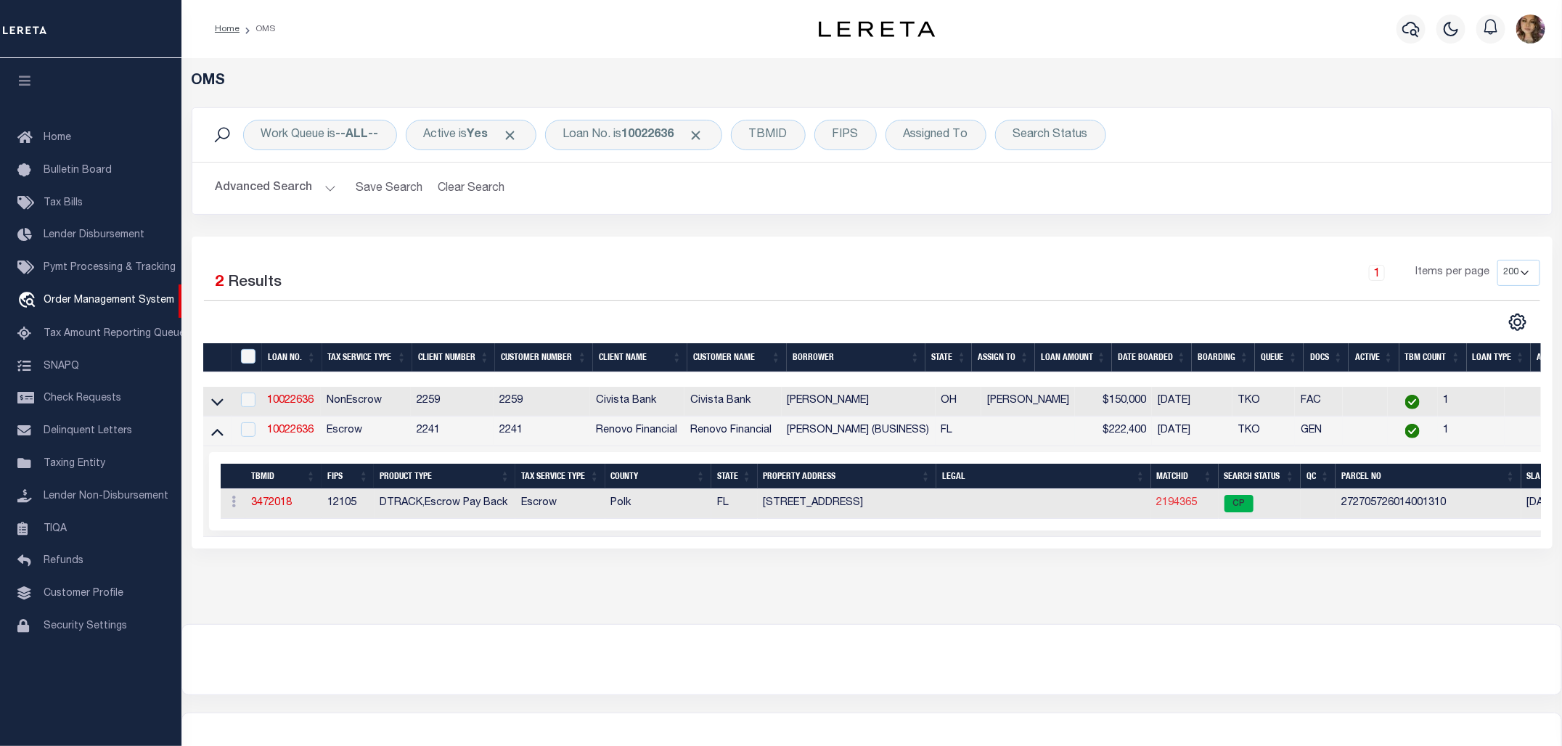
click at [1185, 505] on link "2194365" at bounding box center [1177, 503] width 41 height 10
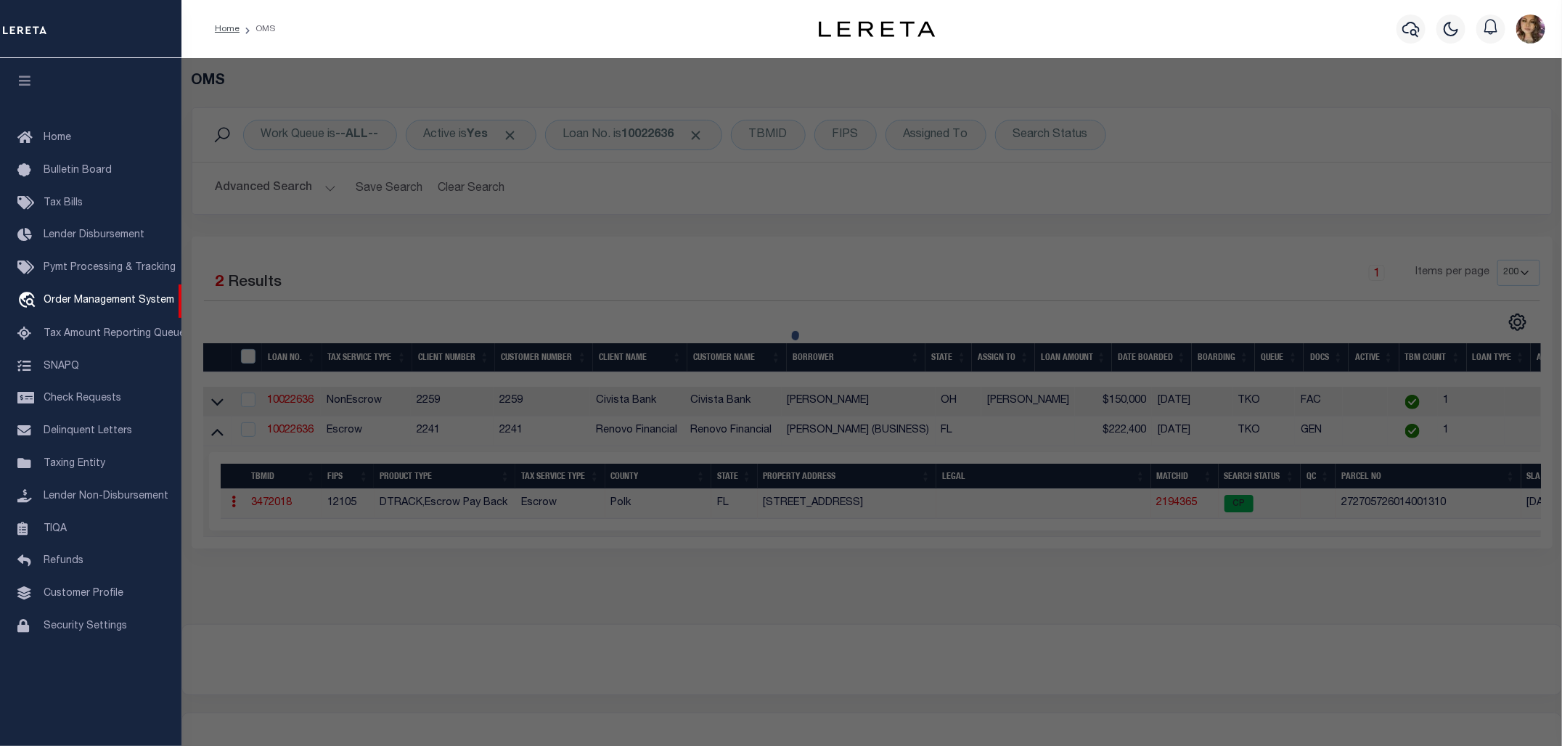
checkbox input "false"
select select "CP"
type input "ZHOU,RONG"
select select "ATL"
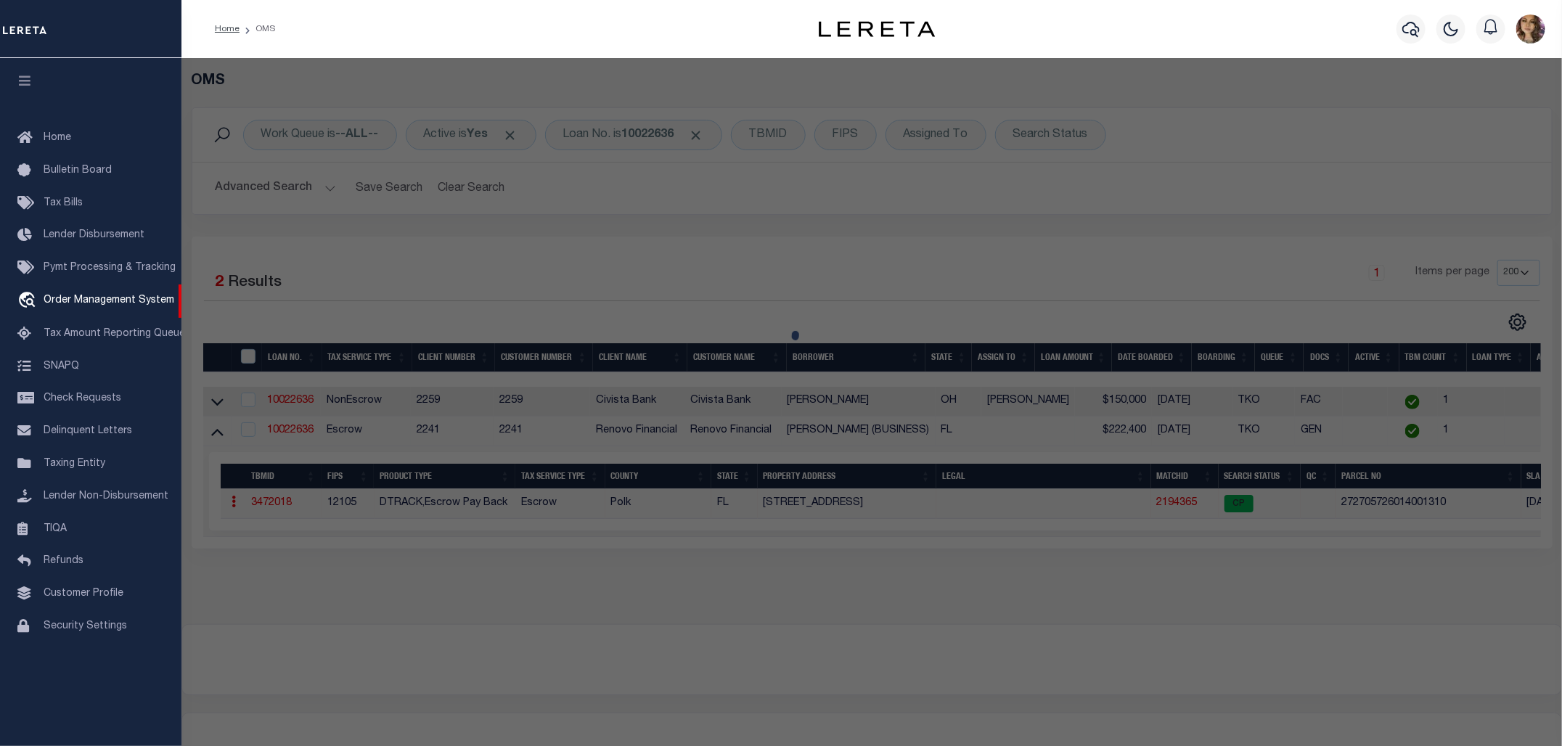
select select "ADD"
type input "1652 ASPEN AVE"
checkbox input "false"
type input "[GEOGRAPHIC_DATA], FL 33837"
type textarea "FOREST LAKE PHASE 1 PB 183 PGS 17-21 LOT 131"
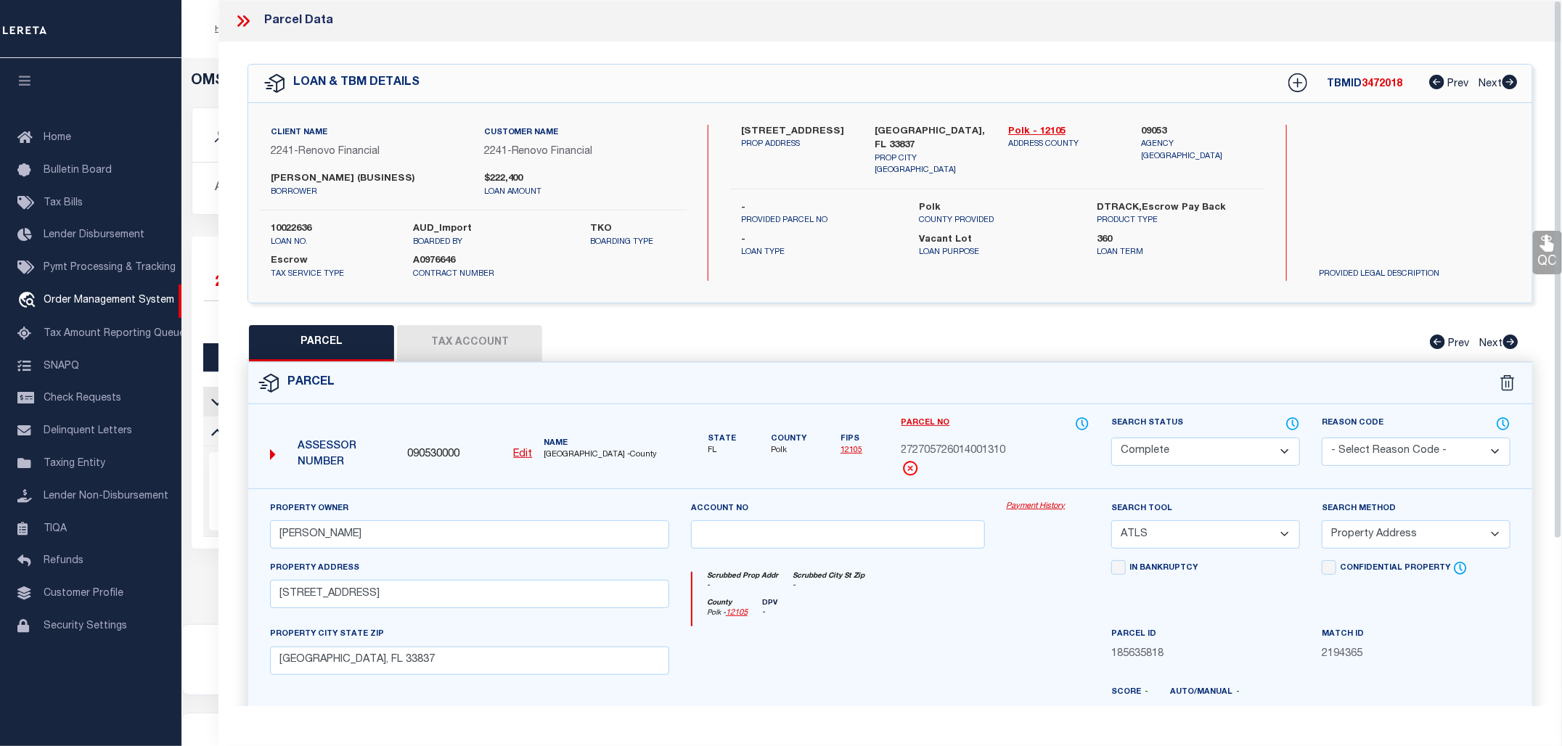
click at [1027, 502] on link "Payment History" at bounding box center [1048, 507] width 83 height 12
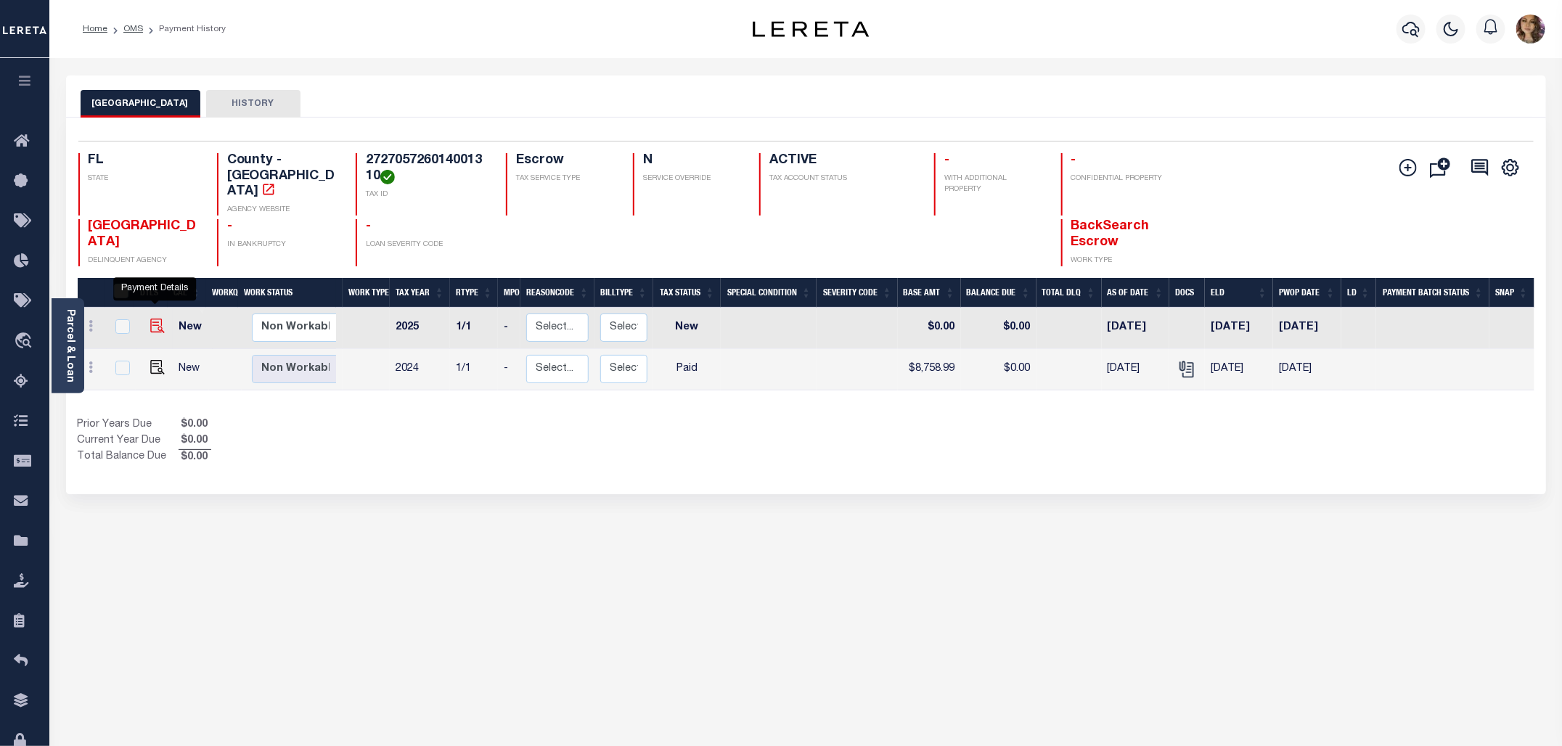
click at [154, 319] on img "" at bounding box center [157, 326] width 15 height 15
checkbox input "true"
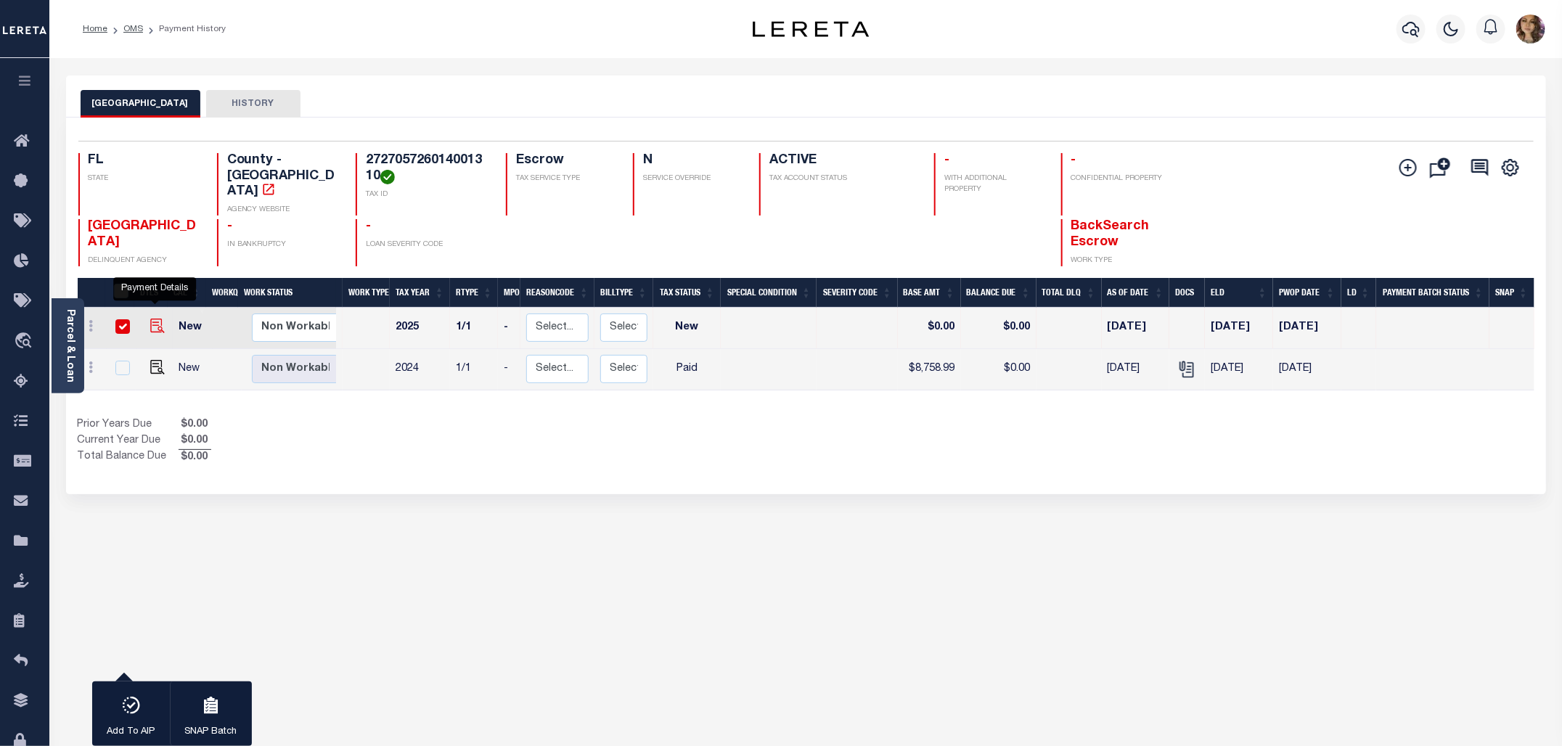
click at [155, 319] on img "" at bounding box center [157, 326] width 15 height 15
checkbox input "false"
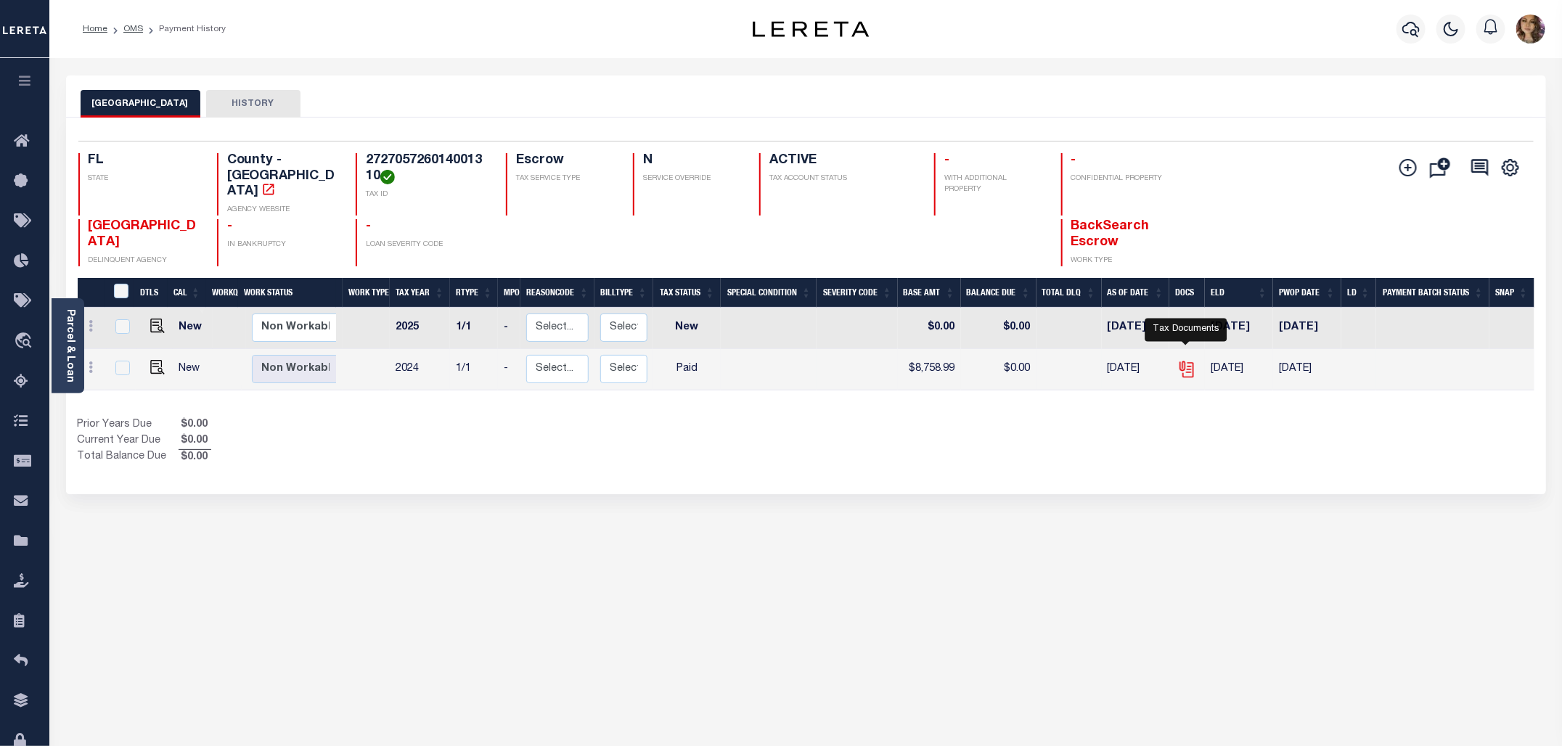
click at [1178, 360] on icon "" at bounding box center [1186, 369] width 19 height 19
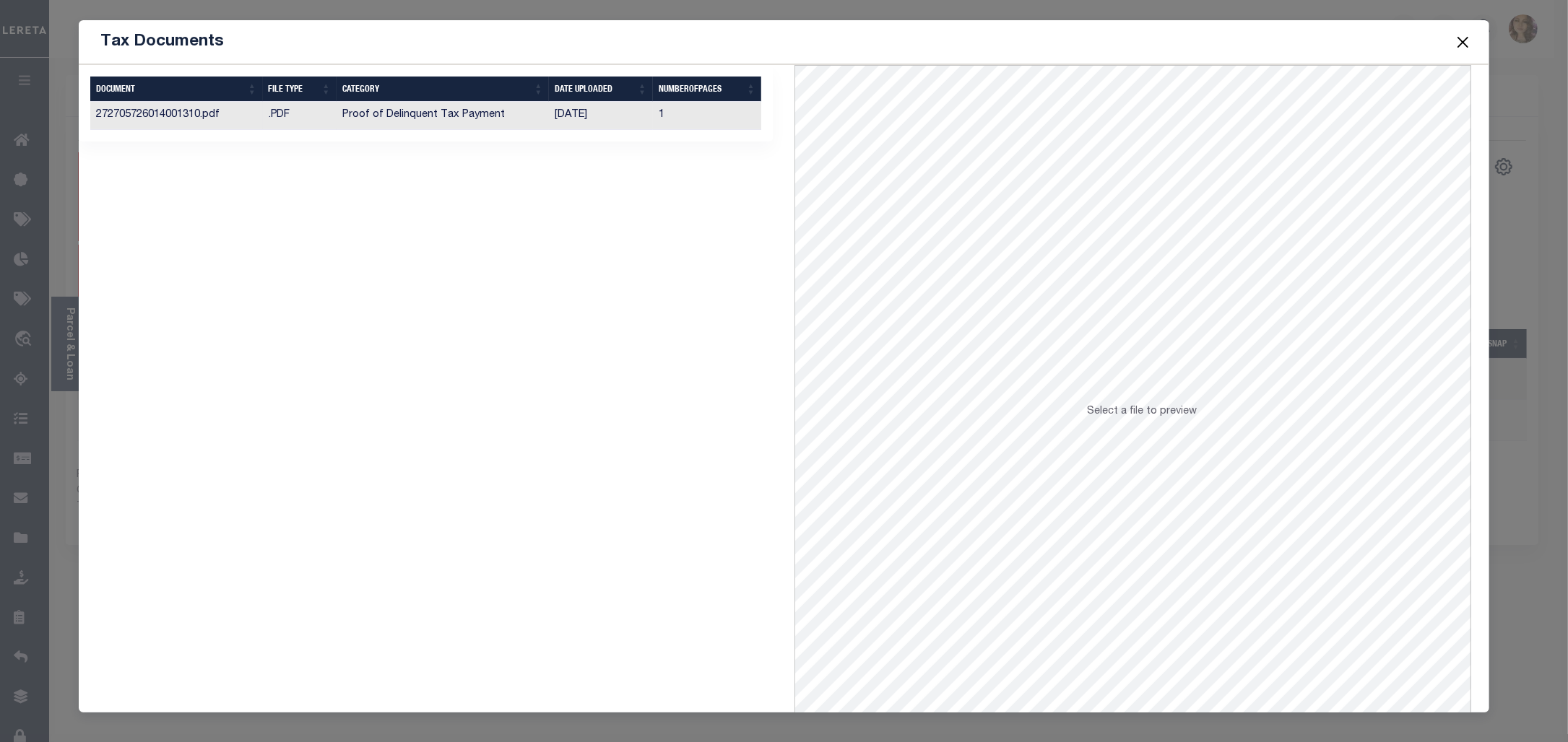
click at [585, 120] on td "07/31/2025" at bounding box center [601, 115] width 104 height 28
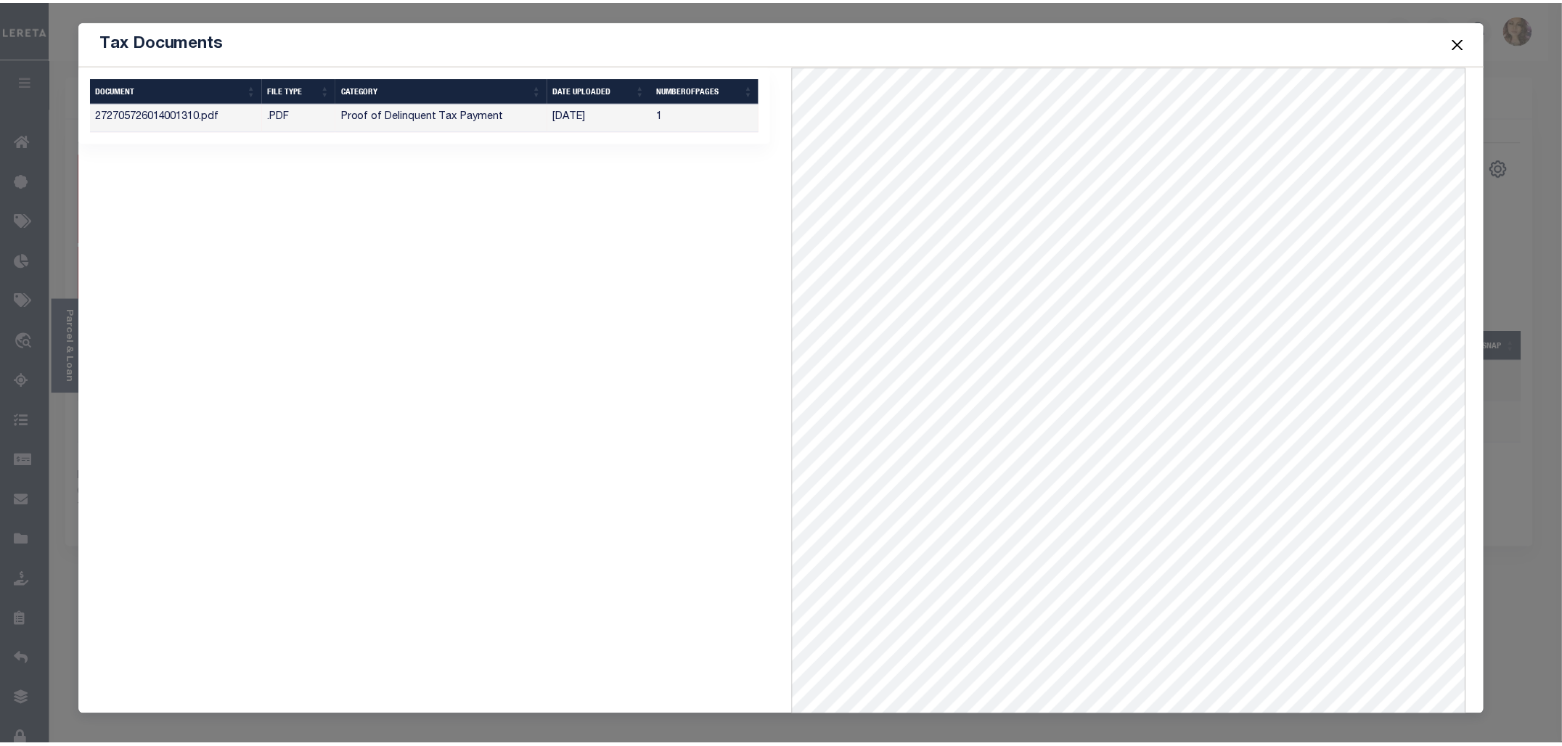
scroll to position [4, 0]
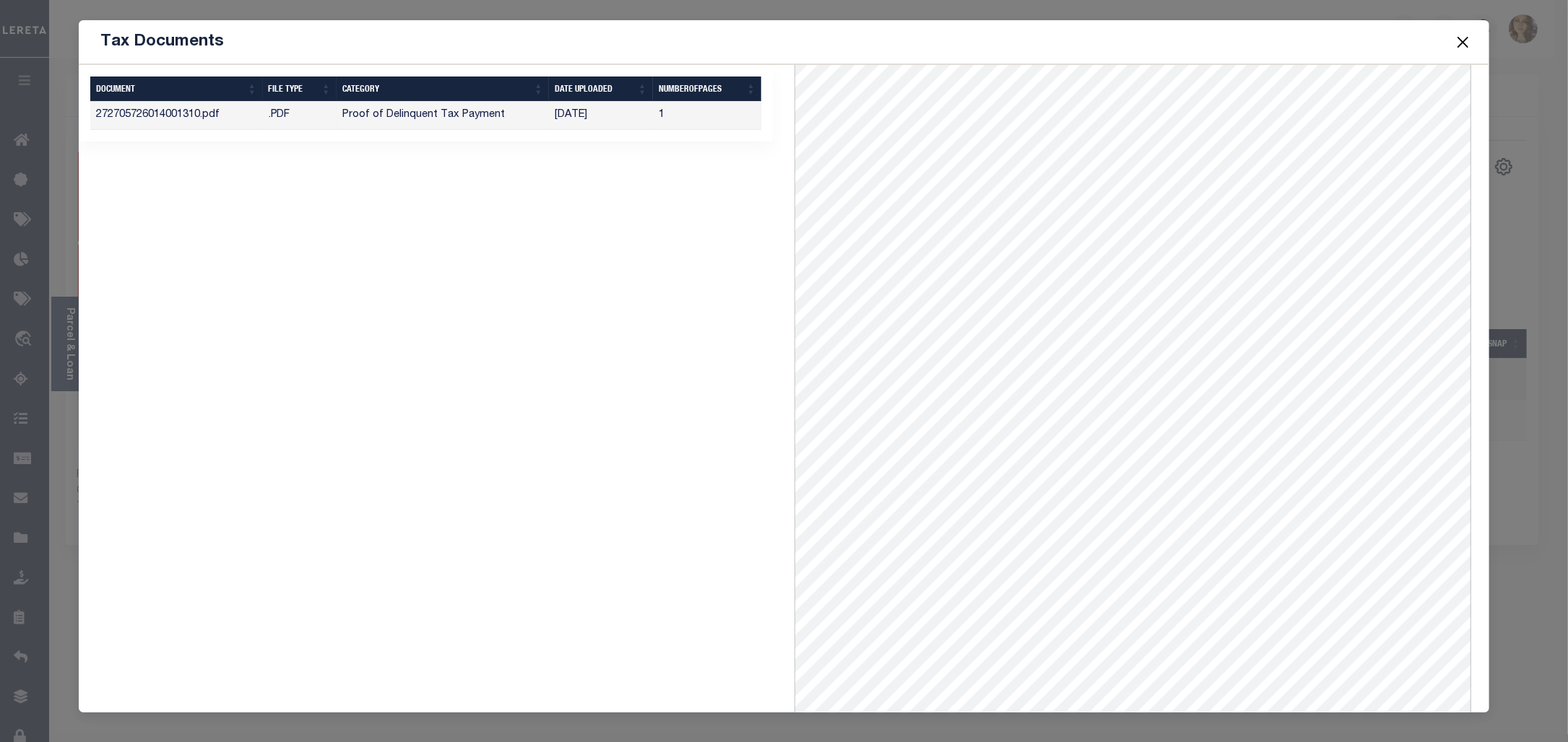
click at [1465, 38] on button "Close" at bounding box center [1463, 42] width 19 height 19
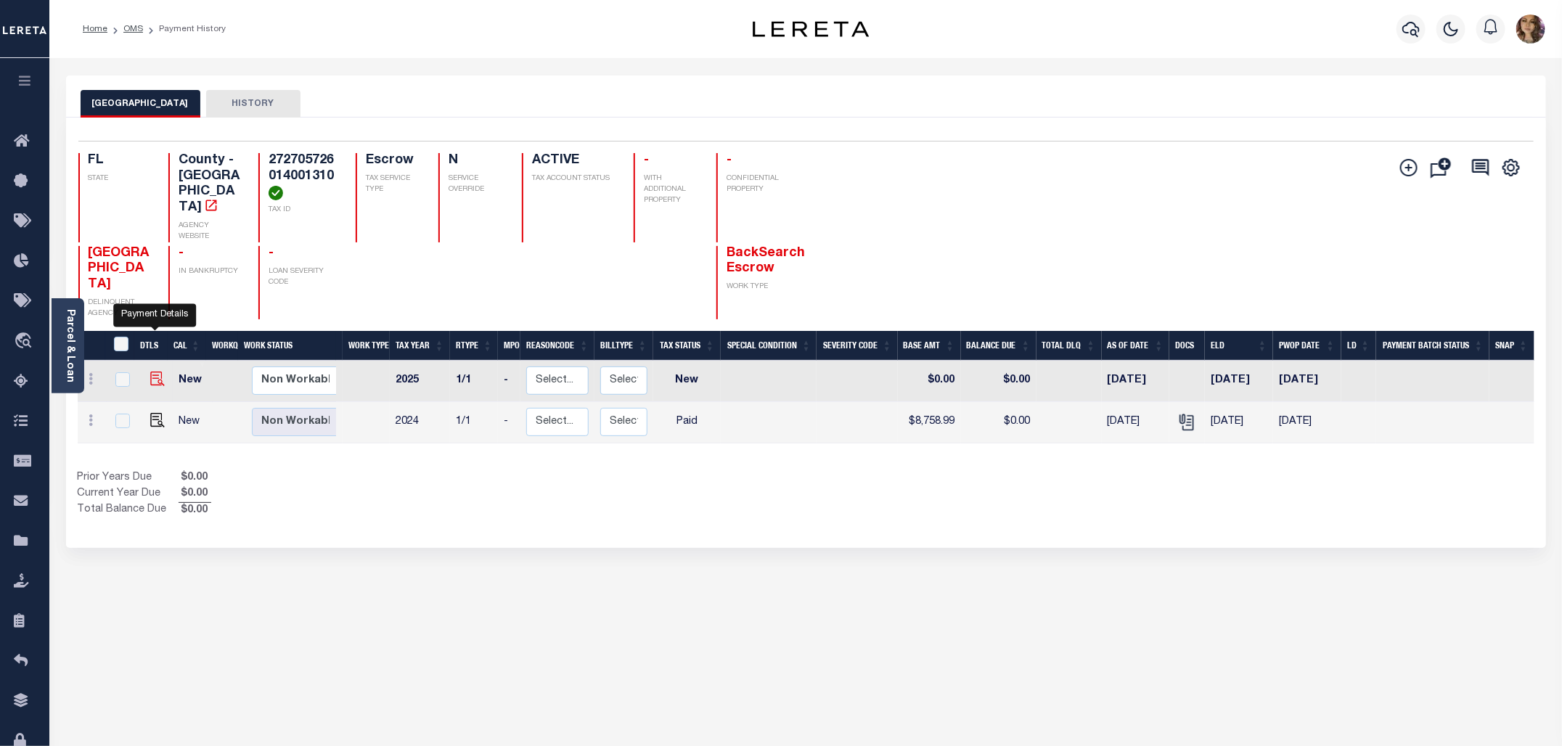
click at [156, 372] on img "" at bounding box center [157, 379] width 15 height 15
checkbox input "true"
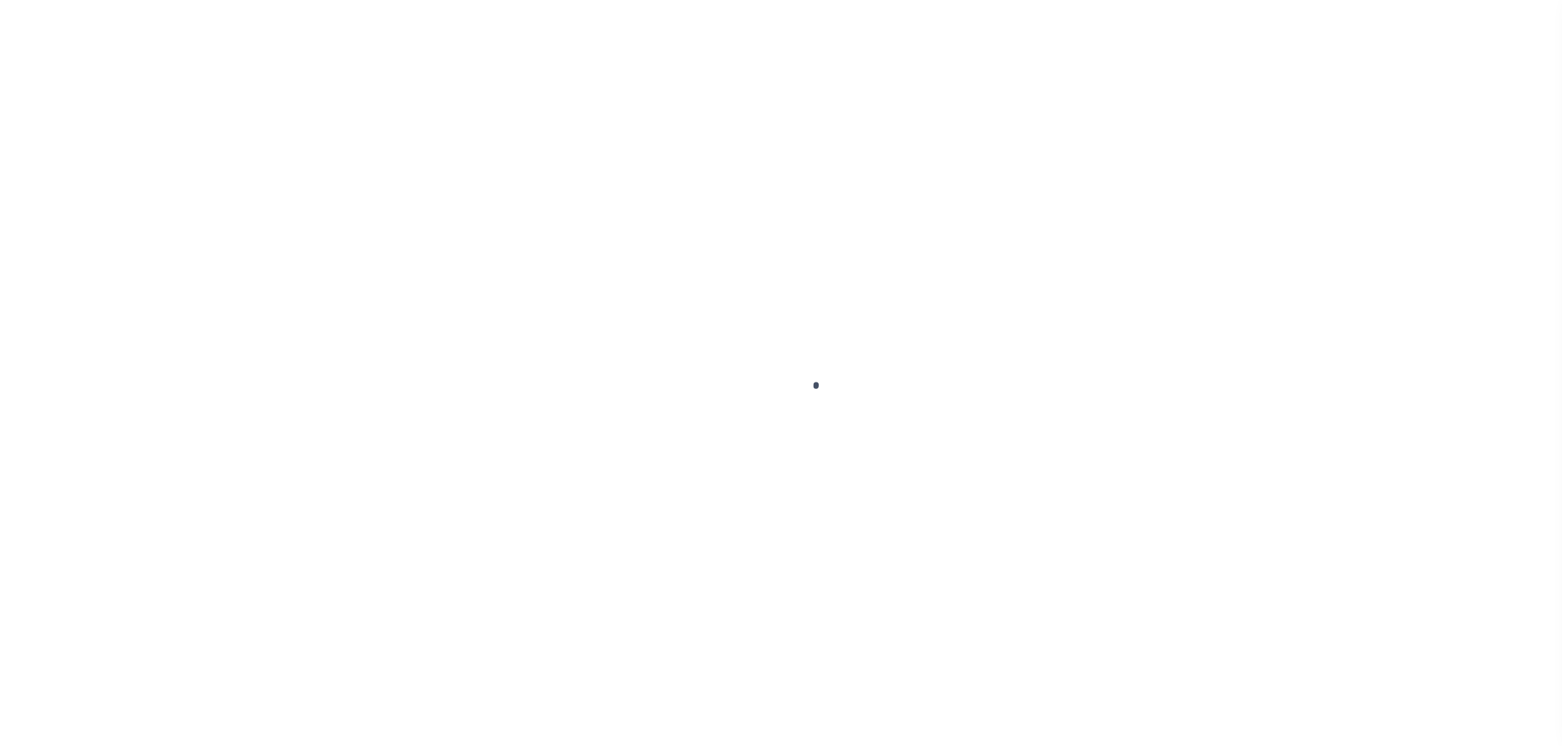
select select "NW2"
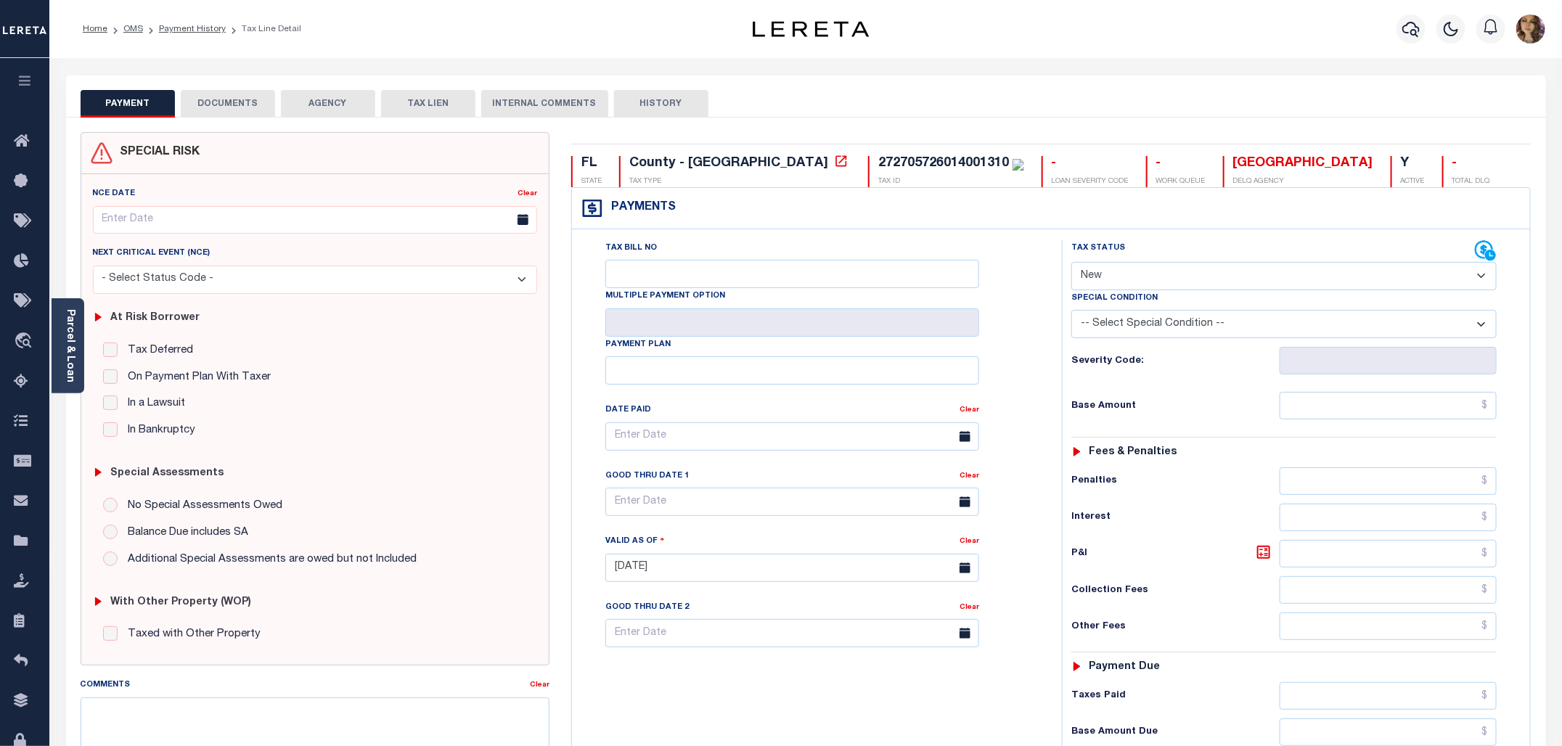
click at [878, 164] on div "272705726014001310" at bounding box center [943, 163] width 131 height 13
copy div "272705726014001310"
click at [834, 163] on icon at bounding box center [841, 161] width 15 height 15
click at [878, 162] on div "272705726014001310" at bounding box center [943, 163] width 131 height 13
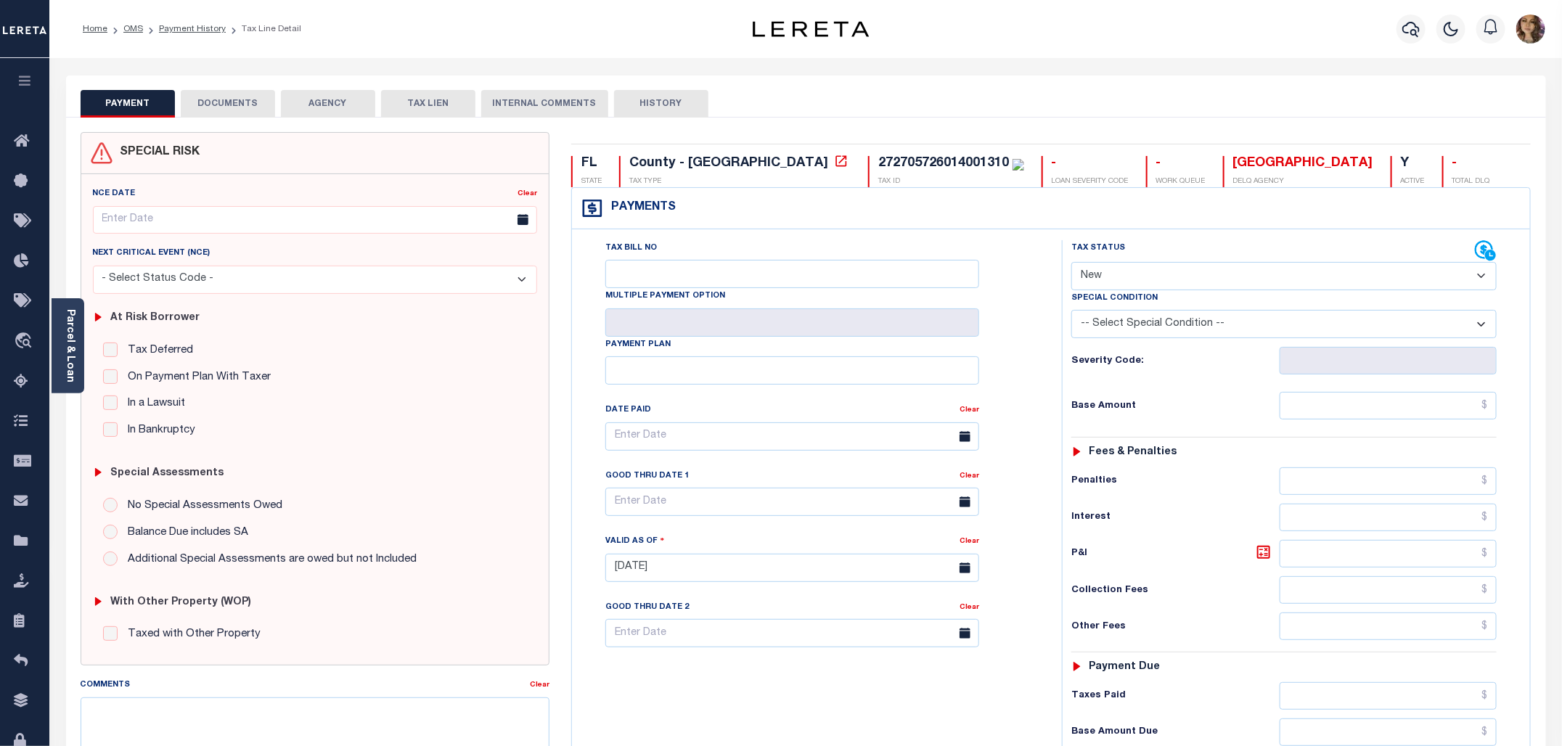
click at [878, 162] on div "272705726014001310" at bounding box center [943, 163] width 131 height 13
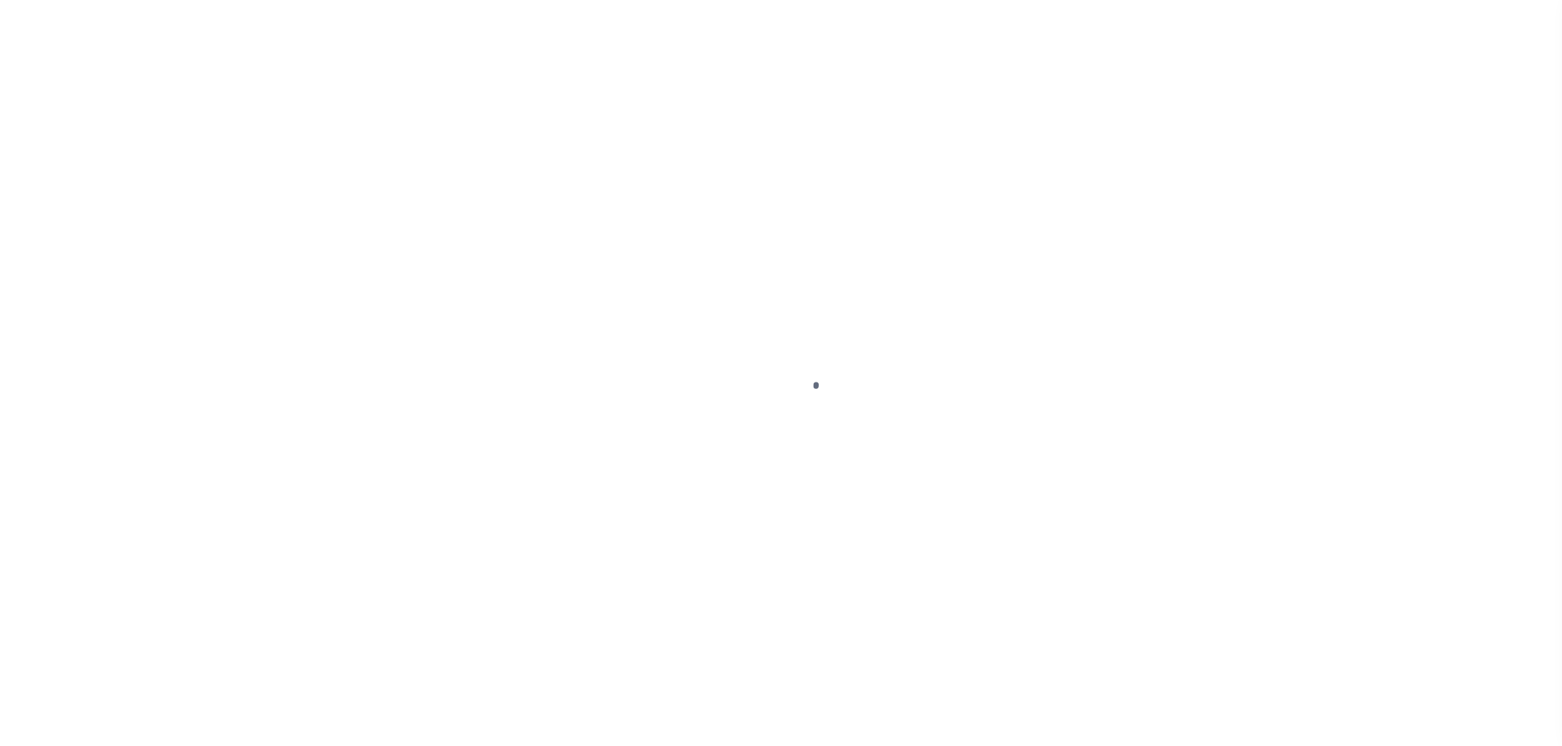
select select "NW2"
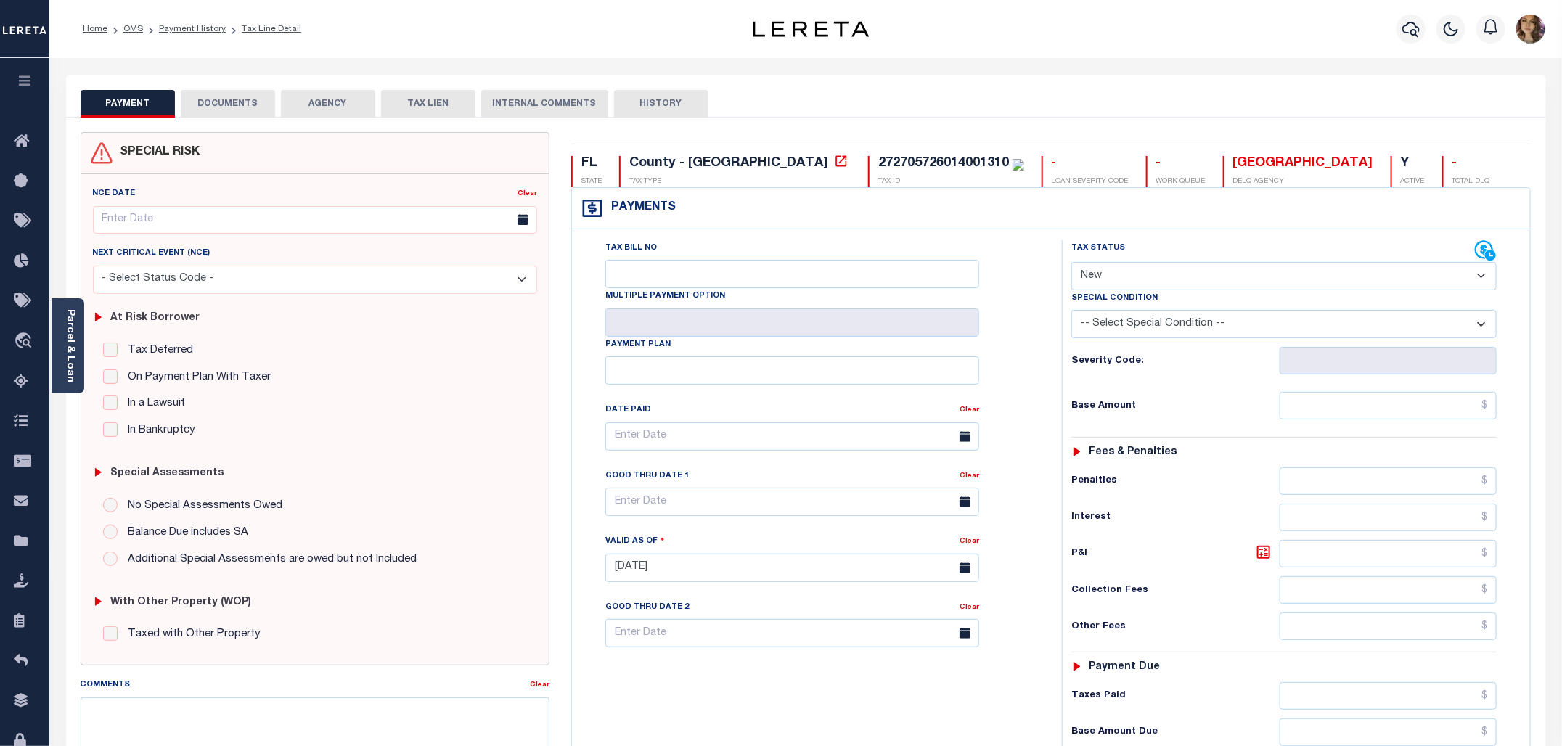
click at [1233, 277] on select "- Select Status Code - Open Due/Unpaid Paid Incomplete No Tax Due Internal Refu…" at bounding box center [1284, 276] width 425 height 28
select select "PYD"
click at [1072, 264] on select "- Select Status Code - Open Due/Unpaid Paid Incomplete No Tax Due Internal Refu…" at bounding box center [1284, 276] width 425 height 28
type input "[DATE]"
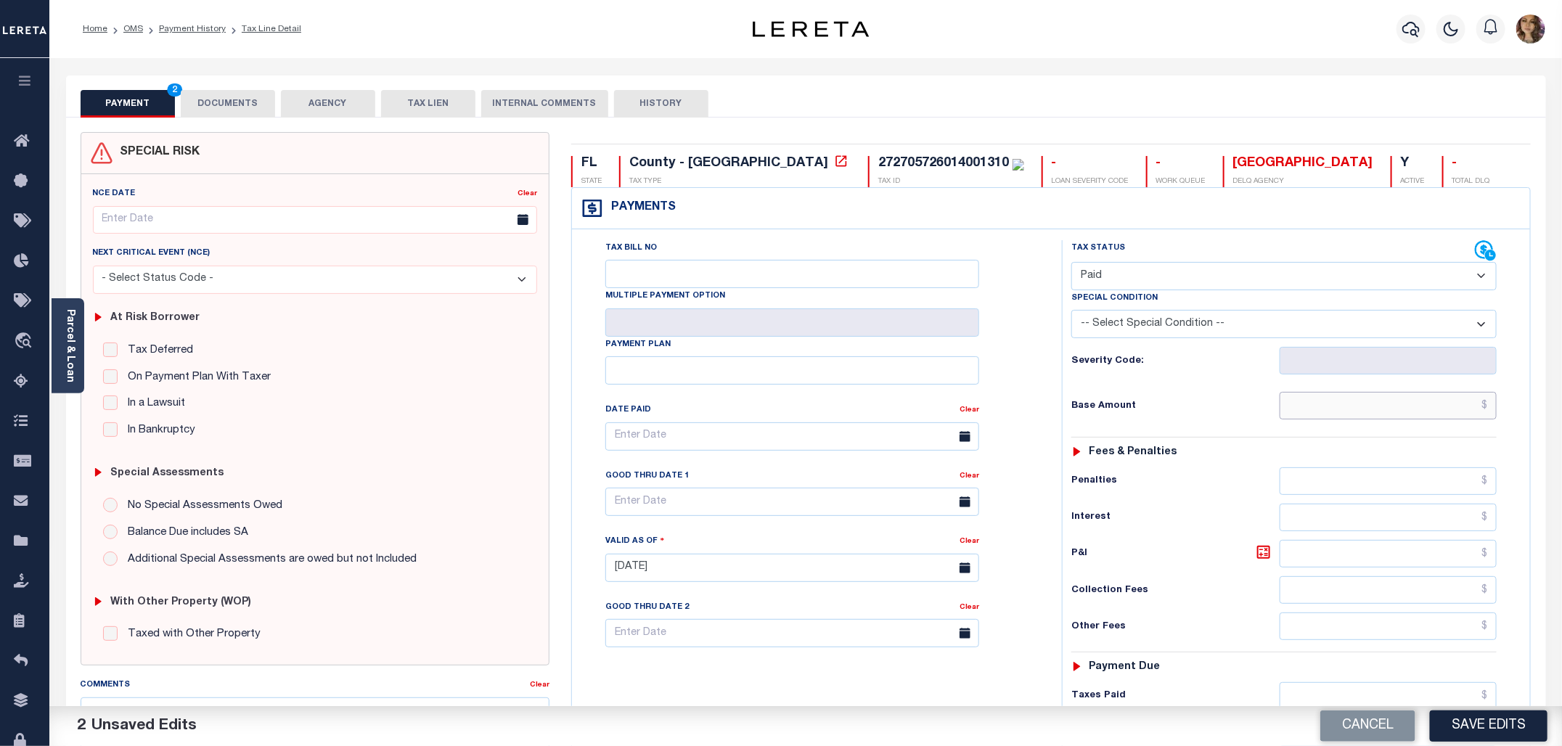
click at [1492, 409] on input "text" at bounding box center [1389, 406] width 218 height 28
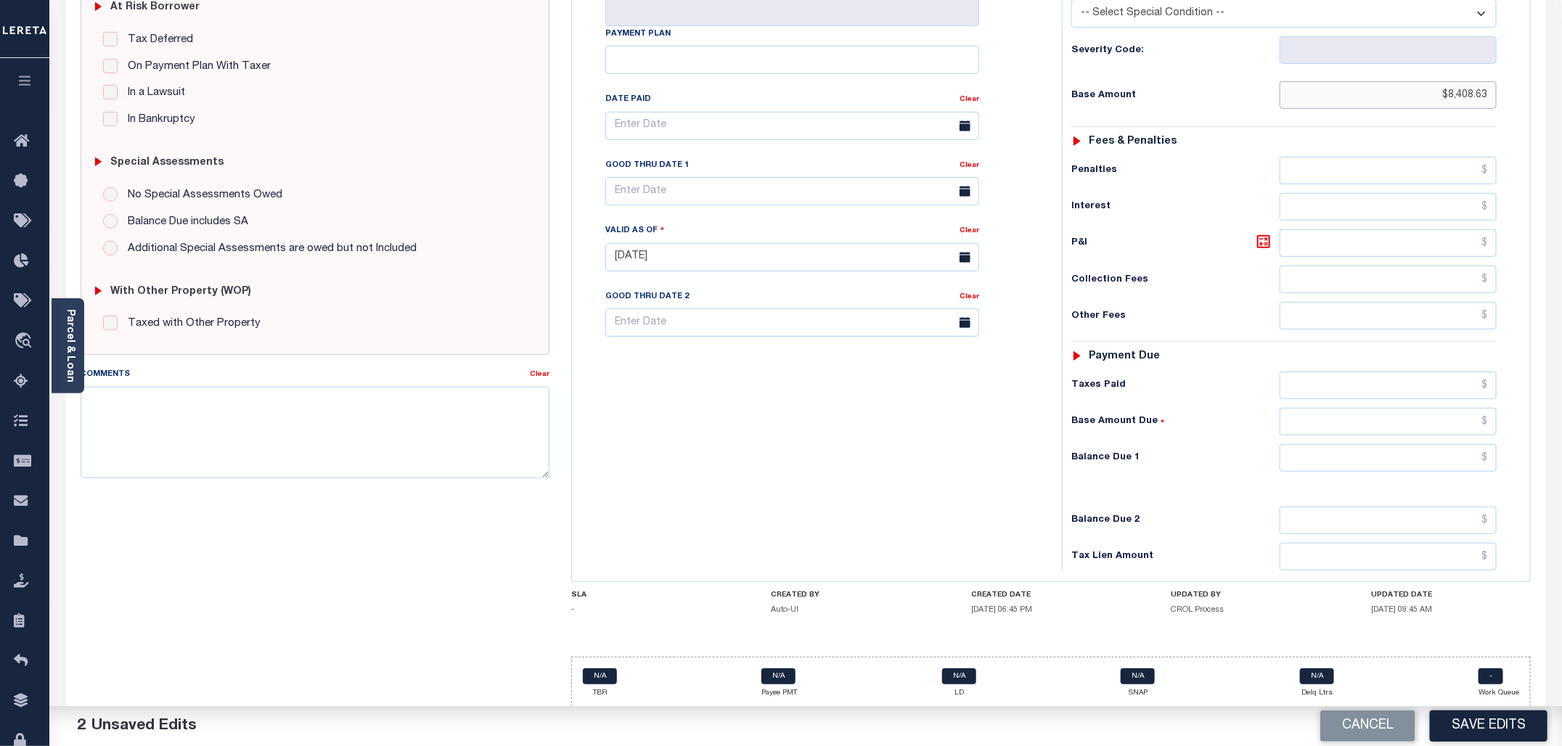
scroll to position [329, 0]
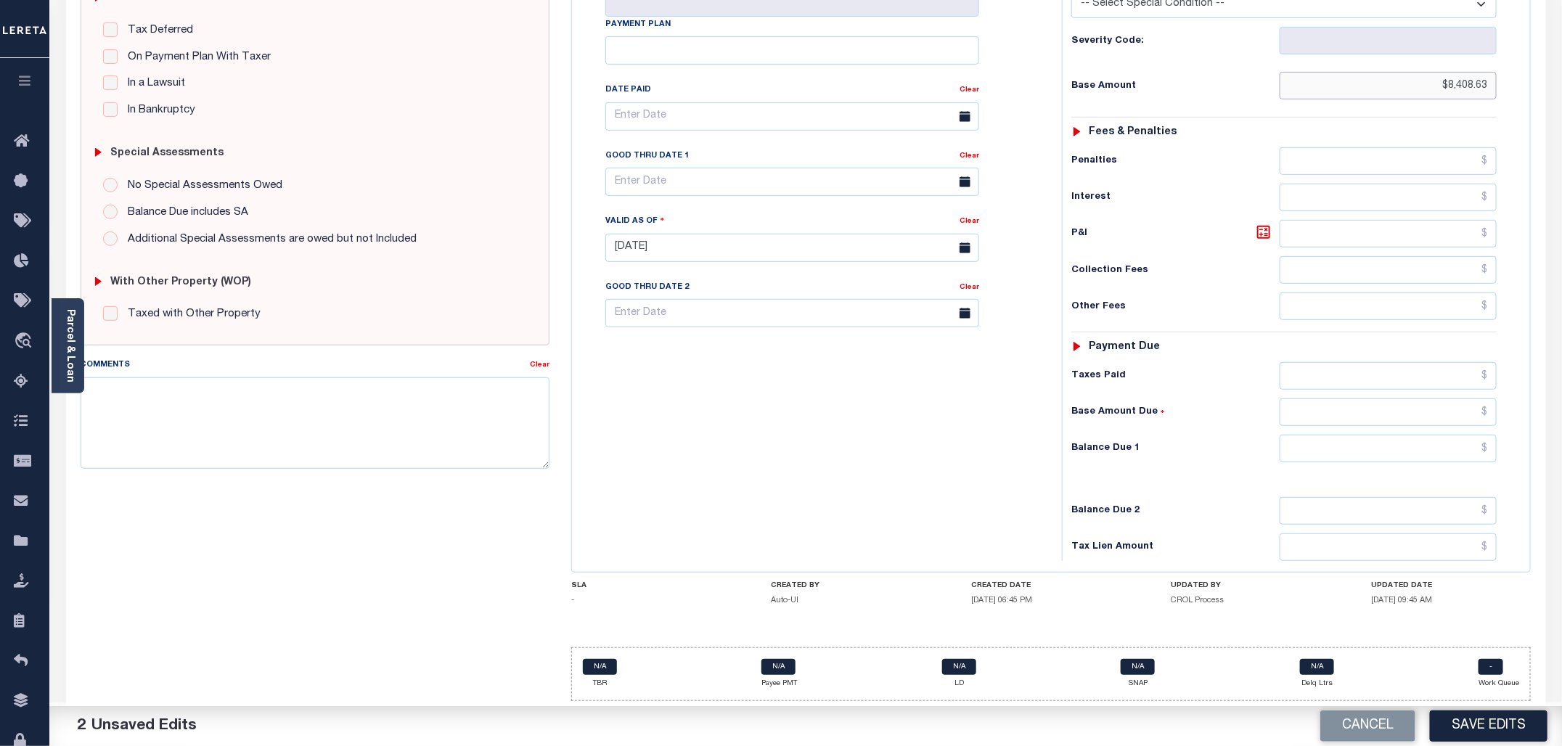
type input "$8,408.63"
click at [1493, 446] on input "text" at bounding box center [1389, 449] width 218 height 28
type input "$0.00"
click at [1474, 724] on button "Save Edits" at bounding box center [1489, 726] width 118 height 31
checkbox input "false"
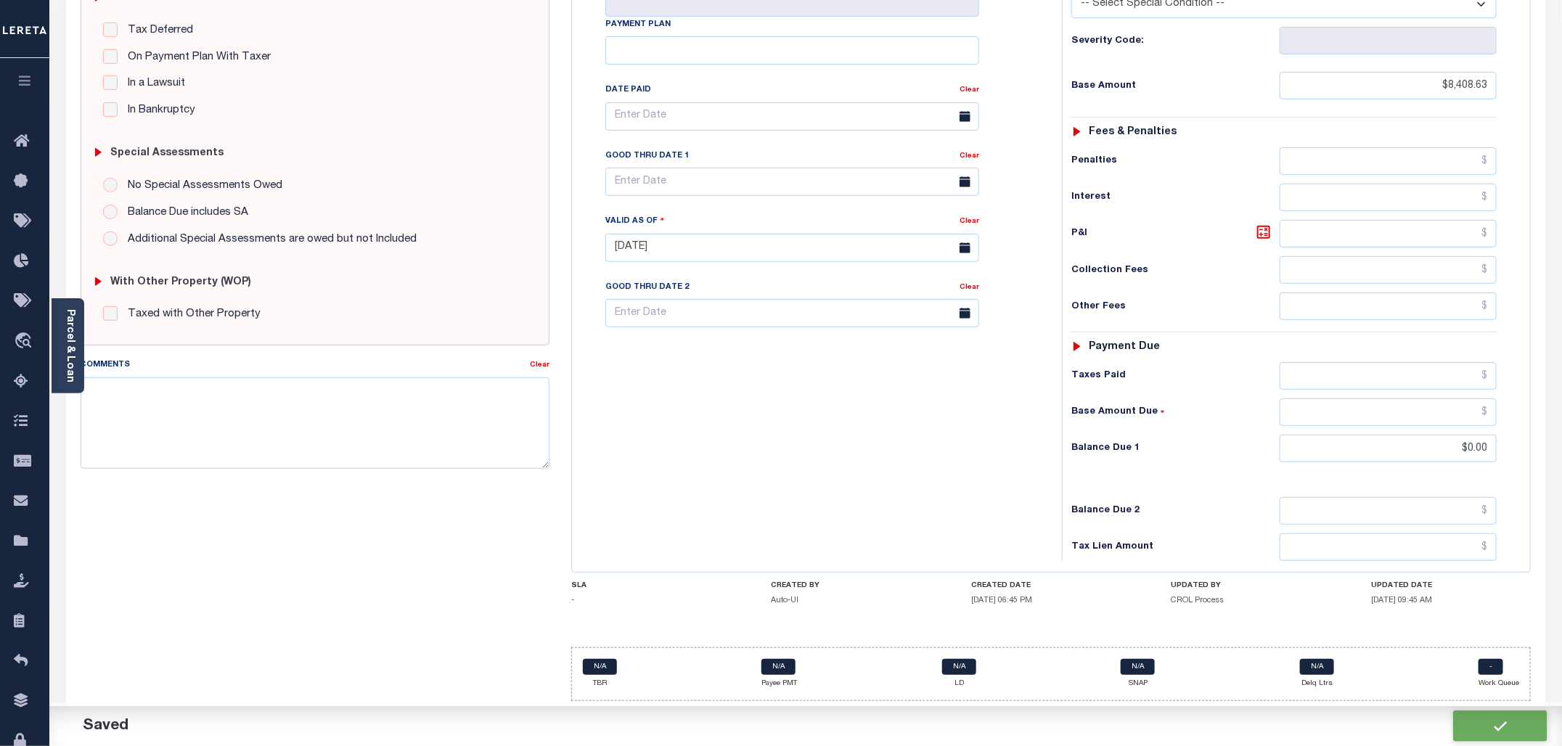
checkbox input "false"
type input "$8,408.63"
type input "$0"
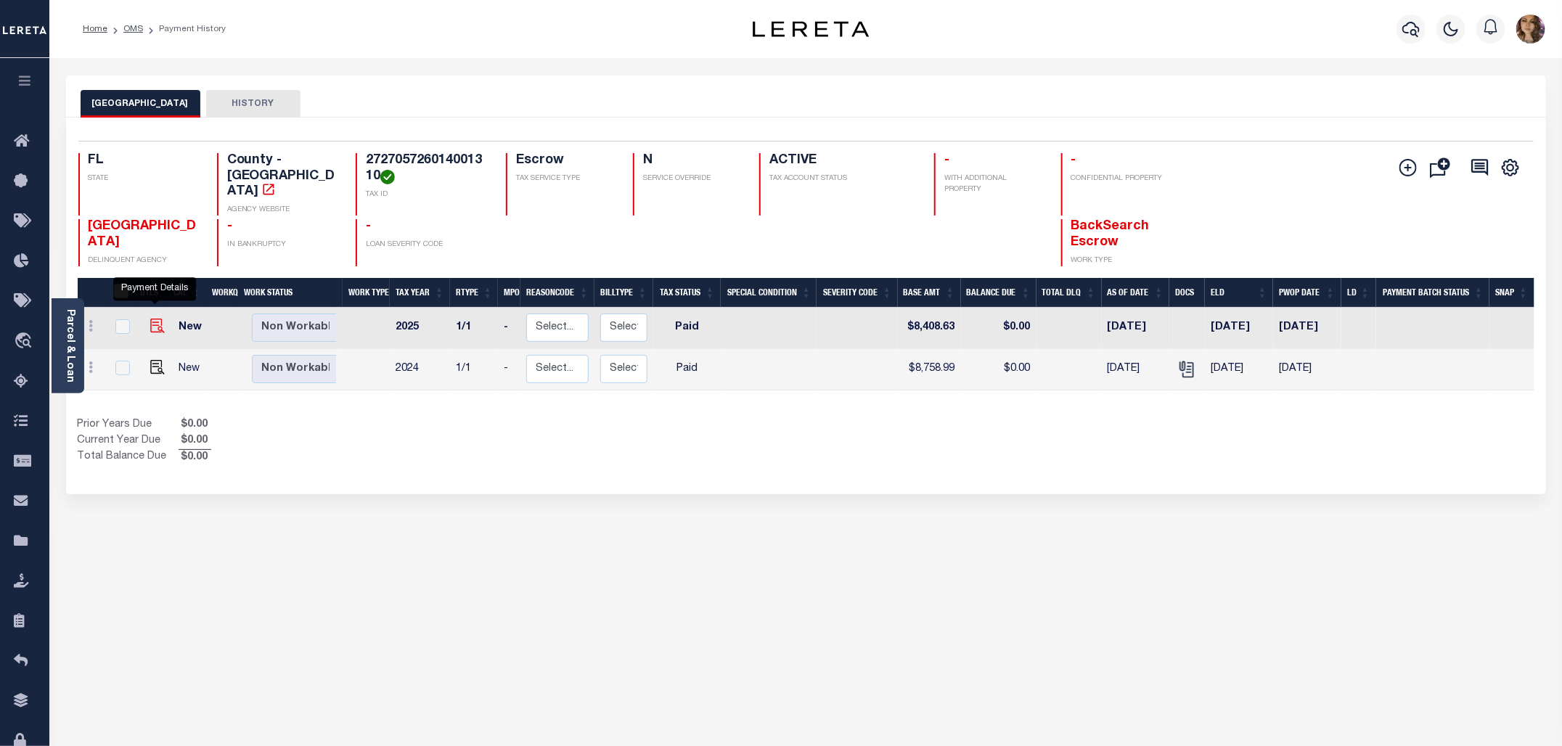
click at [151, 319] on img "" at bounding box center [157, 326] width 15 height 15
checkbox input "true"
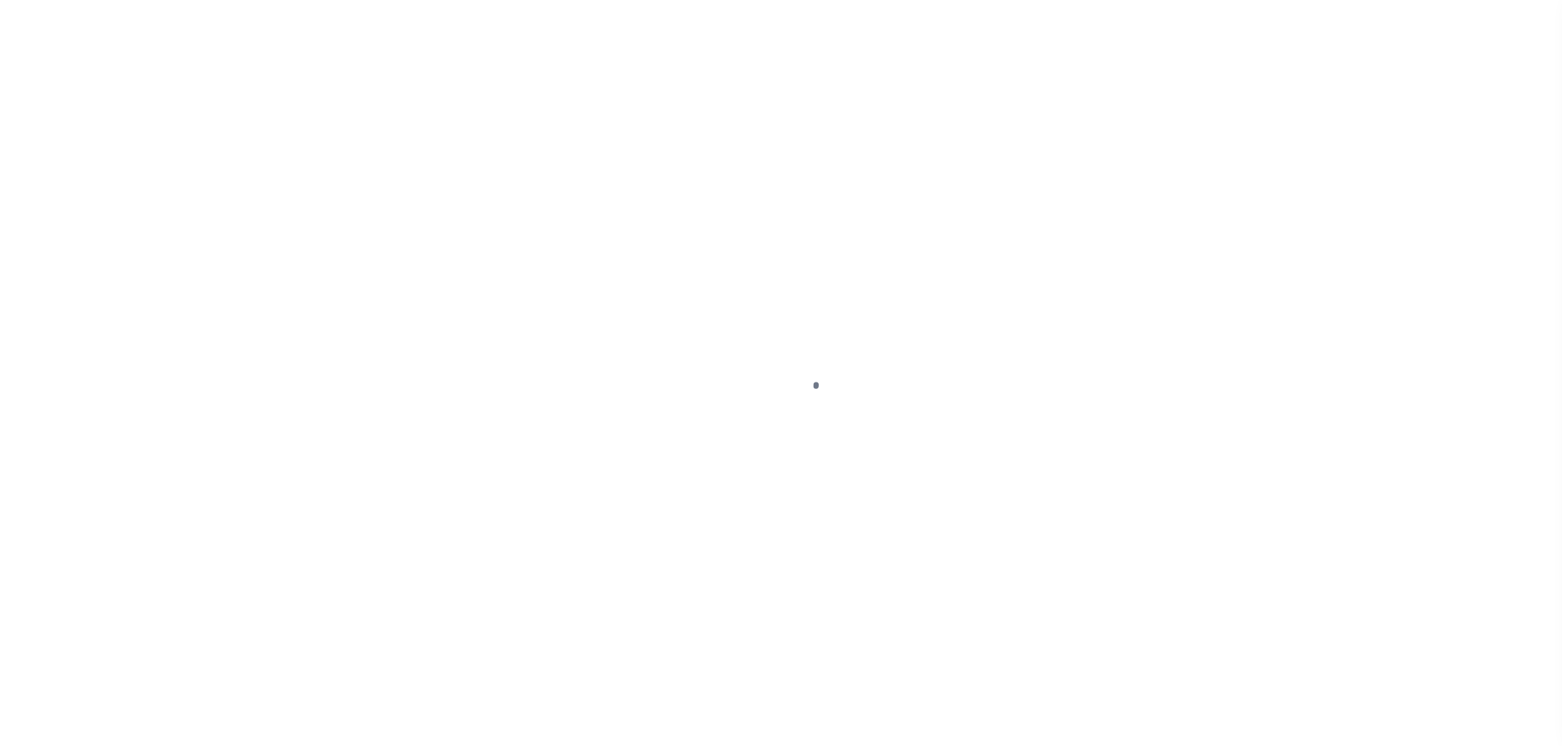
select select "PYD"
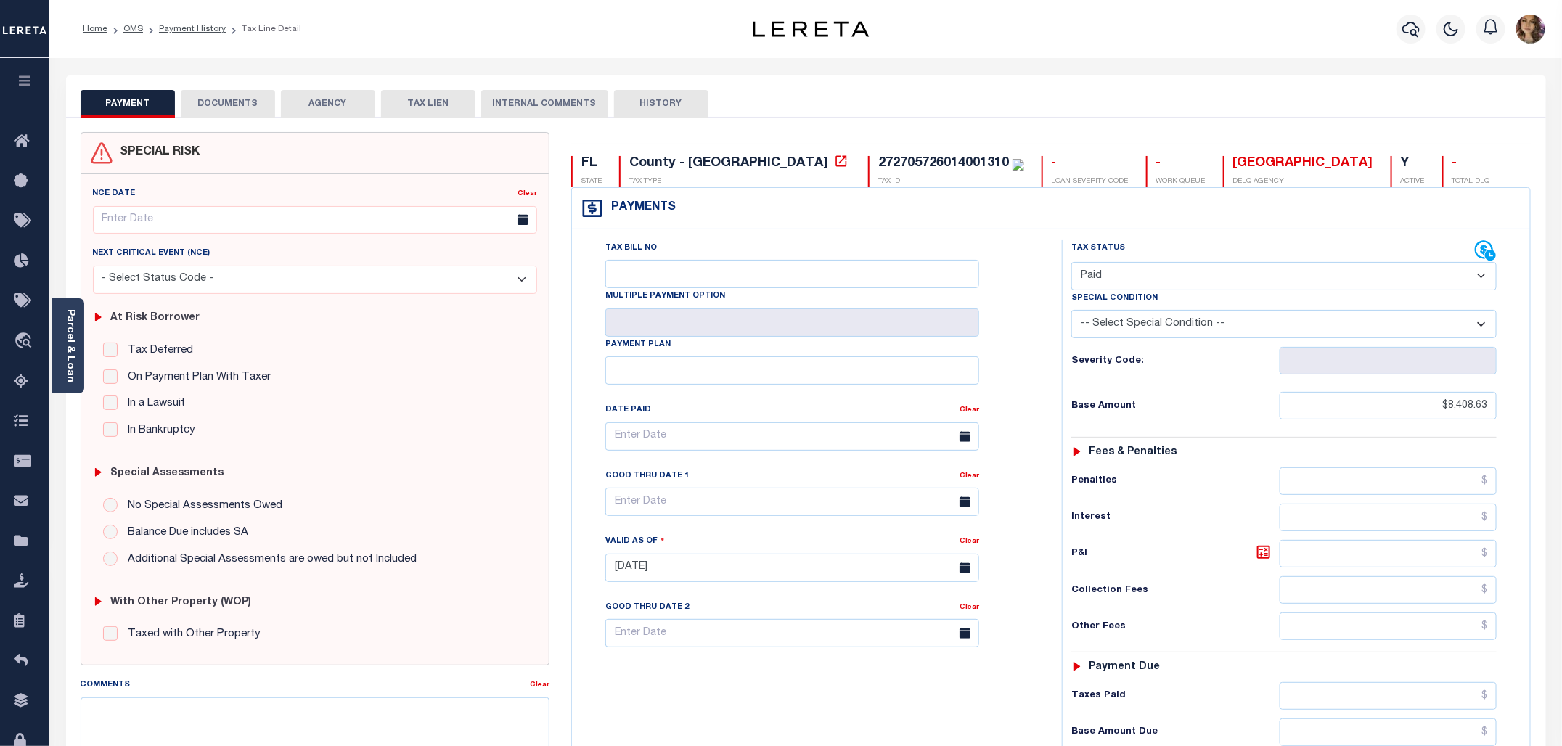
click at [229, 102] on button "DOCUMENTS" at bounding box center [228, 104] width 94 height 28
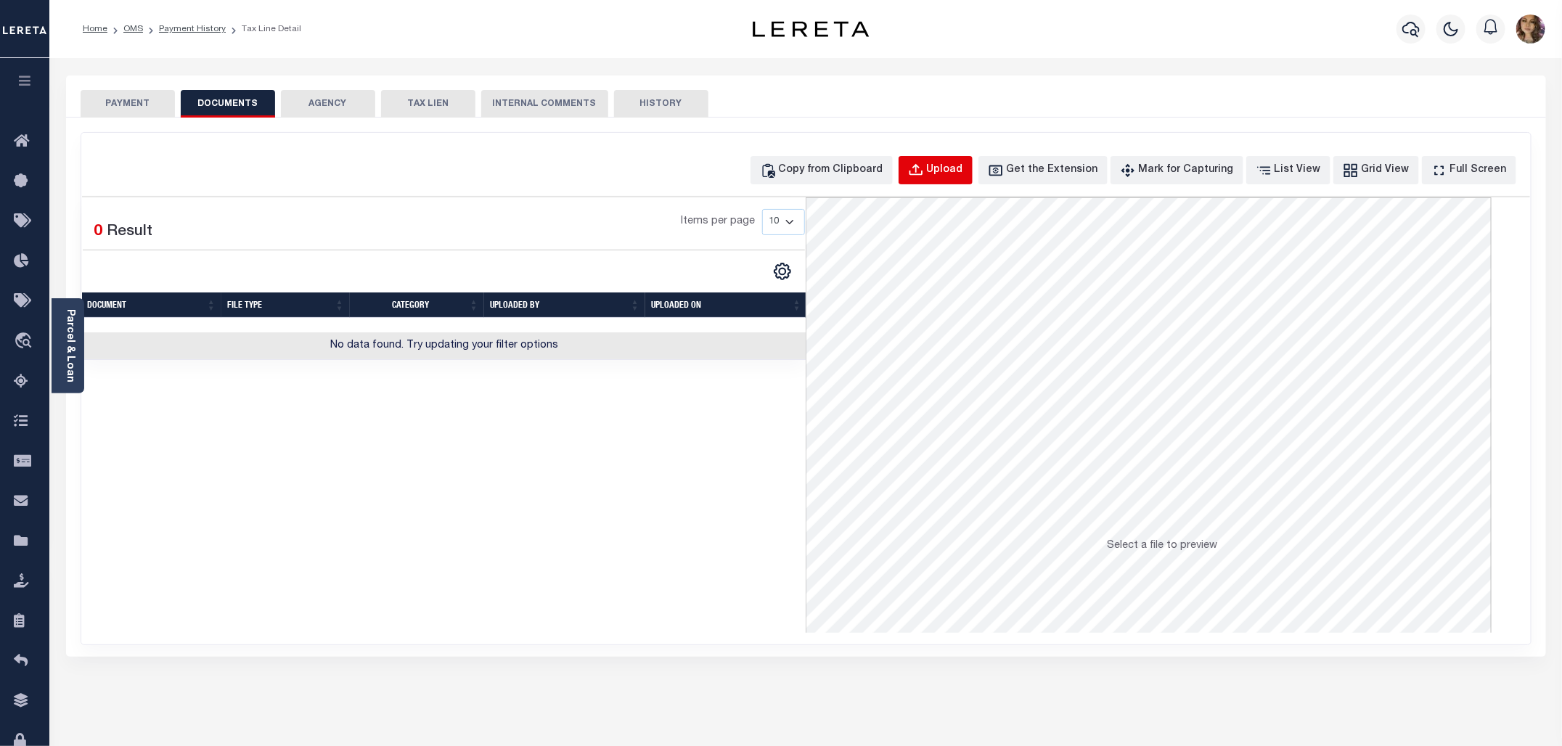
click at [963, 171] on div "Upload" at bounding box center [945, 171] width 36 height 16
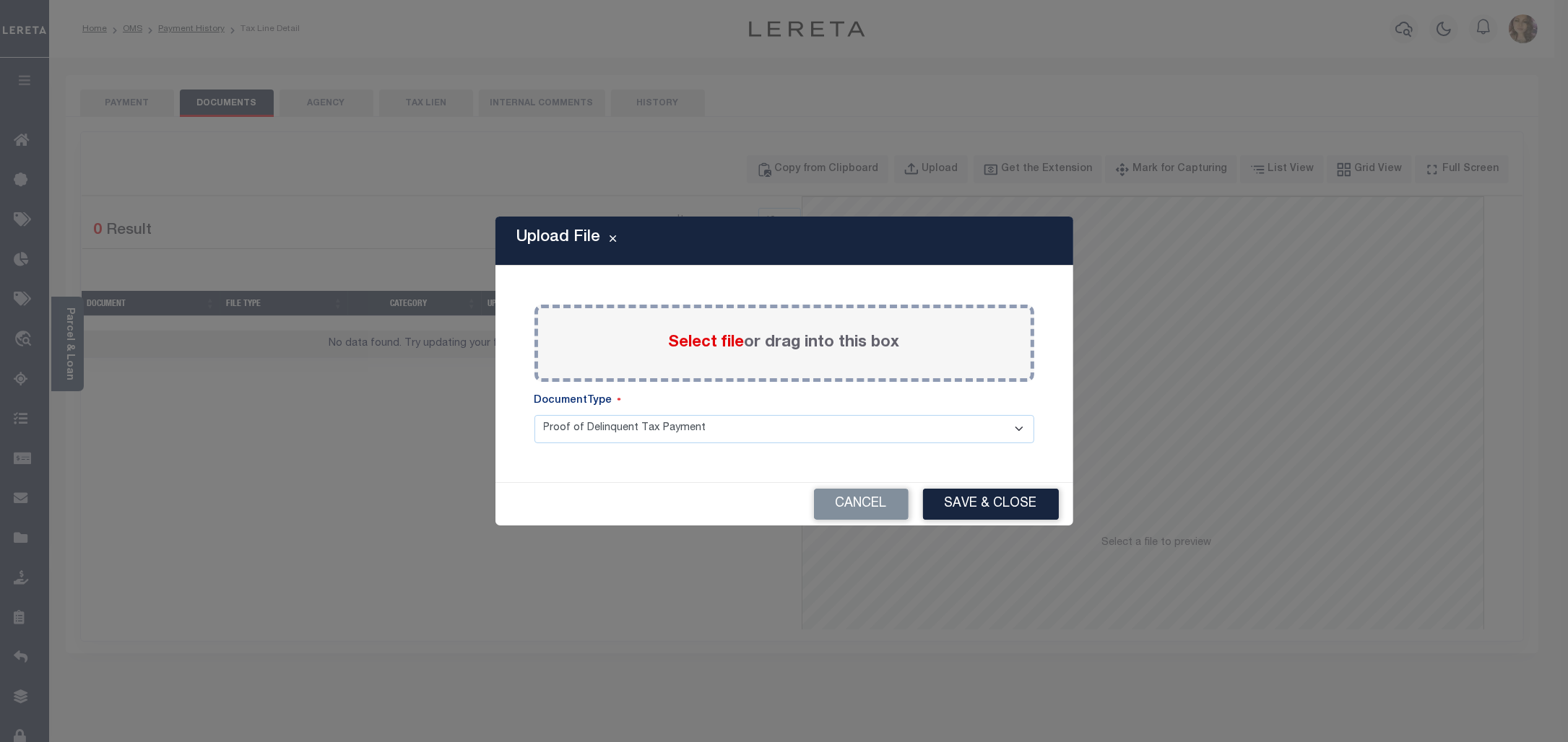
click at [694, 339] on span "Select file" at bounding box center [706, 343] width 76 height 16
click at [0, 0] on input "Select file or drag into this box" at bounding box center [0, 0] width 0 height 0
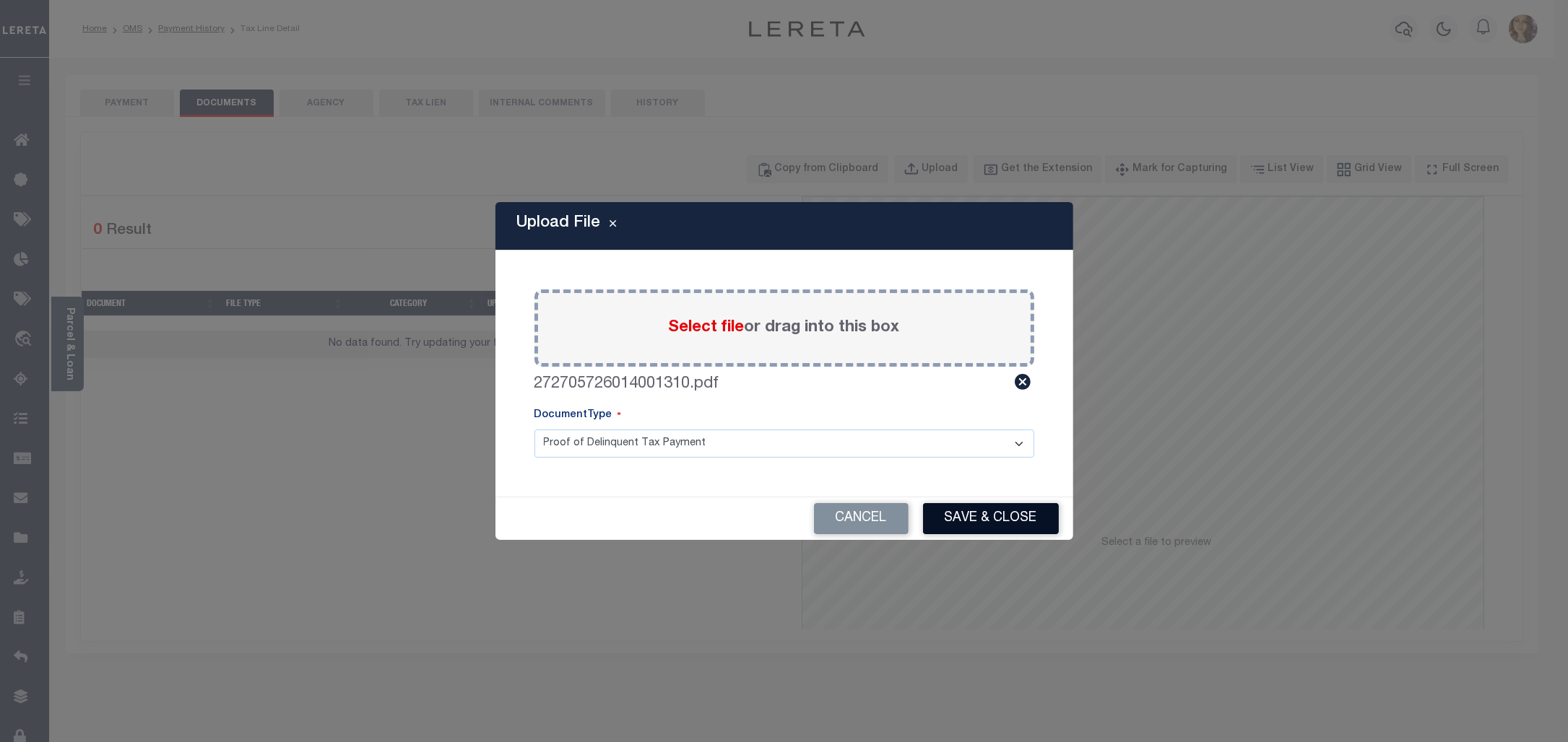
click at [997, 515] on button "Save & Close" at bounding box center [991, 518] width 135 height 31
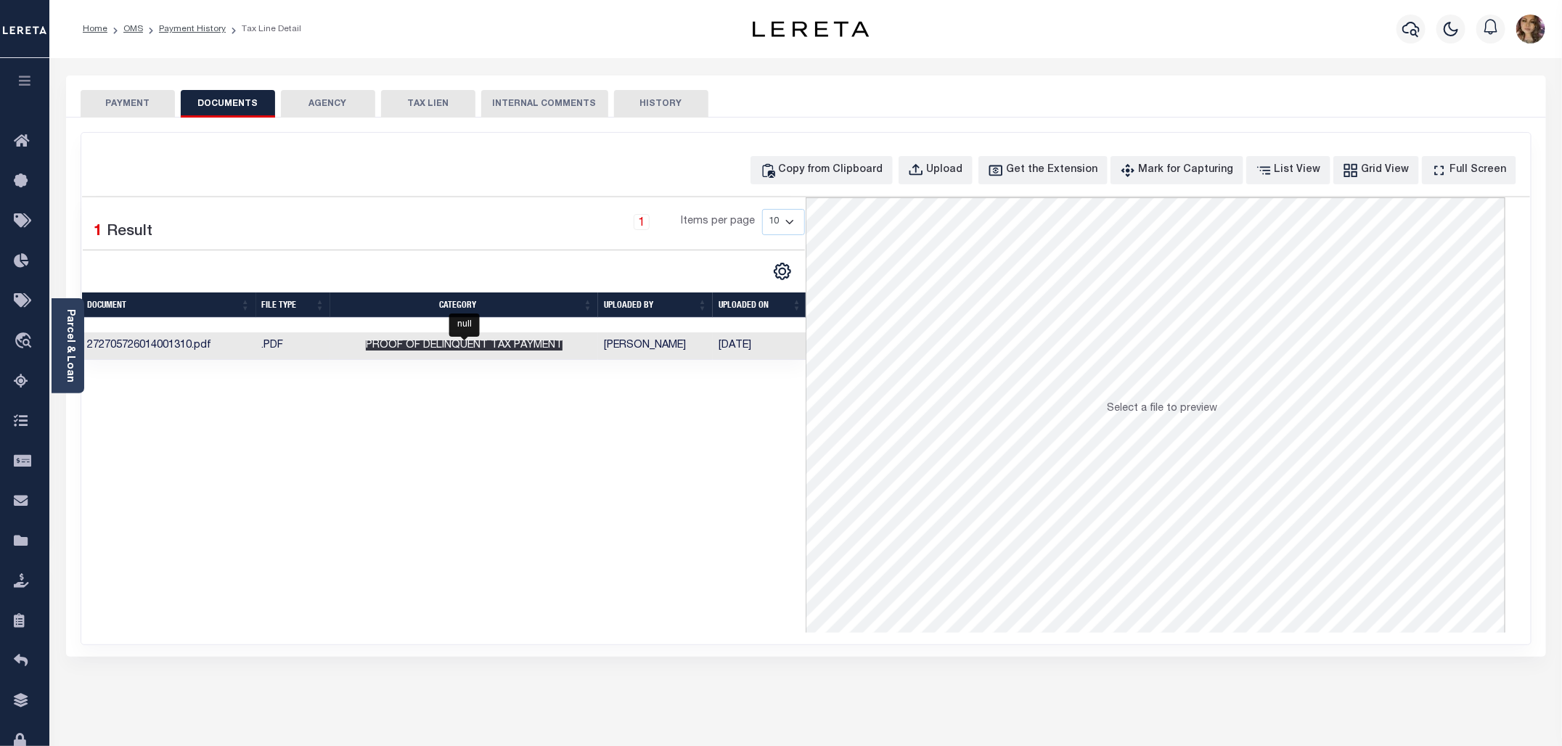
click at [560, 346] on span "Proof of Delinquent Tax Payment" at bounding box center [464, 345] width 197 height 10
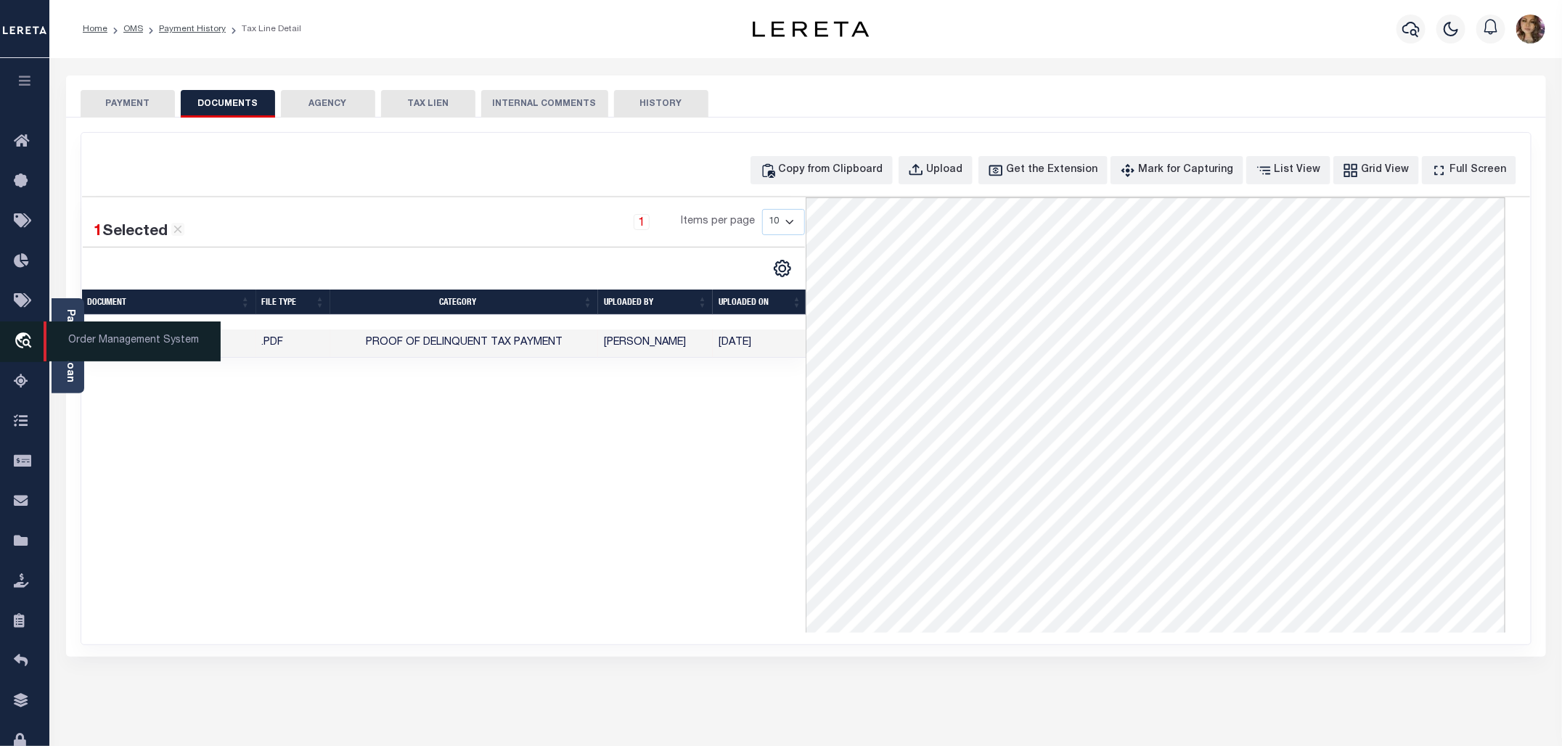
click at [104, 347] on span "Order Management System" at bounding box center [132, 342] width 177 height 40
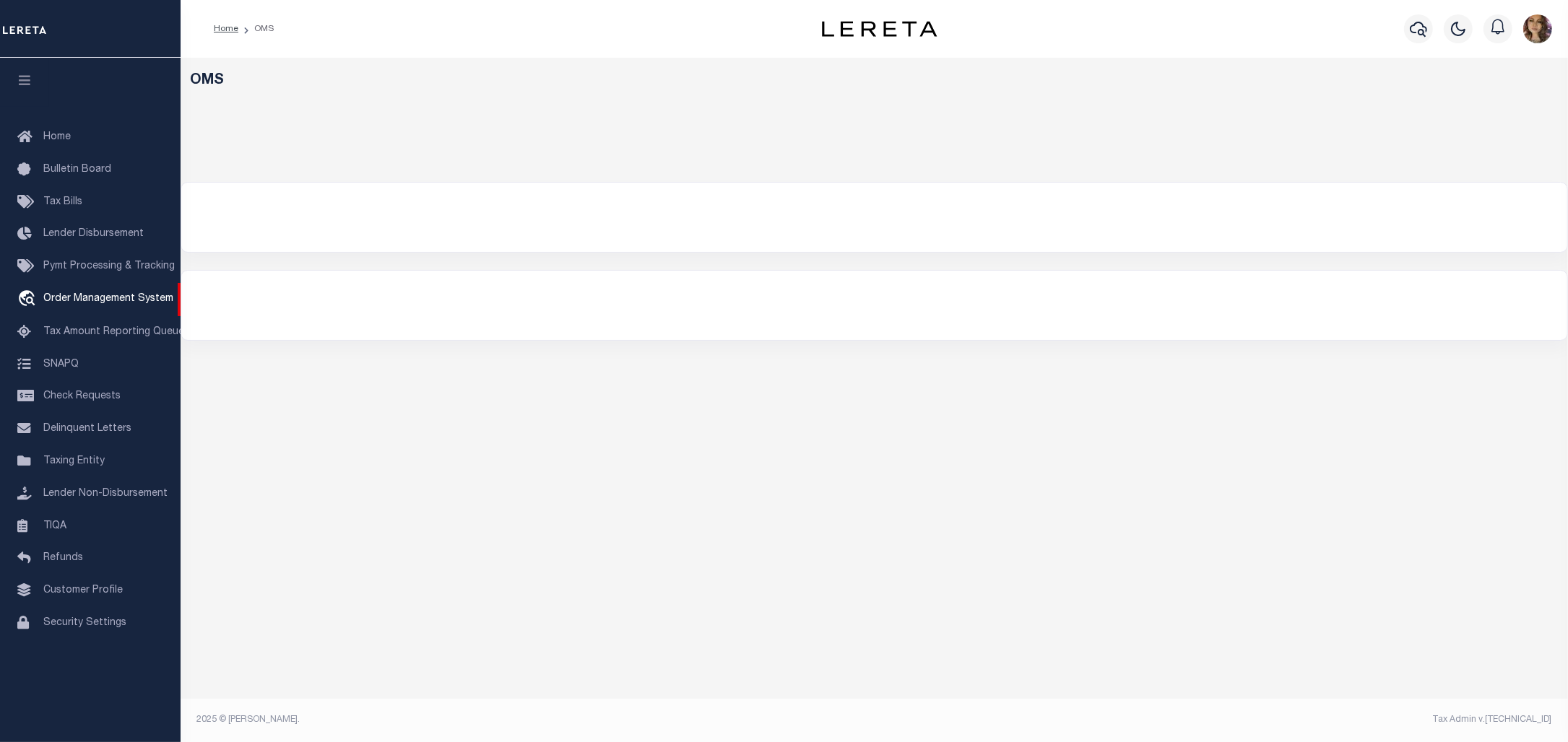
select select "200"
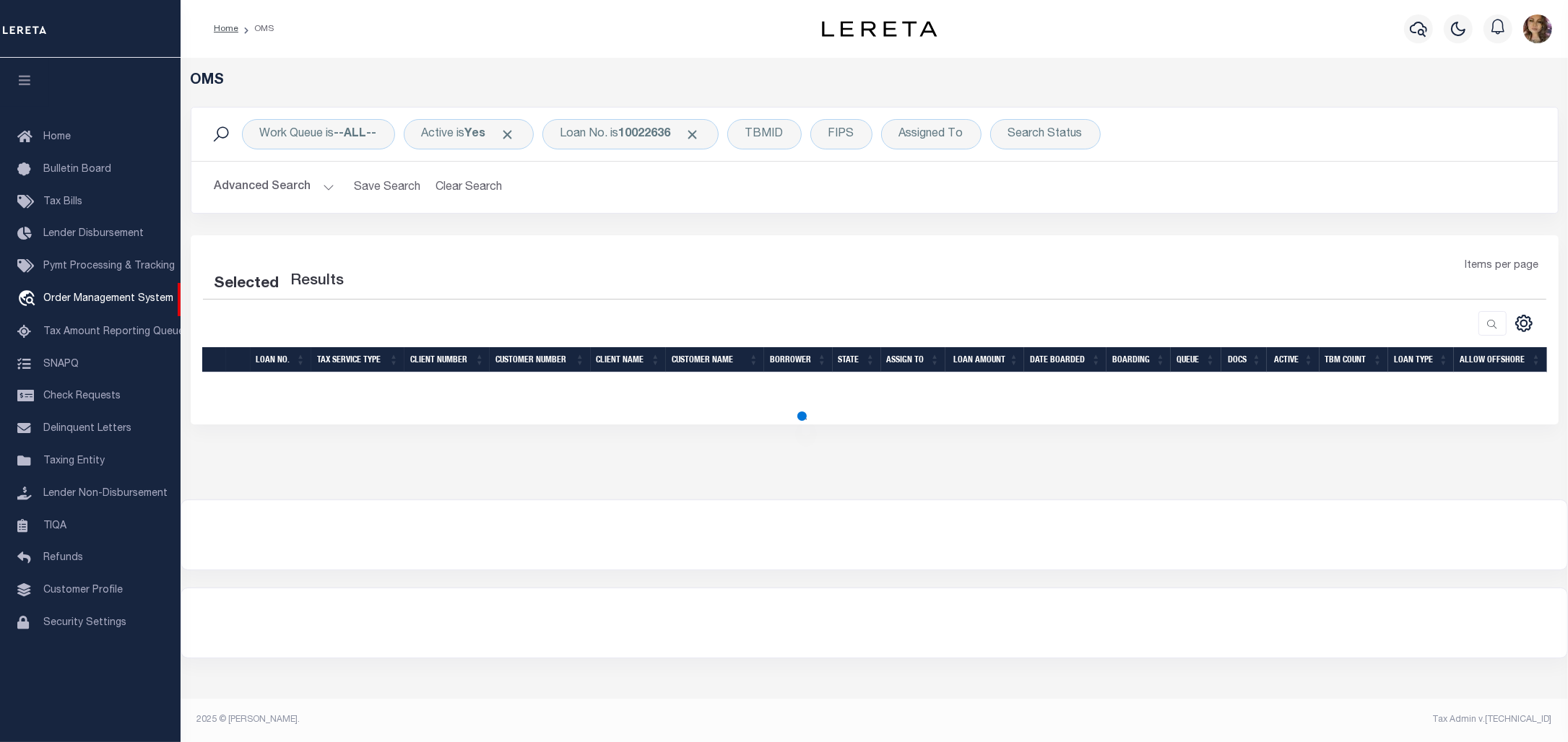
select select "200"
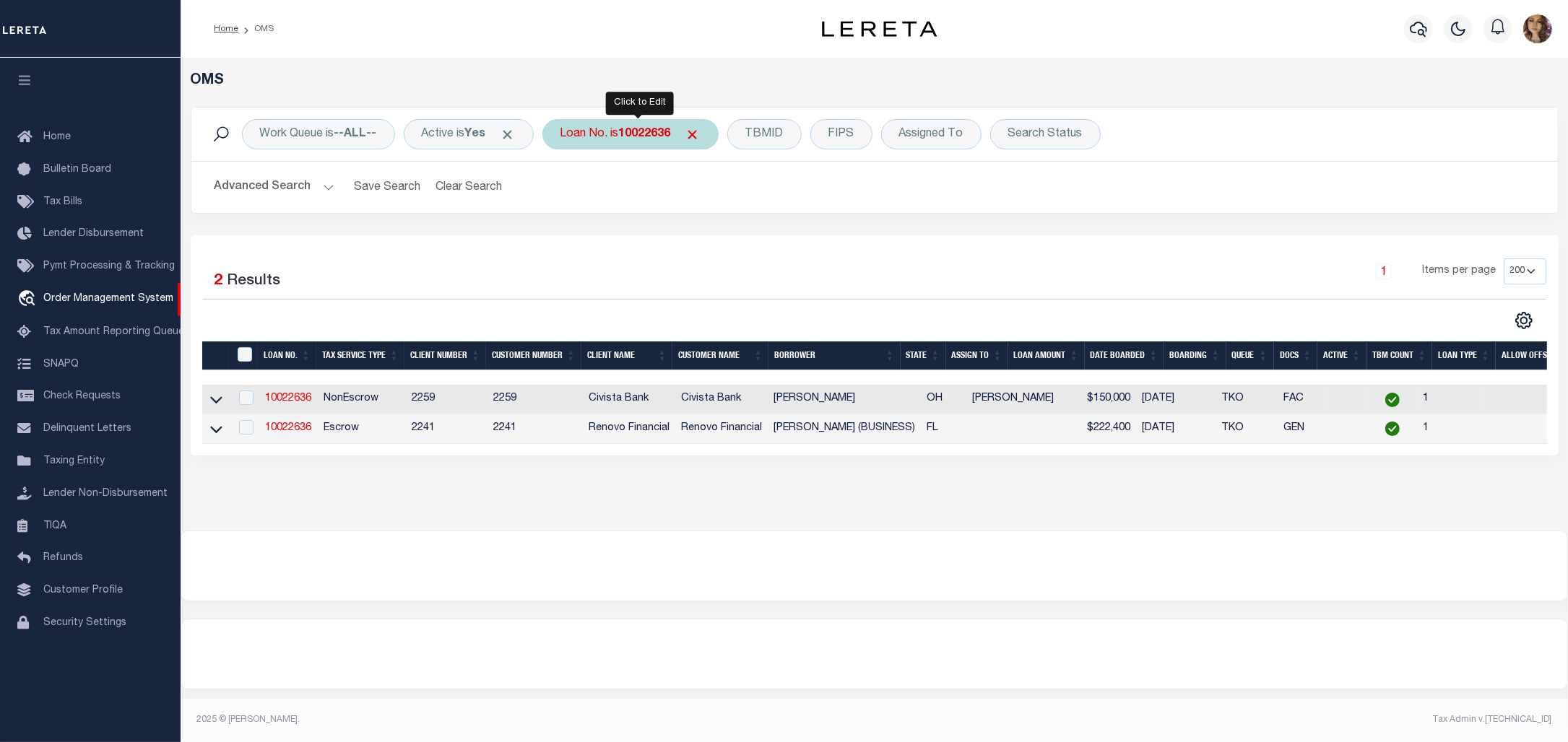
click at [633, 133] on b "10022636" at bounding box center [645, 134] width 52 height 12
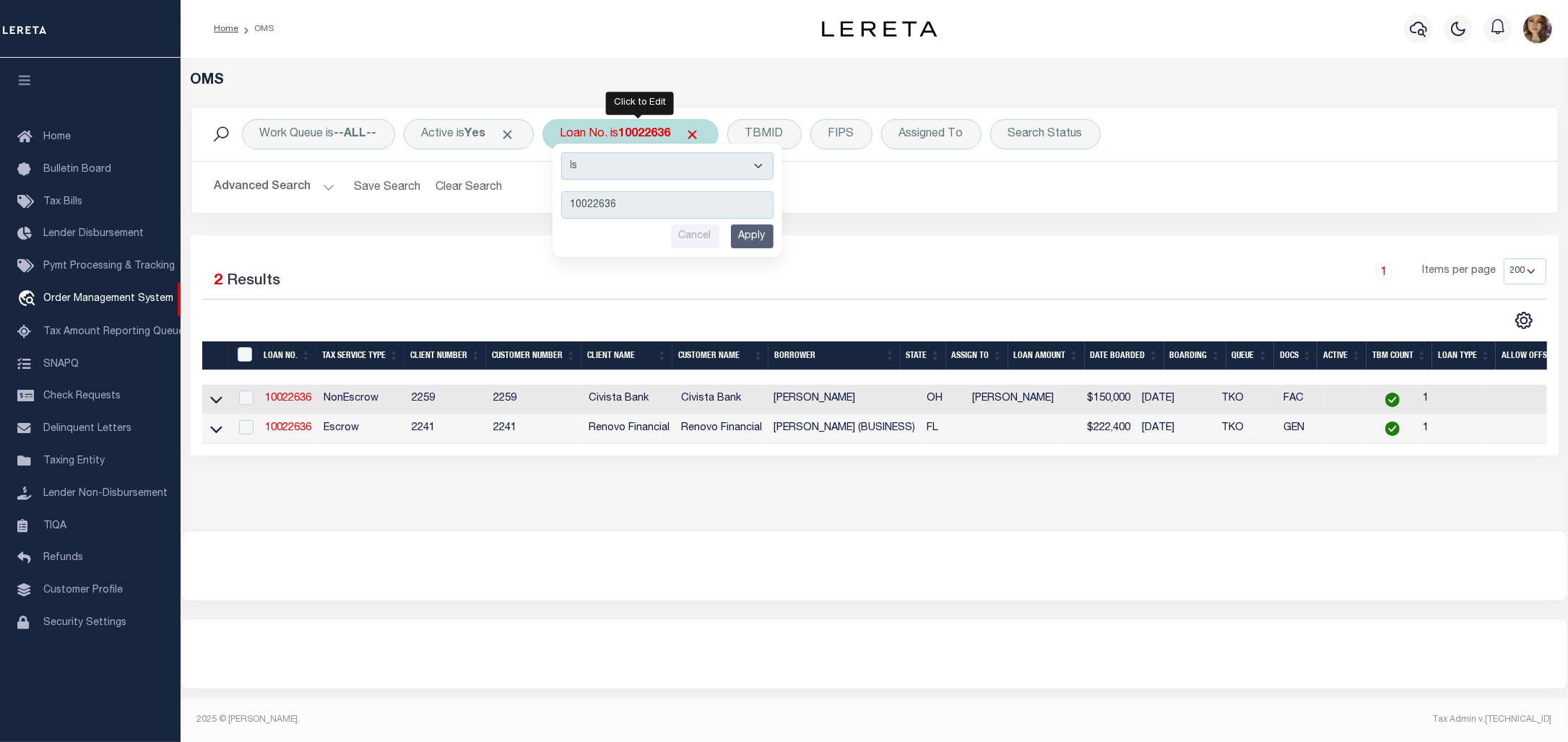
type input "8296631"
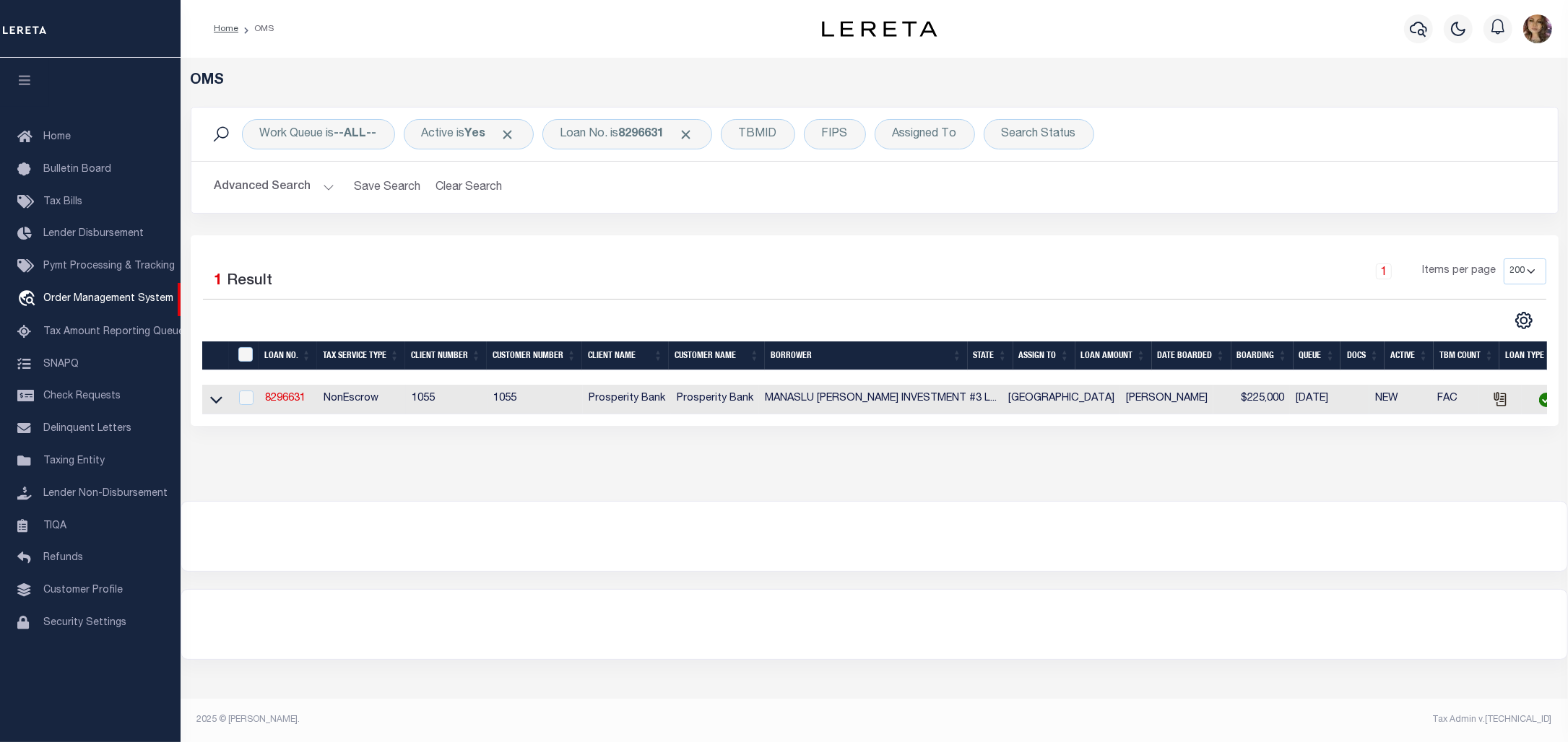
click at [208, 404] on link at bounding box center [216, 399] width 17 height 10
